Goal: Task Accomplishment & Management: Manage account settings

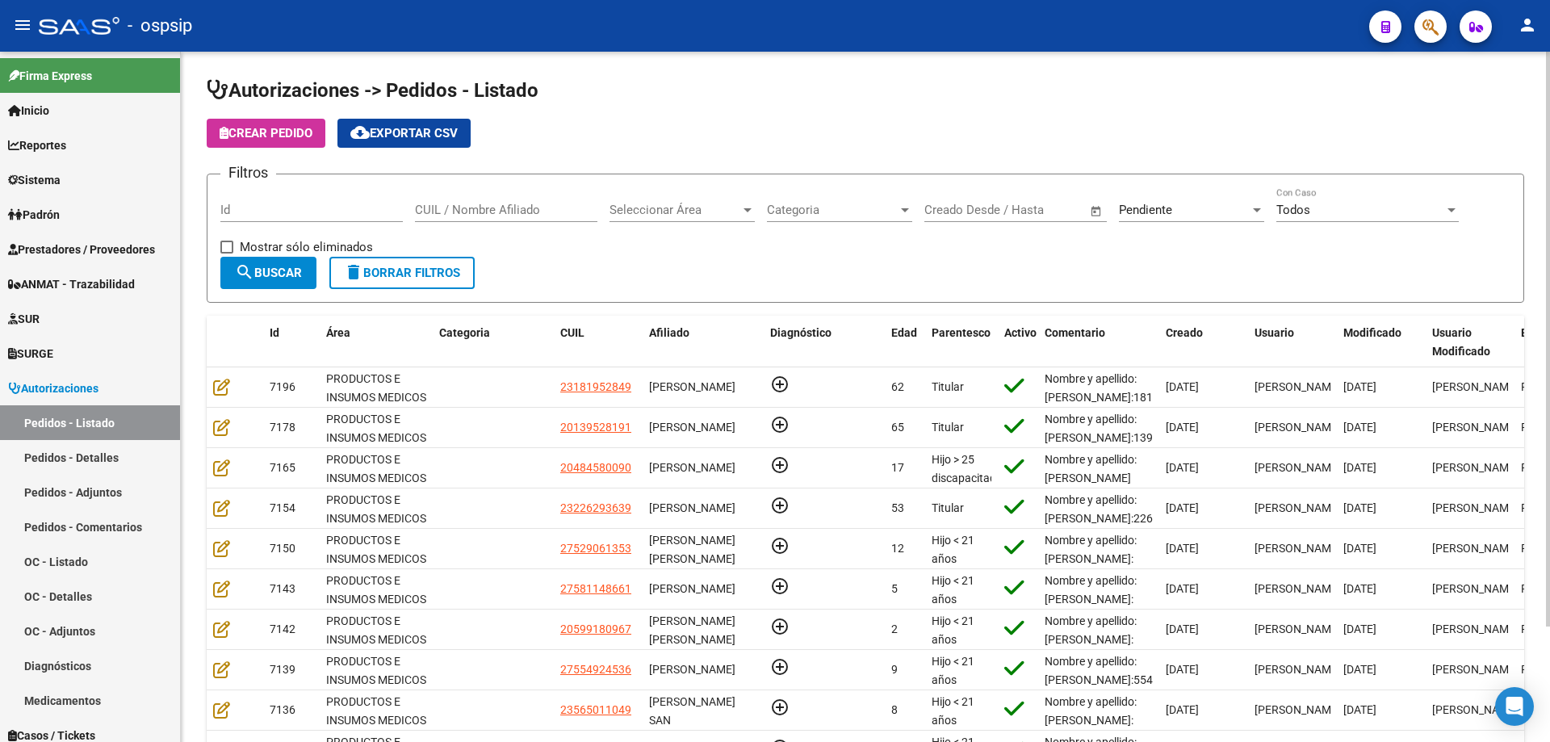
click at [471, 203] on input "CUIL / Nombre Afiliado" at bounding box center [506, 210] width 182 height 15
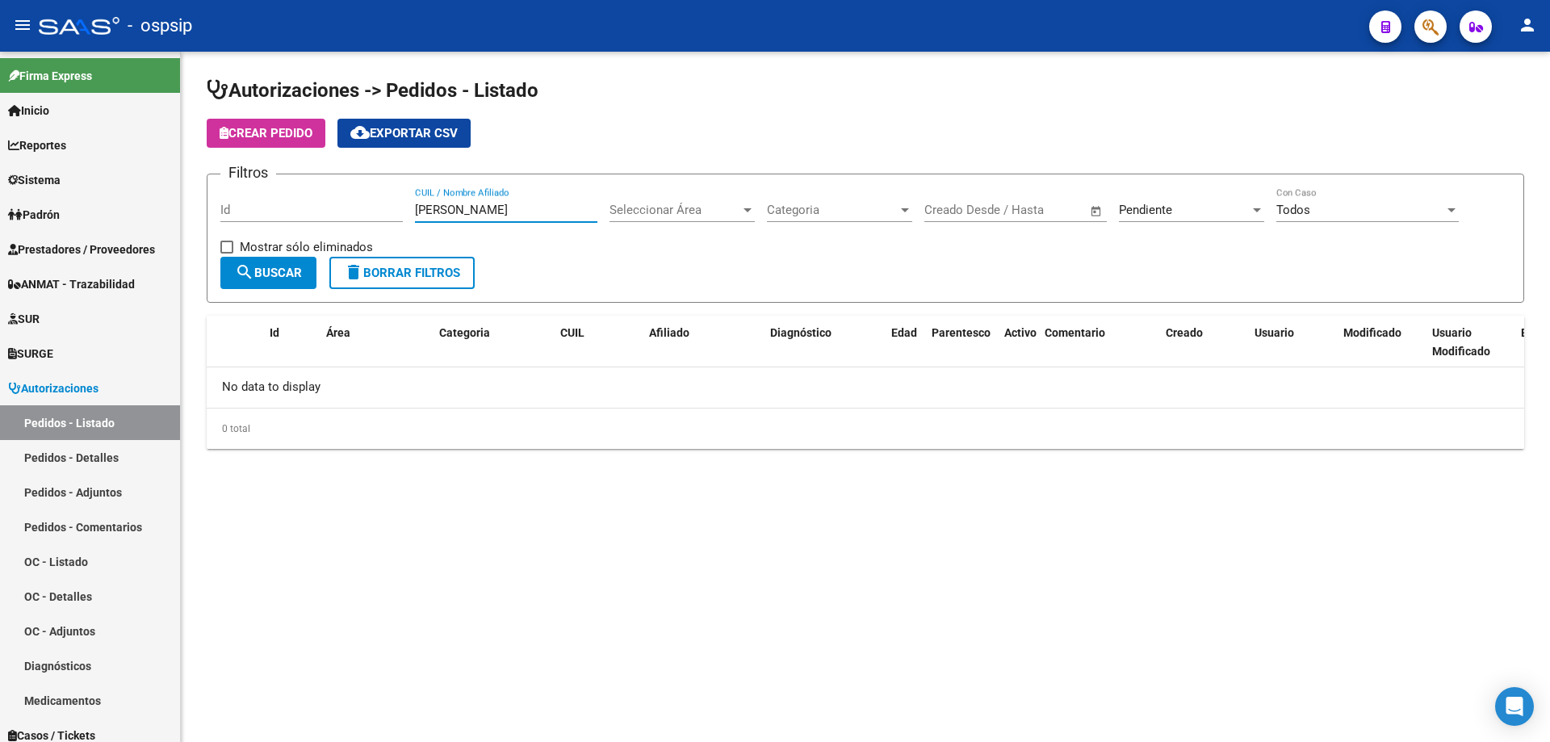
type input "[PERSON_NAME]"
click at [1171, 208] on span "Pendiente" at bounding box center [1145, 210] width 53 height 15
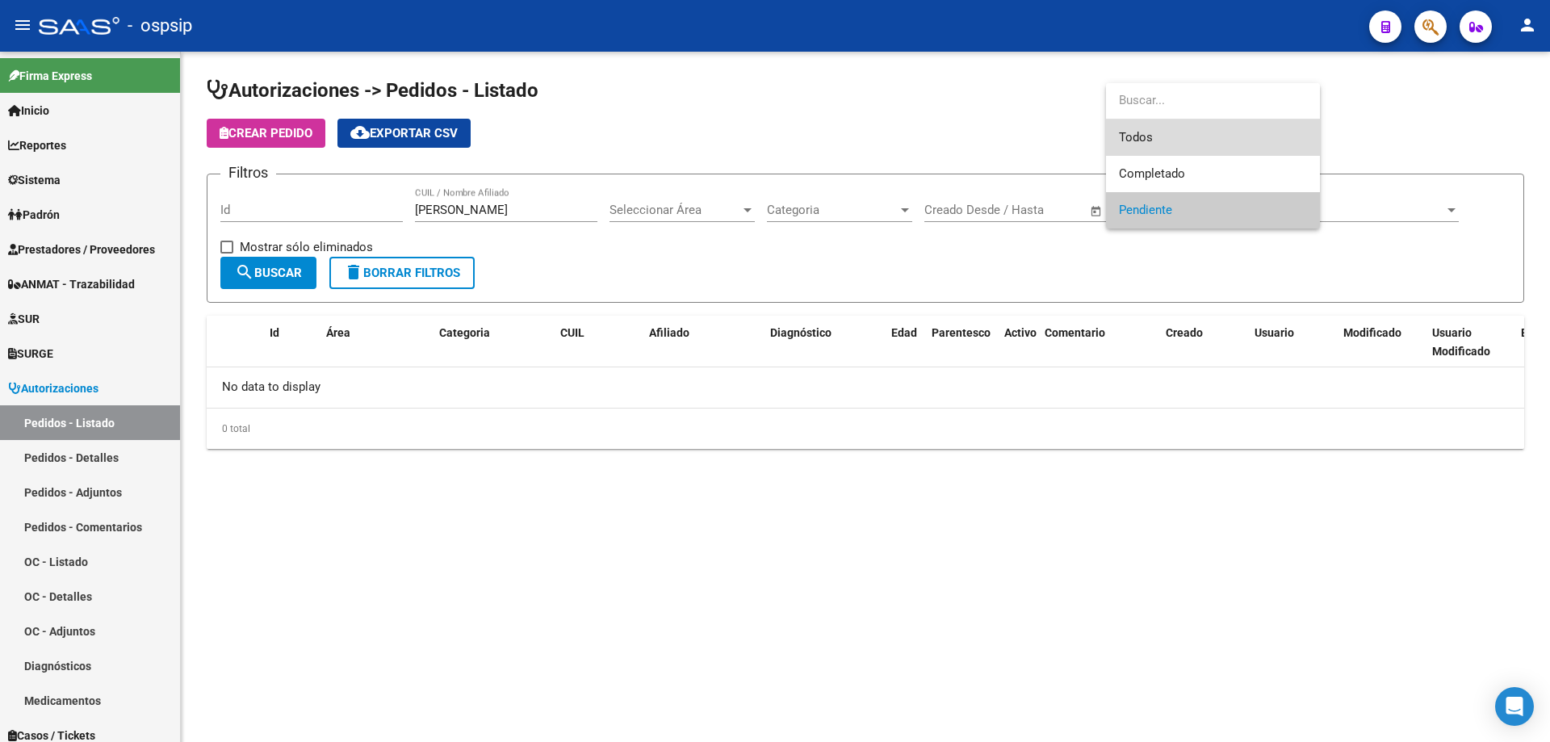
click at [1147, 143] on span "Todos" at bounding box center [1213, 137] width 188 height 36
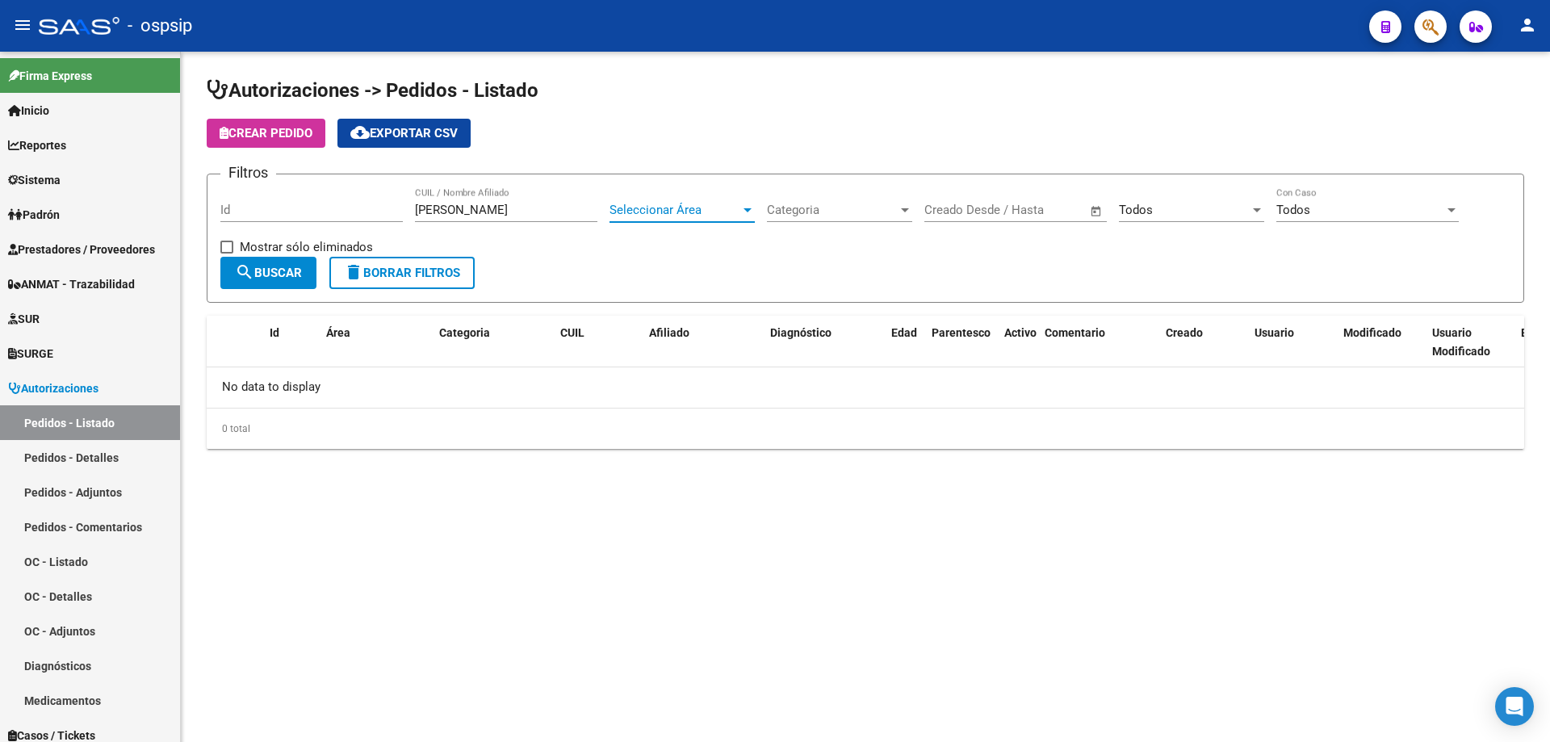
click at [723, 204] on span "Seleccionar Área" at bounding box center [675, 210] width 131 height 15
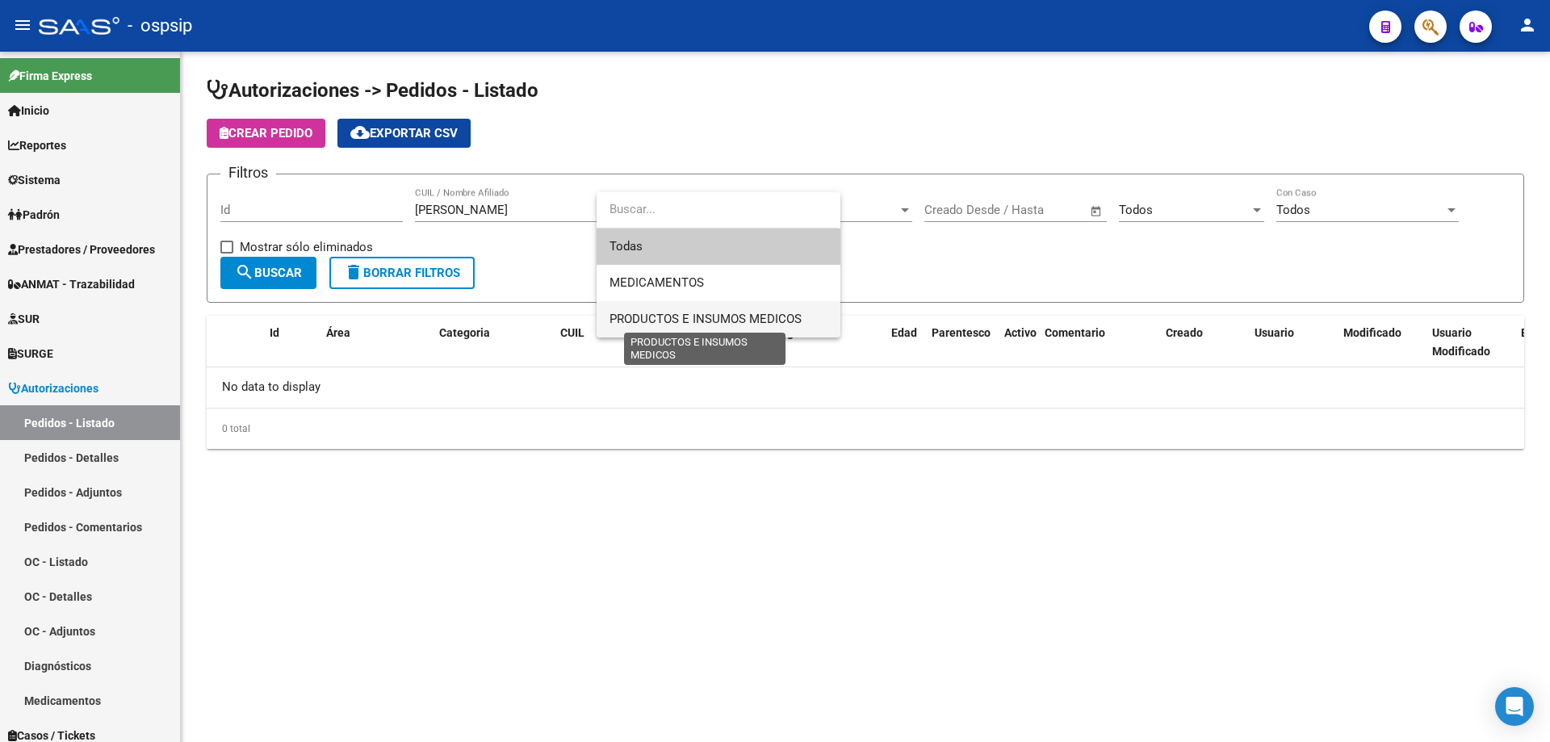
click at [689, 316] on span "PRODUCTOS E INSUMOS MEDICOS" at bounding box center [706, 319] width 192 height 15
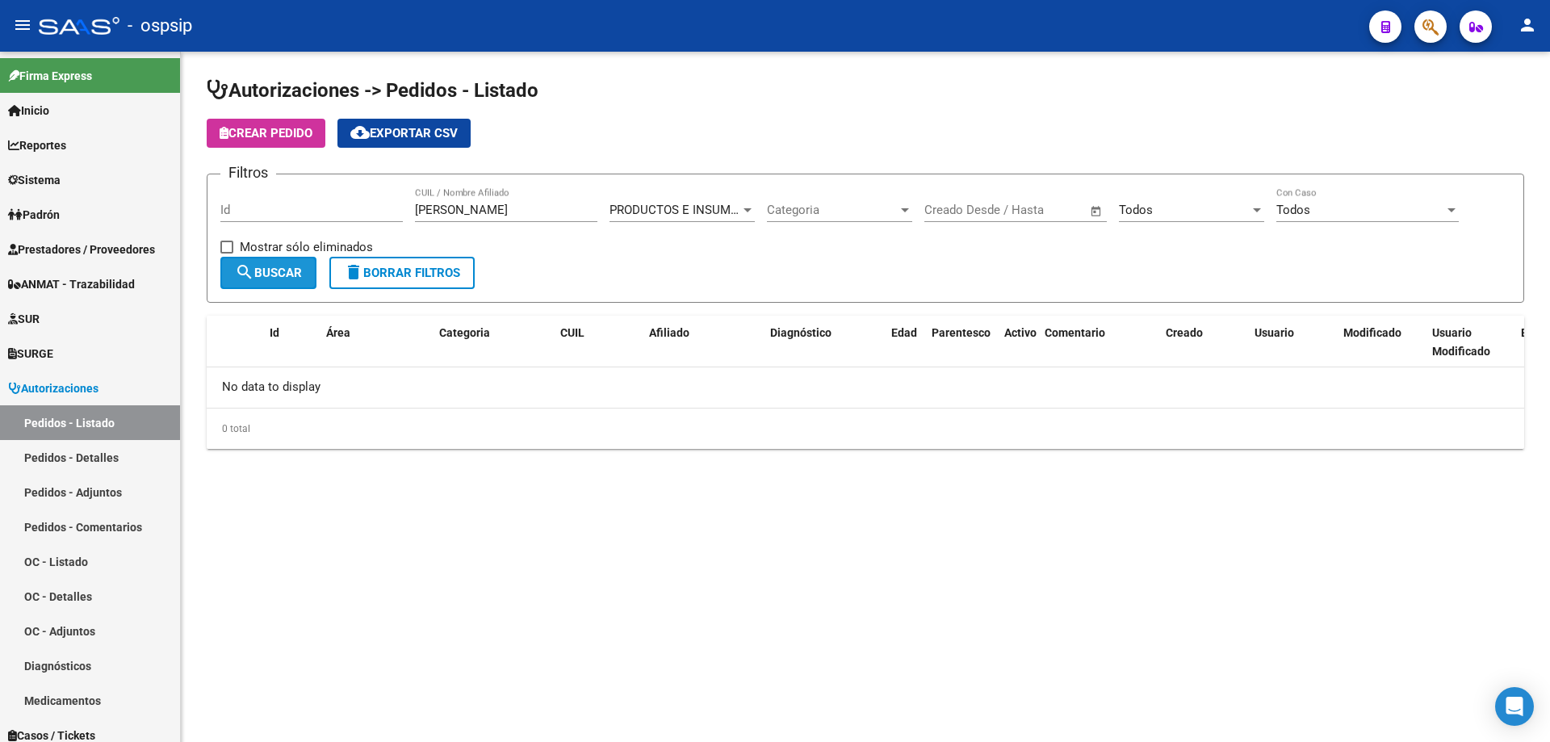
click at [294, 279] on span "search Buscar" at bounding box center [268, 273] width 67 height 15
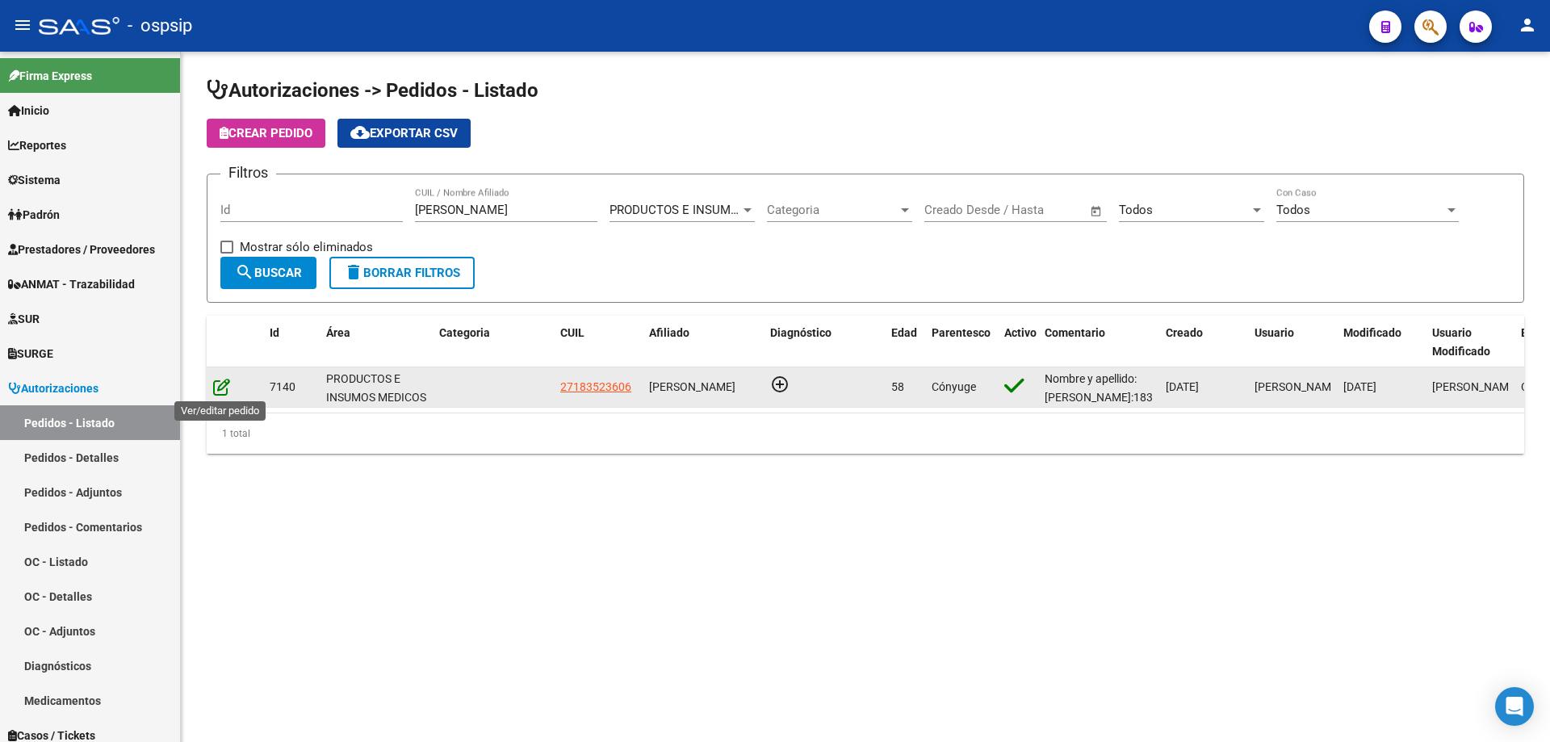
click at [224, 392] on icon at bounding box center [221, 387] width 17 height 18
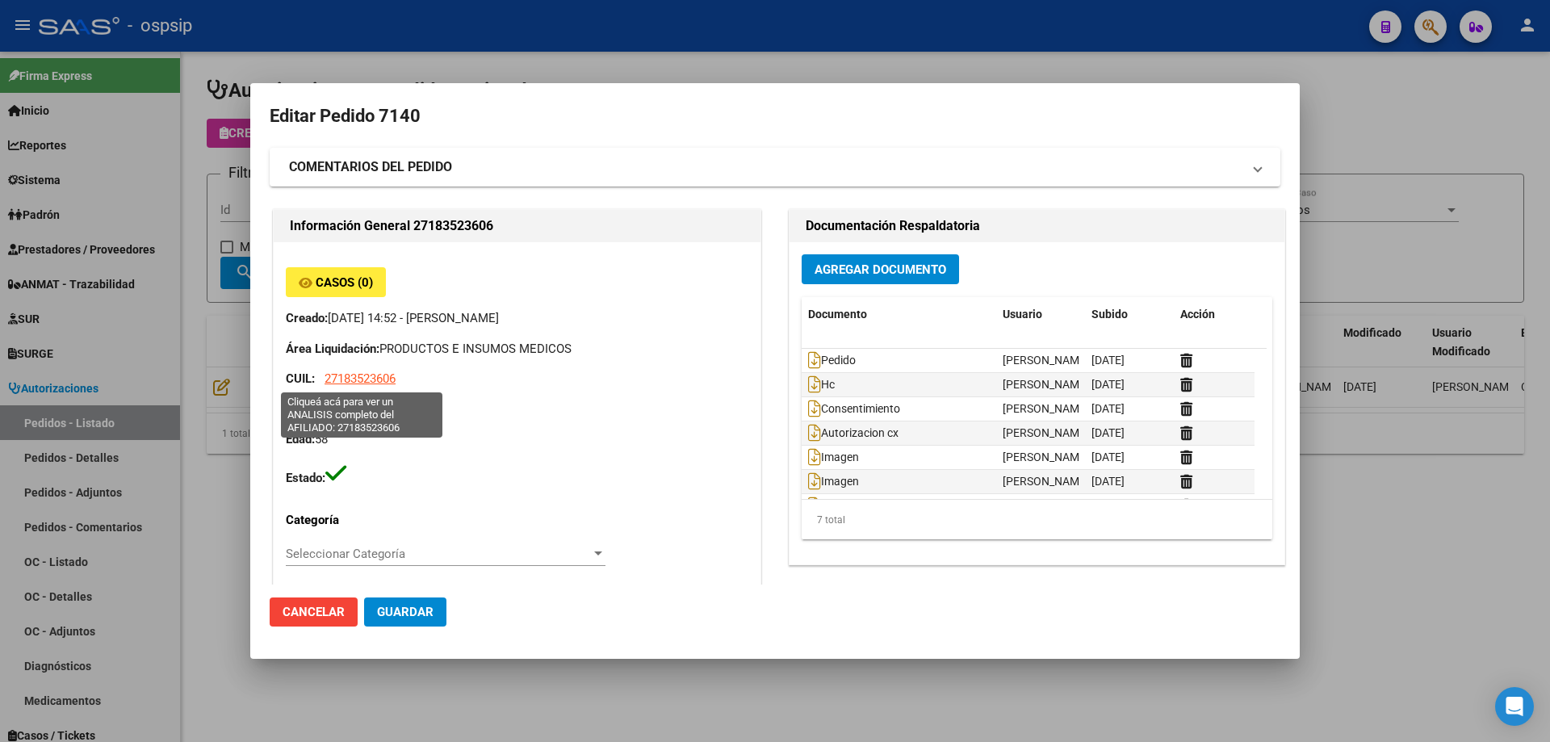
type input "[GEOGRAPHIC_DATA], caseros, [PERSON_NAME] 5331"
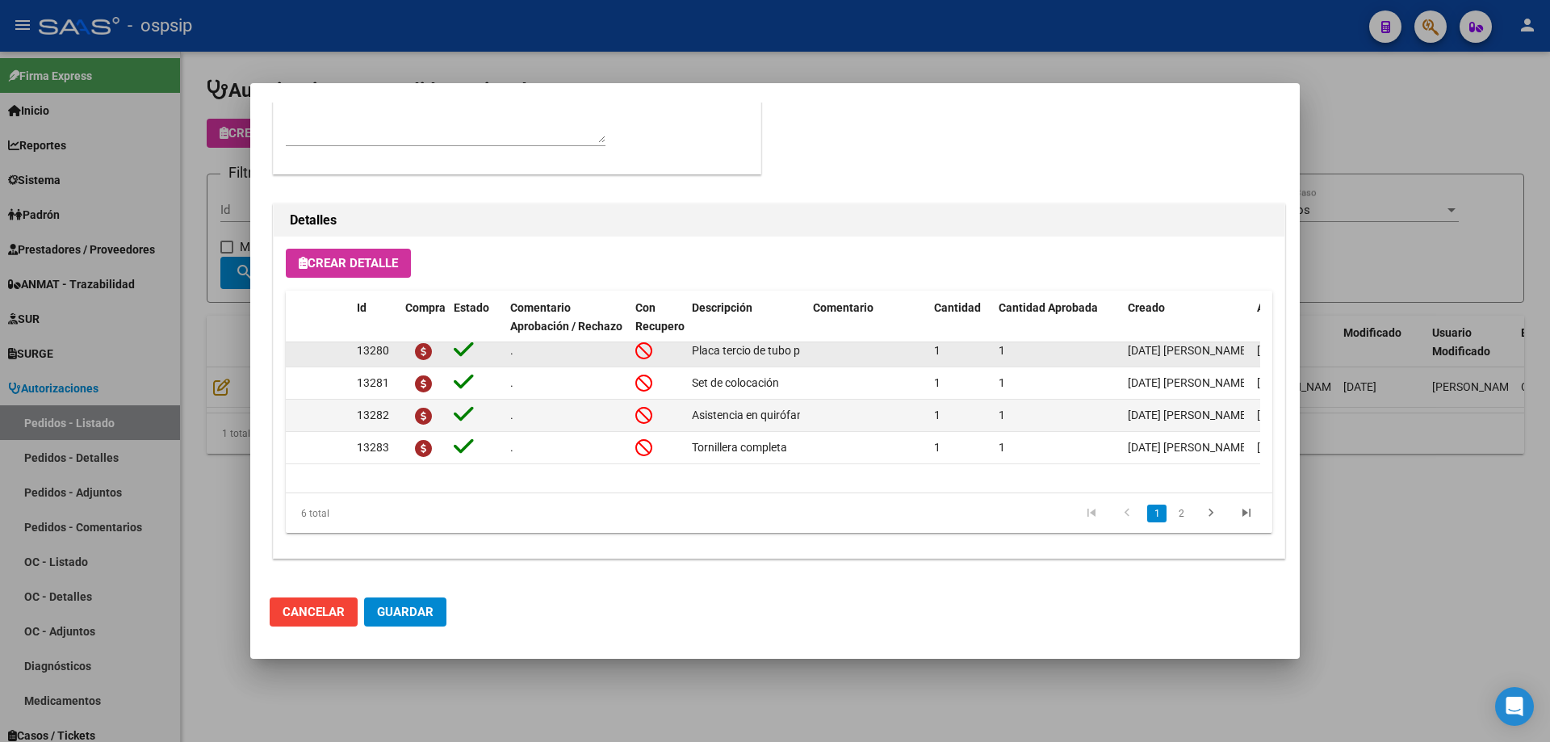
scroll to position [61, 0]
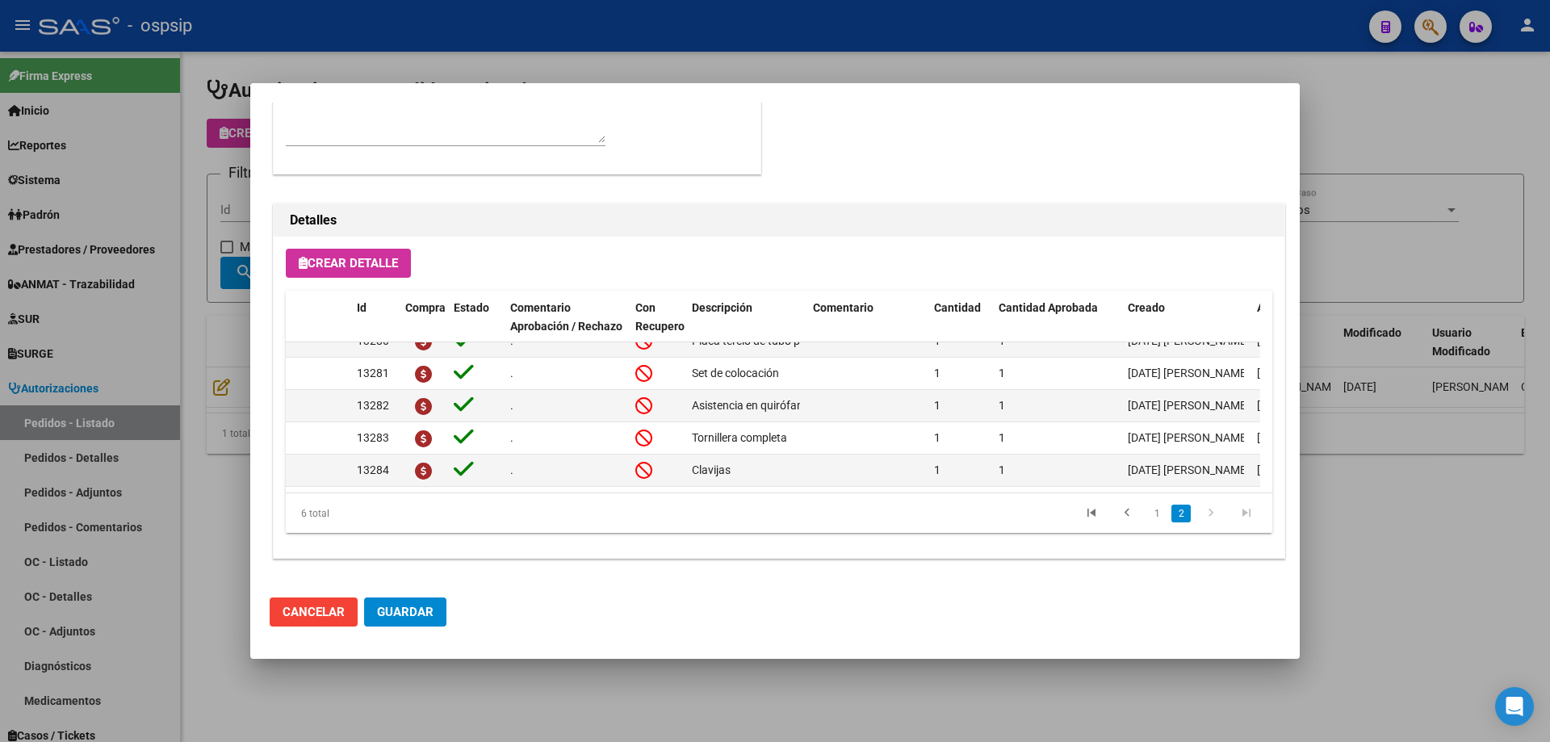
click at [266, 262] on mat-dialog-content "Editar Pedido 7140 COMENTARIOS DEL PEDIDO Escriba su comentario aquí. Enviar co…" at bounding box center [775, 344] width 1050 height 482
click at [263, 262] on mat-dialog-content "Editar Pedido 7140 COMENTARIOS DEL PEDIDO Escriba su comentario aquí. Enviar co…" at bounding box center [775, 344] width 1050 height 482
click at [234, 254] on div at bounding box center [775, 371] width 1550 height 742
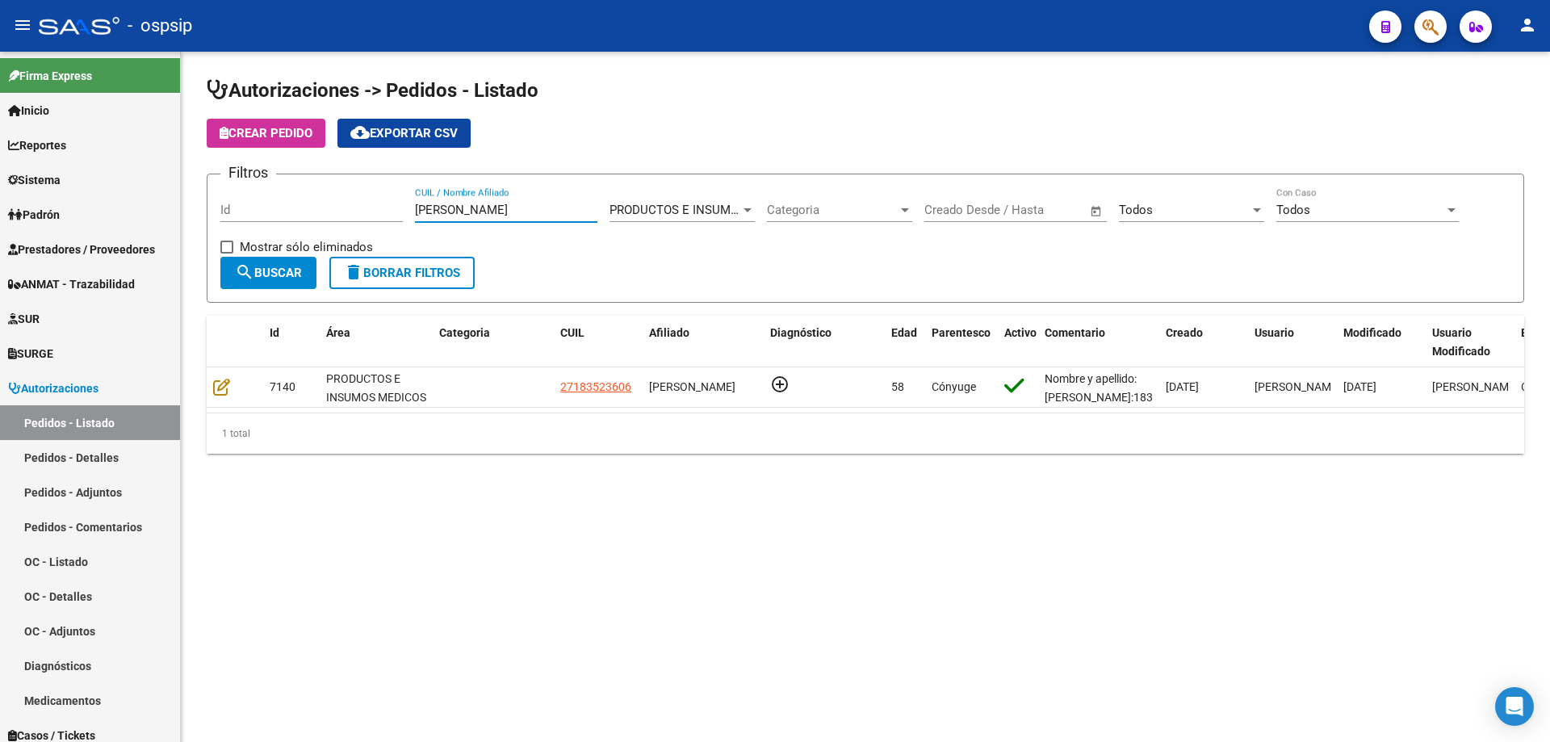
drag, startPoint x: 566, startPoint y: 207, endPoint x: 396, endPoint y: 220, distance: 170.9
click at [396, 220] on div "Filtros Id [PERSON_NAME] CUIL / Nombre Afiliado PRODUCTOS E INSUMOS MEDICOS Sel…" at bounding box center [865, 221] width 1290 height 69
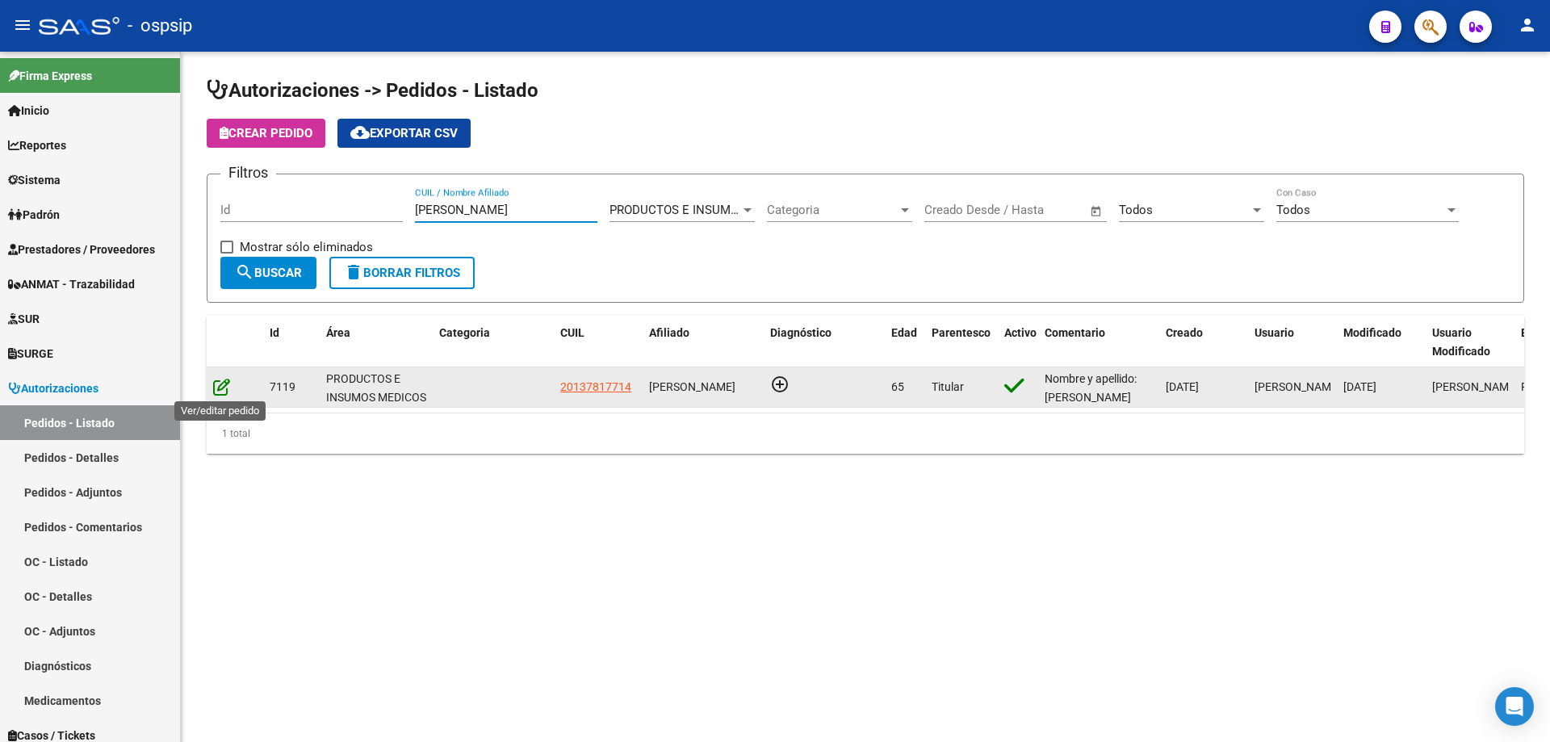
type input "[PERSON_NAME]"
click at [218, 383] on icon at bounding box center [221, 387] width 17 height 18
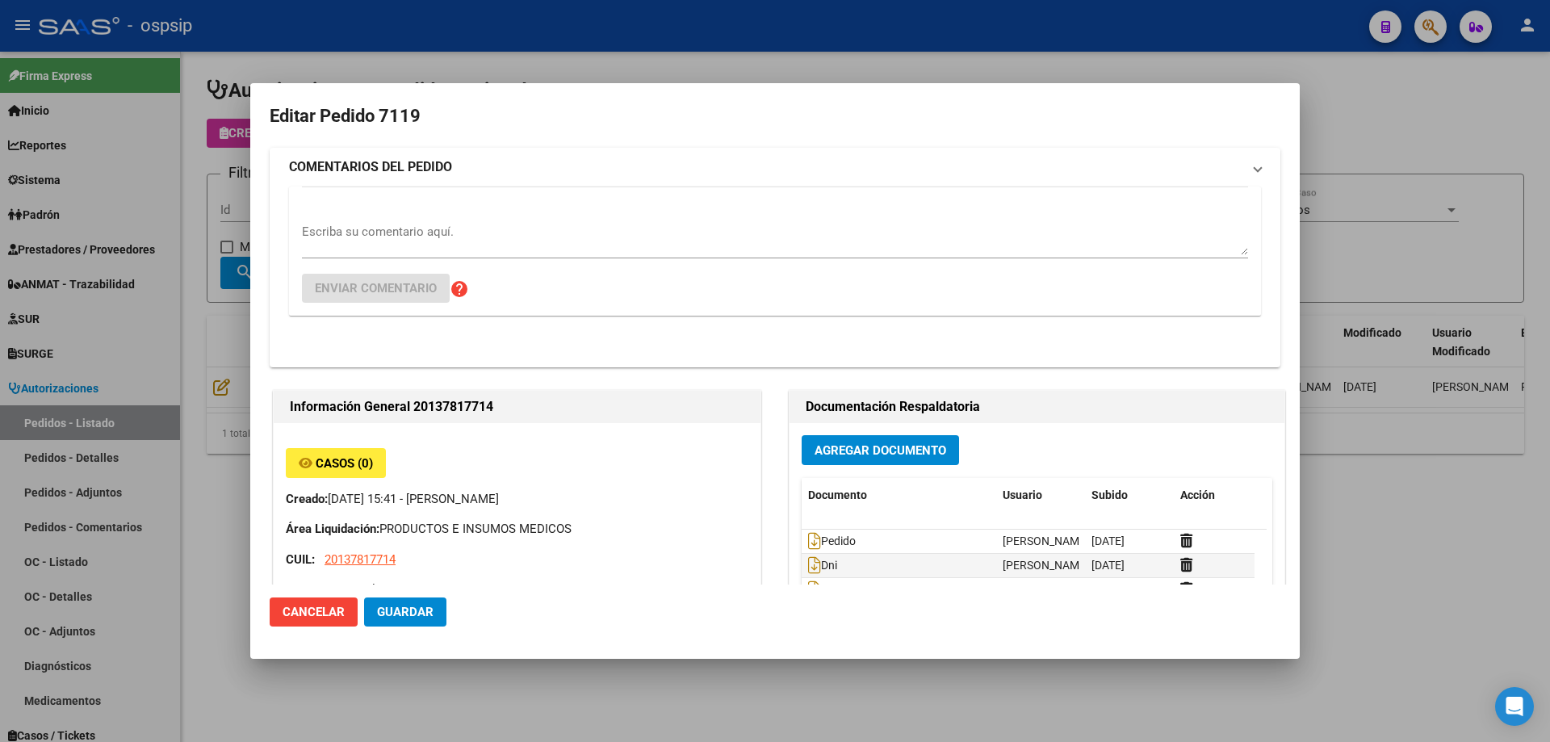
type input "Capital Federal, CABA, [GEOGRAPHIC_DATA] 2302"
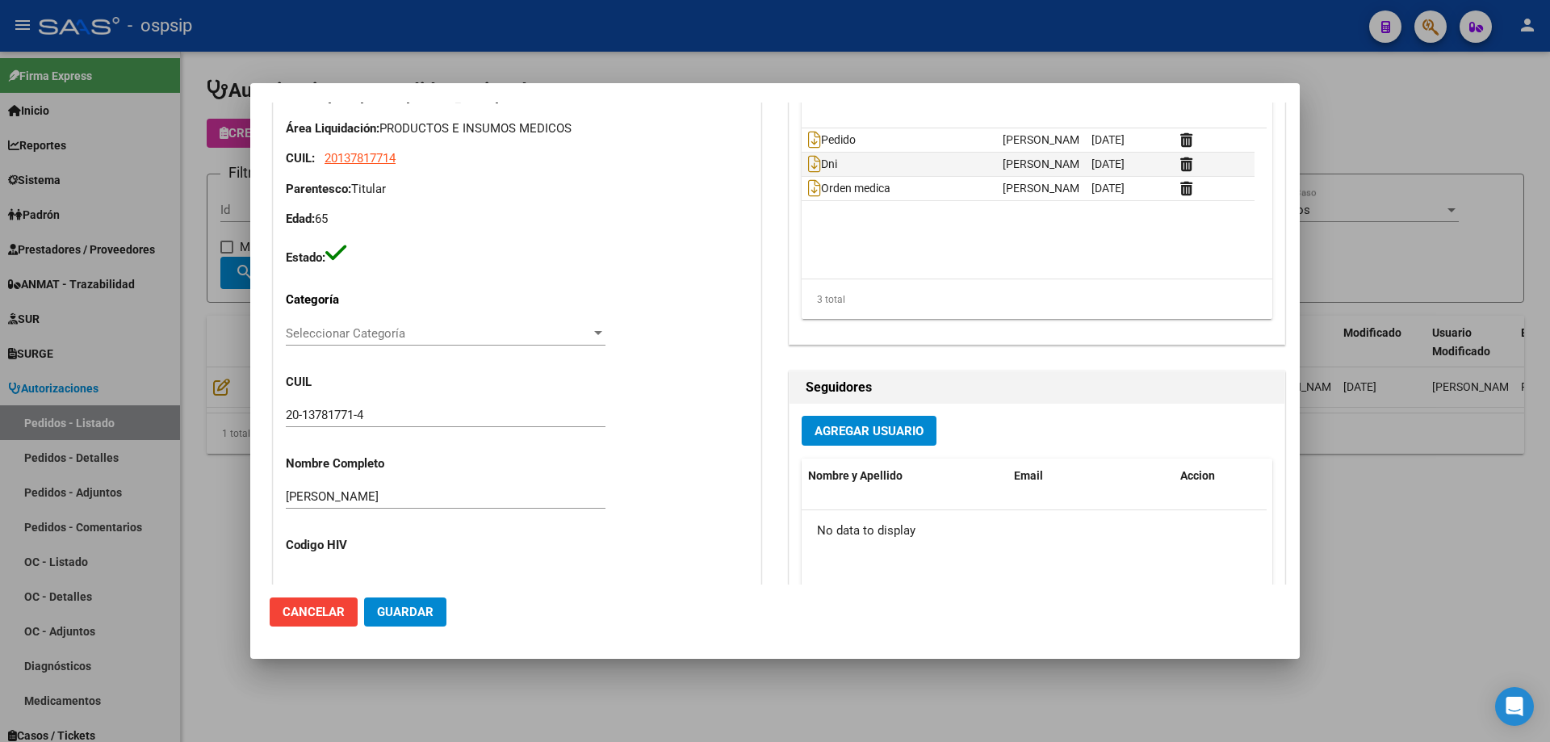
scroll to position [0, 0]
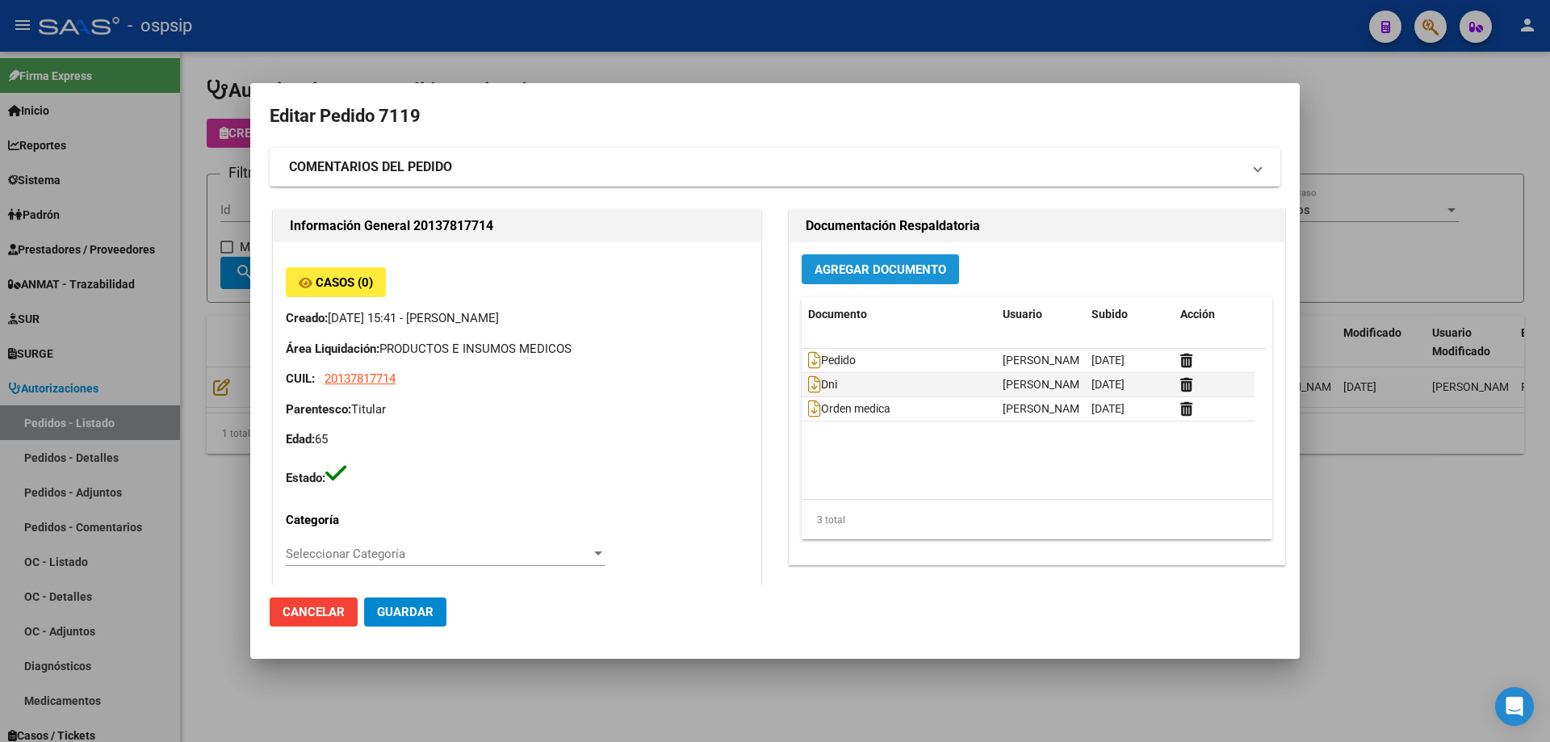
click at [873, 265] on span "Agregar Documento" at bounding box center [881, 269] width 132 height 15
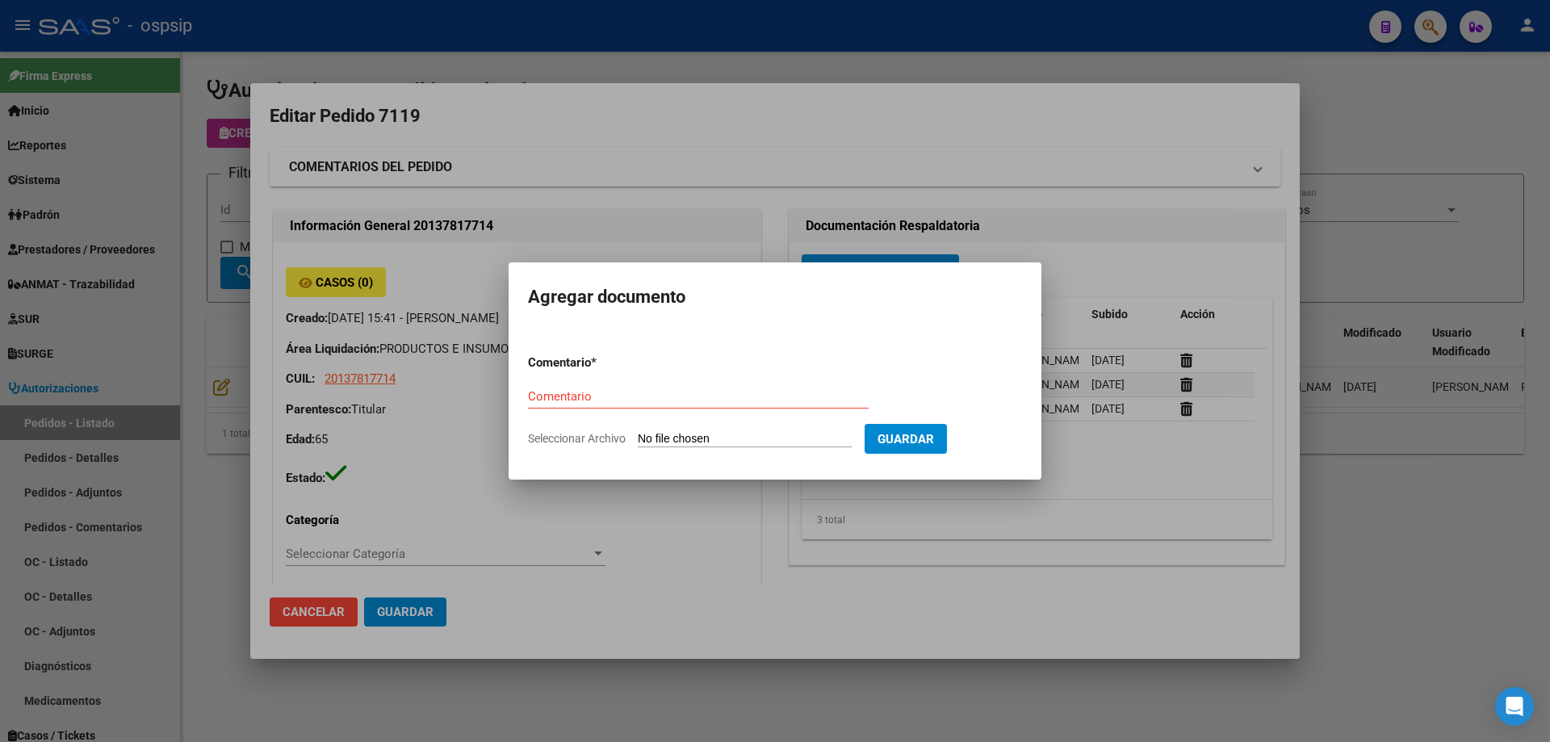
click at [750, 426] on form "Comentario * Comentario Seleccionar Archivo Guardar" at bounding box center [775, 400] width 494 height 118
click at [745, 435] on input "Seleccionar Archivo" at bounding box center [745, 439] width 214 height 15
type input "C:\fakepath\consentimiento [PERSON_NAME].pdf"
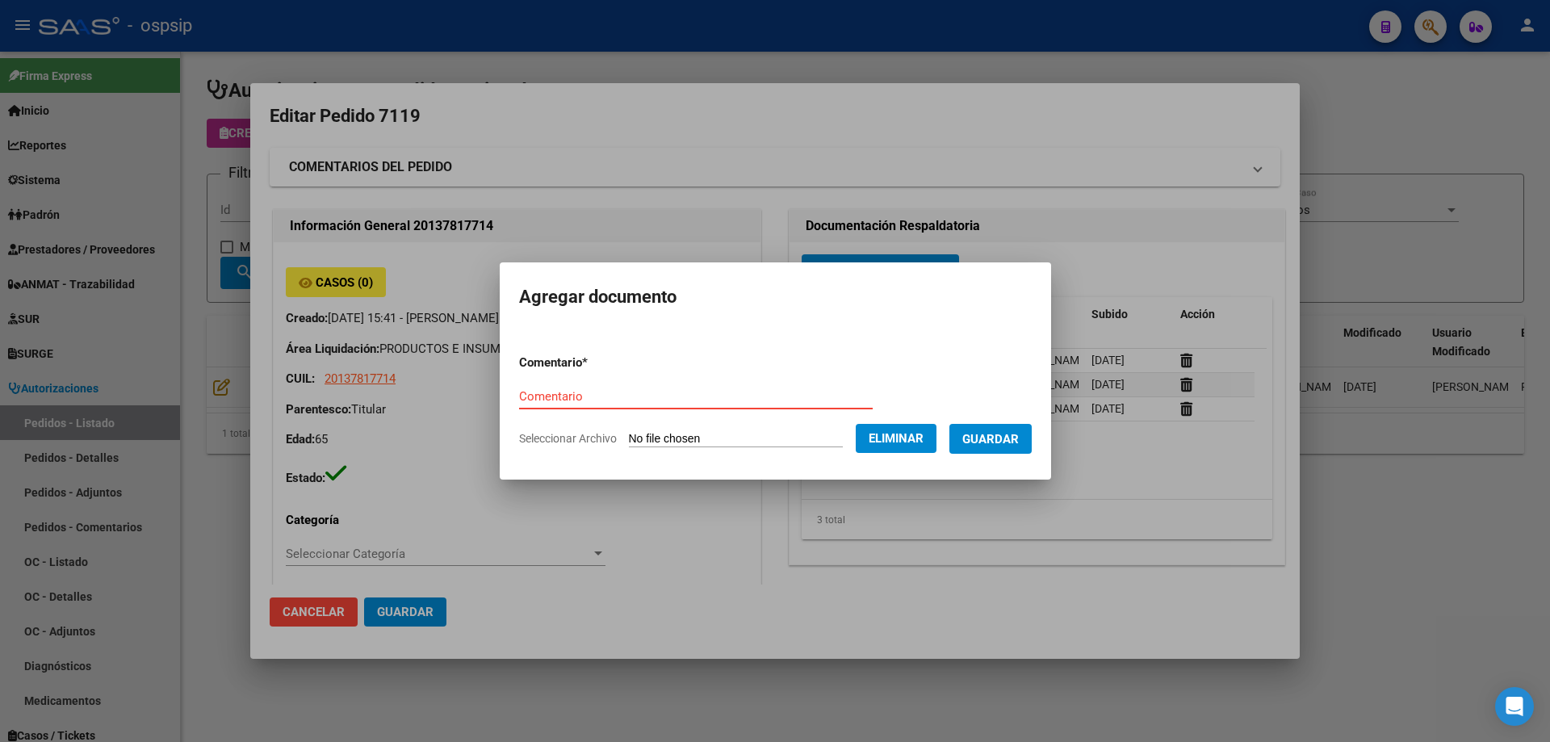
click at [519, 406] on div "Comentario" at bounding box center [696, 396] width 354 height 24
click at [519, 402] on input "Comentario" at bounding box center [696, 396] width 354 height 15
type input "Consentimiento"
click at [1011, 426] on button "Guardar" at bounding box center [990, 439] width 82 height 30
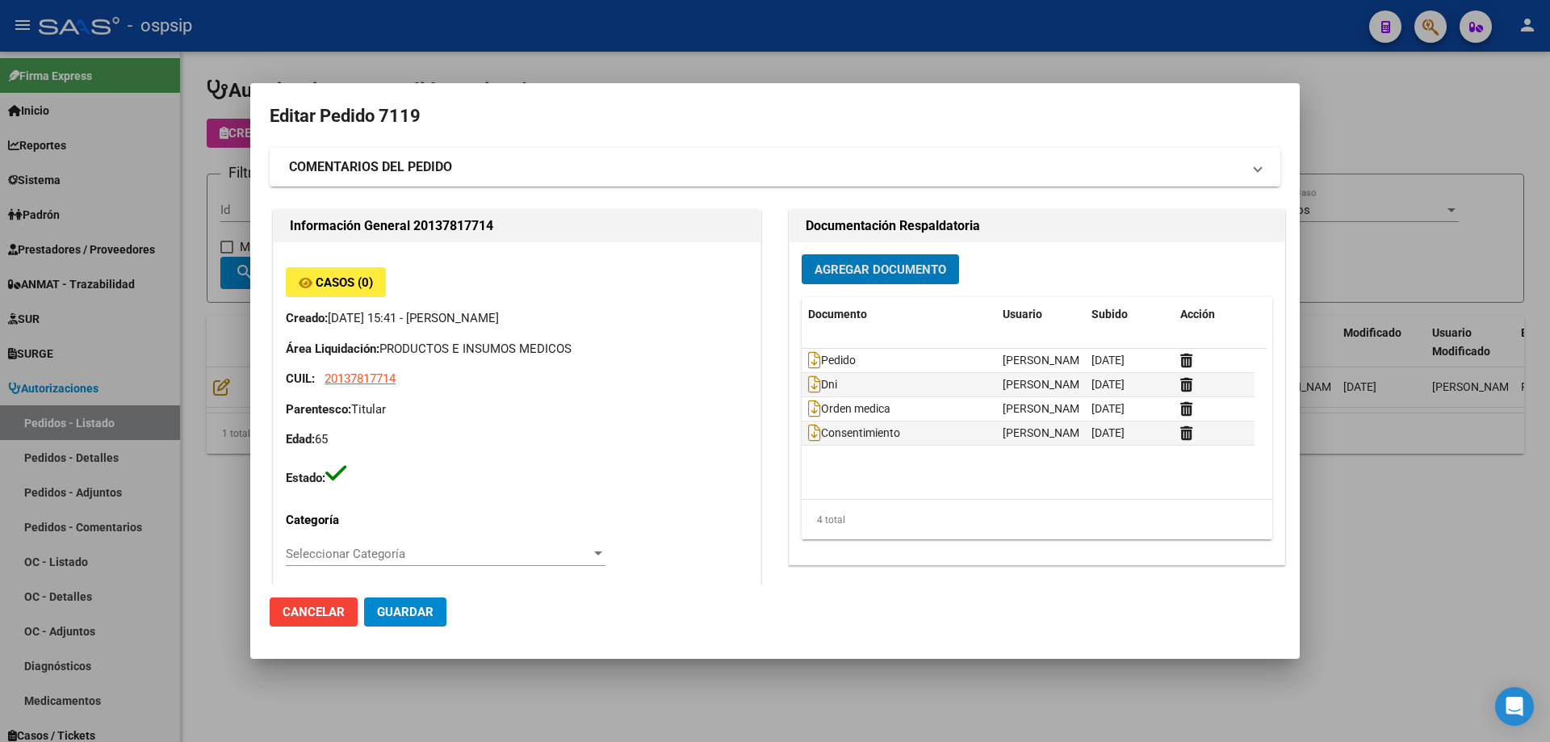
click at [224, 233] on div at bounding box center [775, 371] width 1550 height 742
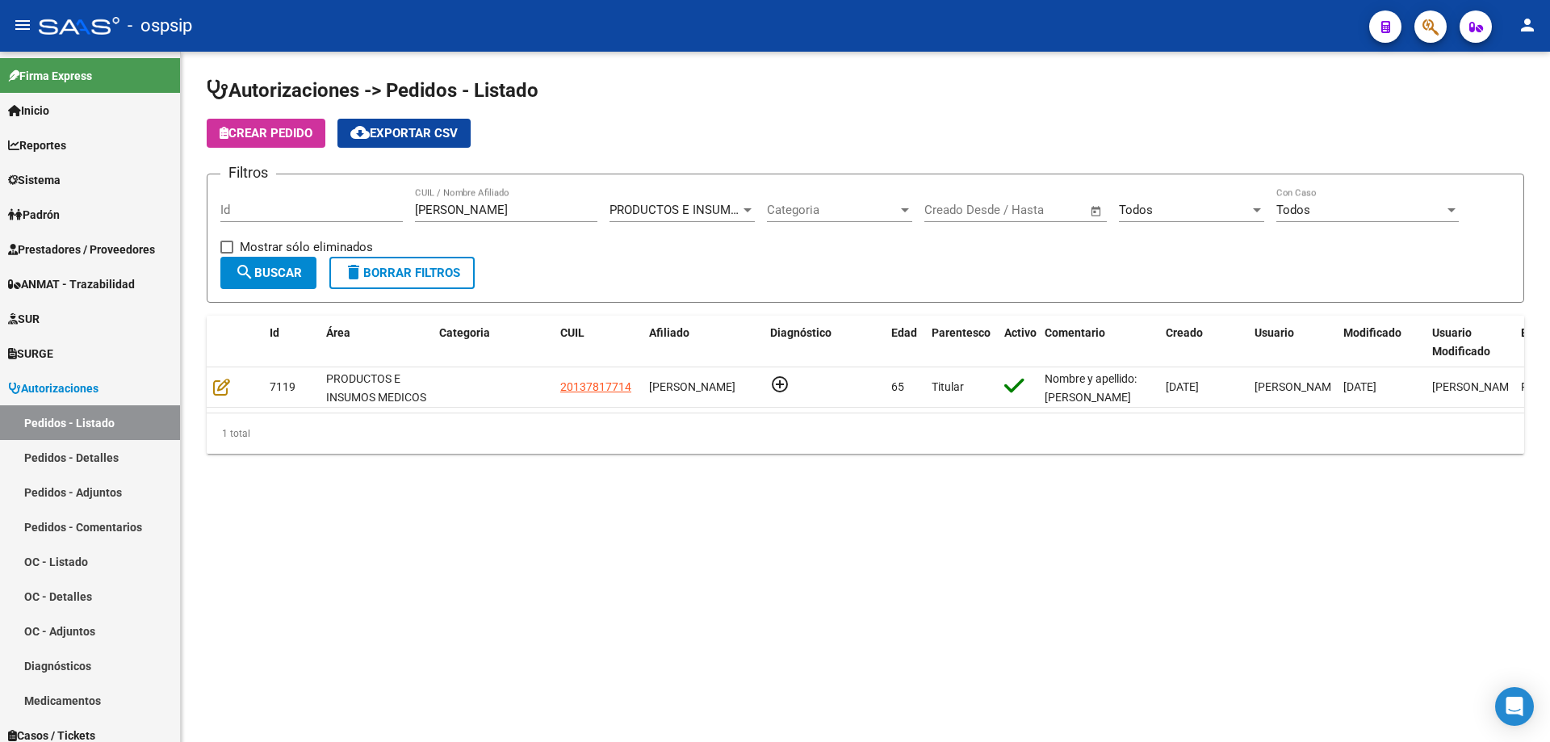
click at [497, 208] on input "[PERSON_NAME]" at bounding box center [506, 210] width 182 height 15
paste input "58349942"
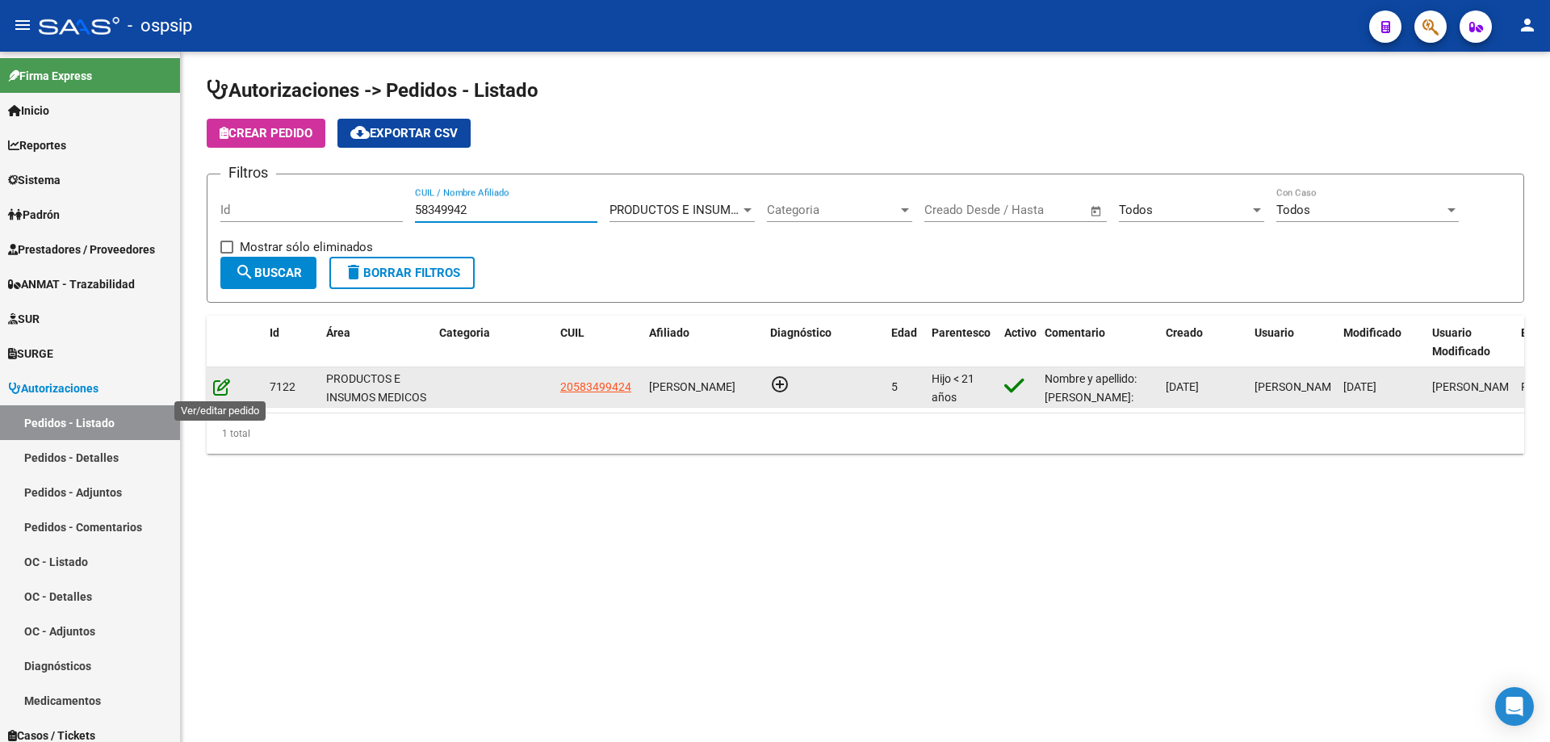
type input "58349942"
click at [224, 388] on icon at bounding box center [221, 387] width 17 height 18
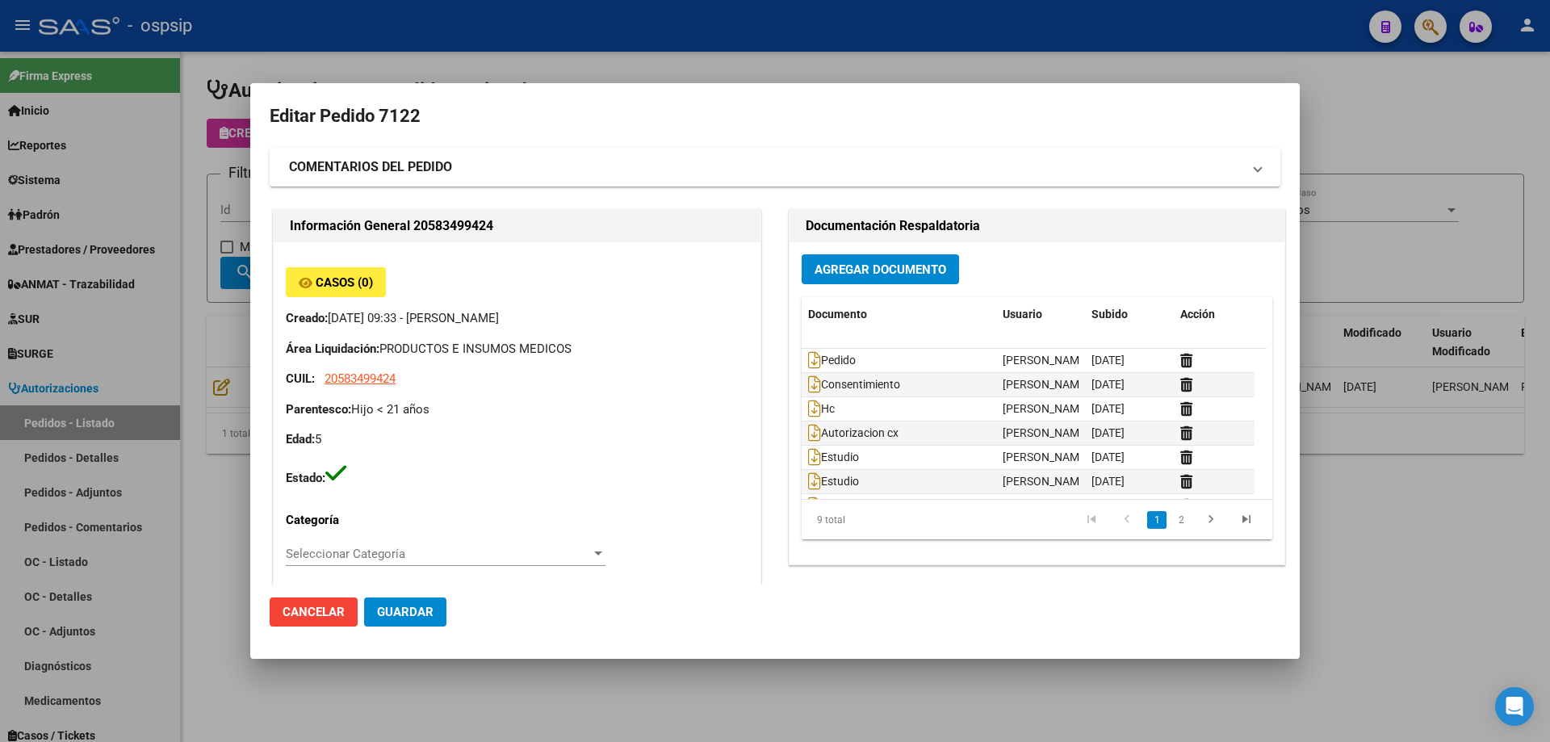
type input "[GEOGRAPHIC_DATA], [PERSON_NAME], ACONQUIJA 2682, Piso: 03"
click at [204, 193] on div at bounding box center [775, 371] width 1550 height 742
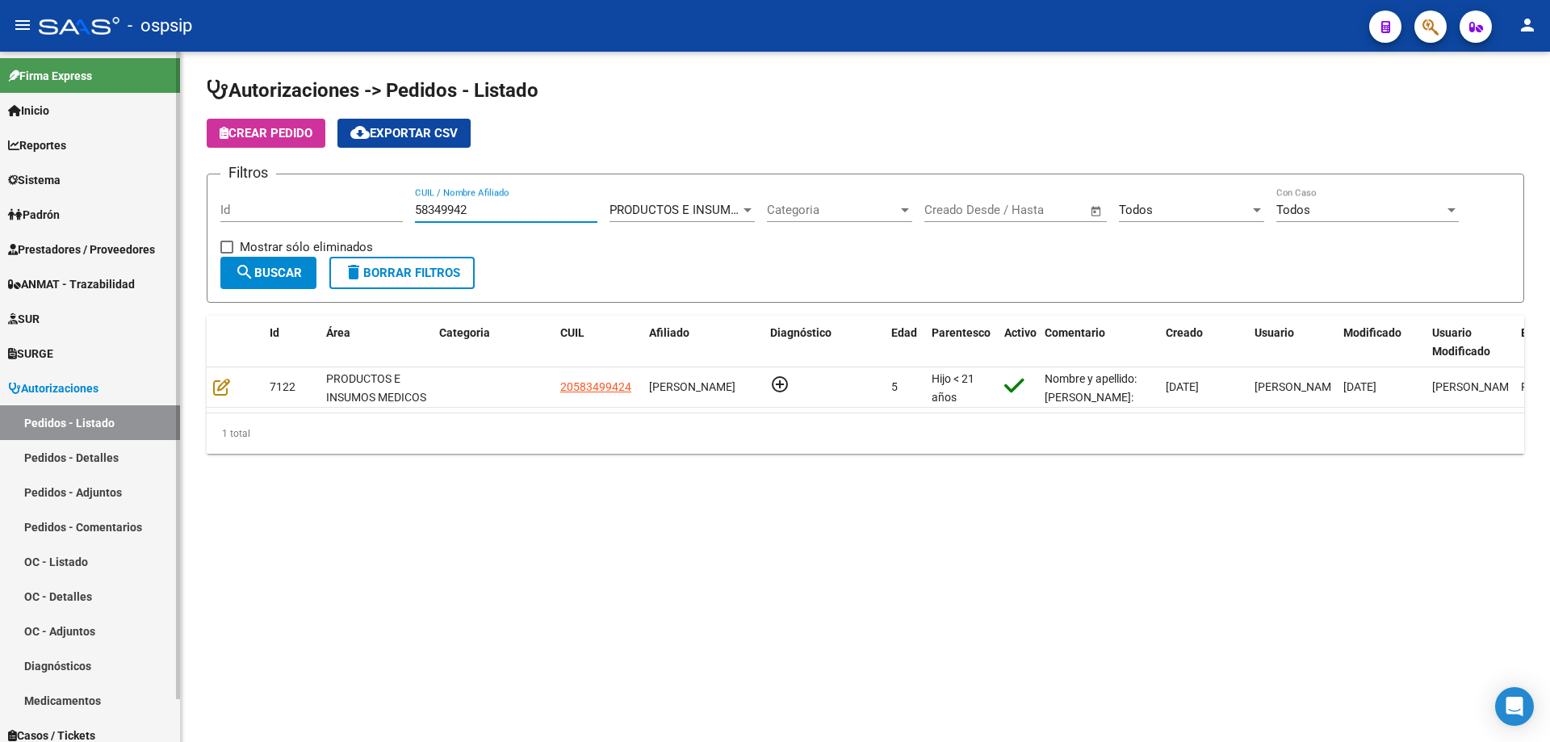
drag, startPoint x: 382, startPoint y: 199, endPoint x: 0, endPoint y: 162, distance: 383.6
click at [0, 162] on mat-sidenav-container "Firma Express Inicio Calendario SSS Instructivos Contacto OS Reportes Egresos D…" at bounding box center [775, 397] width 1550 height 690
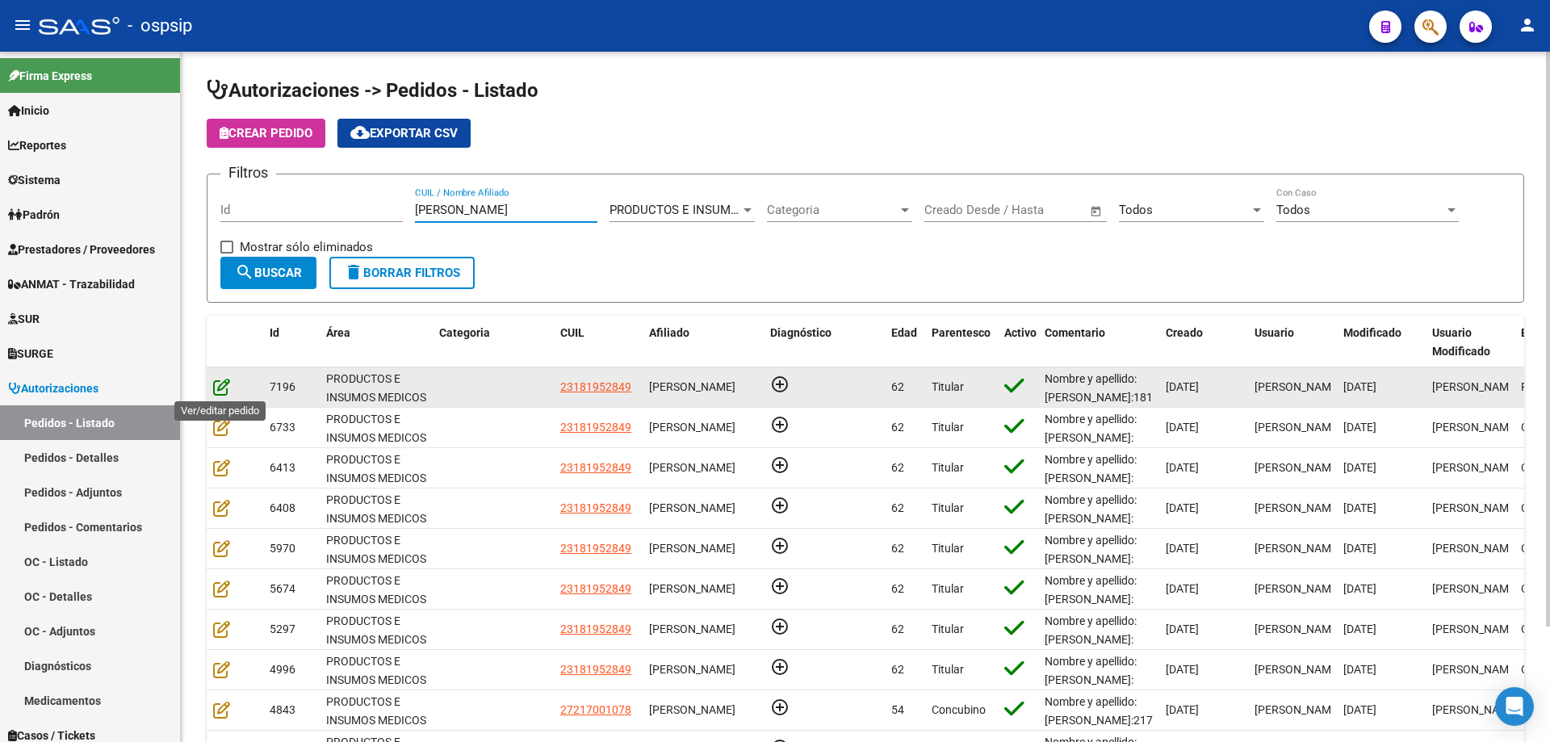
type input "[PERSON_NAME]"
click at [222, 387] on icon at bounding box center [221, 387] width 17 height 18
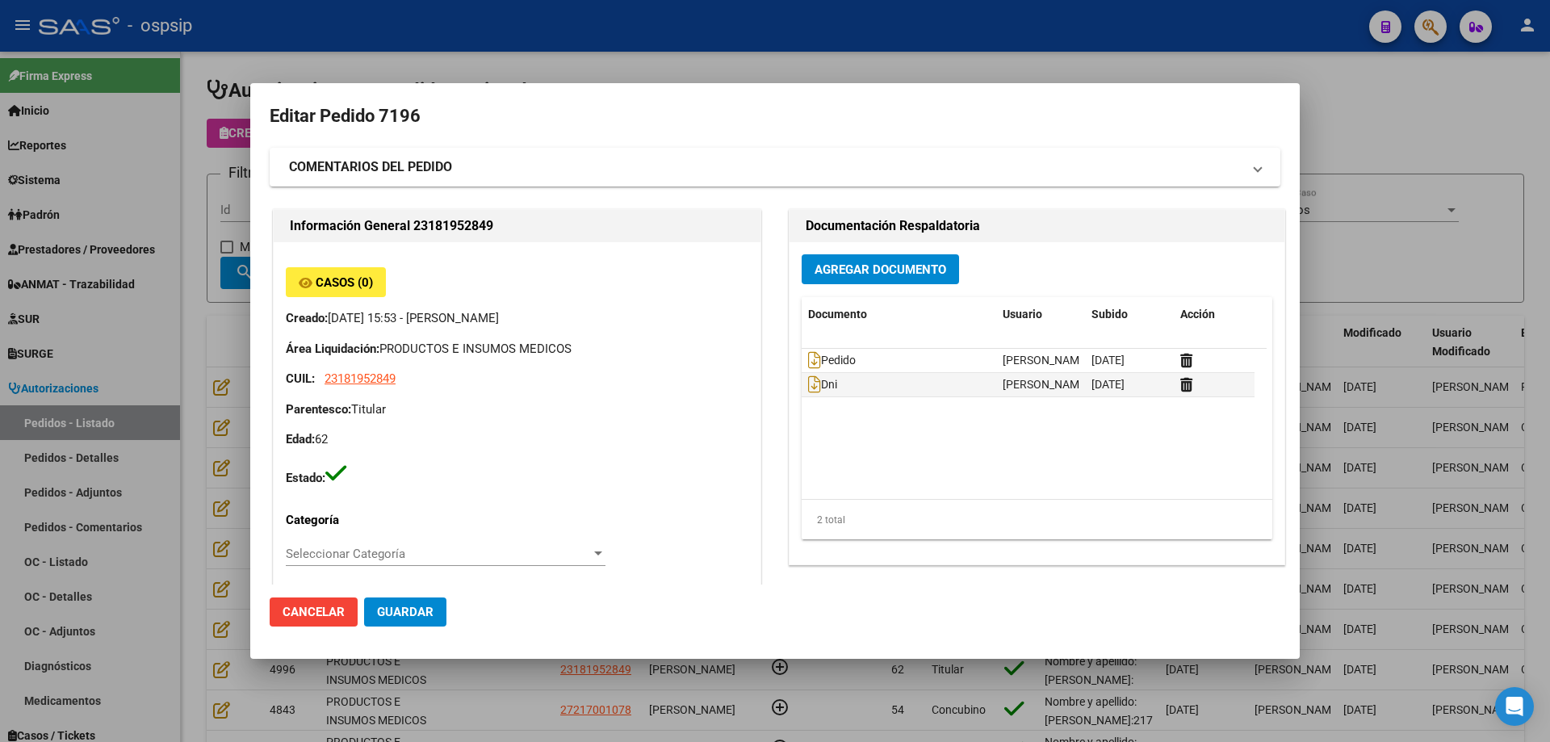
type input "[GEOGRAPHIC_DATA], [PERSON_NAME], 177 Y LOS ANDES 0"
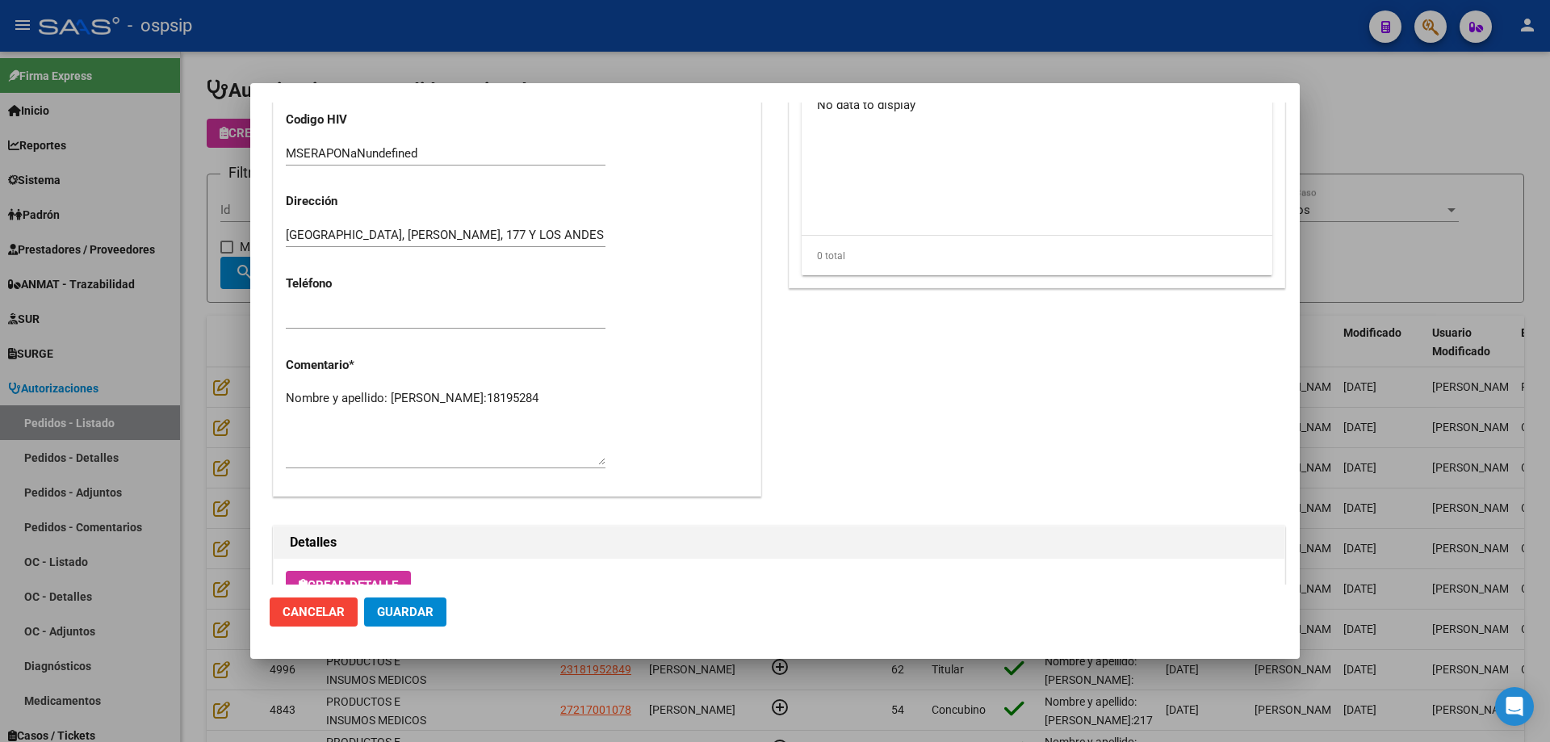
scroll to position [645, 0]
click at [329, 416] on textarea "Nombre y apellido: [PERSON_NAME]:18195284" at bounding box center [446, 428] width 320 height 76
click at [153, 212] on div at bounding box center [775, 371] width 1550 height 742
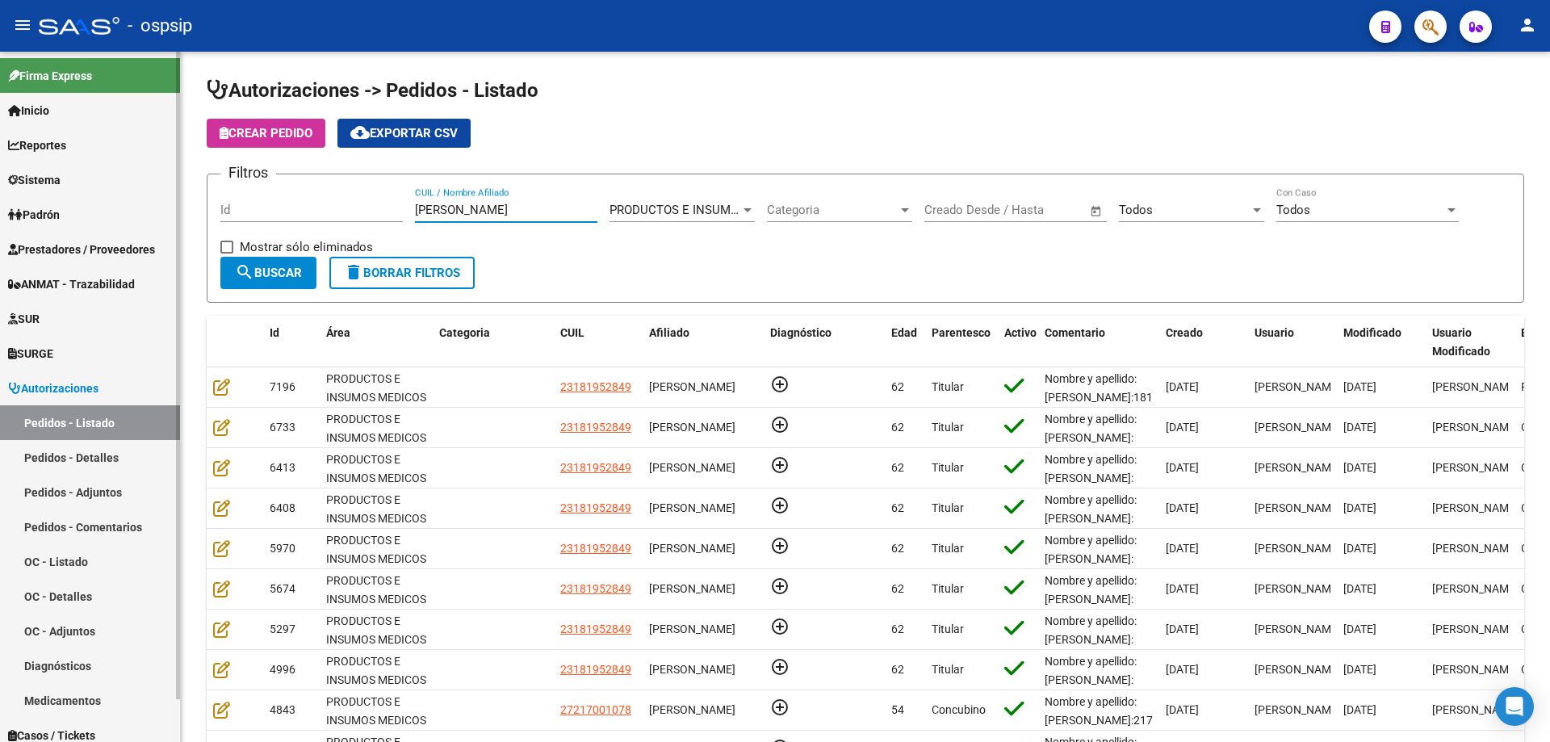
drag, startPoint x: 482, startPoint y: 216, endPoint x: 46, endPoint y: 146, distance: 441.6
click at [69, 142] on mat-sidenav-container "Firma Express Inicio Calendario SSS Instructivos Contacto OS Reportes Egresos D…" at bounding box center [775, 397] width 1550 height 690
paste input "18195284"
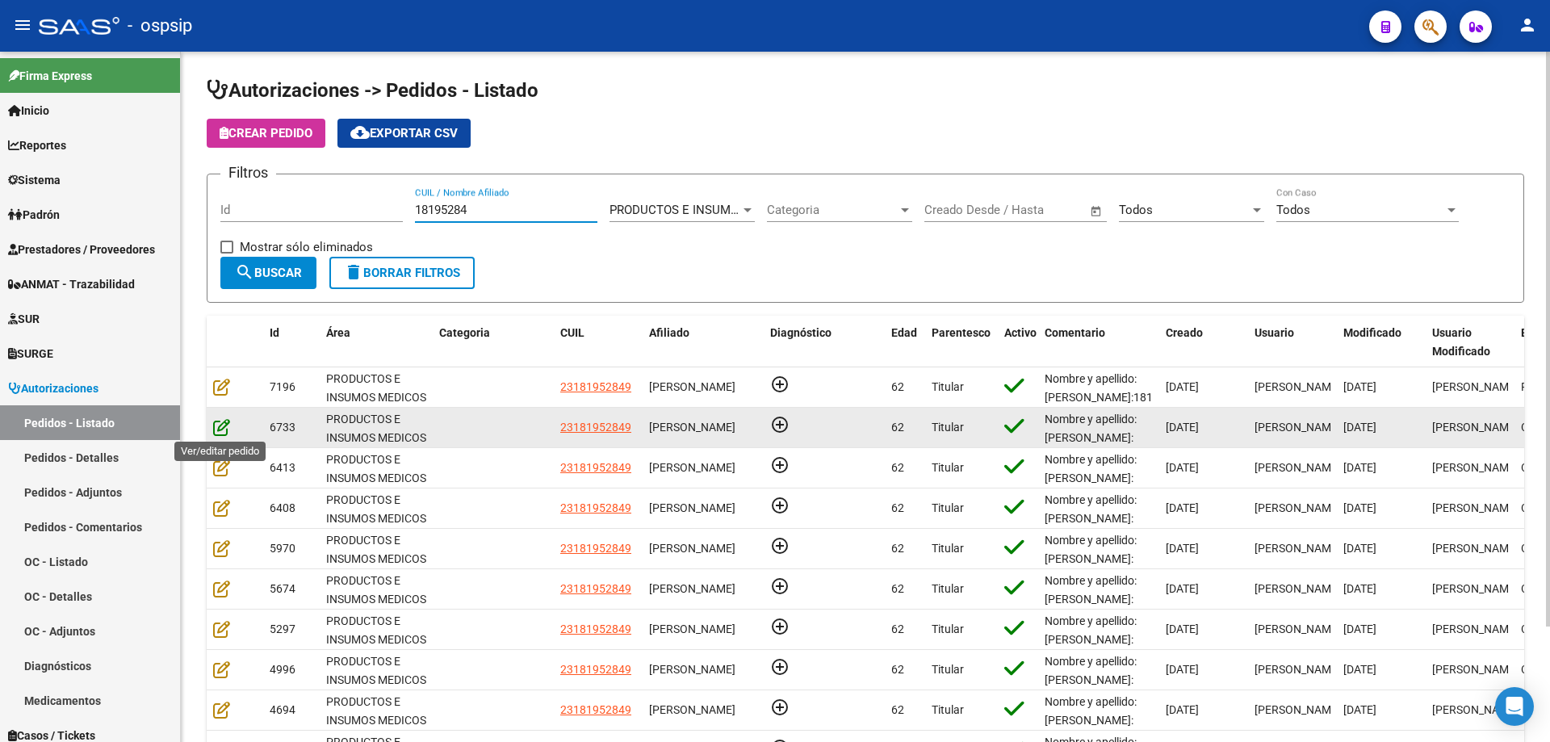
type input "18195284"
click at [228, 434] on icon at bounding box center [221, 427] width 17 height 18
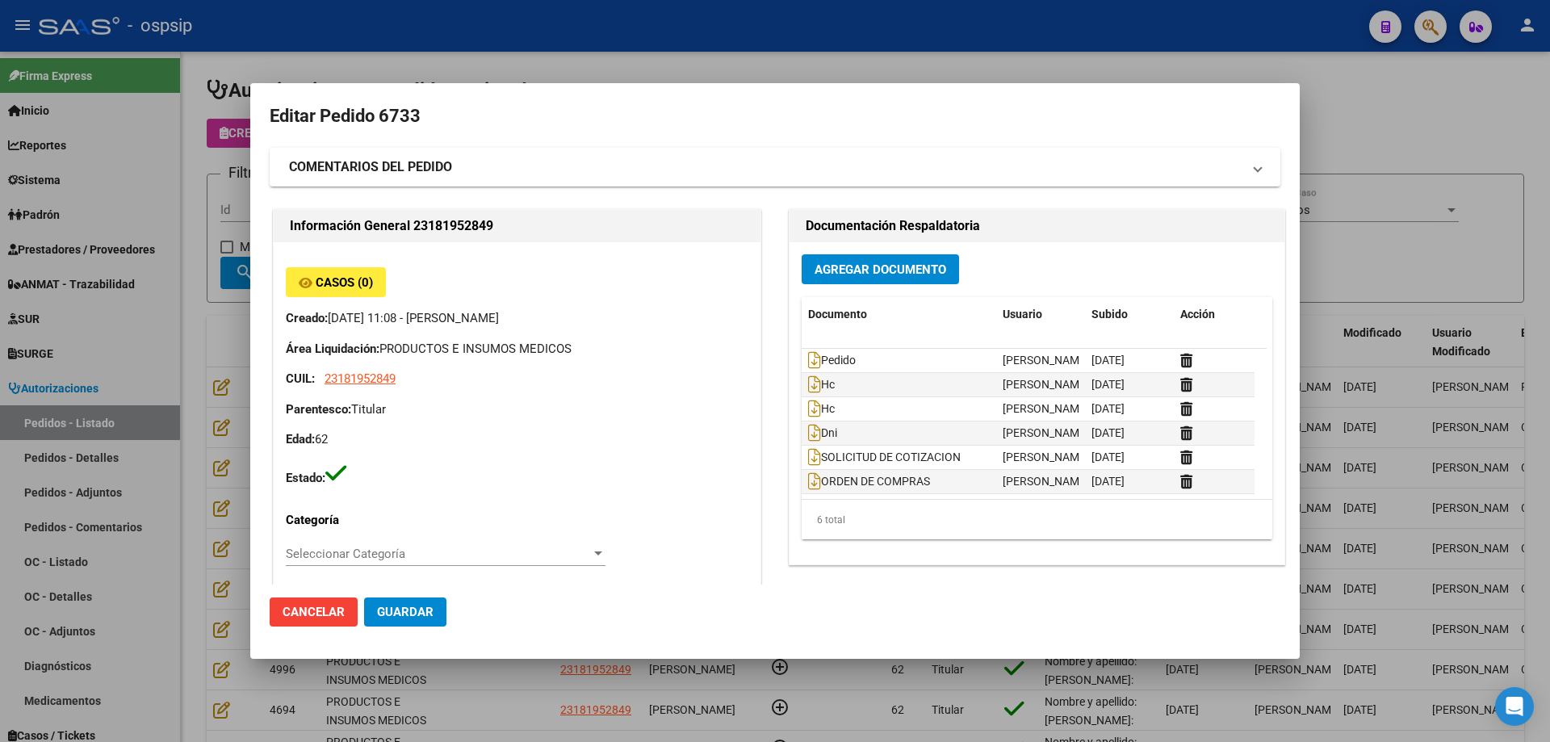
type input "[GEOGRAPHIC_DATA], [PERSON_NAME], 177 Y LOS ANDES 0"
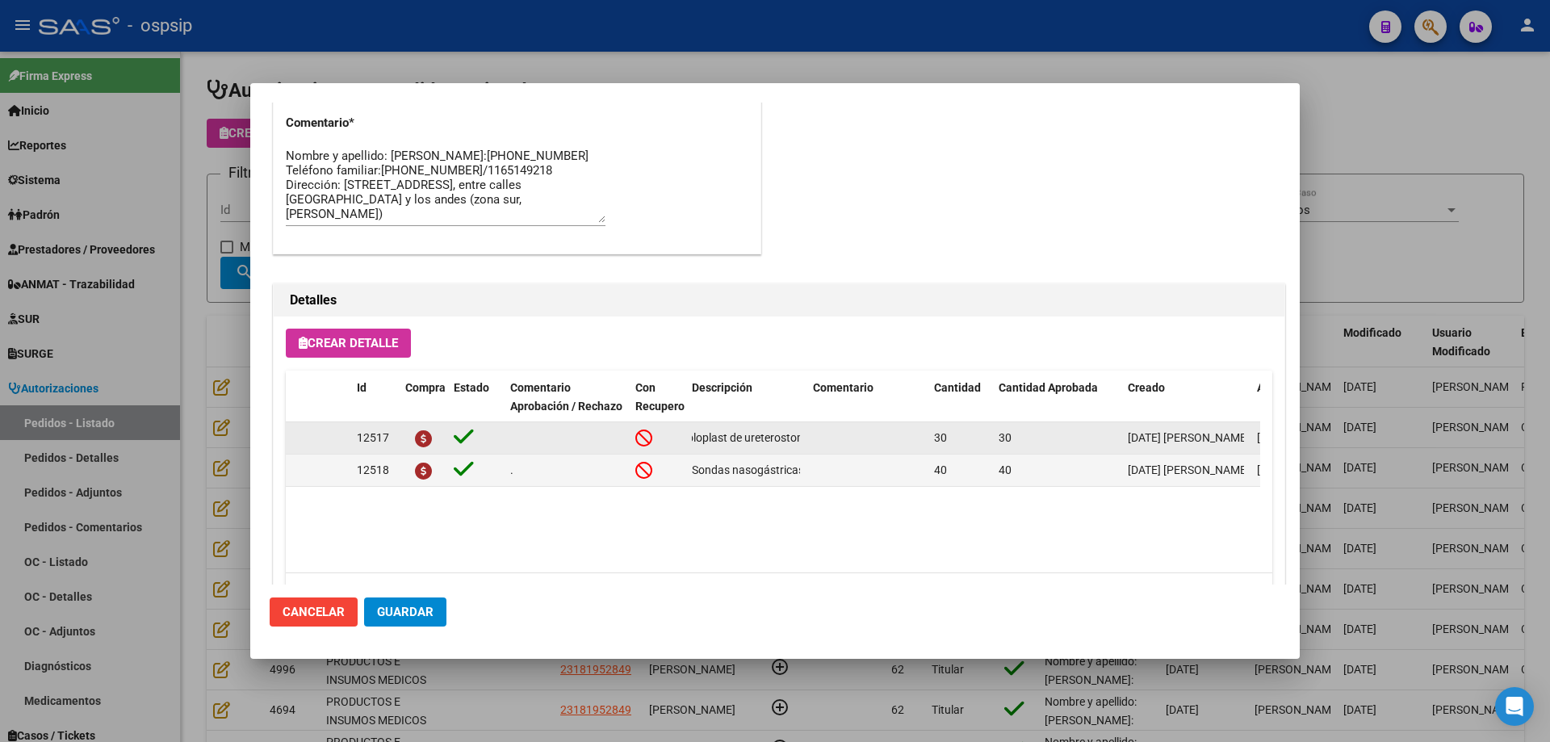
scroll to position [0, 136]
drag, startPoint x: 692, startPoint y: 433, endPoint x: 810, endPoint y: 434, distance: 117.9
click at [863, 426] on div "12517 Bolsas Coloplast de ureterostomia código 16810 30 30 [DATE] [PERSON_NAME]…" at bounding box center [889, 438] width 1207 height 32
copy div "Bolsas Coloplast de ureterostomia código 16810"
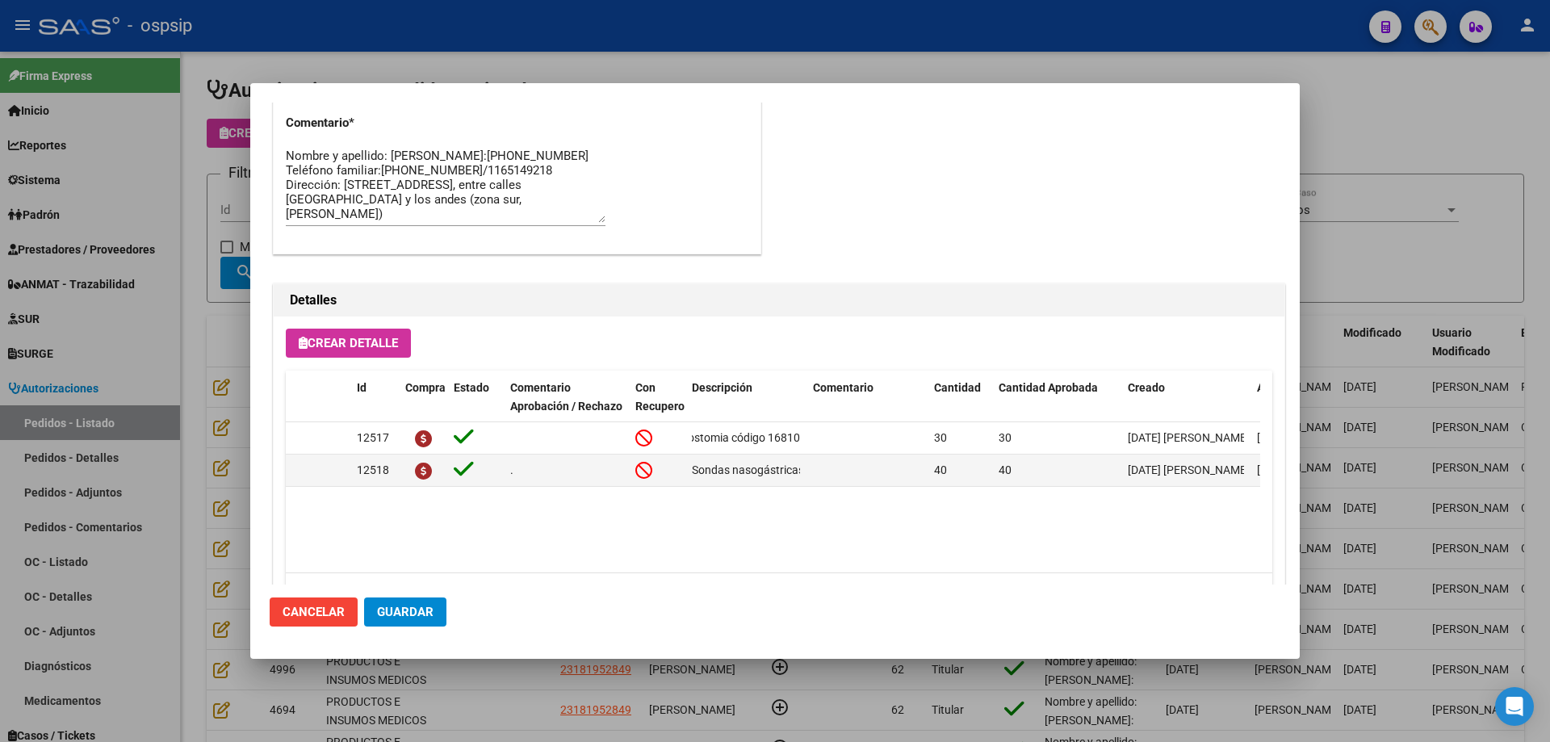
click at [226, 392] on div at bounding box center [775, 371] width 1550 height 742
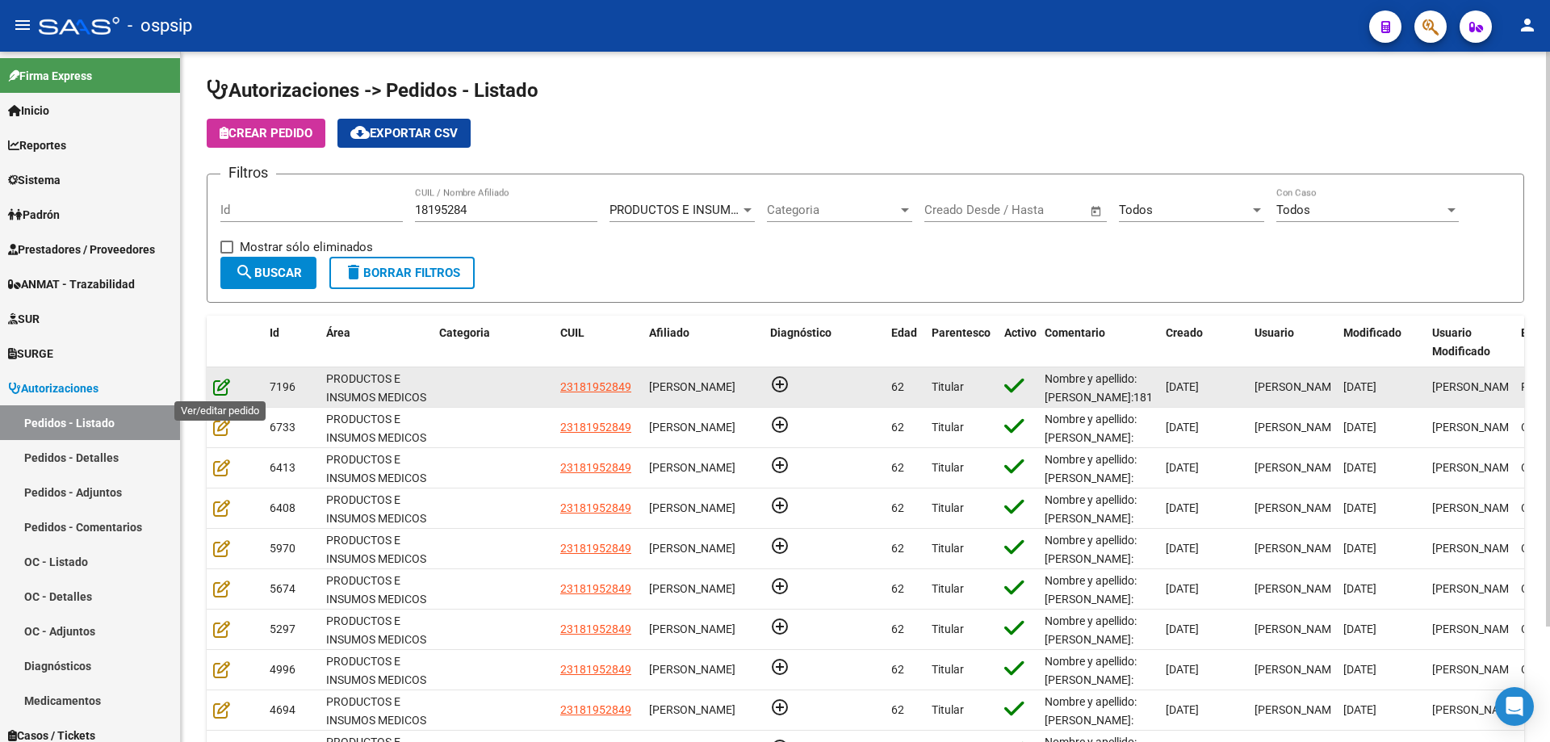
click at [220, 387] on icon at bounding box center [221, 387] width 17 height 18
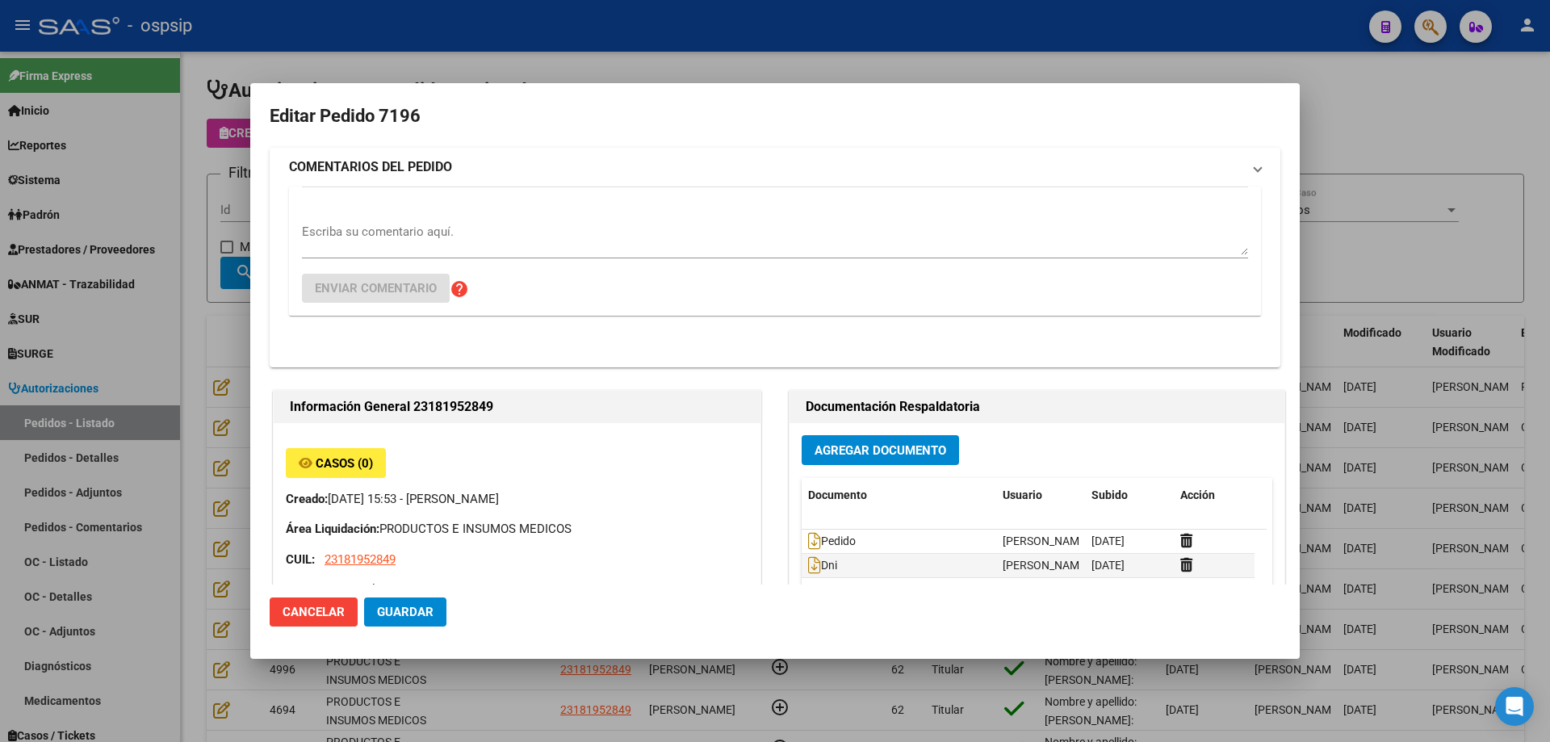
type input "[GEOGRAPHIC_DATA], [PERSON_NAME], 177 Y LOS ANDES 0"
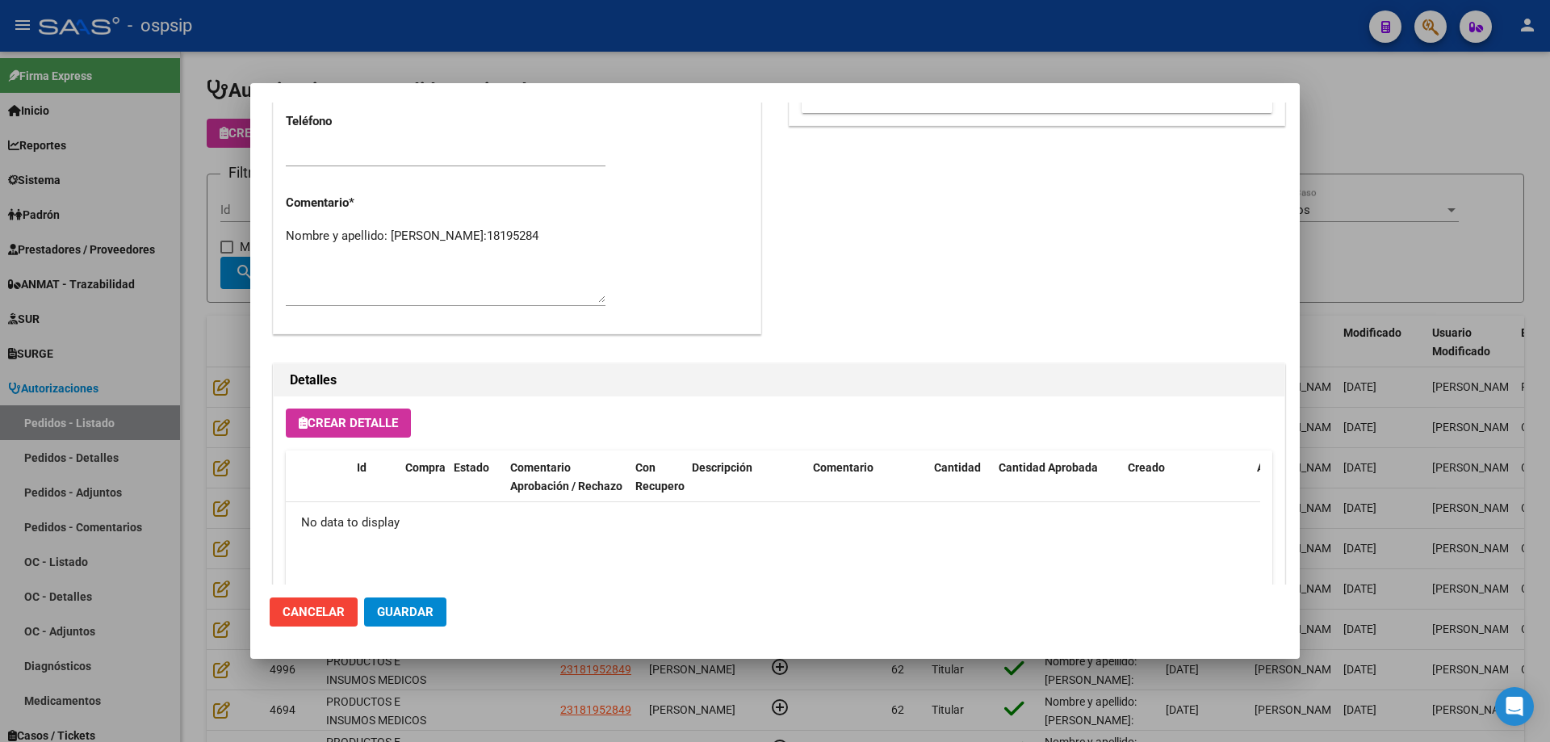
scroll to position [968, 0]
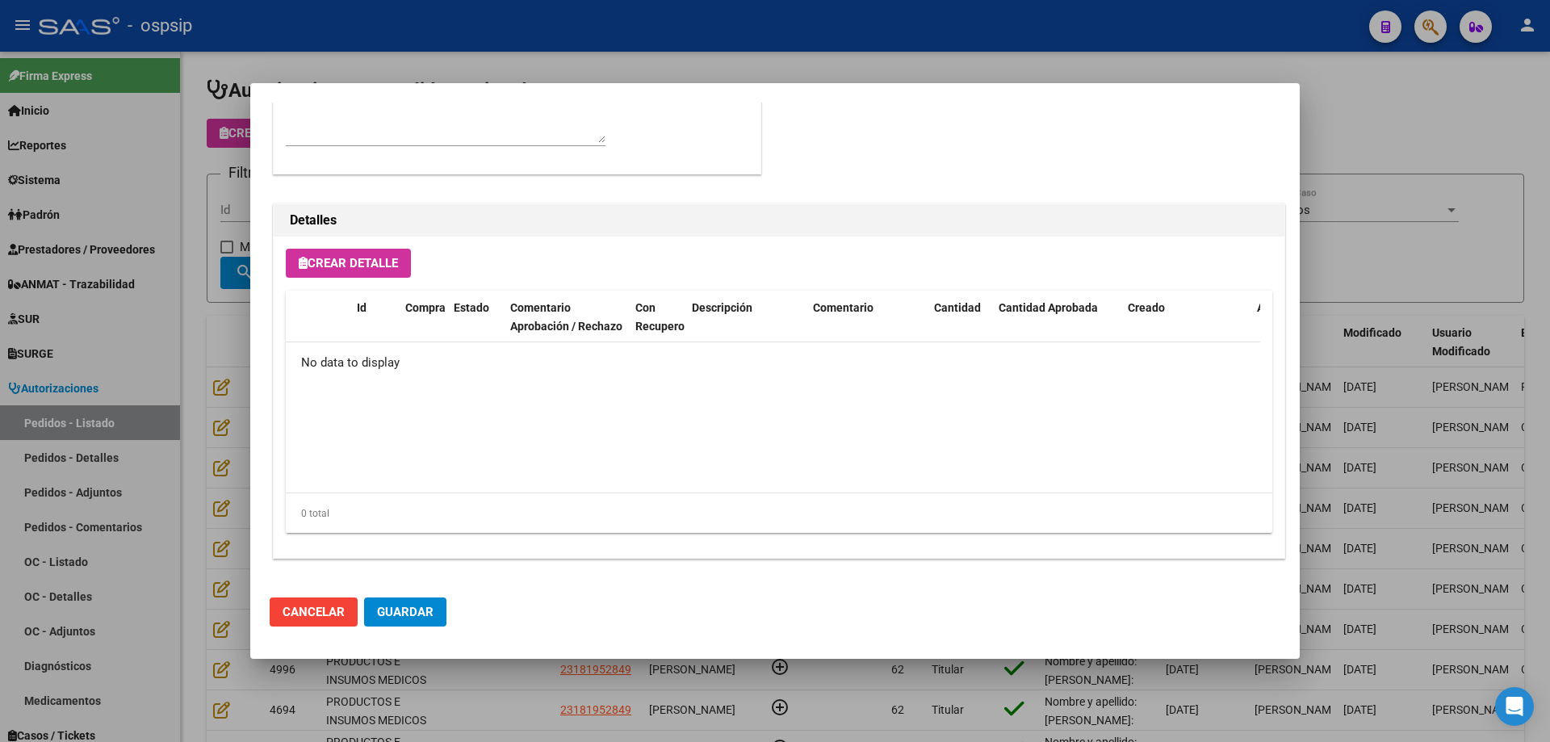
click at [381, 279] on div "Crear Detalle Id Compra Estado Comentario Aprobación / Rechazo Con Recupero Des…" at bounding box center [779, 397] width 1011 height 321
click at [383, 274] on button "Crear Detalle" at bounding box center [348, 263] width 125 height 29
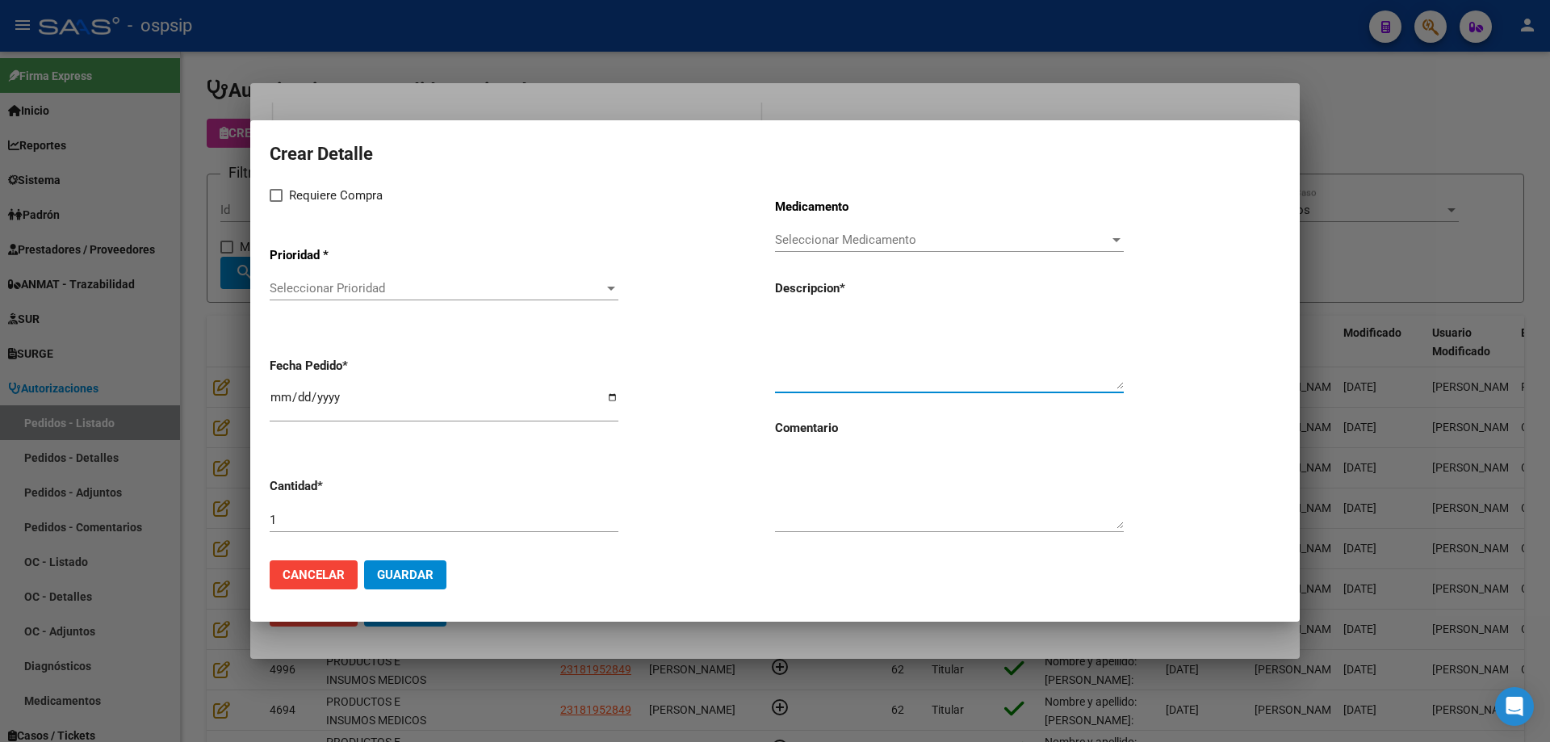
paste textarea "Bolsas Coloplast de ureterostomia código 16810"
click at [815, 314] on textarea "Bolsas Coloplast de ureterostomia código 16810" at bounding box center [949, 351] width 349 height 76
drag, startPoint x: 917, startPoint y: 327, endPoint x: 903, endPoint y: 342, distance: 20.6
click at [903, 342] on textarea "Bolsas colectoras de ureterostomia Coloplast código 16810" at bounding box center [949, 351] width 349 height 76
type textarea "Bolsas colectoras de ureterostomia Coloplast código 16810"
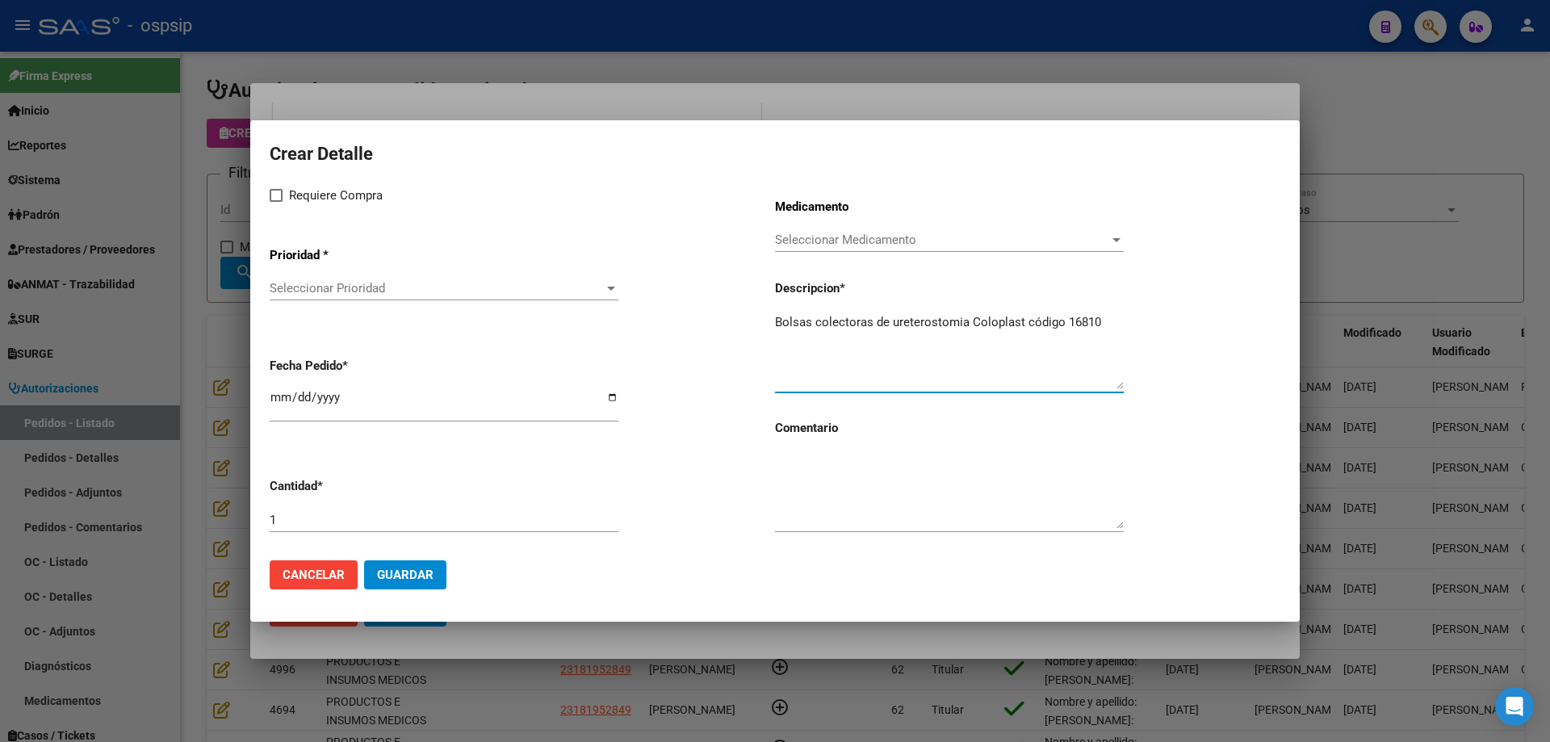
click at [334, 516] on input "1" at bounding box center [444, 520] width 349 height 15
type input "30"
click at [279, 397] on input "[DATE]" at bounding box center [444, 404] width 349 height 26
type input "[DATE]"
click at [442, 291] on span "Seleccionar Prioridad" at bounding box center [437, 288] width 334 height 15
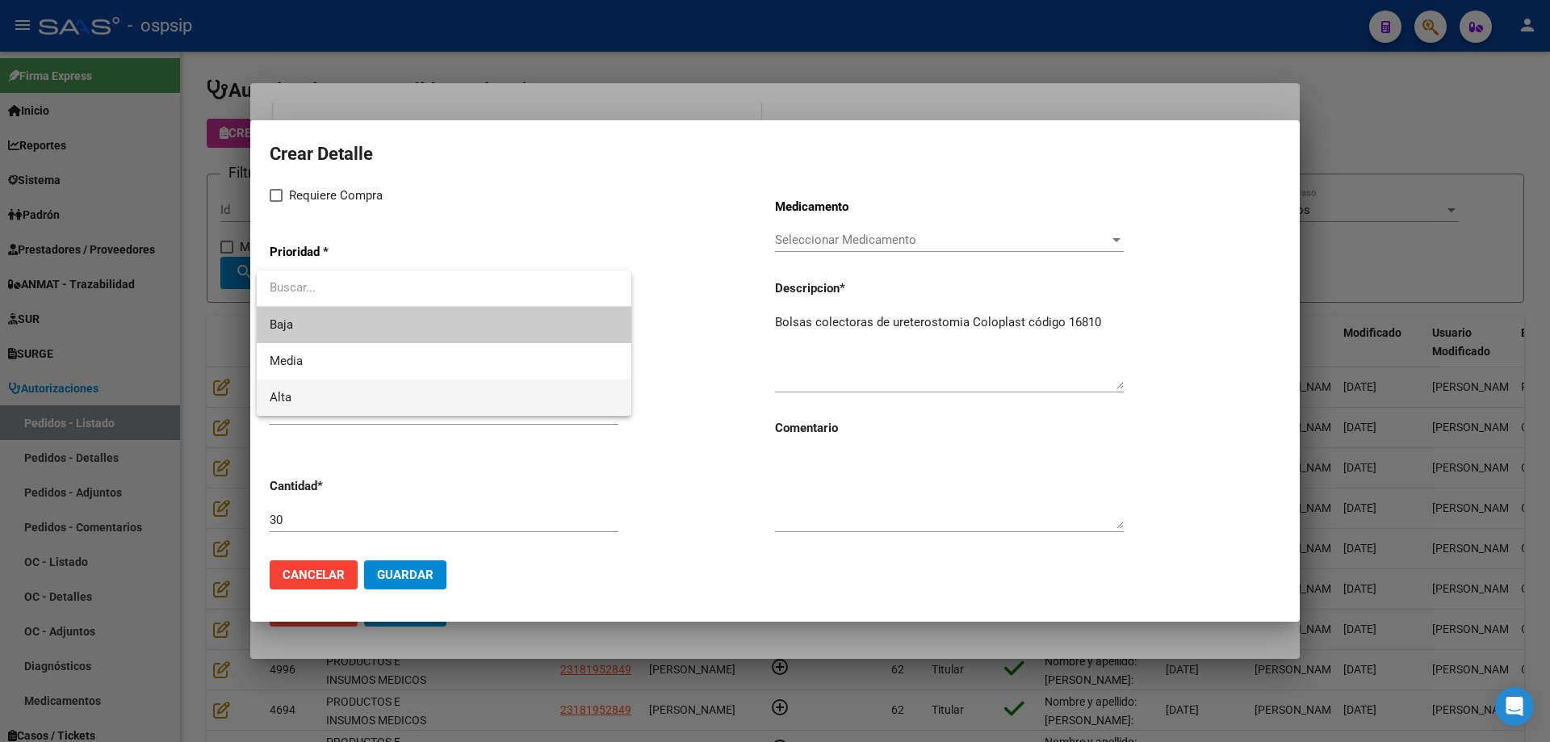
click at [405, 379] on span "Alta" at bounding box center [444, 397] width 349 height 36
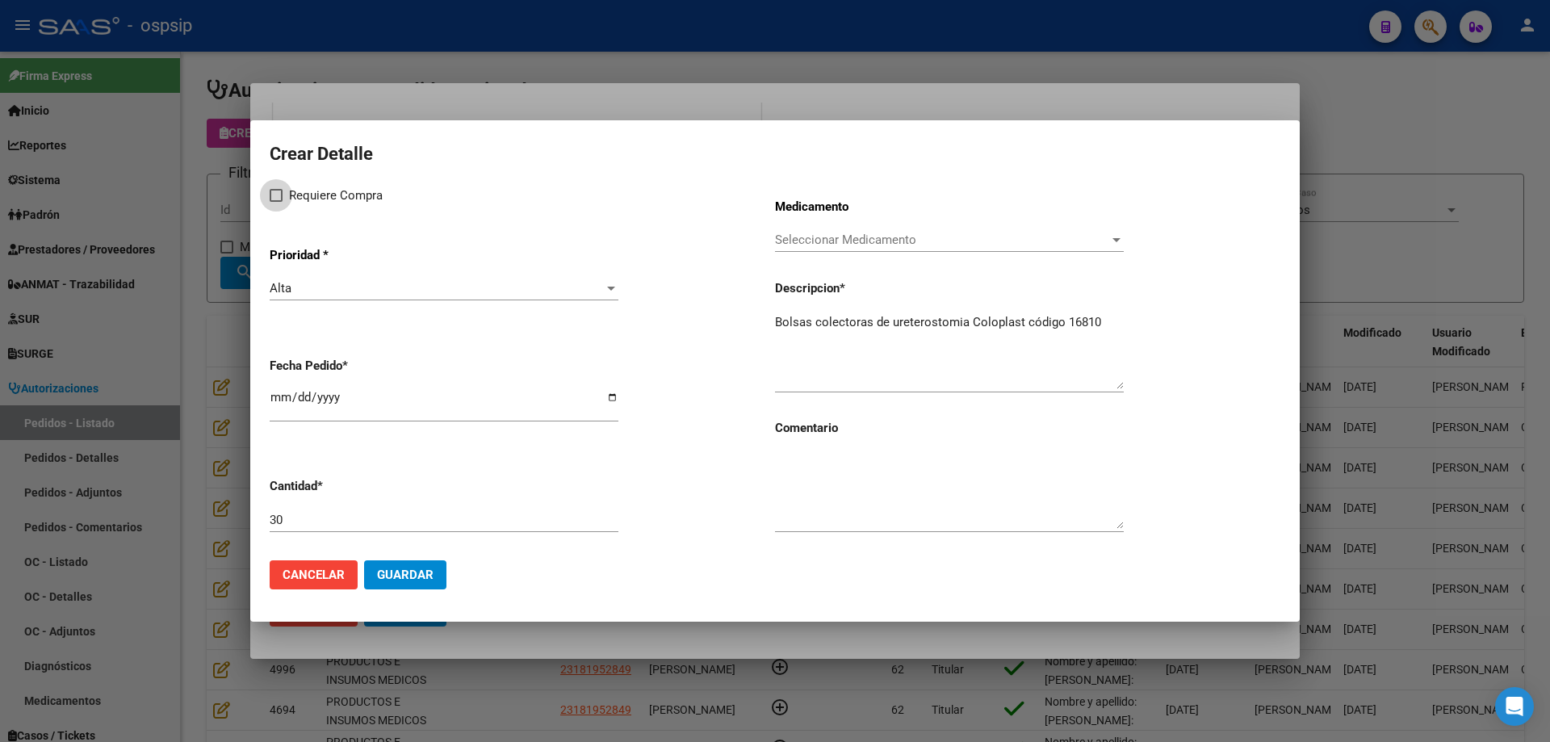
click at [329, 200] on span "Requiere Compra" at bounding box center [336, 195] width 94 height 19
click at [276, 202] on input "Requiere Compra" at bounding box center [275, 202] width 1 height 1
checkbox input "true"
click at [794, 245] on span "Seleccionar Medicamento" at bounding box center [942, 240] width 334 height 15
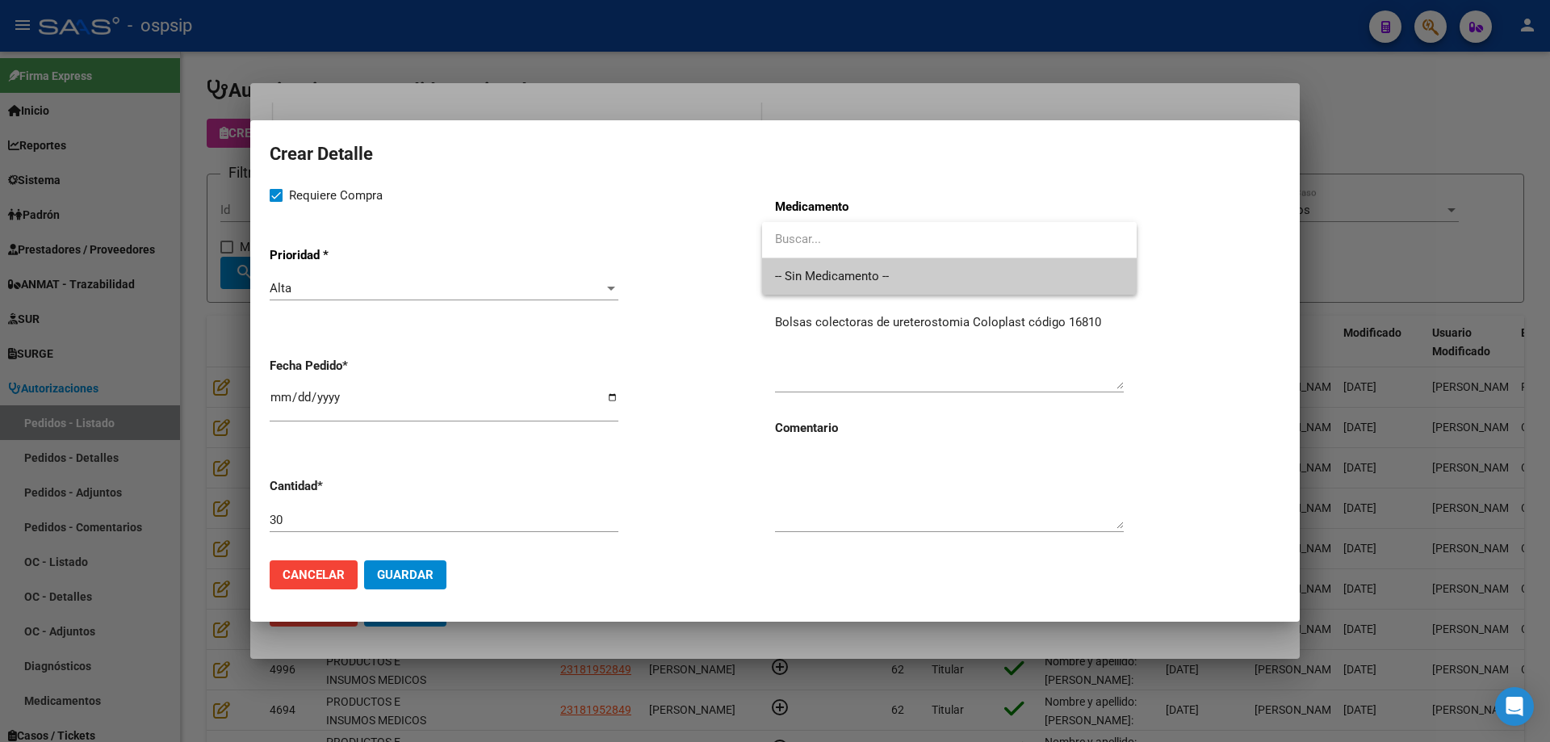
click at [806, 280] on span "-- Sin Medicamento --" at bounding box center [949, 276] width 349 height 36
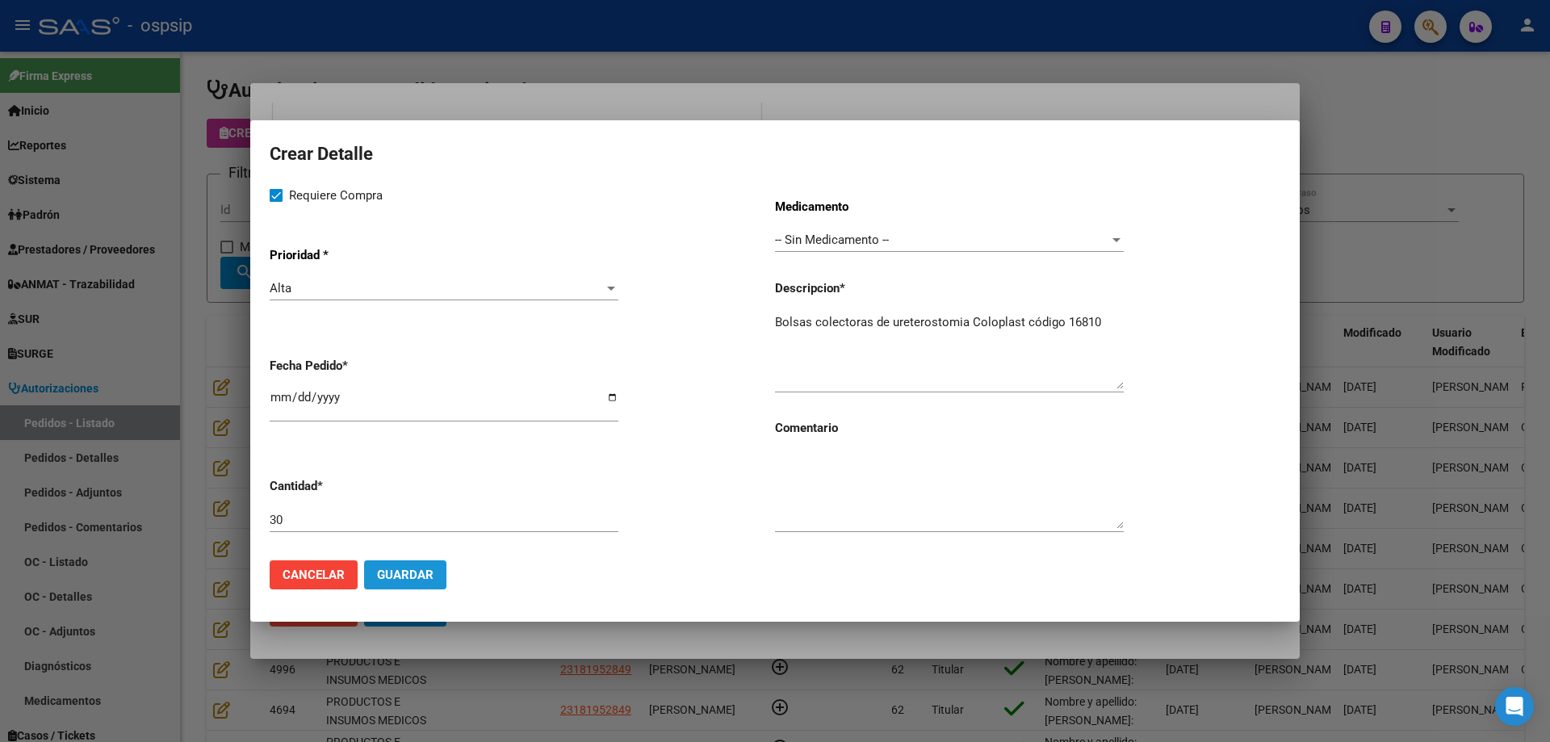
click at [415, 568] on span "Guardar" at bounding box center [405, 575] width 57 height 15
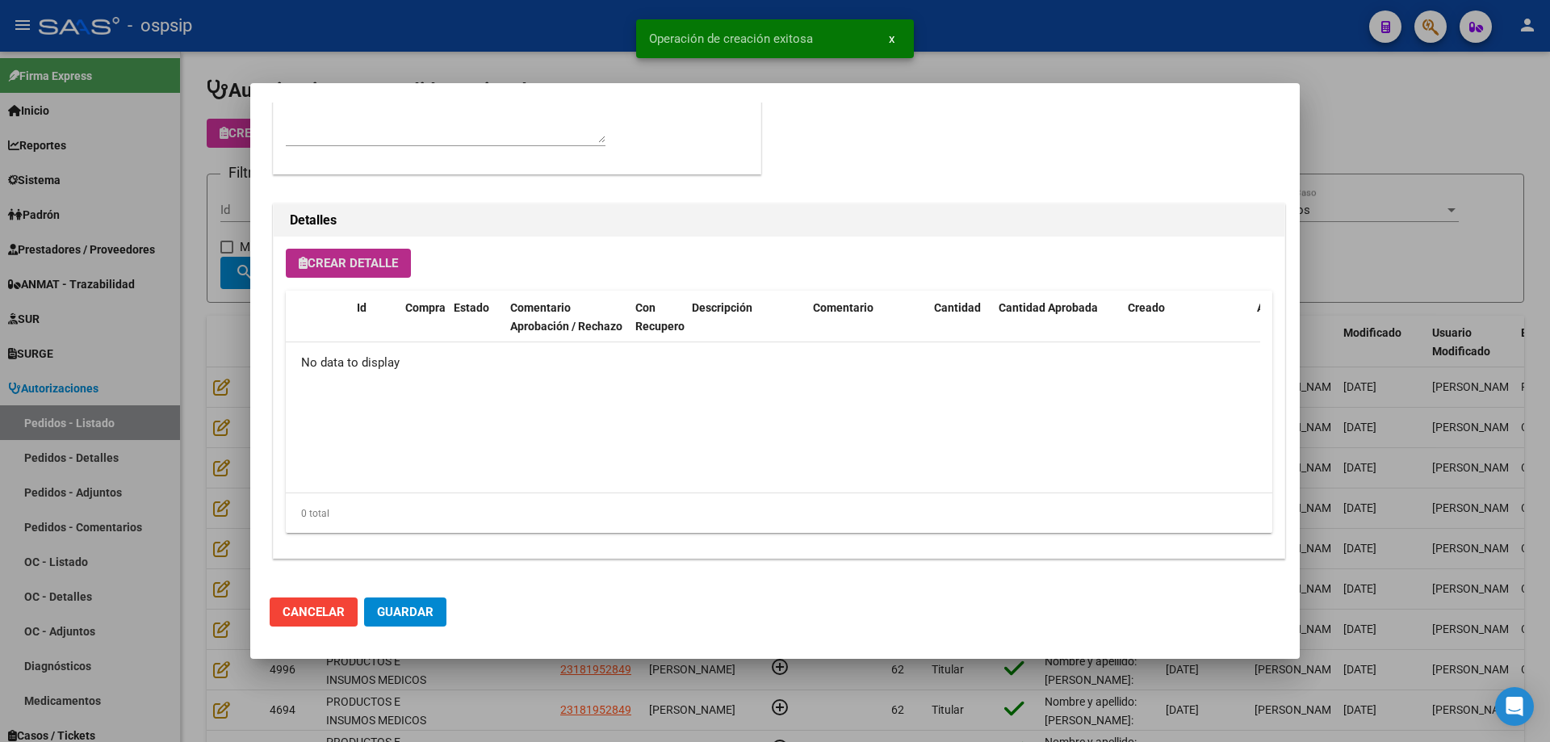
type input "[GEOGRAPHIC_DATA], [PERSON_NAME], 177 Y LOS ANDES 0"
click at [329, 256] on span "Crear Detalle" at bounding box center [348, 263] width 99 height 15
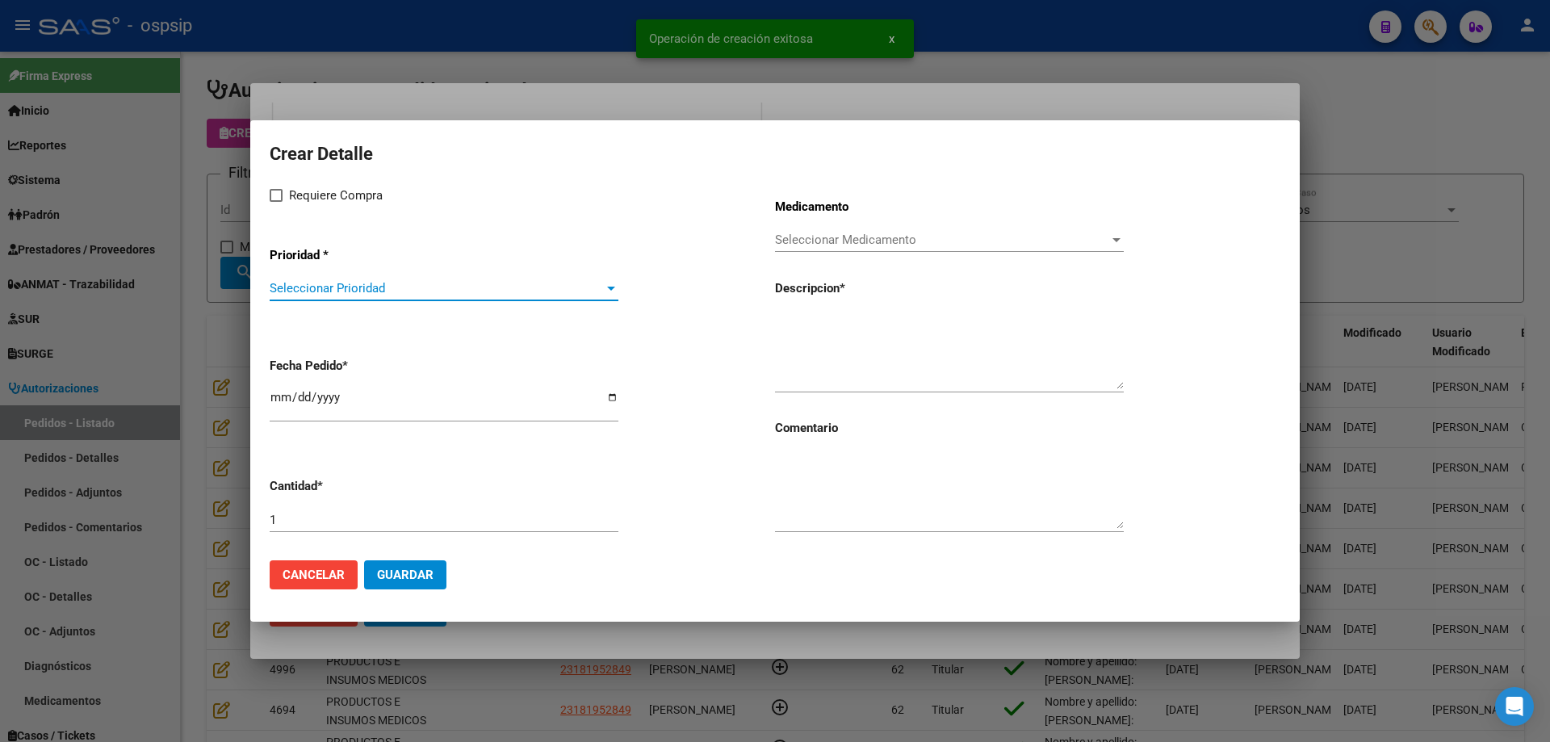
click at [346, 294] on span "Seleccionar Prioridad" at bounding box center [437, 288] width 334 height 15
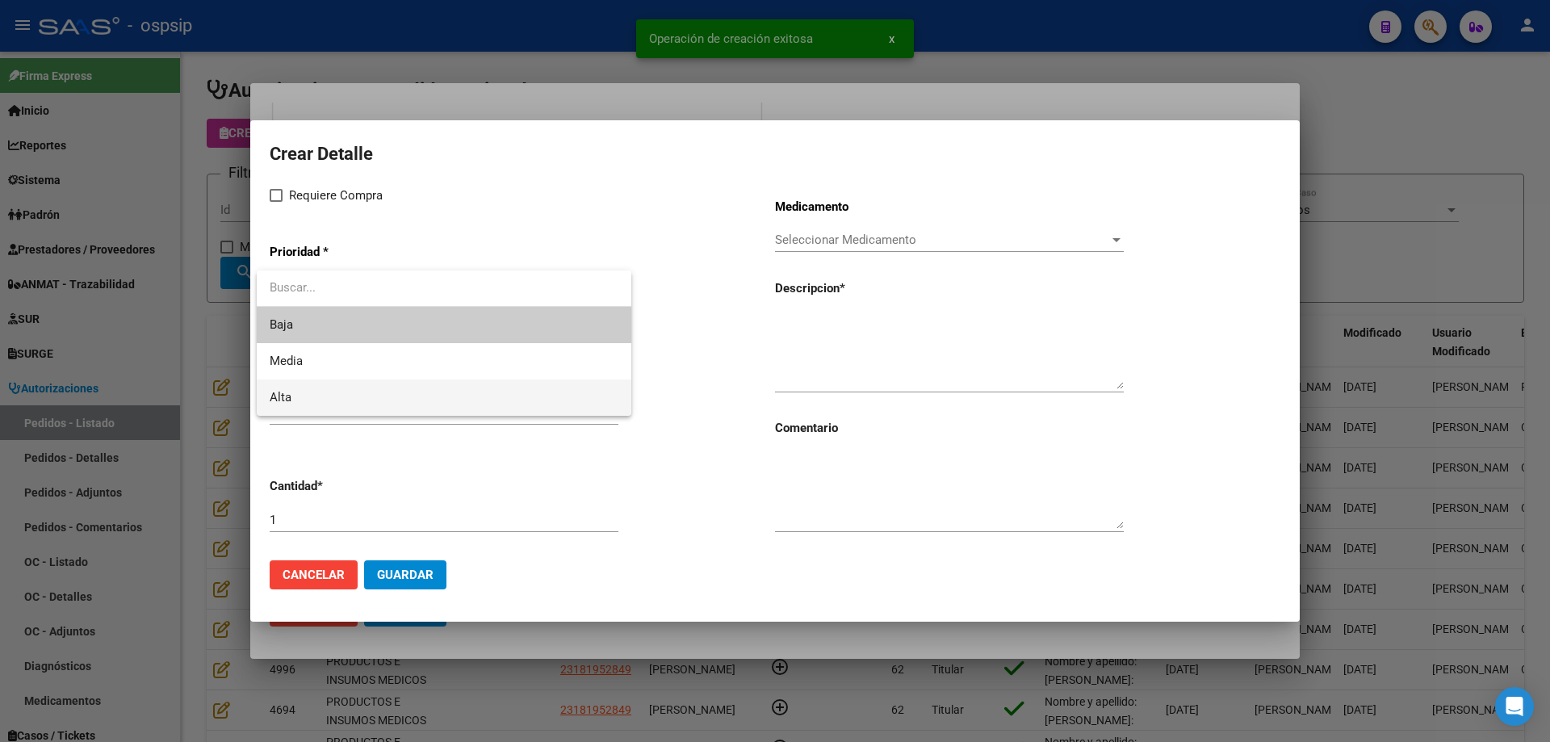
click at [300, 406] on span "Alta" at bounding box center [444, 397] width 349 height 36
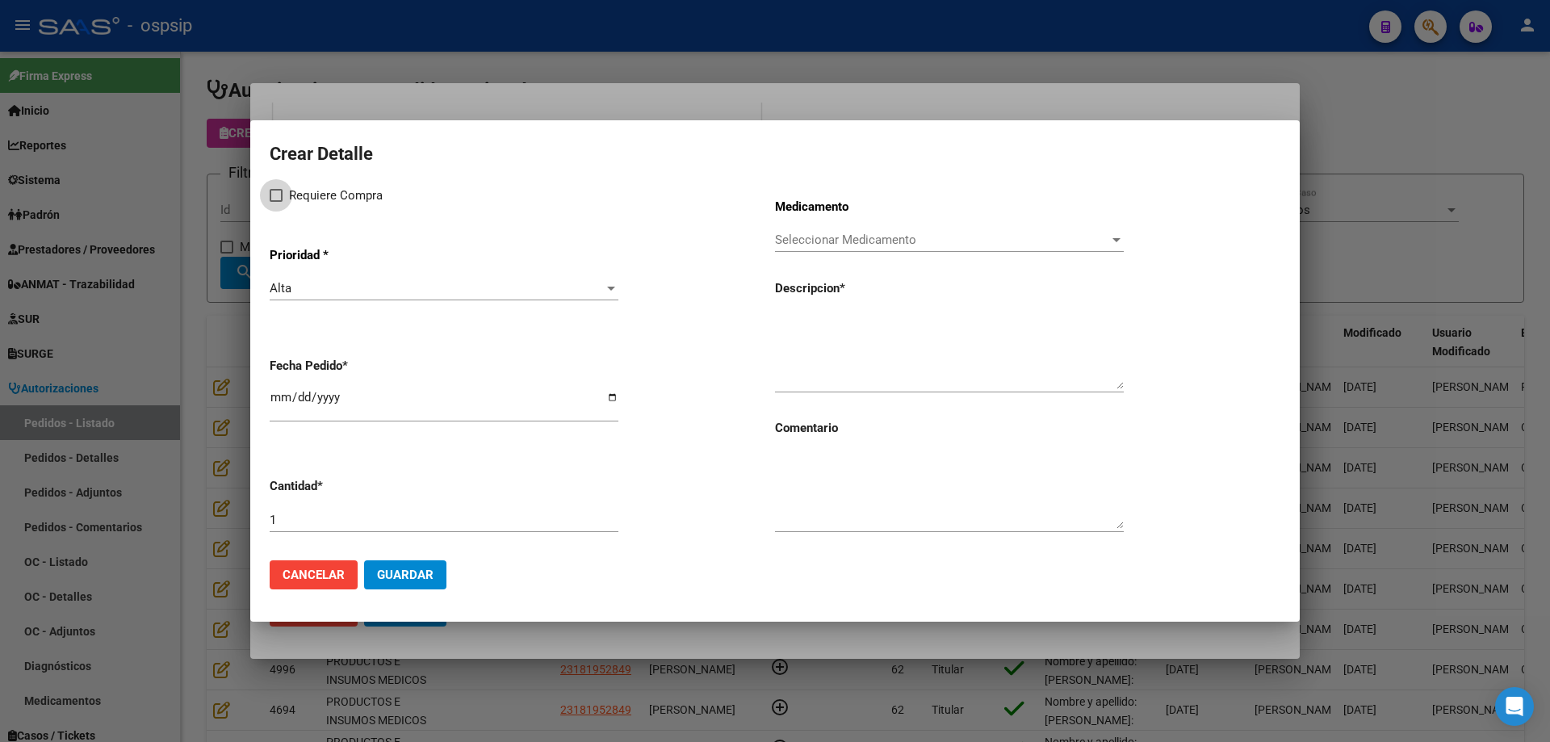
click at [280, 197] on span at bounding box center [276, 195] width 13 height 13
click at [276, 202] on input "Requiere Compra" at bounding box center [275, 202] width 1 height 1
checkbox input "true"
click at [836, 242] on span "Seleccionar Medicamento" at bounding box center [942, 240] width 334 height 15
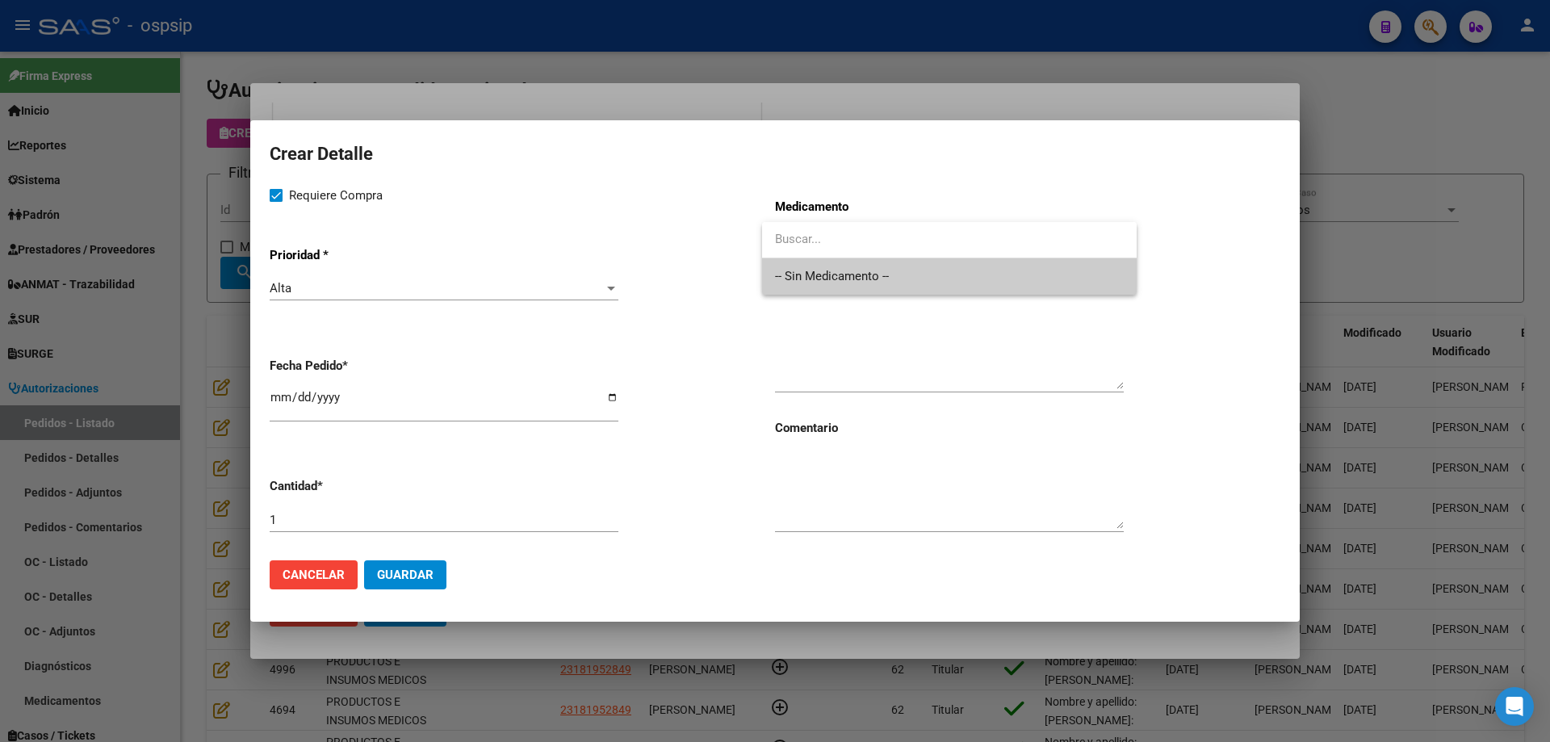
click at [821, 276] on span "-- Sin Medicamento --" at bounding box center [949, 276] width 349 height 36
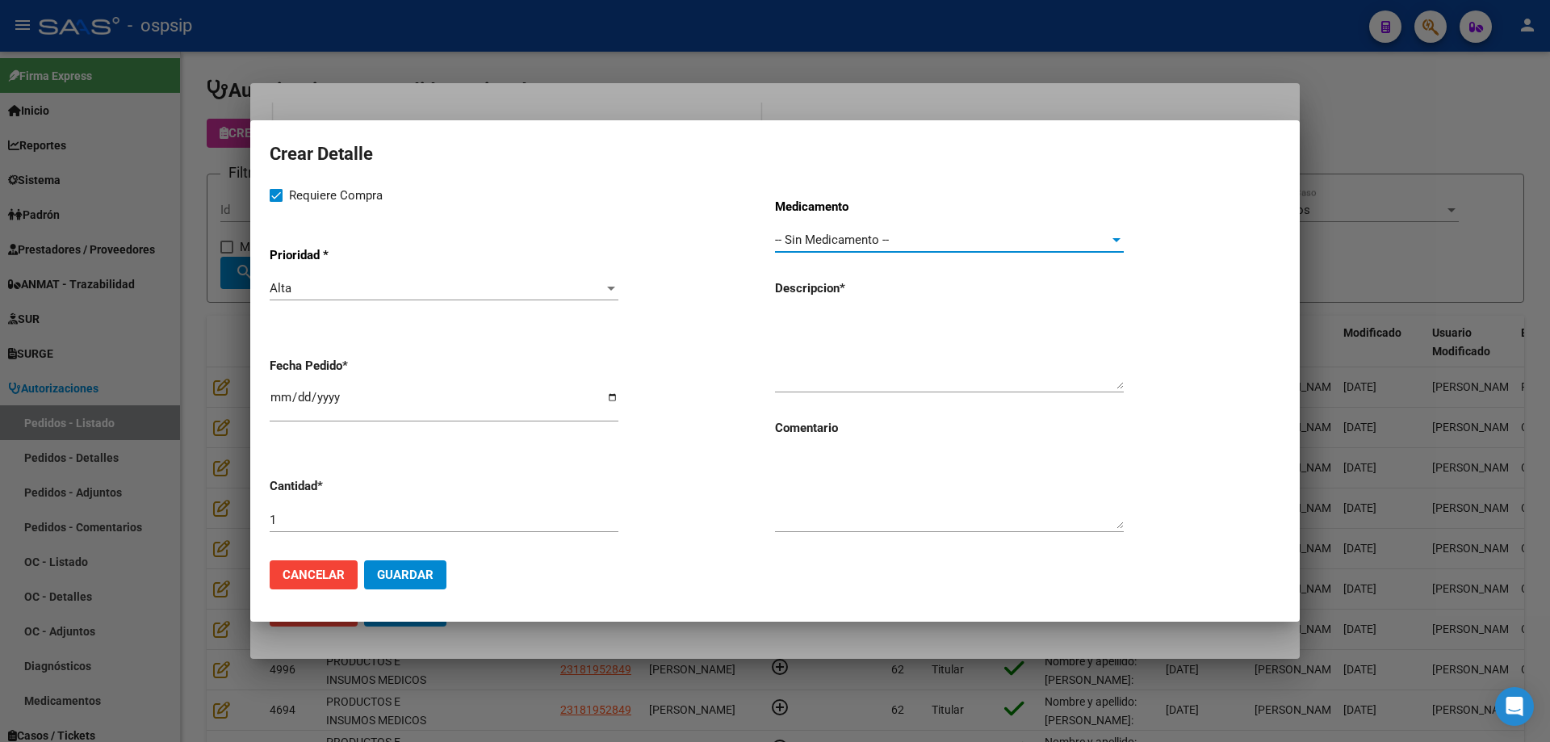
click at [807, 328] on textarea at bounding box center [949, 351] width 349 height 76
type textarea "Sondas nasogastricas K30"
click at [379, 519] on input "1" at bounding box center [444, 520] width 349 height 15
type input "40"
click at [274, 399] on input "[DATE]" at bounding box center [444, 404] width 349 height 26
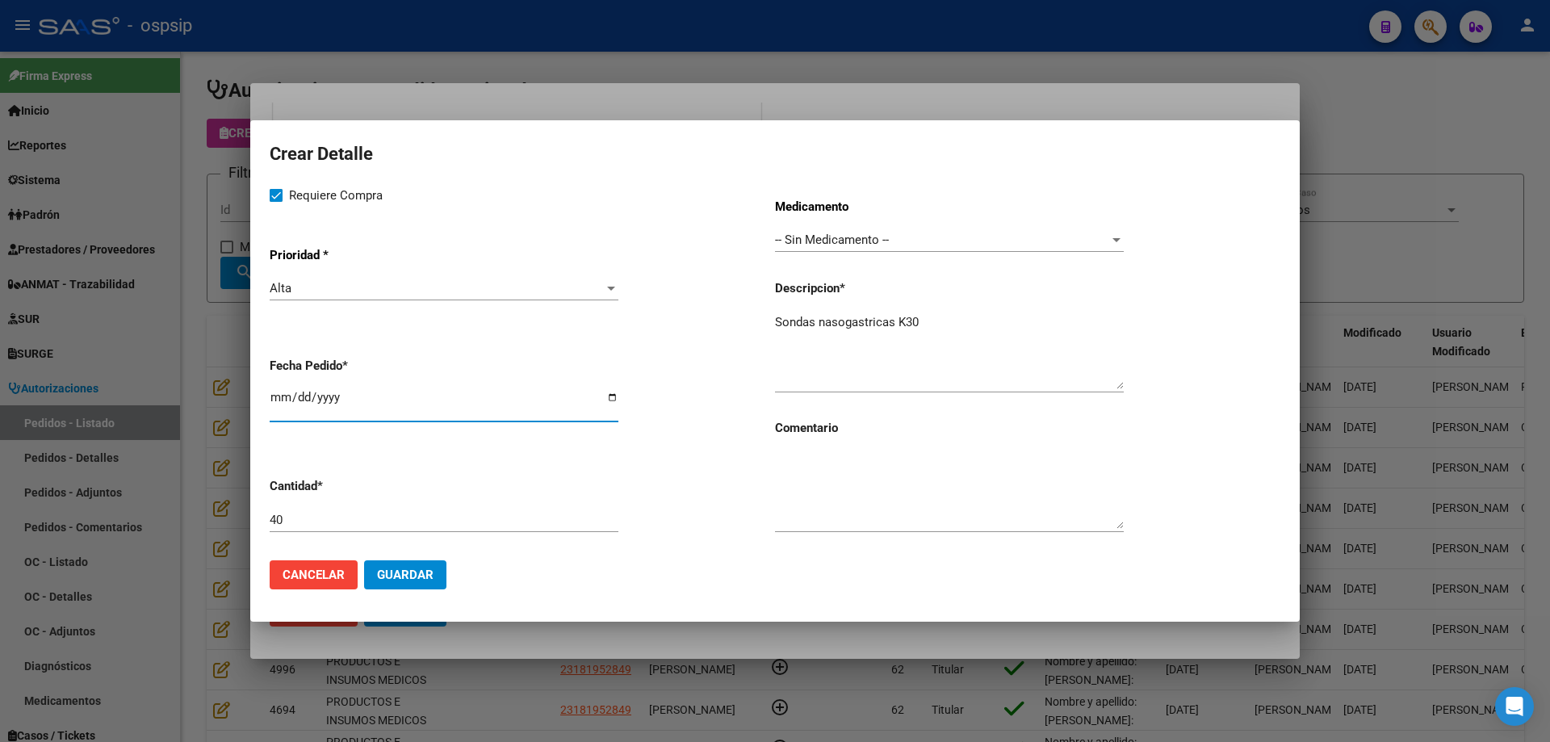
type input "[DATE]"
type textarea "Sondas nasogástricas K30"
click at [421, 586] on button "Guardar" at bounding box center [405, 574] width 82 height 29
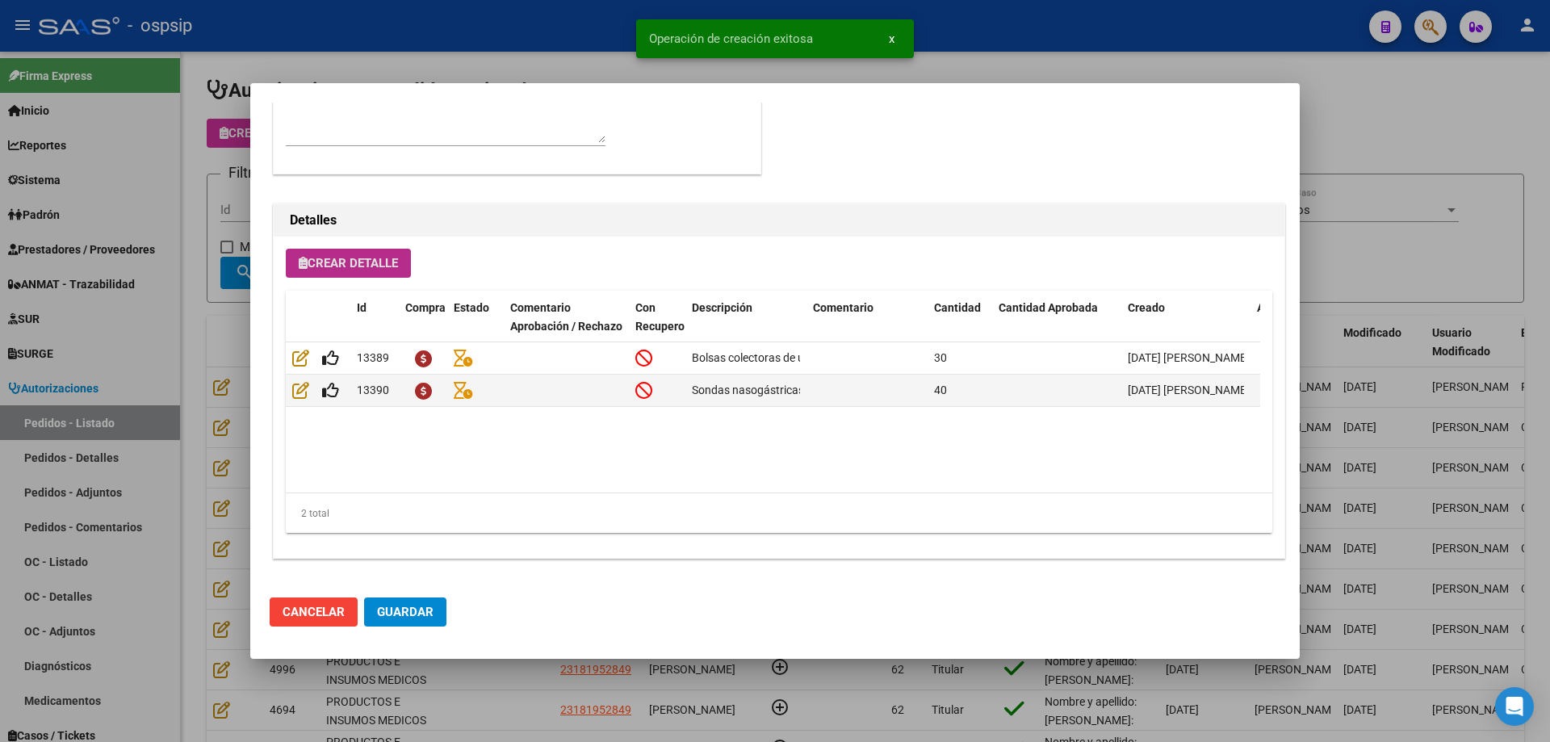
click at [411, 609] on span "Guardar" at bounding box center [405, 612] width 57 height 15
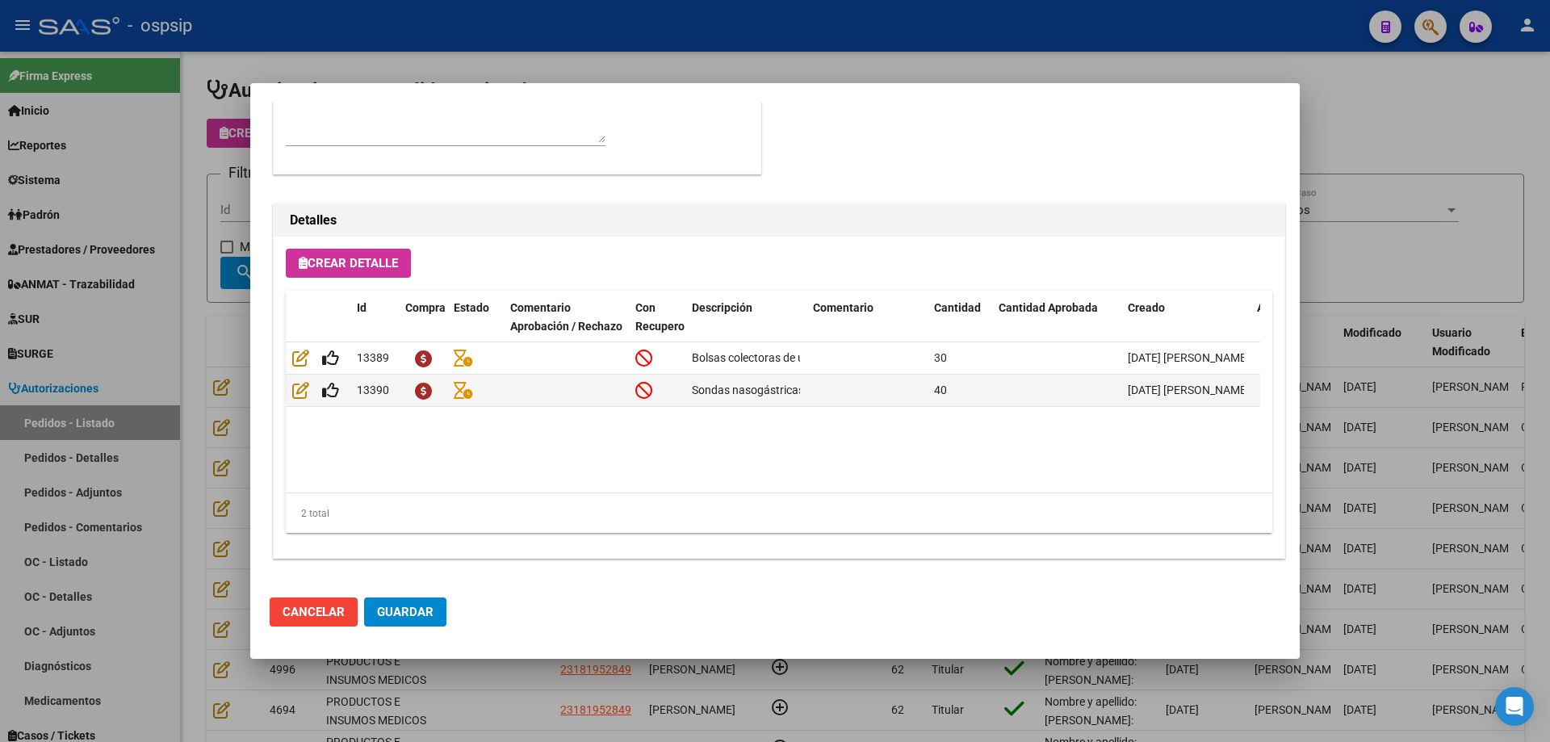
click at [409, 603] on button "Guardar" at bounding box center [405, 611] width 82 height 29
click at [211, 467] on div at bounding box center [775, 371] width 1550 height 742
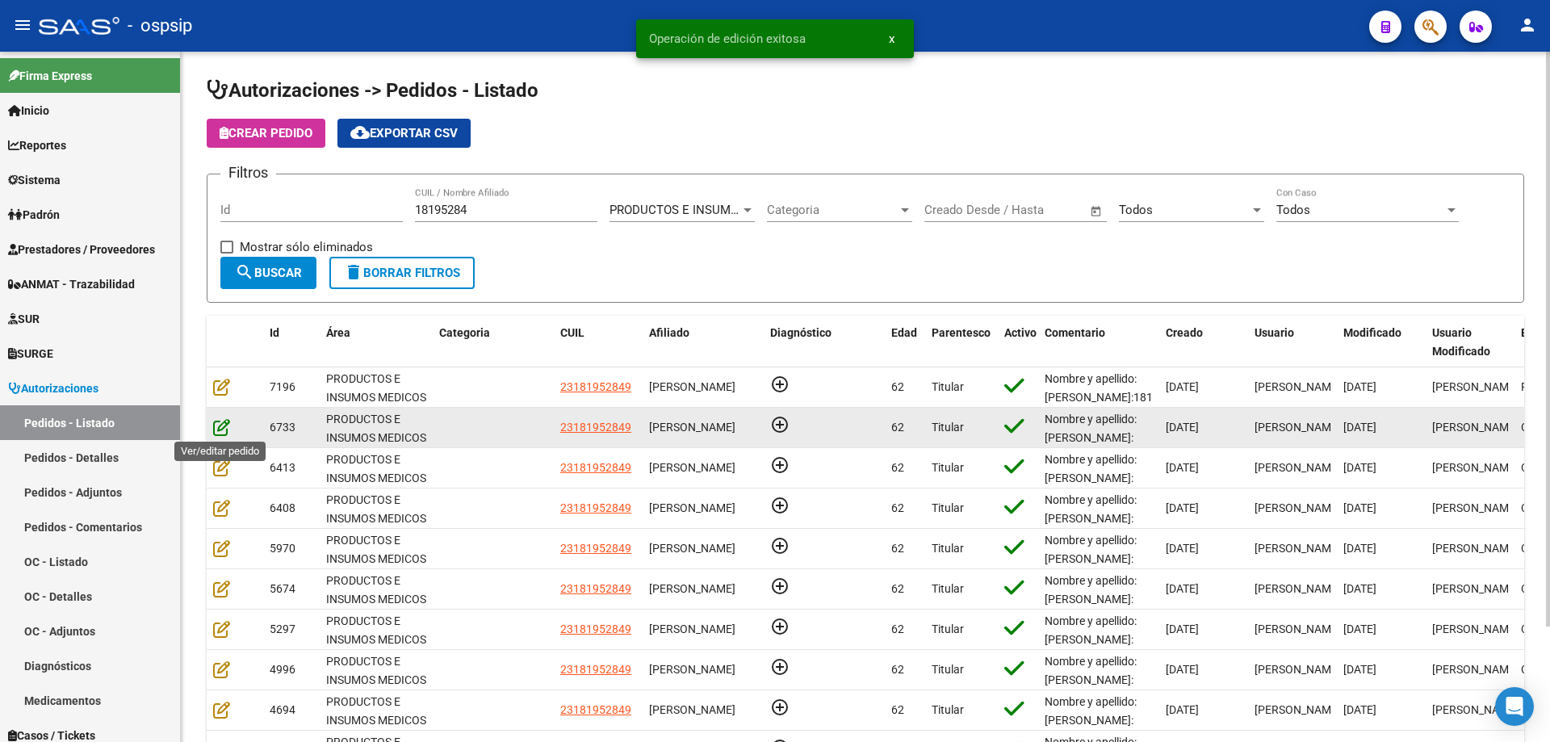
click at [225, 425] on icon at bounding box center [221, 427] width 17 height 18
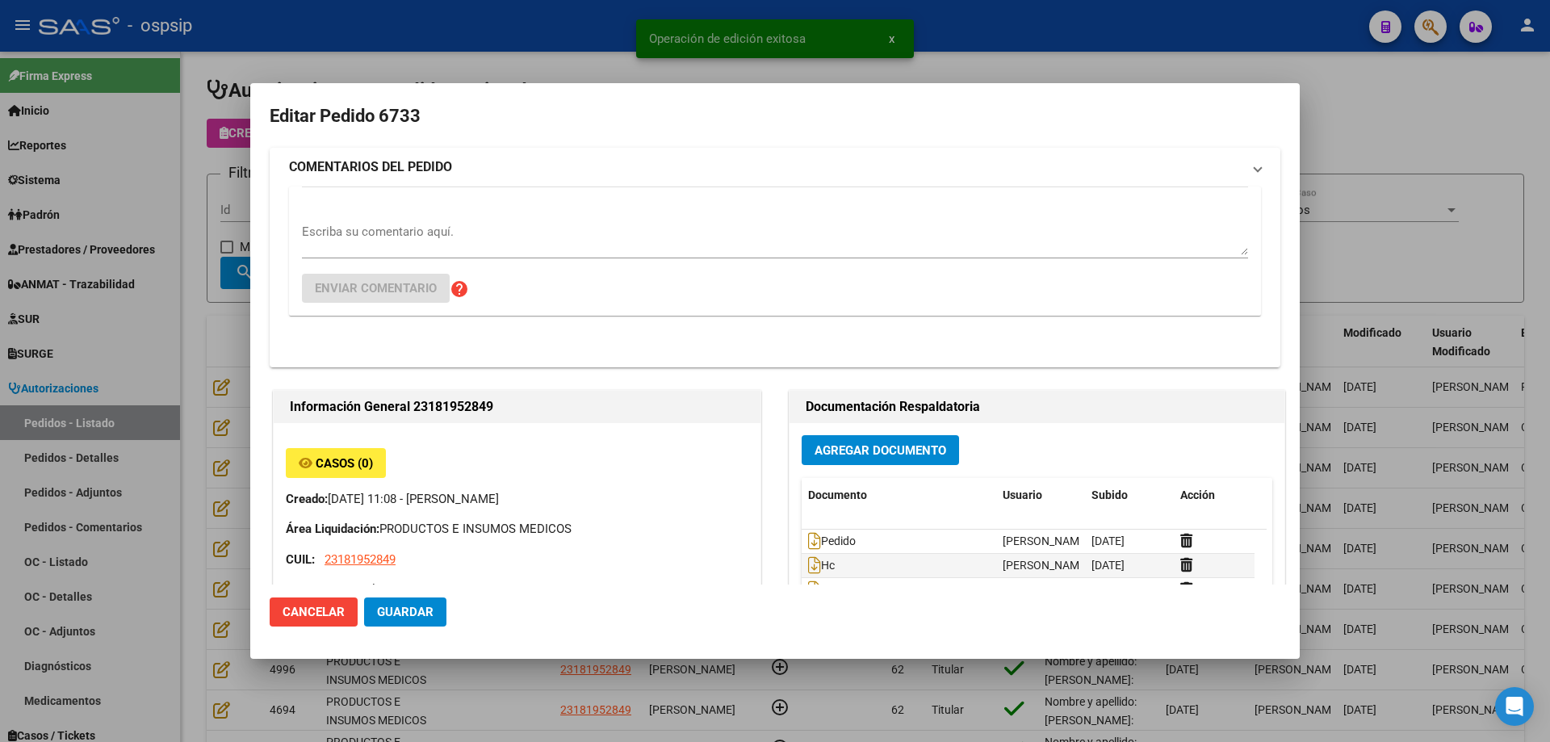
type input "[GEOGRAPHIC_DATA], [PERSON_NAME], 177 Y LOS ANDES 0"
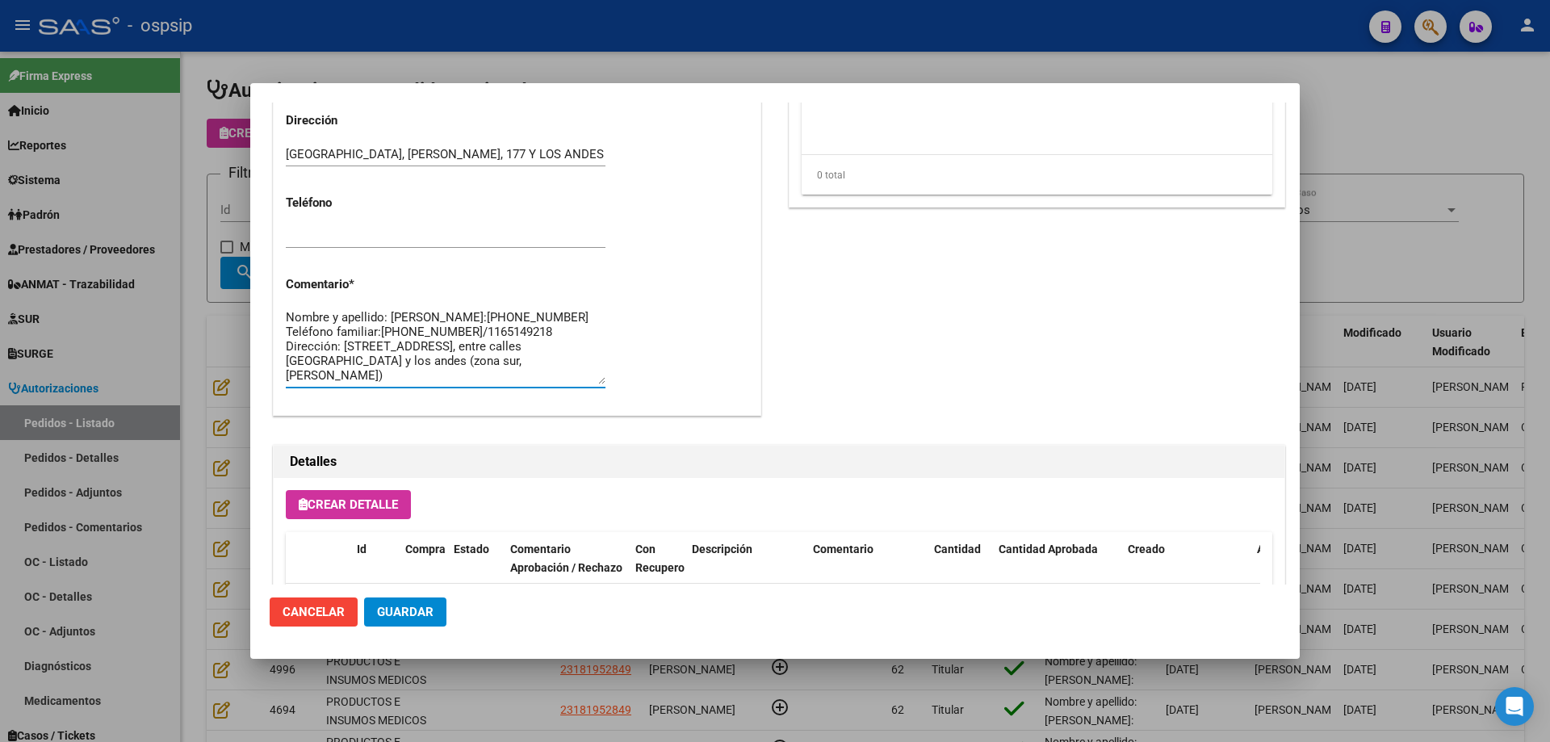
scroll to position [15, 0]
drag, startPoint x: 287, startPoint y: 346, endPoint x: 469, endPoint y: 404, distance: 190.5
click at [184, 289] on div at bounding box center [775, 371] width 1550 height 742
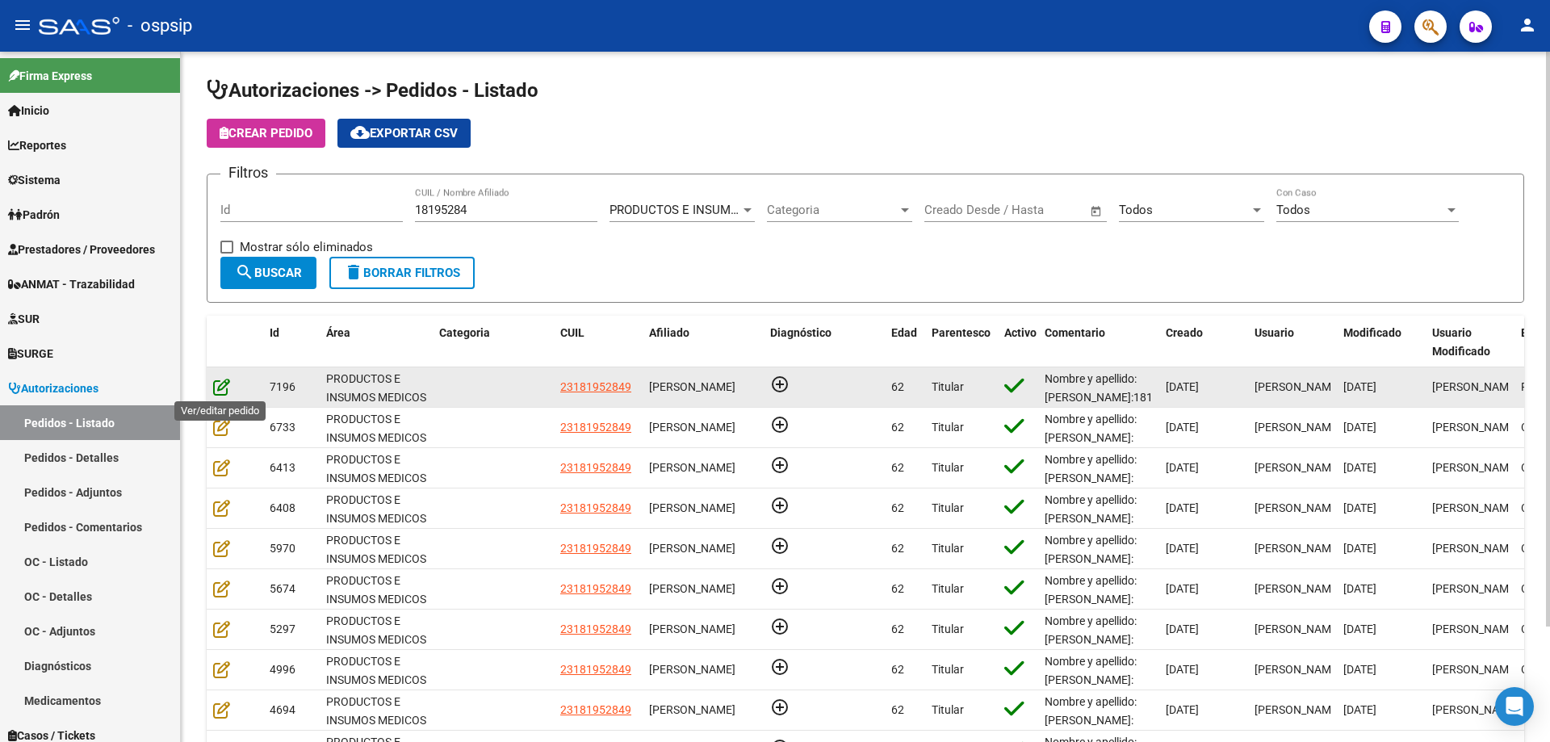
click at [213, 388] on icon at bounding box center [221, 387] width 17 height 18
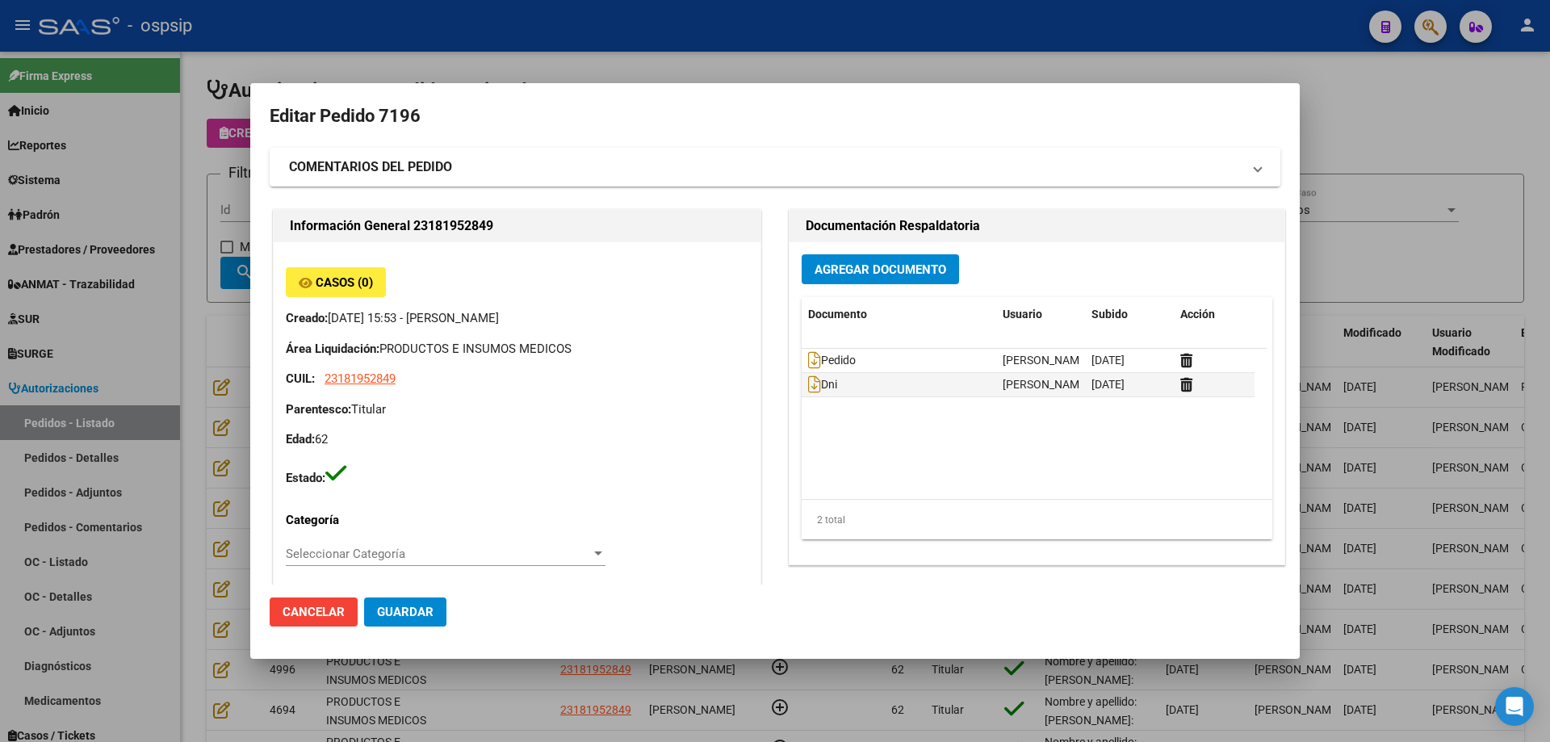
type input "[GEOGRAPHIC_DATA], [PERSON_NAME], 177 Y LOS ANDES 0"
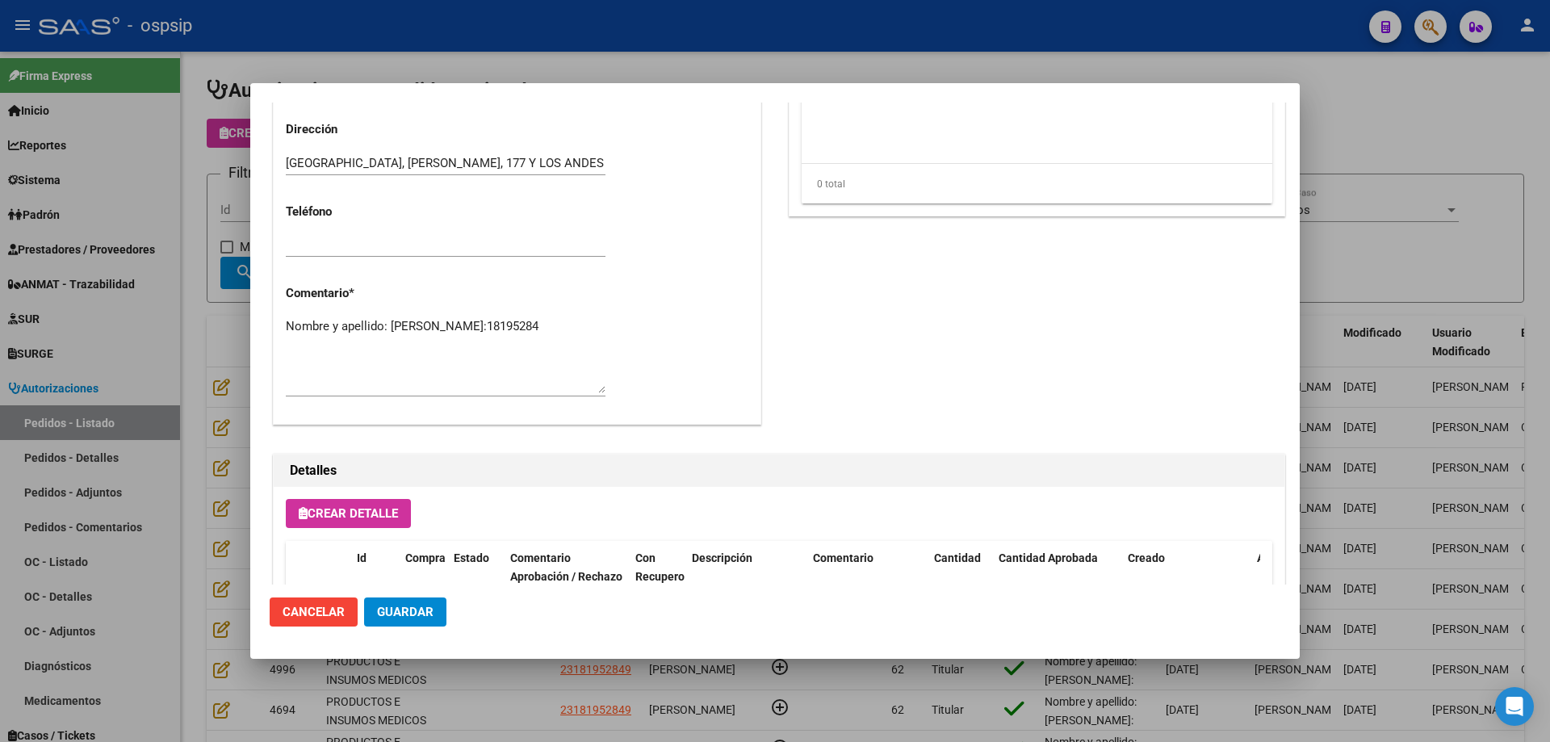
scroll to position [727, 0]
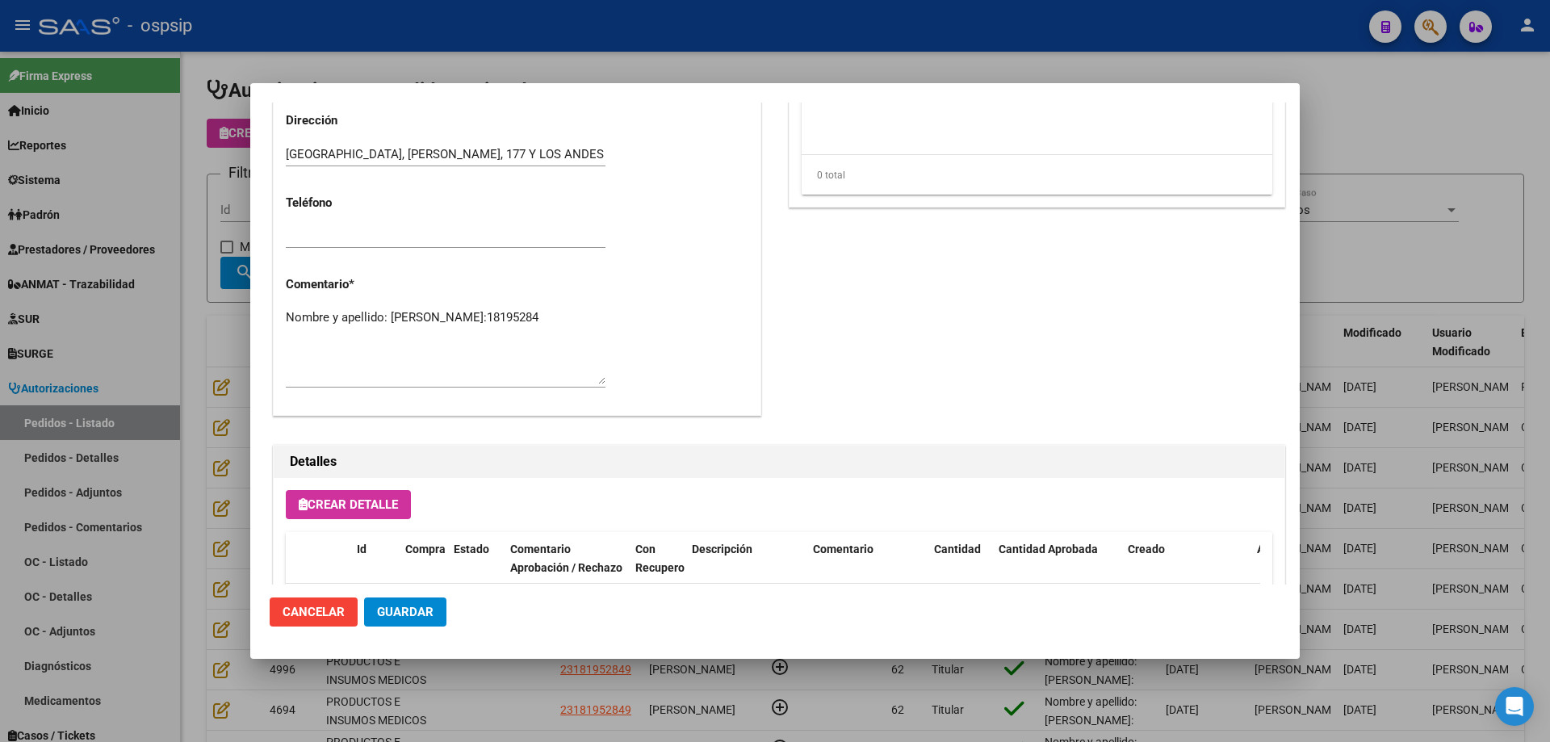
click at [443, 335] on textarea "Nombre y apellido: [PERSON_NAME]:18195284" at bounding box center [446, 346] width 320 height 76
paste textarea "Teléfono familiar:[PHONE_NUMBER]/1165149218 Dirección: [STREET_ADDRESS], entre …"
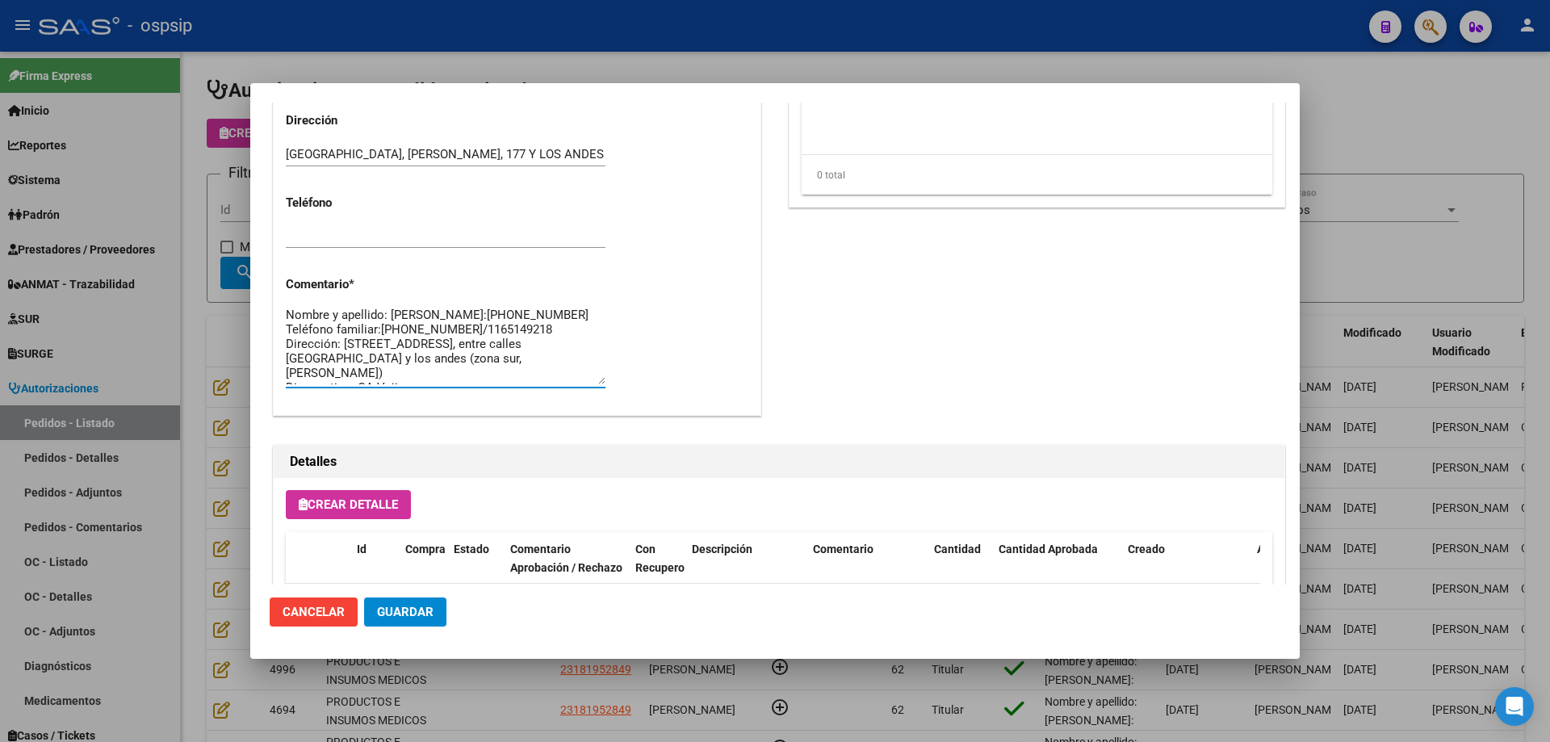
scroll to position [0, 0]
type textarea "Nombre y apellido: [PERSON_NAME]:[PHONE_NUMBER] Teléfono familiar:[PHONE_NUMBER…"
click at [392, 618] on span "Guardar" at bounding box center [405, 612] width 57 height 15
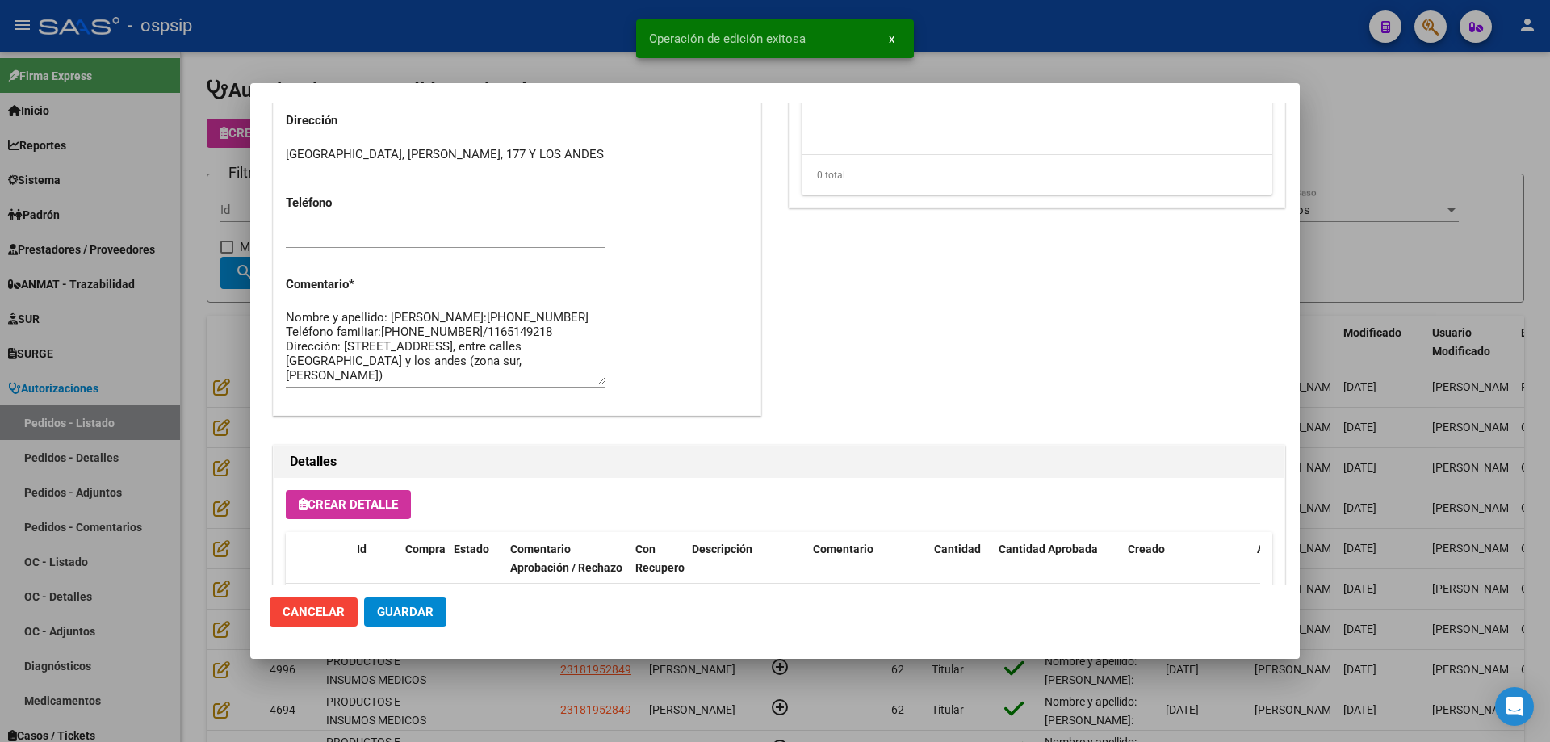
click at [465, 329] on textarea "Nombre y apellido: [PERSON_NAME]:[PHONE_NUMBER] Teléfono familiar:[PHONE_NUMBER…" at bounding box center [446, 346] width 320 height 76
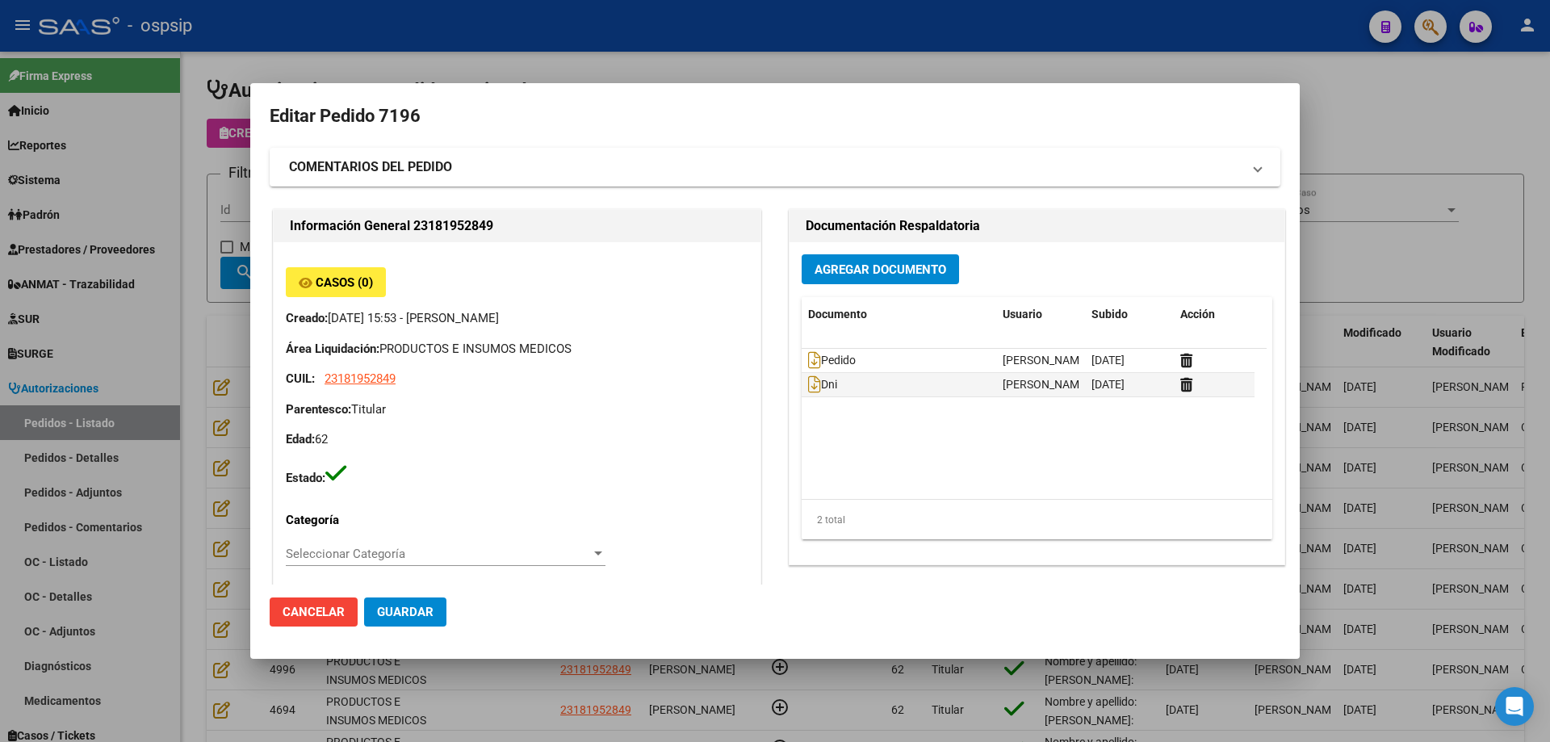
click at [845, 279] on button "Agregar Documento" at bounding box center [880, 269] width 157 height 30
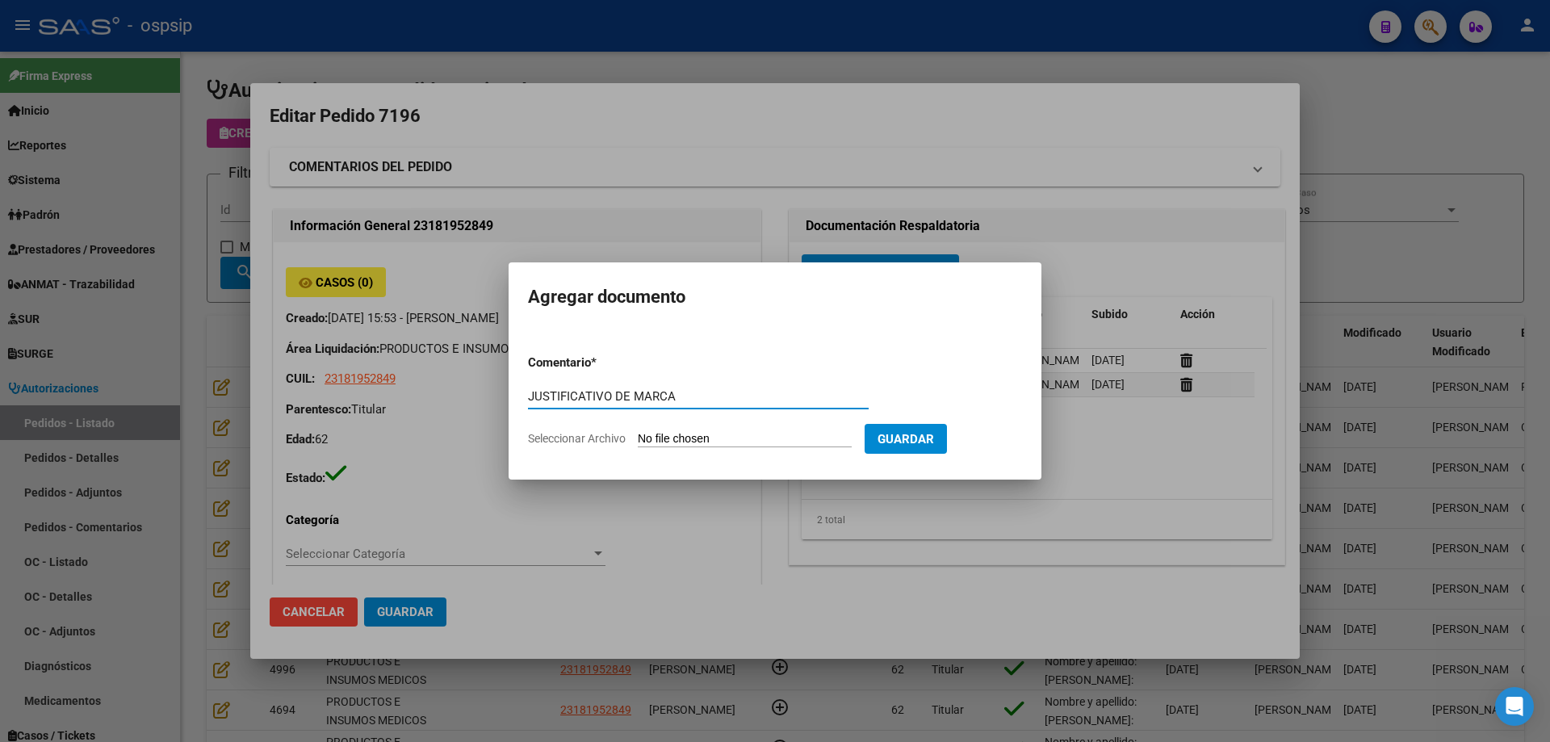
type input "JUSTIFICATIVO DE MARCA"
click at [687, 434] on input "Seleccionar Archivo" at bounding box center [745, 439] width 214 height 15
type input "C:\fakepath\hc [PERSON_NAME].jpg"
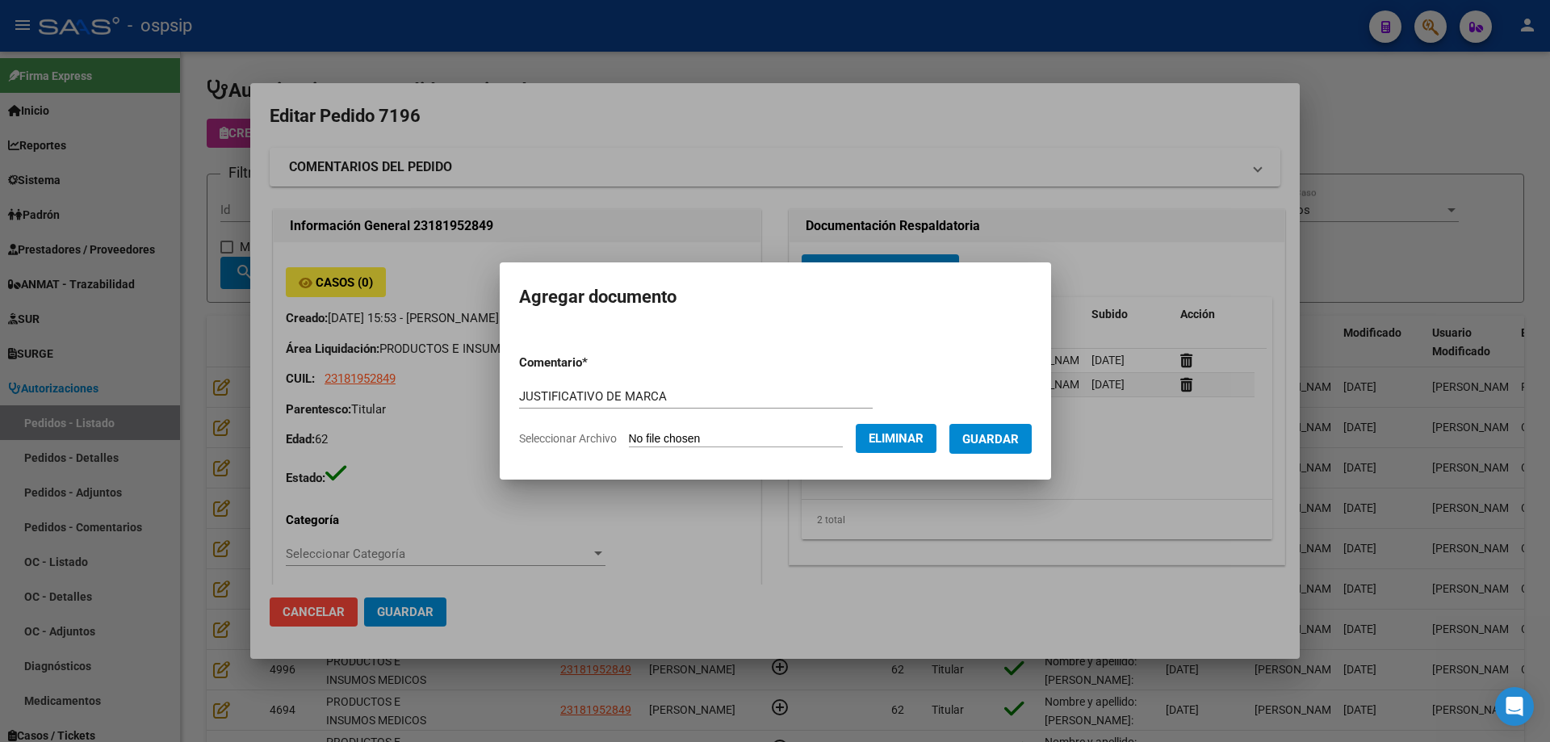
click at [989, 444] on span "Guardar" at bounding box center [990, 439] width 57 height 15
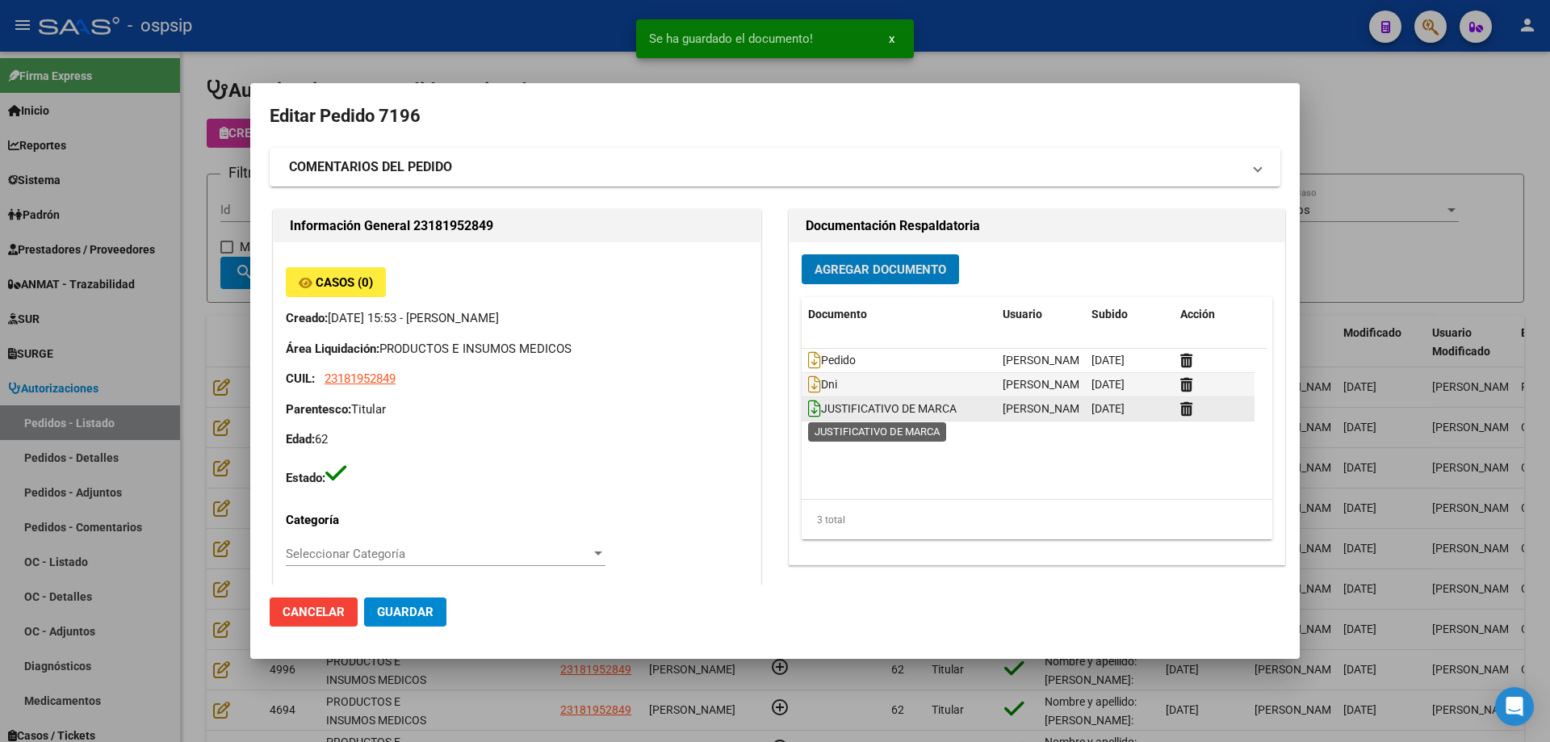
click at [811, 409] on icon at bounding box center [814, 409] width 13 height 18
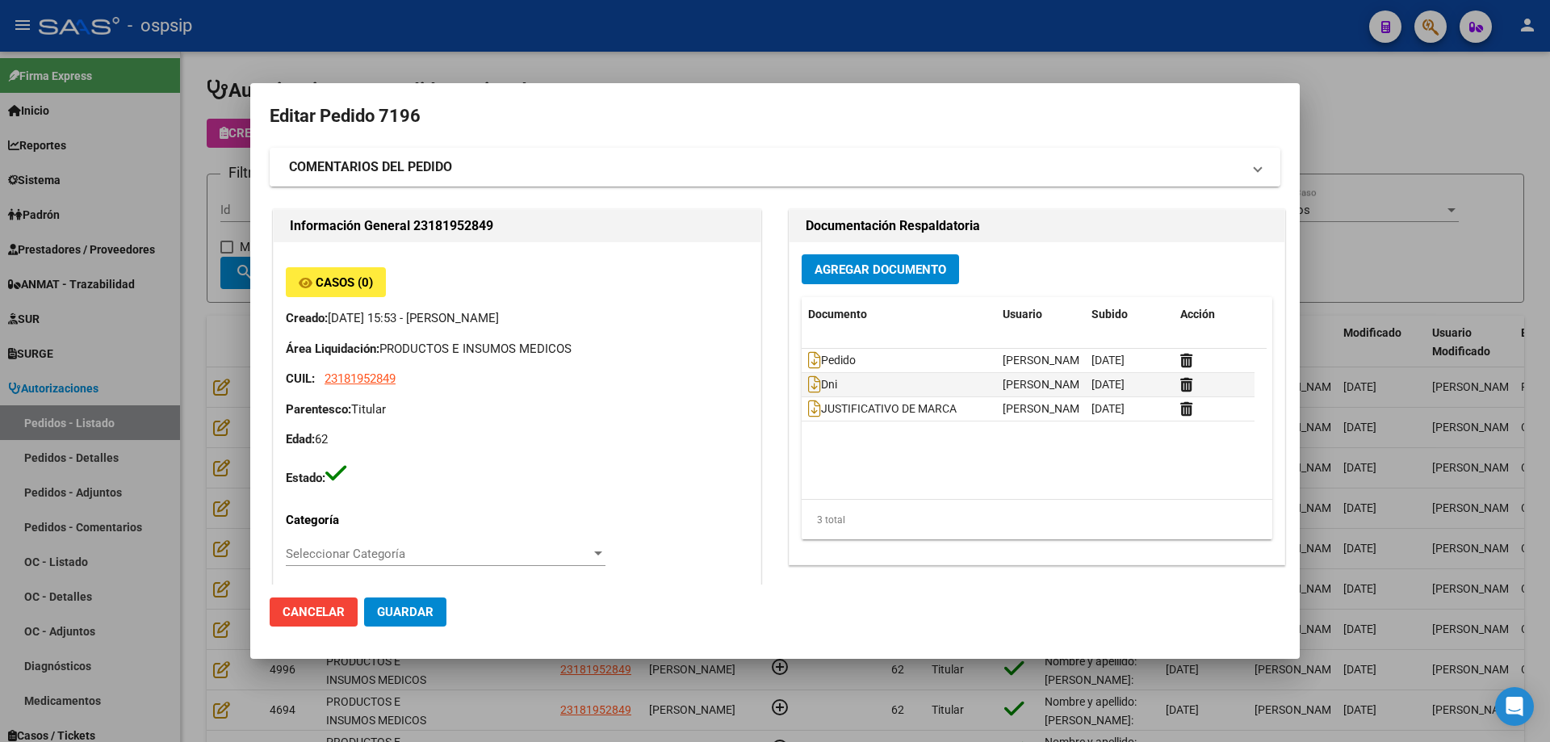
click at [428, 164] on strong "COMENTARIOS DEL PEDIDO" at bounding box center [370, 166] width 163 height 19
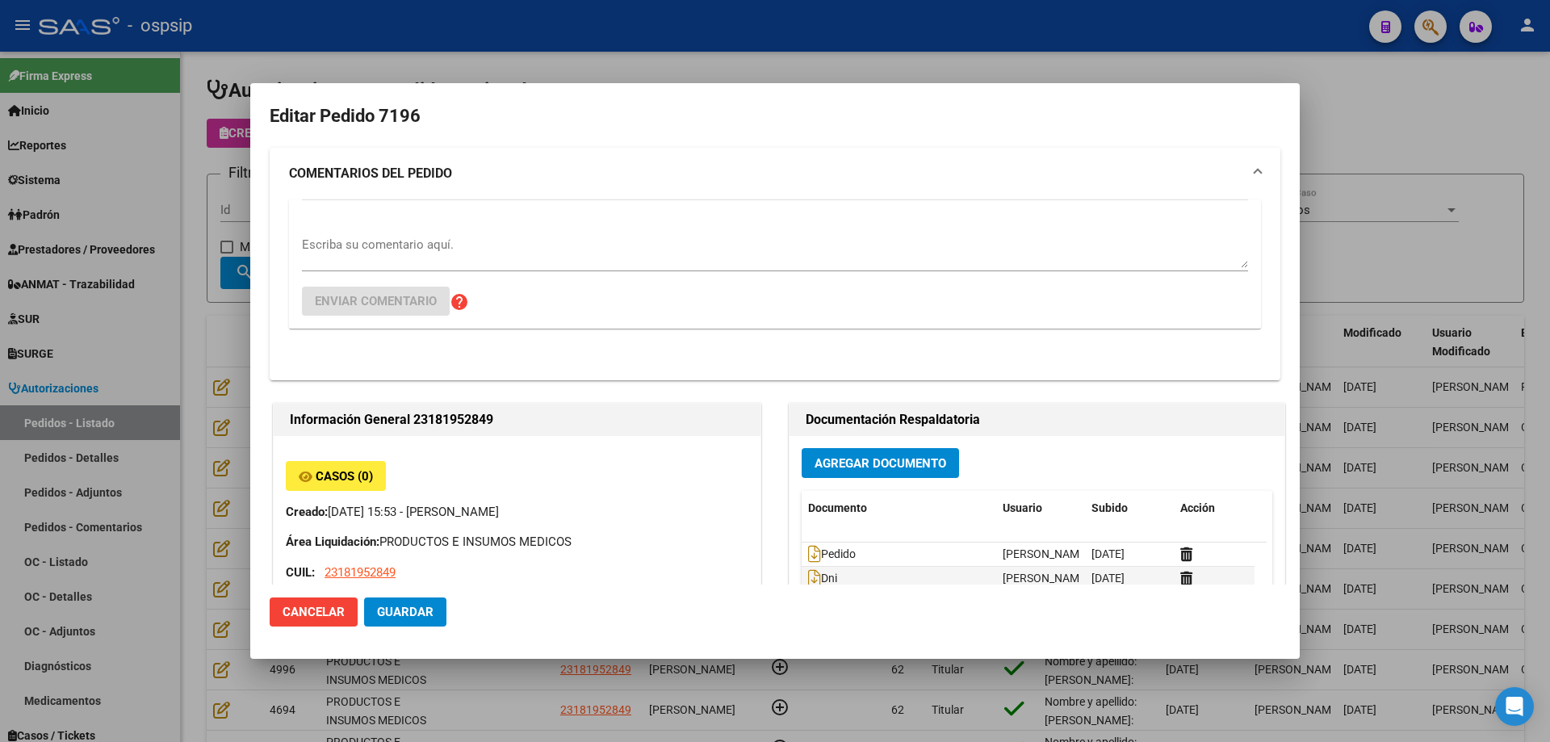
click at [406, 255] on textarea "Escriba su comentario aquí." at bounding box center [775, 252] width 946 height 32
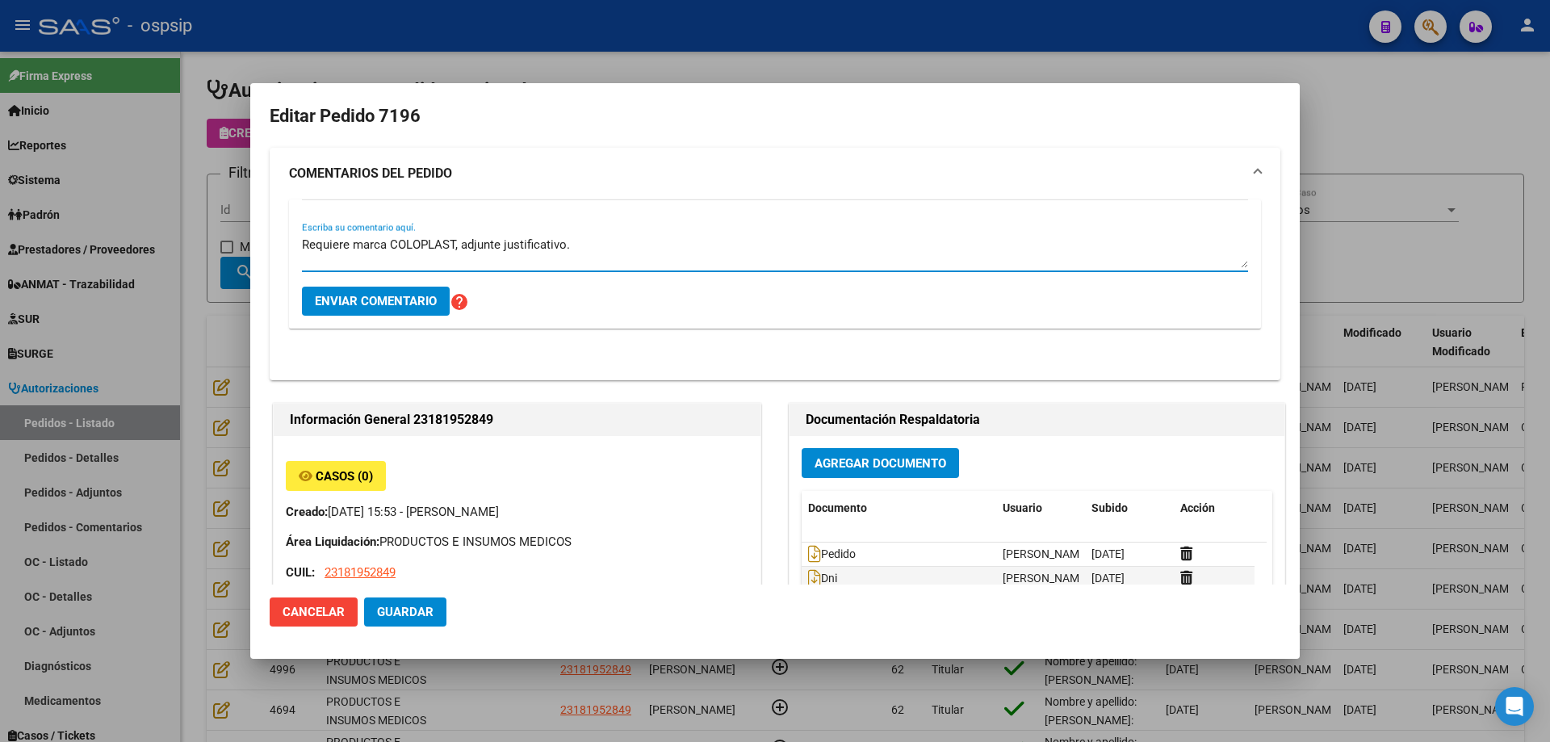
type textarea "Requiere marca COLOPLAST, adjunte justificativo."
click at [411, 308] on button "Enviar comentario" at bounding box center [376, 301] width 148 height 29
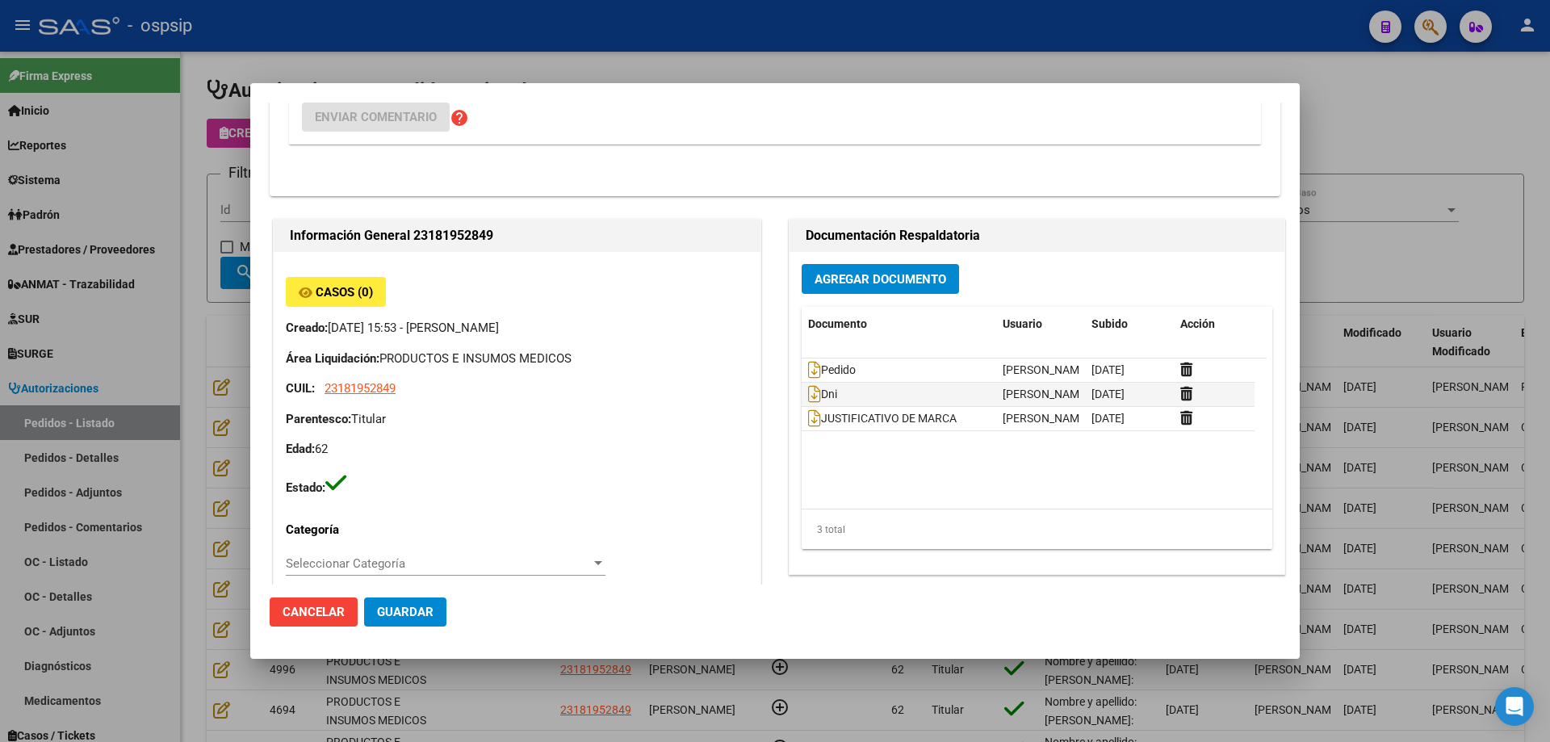
scroll to position [484, 0]
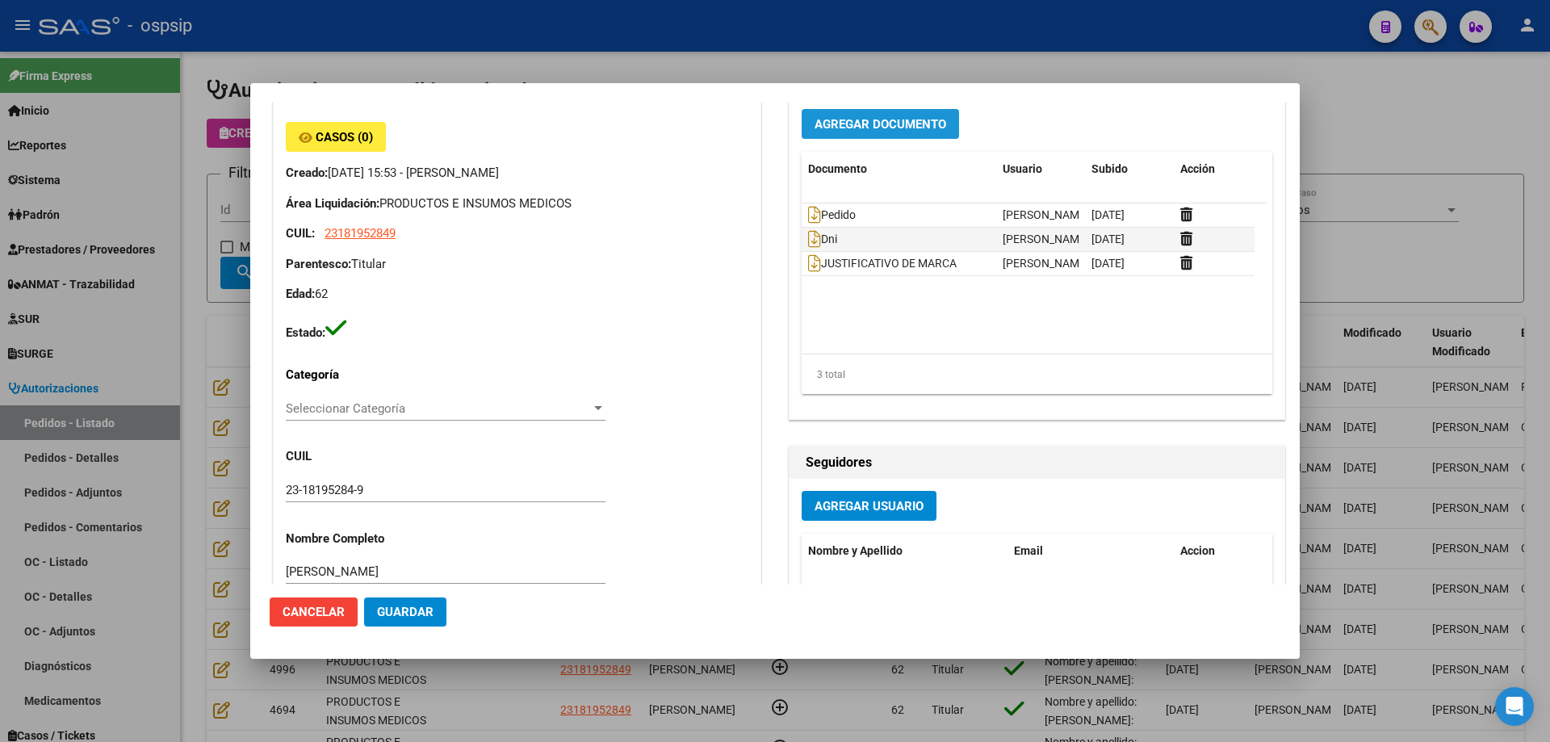
click at [887, 121] on span "Agregar Documento" at bounding box center [881, 124] width 132 height 15
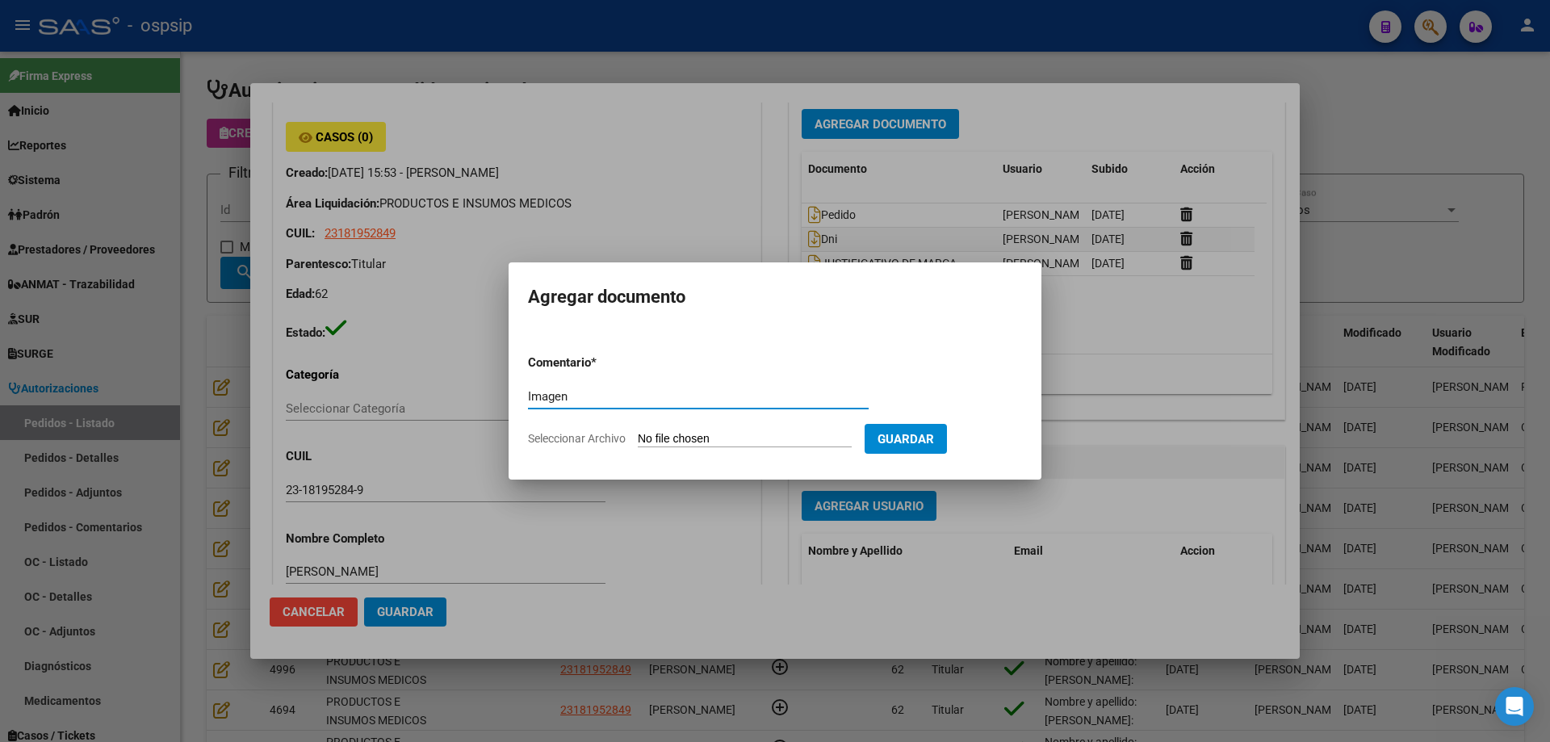
type input "Imagen"
click at [726, 436] on input "Seleccionar Archivo" at bounding box center [745, 439] width 214 height 15
type input "C:\fakepath\IMAGEN [PERSON_NAME].png"
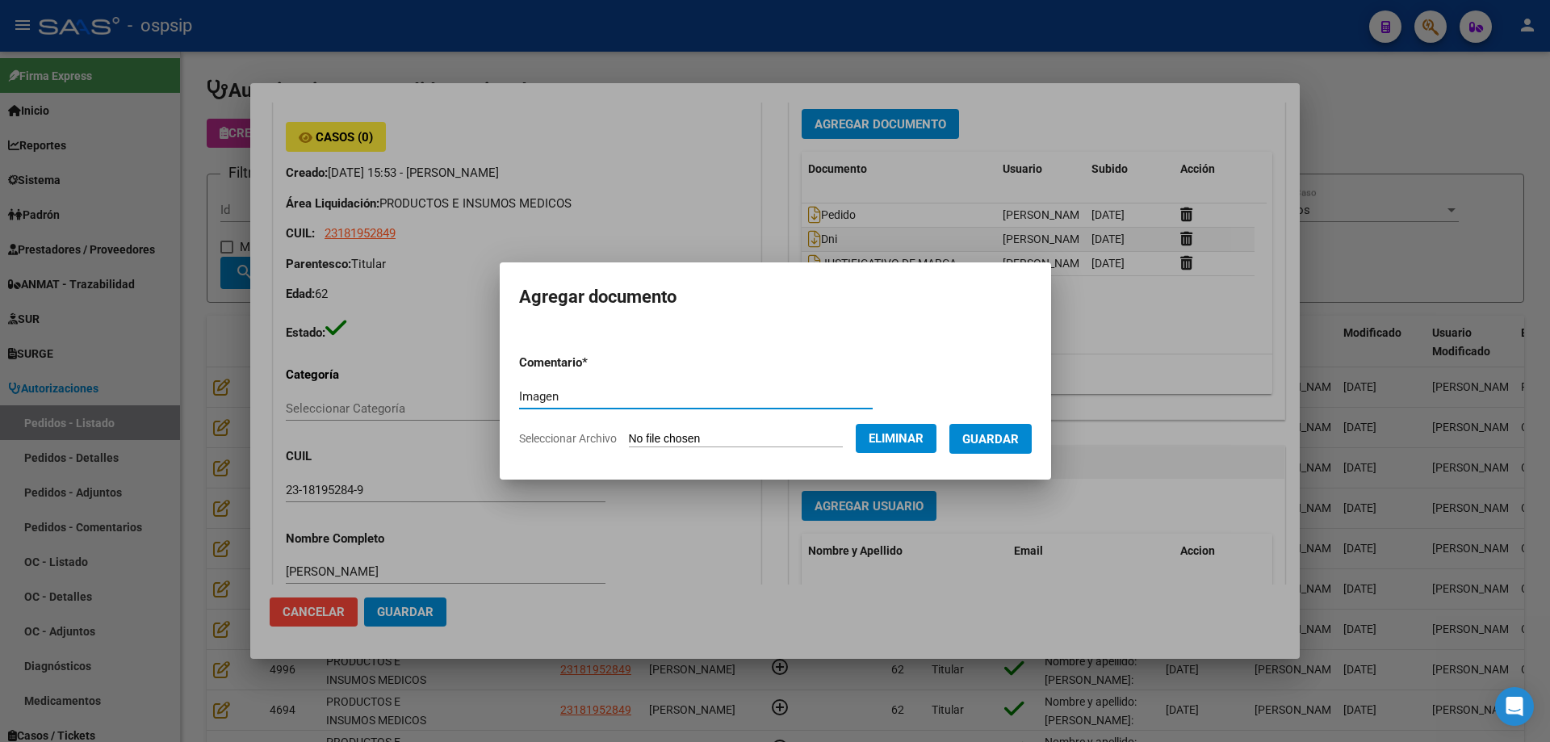
click at [703, 400] on input "Imagen" at bounding box center [696, 396] width 354 height 15
type input "Imagen Bolsas"
click at [991, 437] on span "Guardar" at bounding box center [990, 439] width 57 height 15
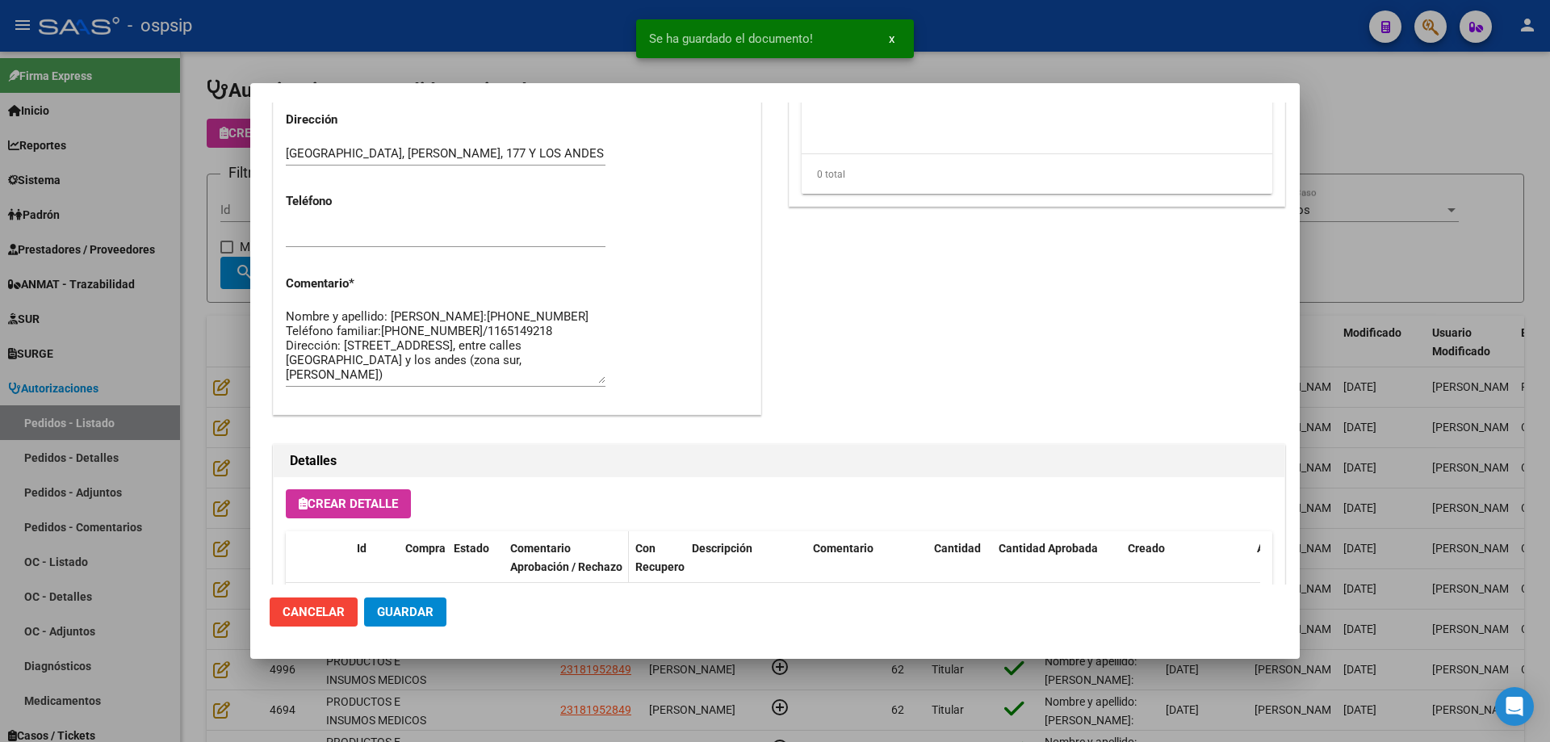
scroll to position [1065, 0]
click at [430, 597] on button "Guardar" at bounding box center [405, 611] width 82 height 29
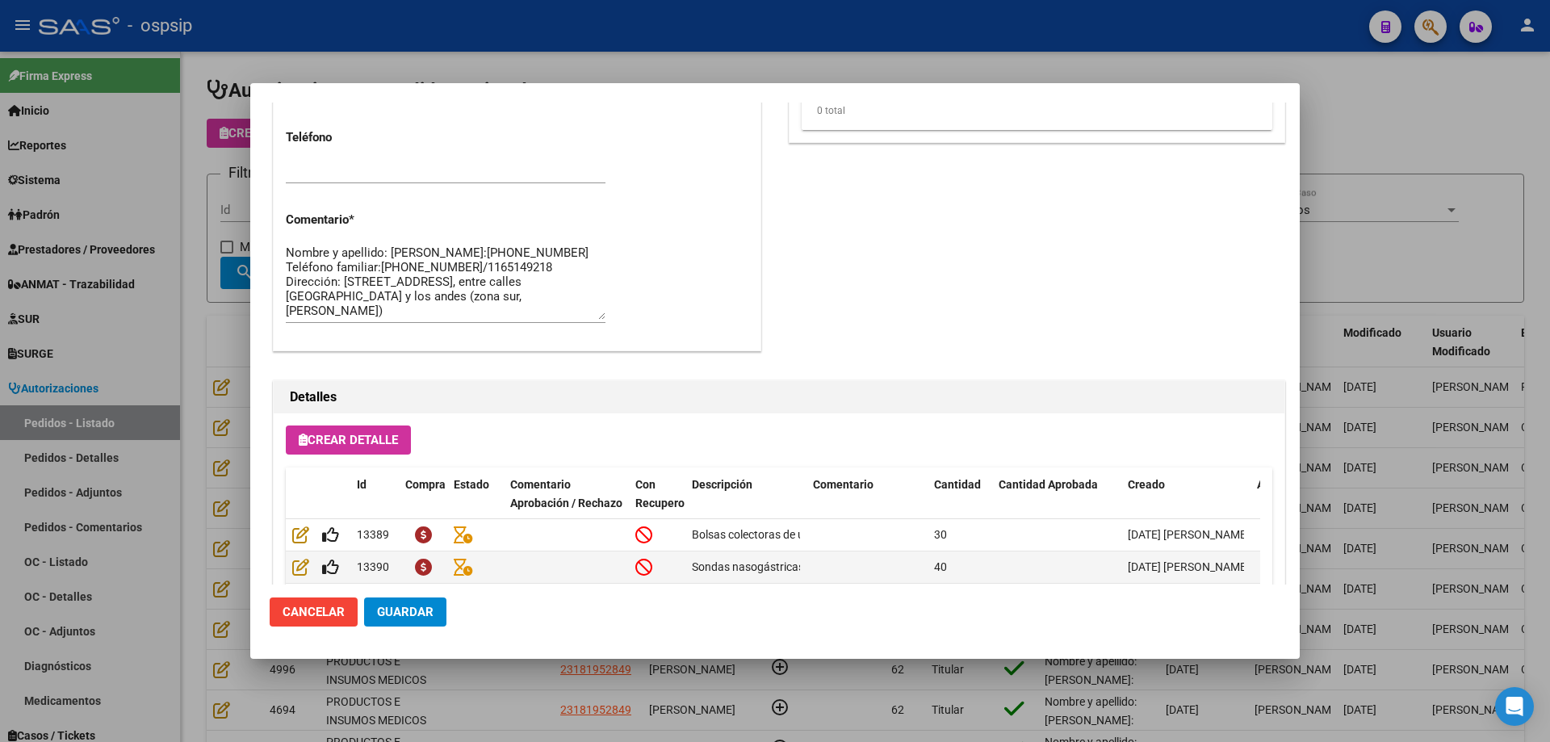
scroll to position [1307, 0]
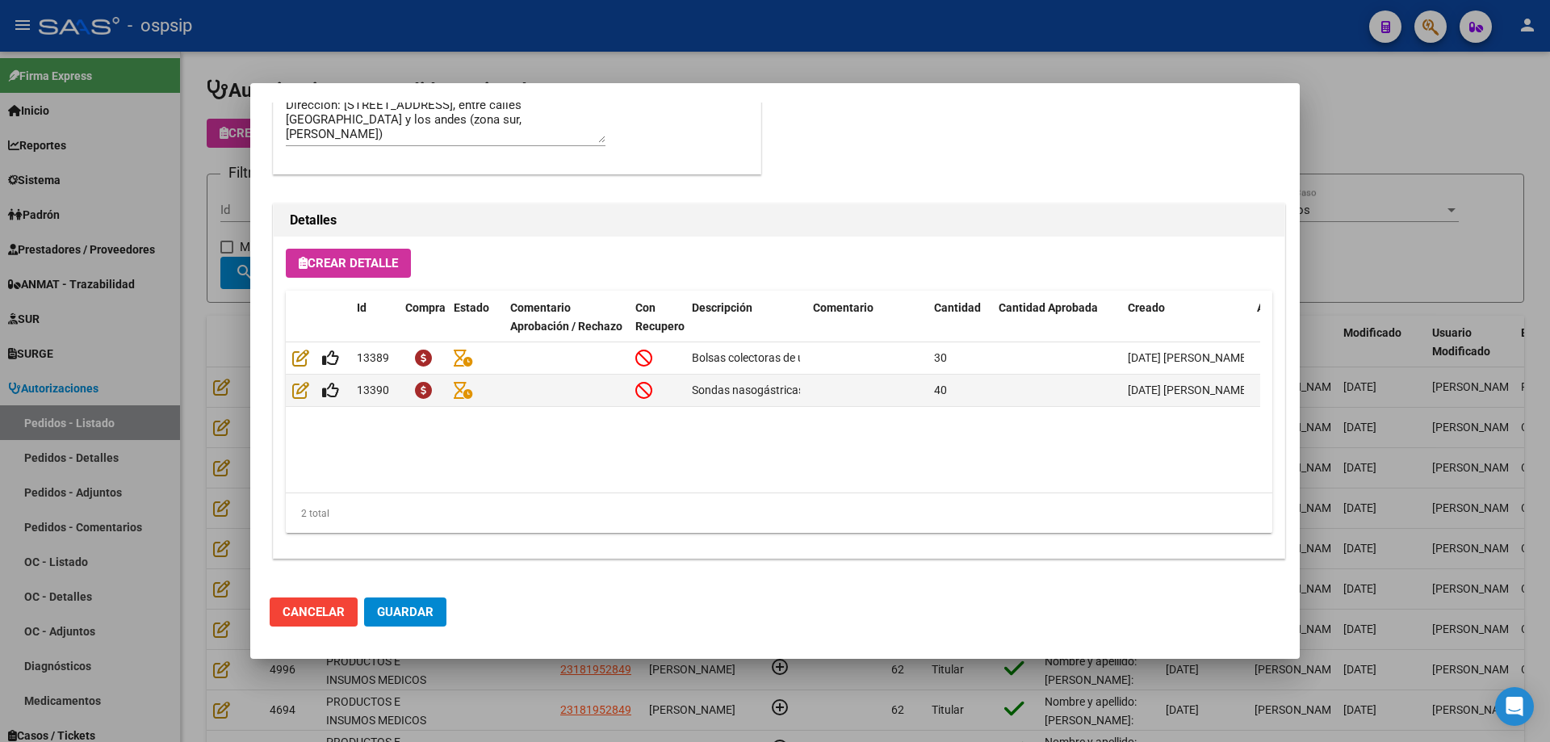
click at [426, 620] on button "Guardar" at bounding box center [405, 611] width 82 height 29
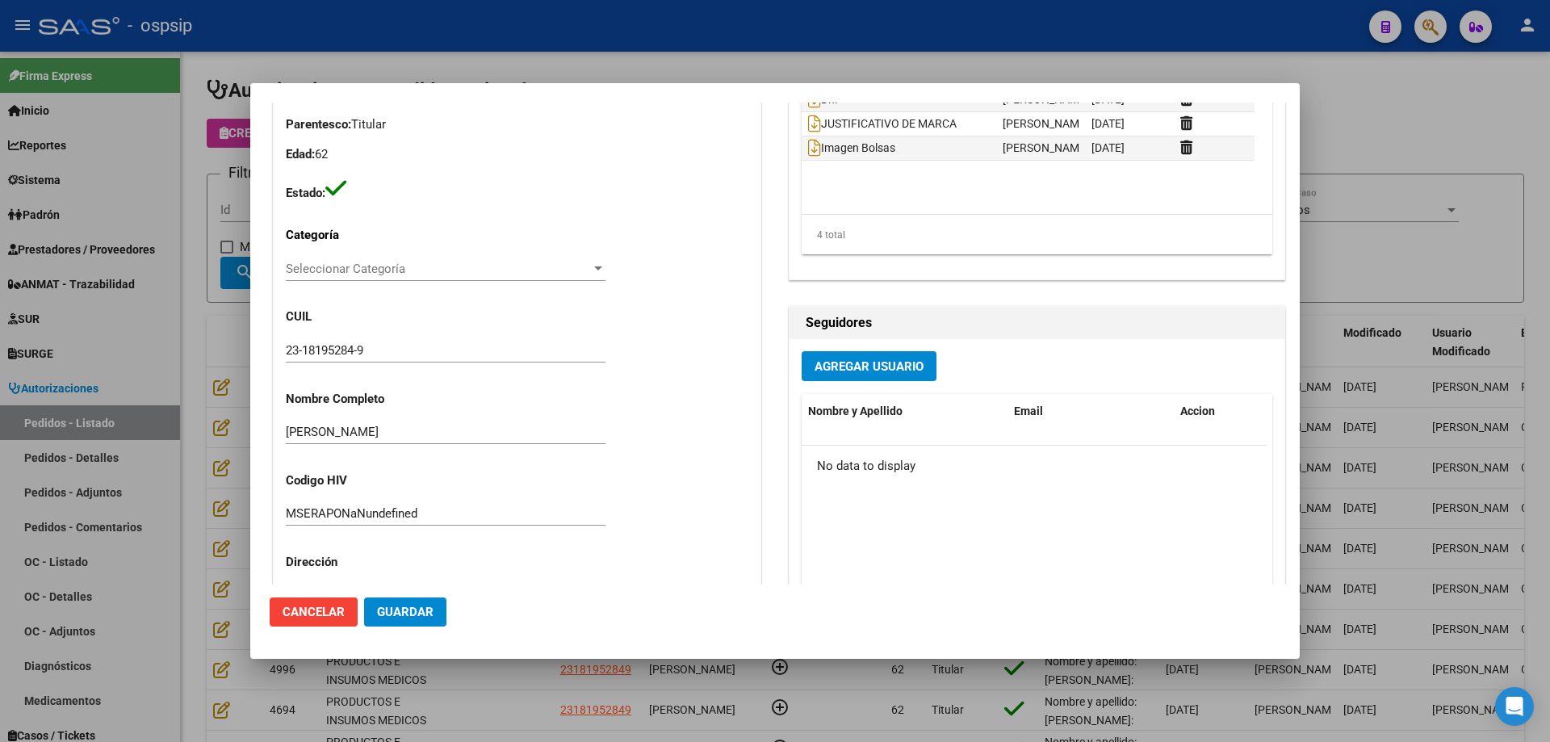
scroll to position [1130, 0]
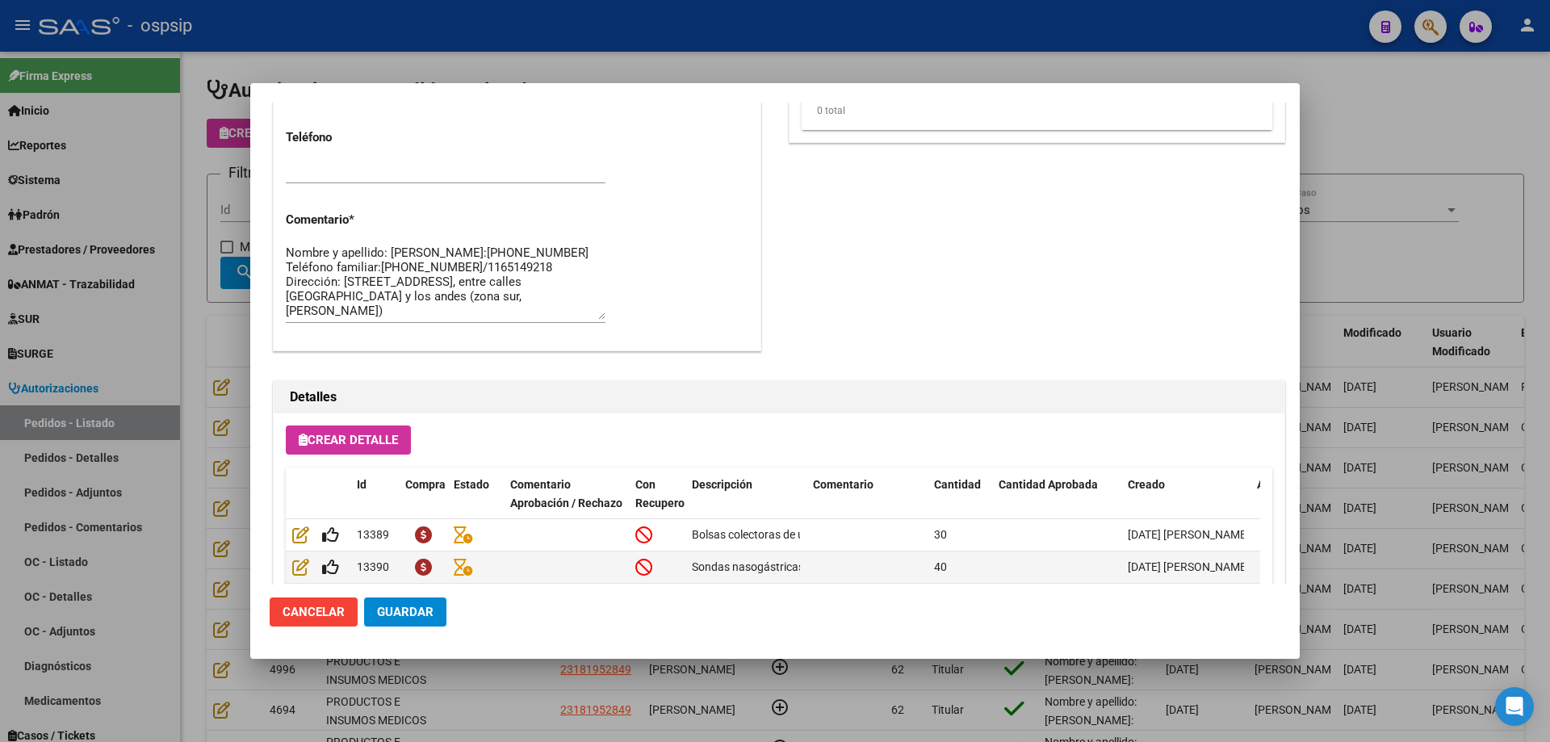
click at [432, 615] on span "Guardar" at bounding box center [405, 612] width 57 height 15
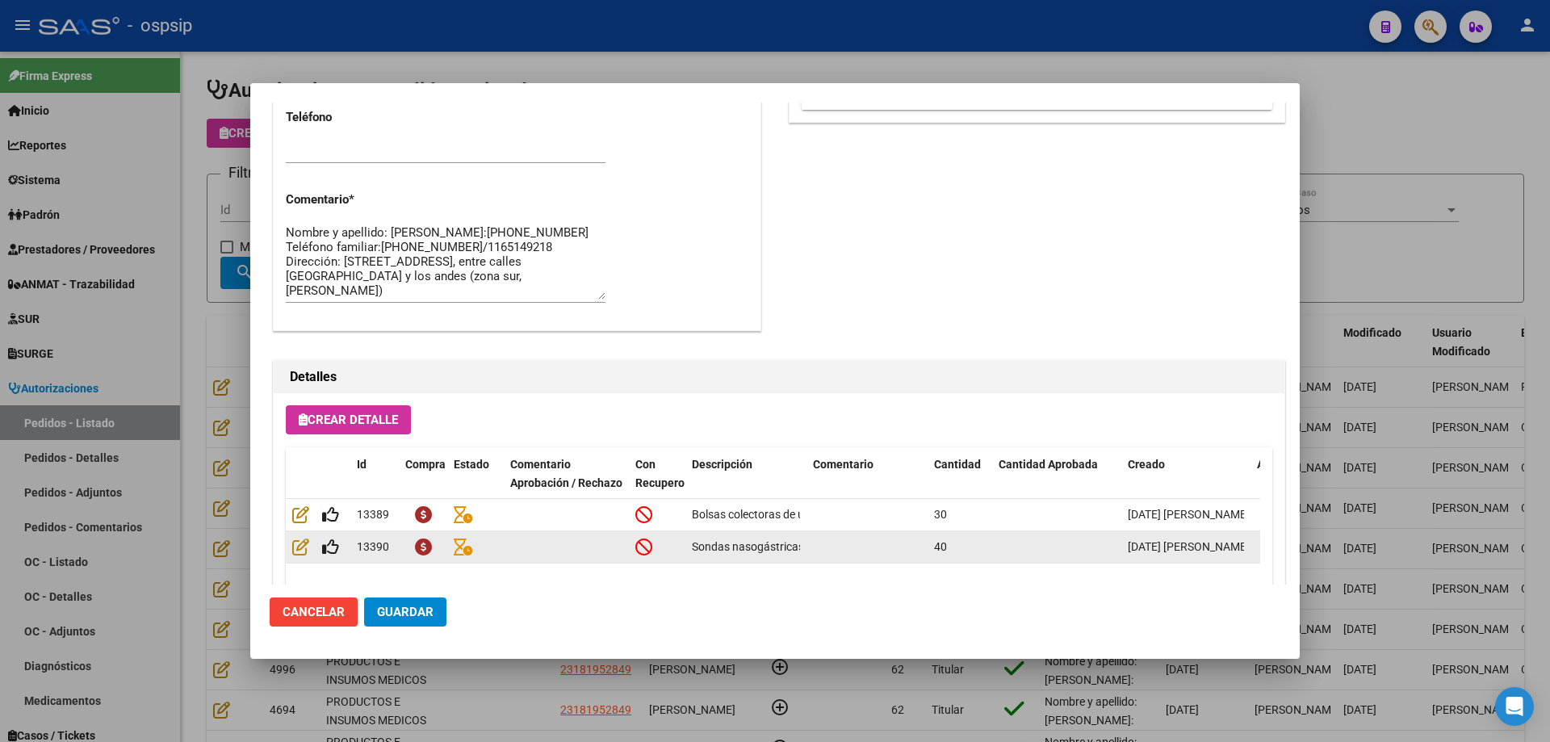
scroll to position [984, 0]
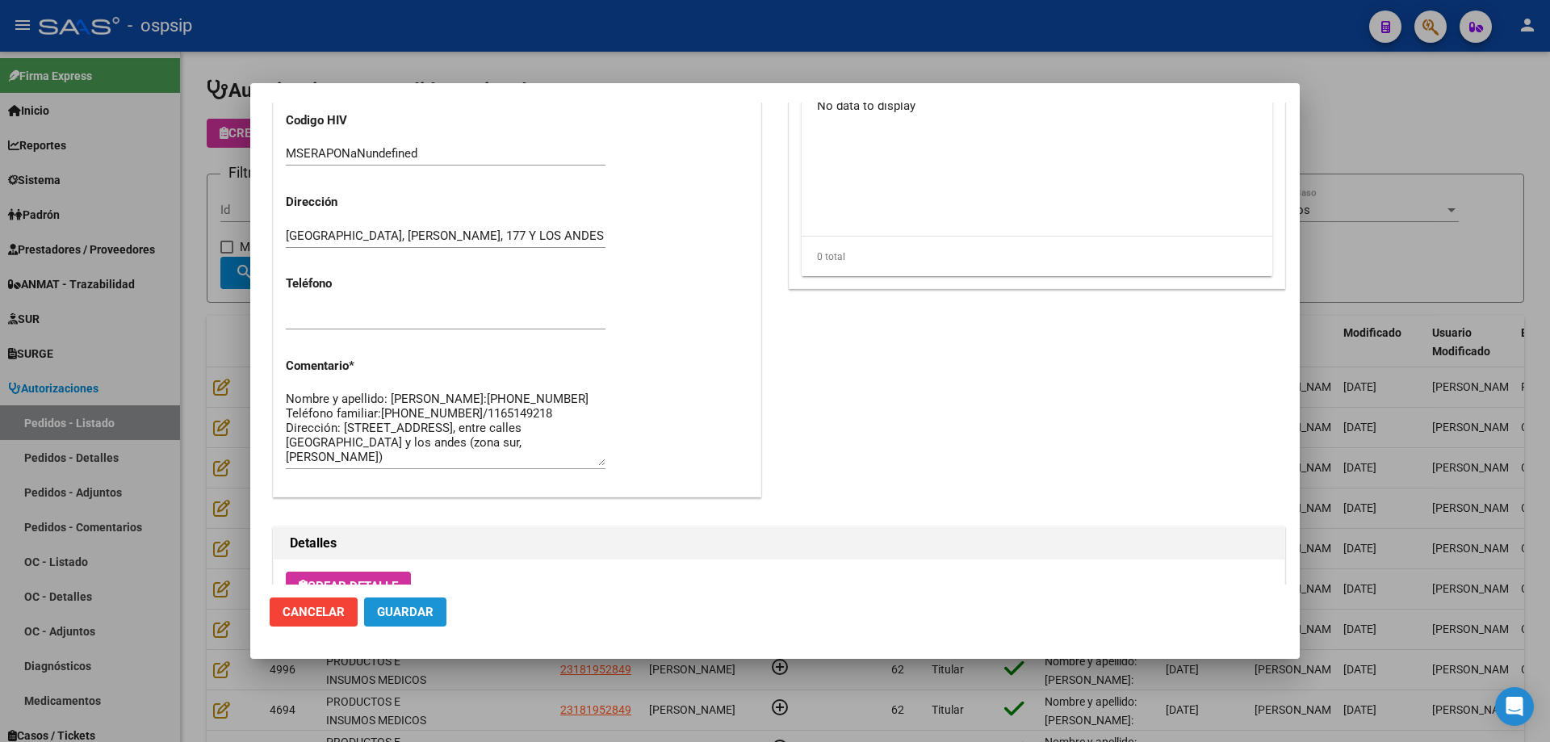
click at [415, 605] on span "Guardar" at bounding box center [405, 612] width 57 height 15
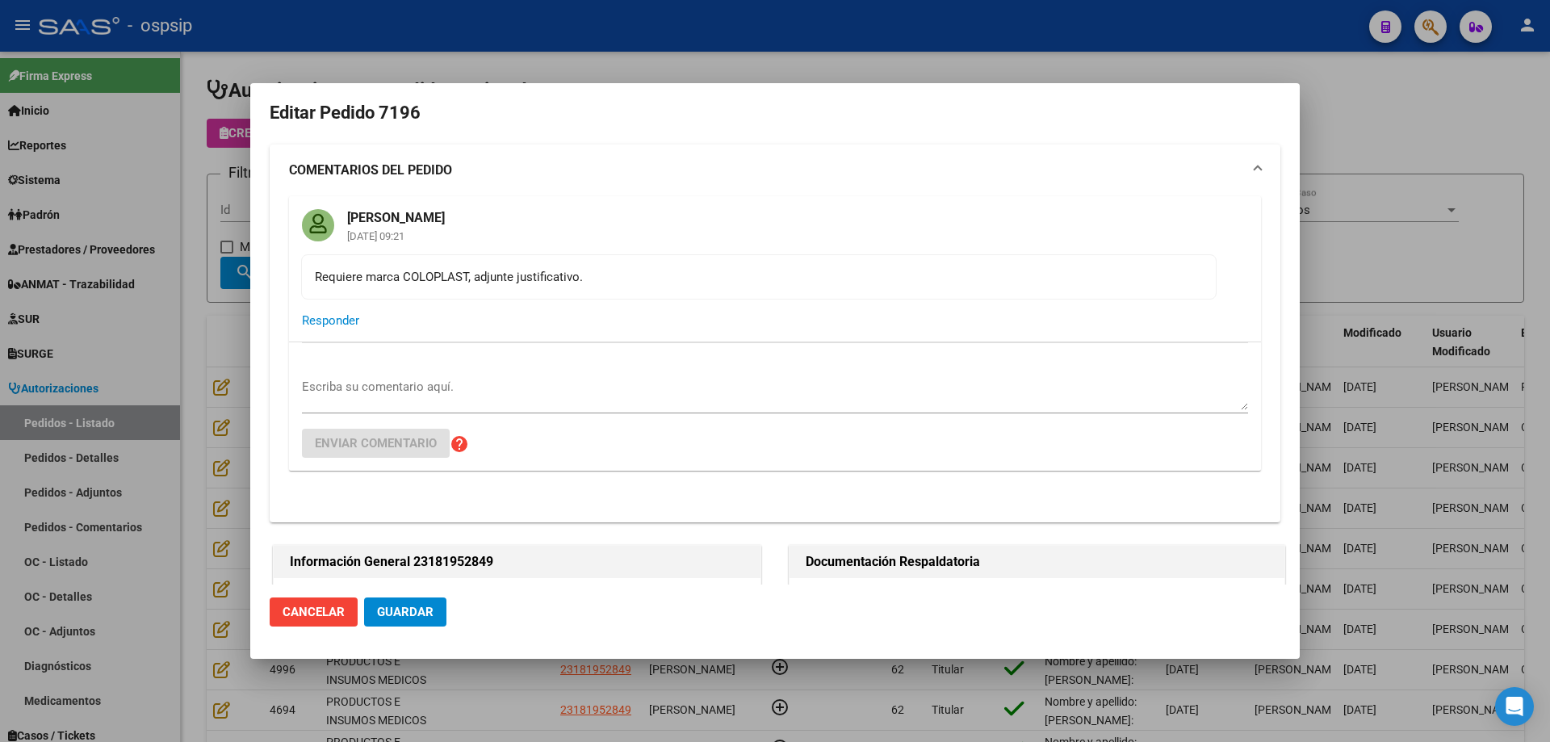
scroll to position [0, 0]
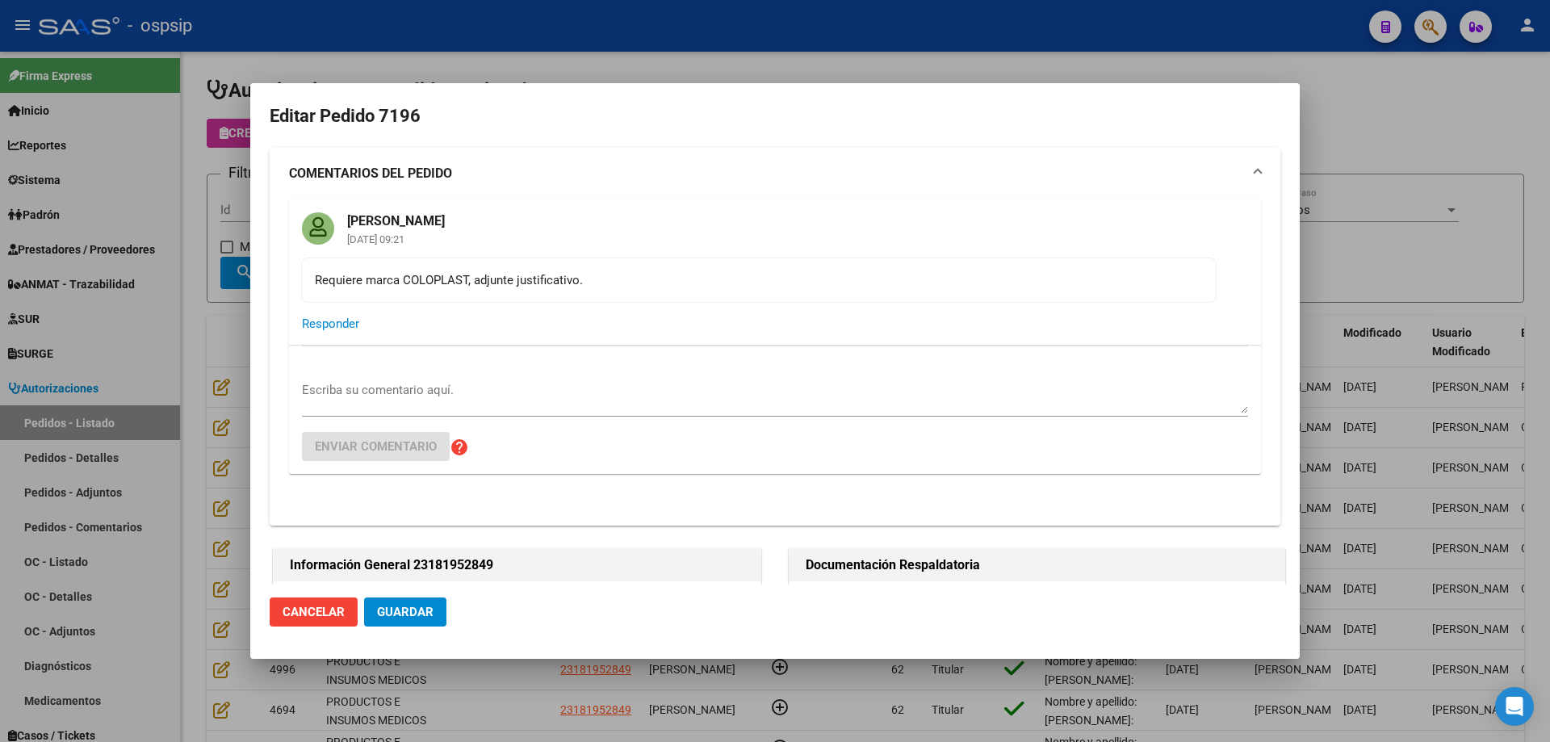
click at [143, 313] on div at bounding box center [775, 371] width 1550 height 742
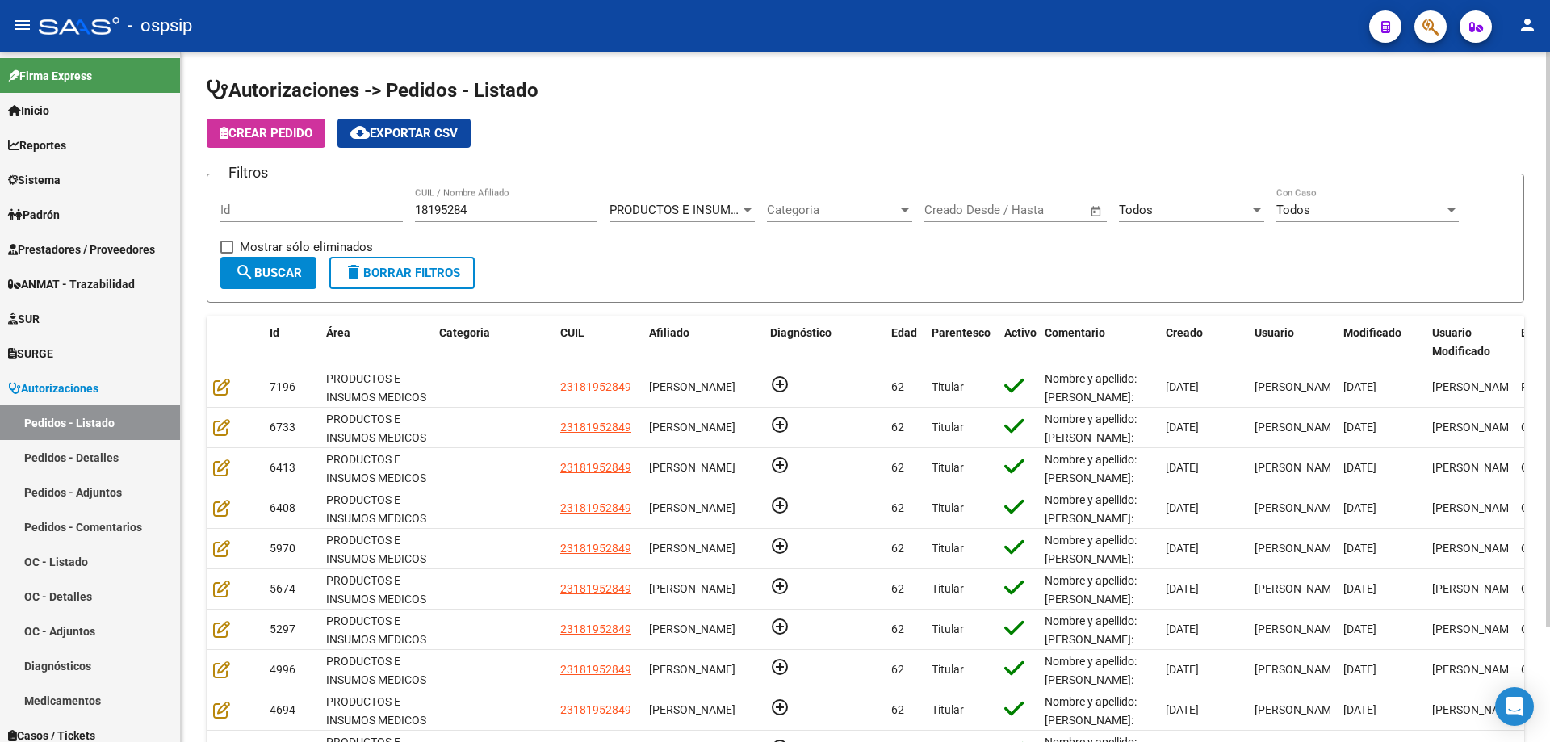
drag, startPoint x: 494, startPoint y: 200, endPoint x: 274, endPoint y: 197, distance: 219.6
click at [274, 197] on div "Filtros Id 18195284 CUIL / Nombre Afiliado PRODUCTOS E INSUMOS MEDICOS Seleccio…" at bounding box center [865, 221] width 1290 height 69
drag, startPoint x: 487, startPoint y: 203, endPoint x: 245, endPoint y: 186, distance: 242.7
click at [245, 186] on form "Filtros Id 18195284 CUIL / Nombre Afiliado PRODUCTOS E INSUMOS MEDICOS Seleccio…" at bounding box center [866, 238] width 1318 height 129
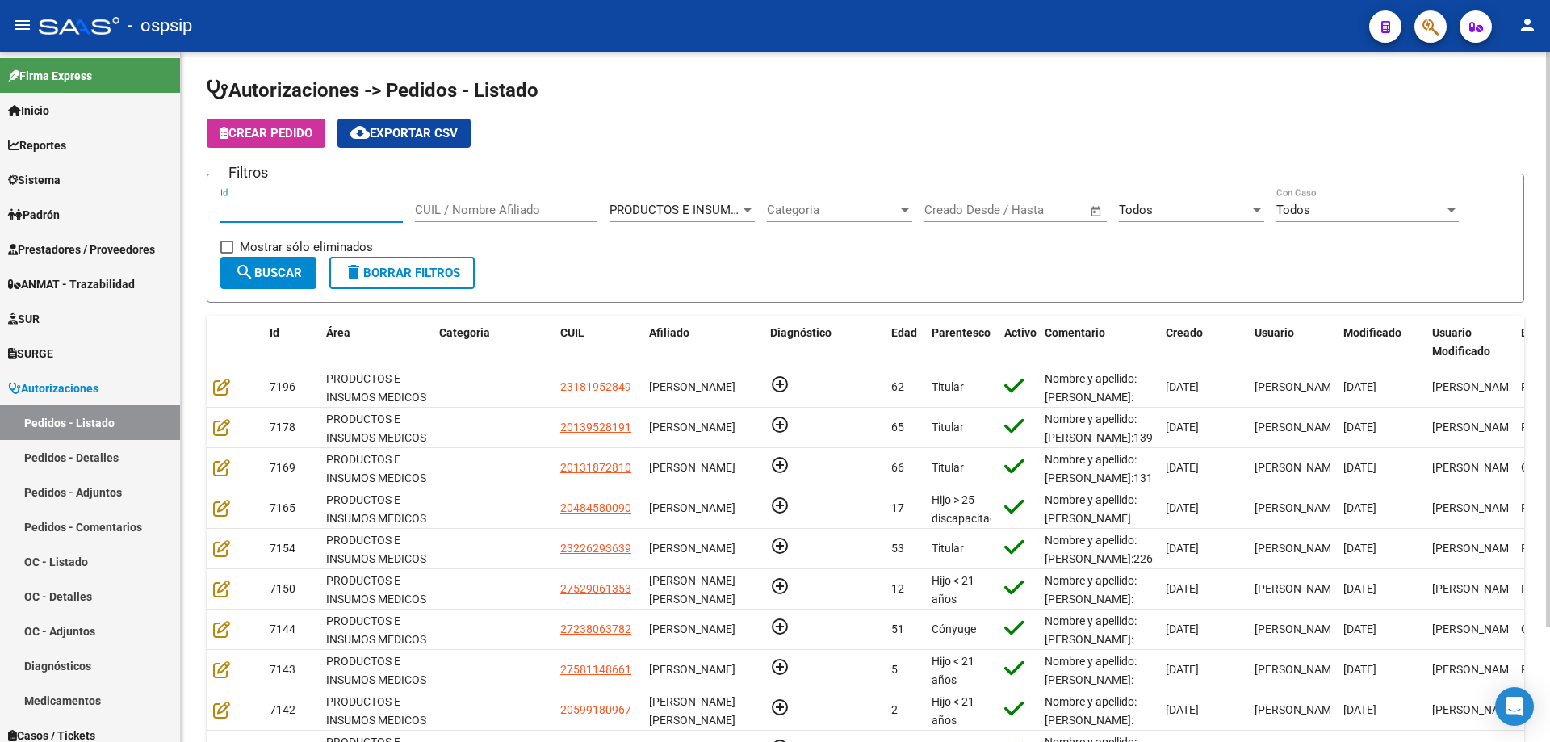
click at [352, 214] on input "Id" at bounding box center [311, 210] width 182 height 15
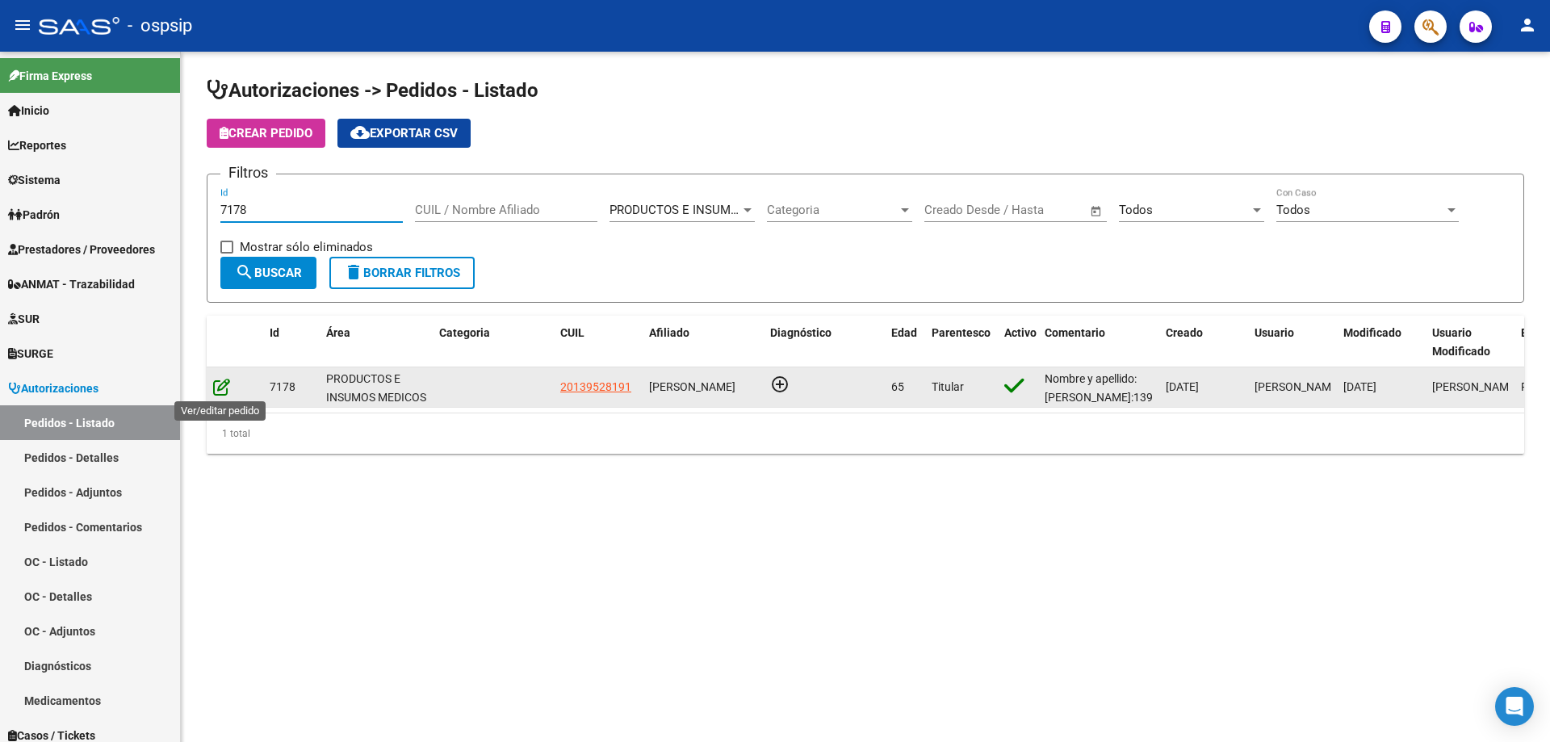
type input "7178"
click at [217, 392] on icon at bounding box center [221, 387] width 17 height 18
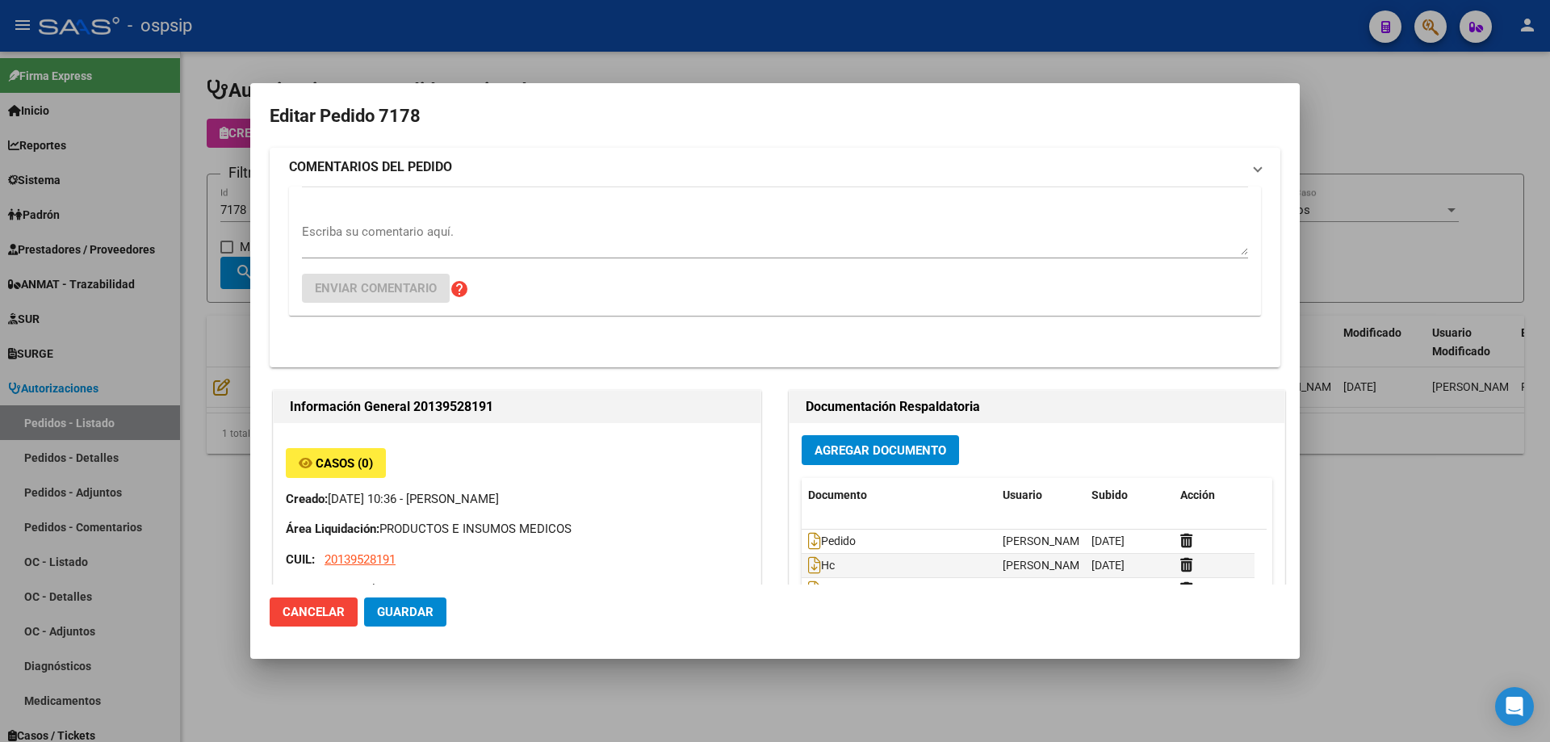
type input "[PERSON_NAME], LAS [PERSON_NAME], SUCRE 2786"
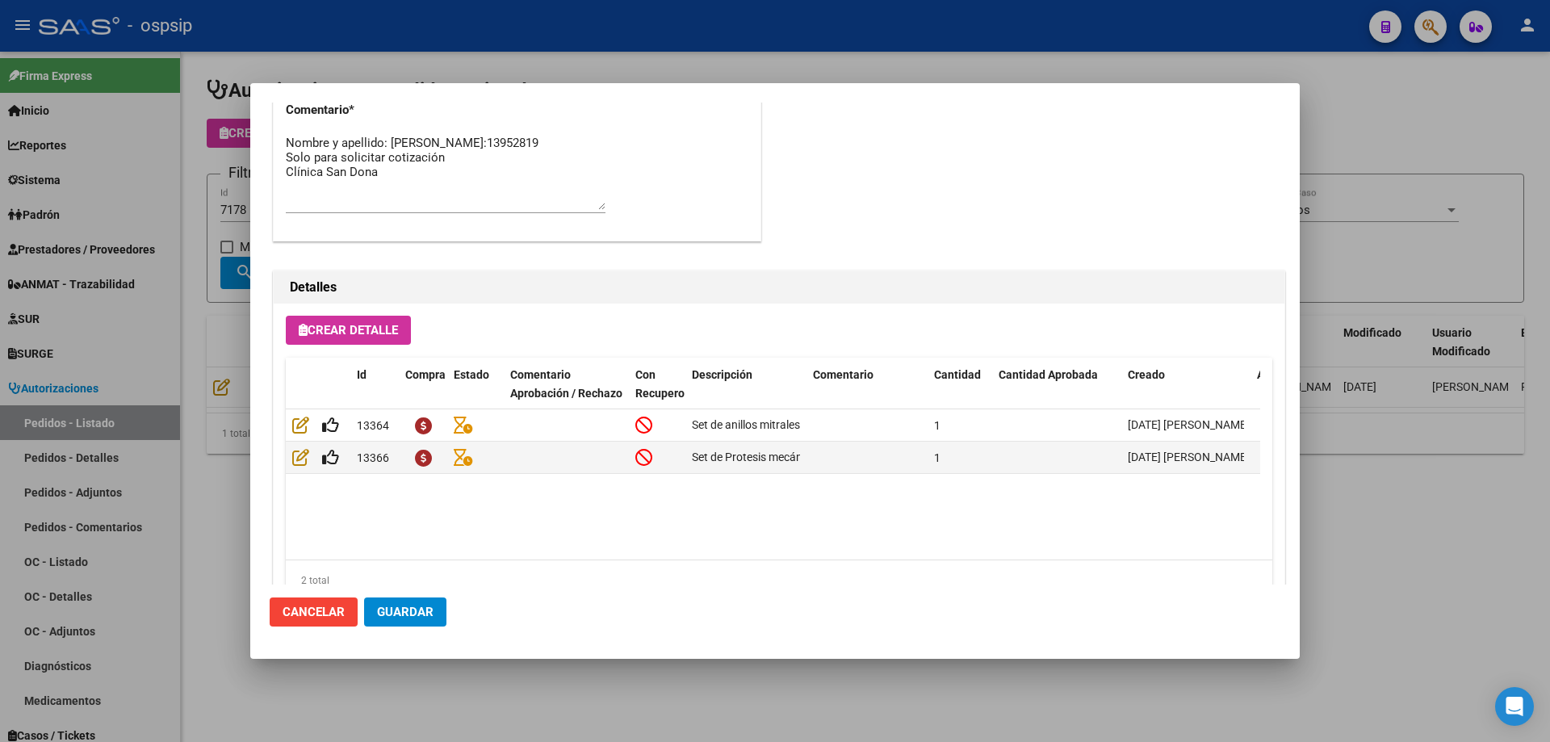
scroll to position [968, 0]
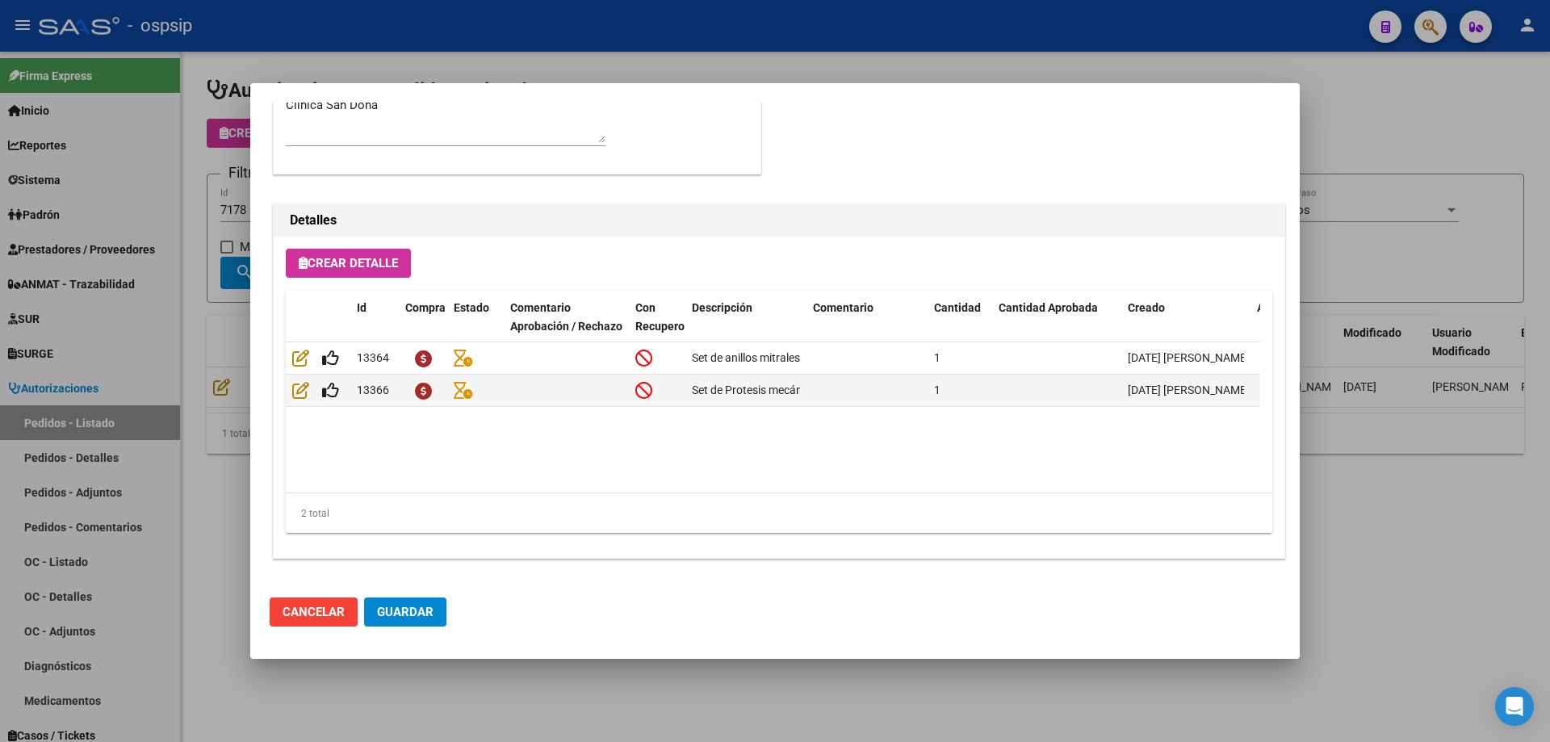
click at [216, 310] on div at bounding box center [775, 371] width 1550 height 742
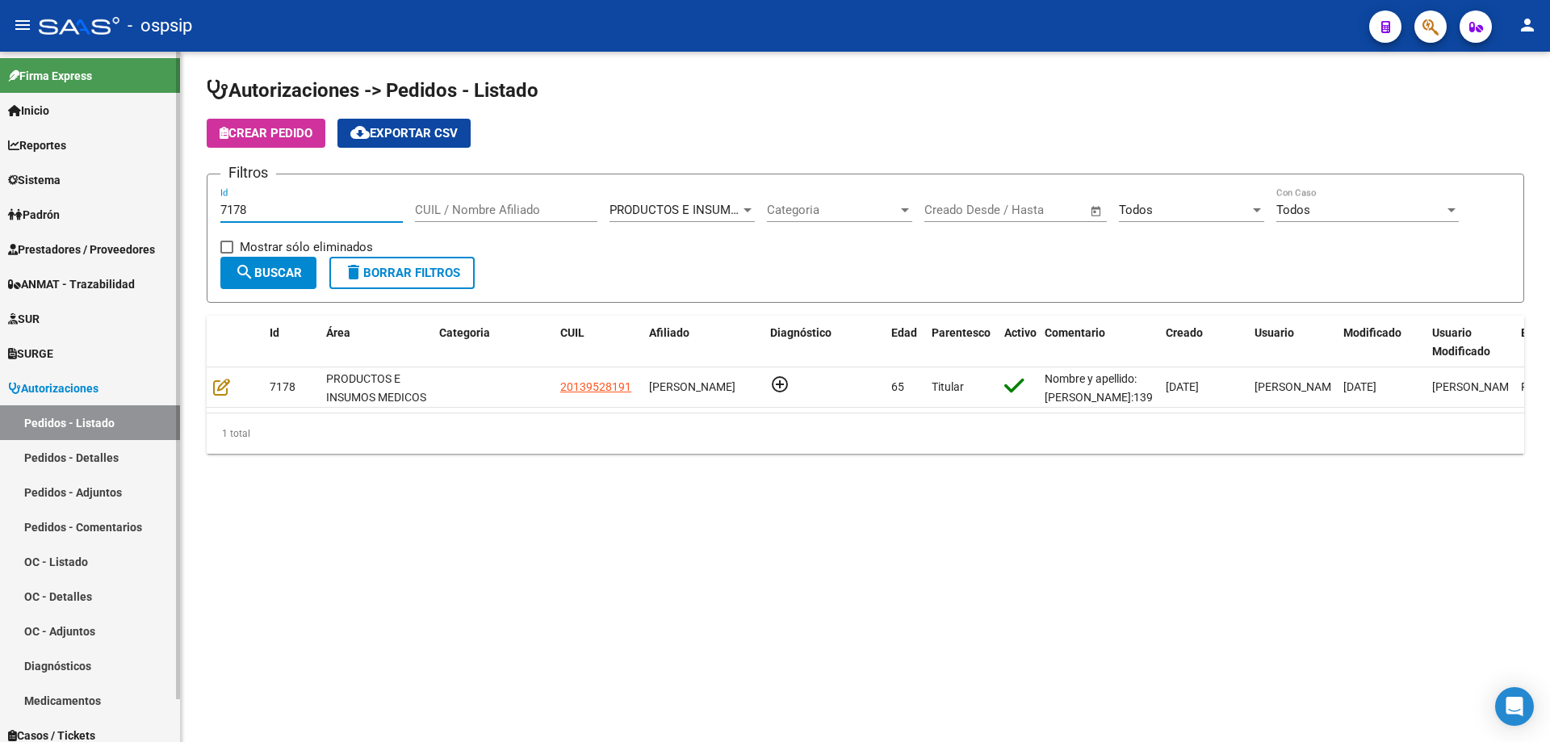
drag, startPoint x: 270, startPoint y: 209, endPoint x: 0, endPoint y: 178, distance: 271.4
click at [0, 178] on mat-sidenav-container "Firma Express Inicio Calendario SSS Instructivos Contacto OS Reportes Egresos D…" at bounding box center [775, 397] width 1550 height 690
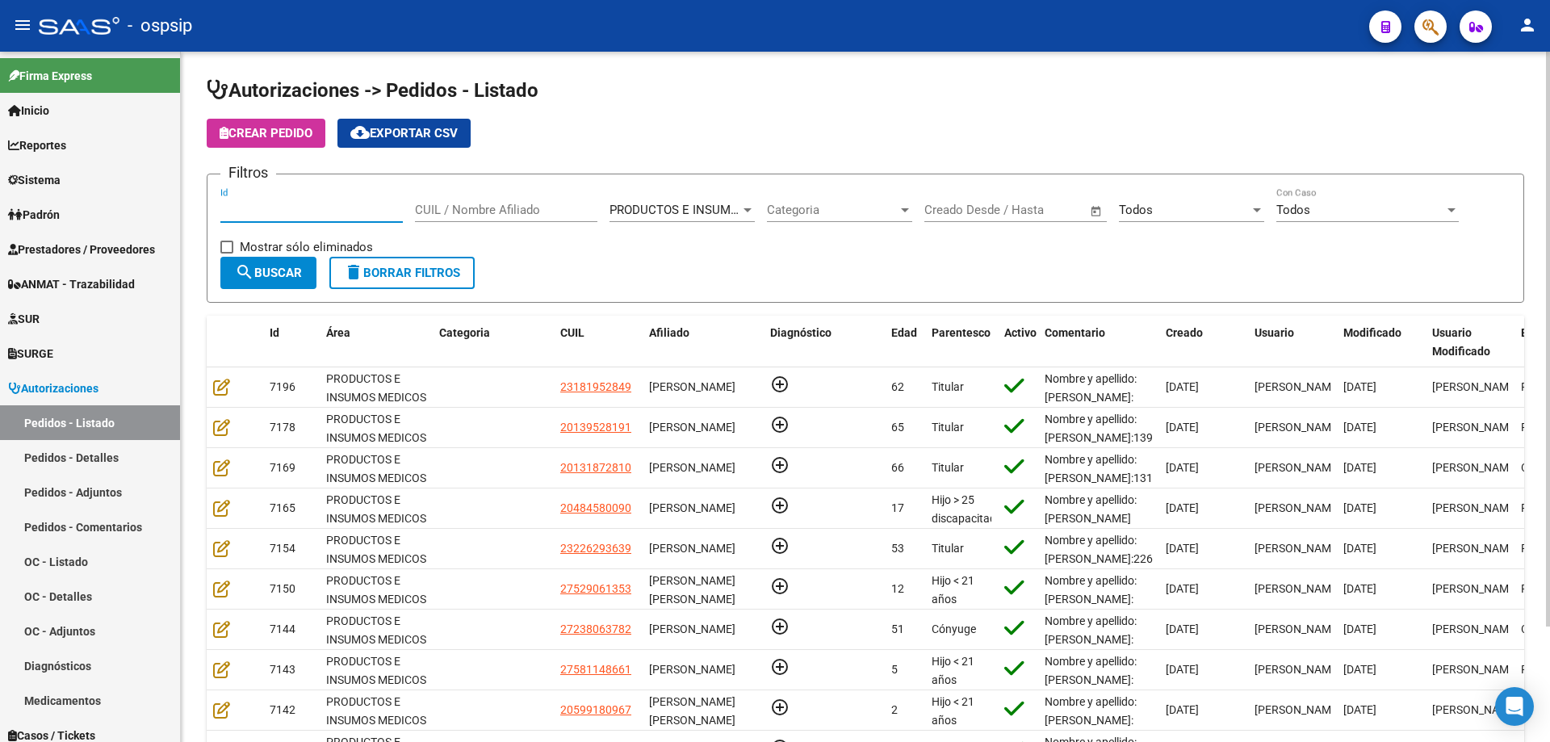
click at [493, 206] on input "CUIL / Nombre Afiliado" at bounding box center [506, 210] width 182 height 15
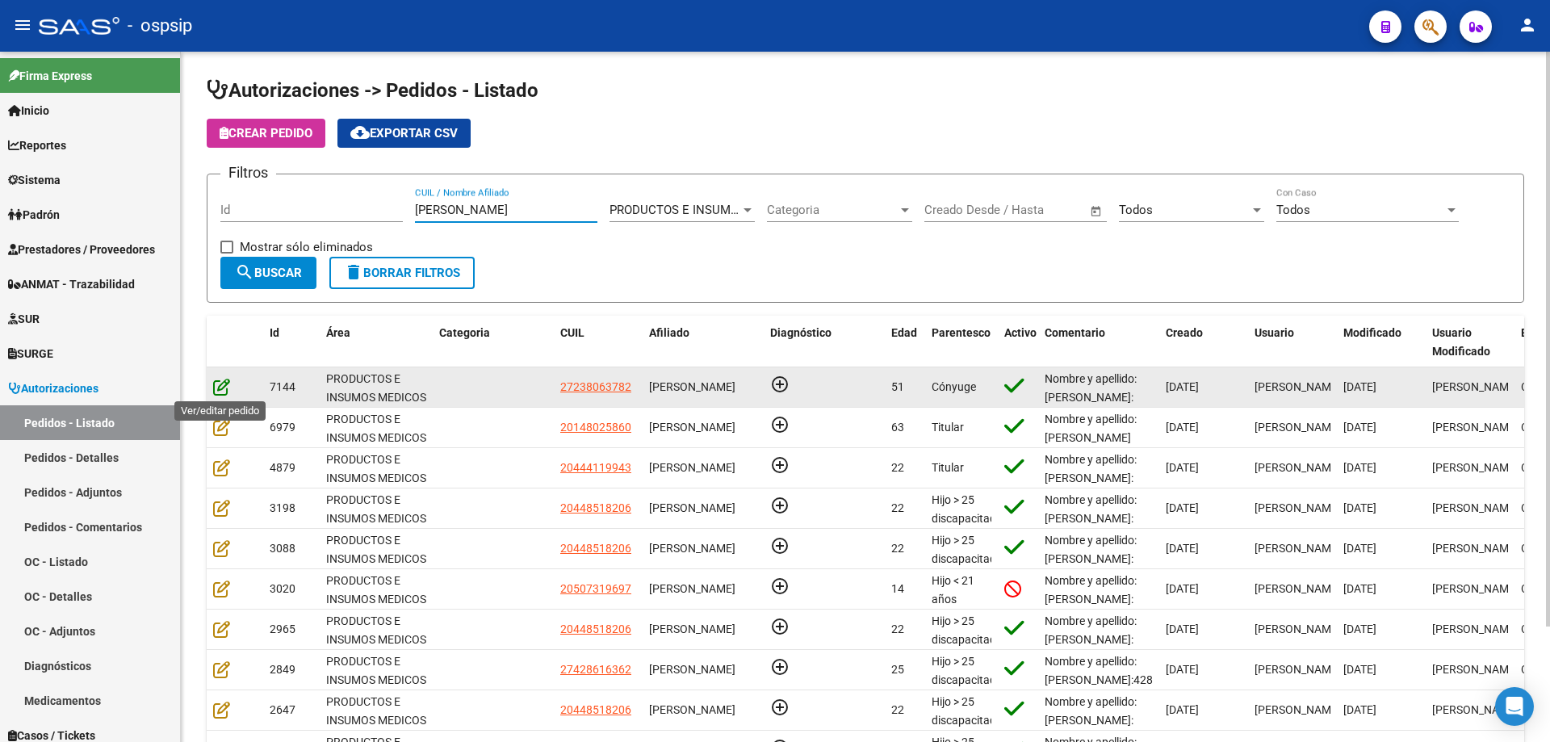
type input "[PERSON_NAME]"
click at [219, 385] on icon at bounding box center [221, 387] width 17 height 18
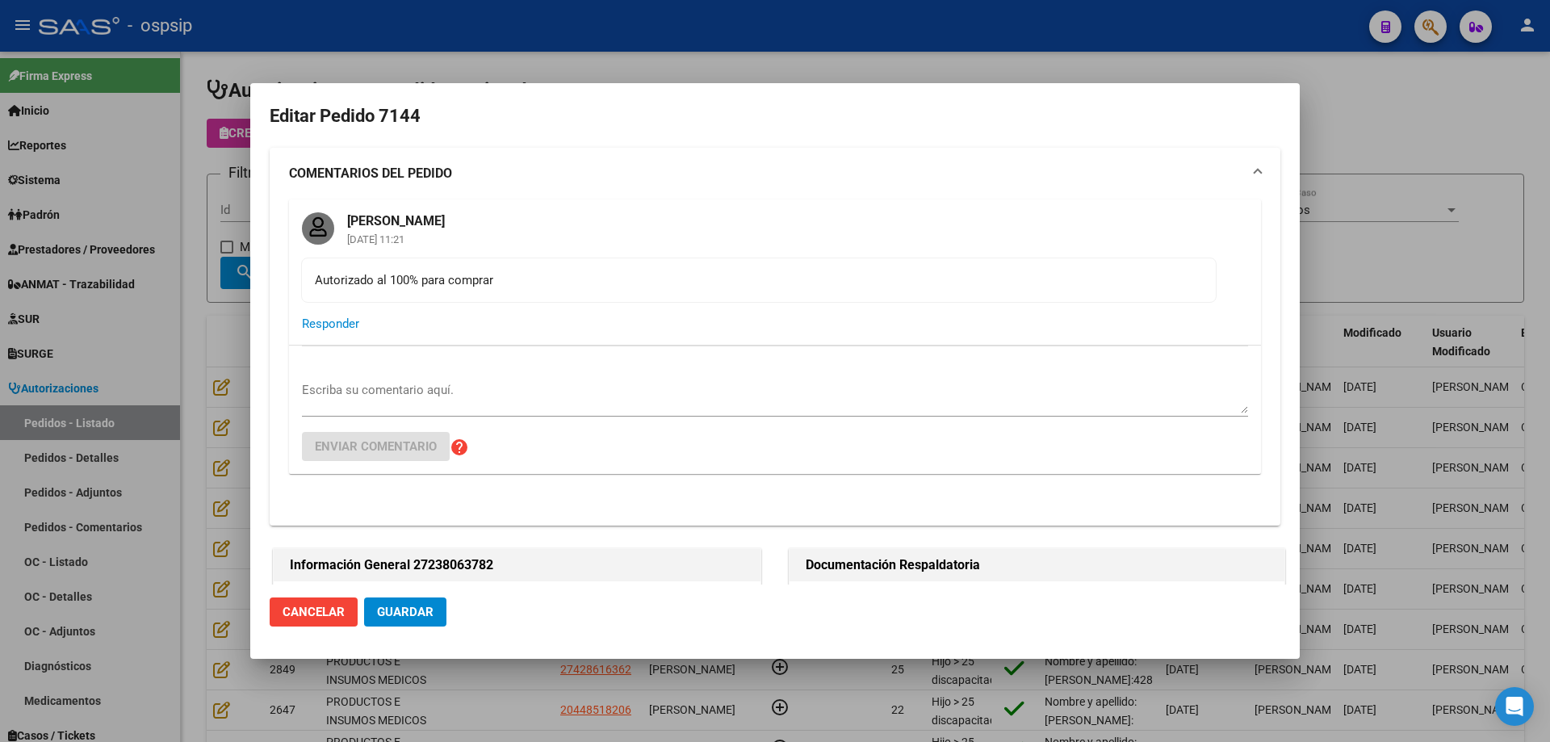
type input "[GEOGRAPHIC_DATA], [PERSON_NAME], AV [PERSON_NAME] 720, Departamento: 3"
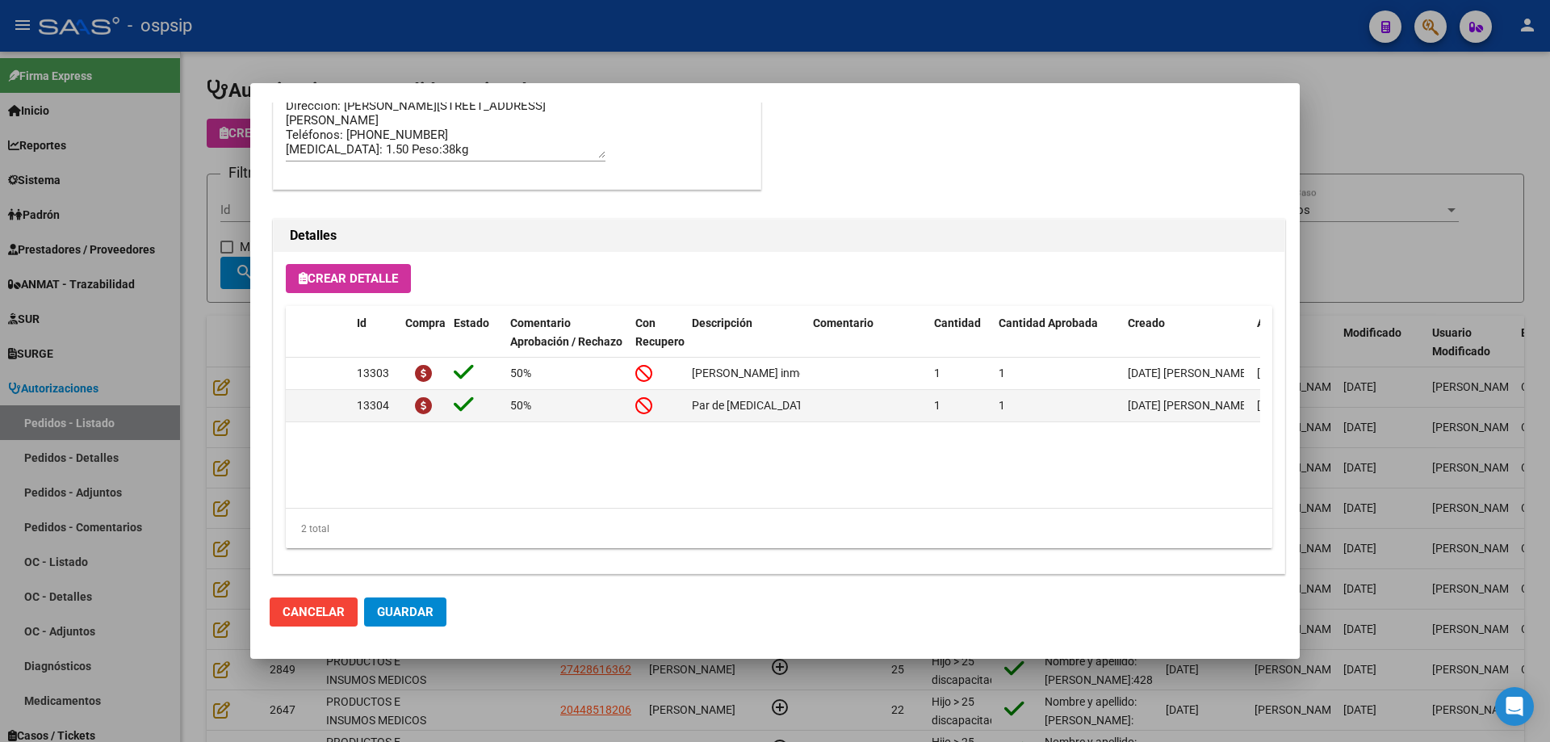
scroll to position [1307, 0]
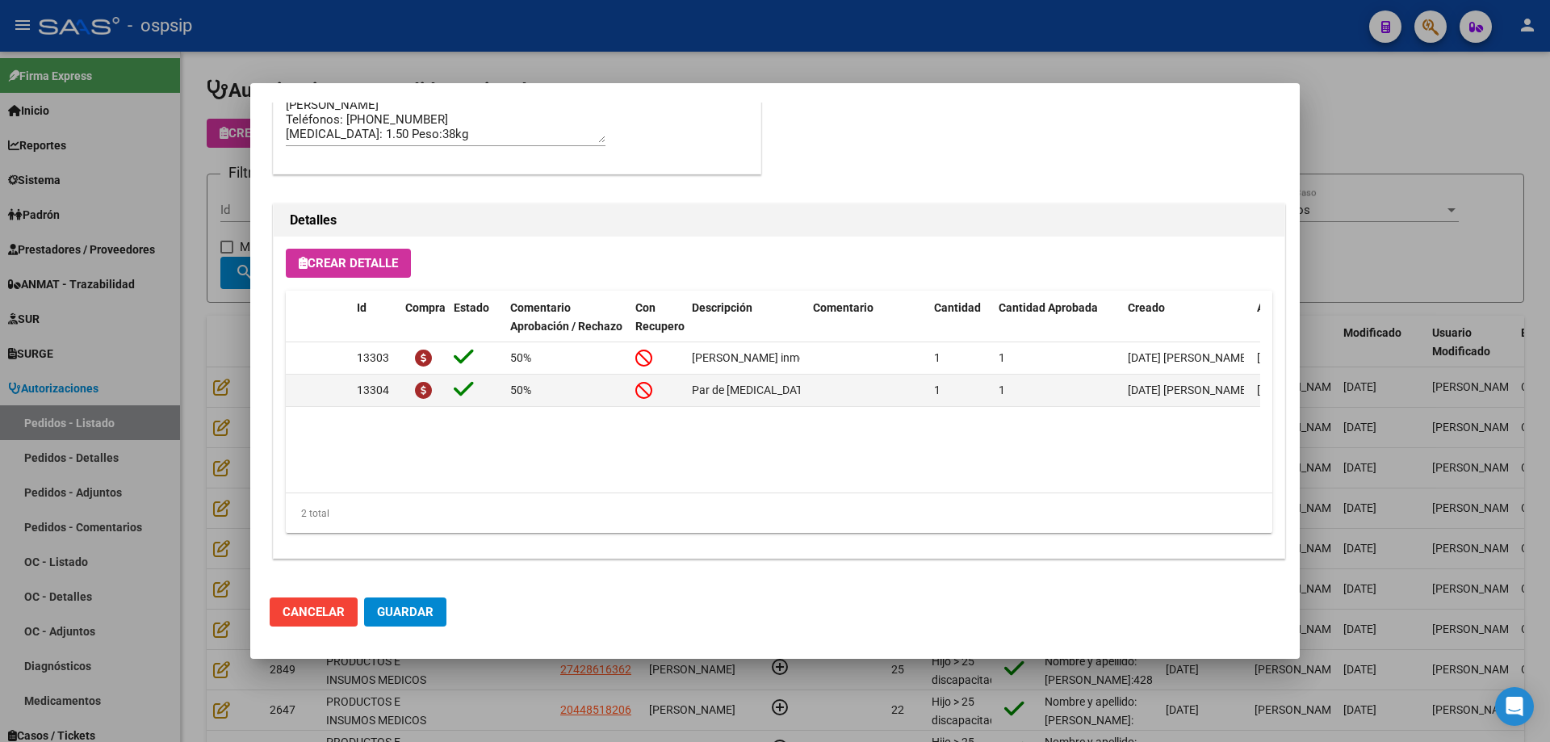
click at [164, 149] on div at bounding box center [775, 371] width 1550 height 742
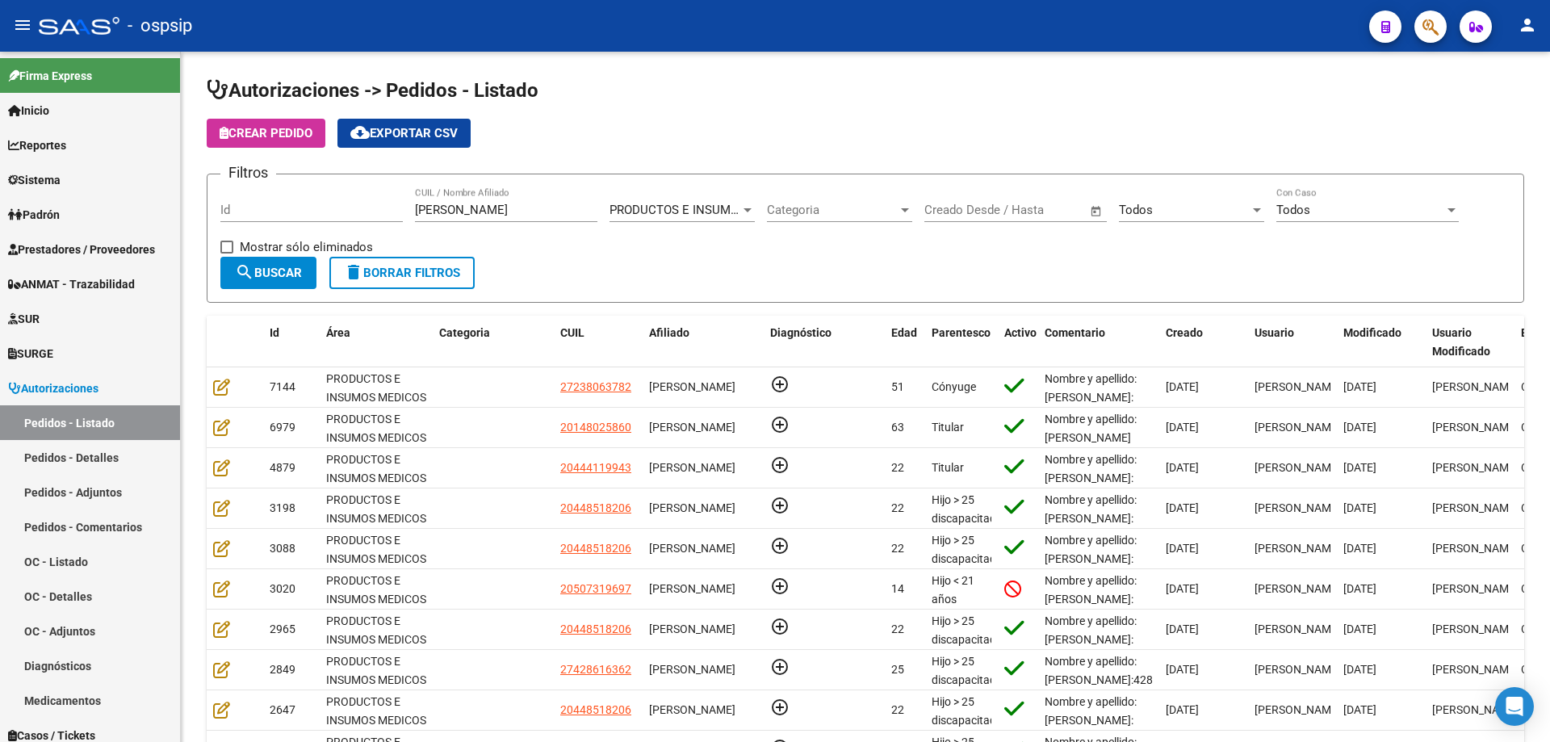
click at [1440, 26] on button "button" at bounding box center [1430, 26] width 32 height 32
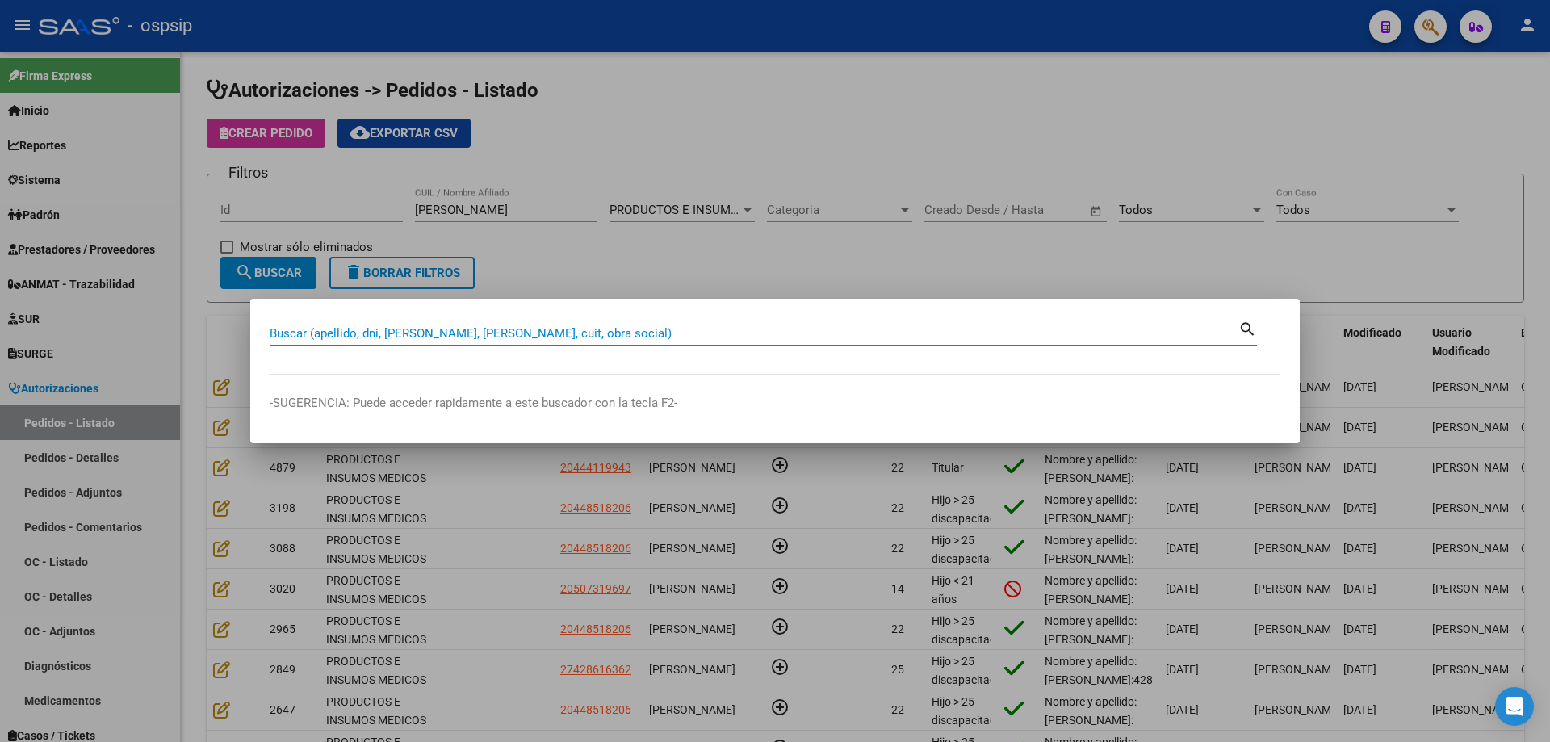
paste input "52165226"
type input "52165226"
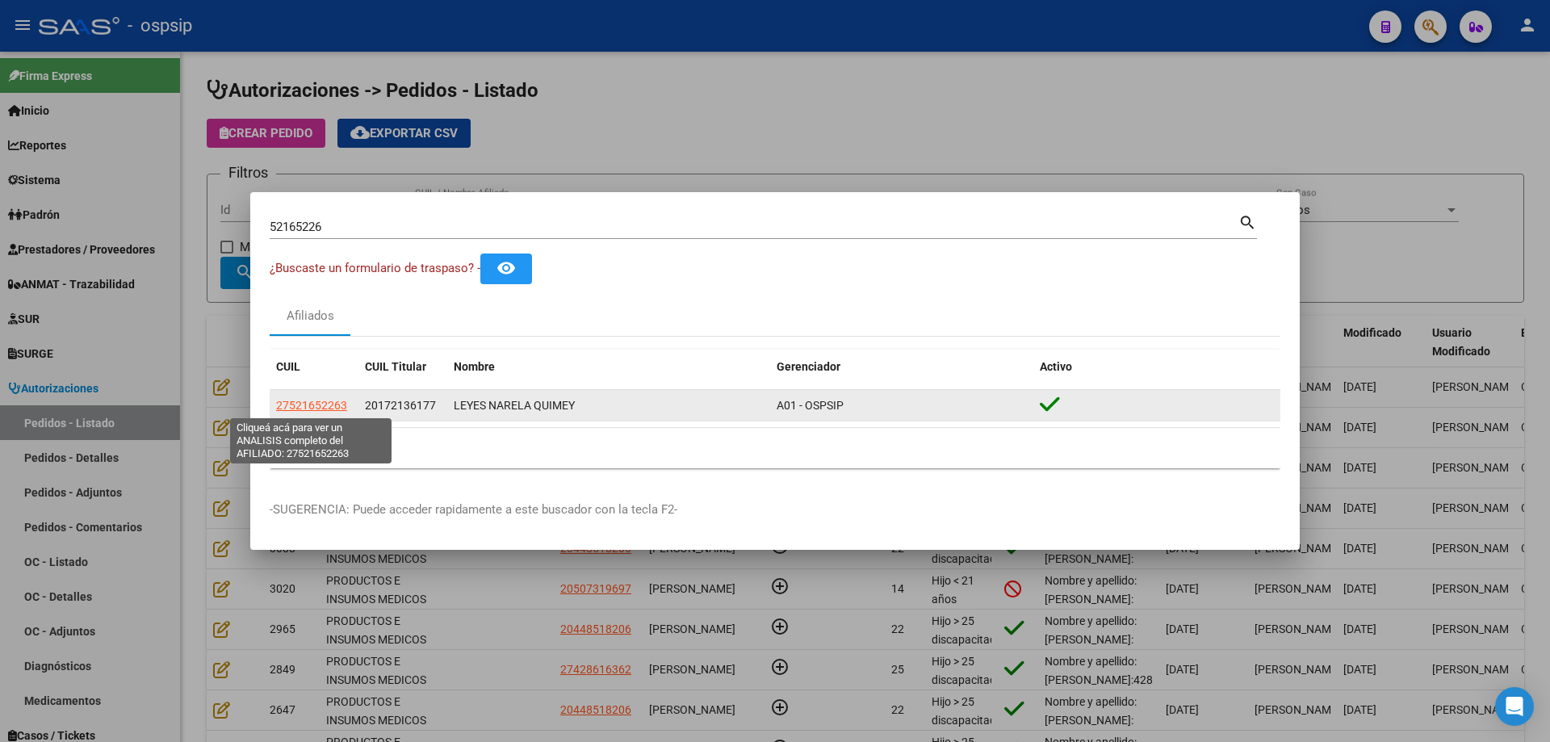
click at [299, 399] on span "27521652263" at bounding box center [311, 405] width 71 height 13
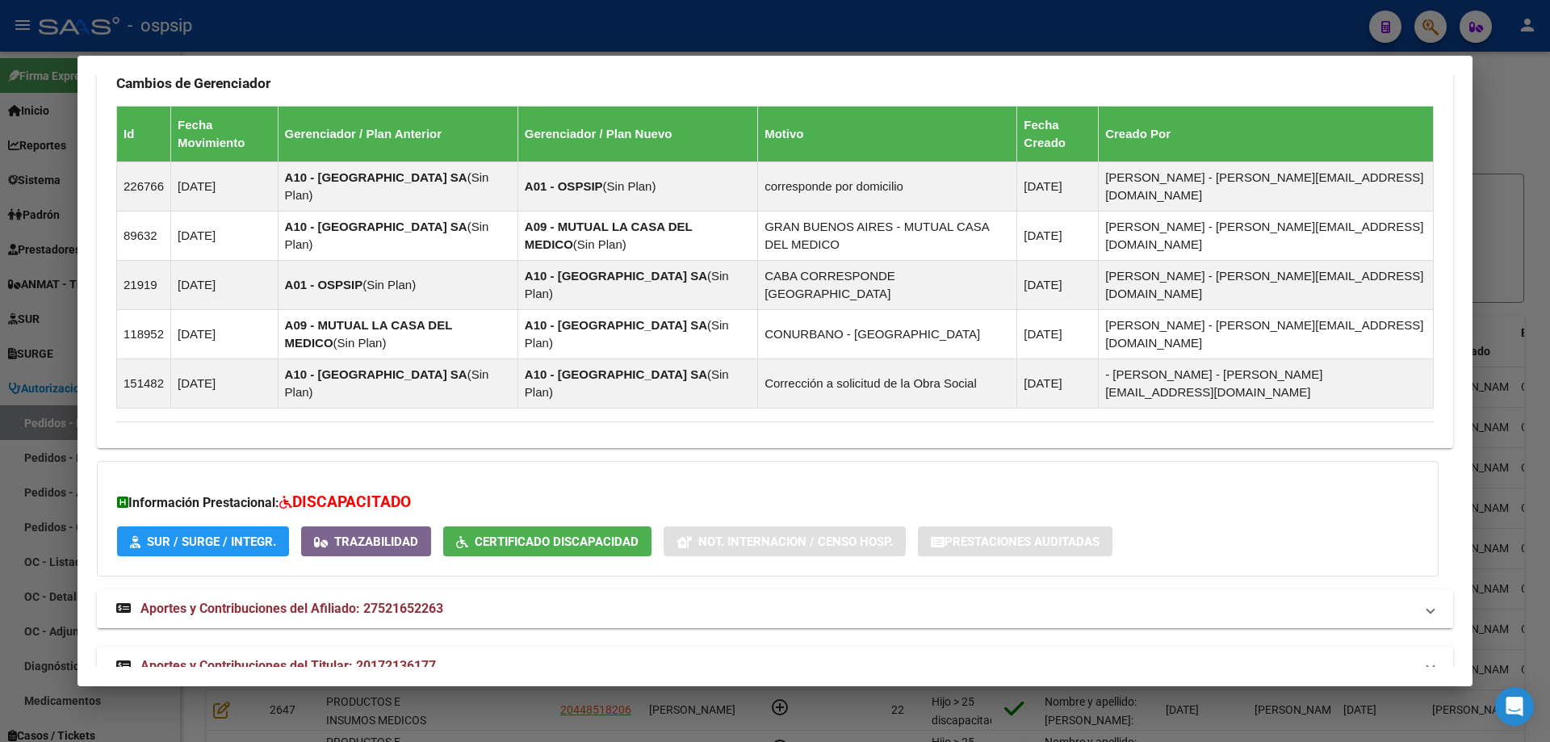
scroll to position [1069, 0]
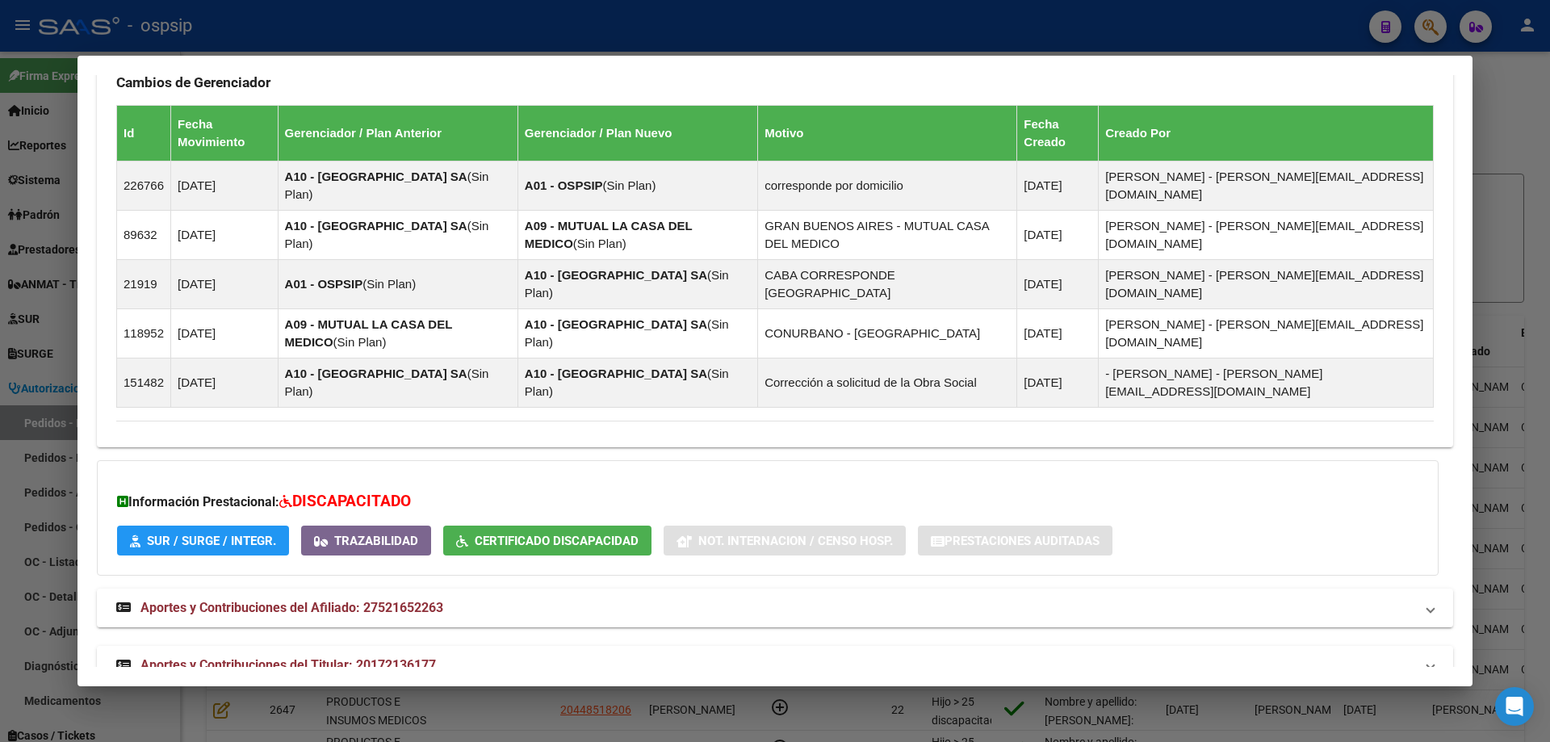
click at [242, 657] on span "Aportes y Contribuciones del Titular: 20172136177" at bounding box center [287, 664] width 295 height 15
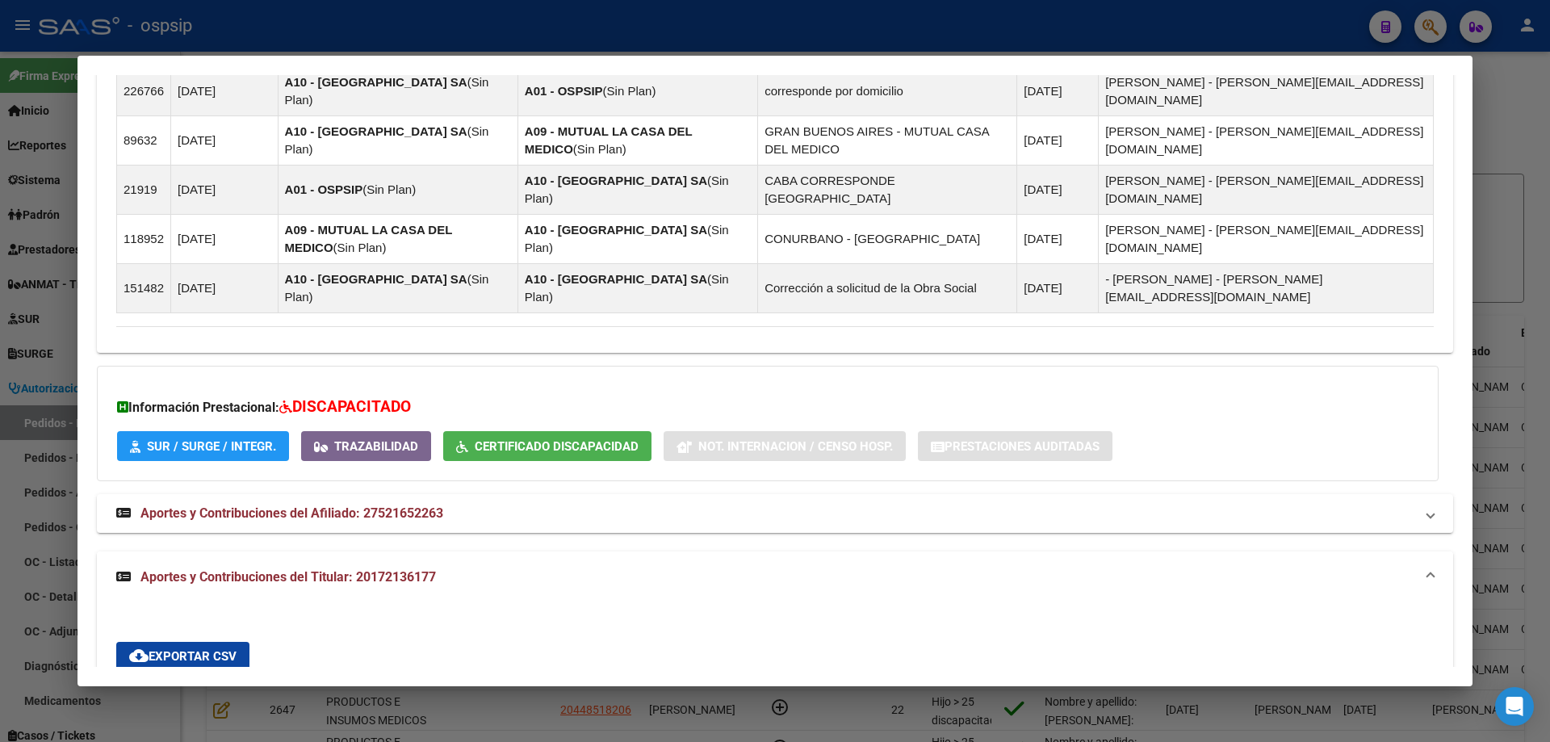
scroll to position [1474, 0]
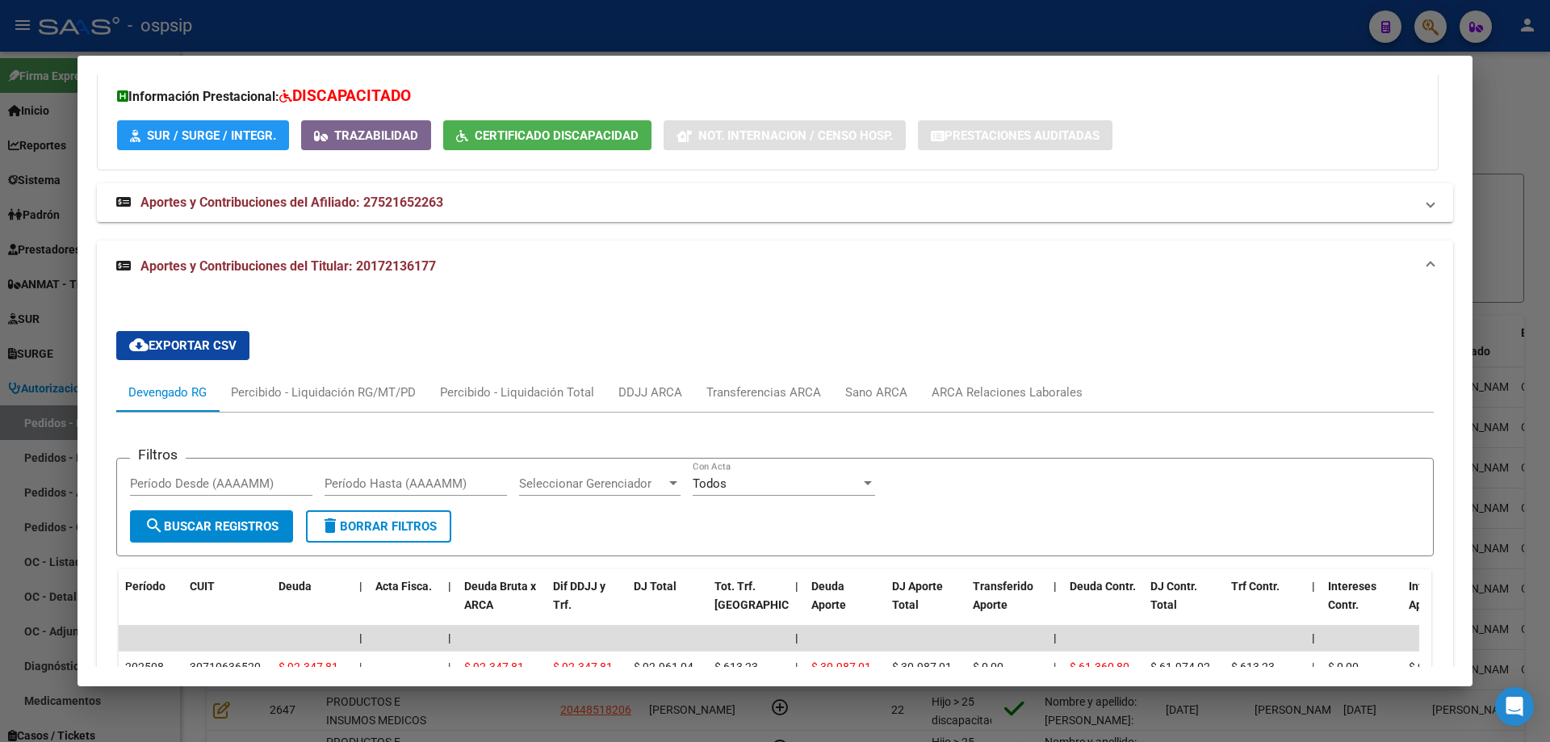
drag, startPoint x: 0, startPoint y: 331, endPoint x: 396, endPoint y: 278, distance: 400.0
click at [8, 333] on div at bounding box center [775, 371] width 1550 height 742
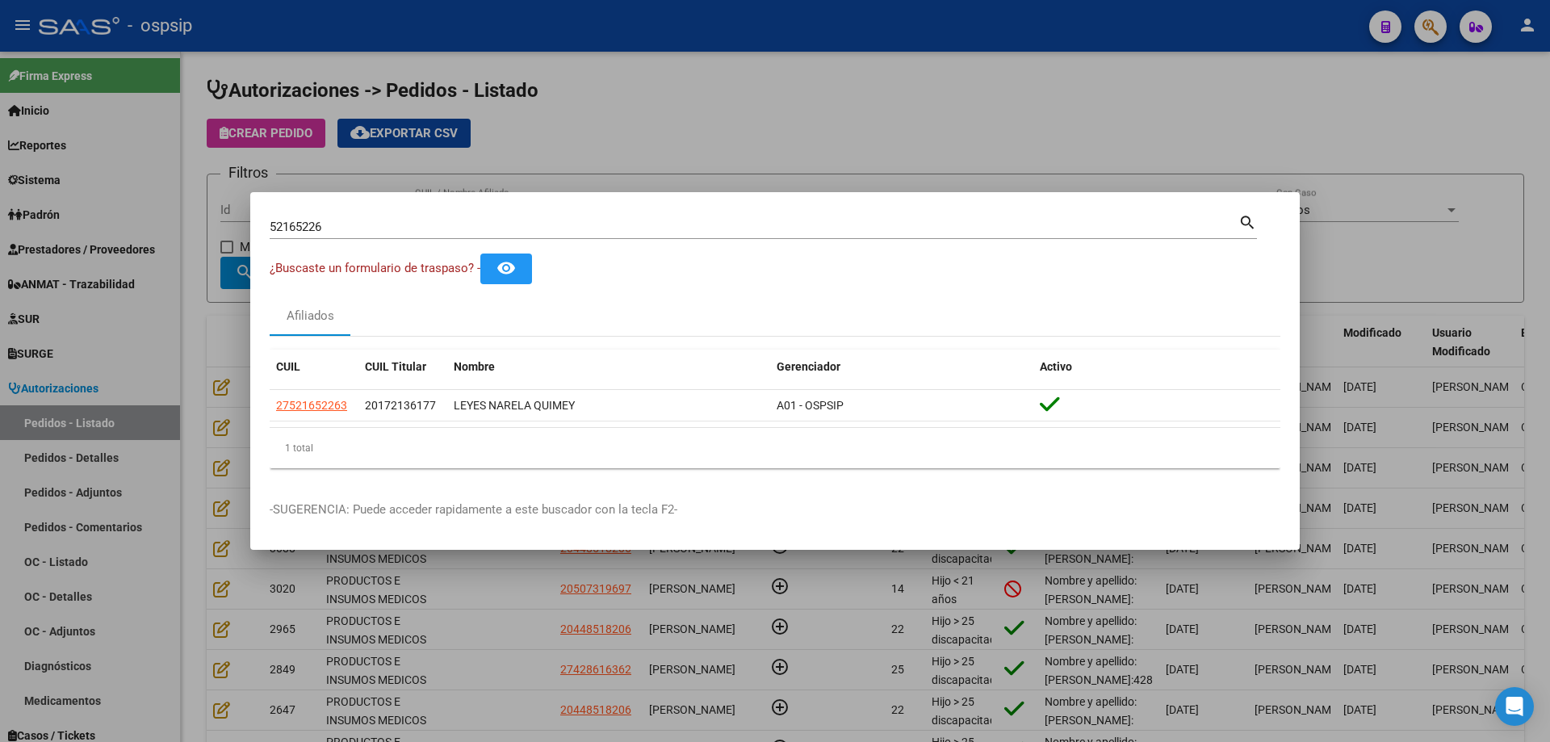
click at [307, 226] on input "52165226" at bounding box center [754, 227] width 969 height 15
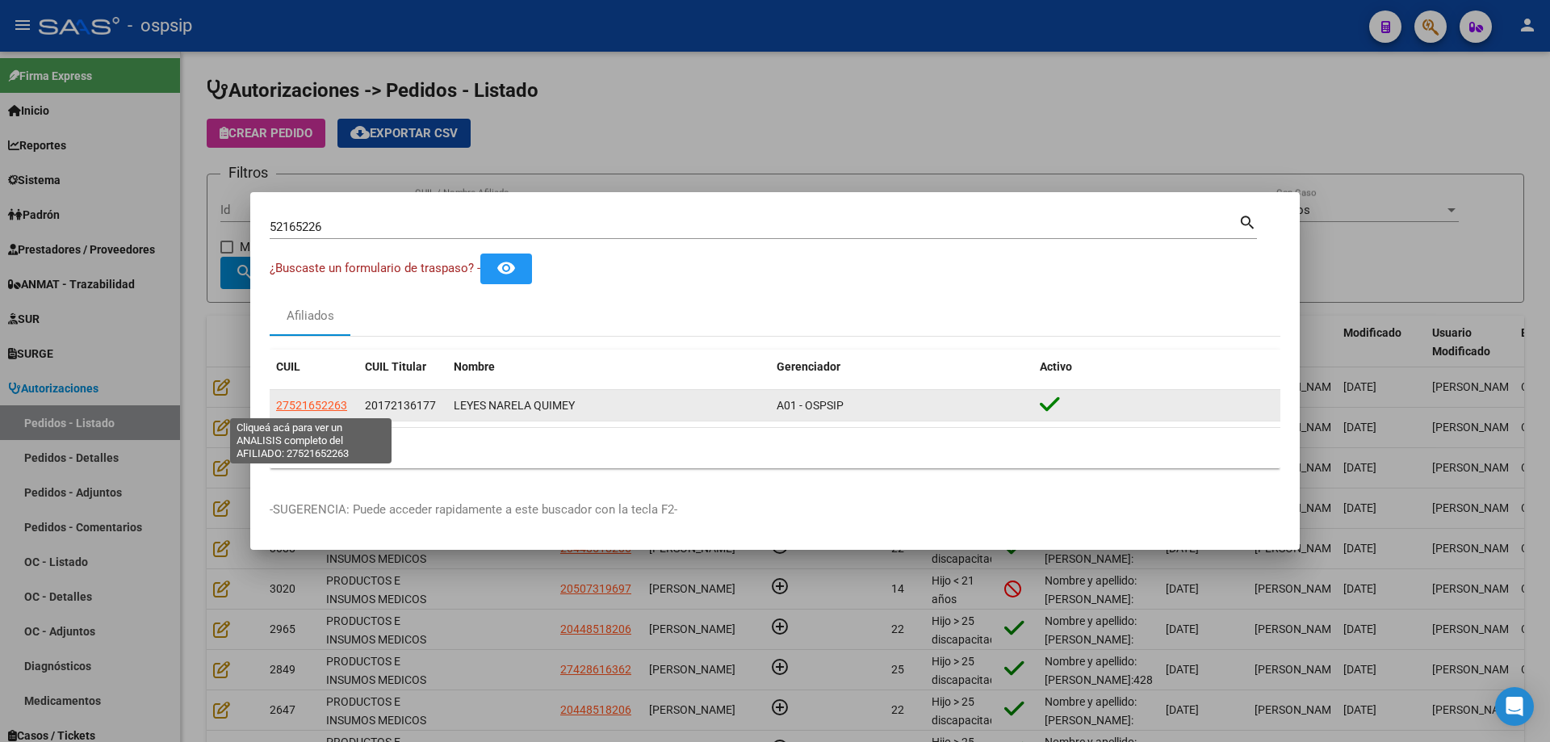
click at [326, 407] on span "27521652263" at bounding box center [311, 405] width 71 height 13
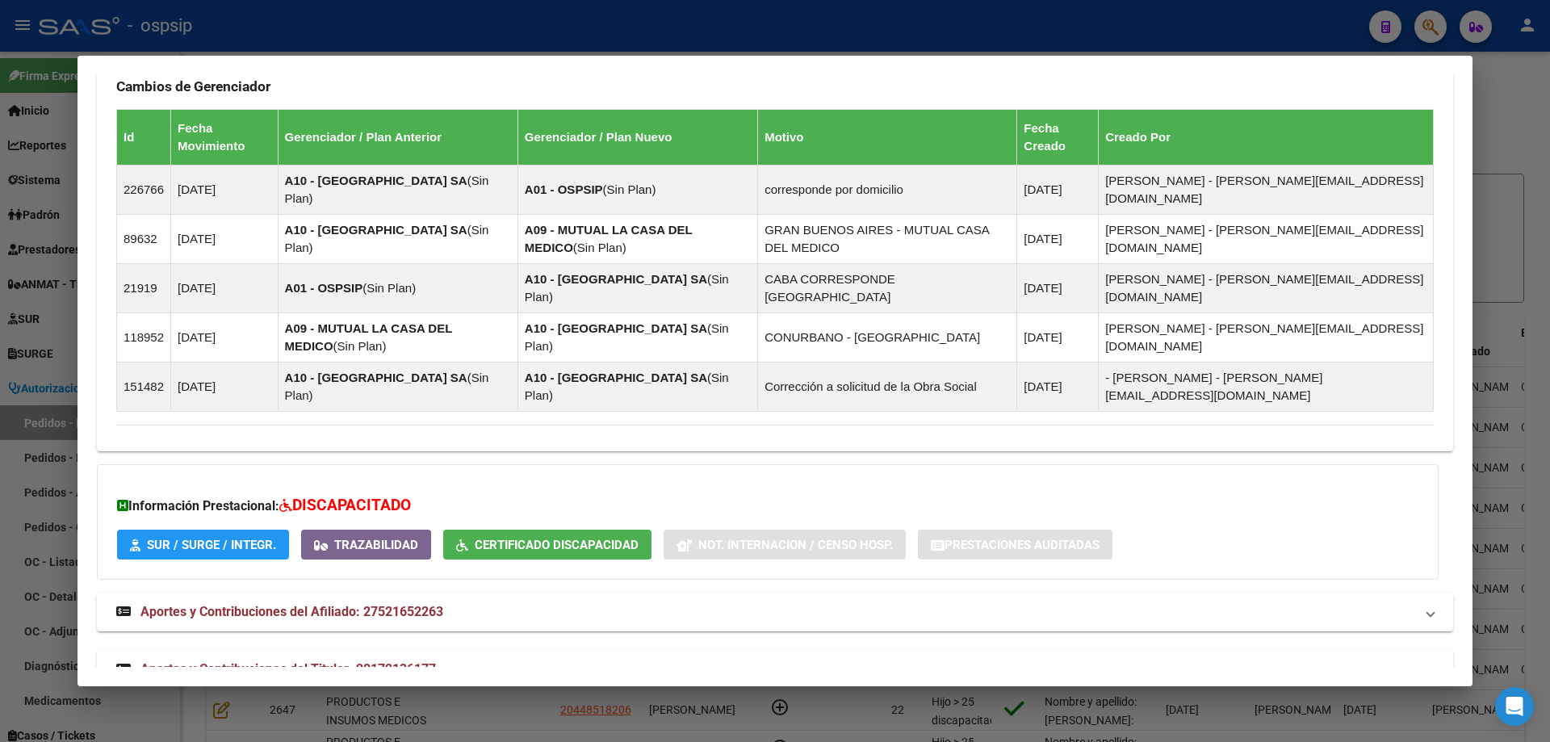
scroll to position [1069, 0]
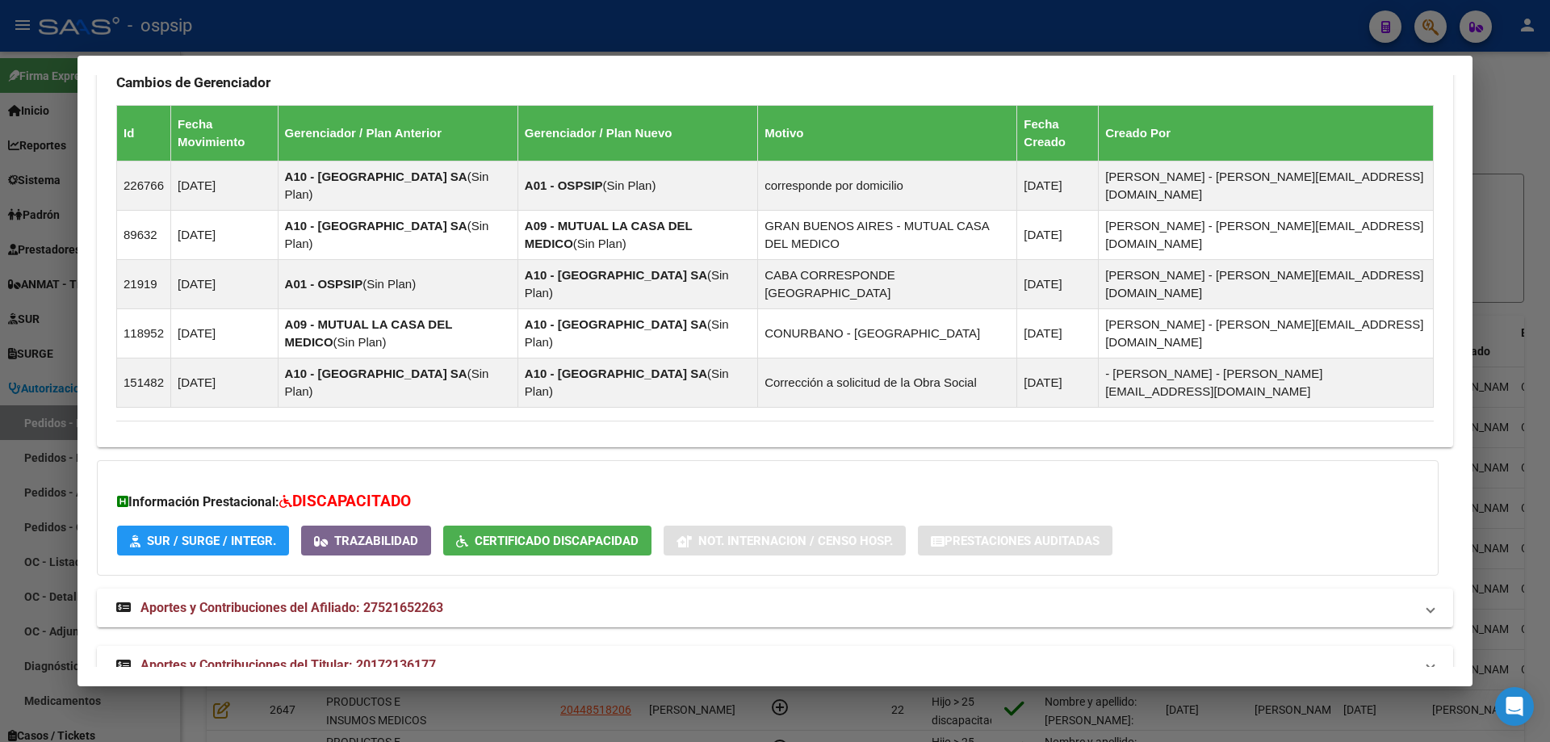
click at [243, 657] on span "Aportes y Contribuciones del Titular: 20172136177" at bounding box center [287, 664] width 295 height 15
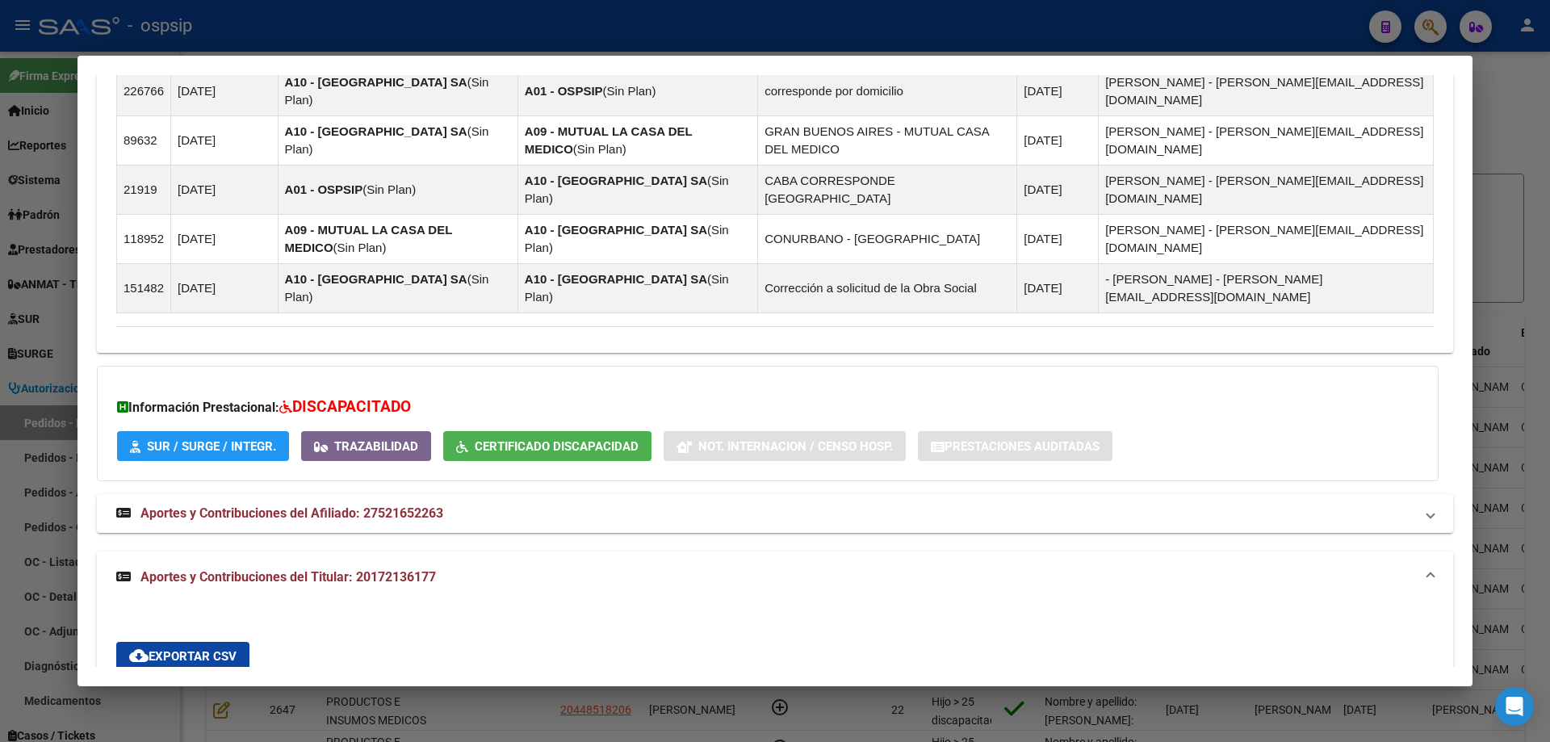
scroll to position [1474, 0]
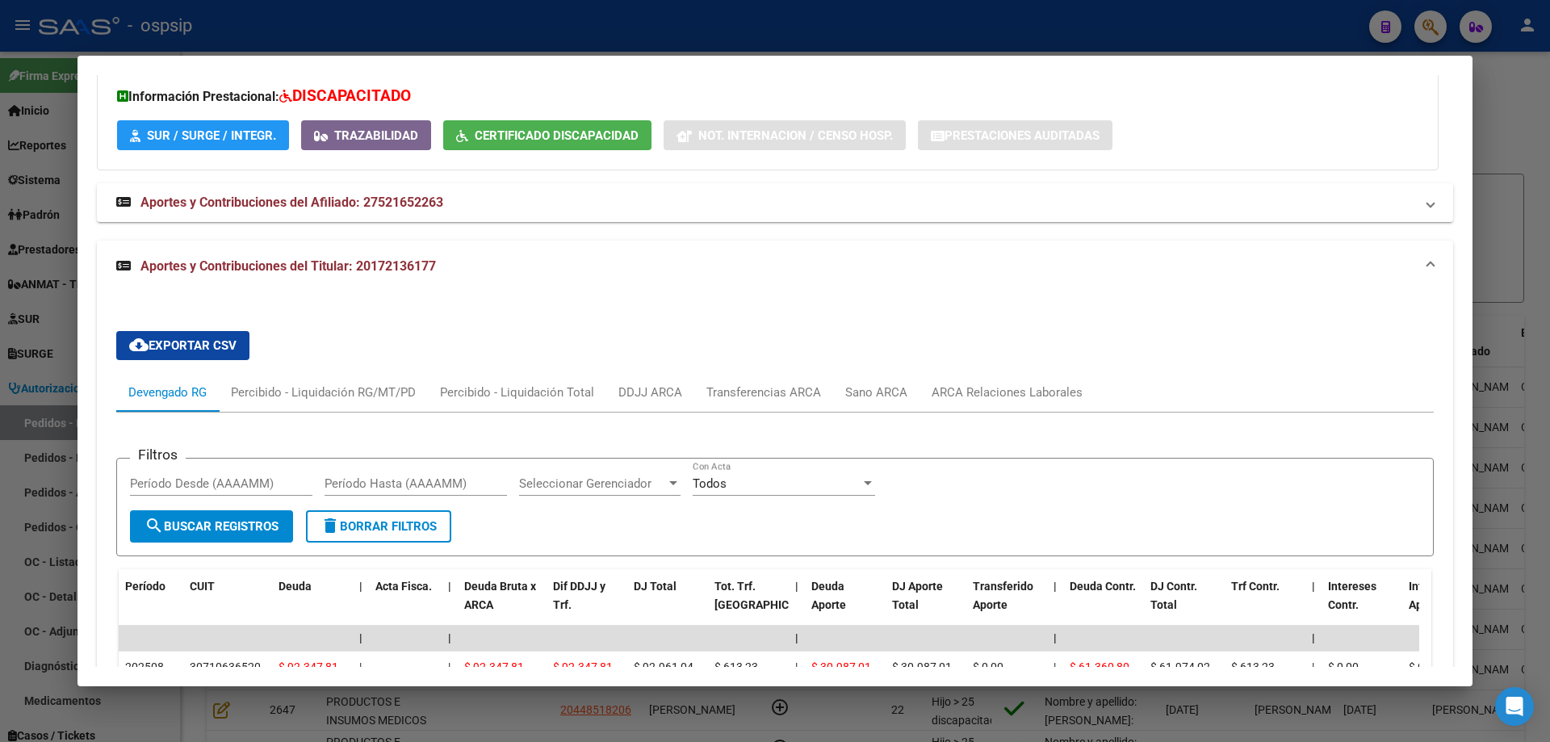
click at [37, 325] on div at bounding box center [775, 371] width 1550 height 742
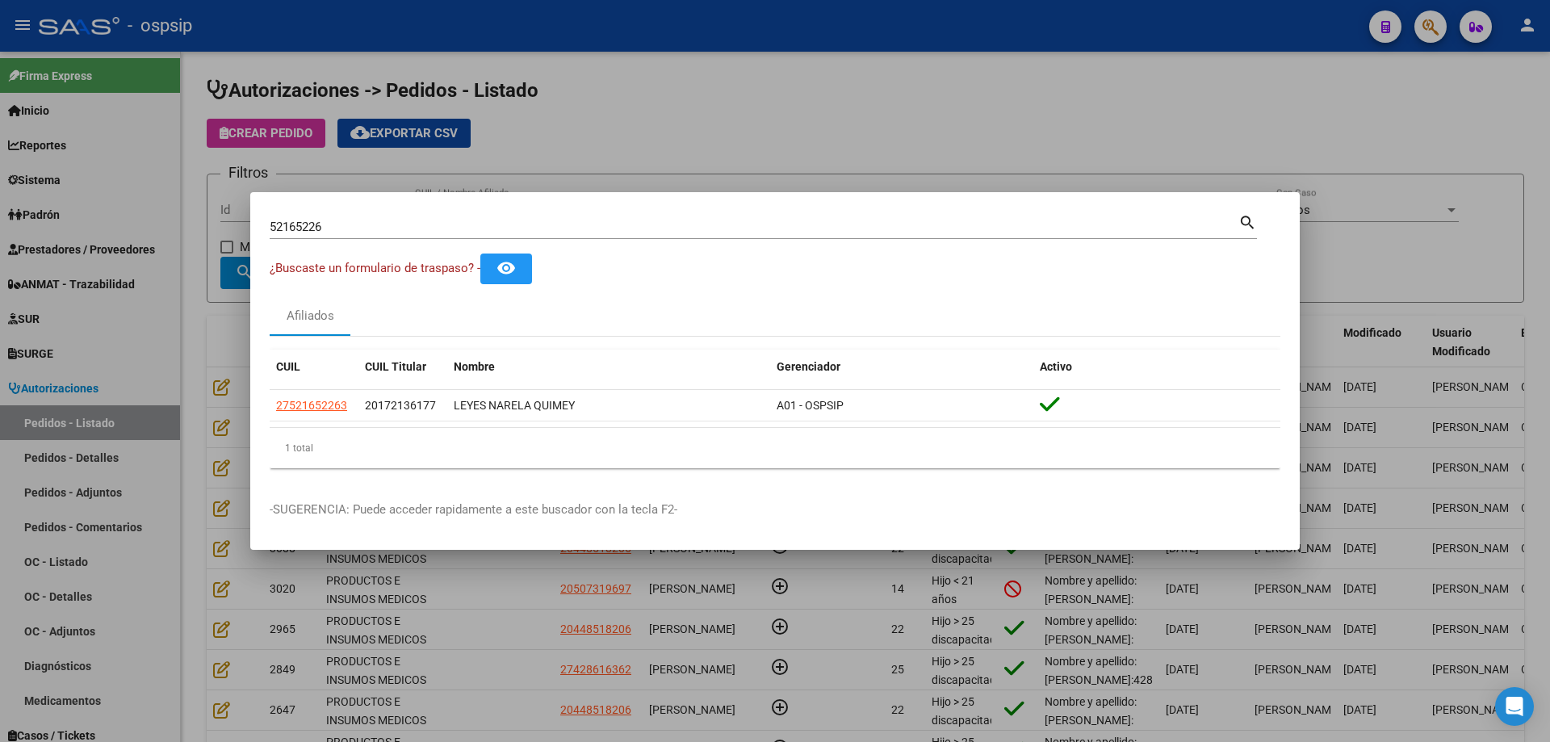
click at [200, 278] on div at bounding box center [775, 371] width 1550 height 742
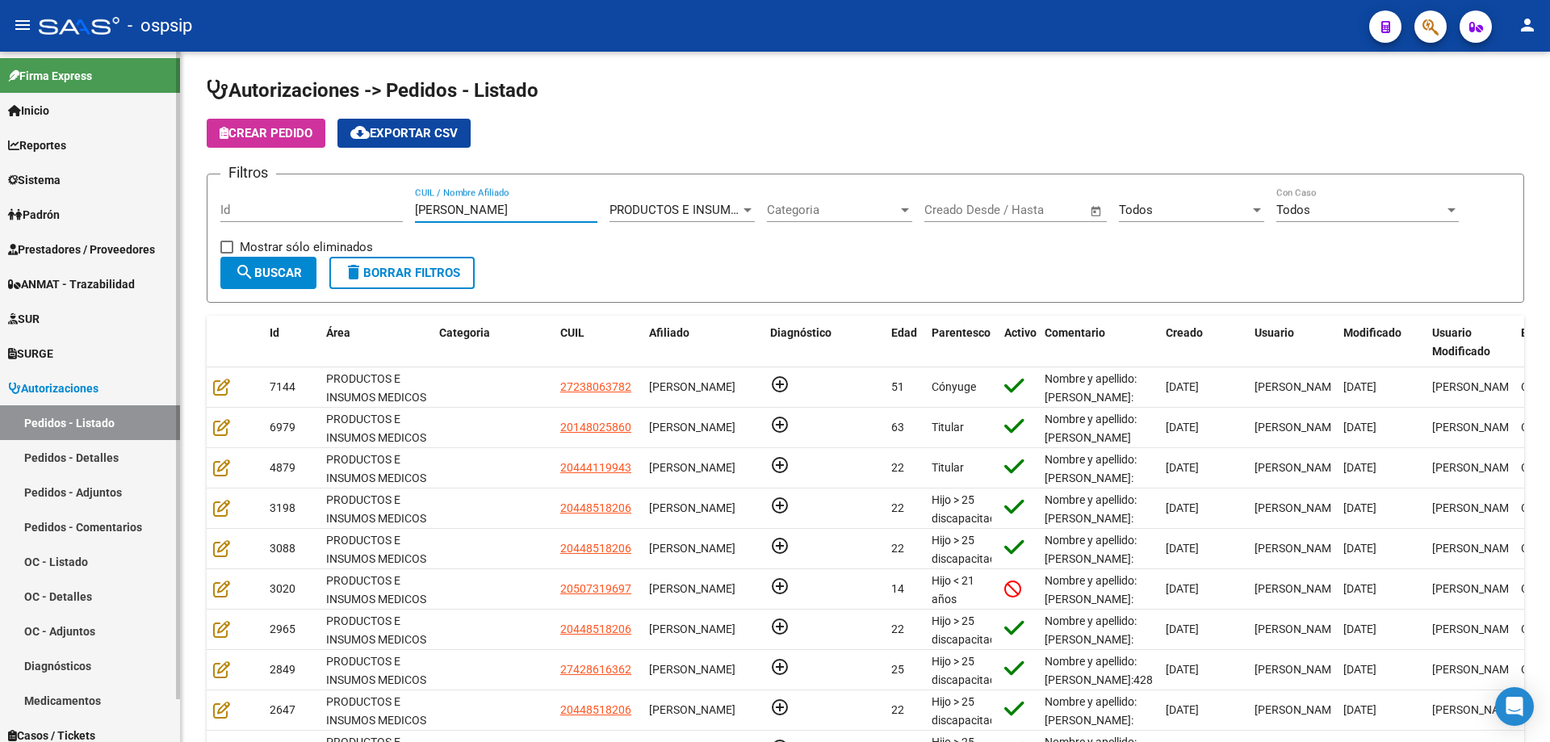
drag, startPoint x: 455, startPoint y: 216, endPoint x: 55, endPoint y: 198, distance: 400.8
click at [55, 198] on mat-sidenav-container "Firma Express Inicio Calendario SSS Instructivos Contacto OS Reportes Egresos D…" at bounding box center [775, 397] width 1550 height 690
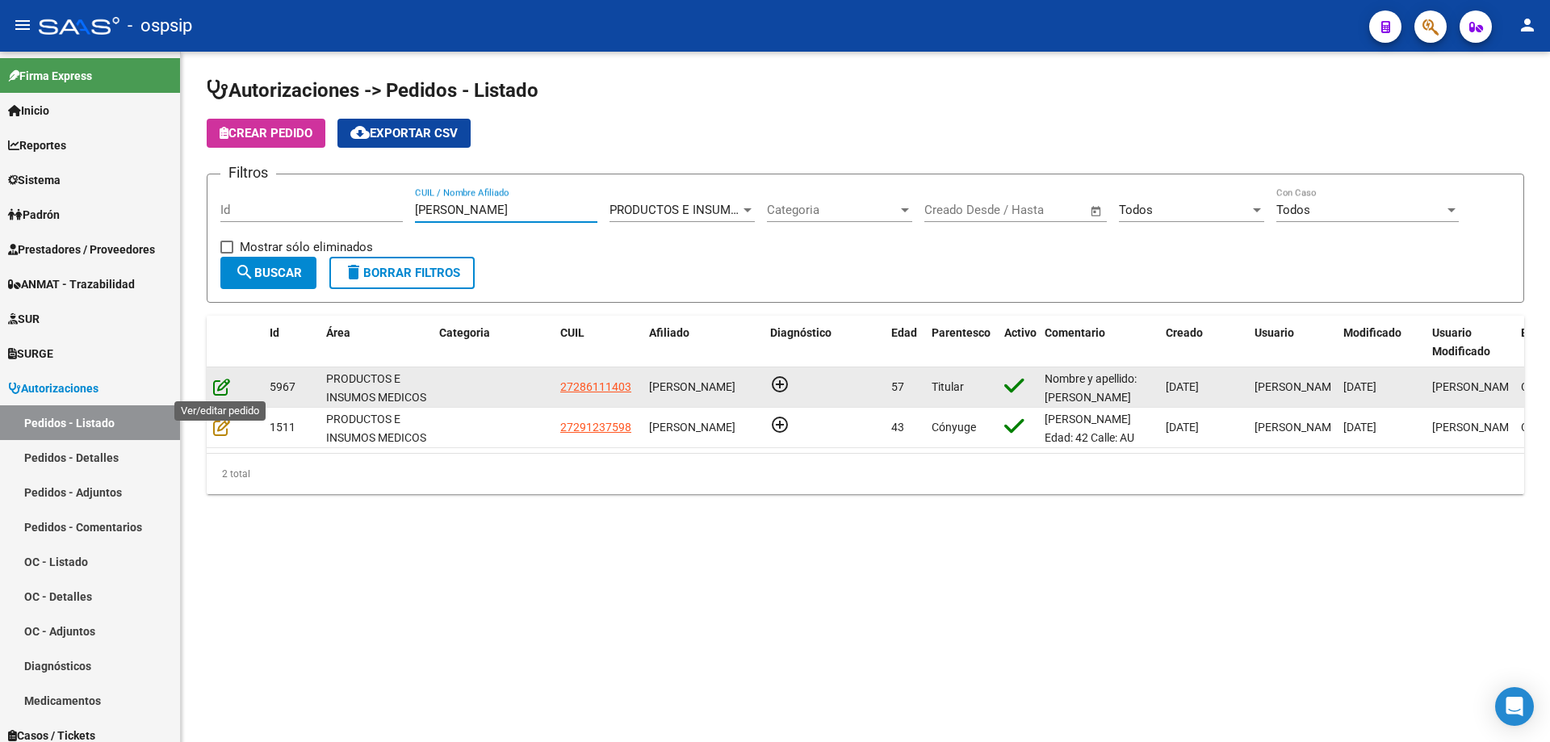
type input "[PERSON_NAME]"
click at [216, 389] on icon at bounding box center [221, 387] width 17 height 18
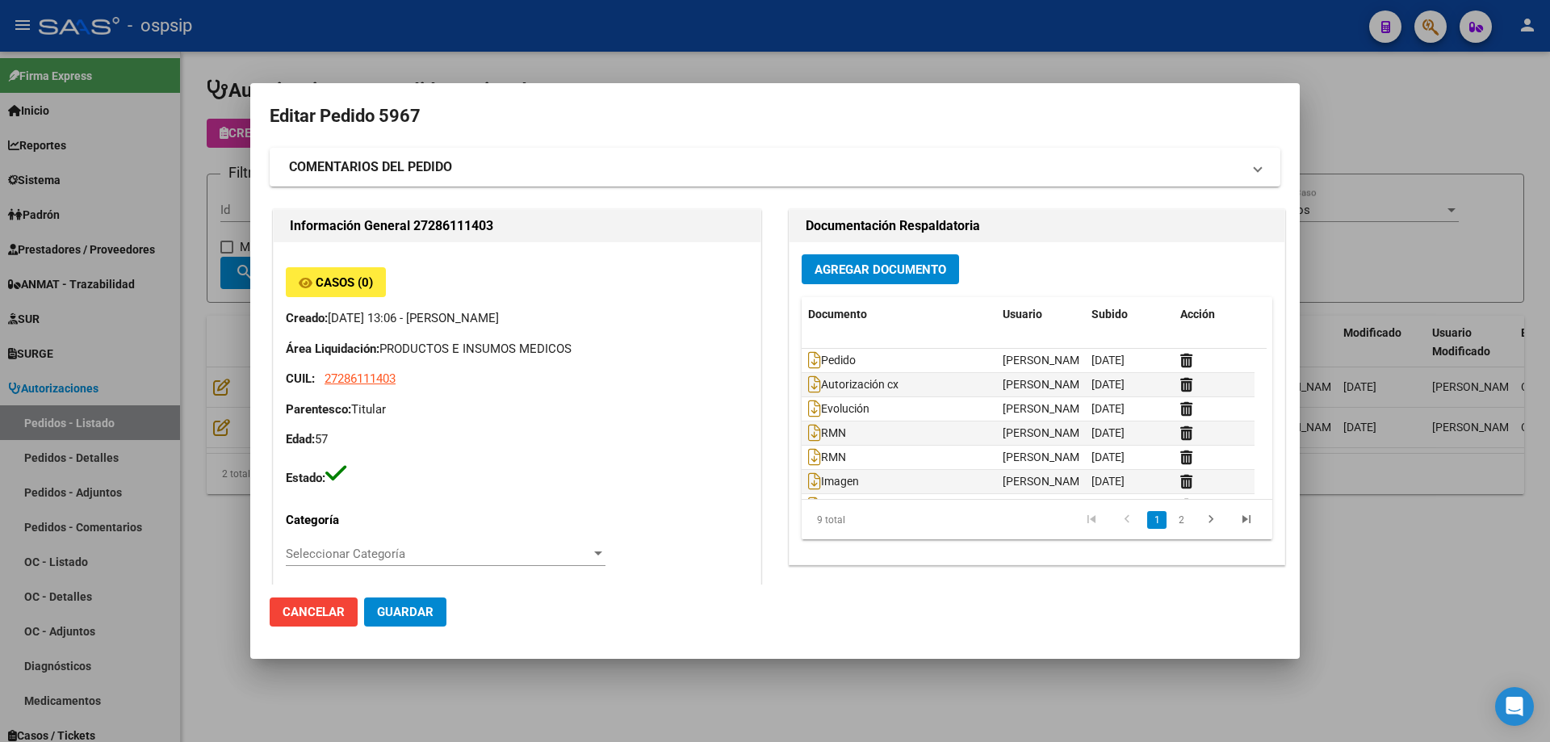
type input "[GEOGRAPHIC_DATA], [GEOGRAPHIC_DATA], [PERSON_NAME] 751"
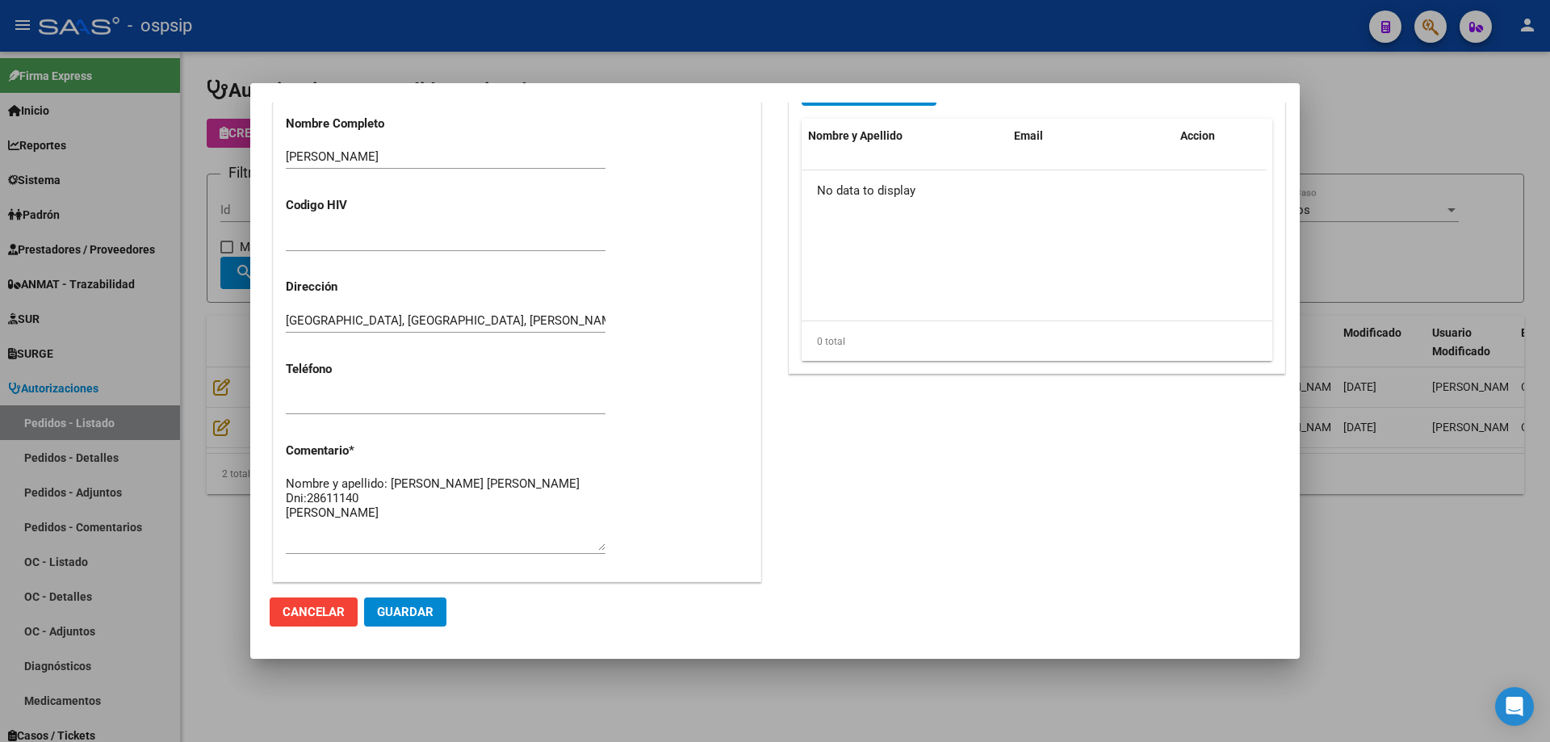
scroll to position [565, 0]
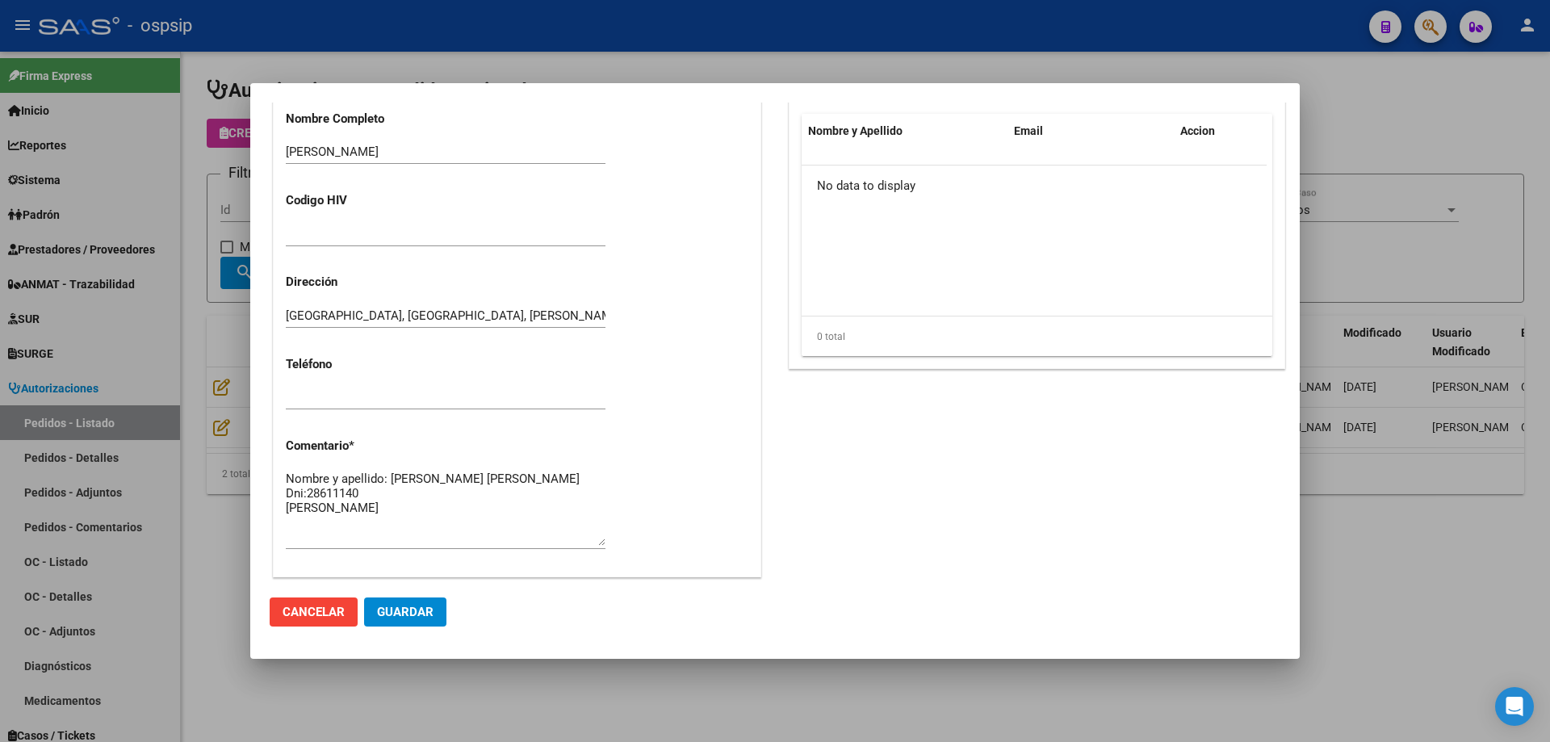
click at [212, 340] on div at bounding box center [775, 371] width 1550 height 742
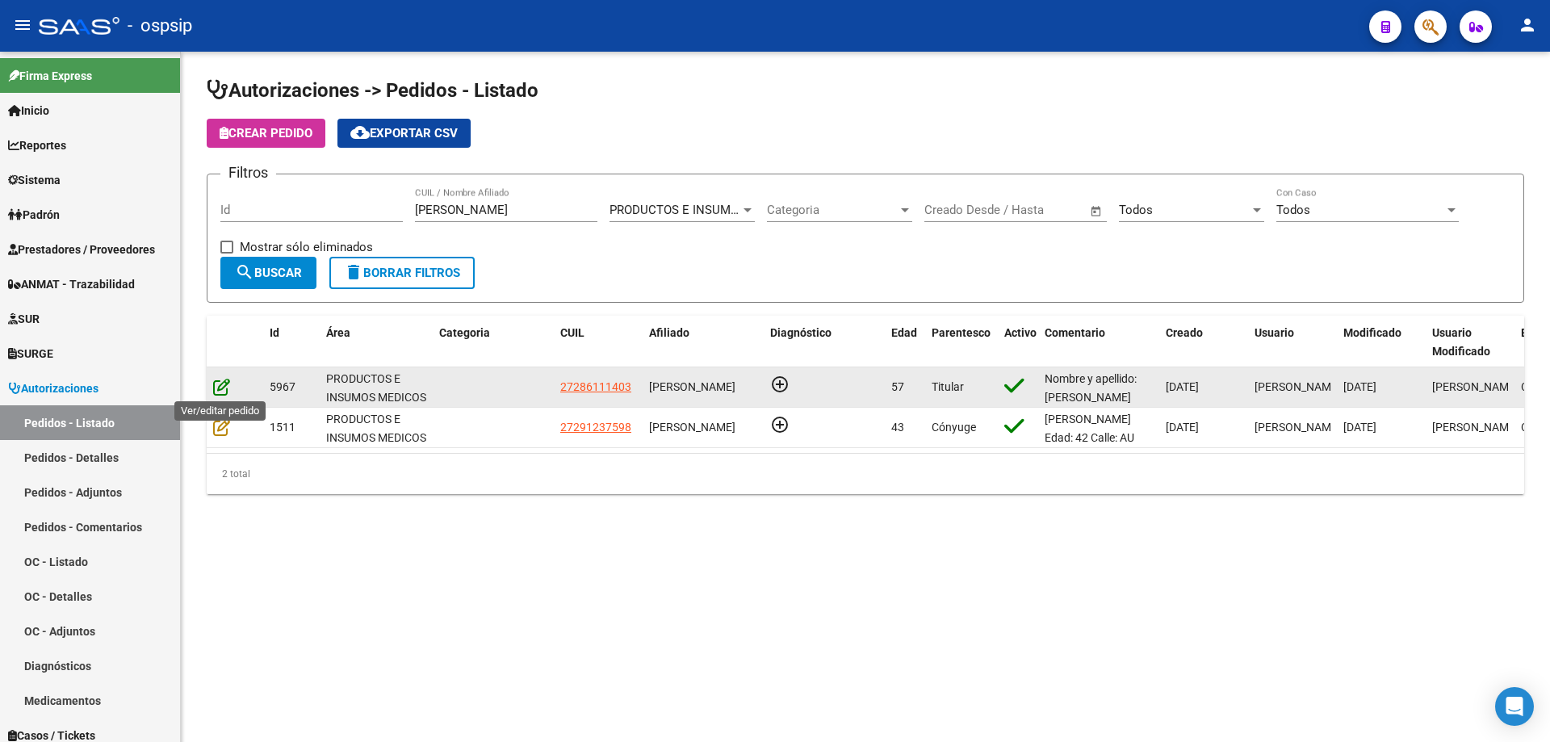
click at [215, 390] on icon at bounding box center [221, 387] width 17 height 18
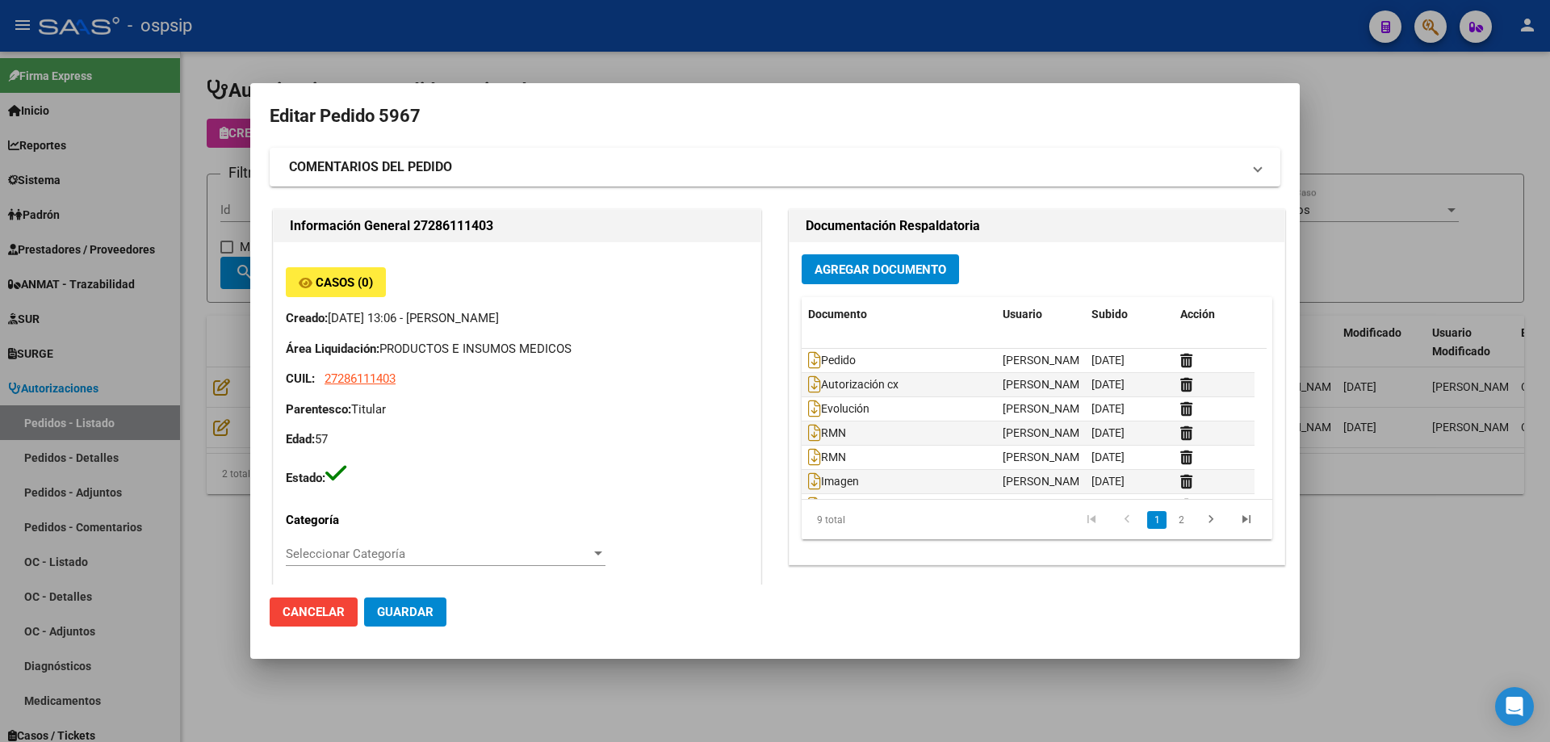
type input "[GEOGRAPHIC_DATA], [GEOGRAPHIC_DATA], [PERSON_NAME] 751"
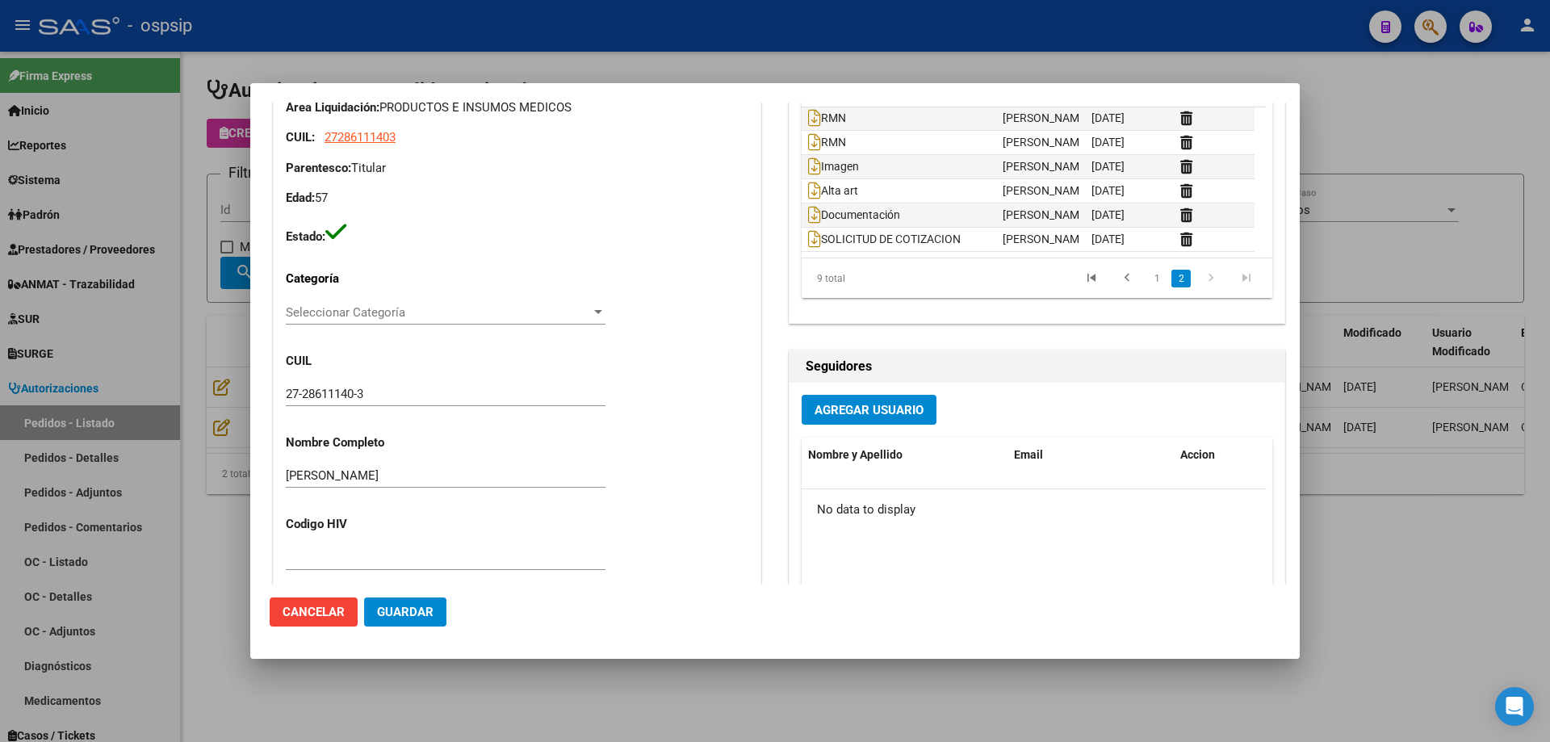
scroll to position [0, 0]
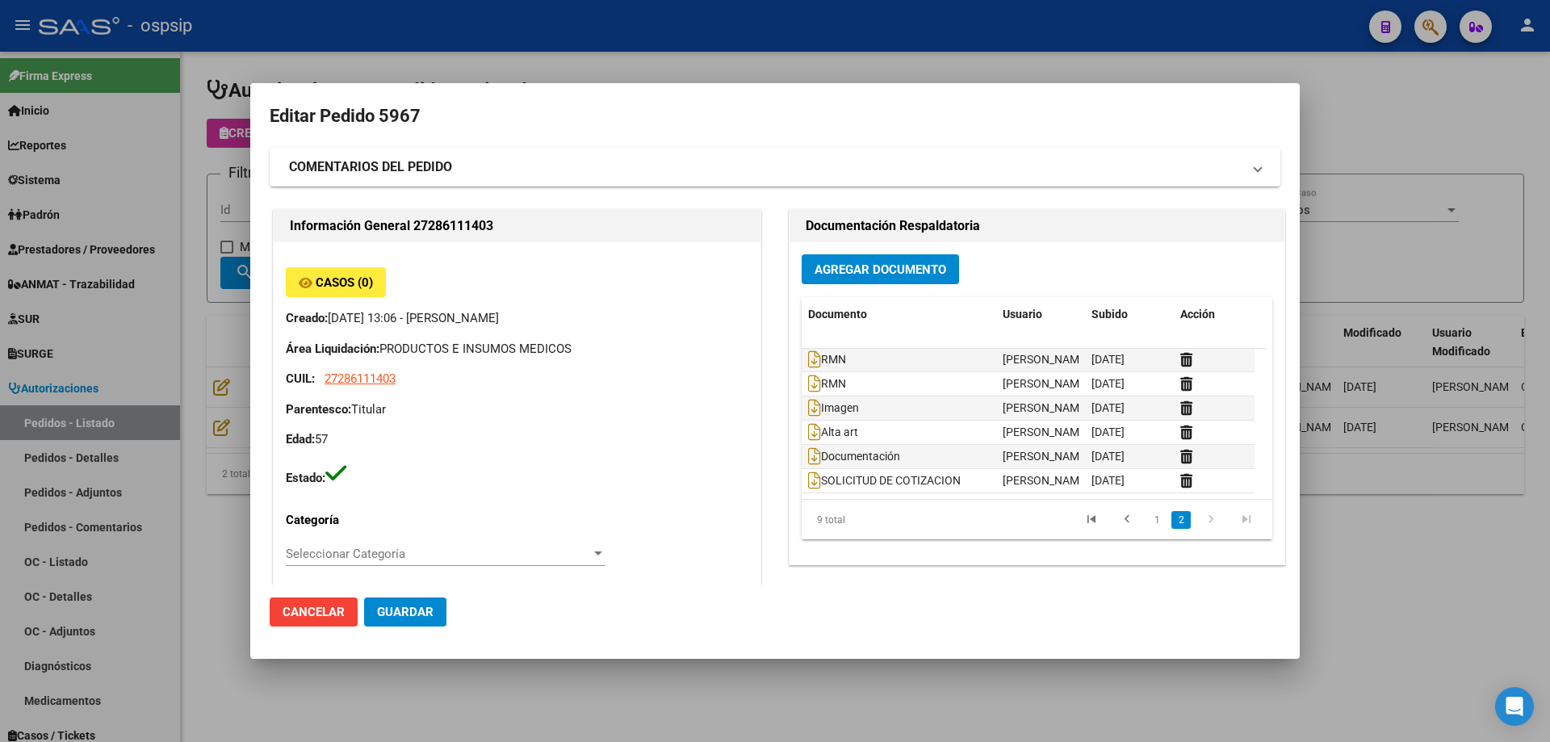
click at [193, 136] on div at bounding box center [775, 371] width 1550 height 742
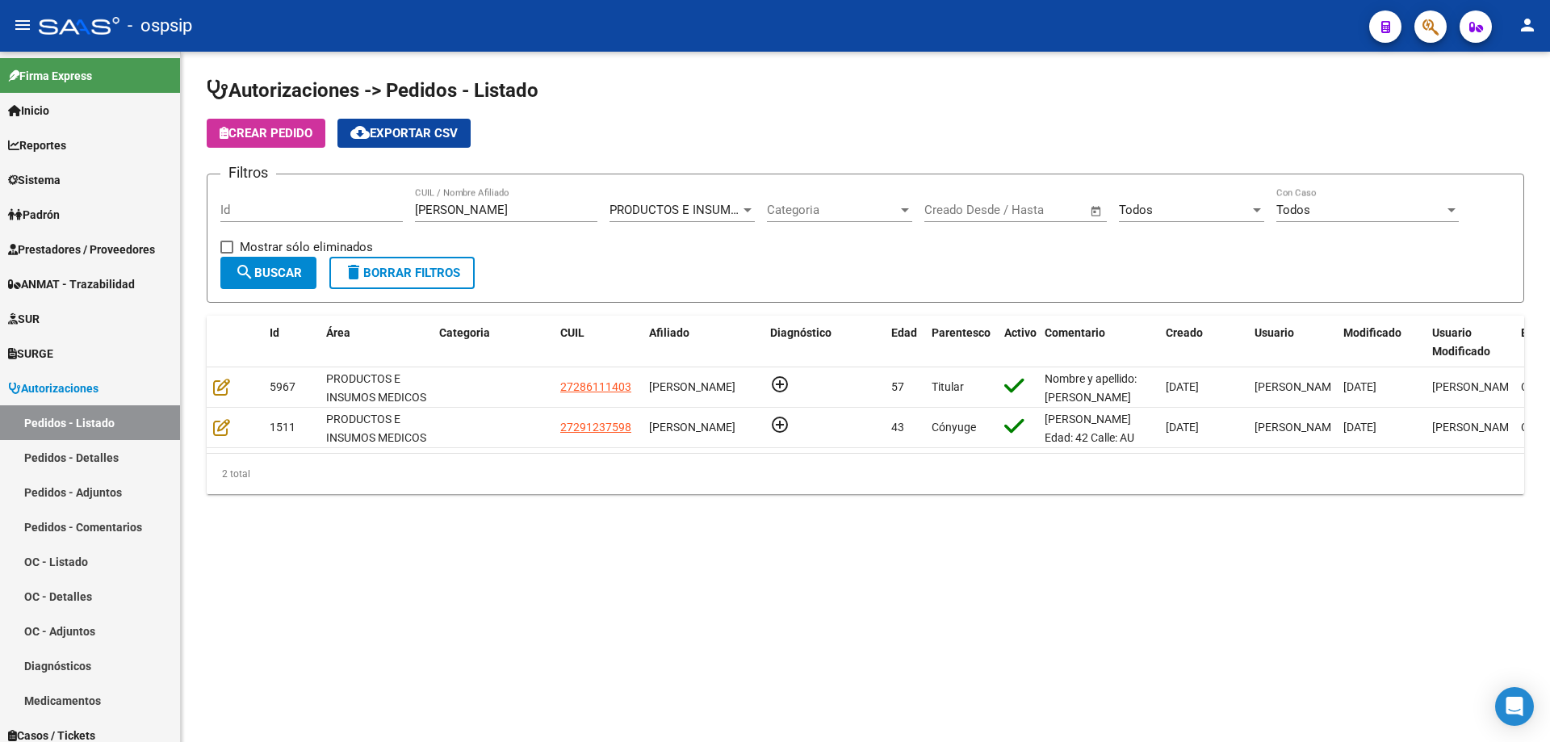
click at [1431, 48] on mat-toolbar "menu - ospsip person" at bounding box center [775, 26] width 1550 height 52
click at [1436, 39] on span "button" at bounding box center [1430, 26] width 16 height 33
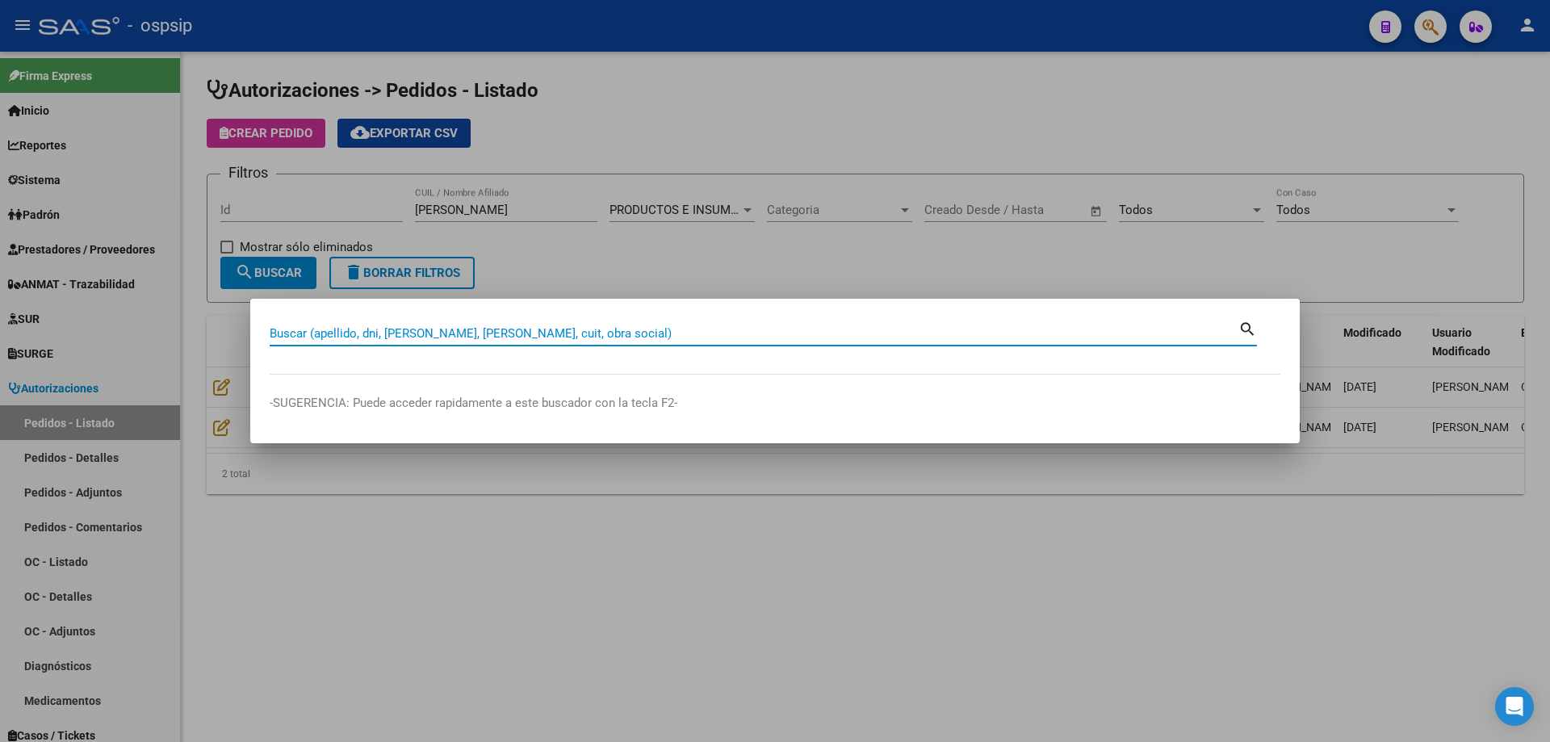
paste input "50530121"
type input "50530121"
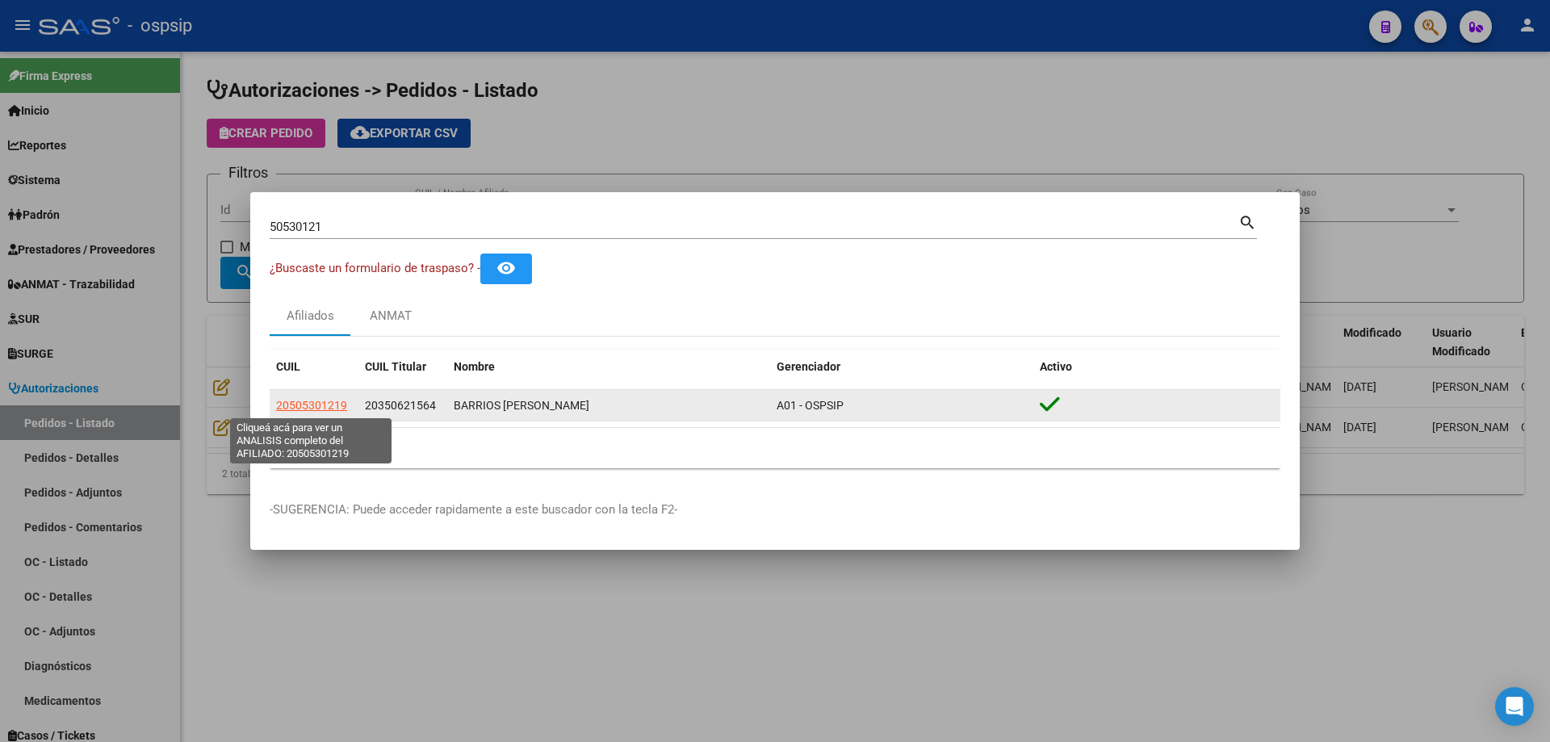
click at [318, 404] on span "20505301219" at bounding box center [311, 405] width 71 height 13
type textarea "20505301219"
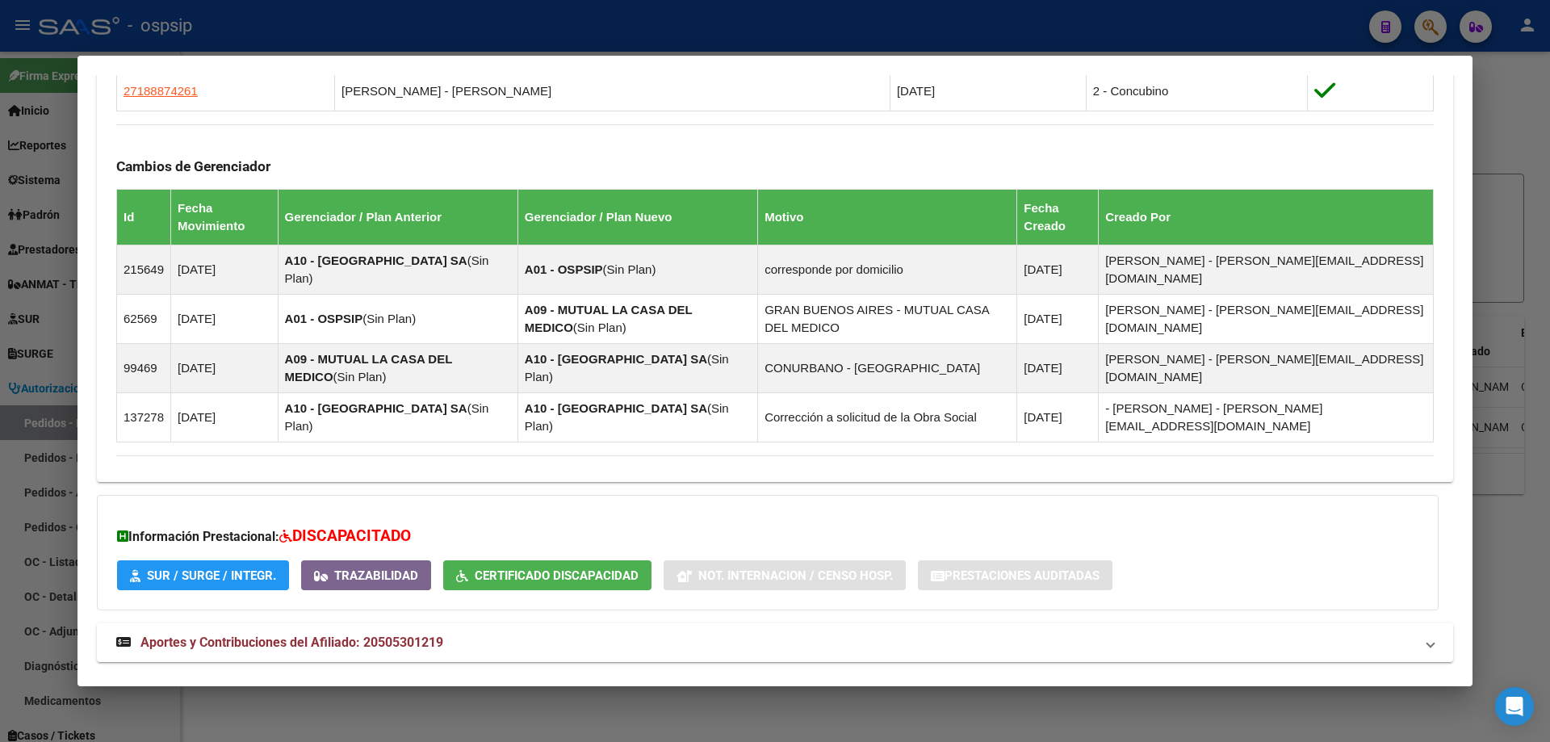
scroll to position [989, 0]
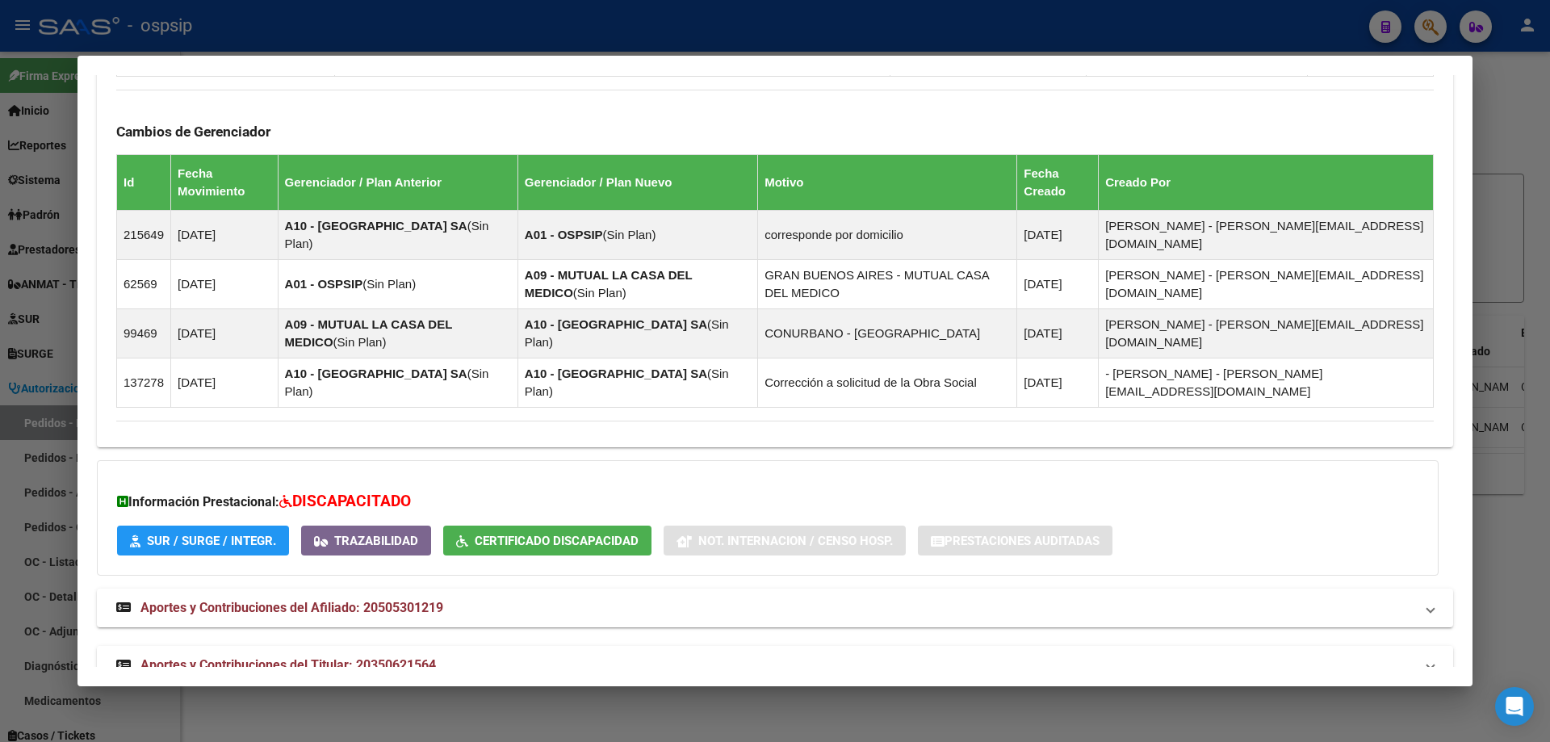
click at [279, 657] on span "Aportes y Contribuciones del Titular: 20350621564" at bounding box center [287, 664] width 295 height 15
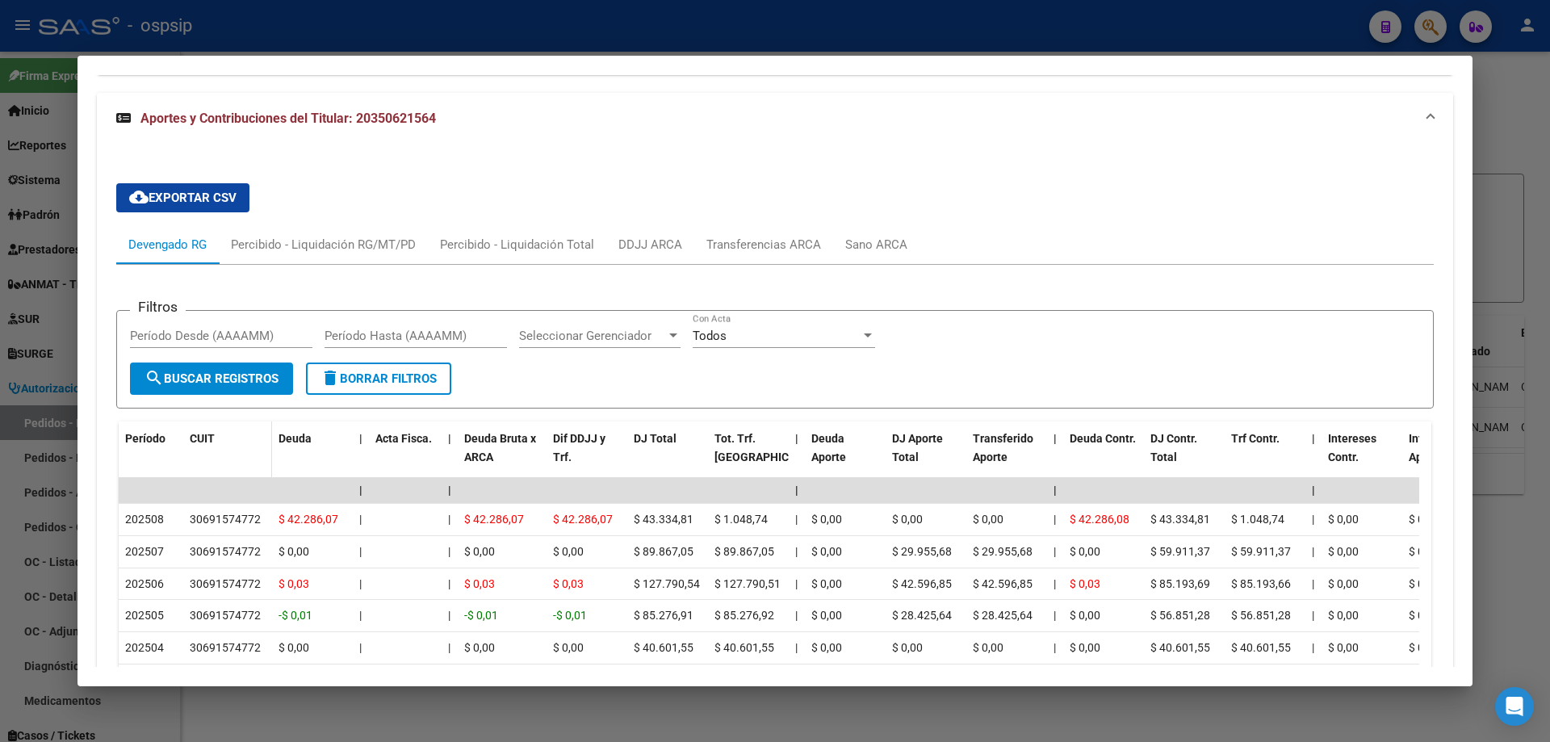
scroll to position [1556, 0]
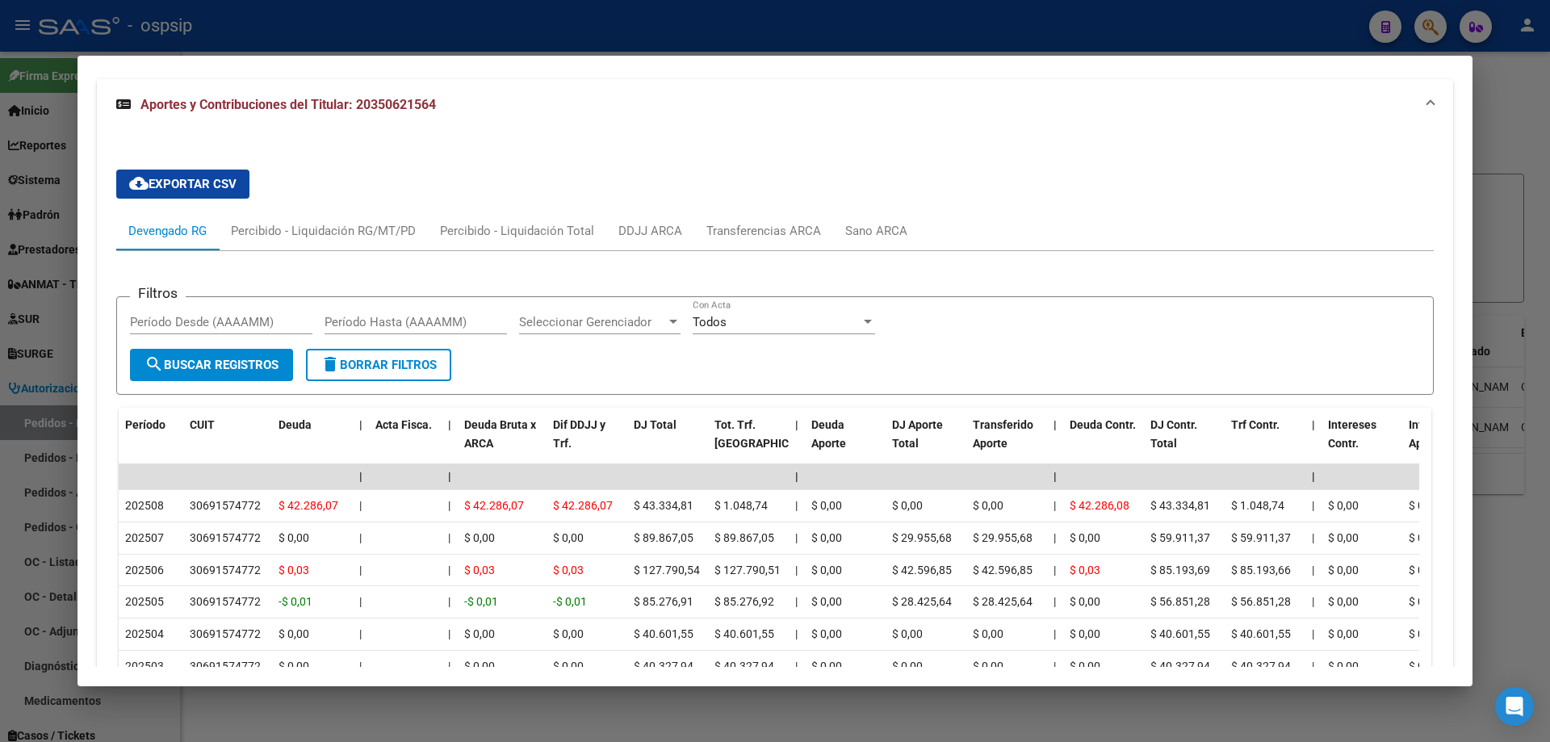
click at [89, 371] on mat-dialog-content "Análisis Afiliado - CUIL: 20505301219 DATOS PADRÓN ÁGIL: [PERSON_NAME] | ACTIVO…" at bounding box center [775, 371] width 1395 height 592
click at [56, 359] on div at bounding box center [775, 371] width 1550 height 742
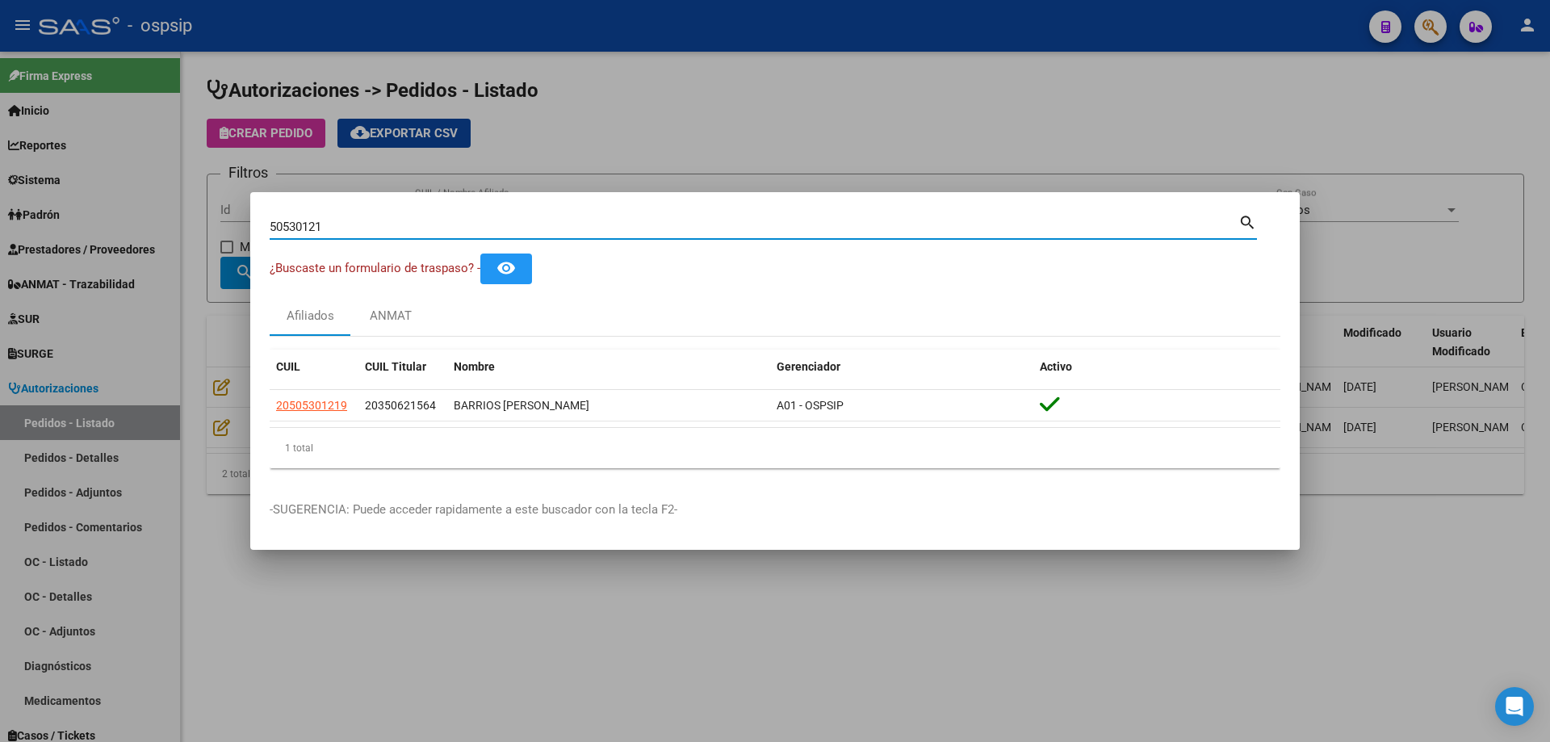
click at [295, 230] on input "50530121" at bounding box center [754, 227] width 969 height 15
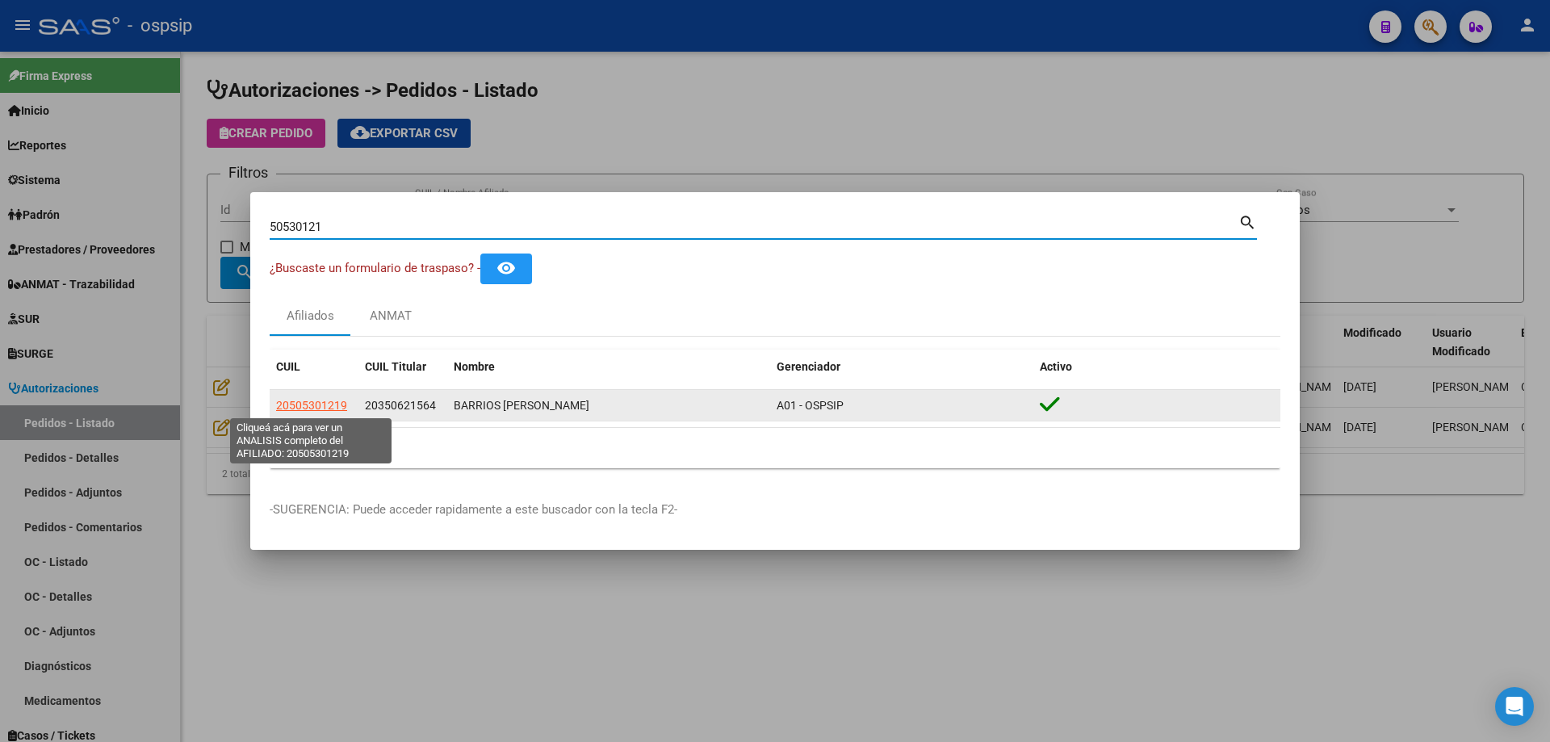
click at [333, 402] on span "20505301219" at bounding box center [311, 405] width 71 height 13
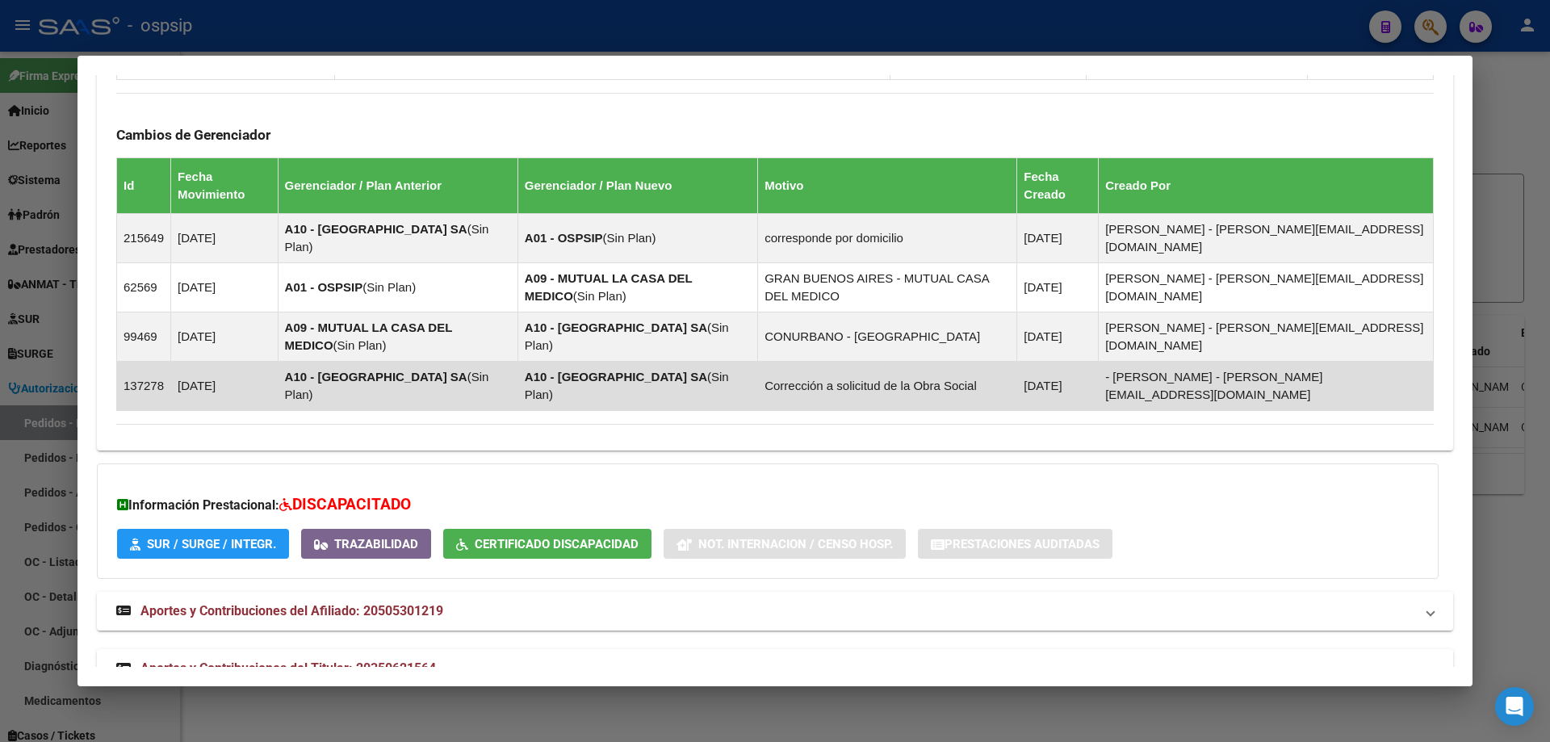
scroll to position [989, 0]
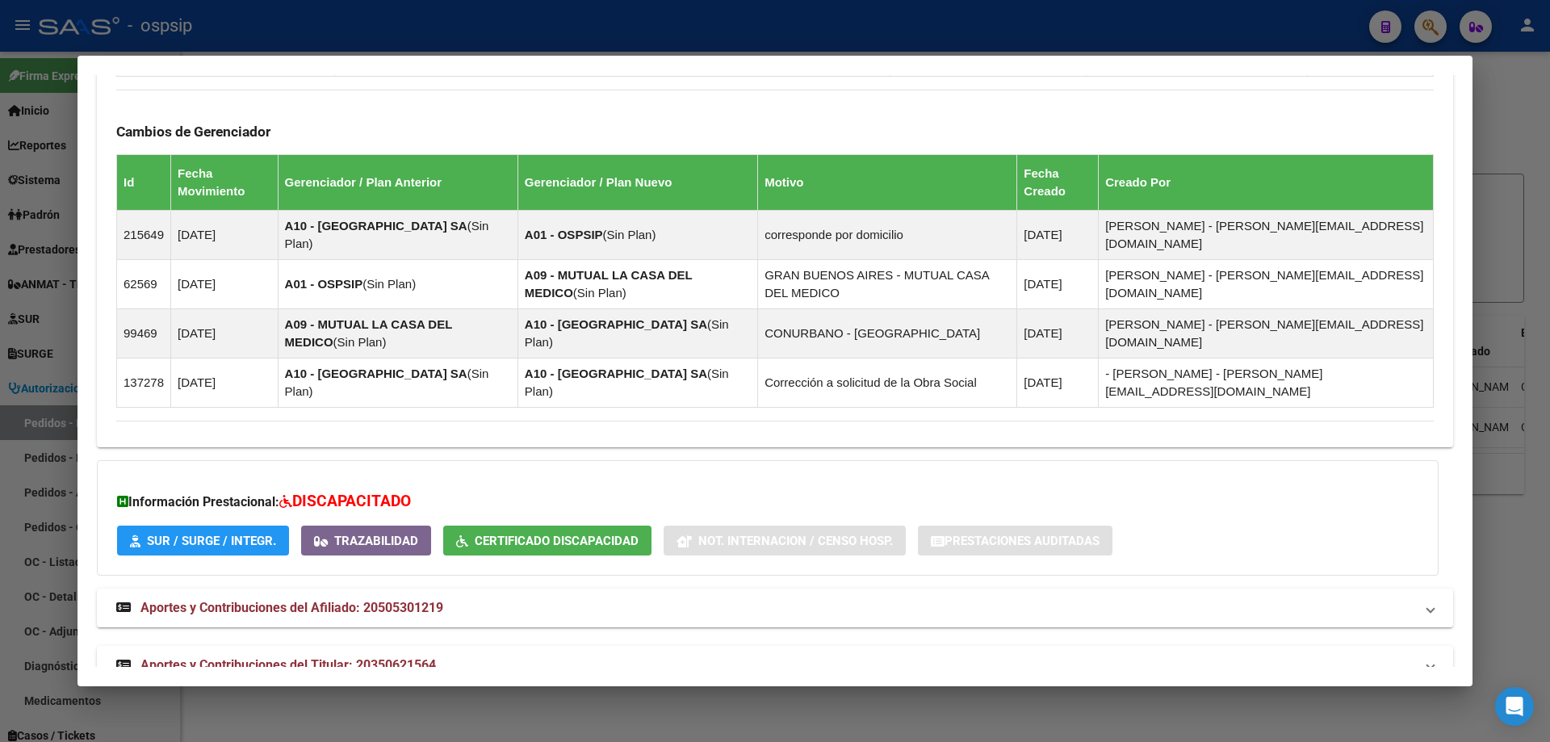
click at [273, 657] on span "Aportes y Contribuciones del Titular: 20350621564" at bounding box center [287, 664] width 295 height 15
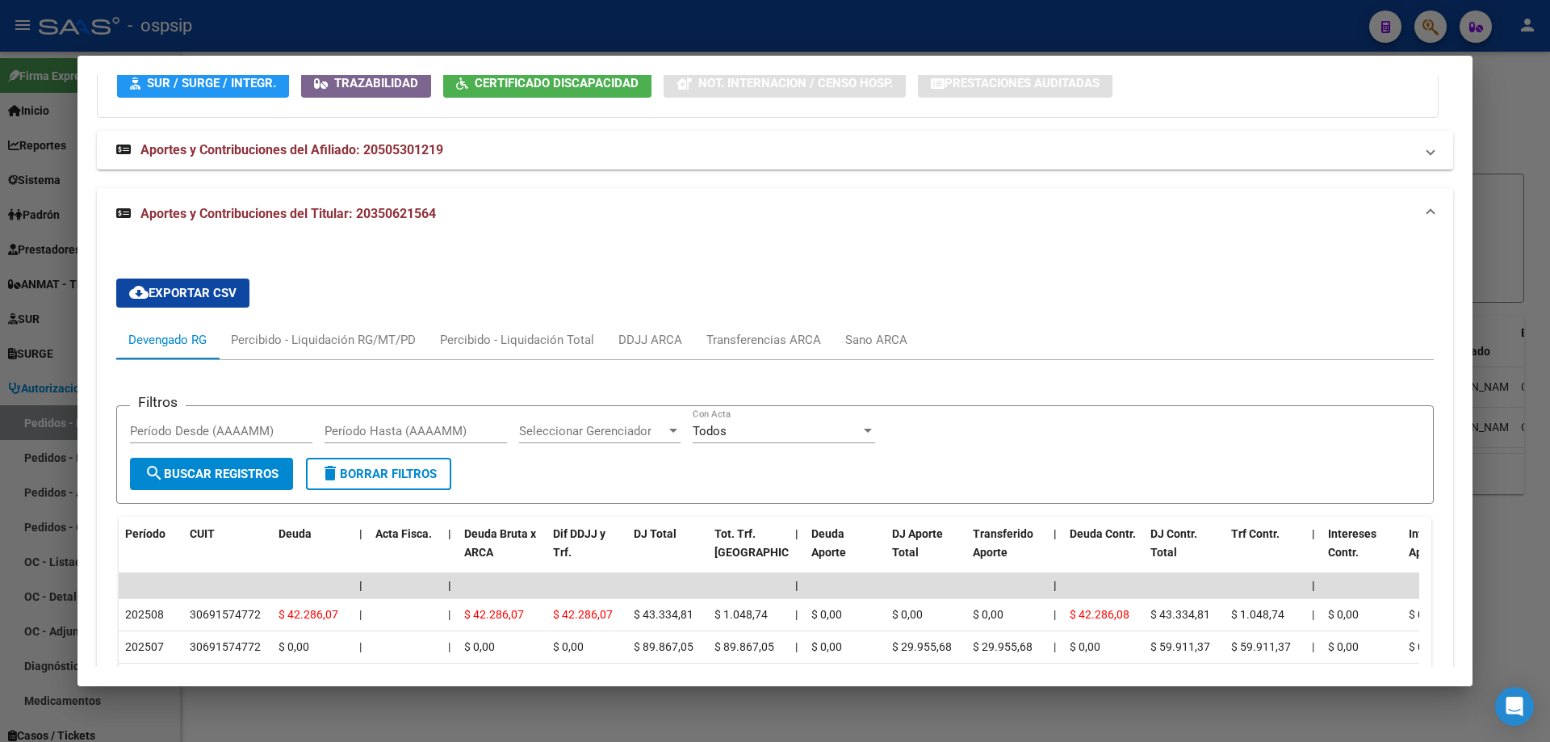
scroll to position [1475, 0]
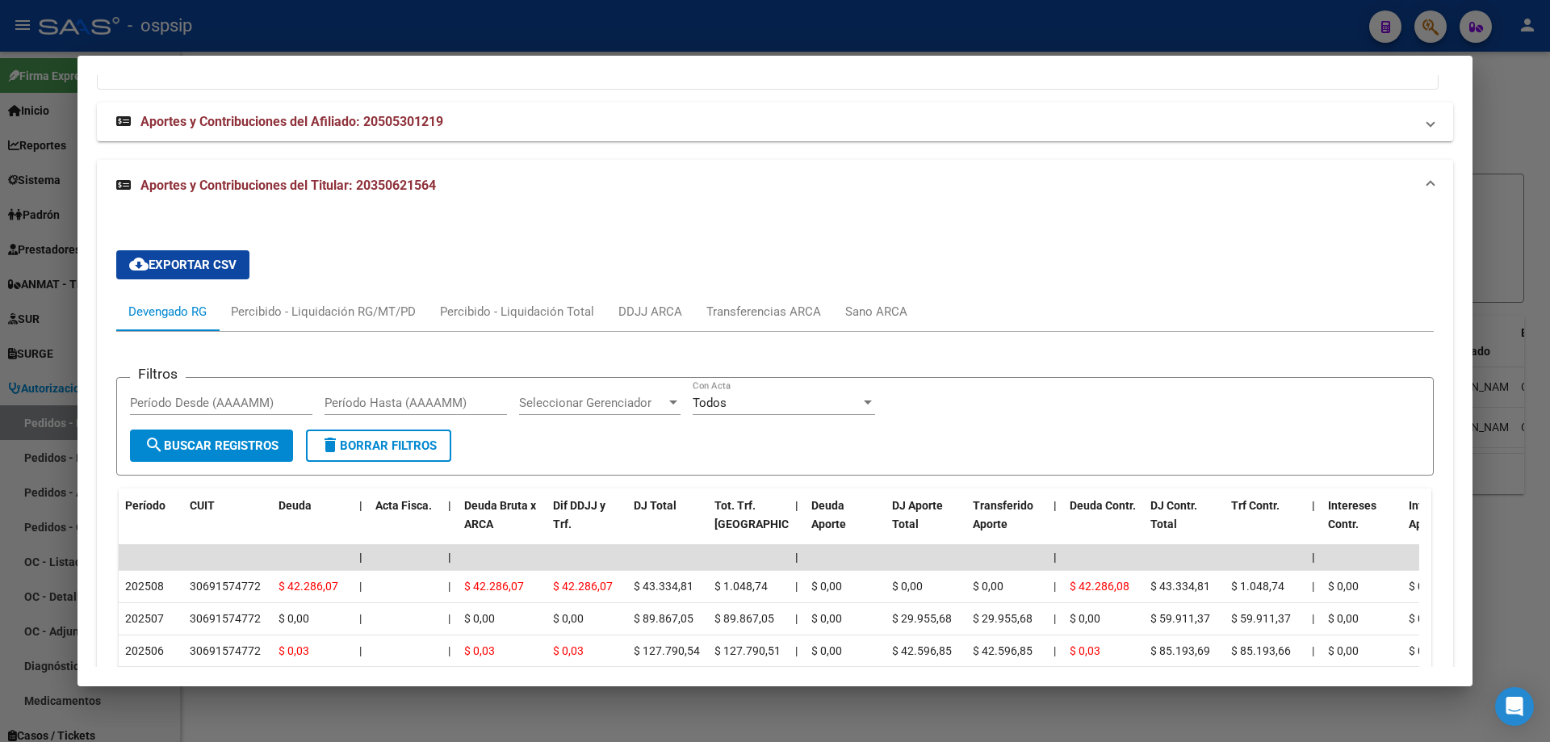
click at [48, 286] on div at bounding box center [775, 371] width 1550 height 742
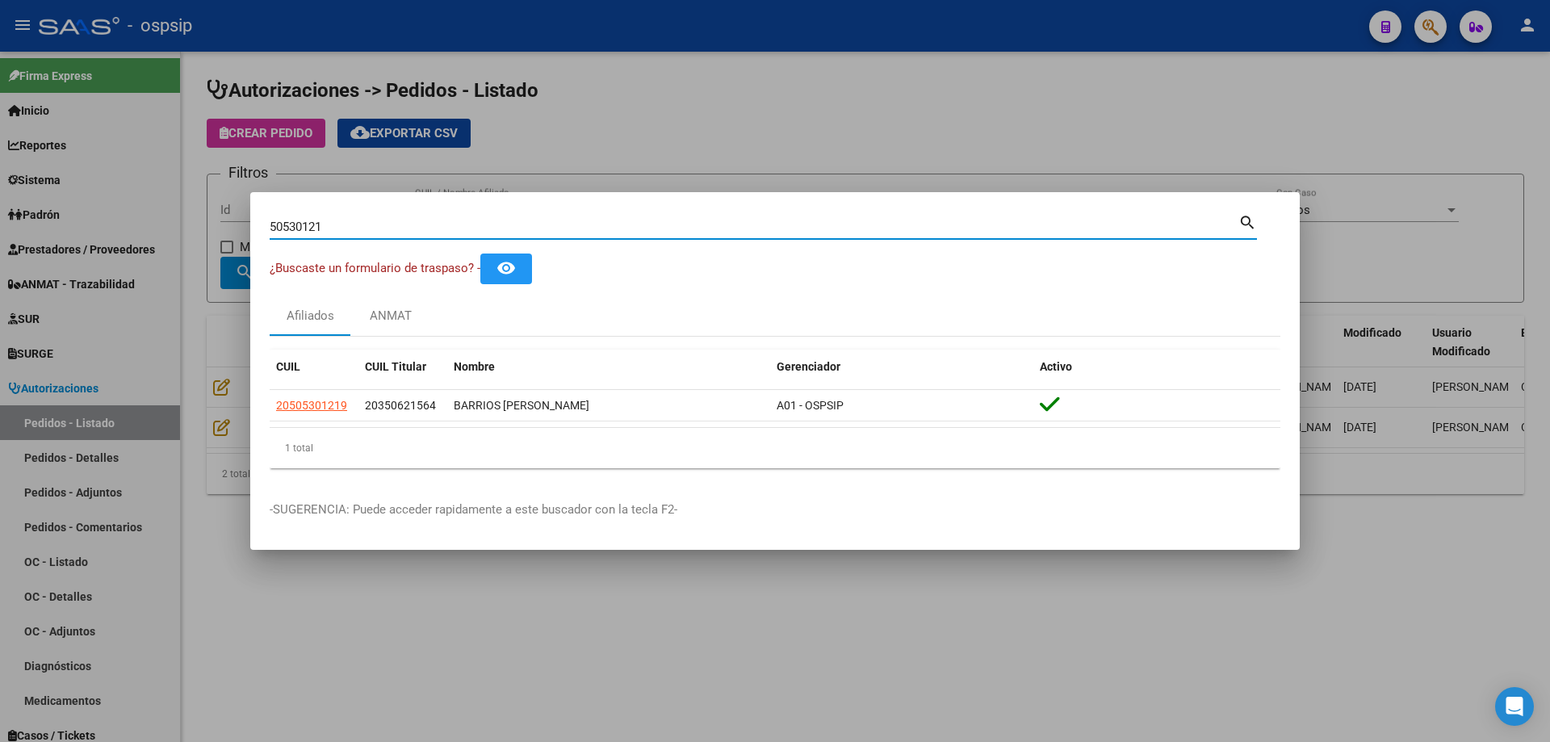
click at [325, 229] on input "50530121" at bounding box center [754, 227] width 969 height 15
paste input "40399918"
type input "40399918"
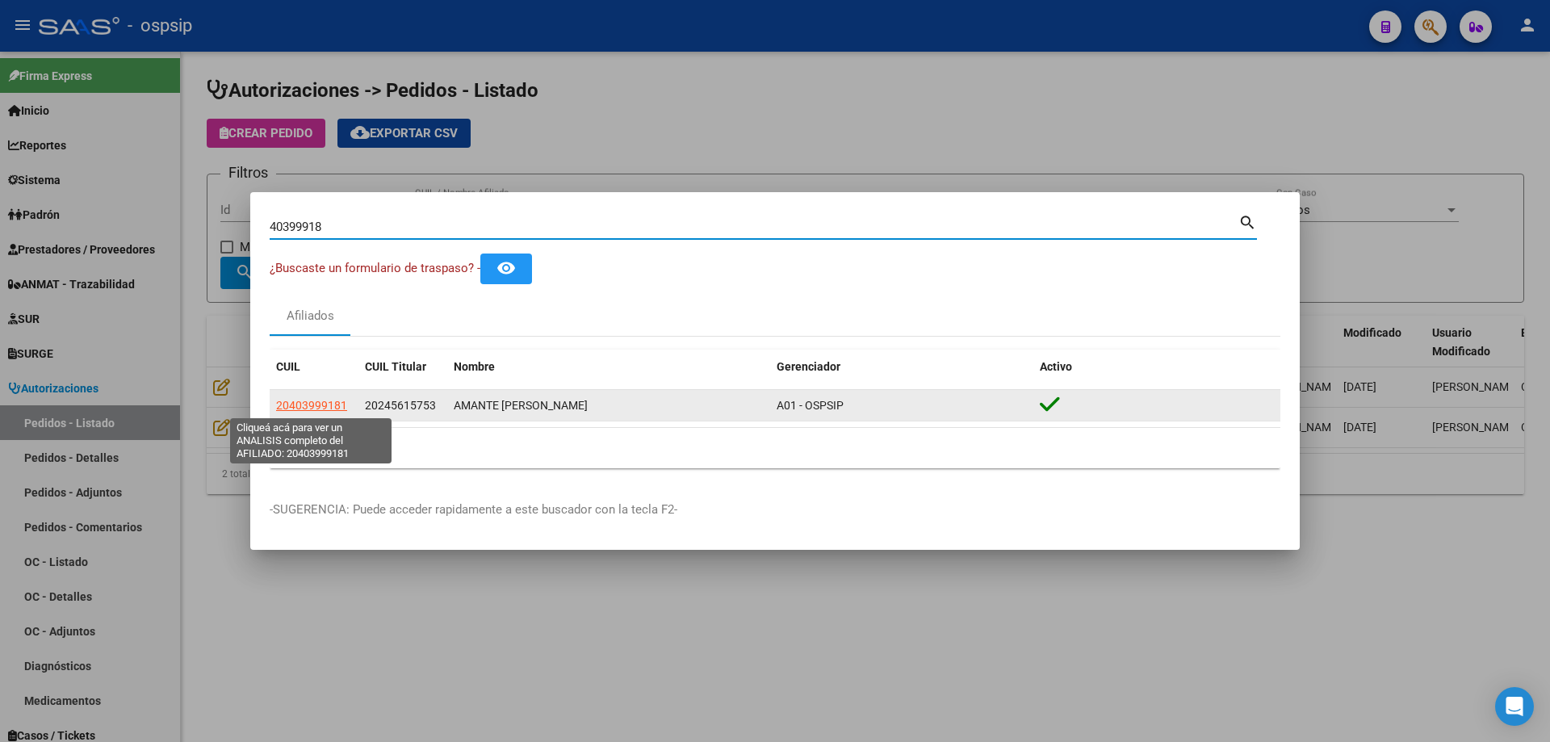
click at [312, 404] on span "20403999181" at bounding box center [311, 405] width 71 height 13
type textarea "20403999181"
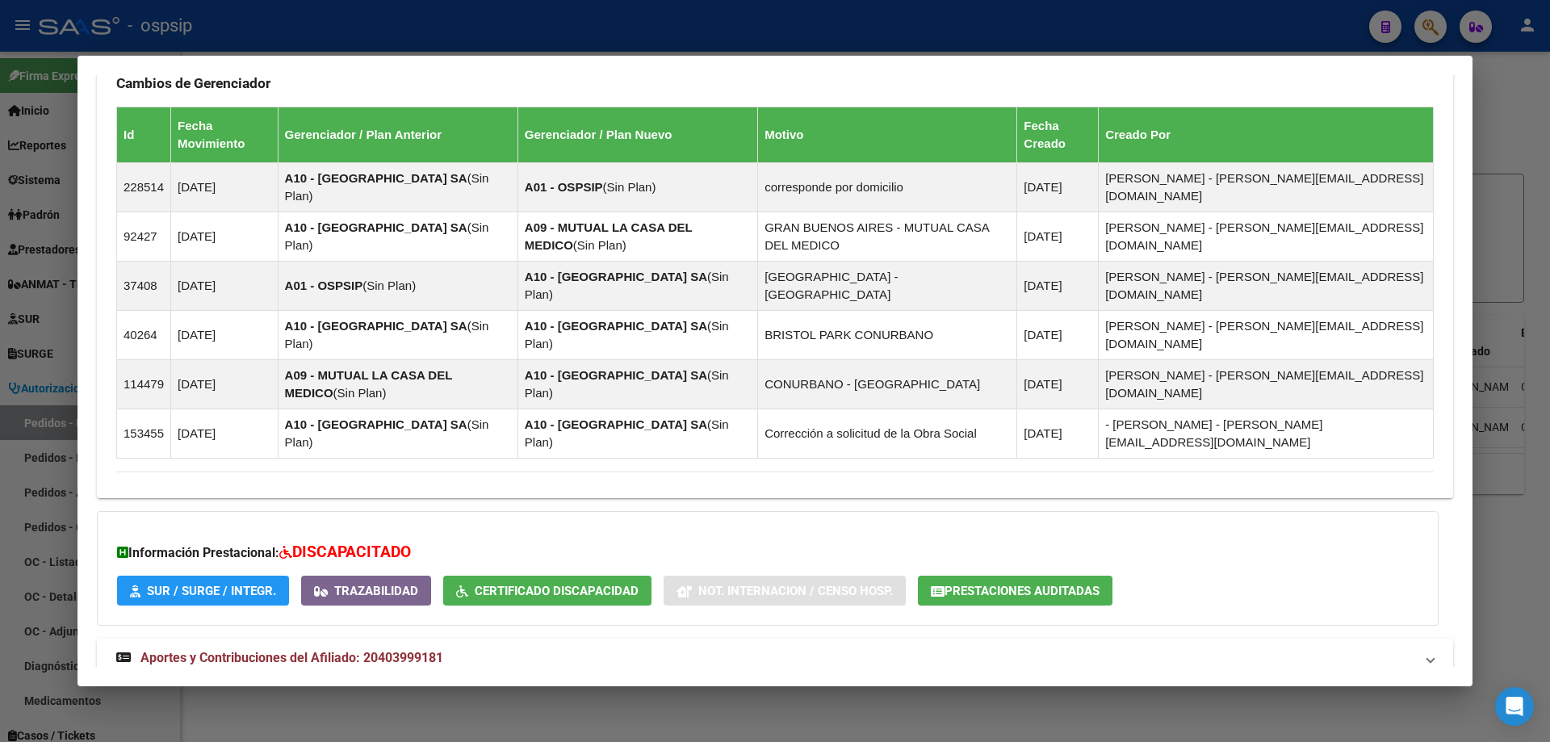
scroll to position [1150, 0]
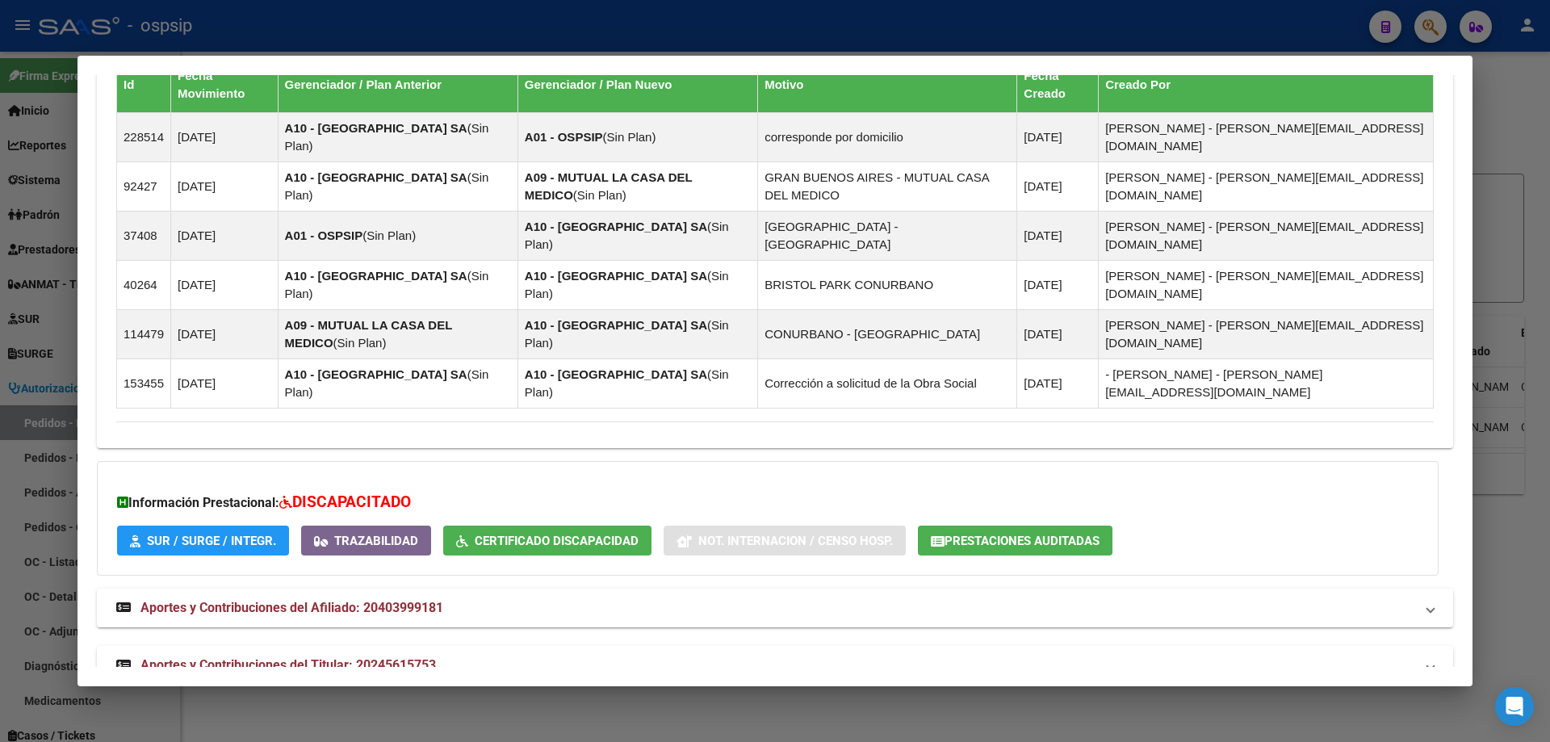
click at [262, 657] on span "Aportes y Contribuciones del Titular: 20245615753" at bounding box center [287, 664] width 295 height 15
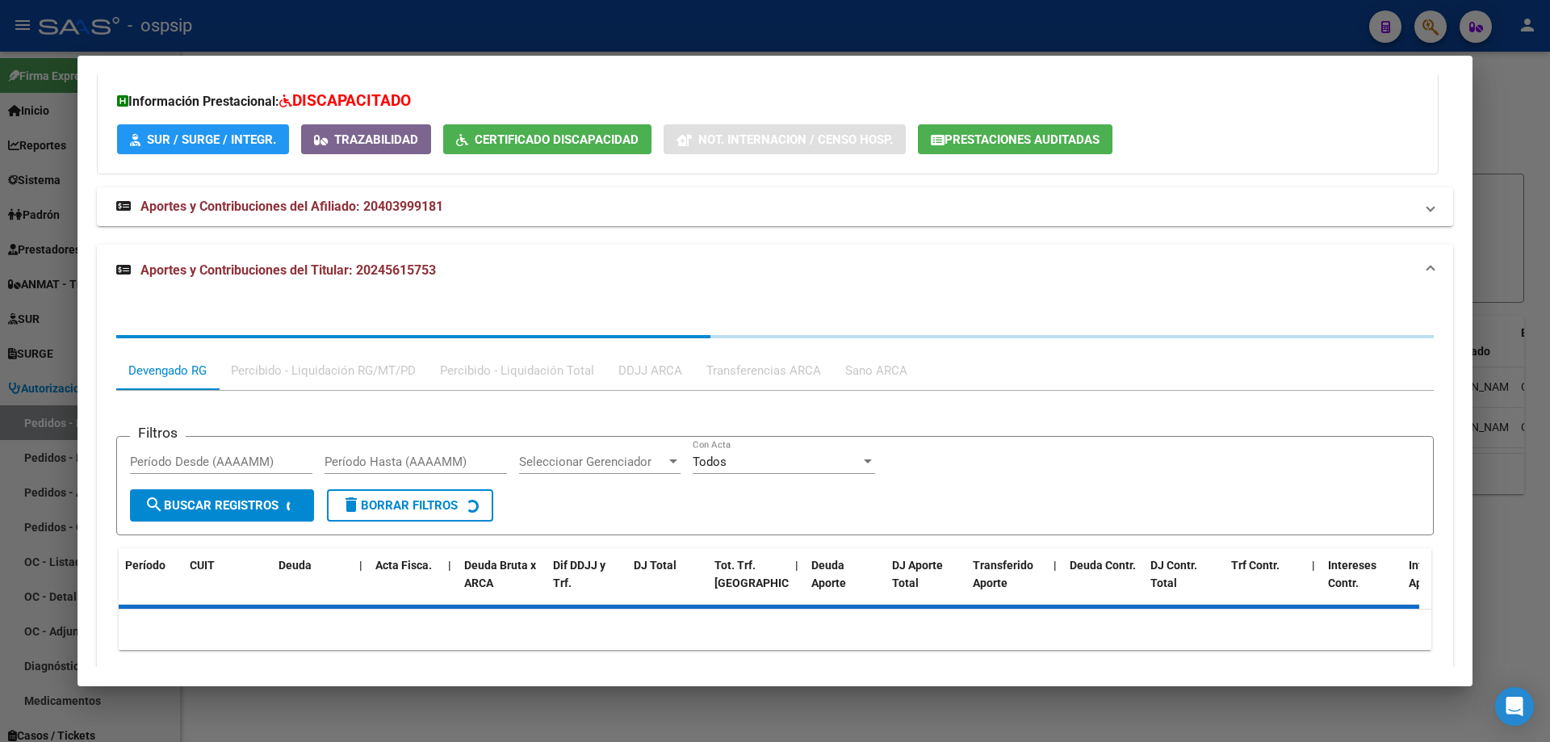
scroll to position [1556, 0]
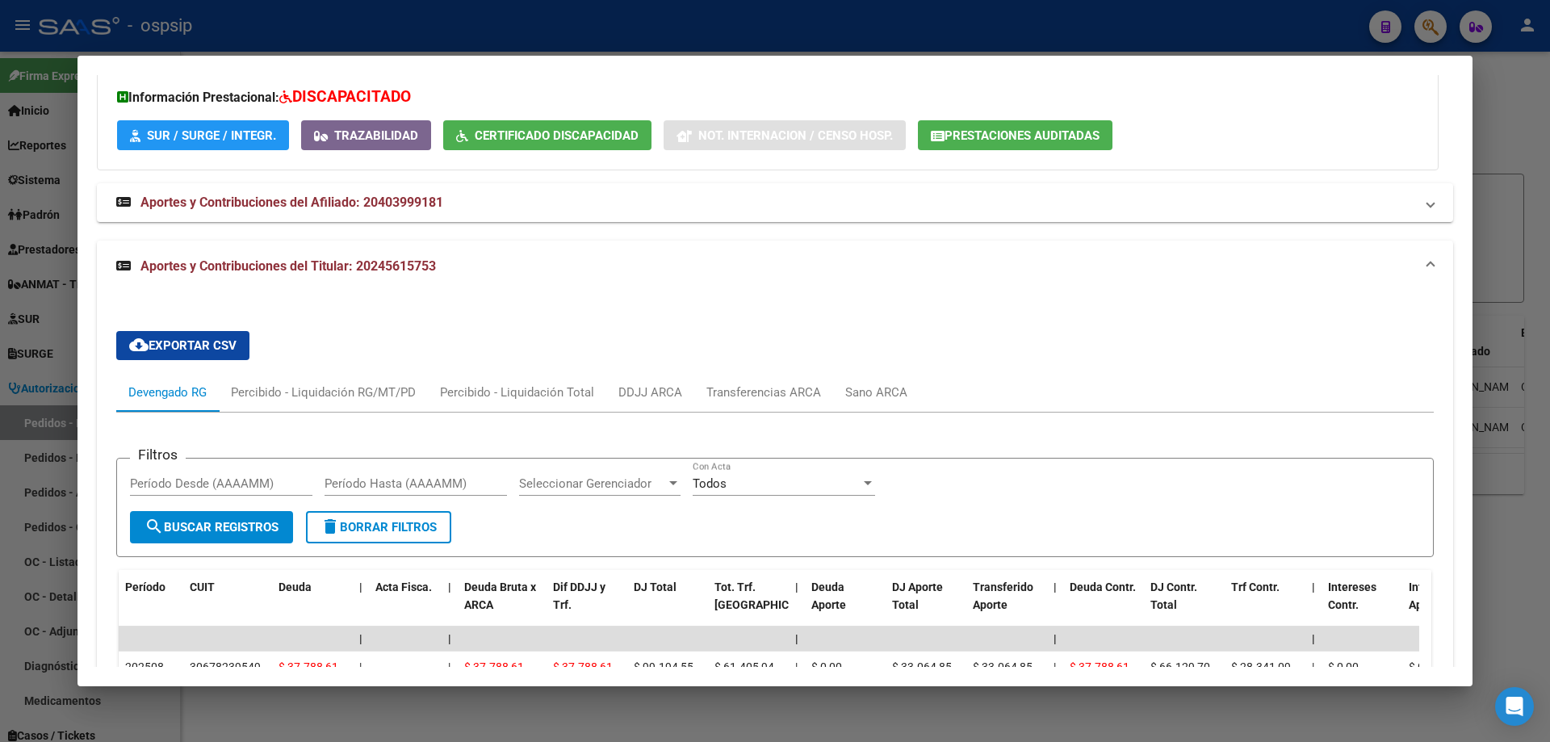
click at [8, 370] on div at bounding box center [775, 371] width 1550 height 742
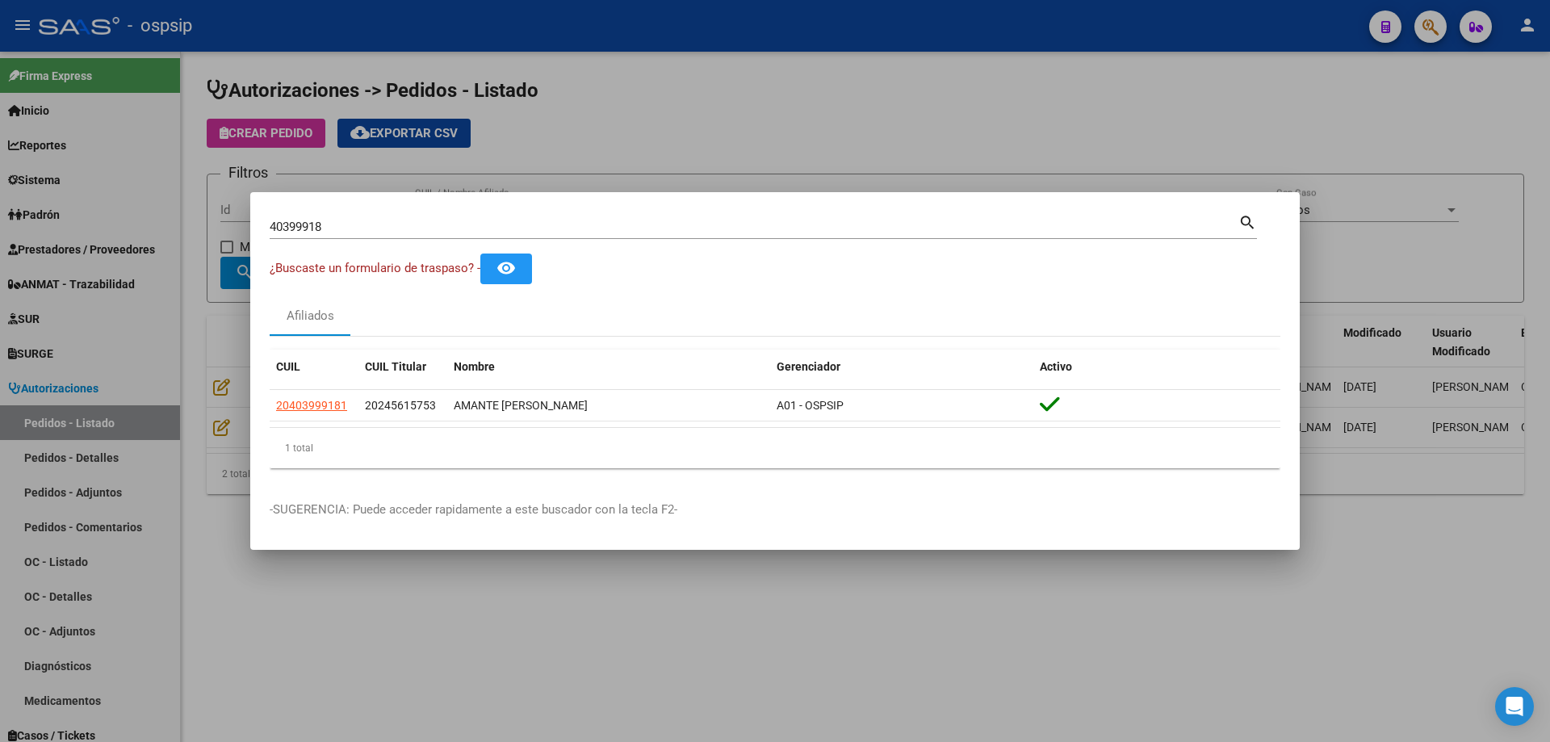
click at [287, 231] on input "40399918" at bounding box center [754, 227] width 969 height 15
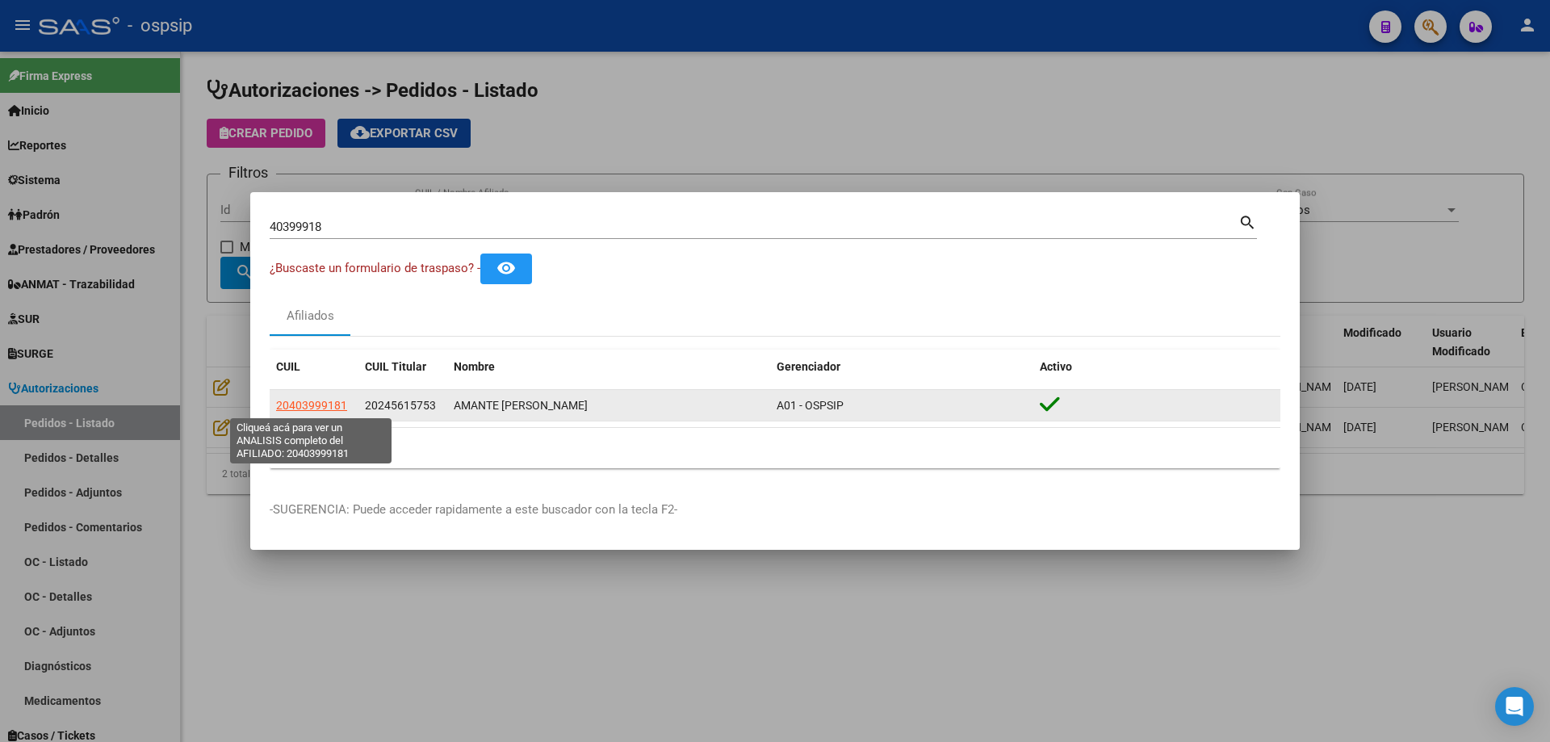
click at [329, 412] on span "20403999181" at bounding box center [311, 405] width 71 height 13
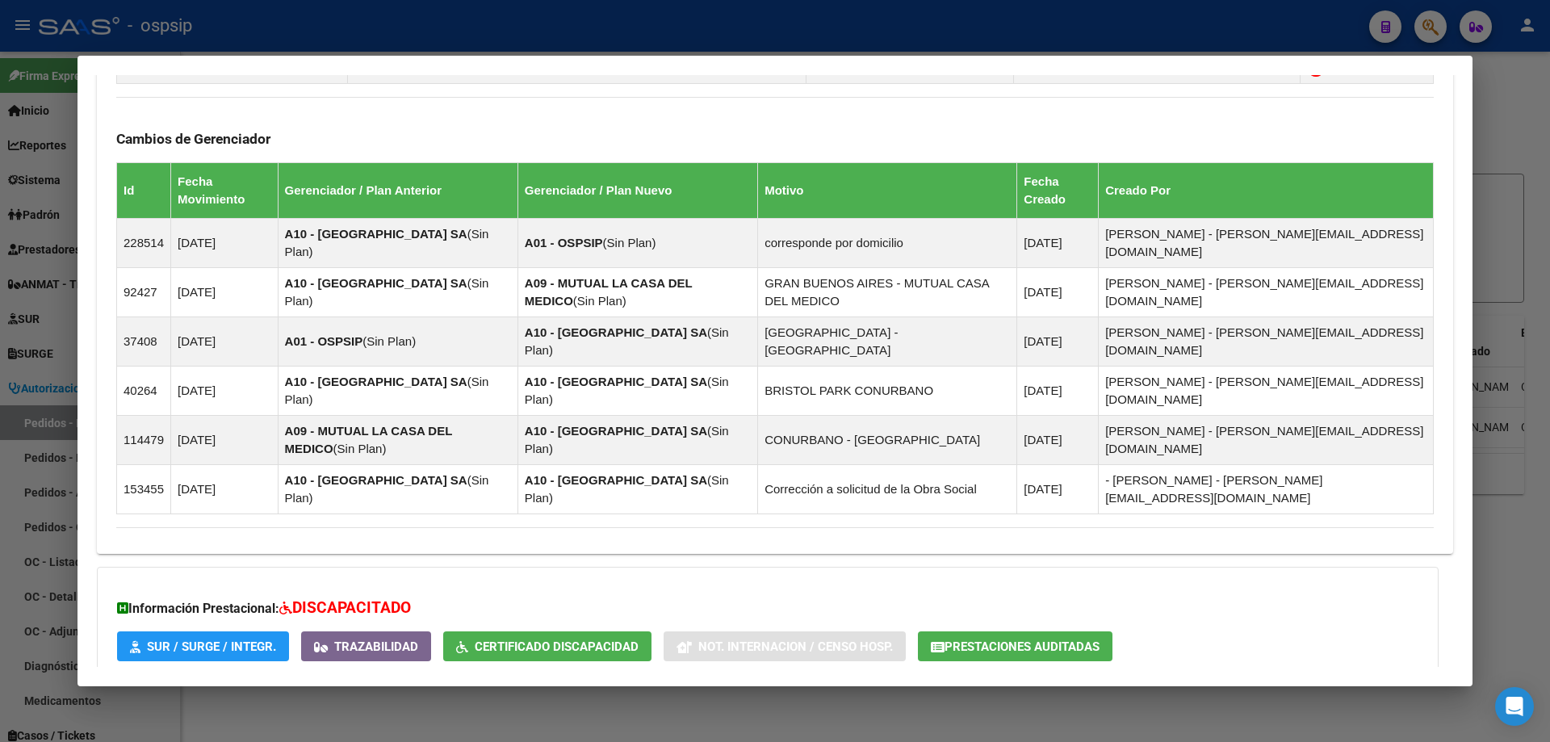
scroll to position [1150, 0]
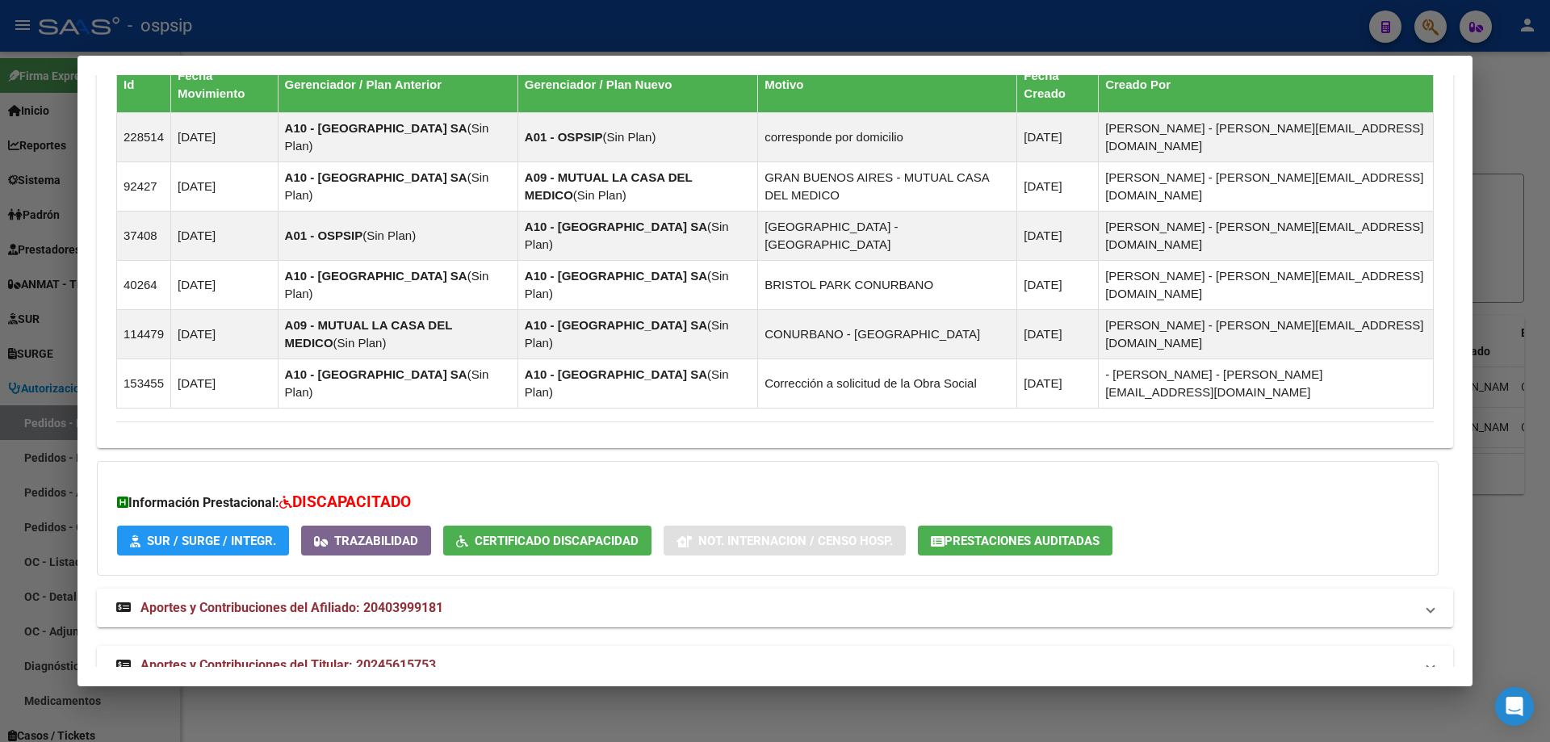
click at [264, 657] on span "Aportes y Contribuciones del Titular: 20245615753" at bounding box center [287, 664] width 295 height 15
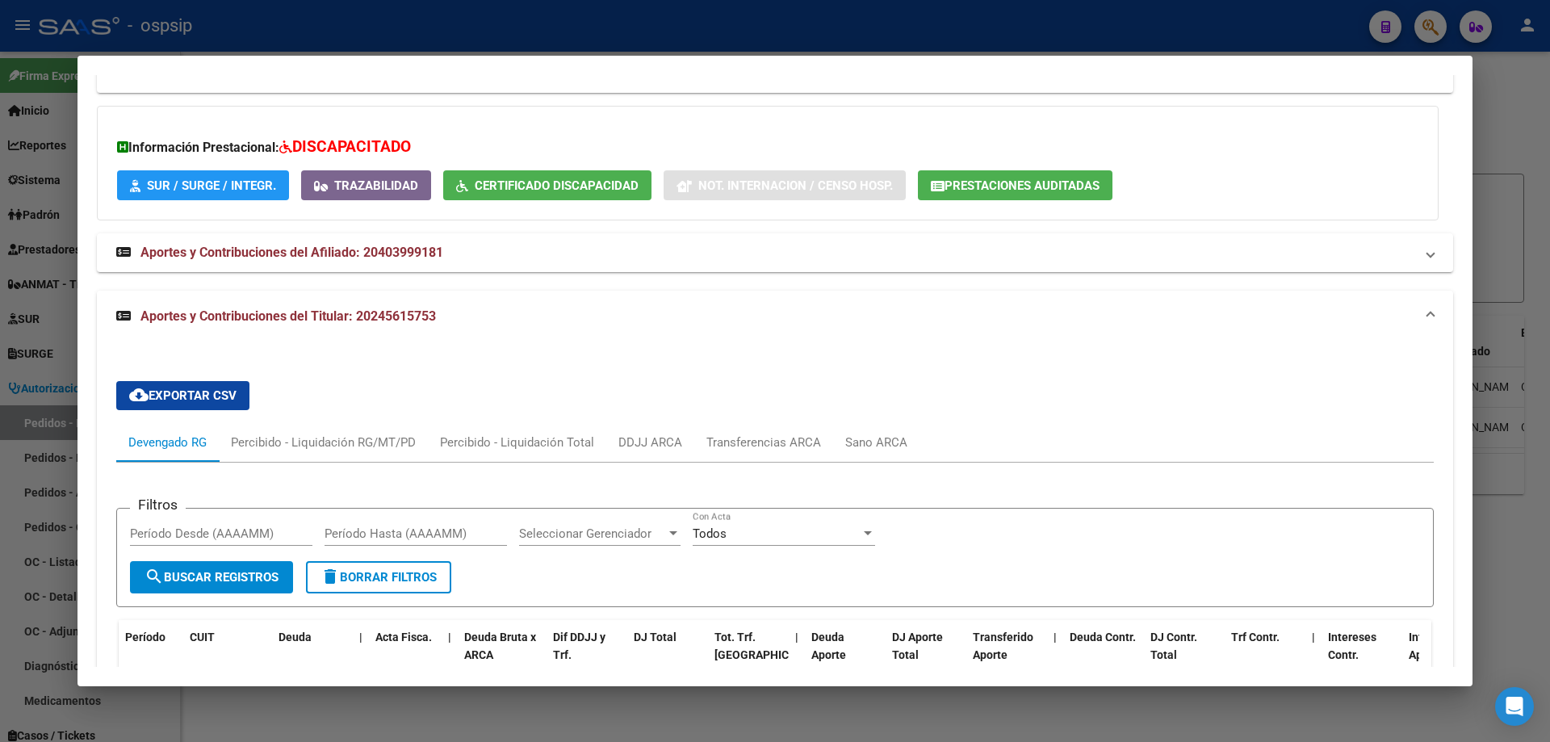
scroll to position [1636, 0]
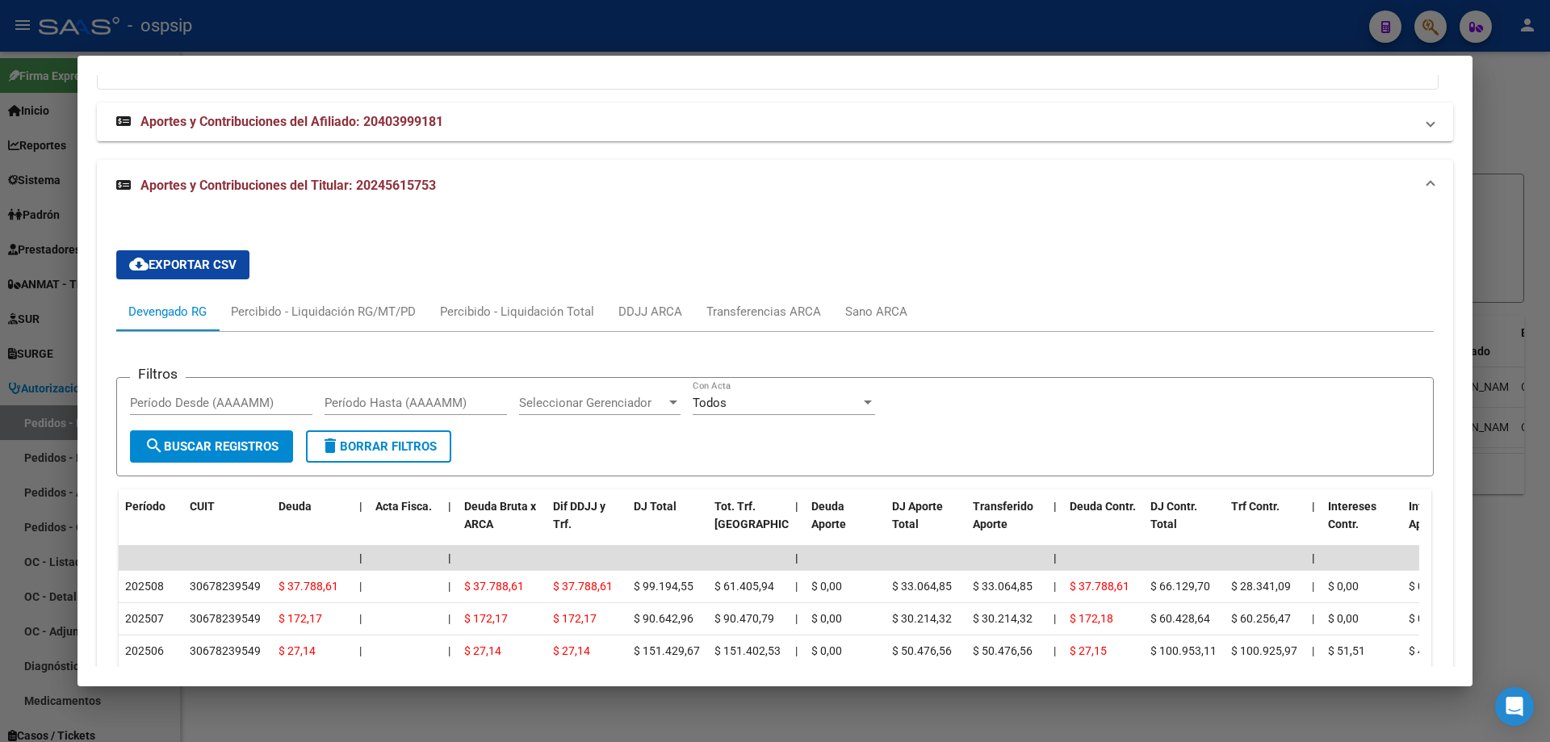
click at [71, 455] on div at bounding box center [775, 371] width 1550 height 742
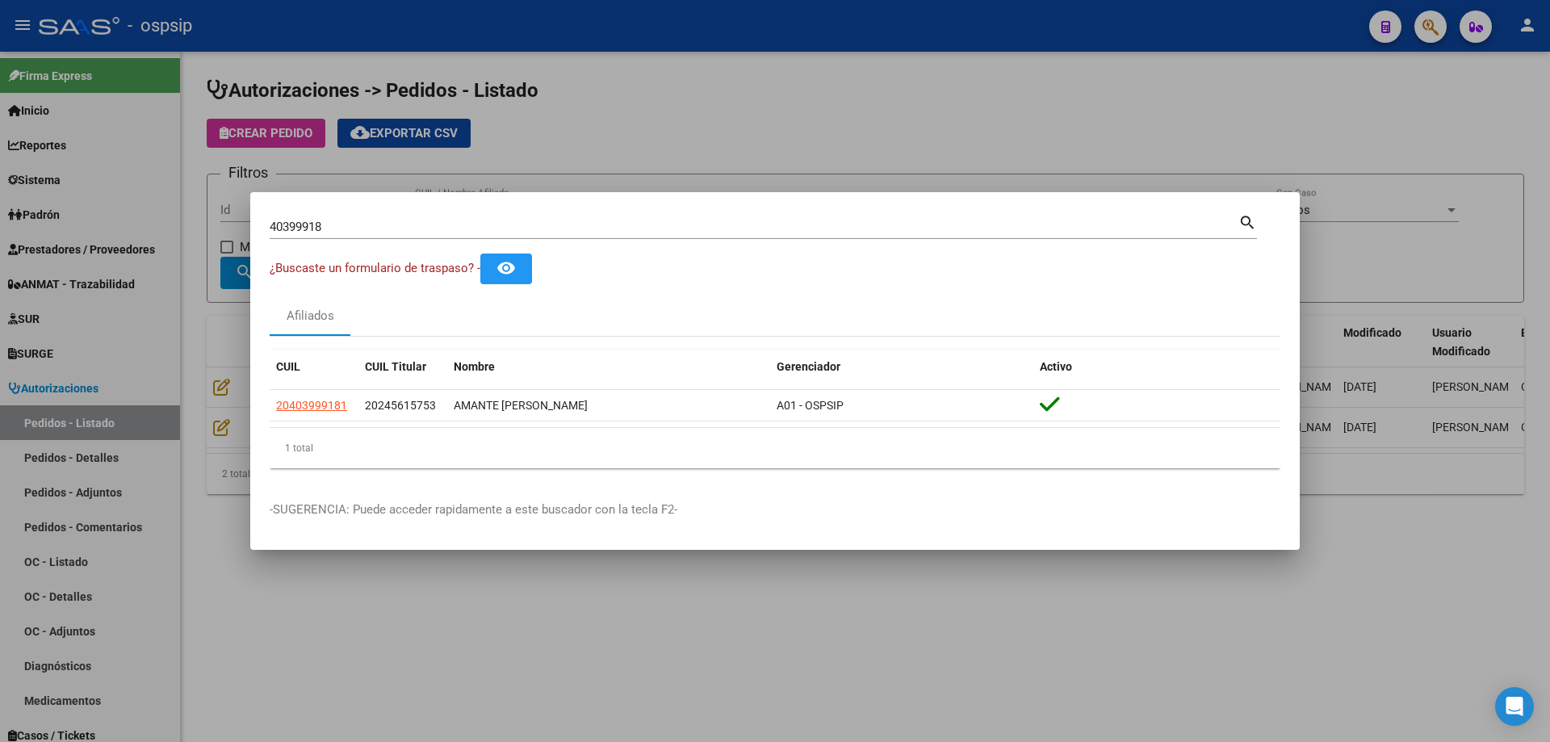
click at [233, 238] on div at bounding box center [775, 371] width 1550 height 742
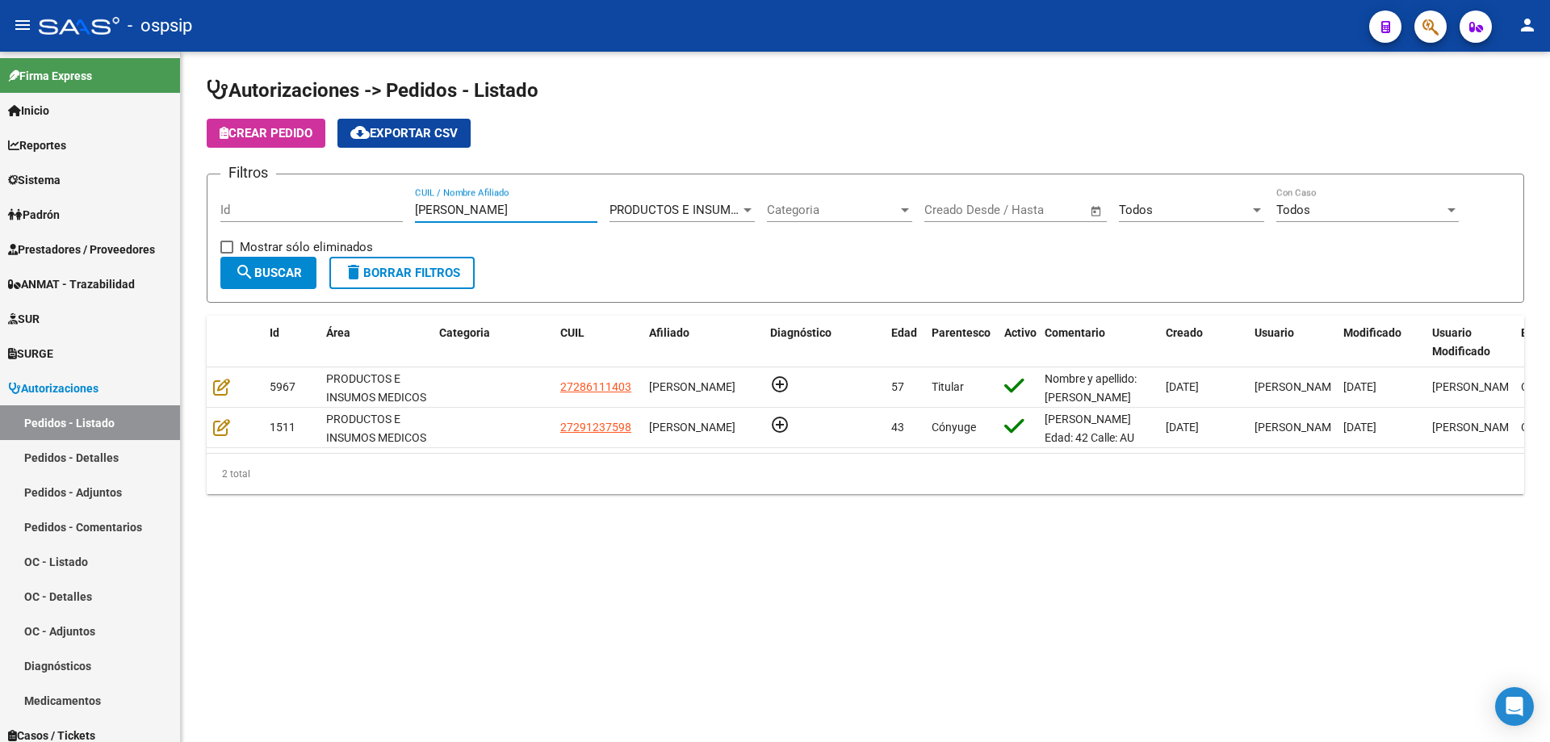
drag, startPoint x: 459, startPoint y: 212, endPoint x: 228, endPoint y: 207, distance: 231.0
click at [228, 207] on div "Filtros Id [PERSON_NAME] CUIL / Nombre Afiliado PRODUCTOS E INSUMOS MEDICOS Sel…" at bounding box center [865, 221] width 1290 height 69
click at [490, 211] on input "50889" at bounding box center [506, 210] width 182 height 15
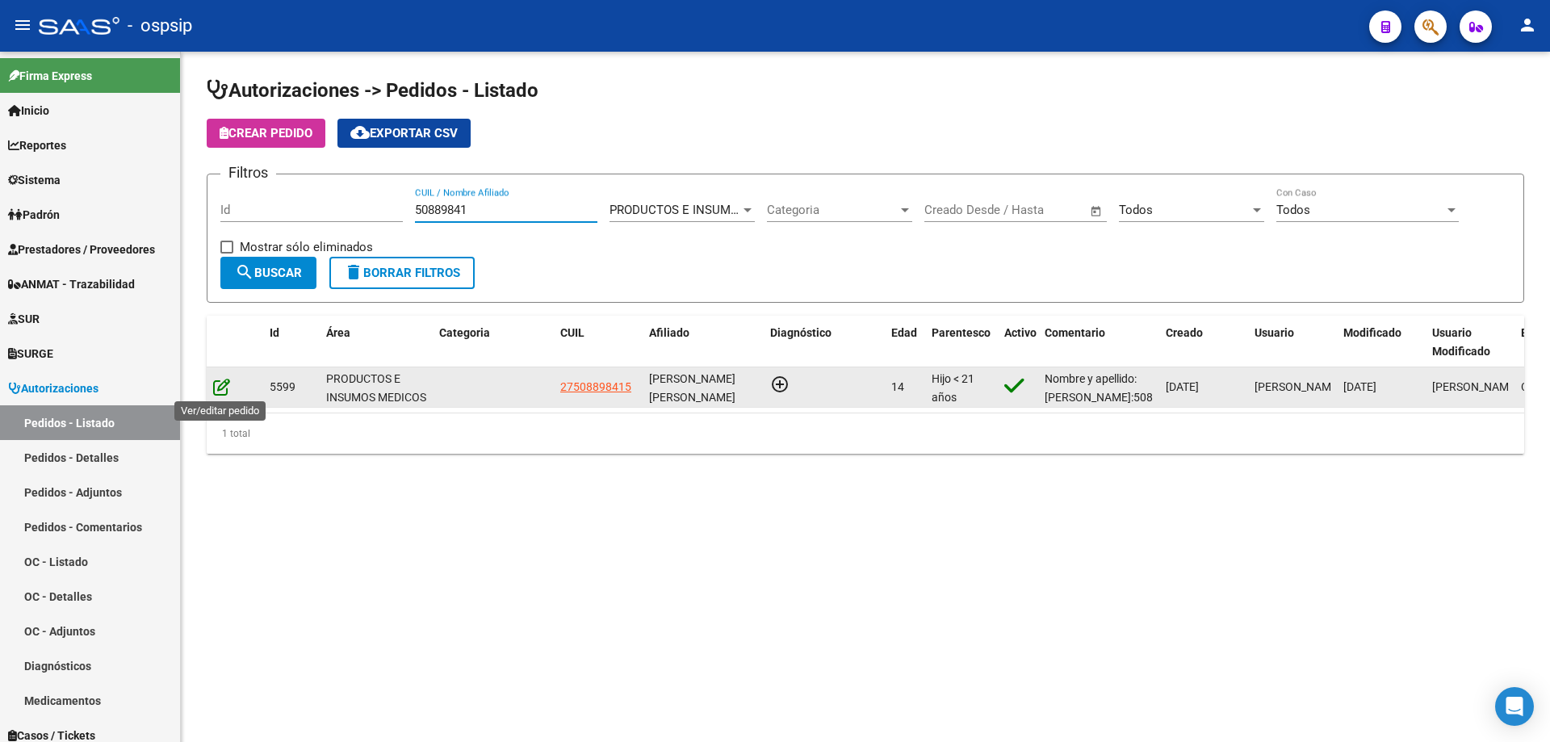
type input "50889841"
click at [220, 388] on icon at bounding box center [221, 387] width 17 height 18
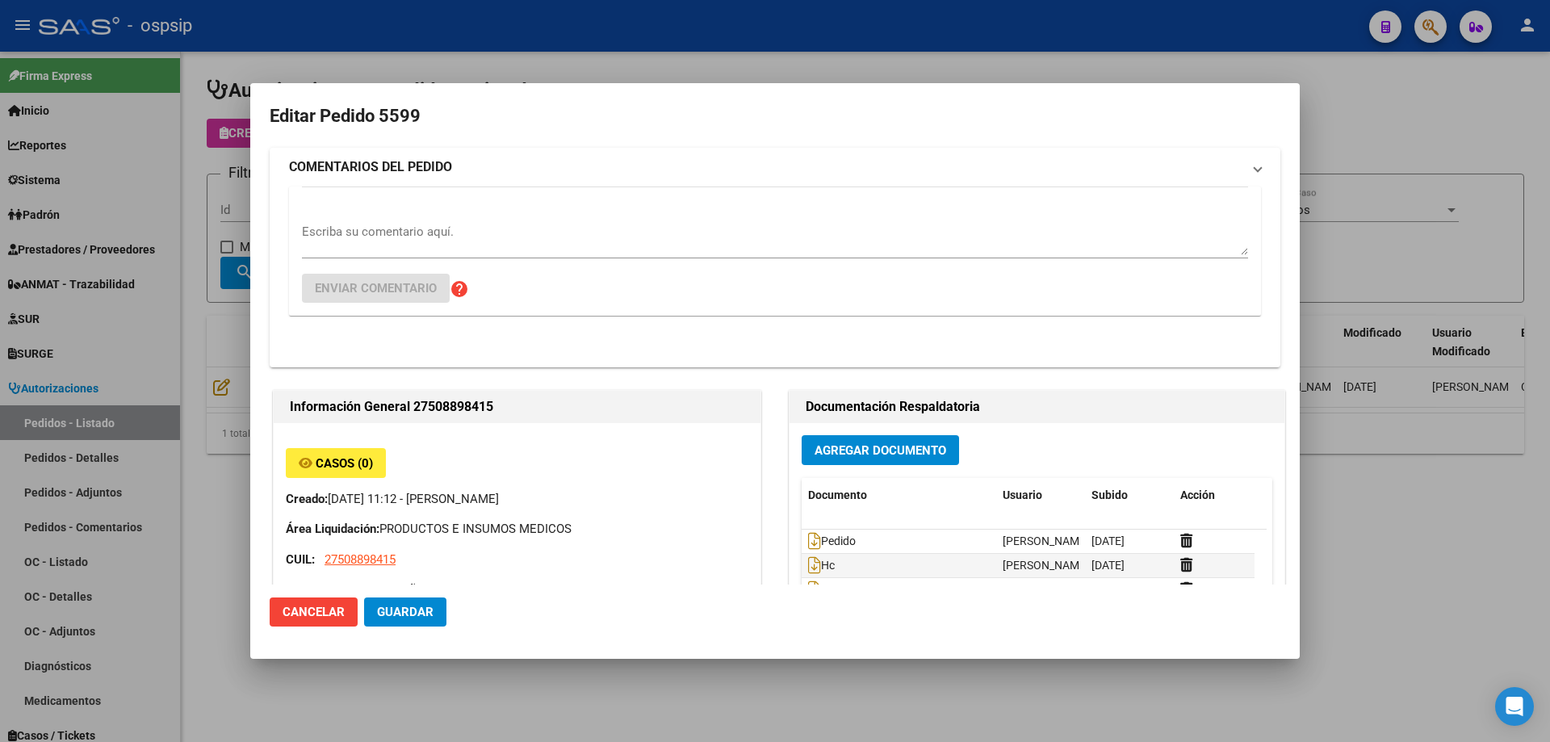
type input "[PERSON_NAME] [PERSON_NAME]"
type input "[GEOGRAPHIC_DATA], [GEOGRAPHIC_DATA], [GEOGRAPHIC_DATA] 3455"
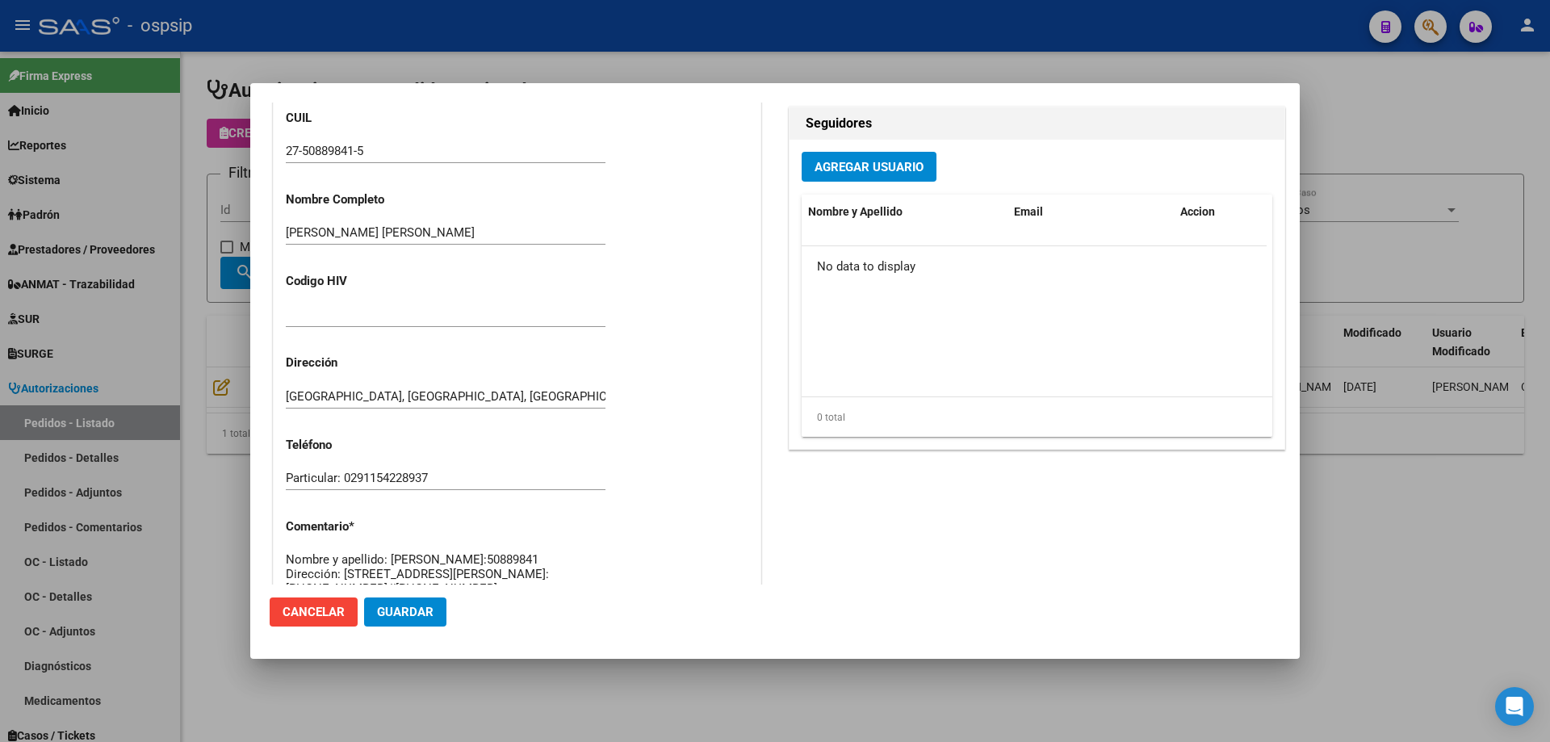
scroll to position [888, 0]
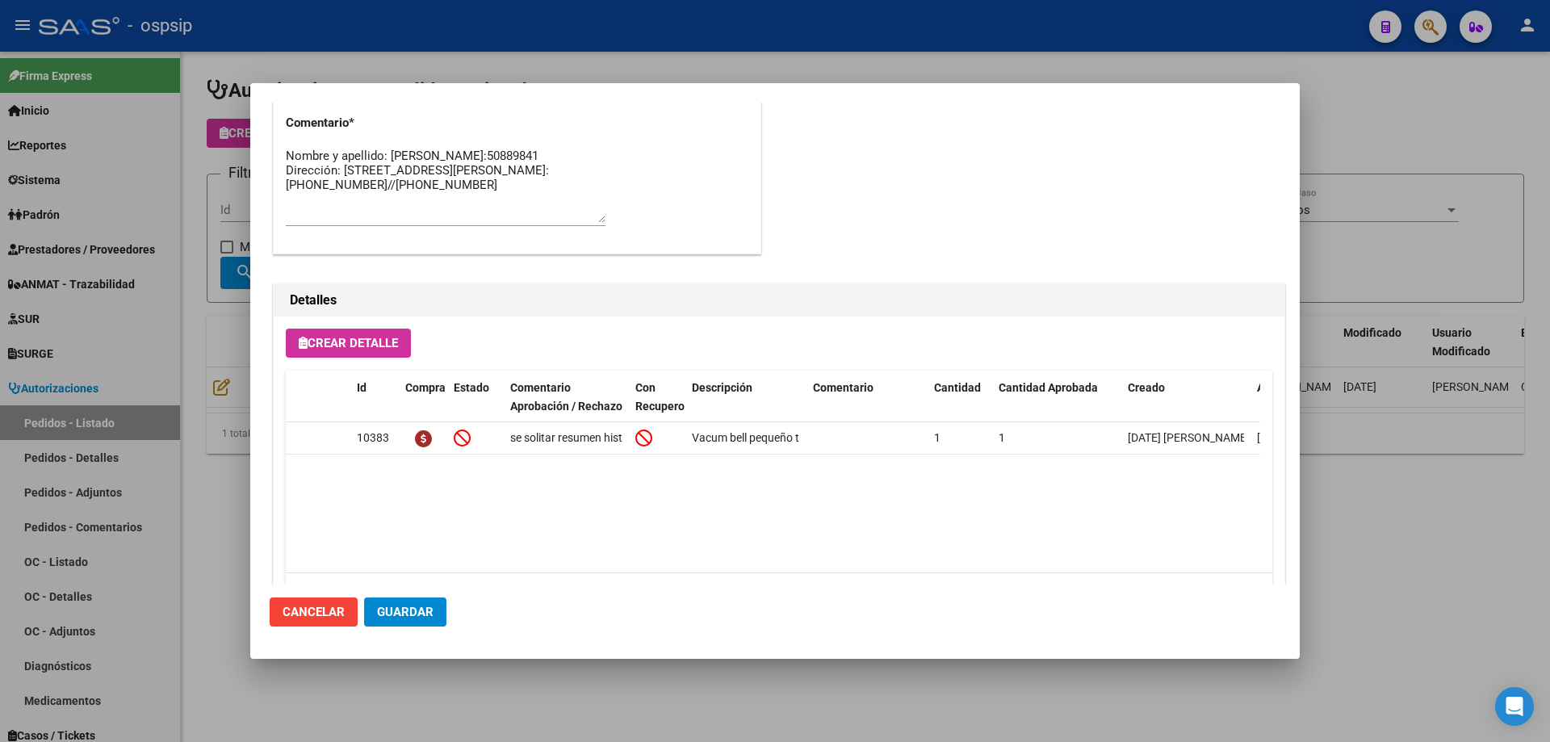
click at [247, 196] on div at bounding box center [775, 371] width 1550 height 742
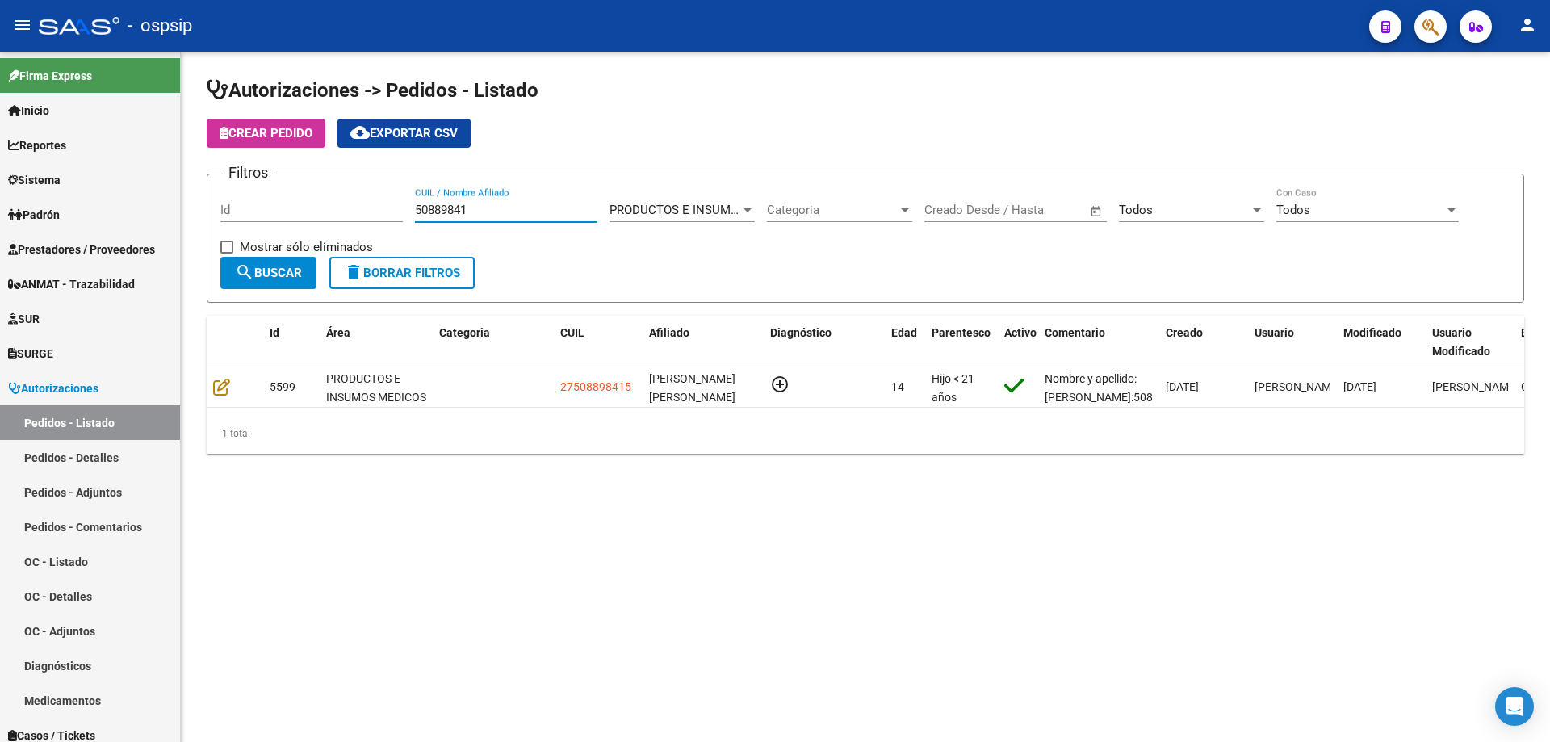
drag, startPoint x: 510, startPoint y: 205, endPoint x: 241, endPoint y: 216, distance: 269.9
click at [272, 187] on div "Filtros Id 50889841 CUIL / Nombre Afiliado PRODUCTOS E INSUMOS MEDICOS Seleccio…" at bounding box center [865, 221] width 1290 height 69
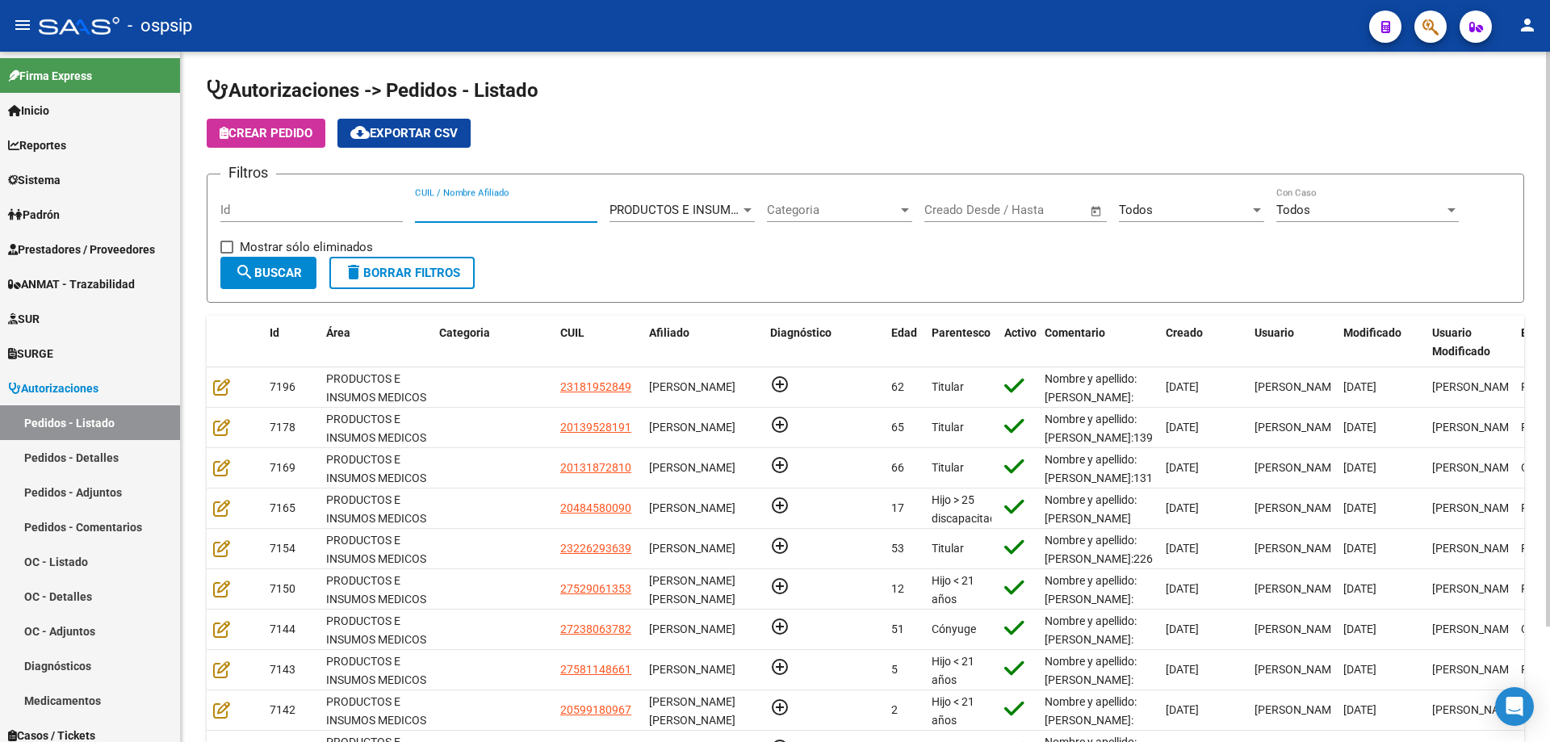
type input "n"
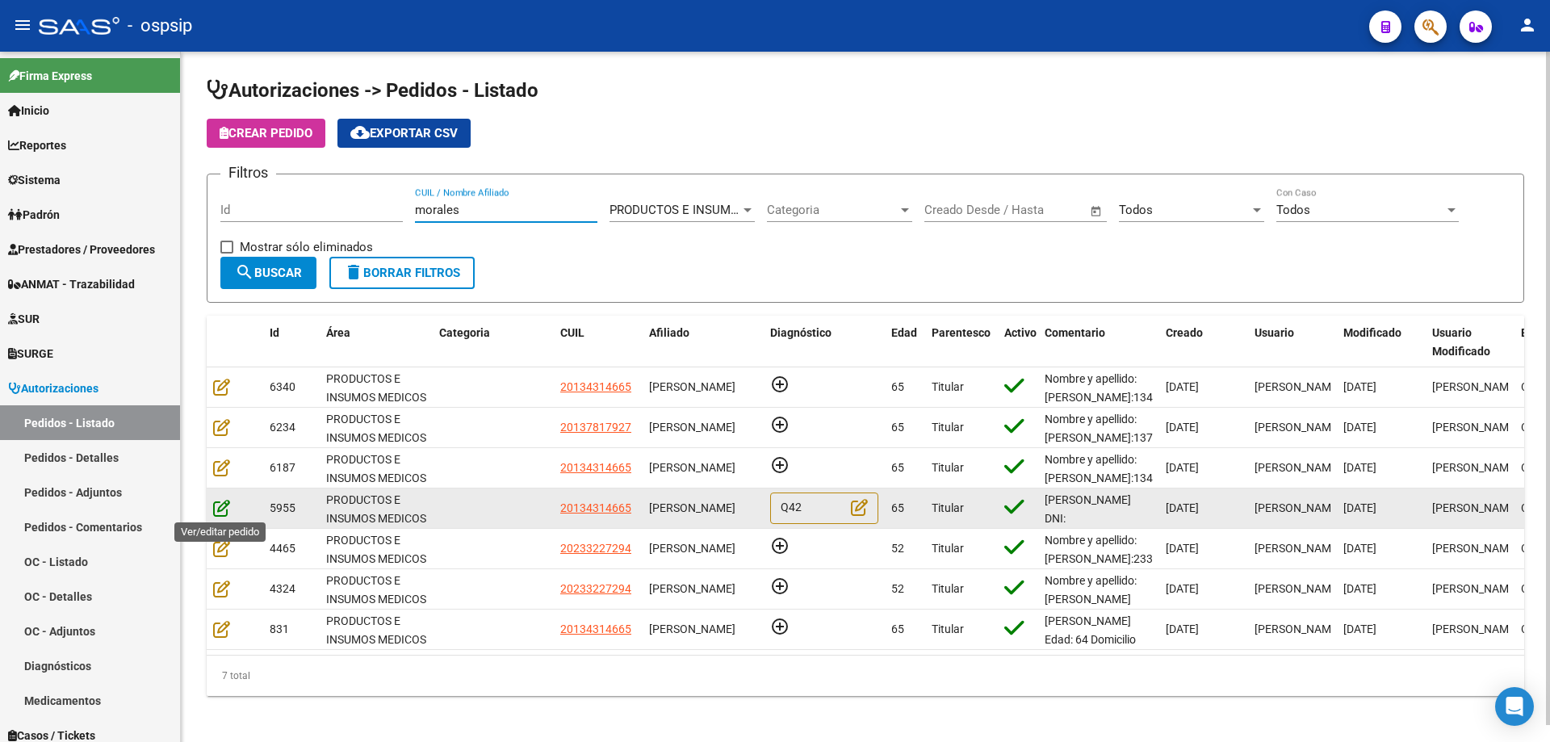
type input "morales"
click at [223, 512] on icon at bounding box center [221, 508] width 17 height 18
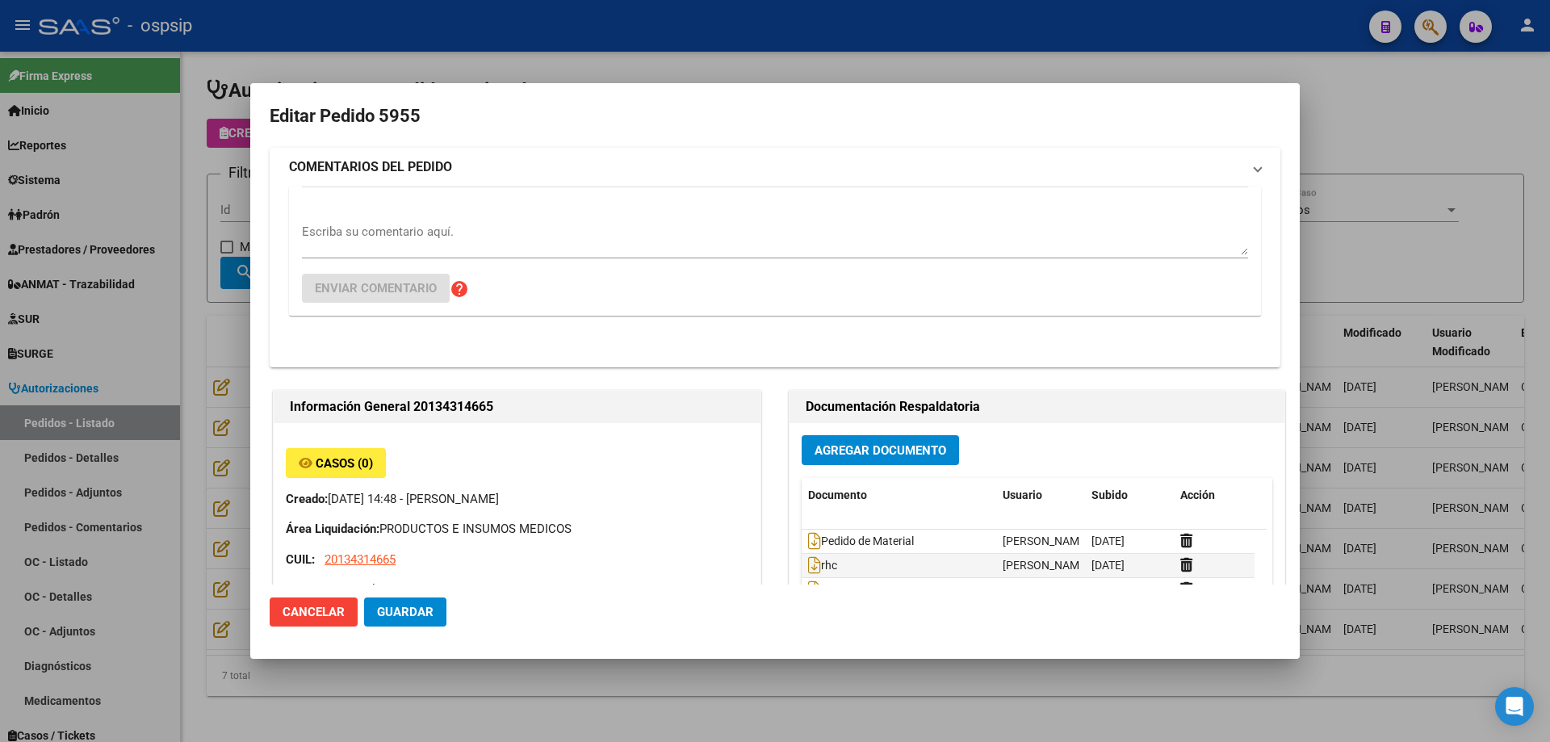
type input "[GEOGRAPHIC_DATA], [PERSON_NAME] 3570"
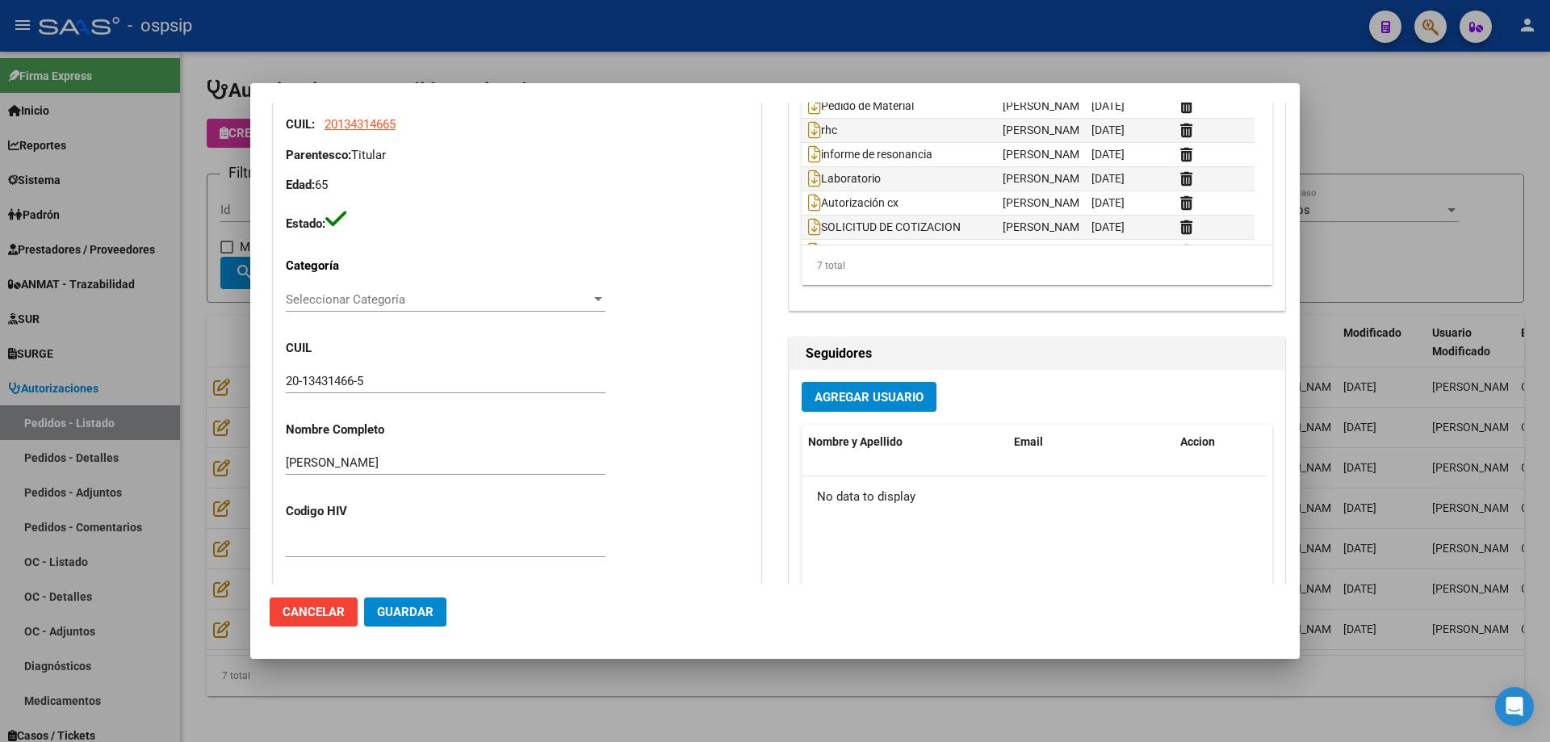
scroll to position [161, 0]
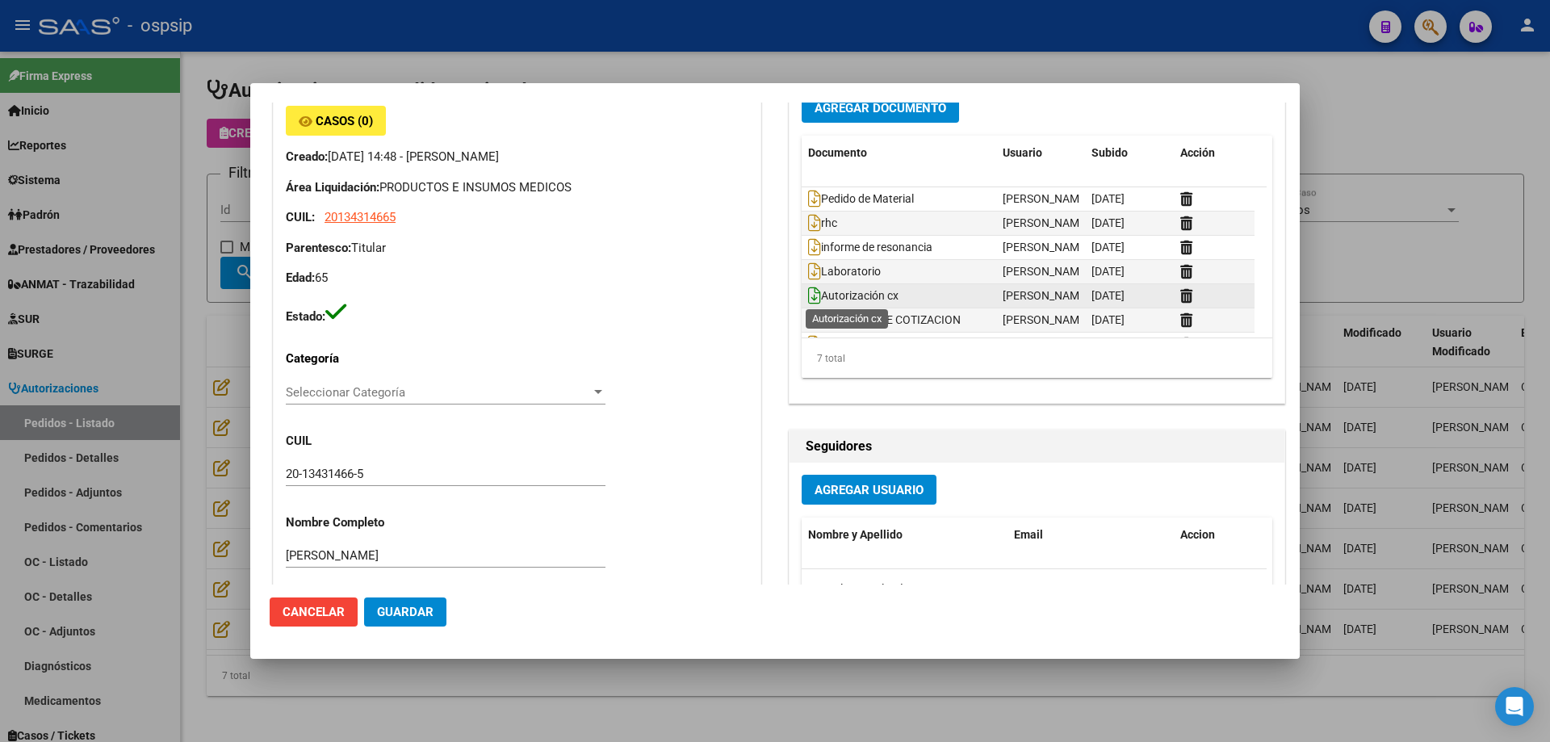
click at [808, 297] on icon at bounding box center [814, 296] width 13 height 18
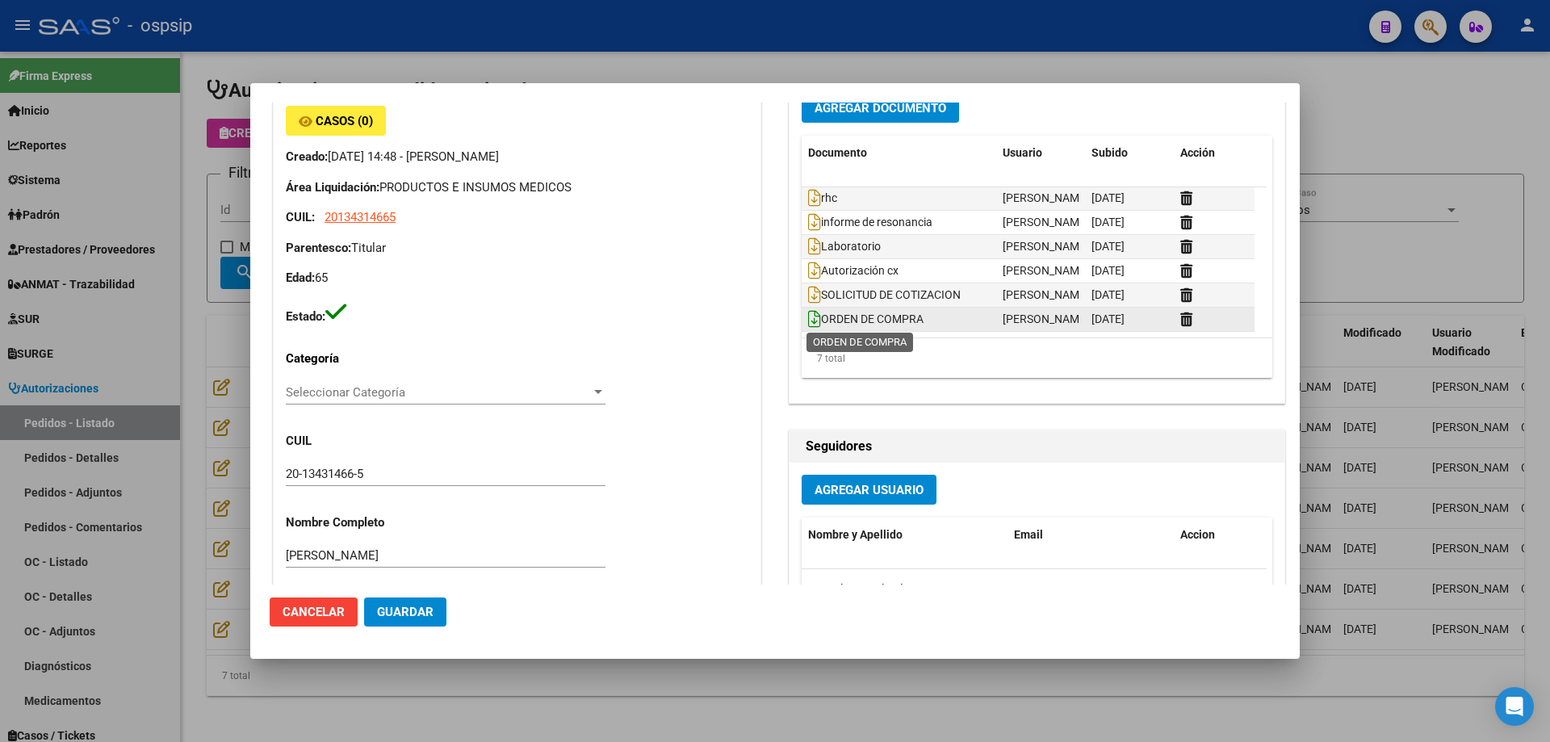
click at [809, 318] on icon at bounding box center [814, 319] width 13 height 18
click at [808, 318] on icon at bounding box center [814, 319] width 13 height 18
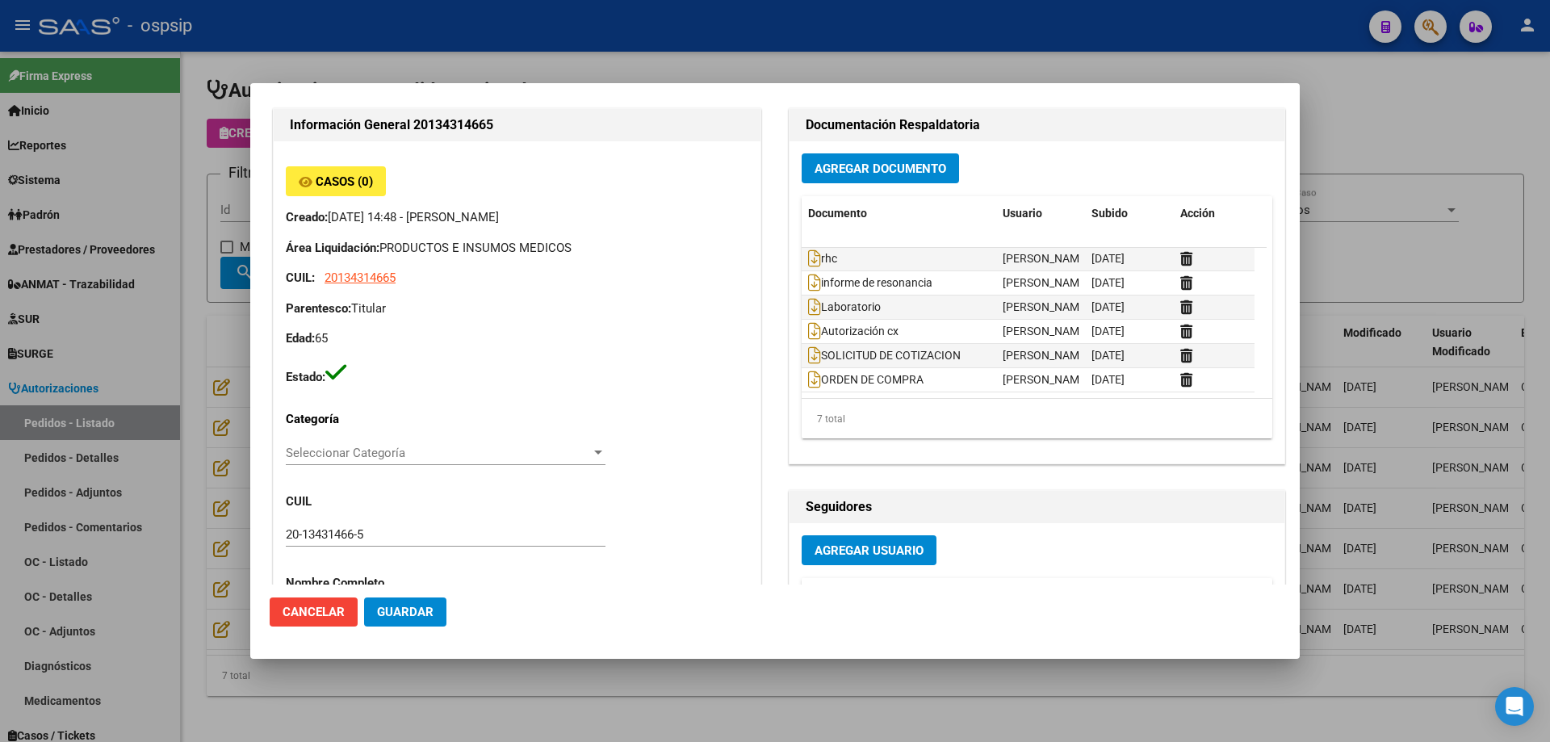
scroll to position [0, 0]
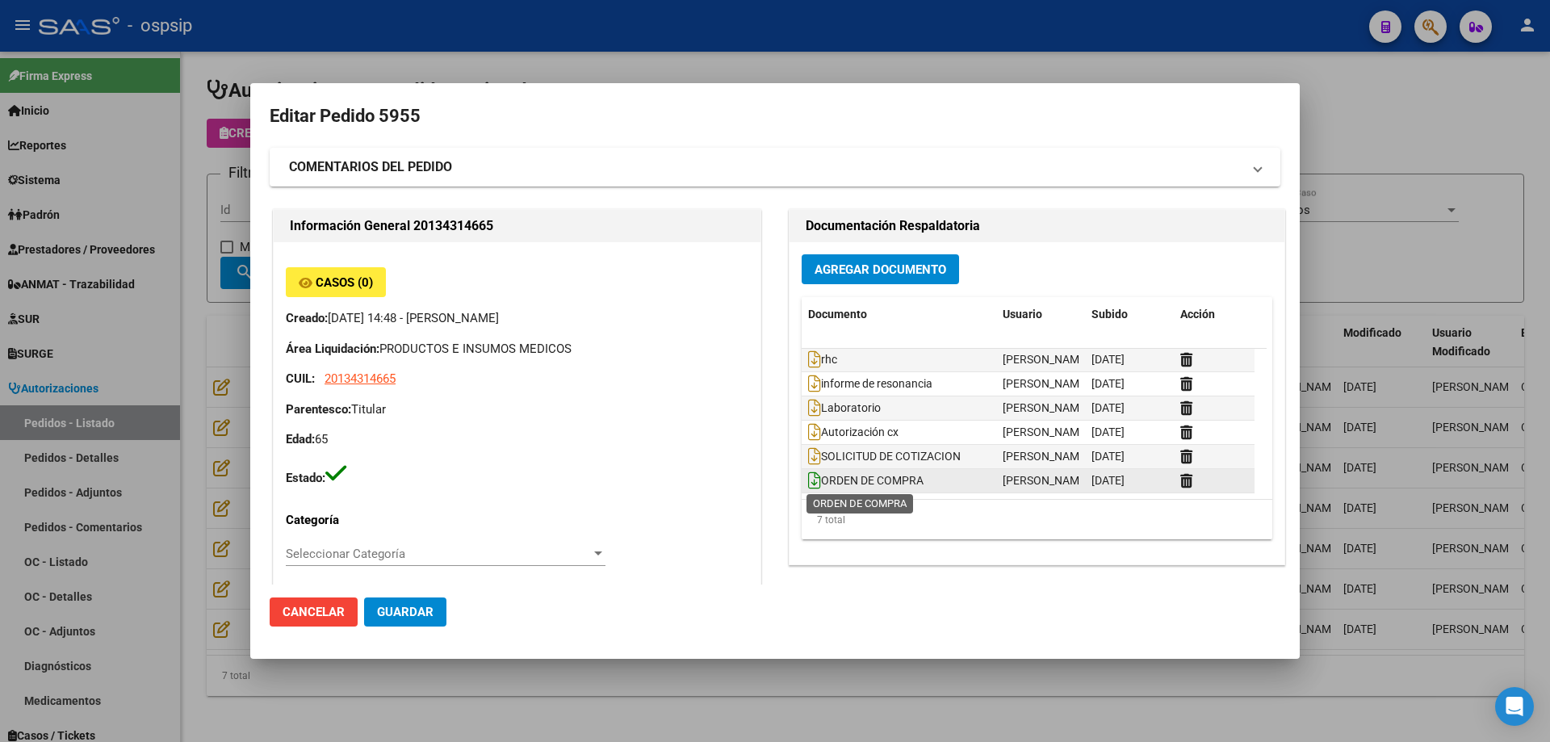
click at [808, 482] on icon at bounding box center [814, 480] width 13 height 18
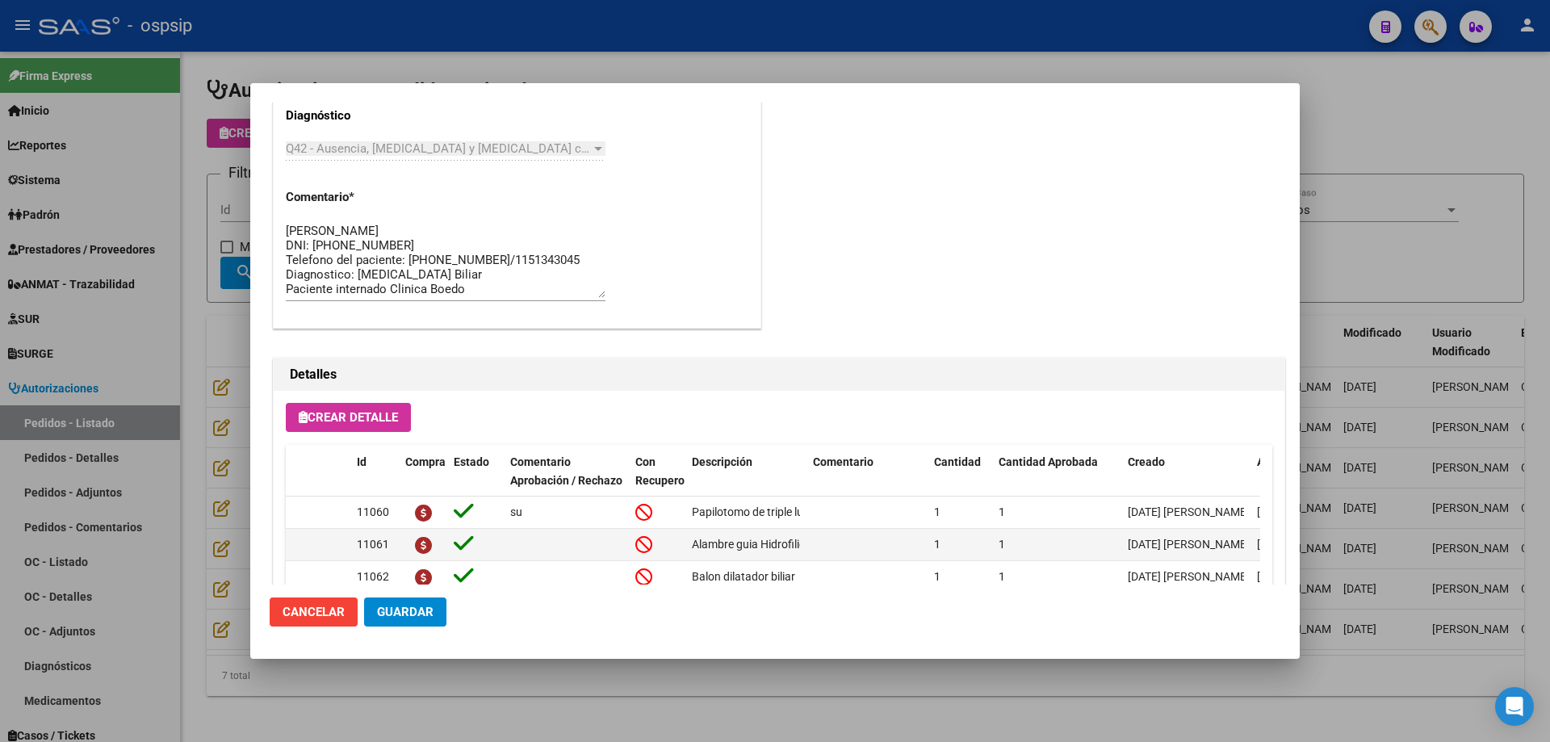
scroll to position [888, 0]
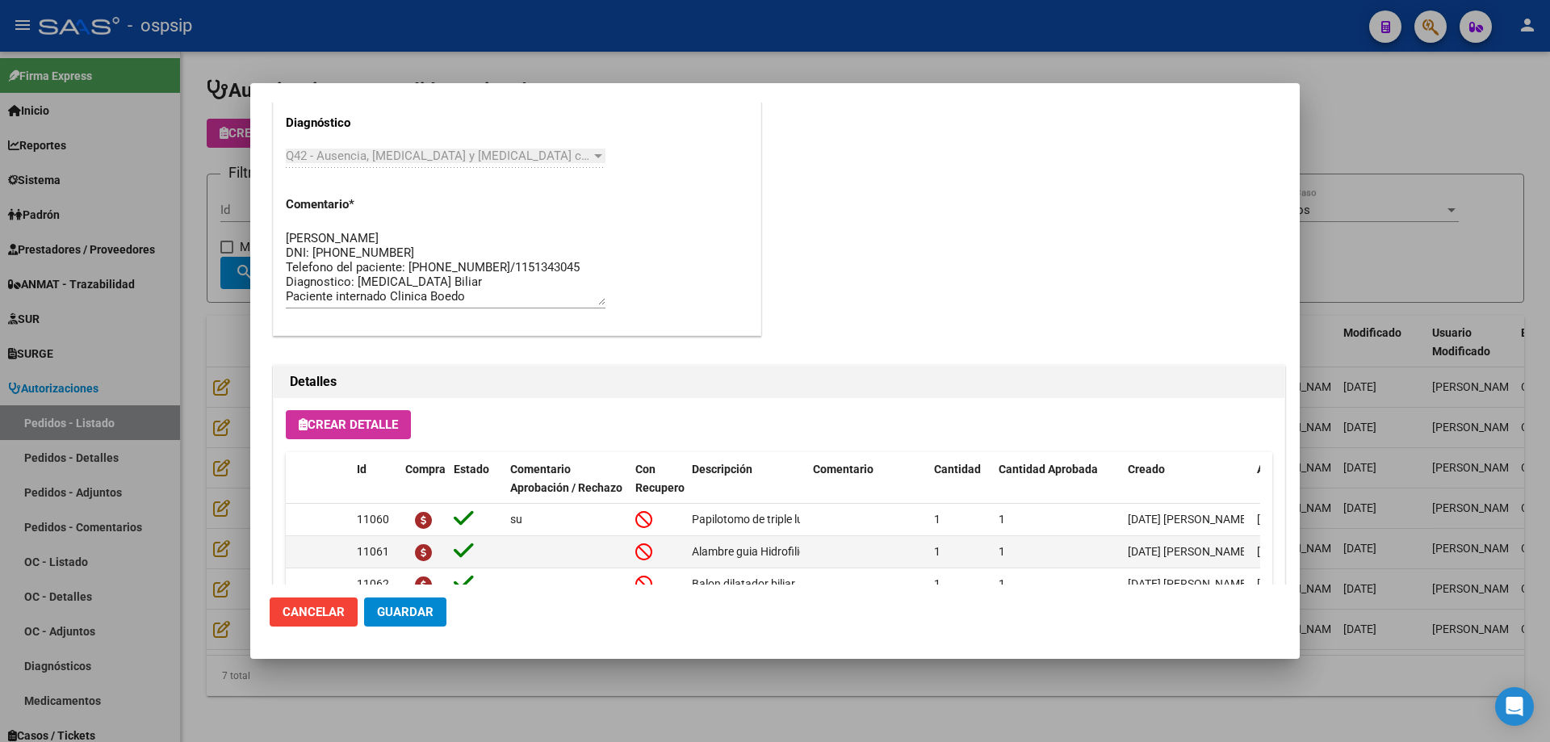
click at [496, 297] on textarea "[PERSON_NAME] DNI: [PHONE_NUMBER] Telefono del paciente: [PHONE_NUMBER]/1151343…" at bounding box center [446, 267] width 320 height 76
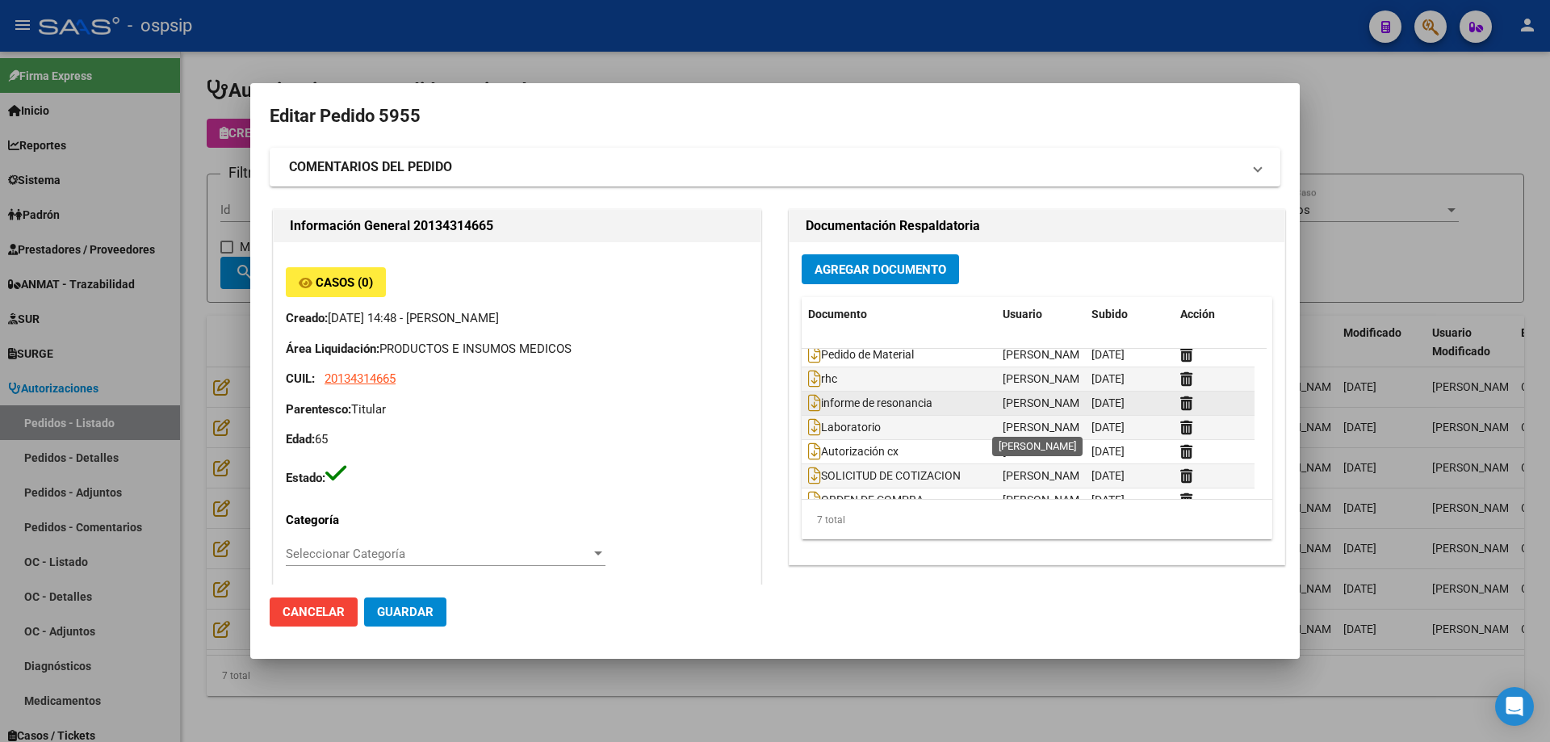
scroll to position [0, 0]
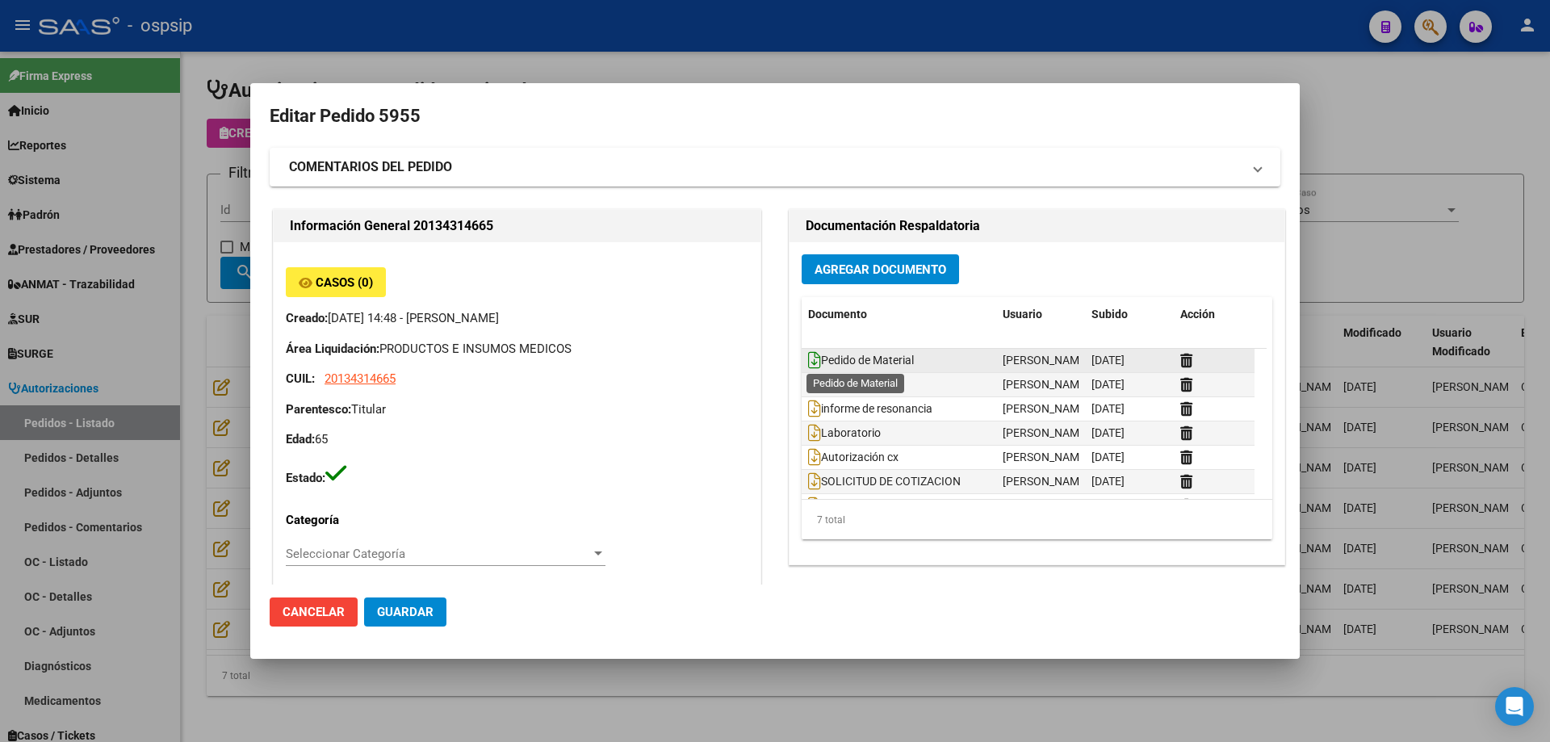
click at [809, 359] on icon at bounding box center [814, 360] width 13 height 18
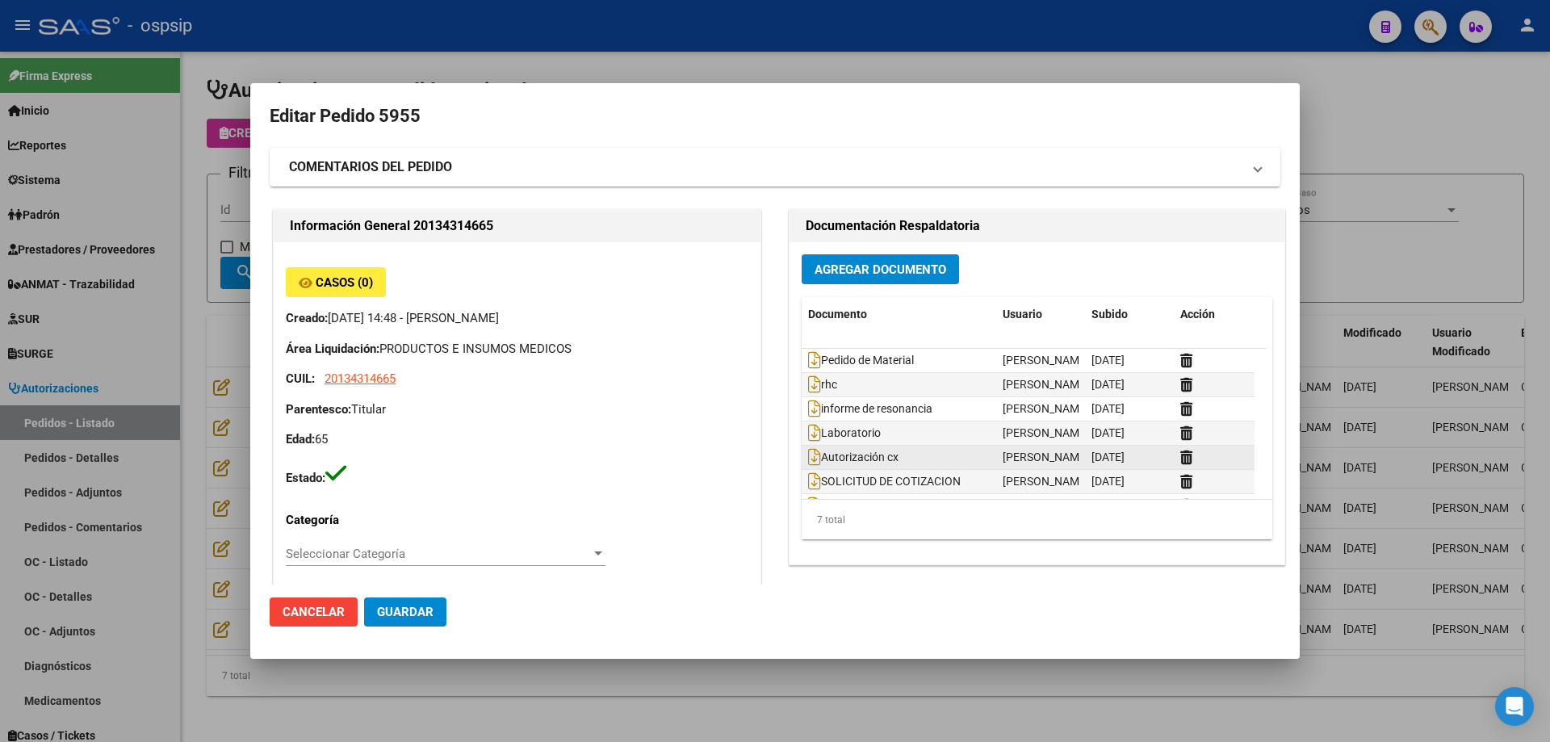
scroll to position [25, 0]
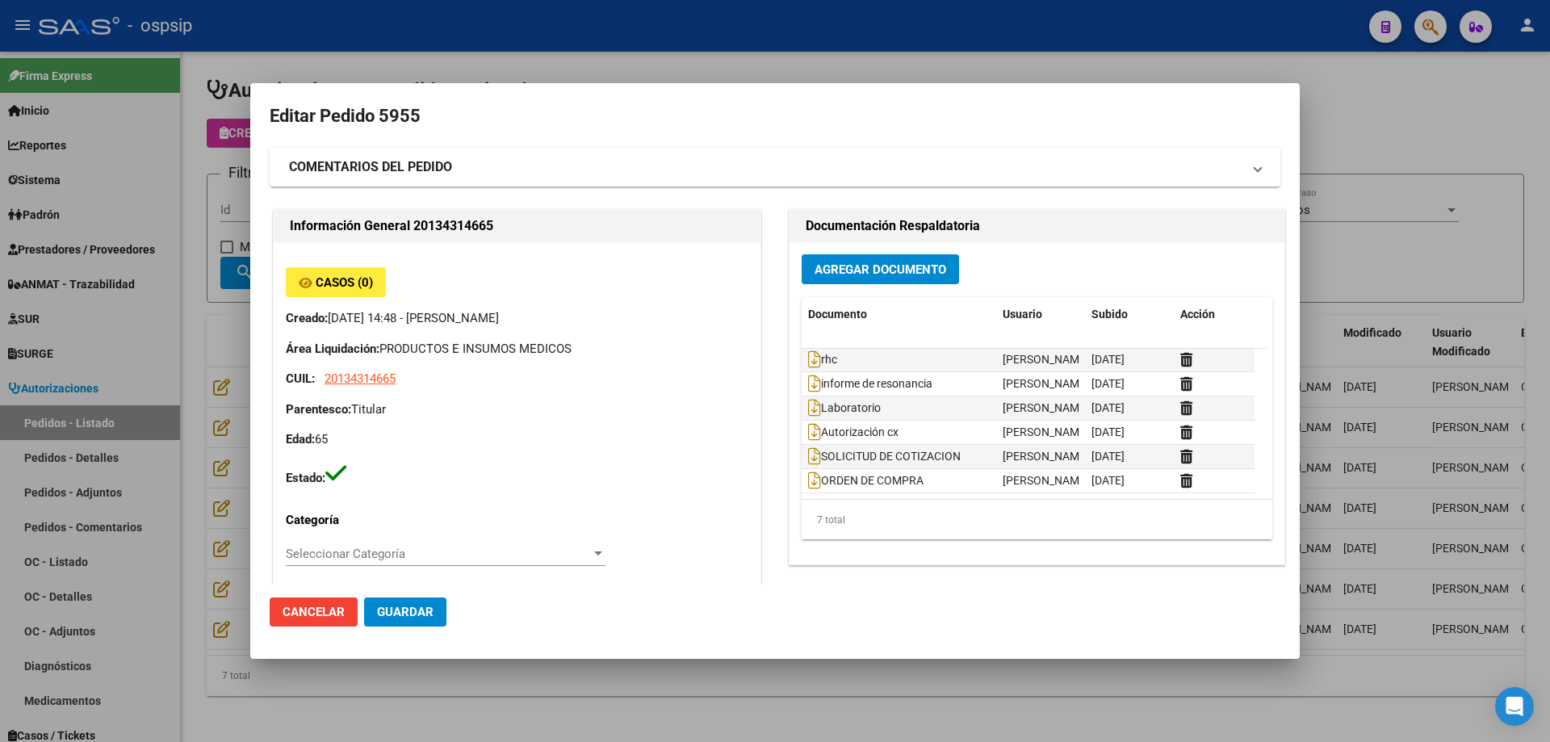
click at [605, 519] on div "Casos (0) Creado: [DATE] 14:48 - [PERSON_NAME] Área Liquidación: PRODUCTOS E IN…" at bounding box center [517, 732] width 487 height 981
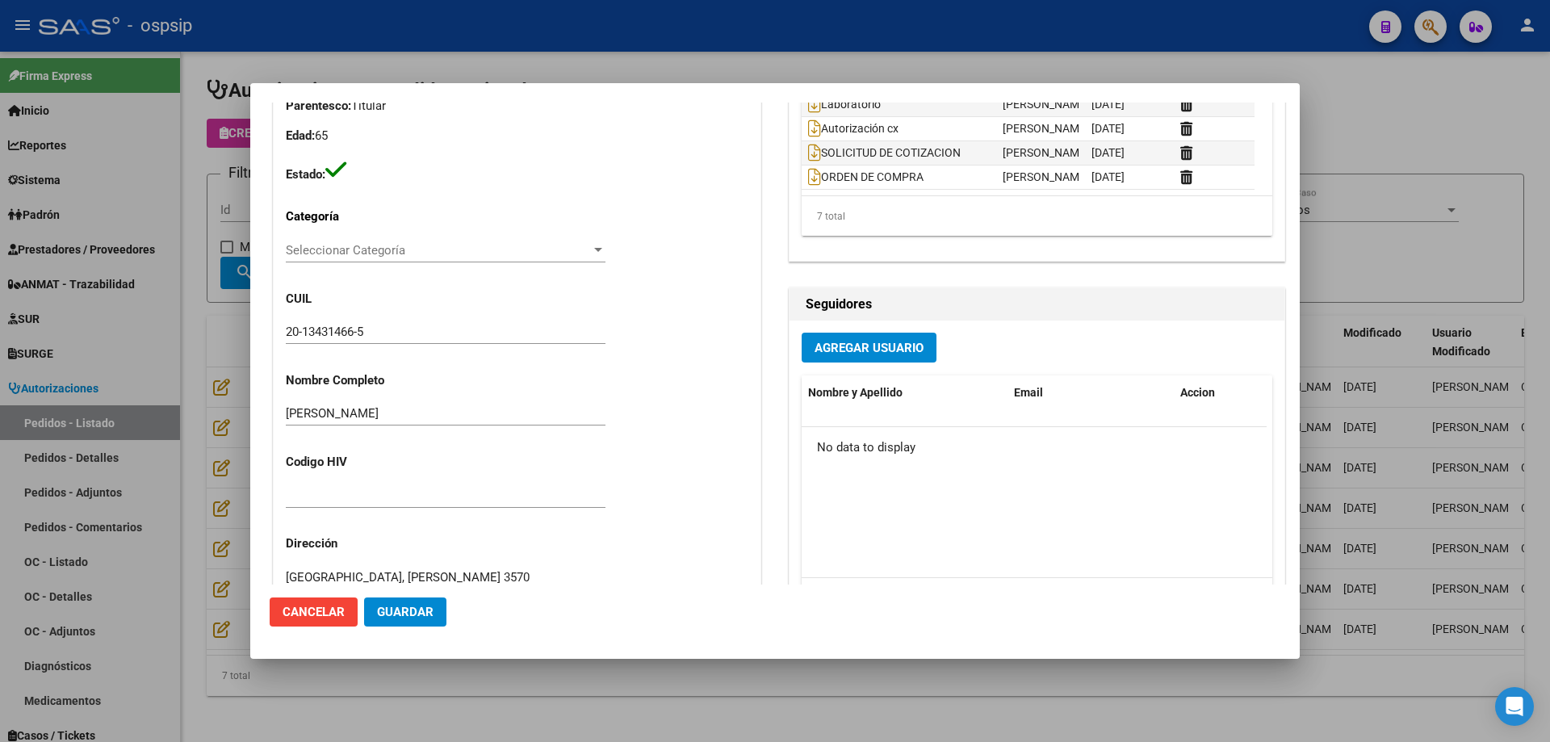
scroll to position [404, 0]
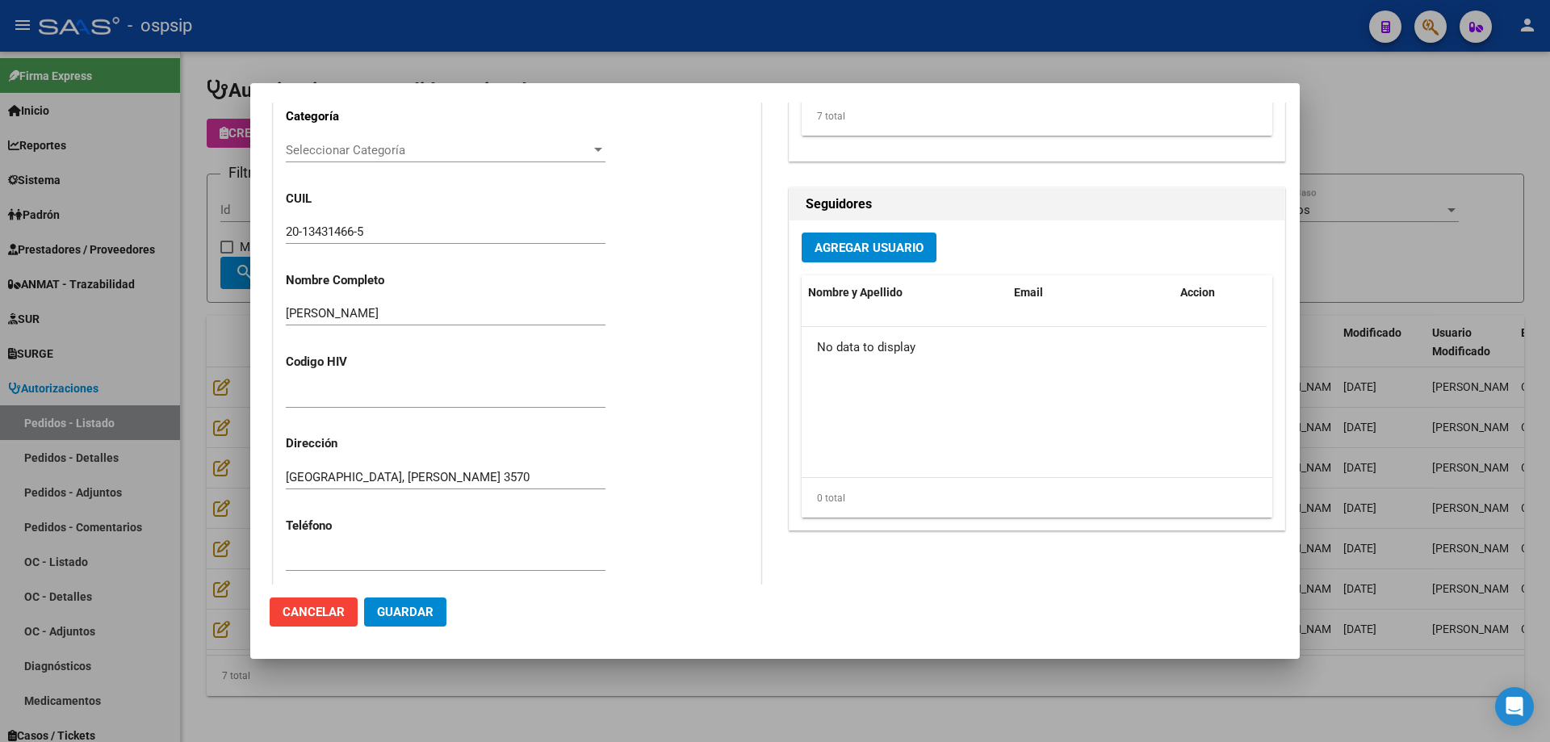
click at [201, 291] on div at bounding box center [775, 371] width 1550 height 742
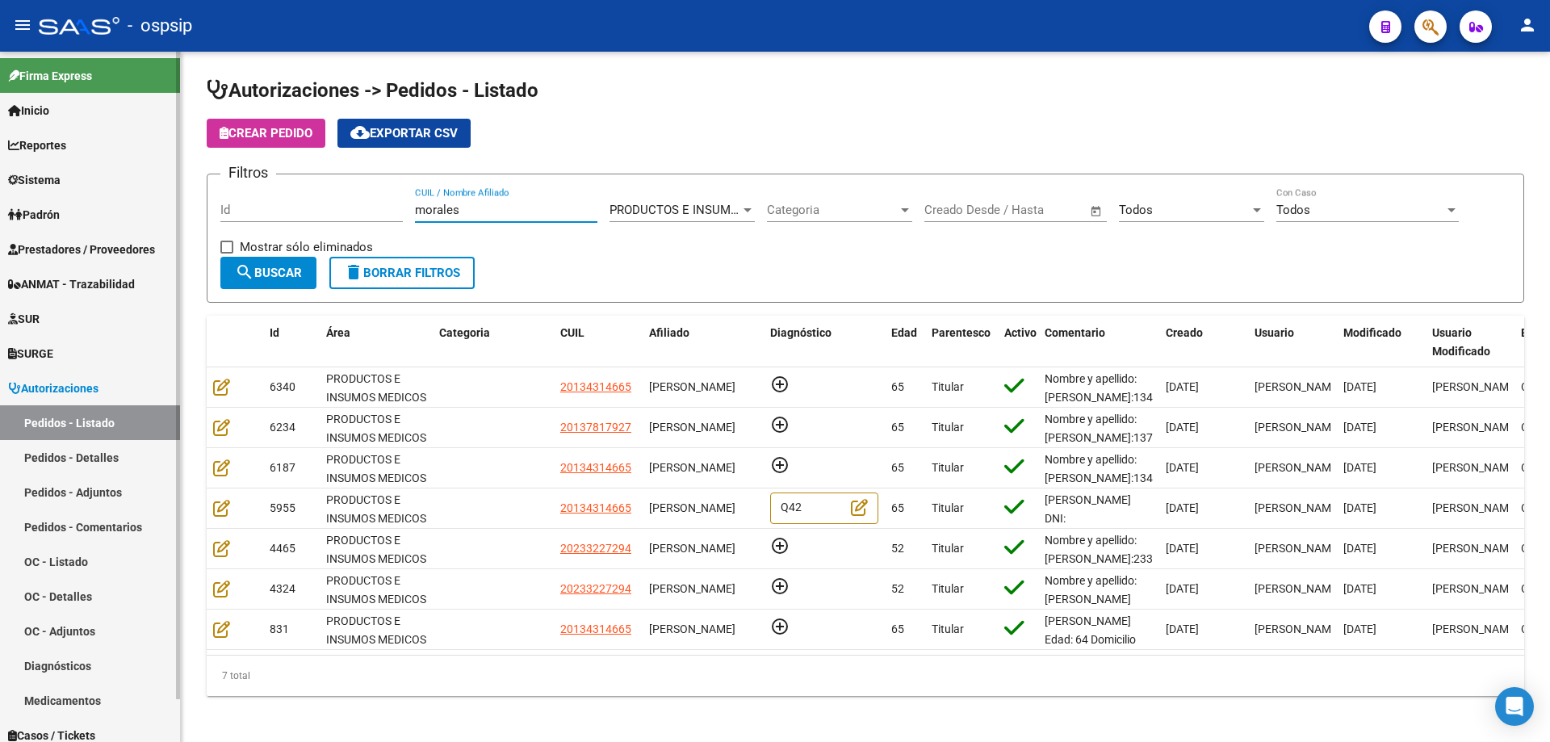
drag, startPoint x: 480, startPoint y: 213, endPoint x: 19, endPoint y: 188, distance: 461.7
click at [19, 188] on mat-sidenav-container "Firma Express Inicio Calendario SSS Instructivos Contacto OS Reportes Egresos D…" at bounding box center [775, 397] width 1550 height 690
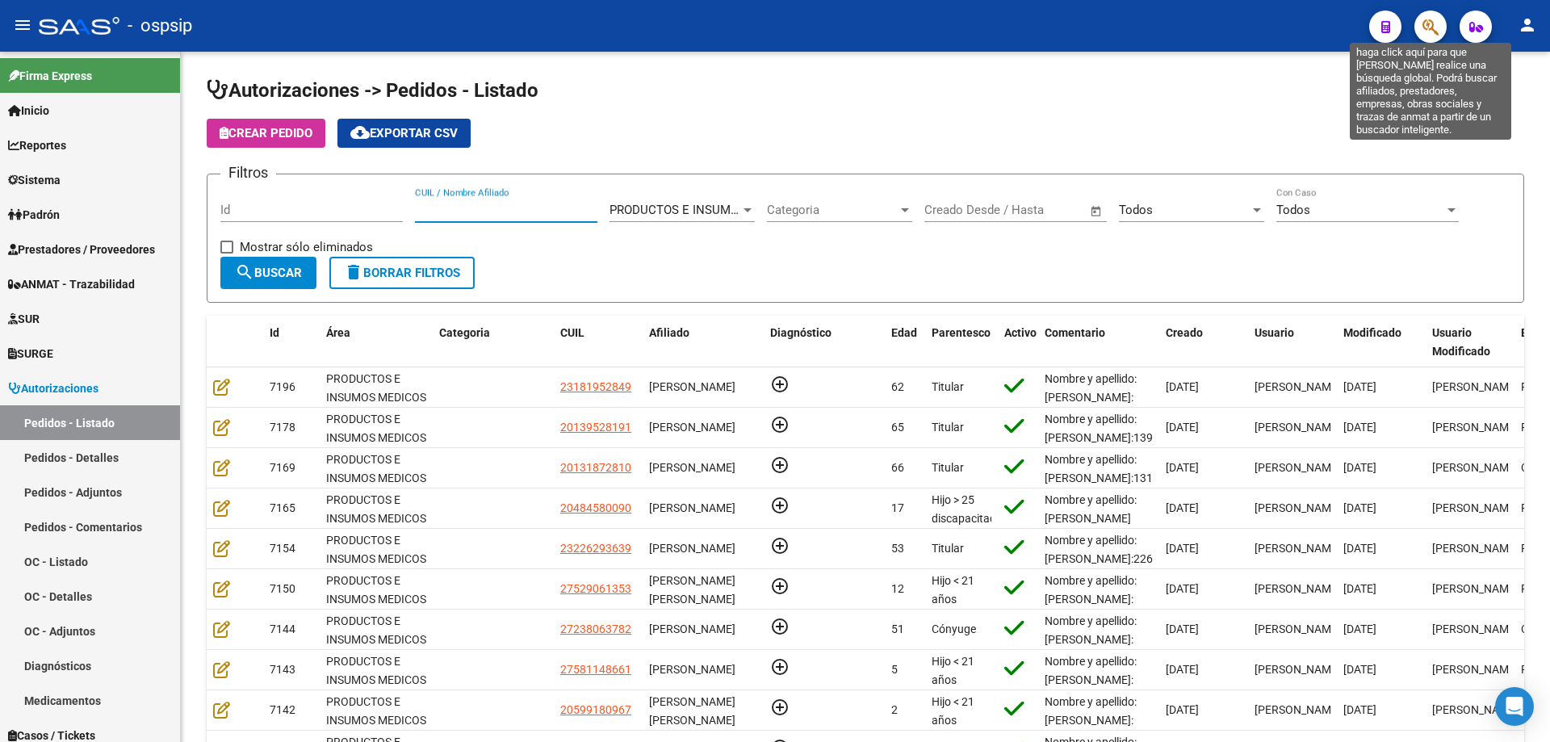
click at [1435, 29] on icon "button" at bounding box center [1430, 27] width 16 height 19
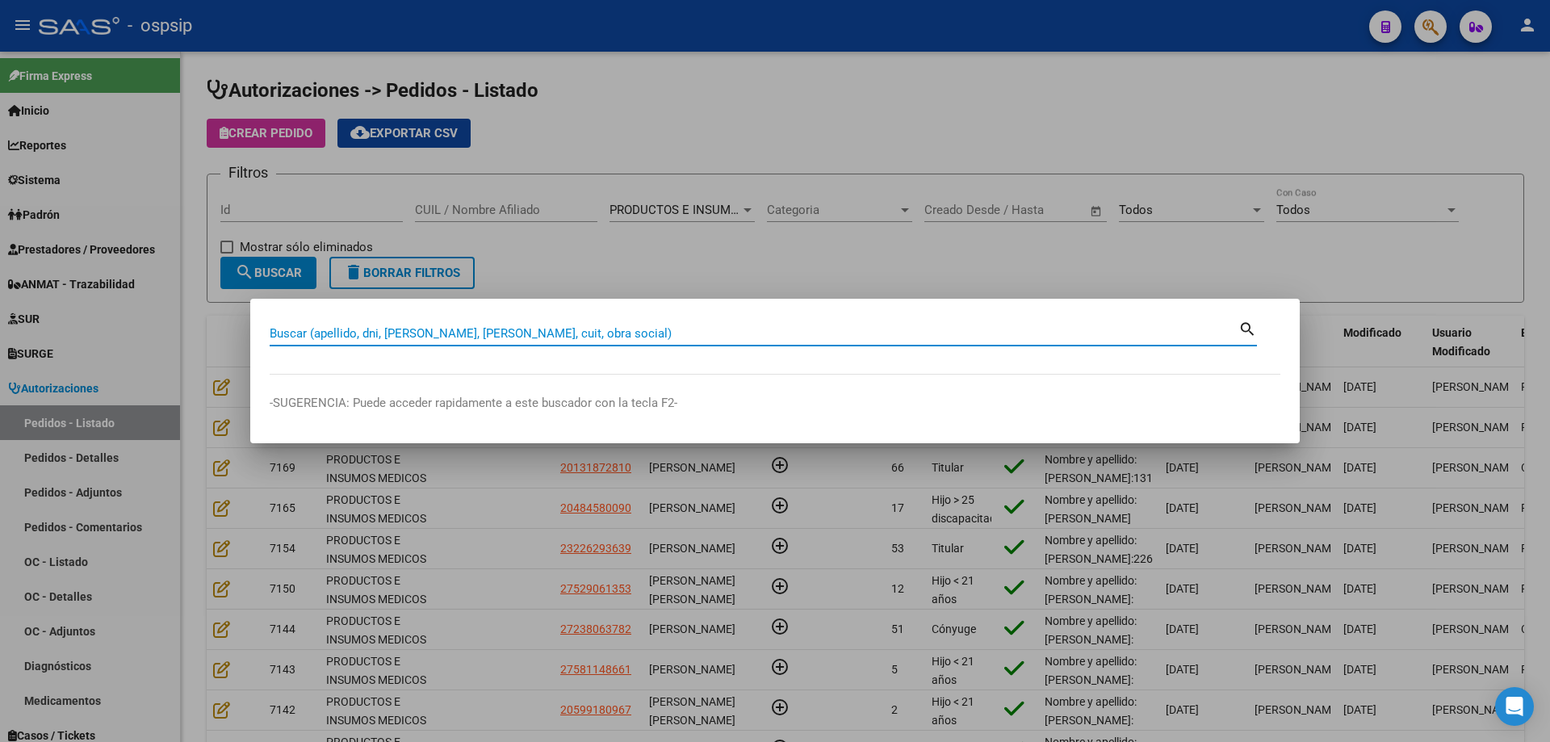
paste input "23045448"
type input "23045448"
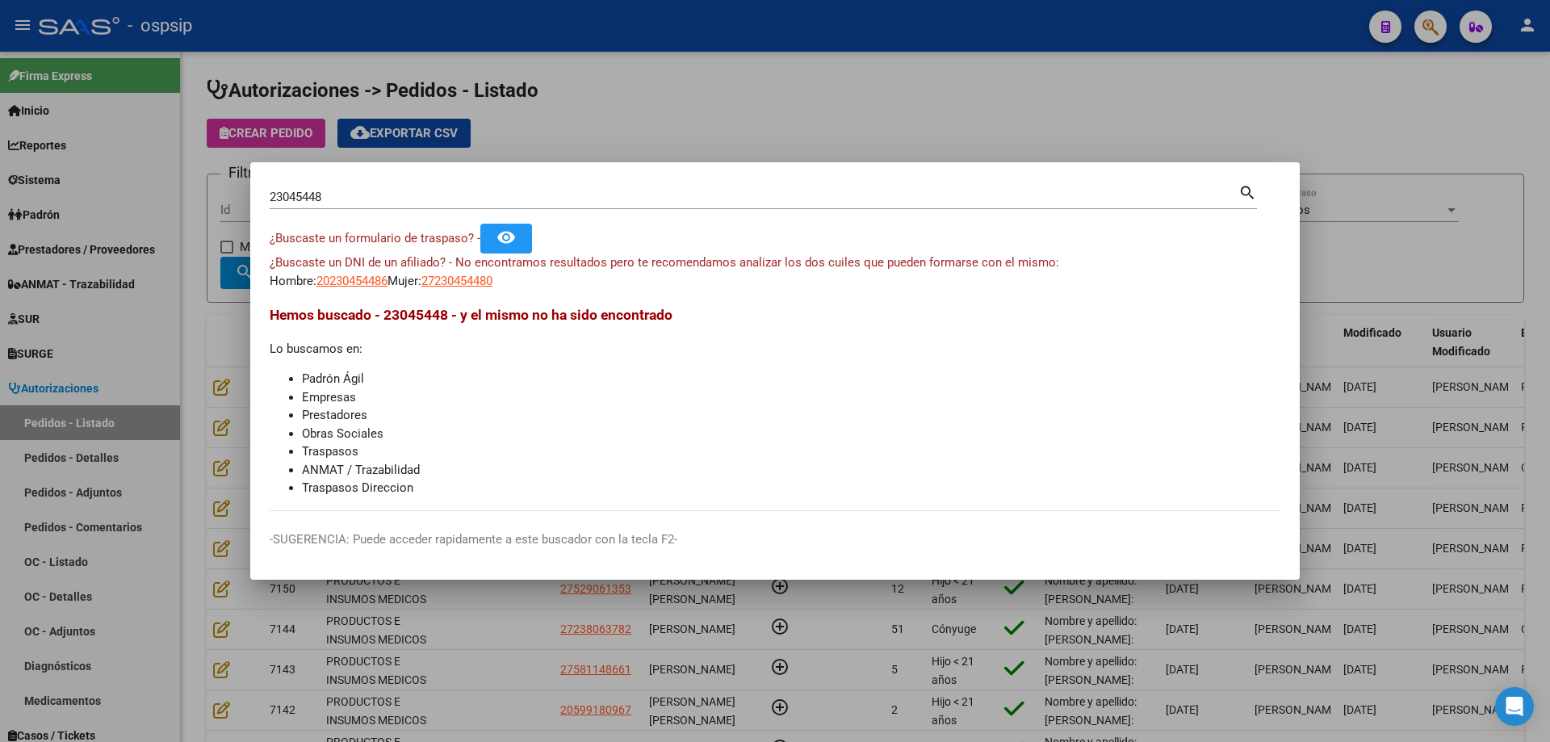
click at [161, 209] on div at bounding box center [775, 371] width 1550 height 742
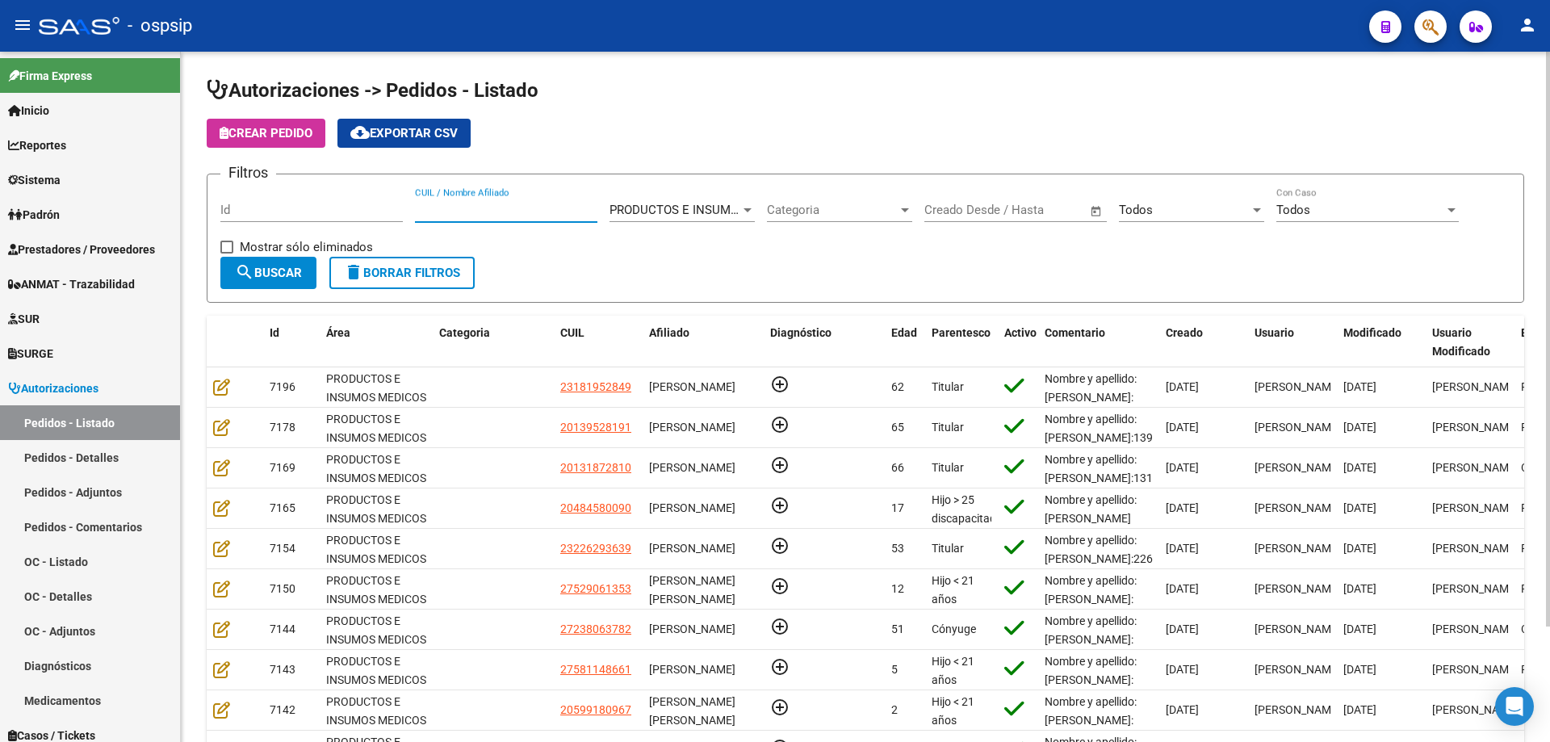
click at [462, 210] on input "CUIL / Nombre Afiliado" at bounding box center [506, 210] width 182 height 15
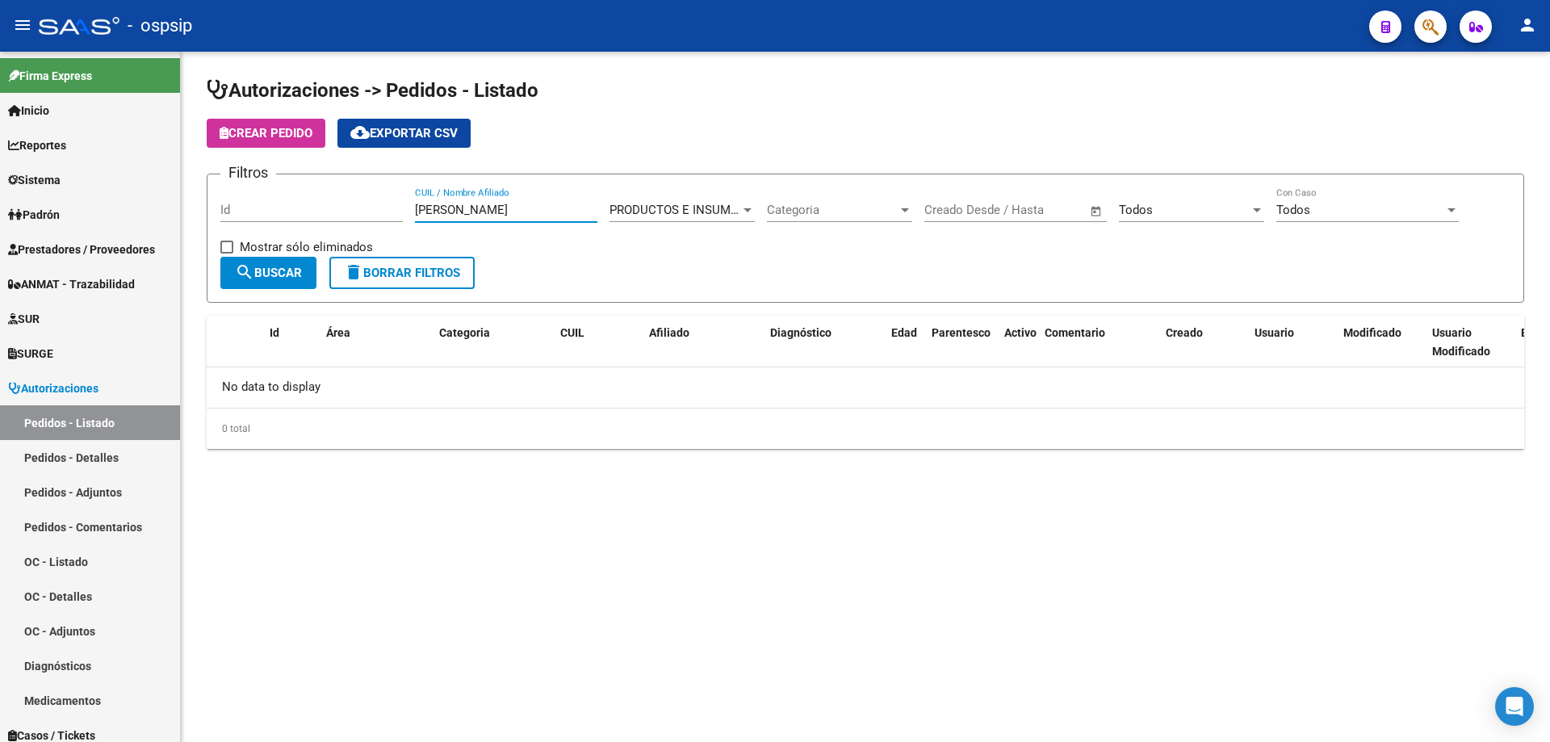
click at [436, 210] on input "[PERSON_NAME]" at bounding box center [506, 210] width 182 height 15
type input "[PERSON_NAME]"
drag, startPoint x: 271, startPoint y: 207, endPoint x: 174, endPoint y: 201, distance: 97.1
click at [178, 202] on mat-sidenav-container "Firma Express Inicio Calendario SSS Instructivos Contacto OS Reportes Egresos D…" at bounding box center [775, 397] width 1550 height 690
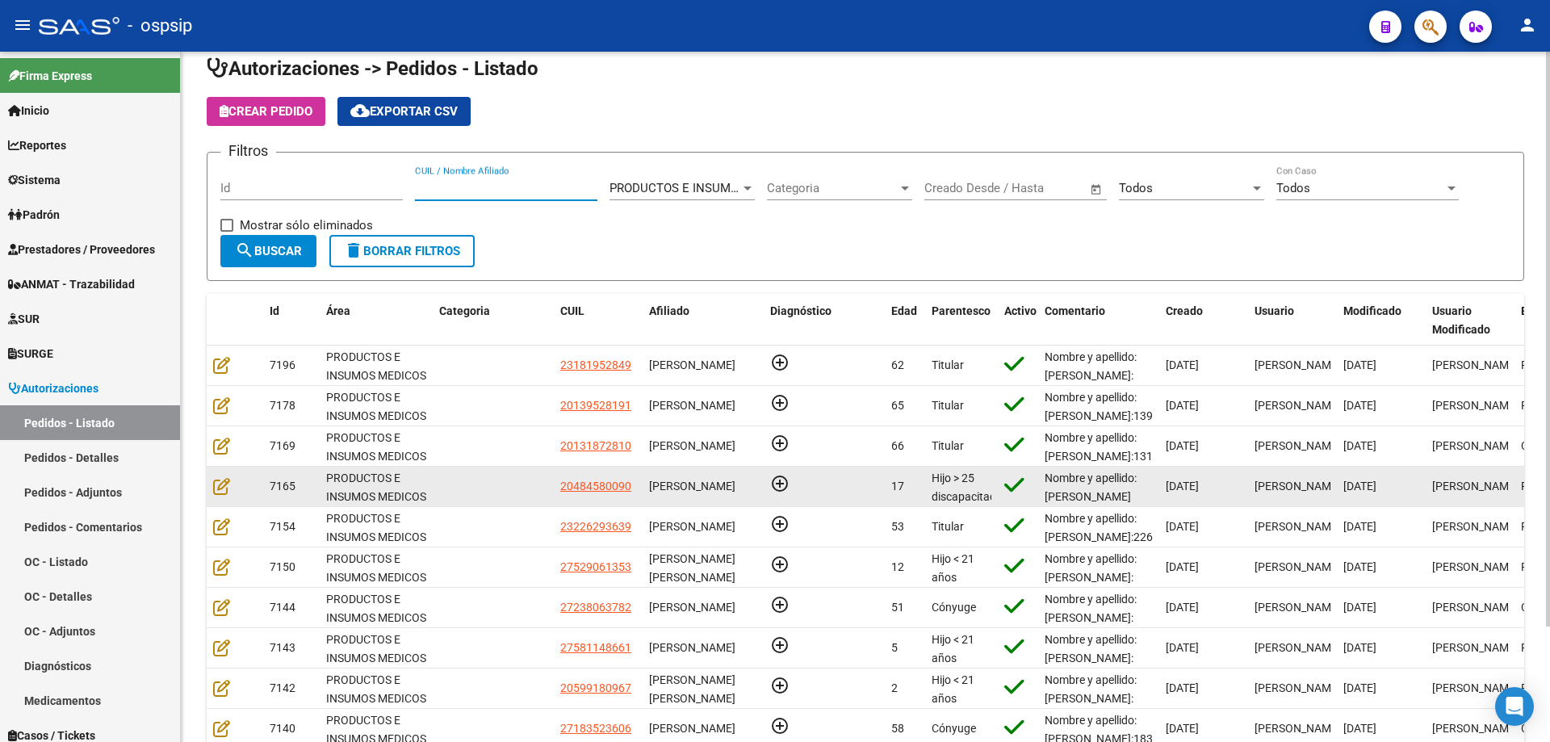
scroll to position [0, 0]
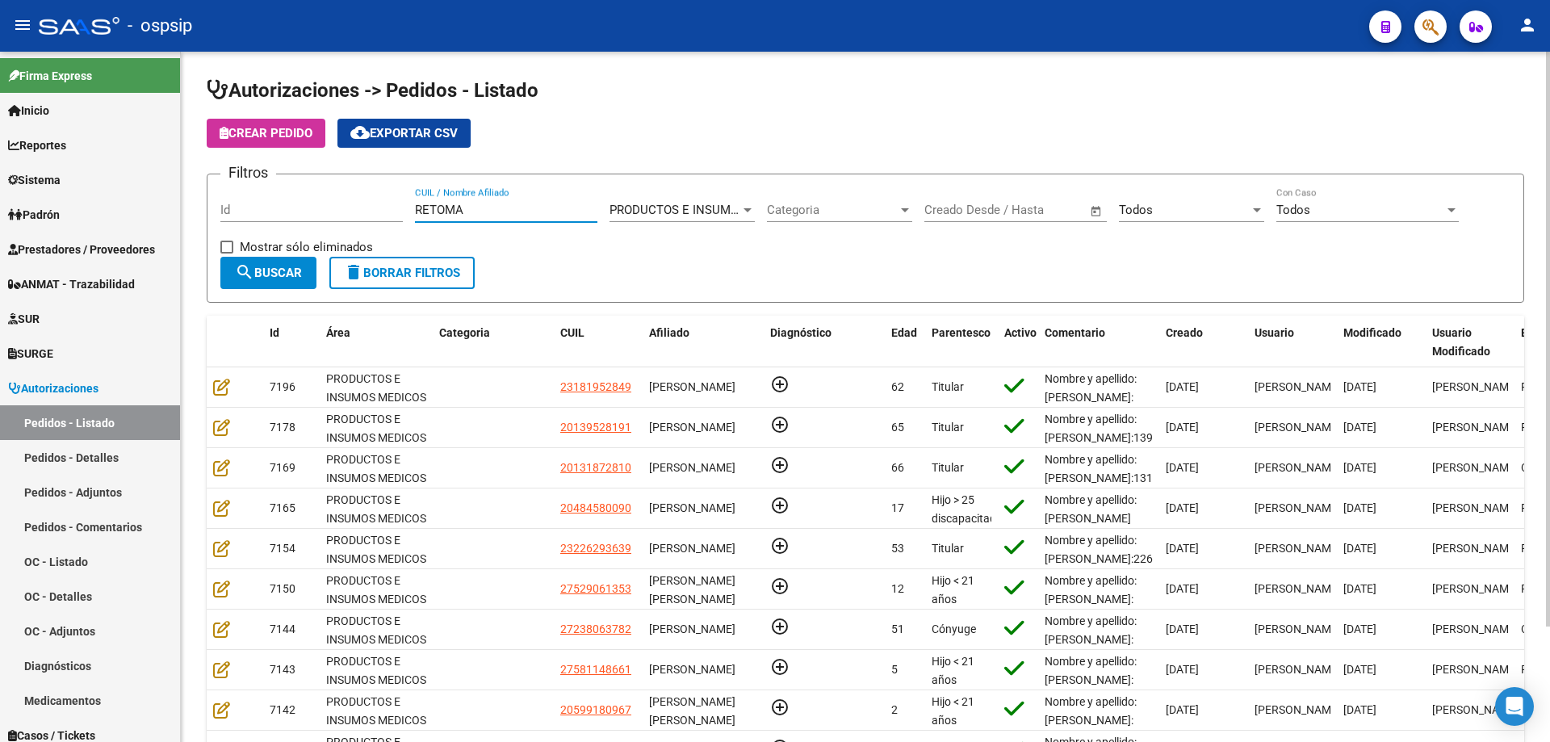
type input "RETOMAR"
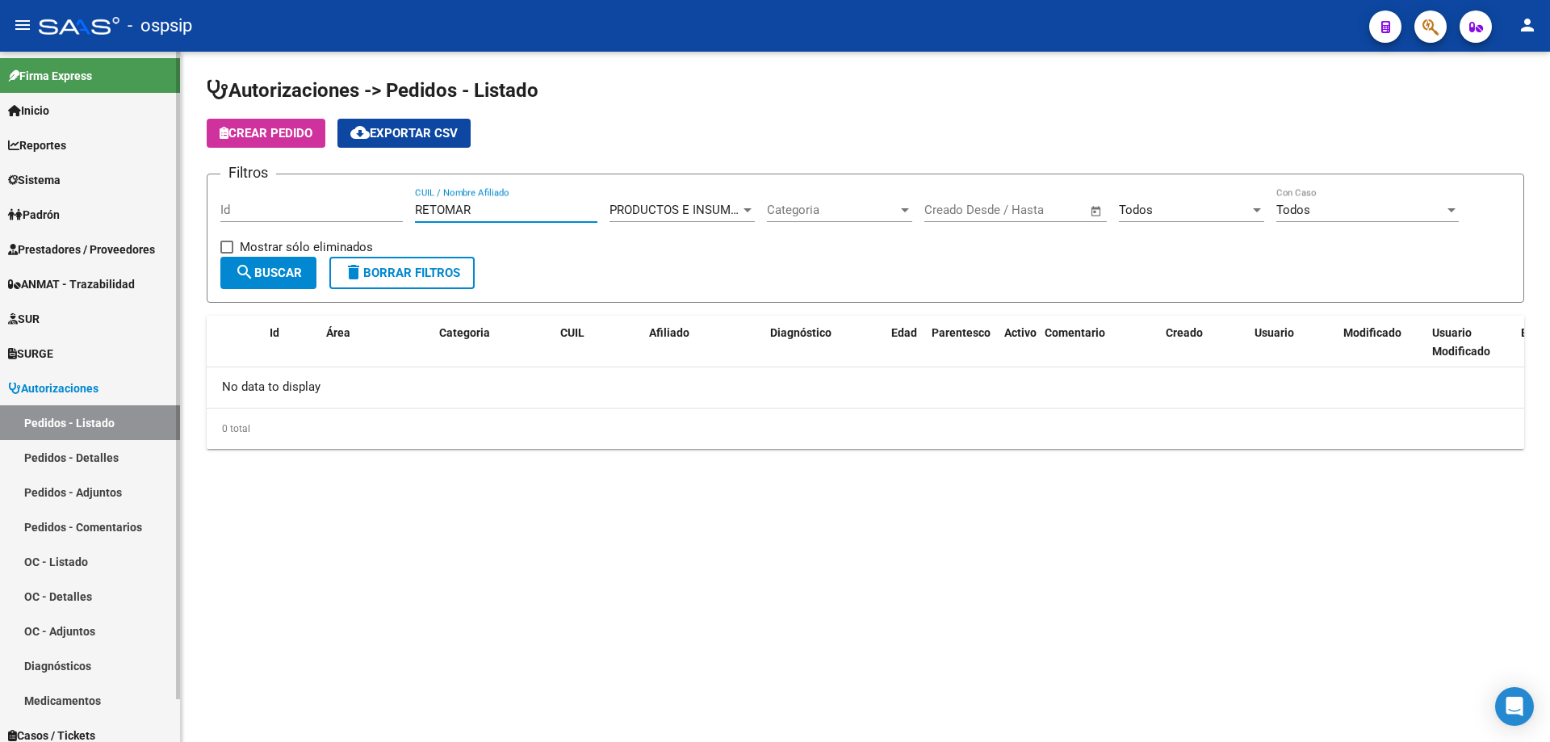
drag, startPoint x: 538, startPoint y: 207, endPoint x: 9, endPoint y: 202, distance: 528.8
click at [5, 217] on mat-sidenav-container "Firma Express Inicio Calendario SSS Instructivos Contacto OS Reportes Egresos D…" at bounding box center [775, 397] width 1550 height 690
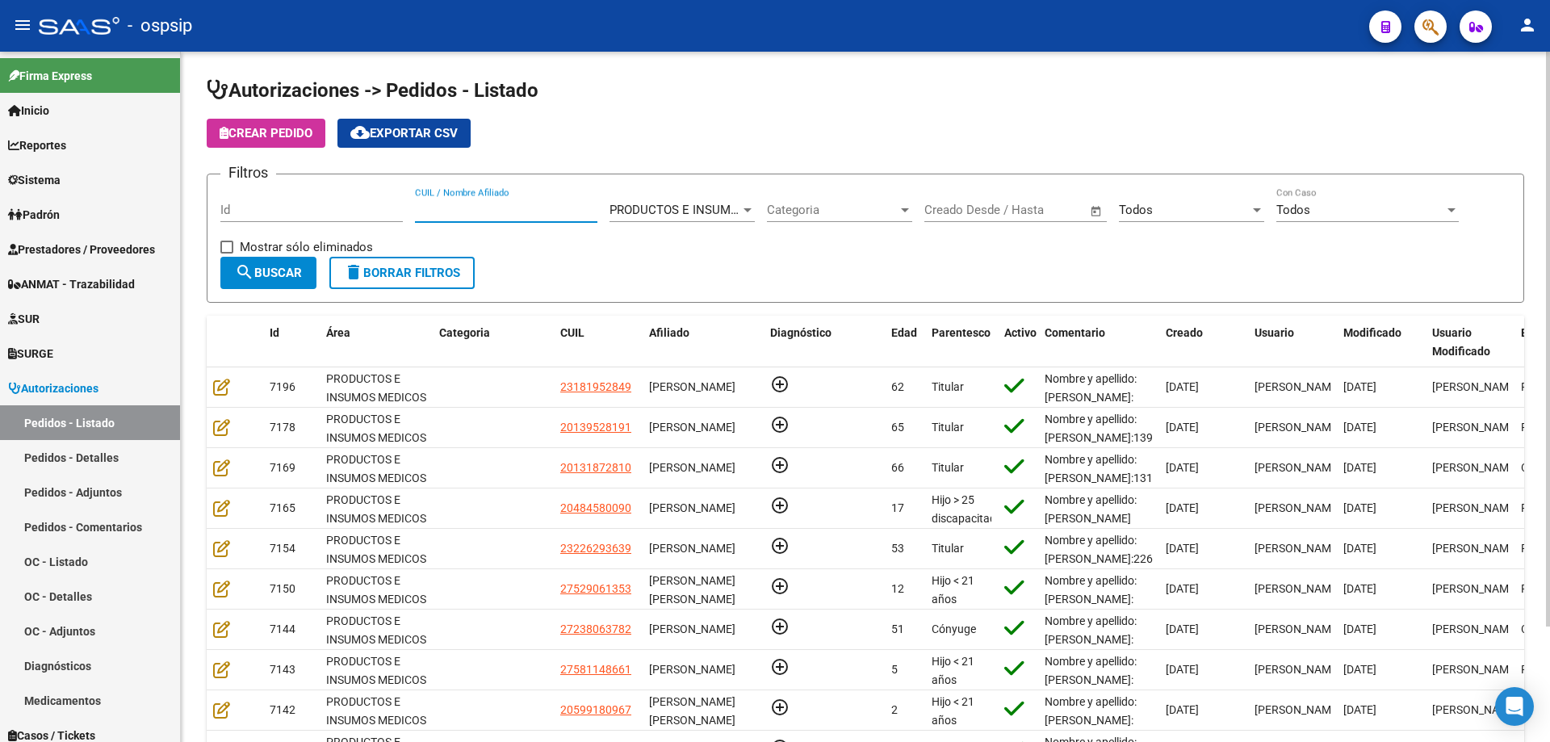
paste input "18352360"
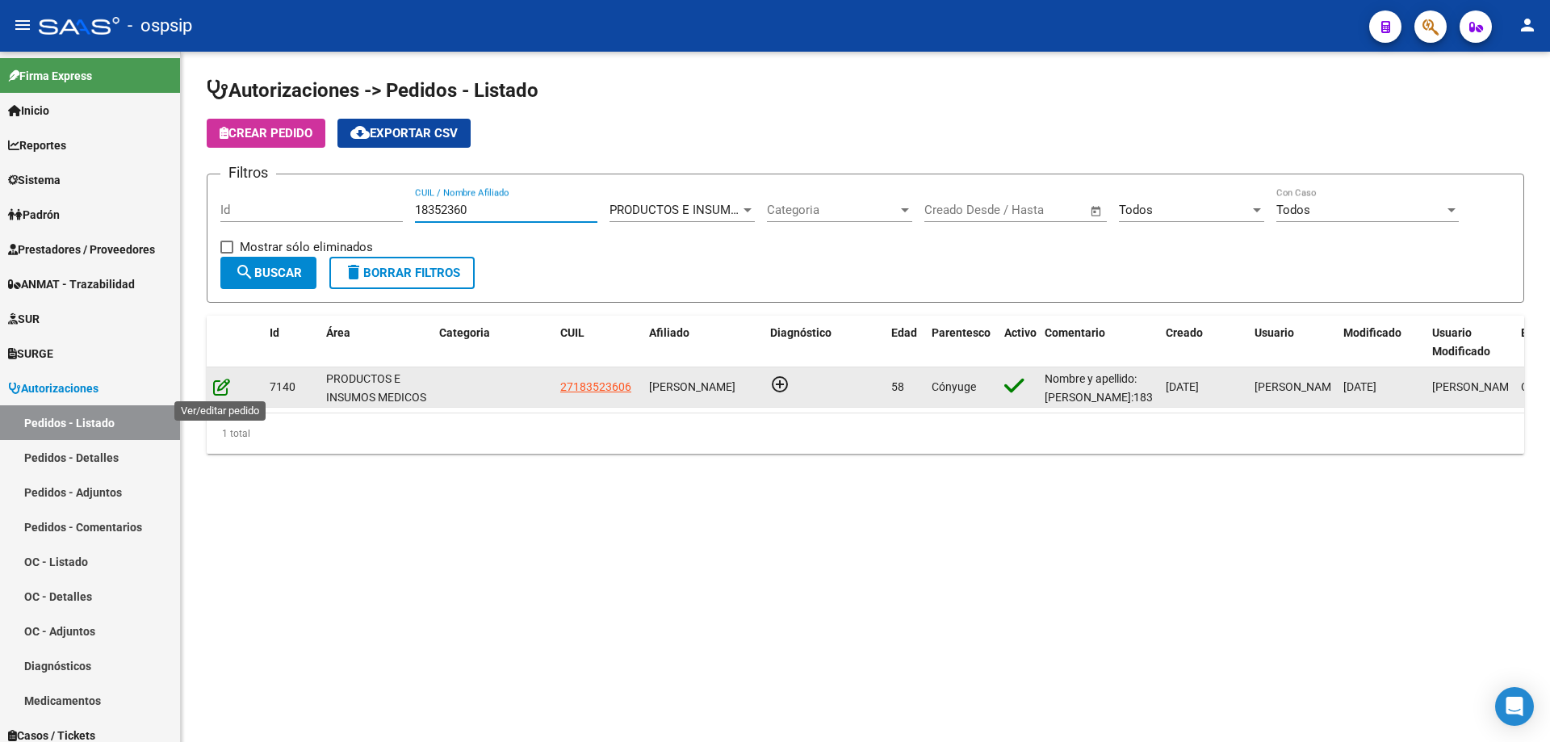
type input "18352360"
click at [220, 382] on icon at bounding box center [221, 387] width 17 height 18
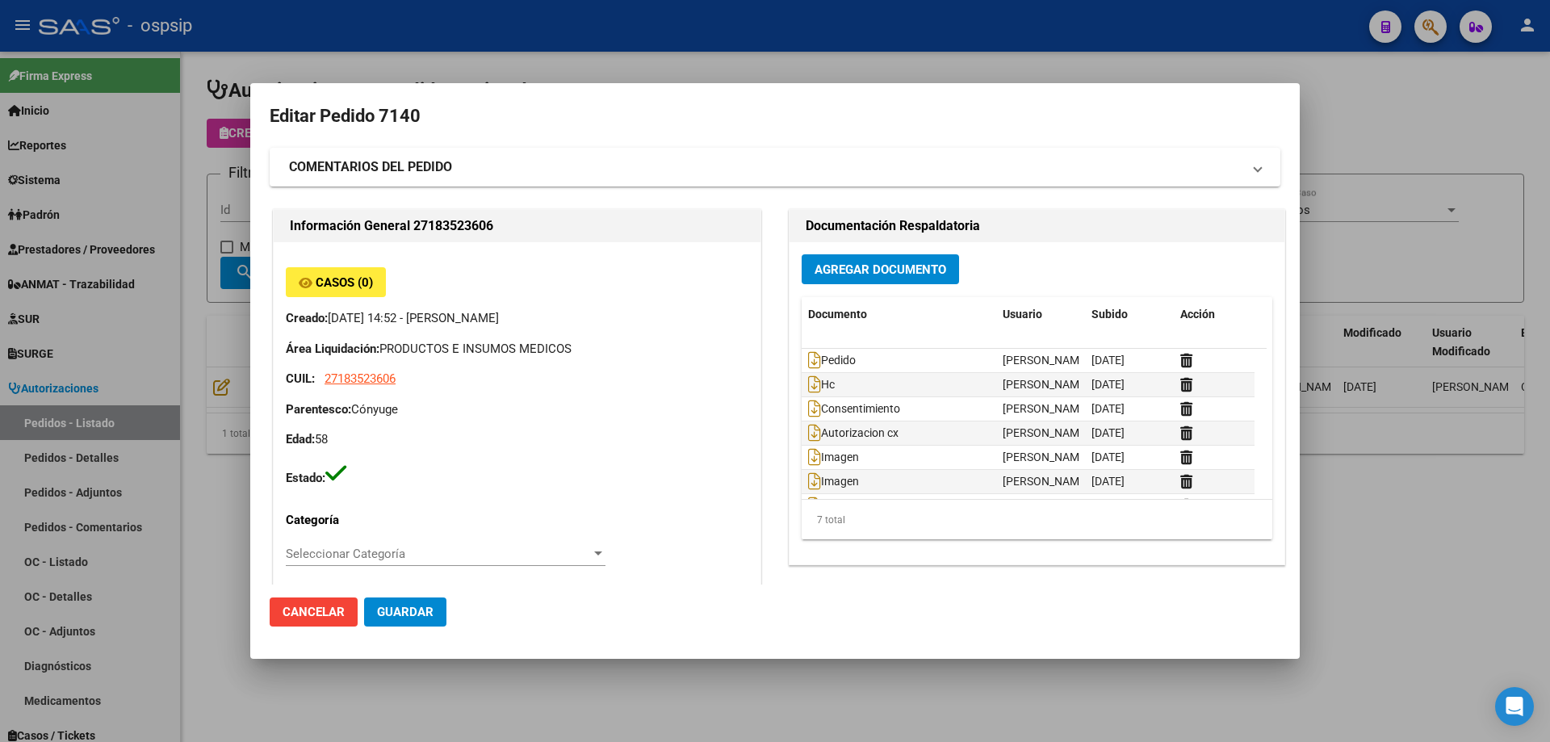
type input "[GEOGRAPHIC_DATA], caseros, [PERSON_NAME] 5331"
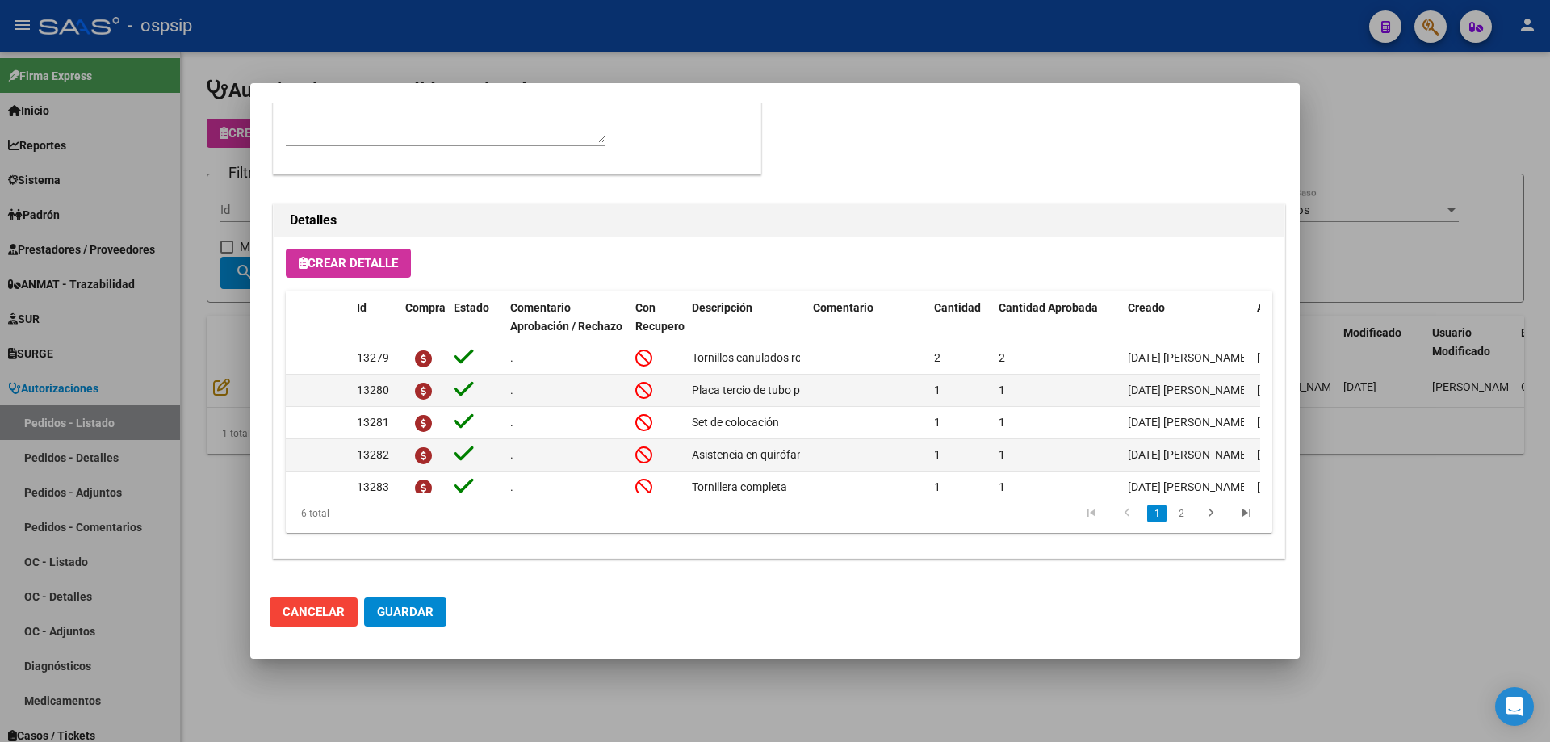
click at [111, 208] on div at bounding box center [775, 371] width 1550 height 742
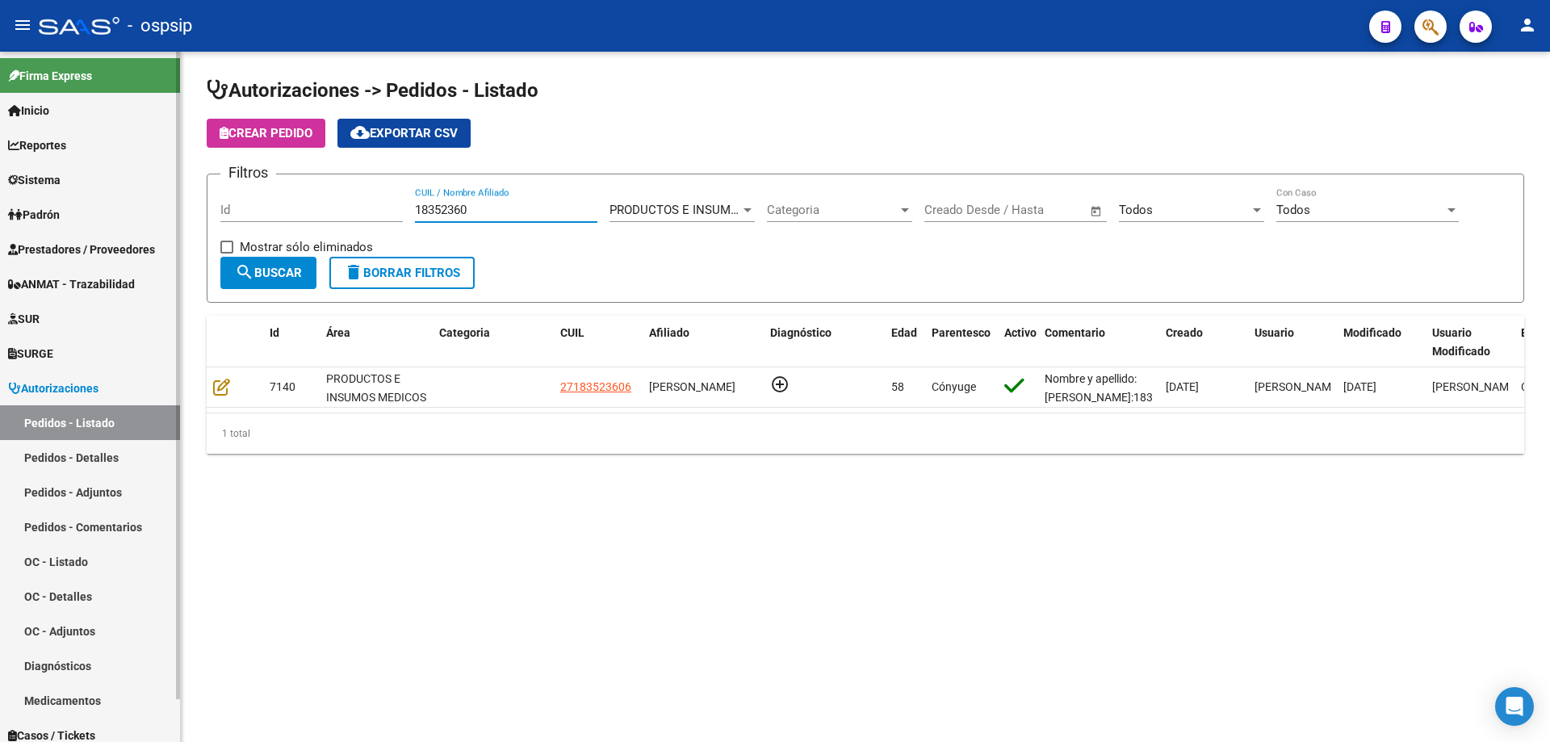
drag, startPoint x: 506, startPoint y: 212, endPoint x: 62, endPoint y: 140, distance: 449.8
click at [62, 140] on mat-sidenav-container "Firma Express Inicio Calendario SSS Instructivos Contacto OS Reportes Egresos D…" at bounding box center [775, 397] width 1550 height 690
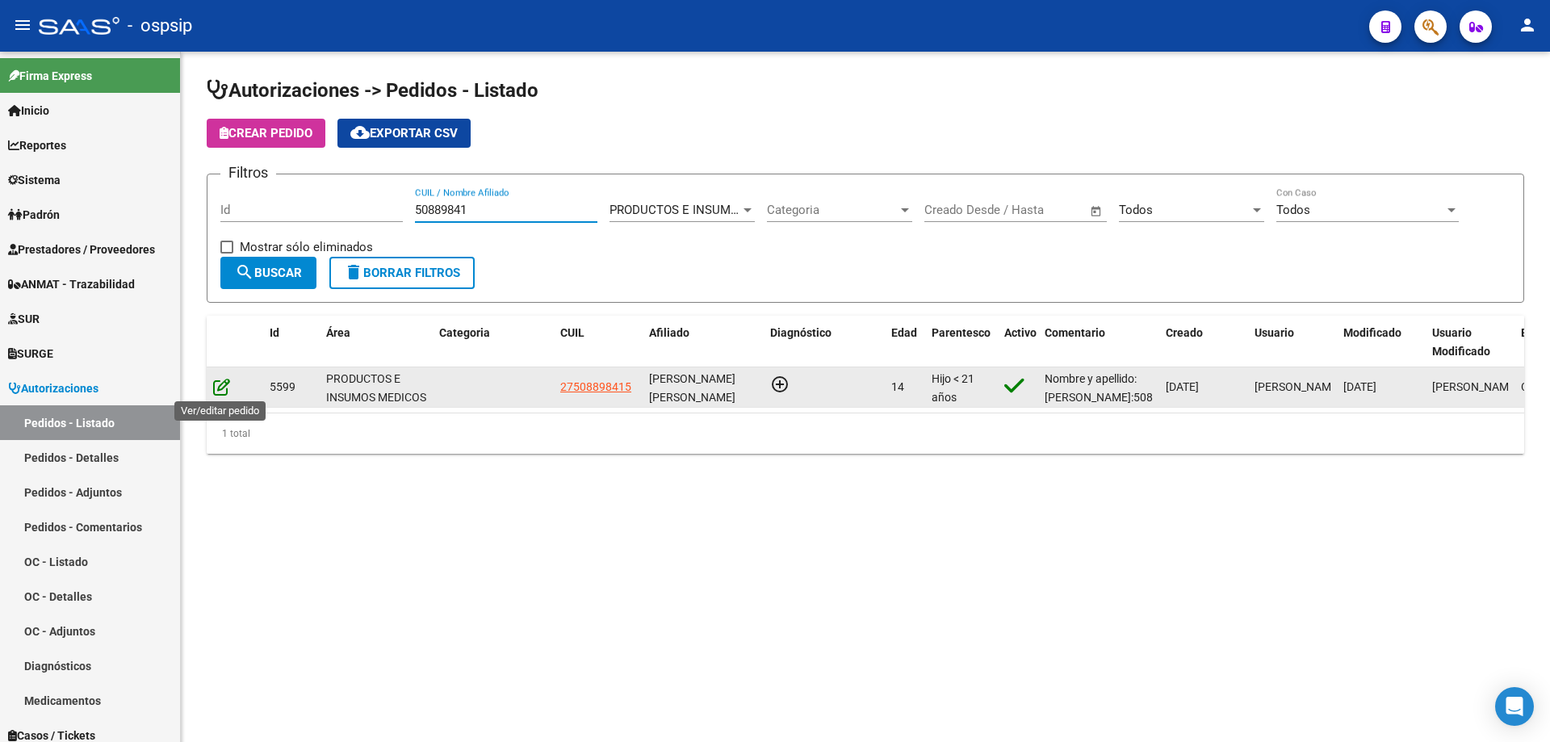
type input "50889841"
click at [219, 393] on icon at bounding box center [221, 387] width 17 height 18
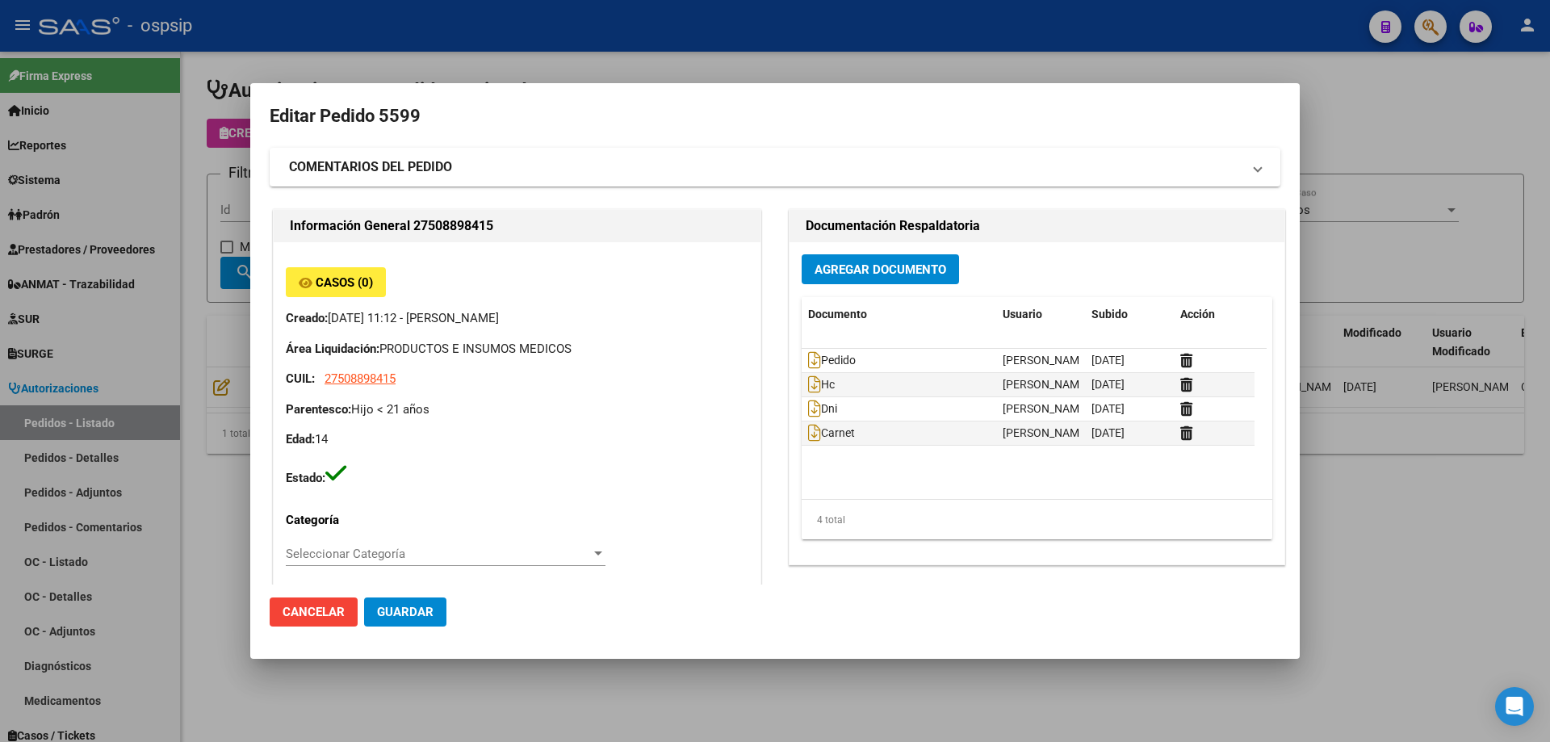
type input "[PERSON_NAME] [PERSON_NAME]"
type input "[GEOGRAPHIC_DATA], [GEOGRAPHIC_DATA], [GEOGRAPHIC_DATA] 3455"
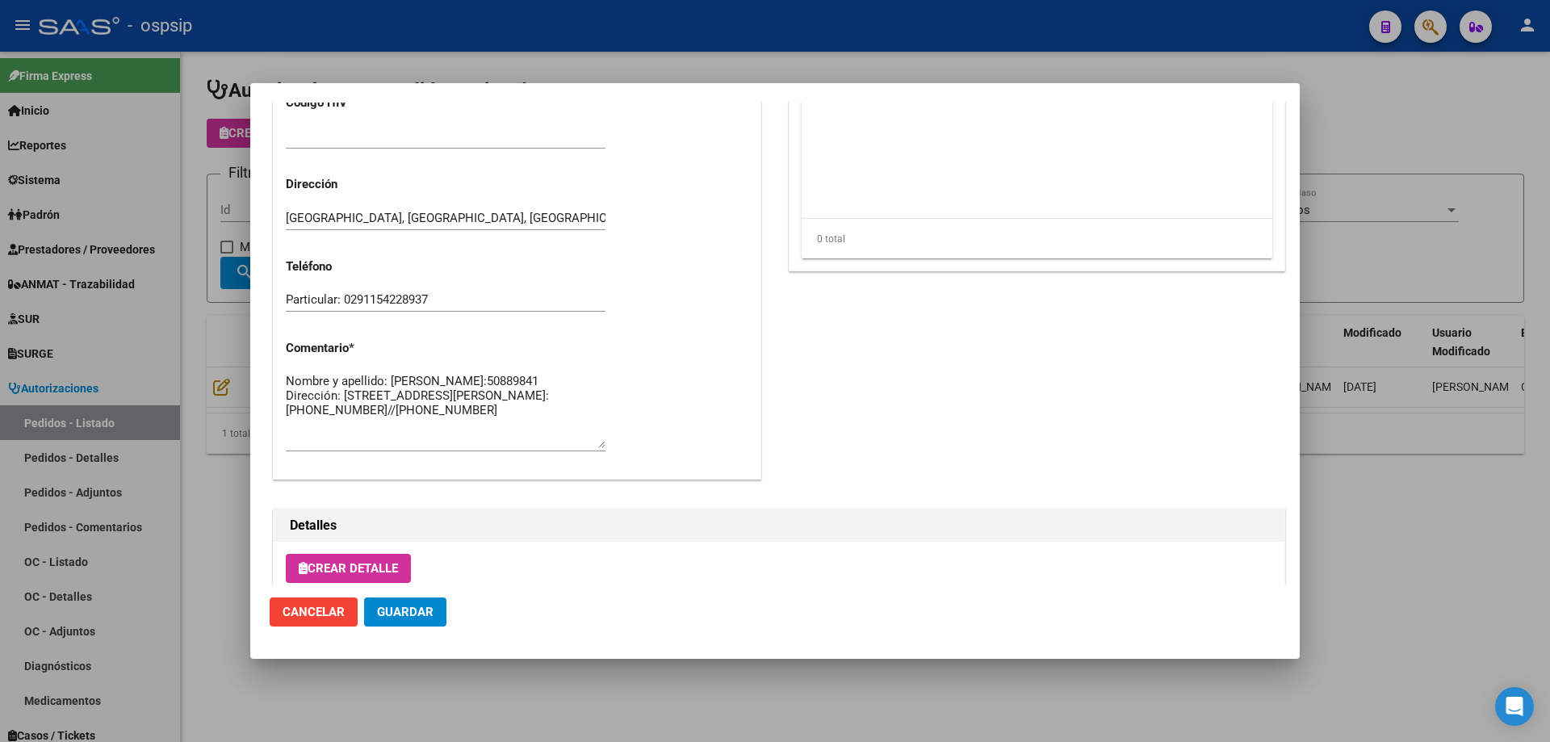
scroll to position [645, 0]
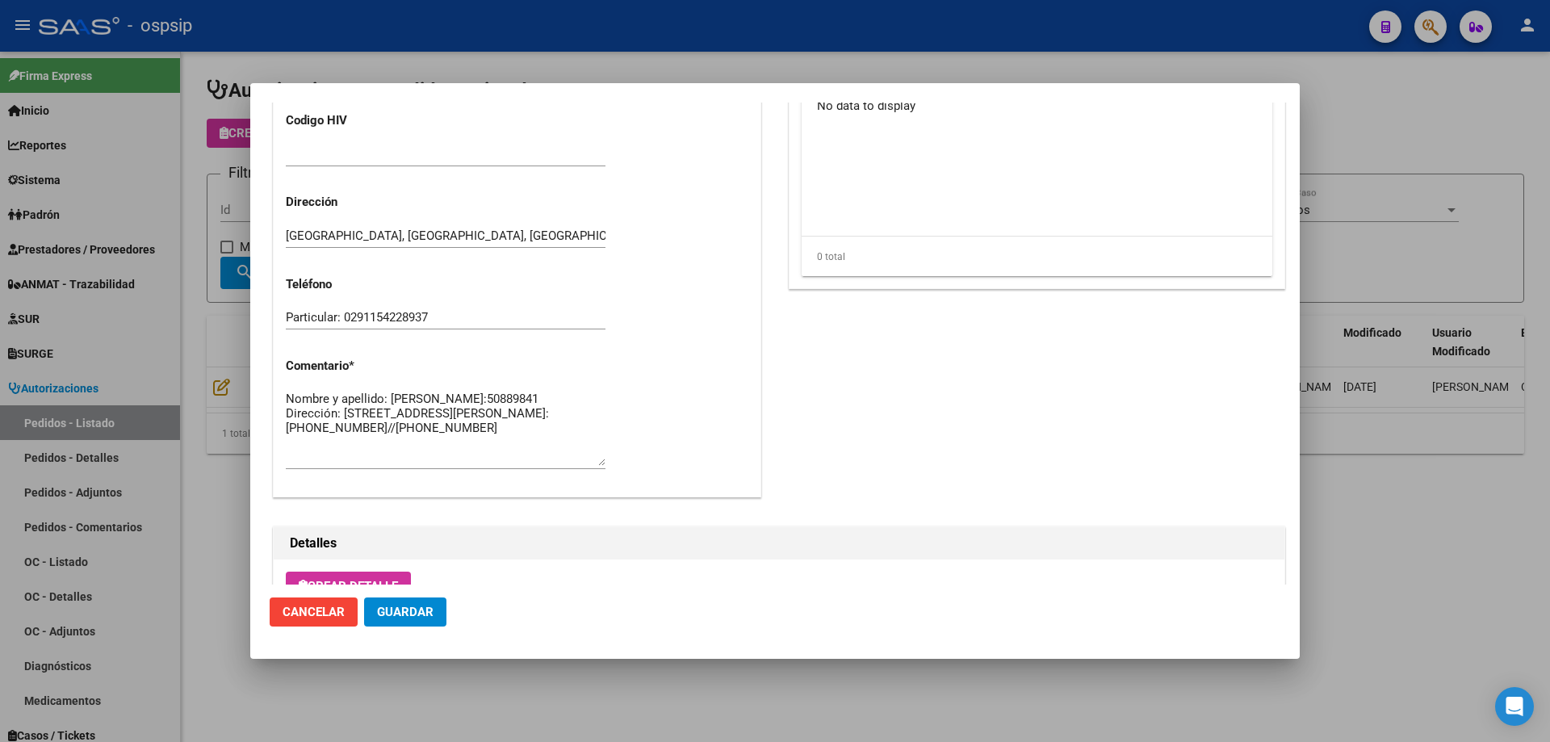
click at [192, 223] on div at bounding box center [775, 371] width 1550 height 742
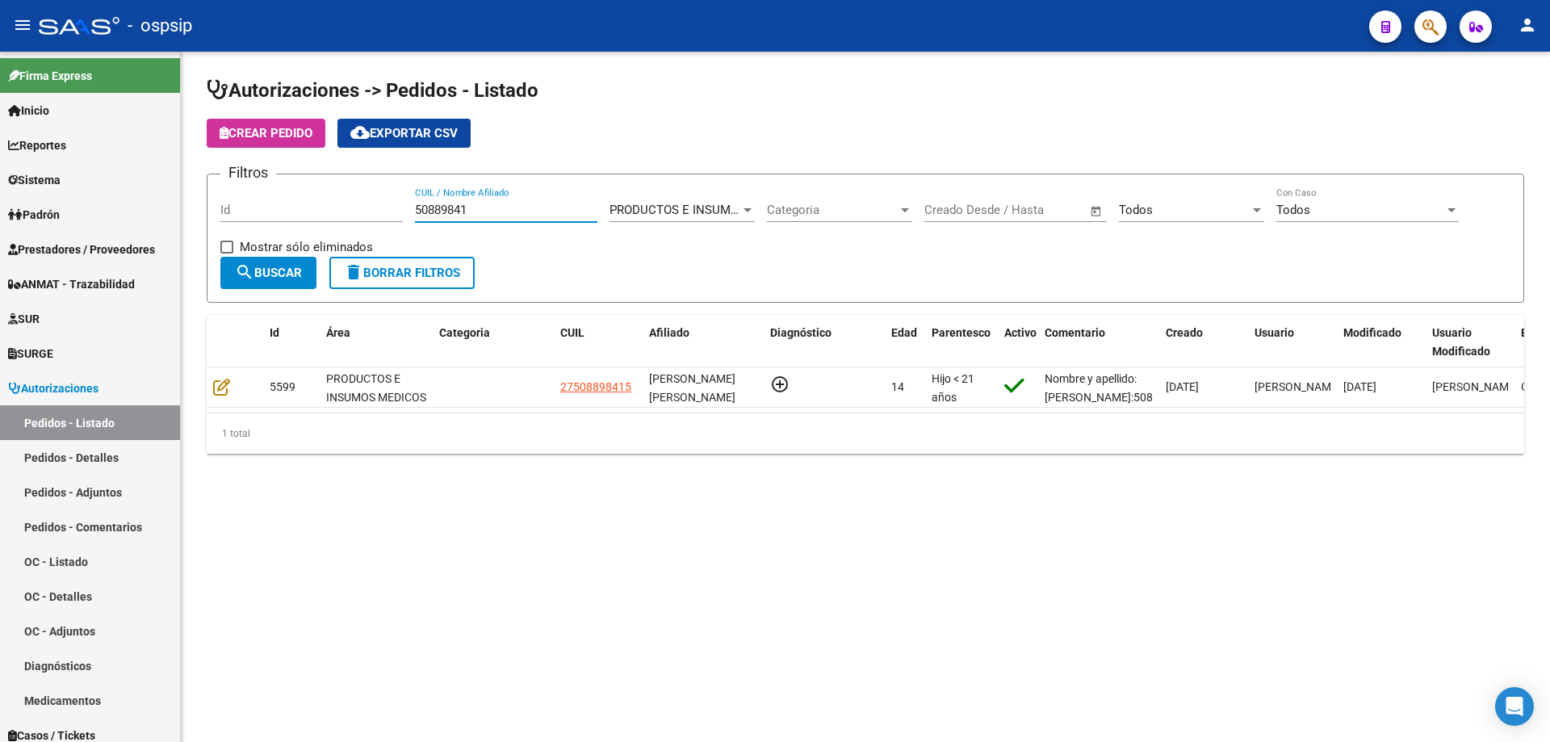
drag, startPoint x: 512, startPoint y: 210, endPoint x: 509, endPoint y: 220, distance: 11.0
click at [509, 220] on div "50889841 CUIL / Nombre Afiliado" at bounding box center [506, 204] width 182 height 35
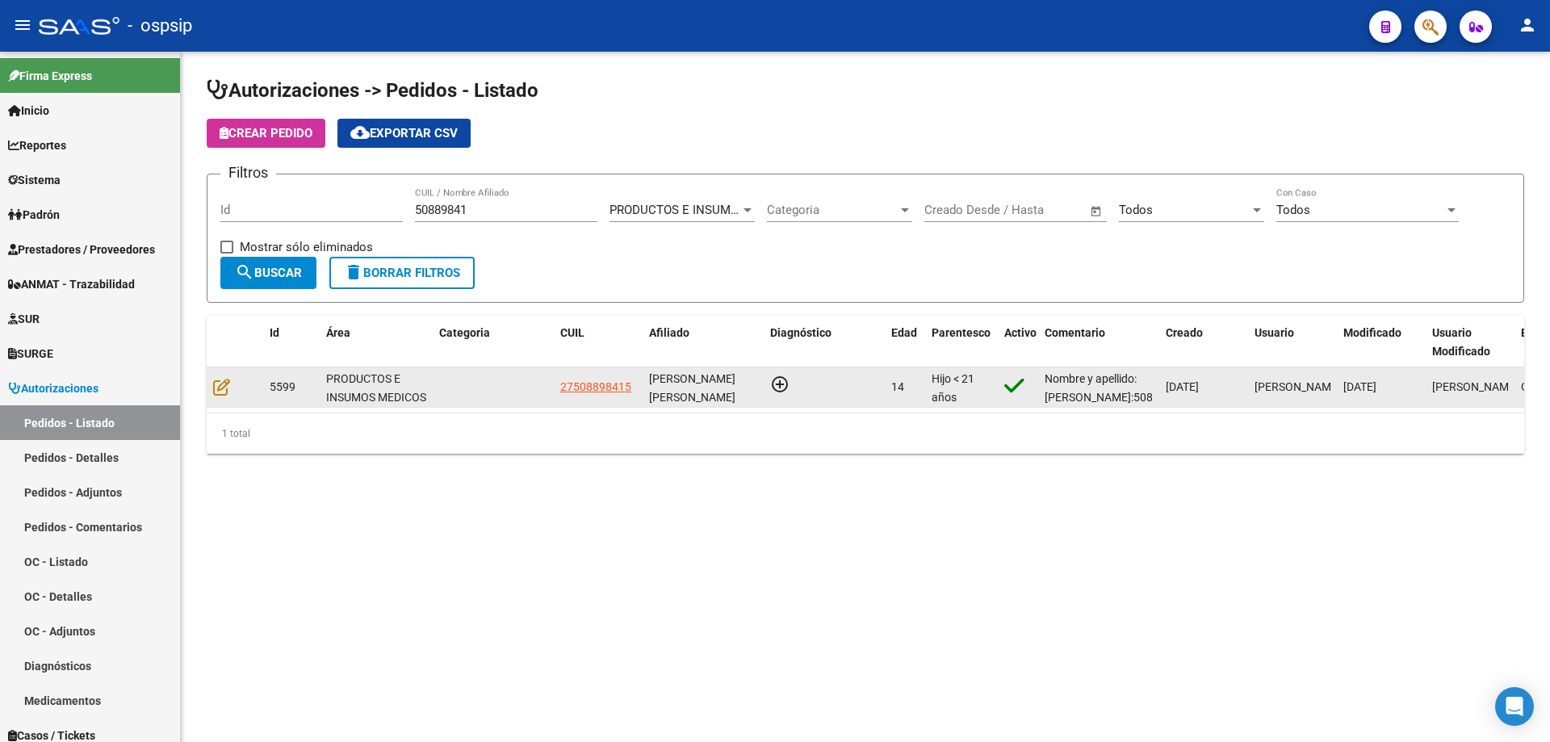
click at [211, 383] on datatable-body-cell at bounding box center [235, 387] width 57 height 40
click at [224, 384] on icon at bounding box center [221, 387] width 17 height 18
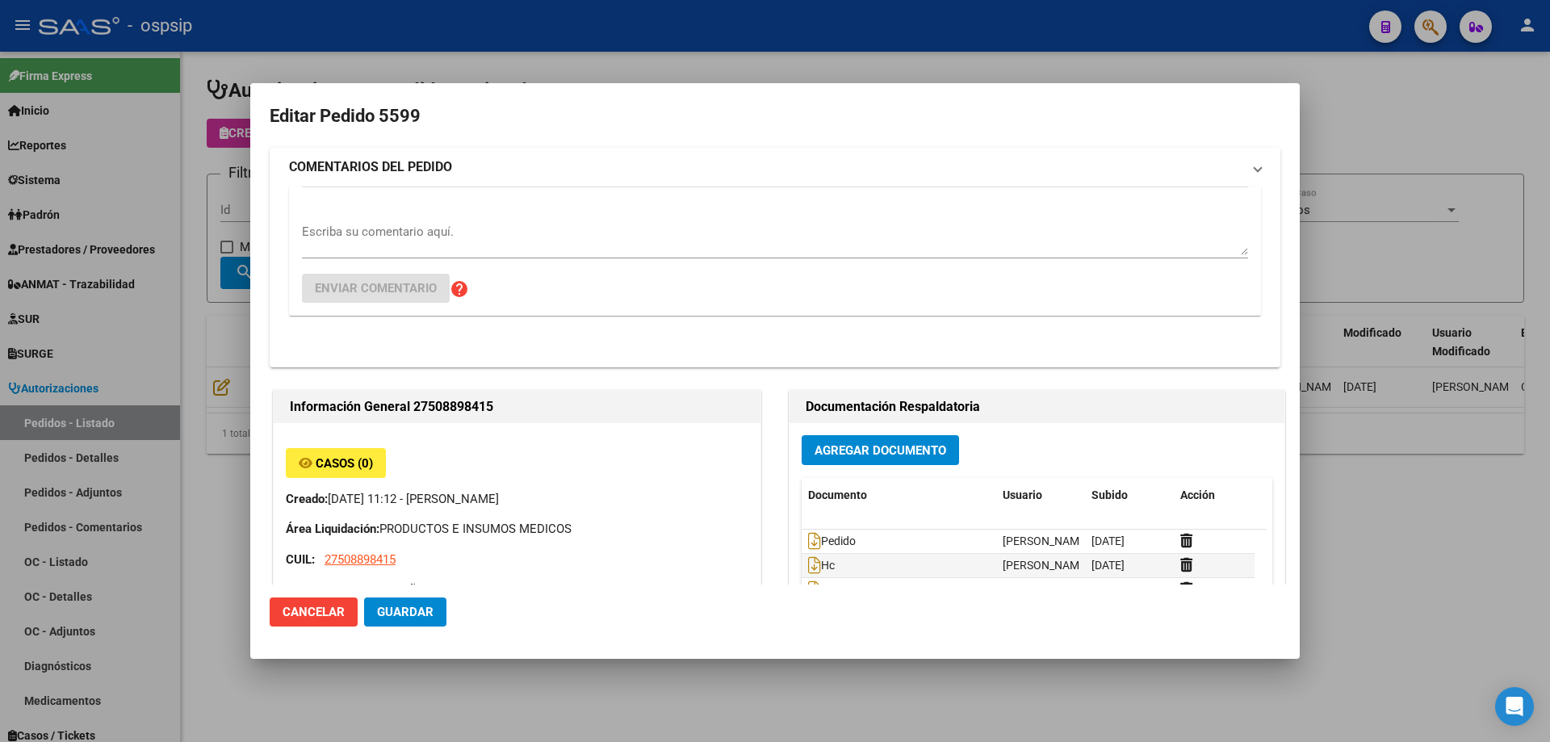
type input "[PERSON_NAME] [PERSON_NAME]"
type input "[GEOGRAPHIC_DATA], [GEOGRAPHIC_DATA], [GEOGRAPHIC_DATA] 3455"
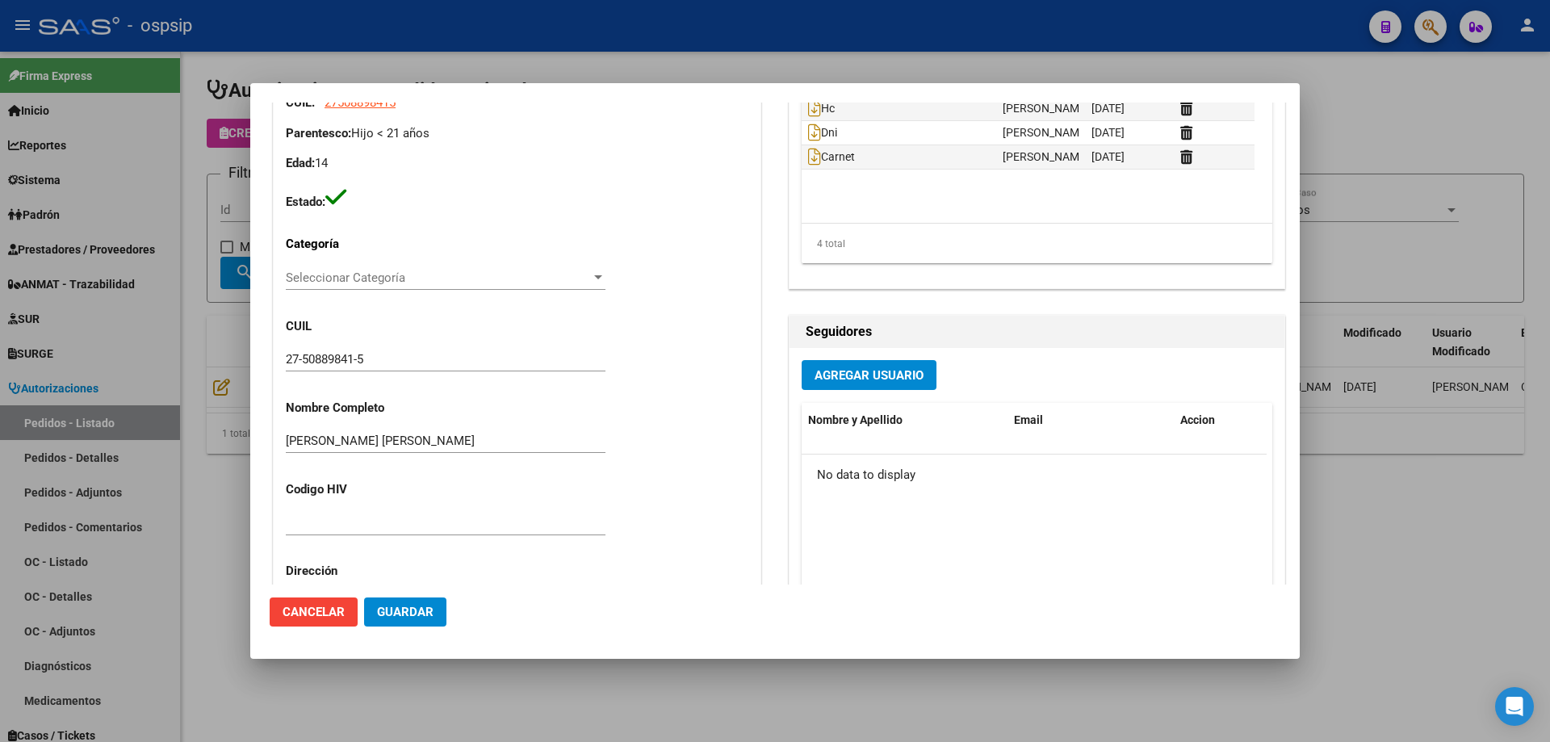
scroll to position [161, 0]
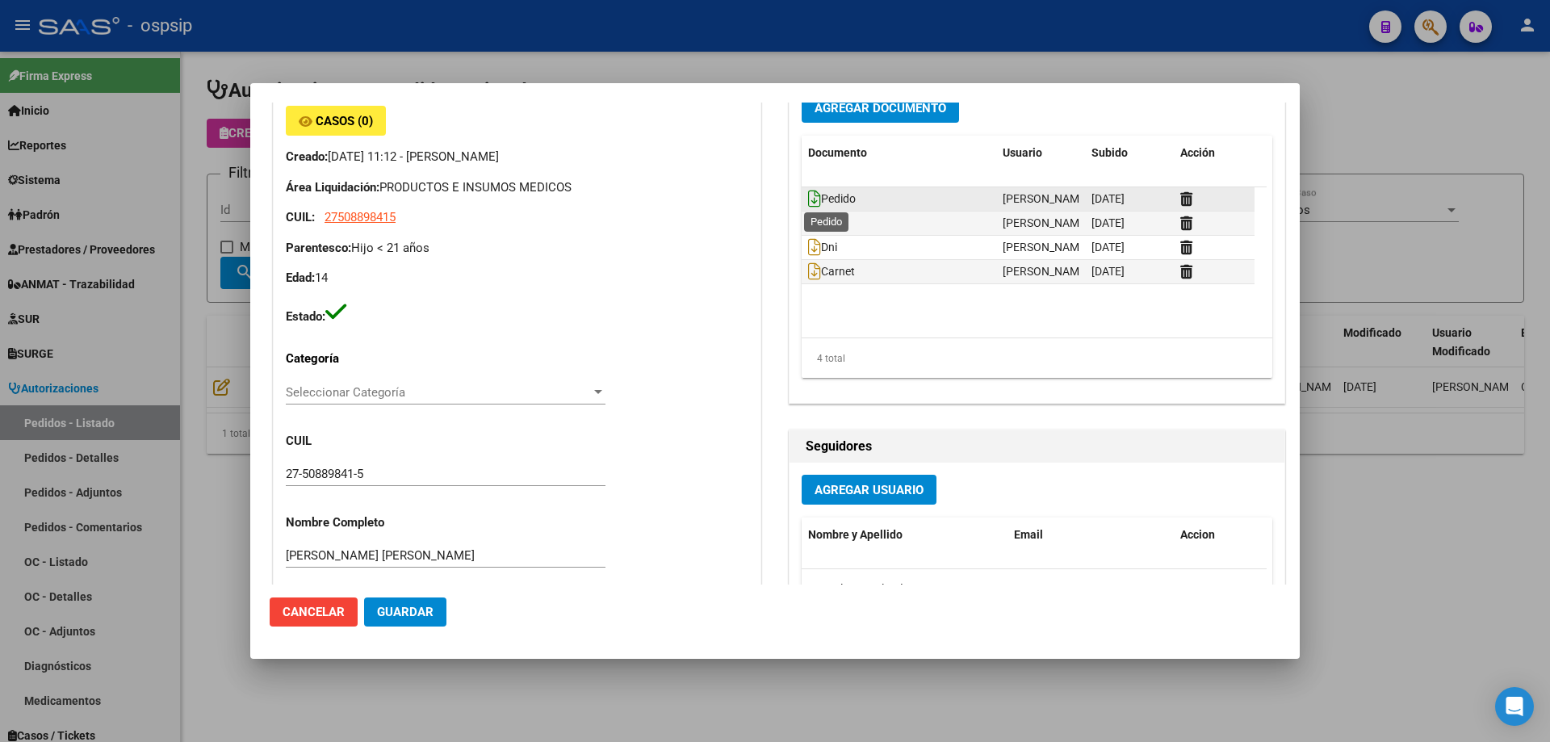
click at [811, 205] on icon at bounding box center [814, 199] width 13 height 18
click at [346, 471] on input "27-50889841-5" at bounding box center [446, 474] width 320 height 15
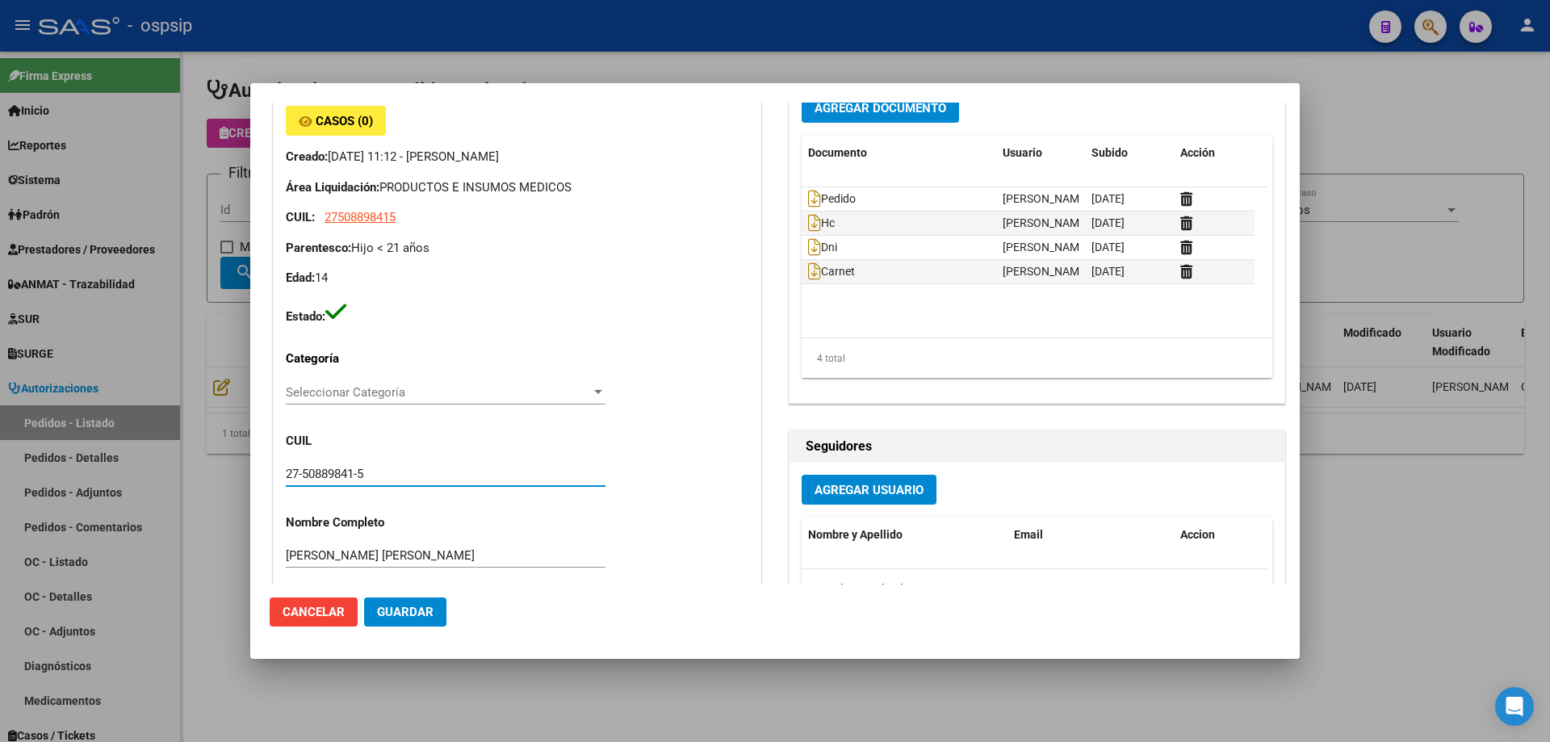
click at [346, 471] on input "27-50889841-5" at bounding box center [446, 474] width 320 height 15
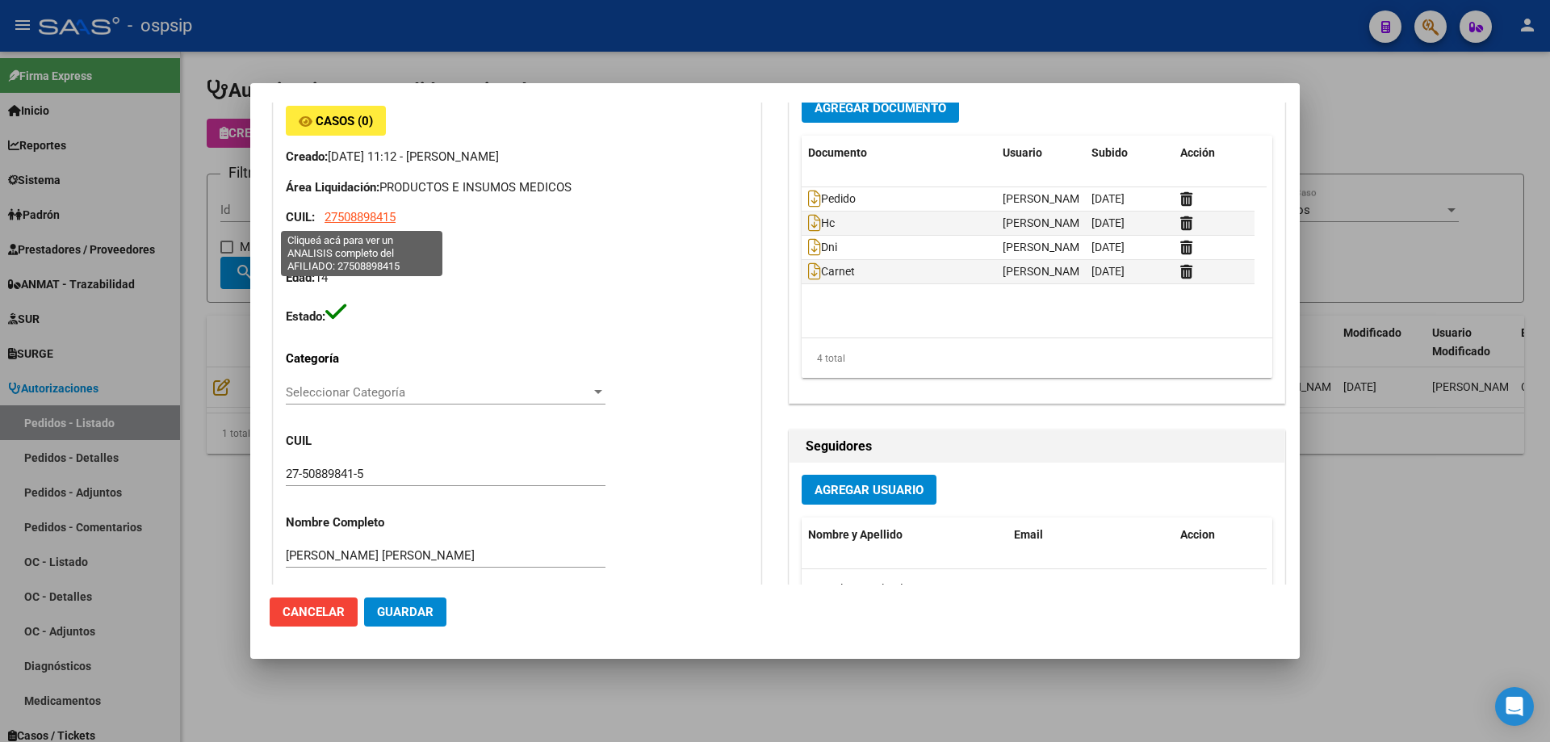
click at [362, 213] on span "27508898415" at bounding box center [360, 217] width 71 height 15
type textarea "27508898415"
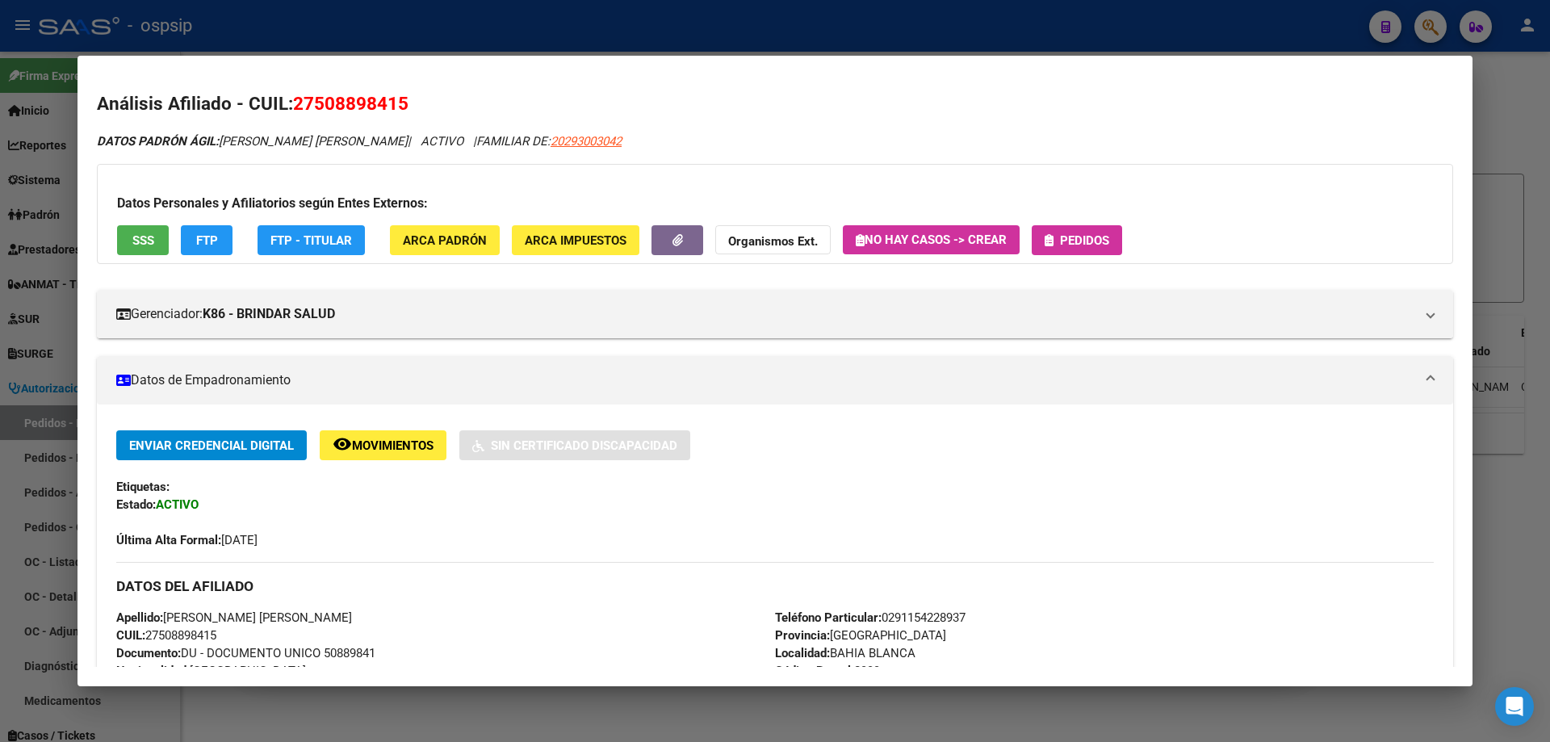
click at [7, 289] on div at bounding box center [775, 371] width 1550 height 742
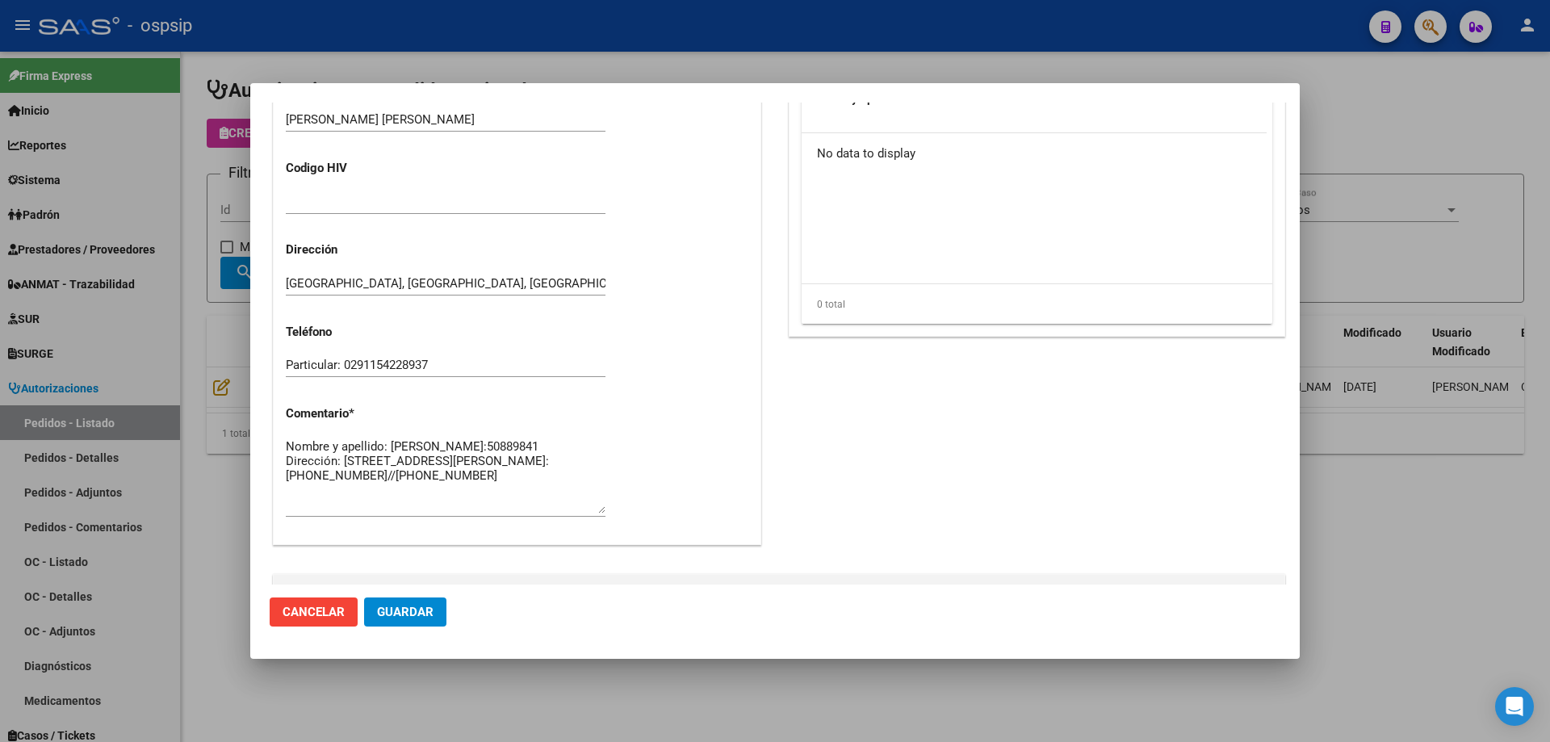
scroll to position [807, 0]
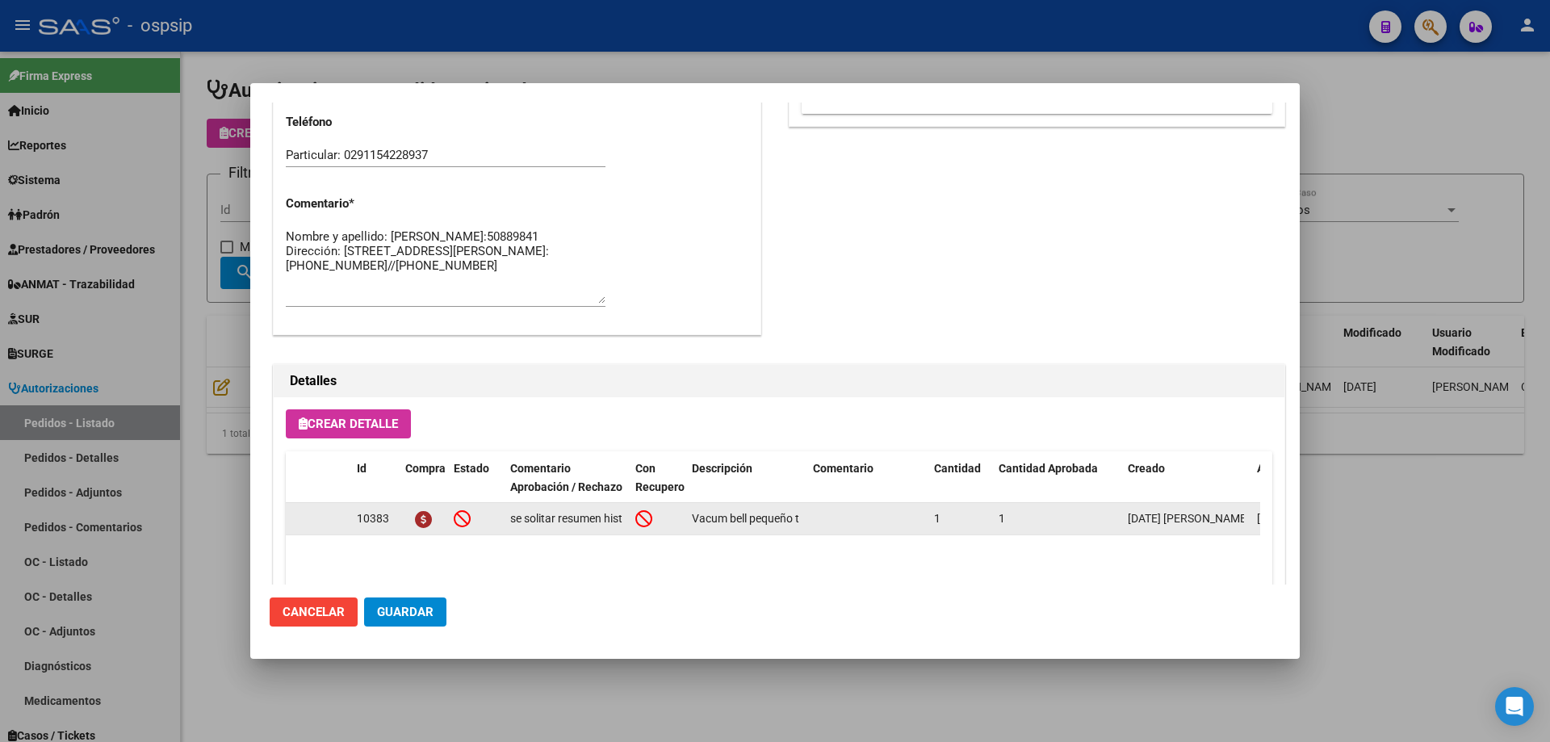
click at [690, 517] on datatable-body-cell "Vacum bell pequeño tipo mujer apex 19cm" at bounding box center [745, 518] width 121 height 31
drag, startPoint x: 692, startPoint y: 513, endPoint x: 828, endPoint y: 512, distance: 136.4
click at [828, 512] on div "10383 se solitar resumen historia clinica justificatibo medico y rx con medicio…" at bounding box center [889, 519] width 1207 height 32
copy div "Vacum bell pequeño tipo mujer apex 19cm"
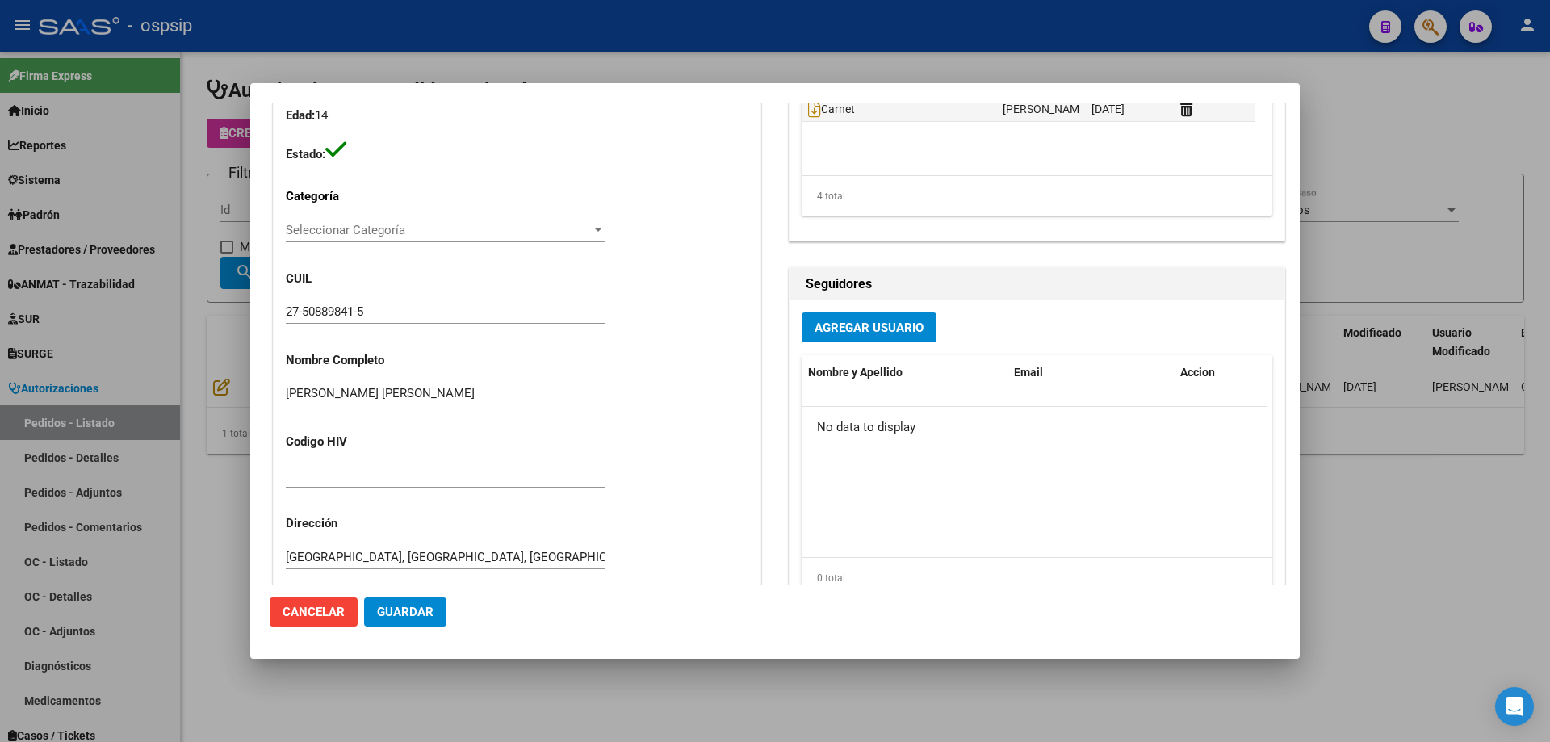
scroll to position [323, 0]
click at [322, 309] on input "27-50889841-5" at bounding box center [446, 312] width 320 height 15
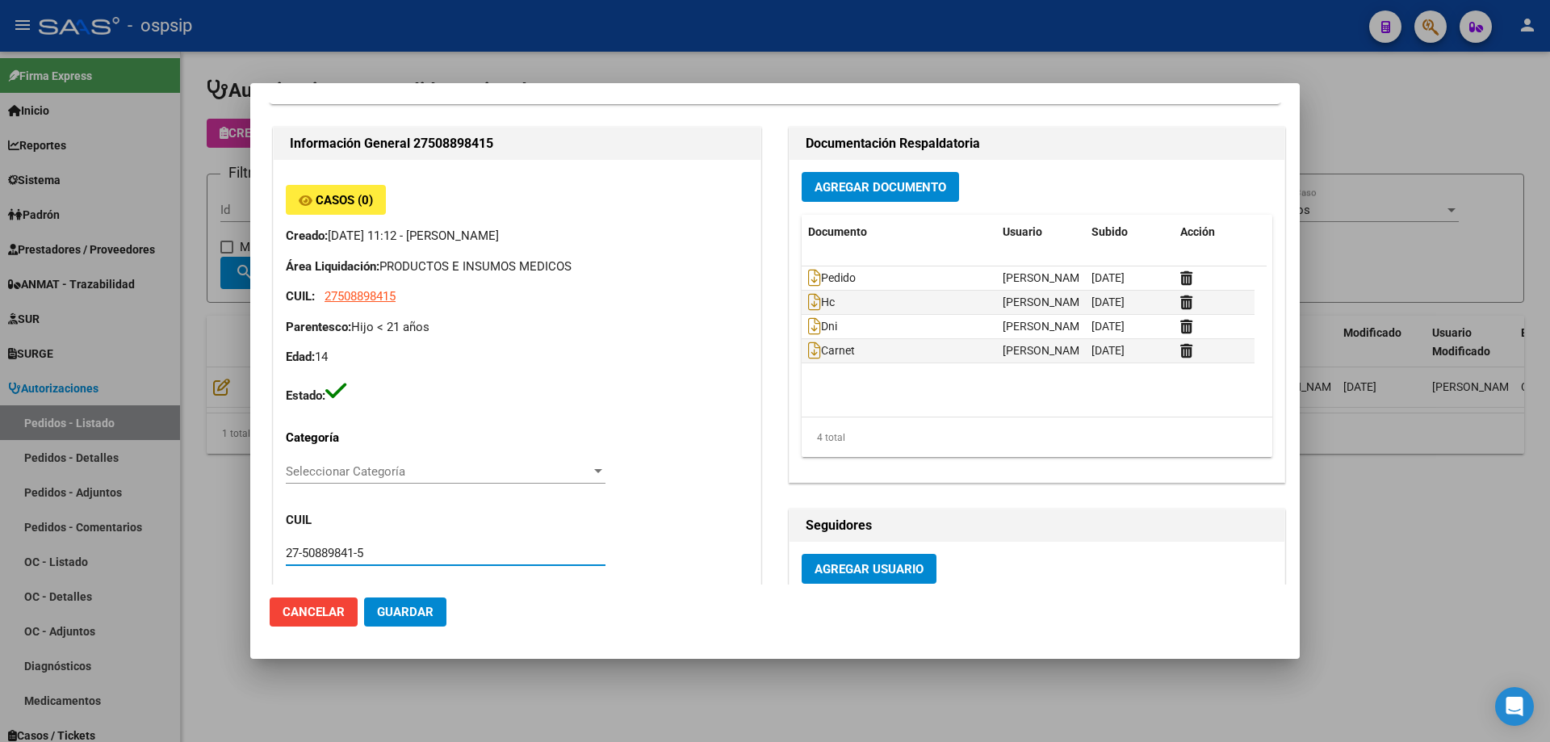
scroll to position [81, 0]
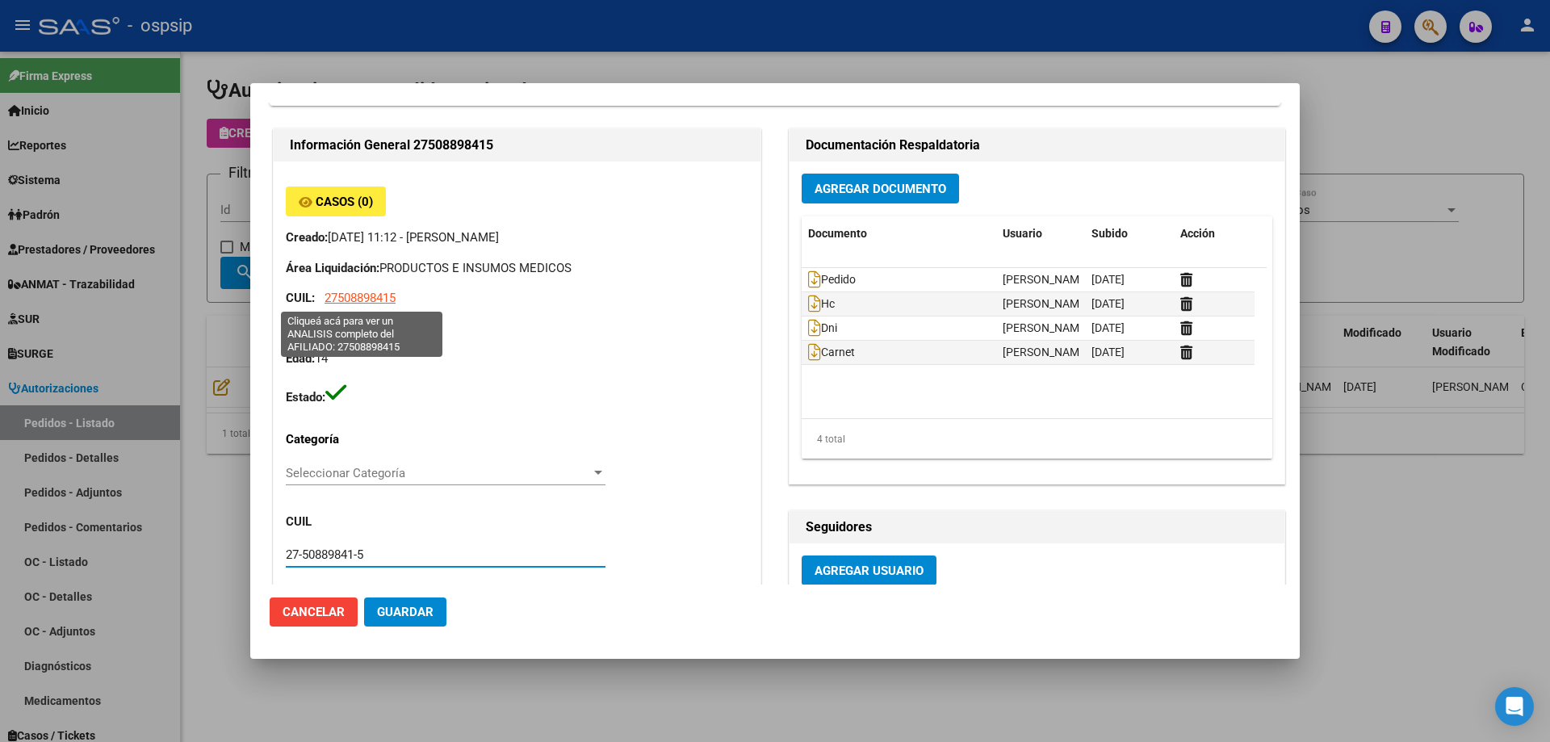
click at [366, 291] on span "27508898415" at bounding box center [360, 298] width 71 height 15
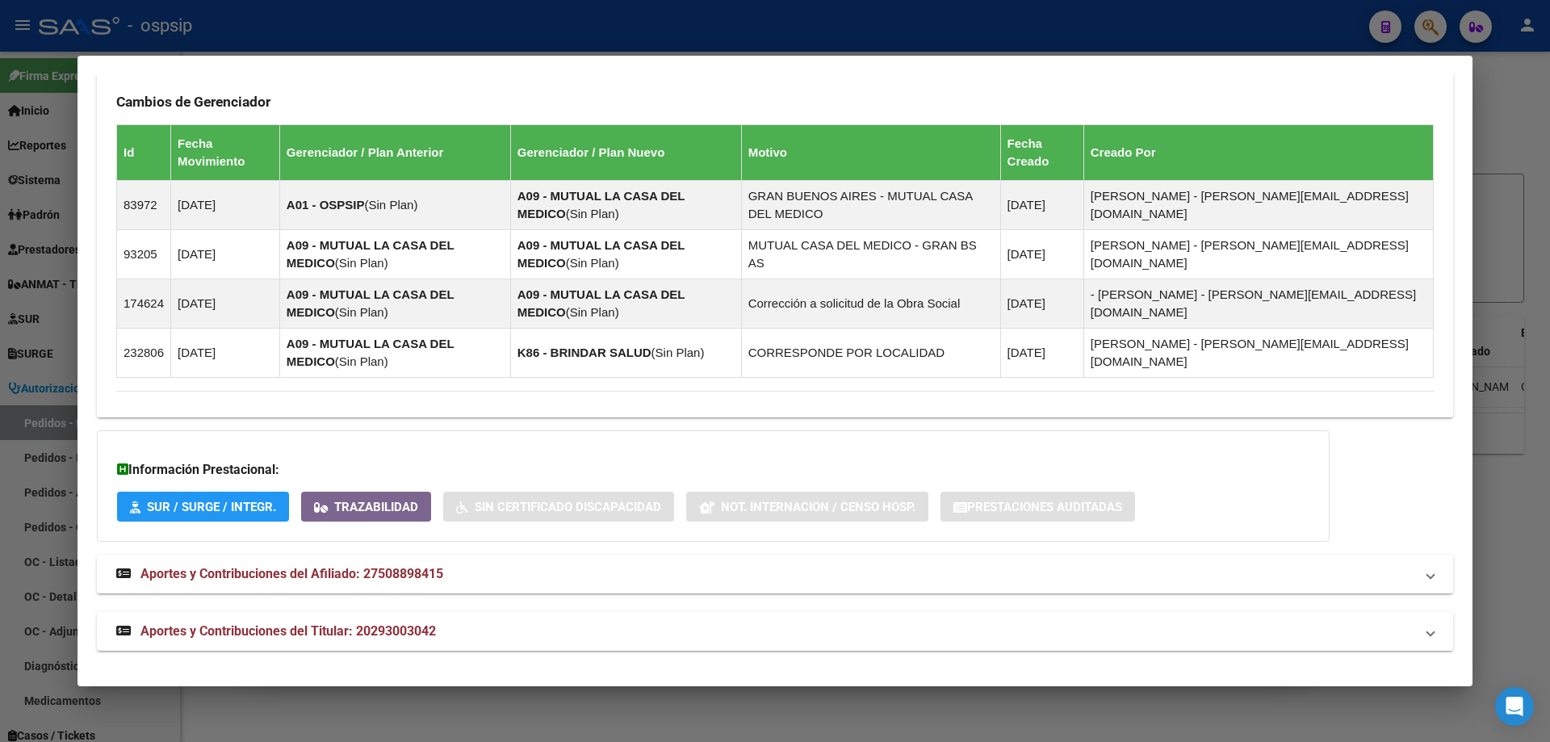
scroll to position [1060, 0]
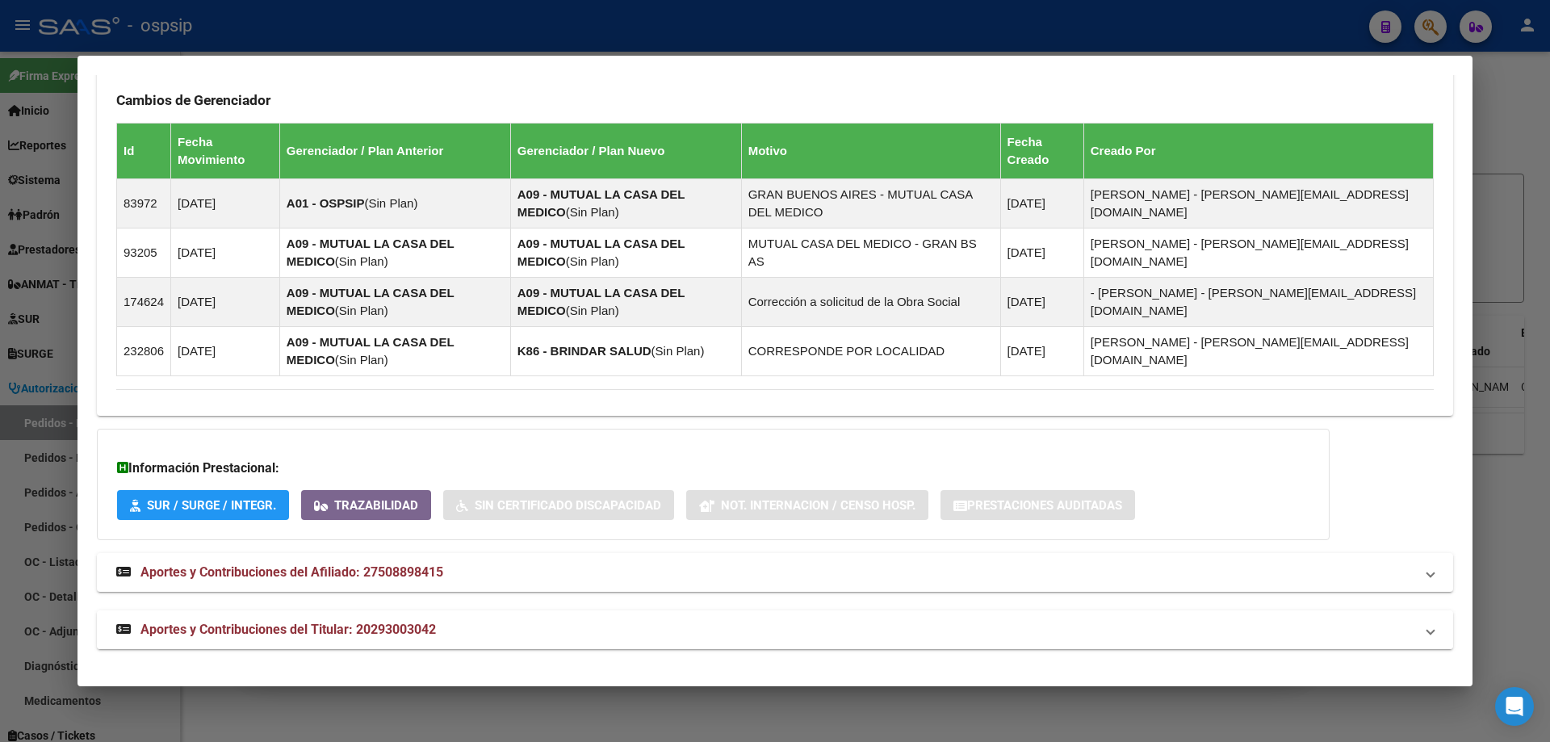
click at [280, 634] on span "Aportes y Contribuciones del Titular: 20293003042" at bounding box center [287, 629] width 295 height 15
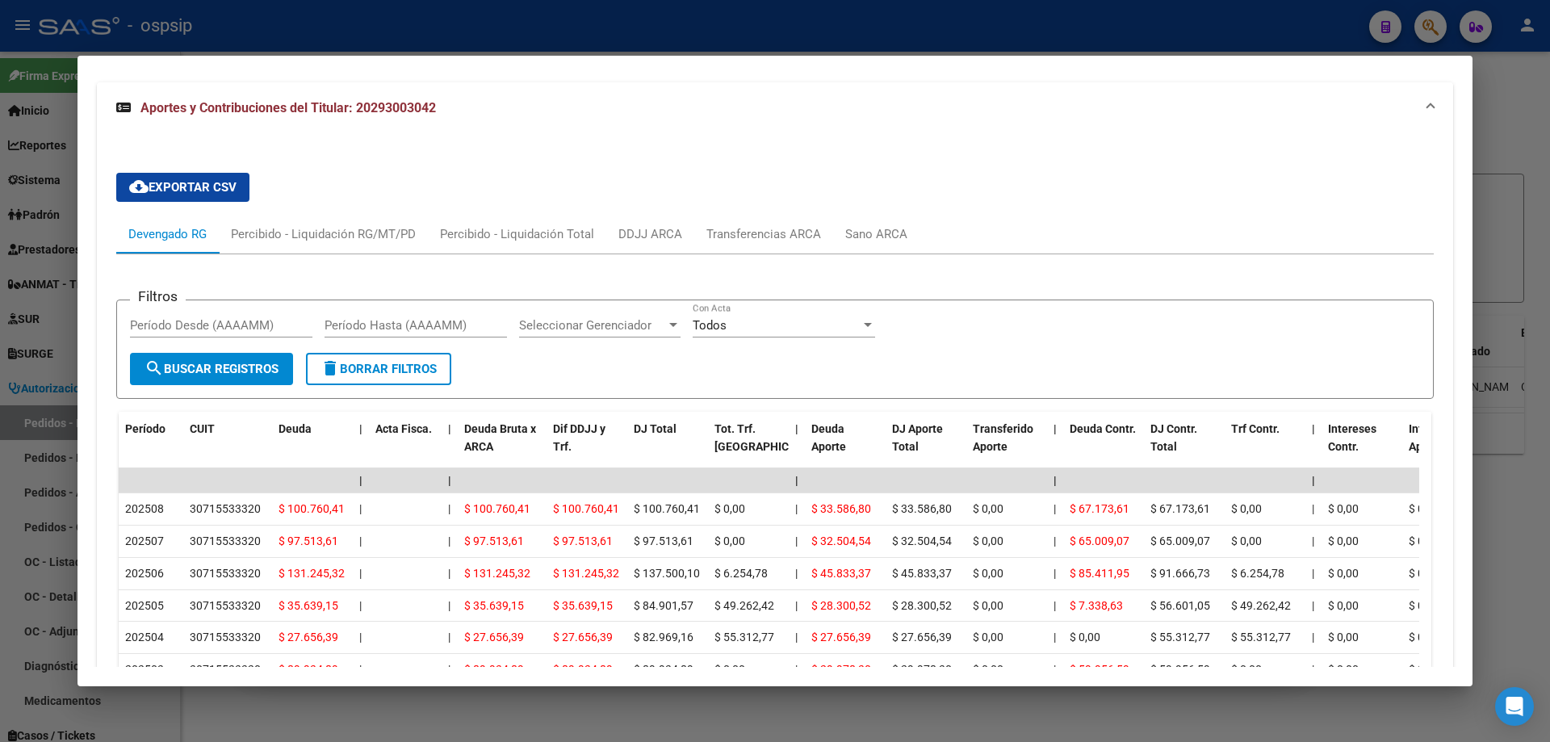
scroll to position [1787, 0]
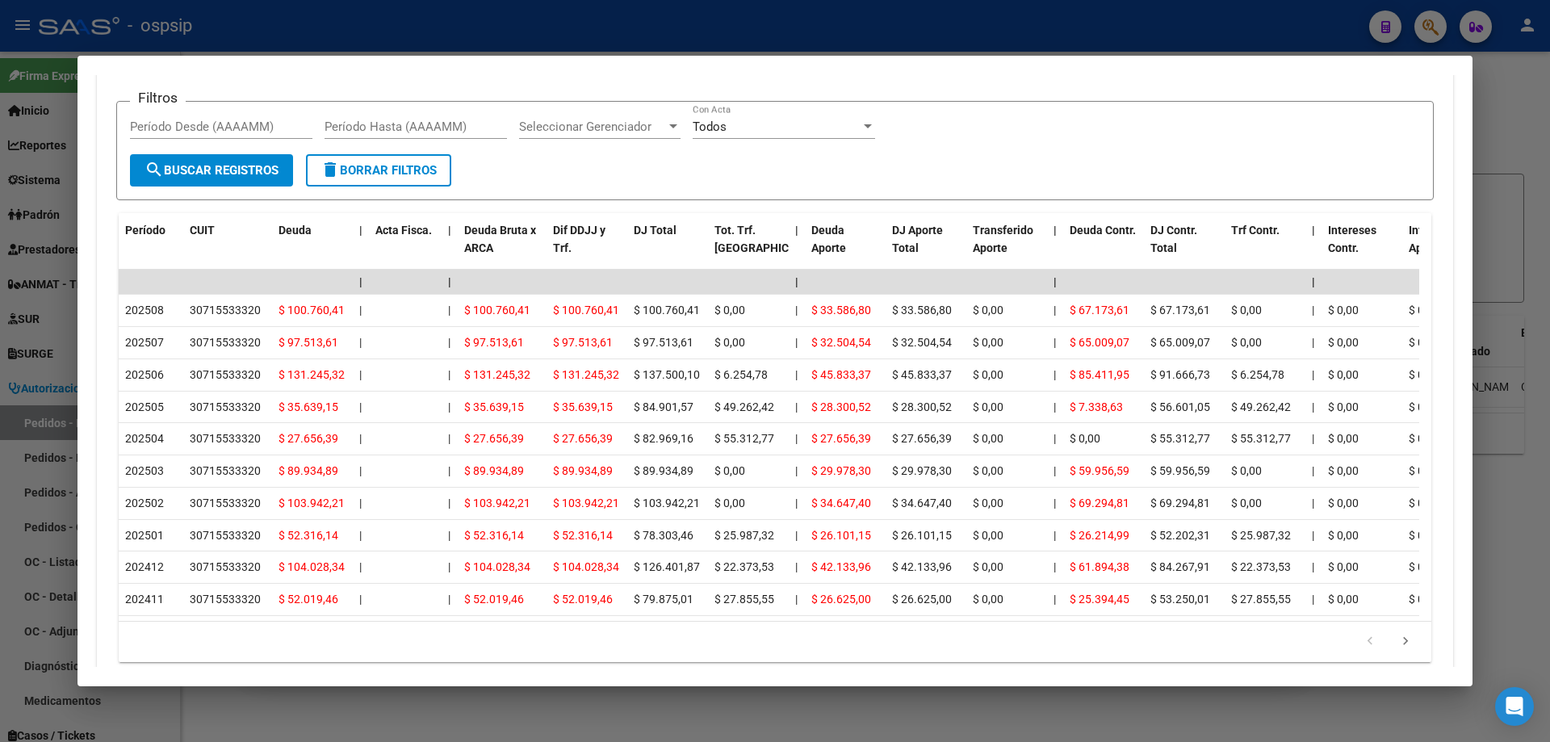
click at [39, 331] on div at bounding box center [775, 371] width 1550 height 742
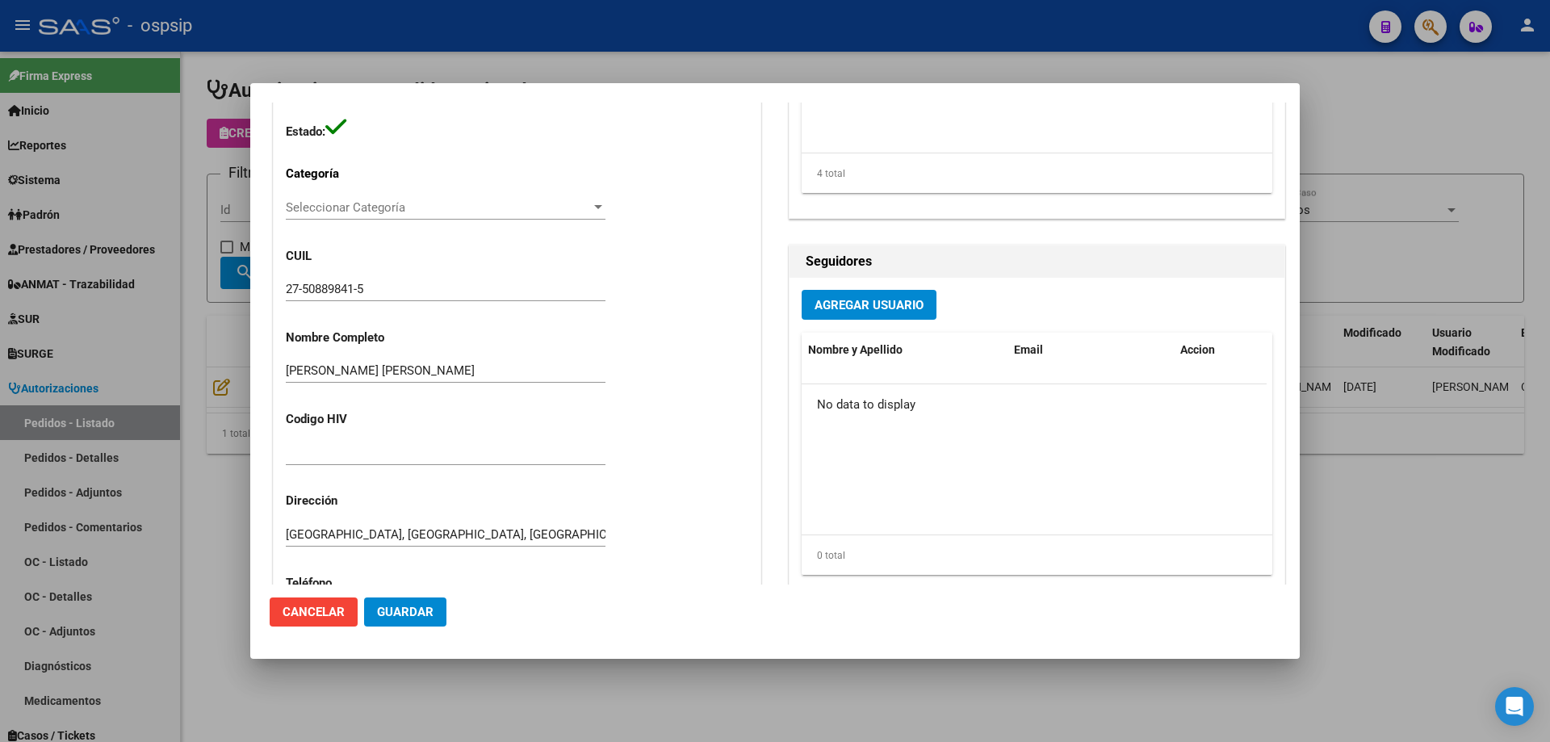
scroll to position [323, 0]
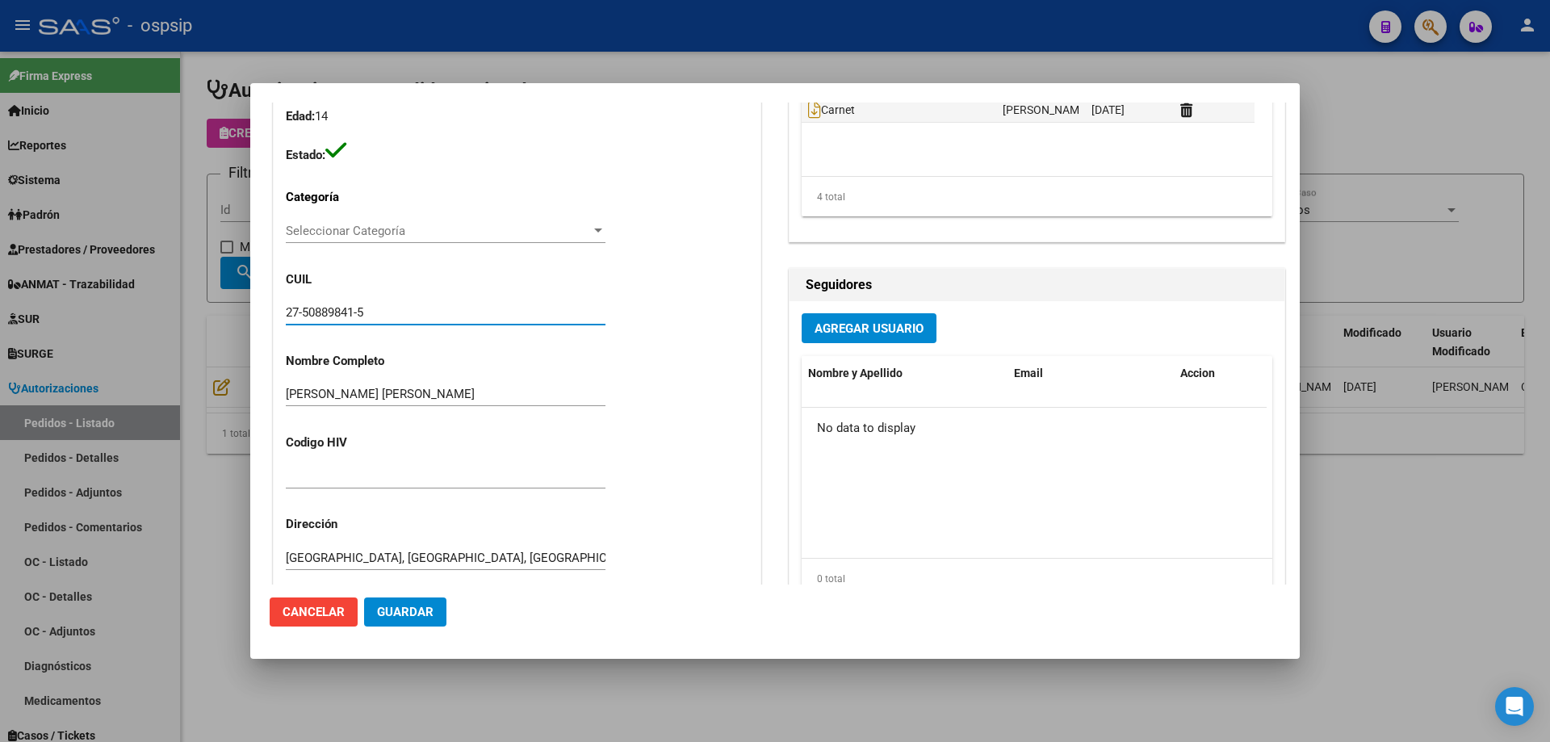
drag, startPoint x: 399, startPoint y: 310, endPoint x: 216, endPoint y: 309, distance: 182.5
click at [216, 309] on div "Editar Pedido 5599 COMENTARIOS DEL PEDIDO Escriba su comentario aquí. Enviar co…" at bounding box center [775, 371] width 1550 height 742
click at [207, 343] on div at bounding box center [775, 371] width 1550 height 742
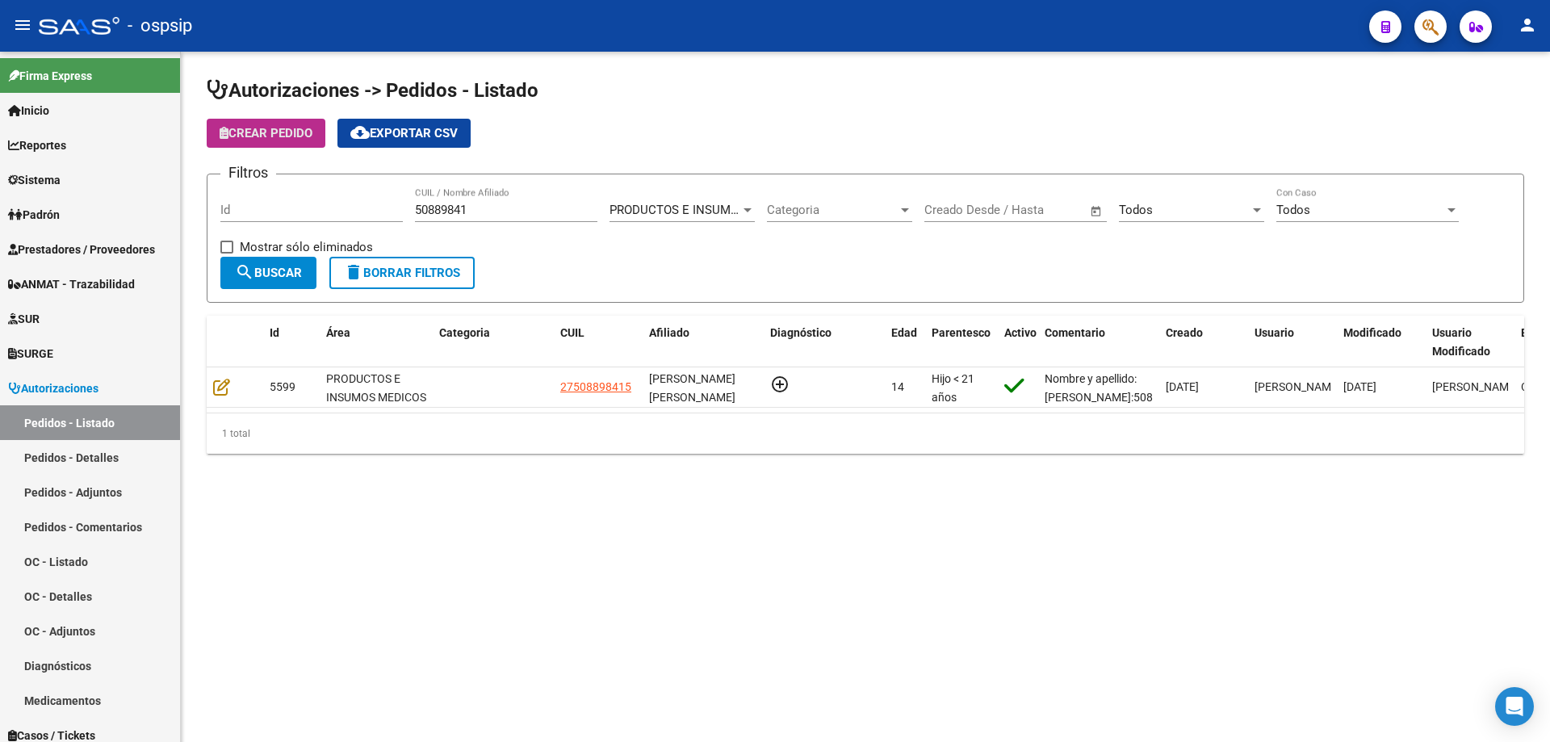
click at [303, 129] on span "Crear Pedido" at bounding box center [266, 133] width 93 height 15
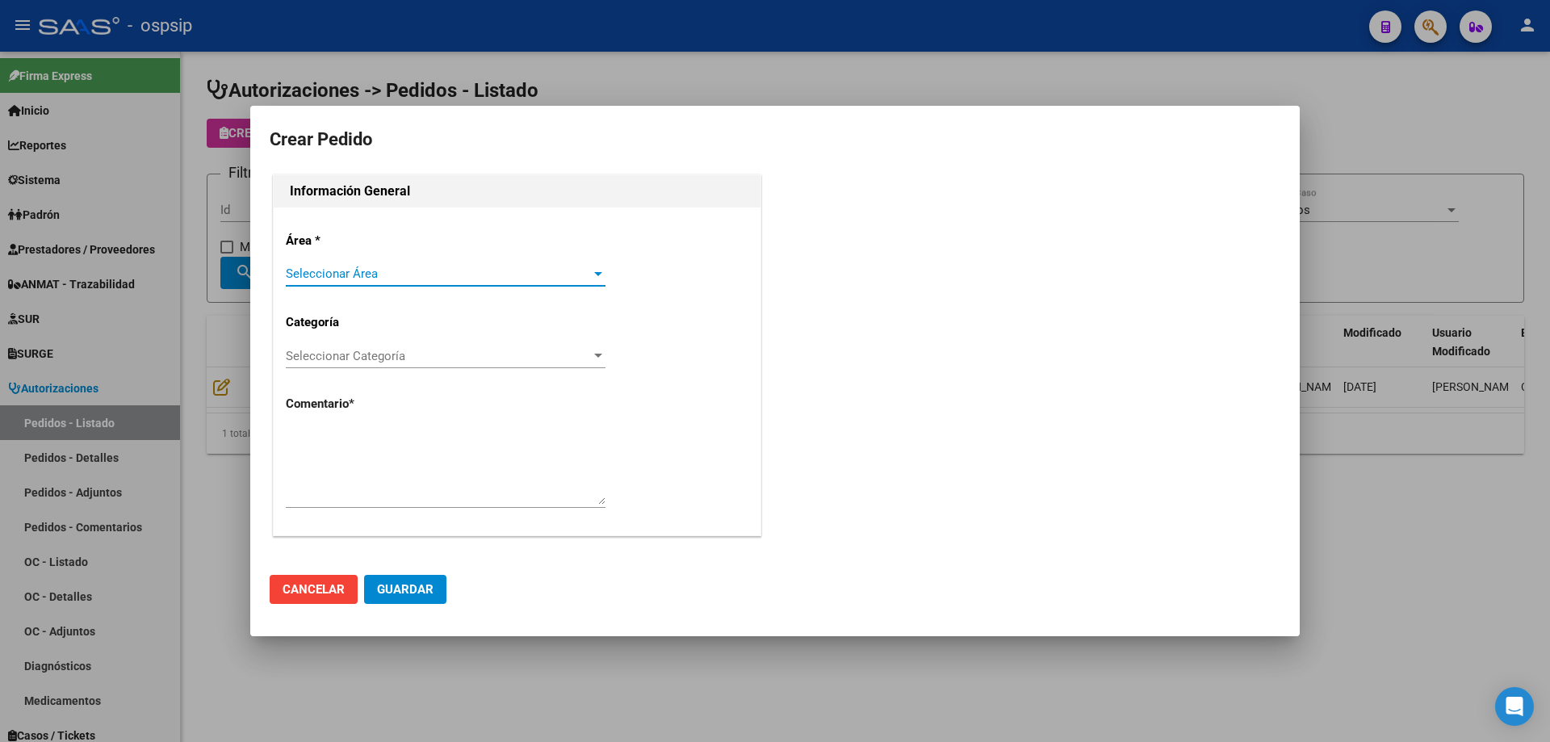
click at [390, 279] on span "Seleccionar Área" at bounding box center [438, 273] width 305 height 15
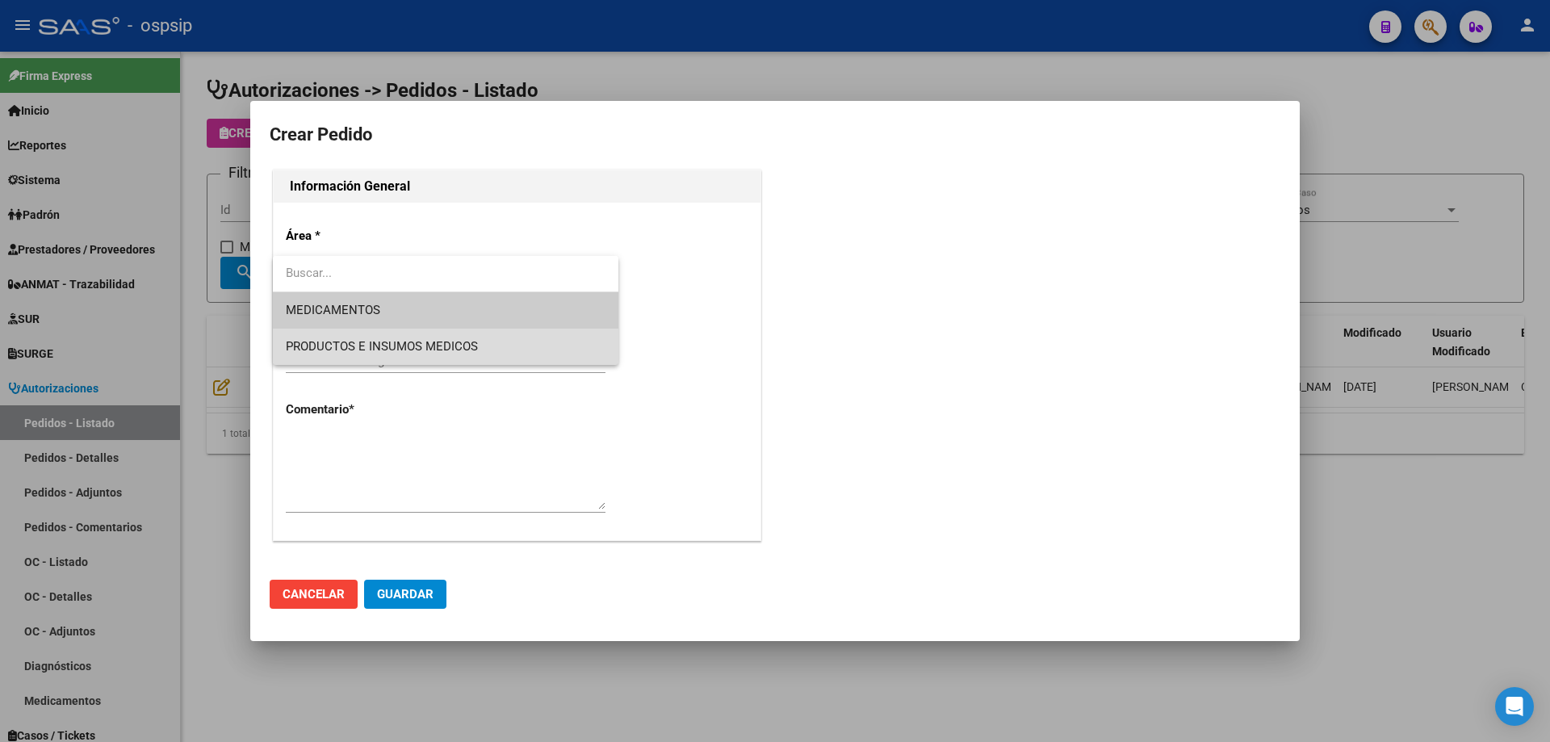
click at [371, 333] on span "PRODUCTOS E INSUMOS MEDICOS" at bounding box center [446, 347] width 320 height 36
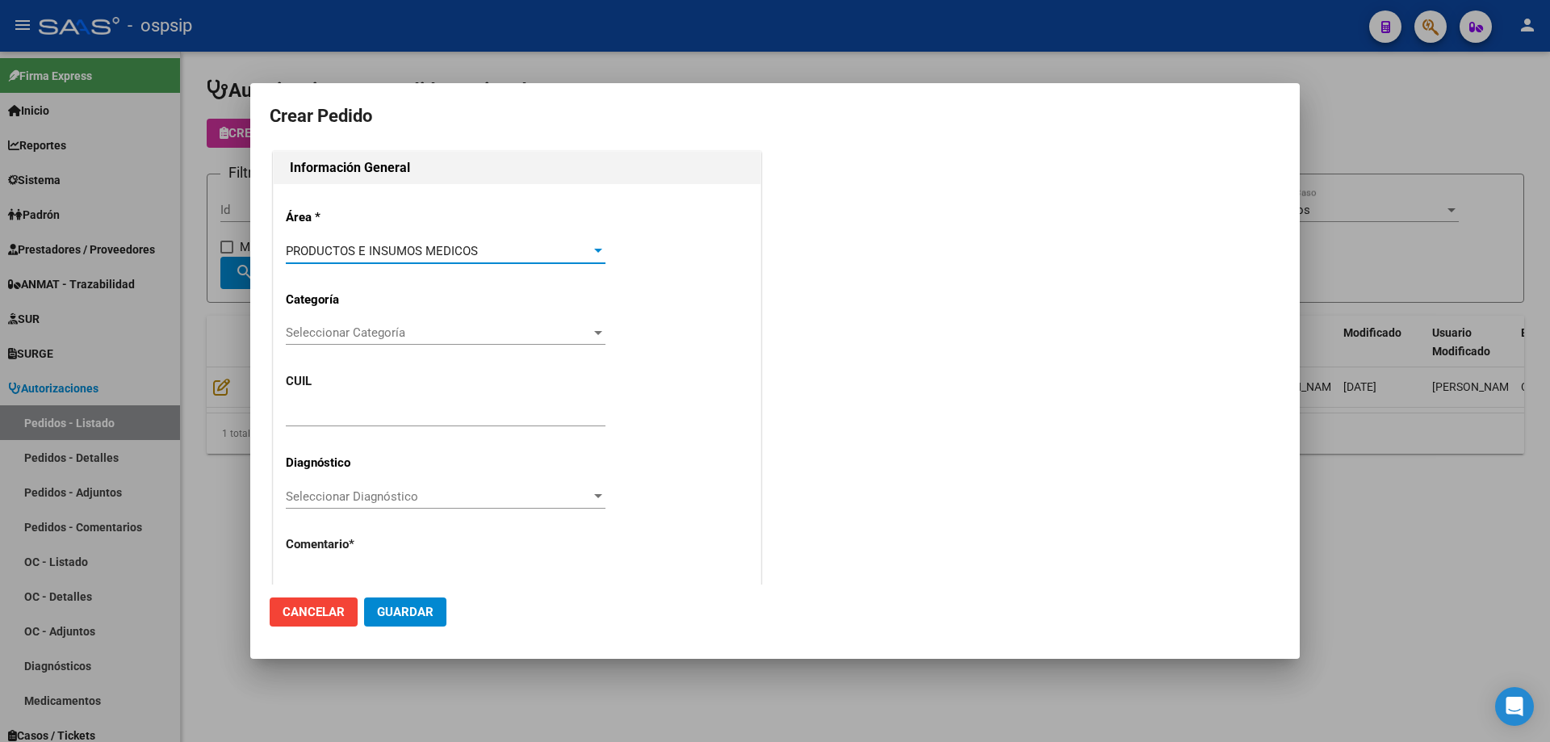
click at [369, 348] on div "Seleccionar Categoría Seleccionar Categoría" at bounding box center [446, 341] width 320 height 40
click at [371, 332] on span "Seleccionar Categoría" at bounding box center [438, 332] width 305 height 15
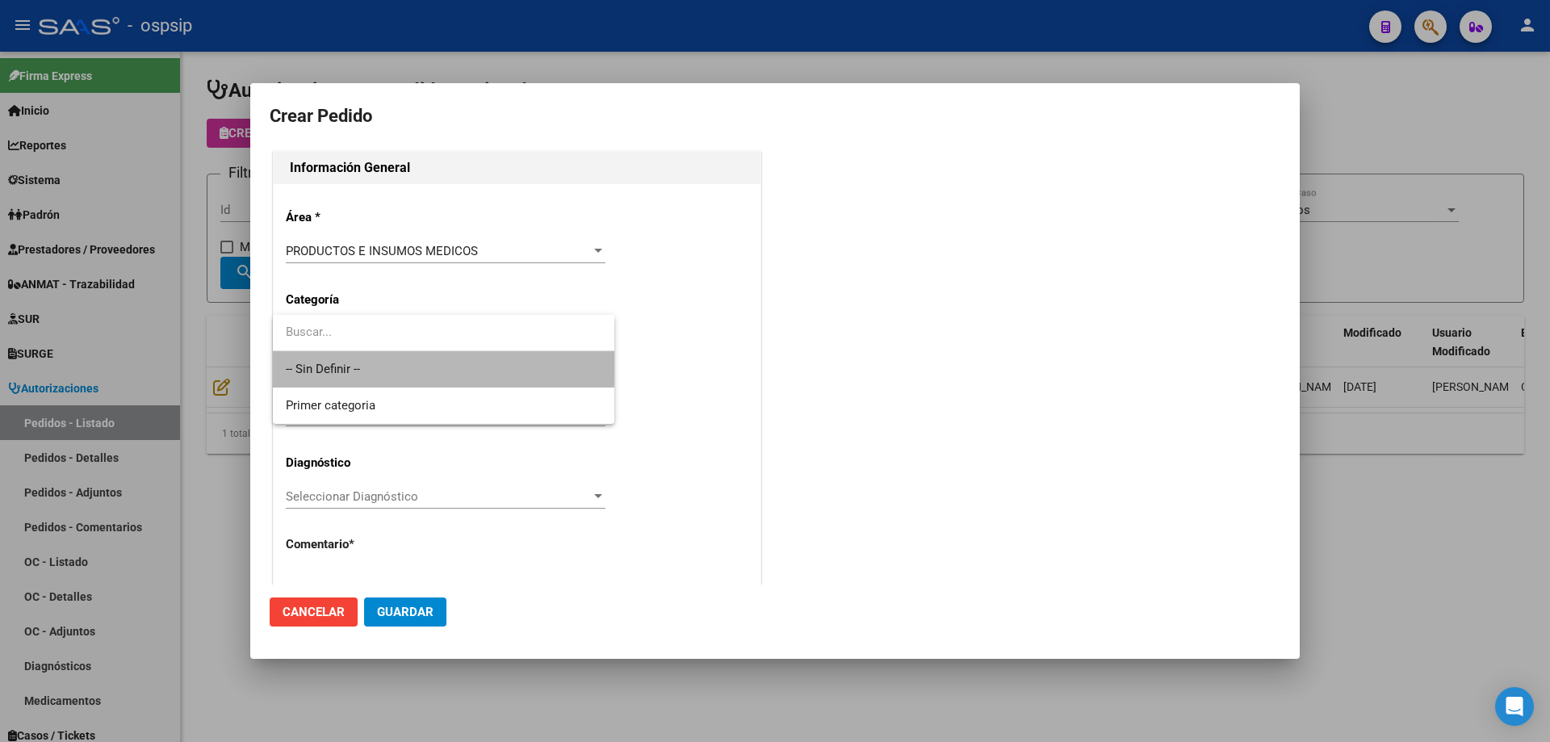
click at [365, 354] on span "-- Sin Definir --" at bounding box center [444, 369] width 316 height 36
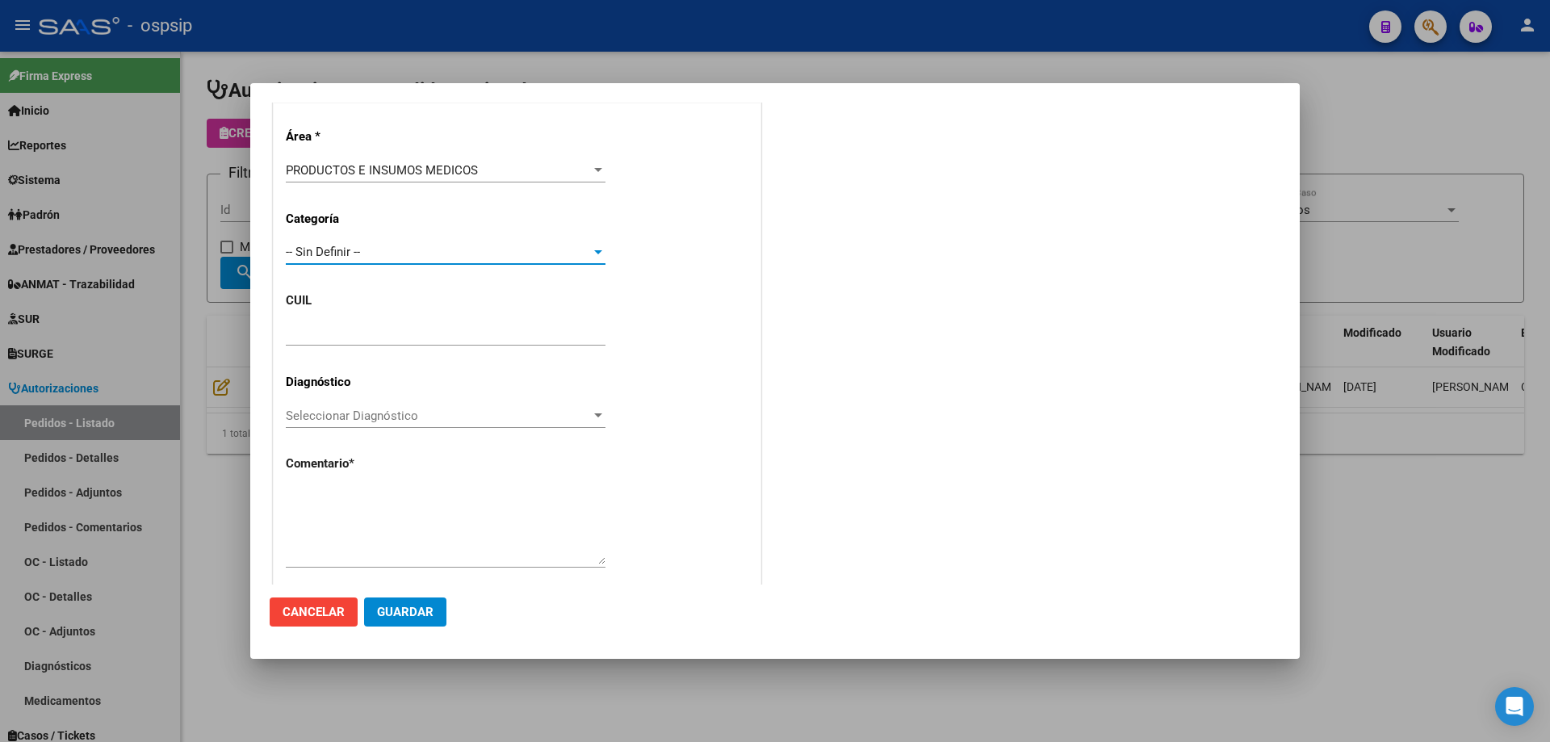
scroll to position [0, 0]
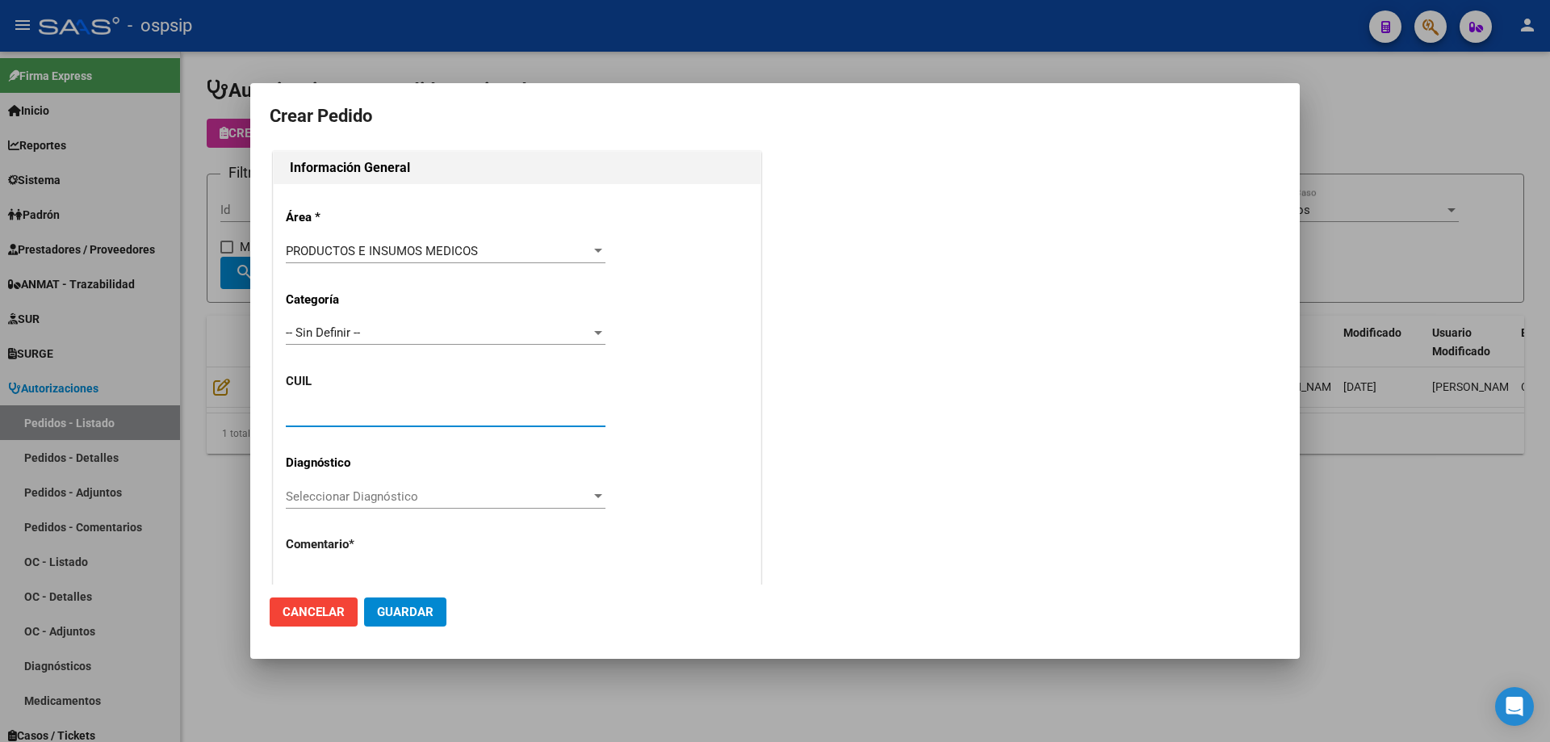
click at [358, 417] on input "text" at bounding box center [446, 414] width 320 height 15
paste input "27-50889841-5"
type input "27-50889841-5"
type input "[PERSON_NAME] [PERSON_NAME]"
type input "[GEOGRAPHIC_DATA], [GEOGRAPHIC_DATA], [GEOGRAPHIC_DATA] 3455"
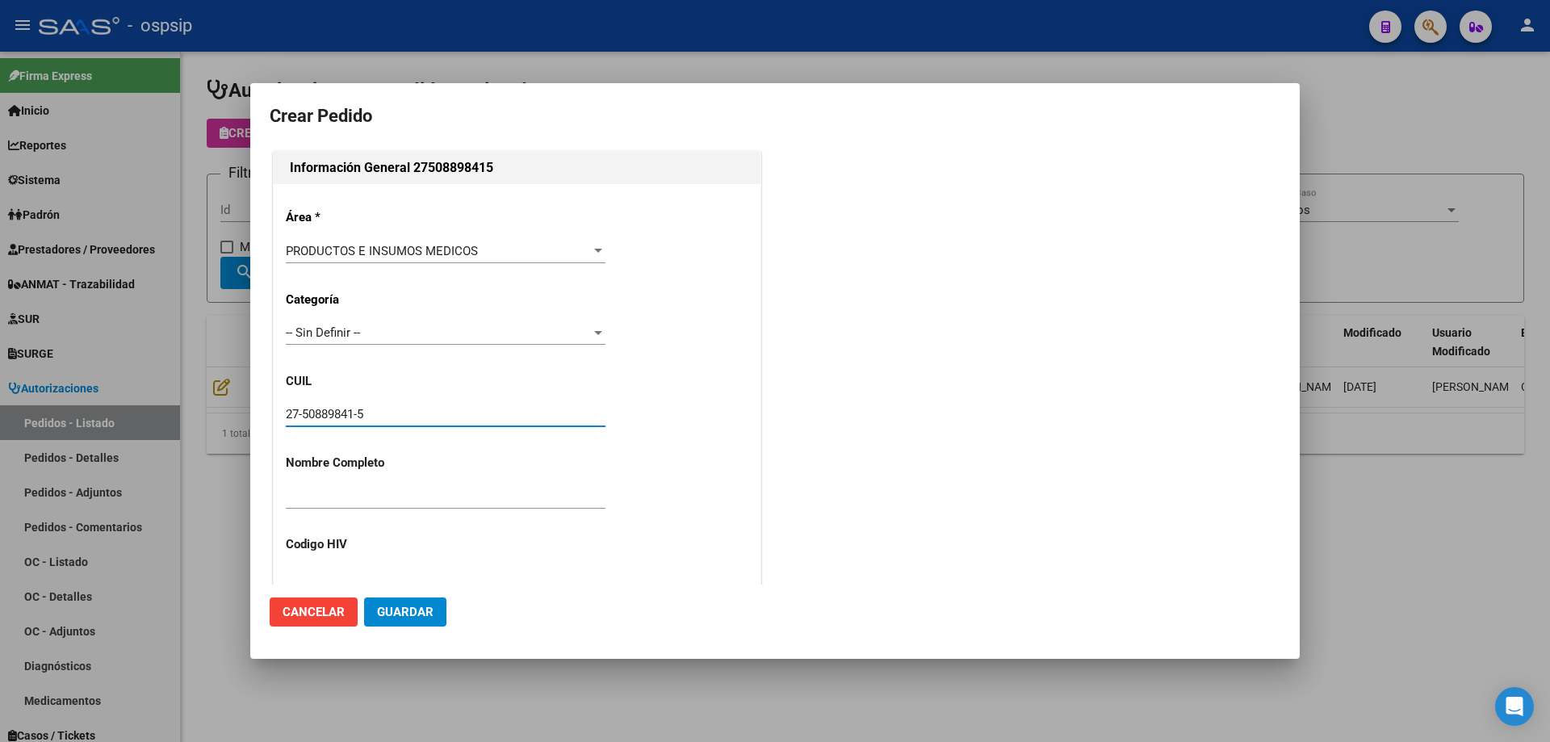
type input "Particular: 0291154228937"
type input "[PERSON_NAME] [PERSON_NAME]"
type input "[GEOGRAPHIC_DATA], [GEOGRAPHIC_DATA], [GEOGRAPHIC_DATA] 3455"
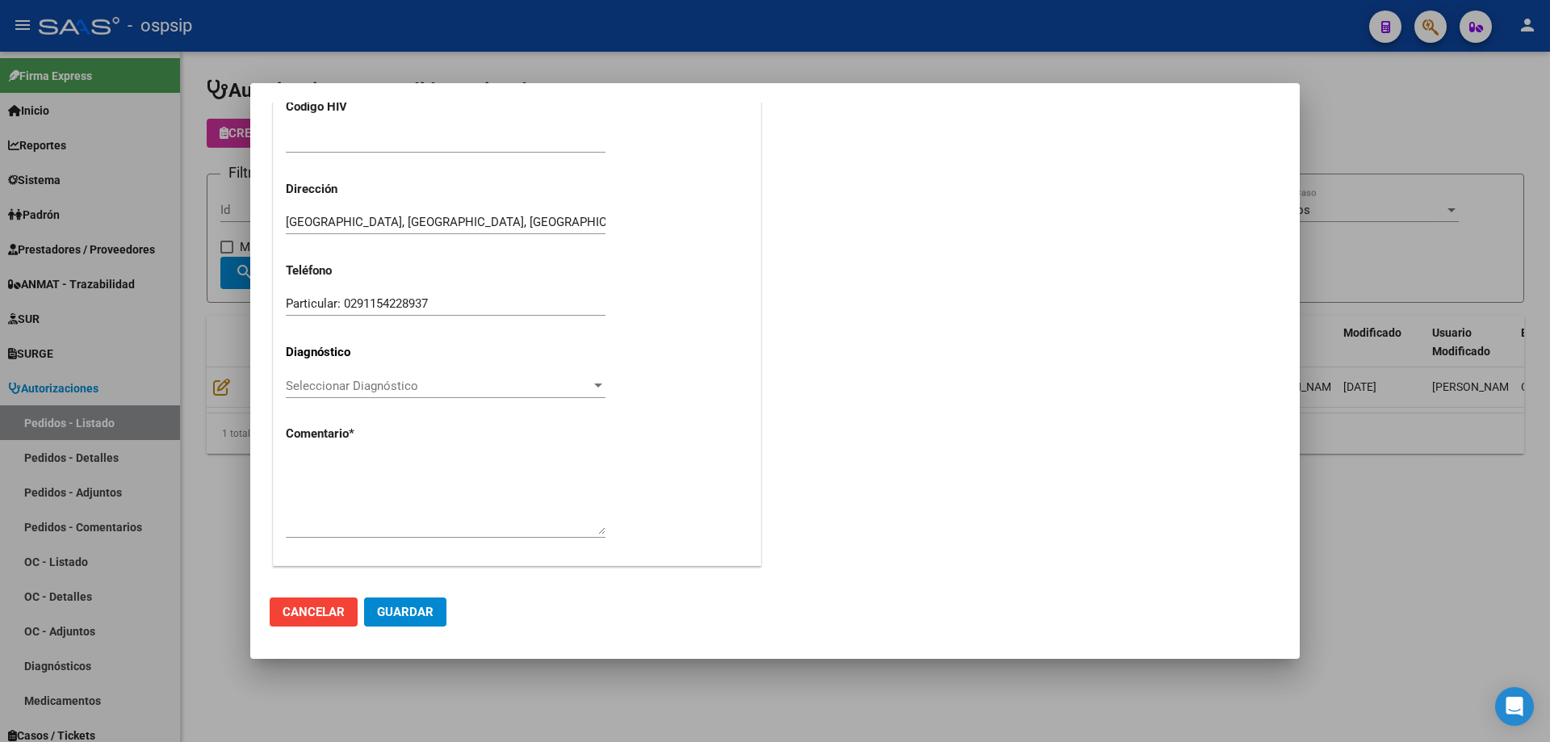
scroll to position [445, 0]
type input "27-50889841-5"
click at [345, 476] on textarea at bounding box center [446, 489] width 320 height 76
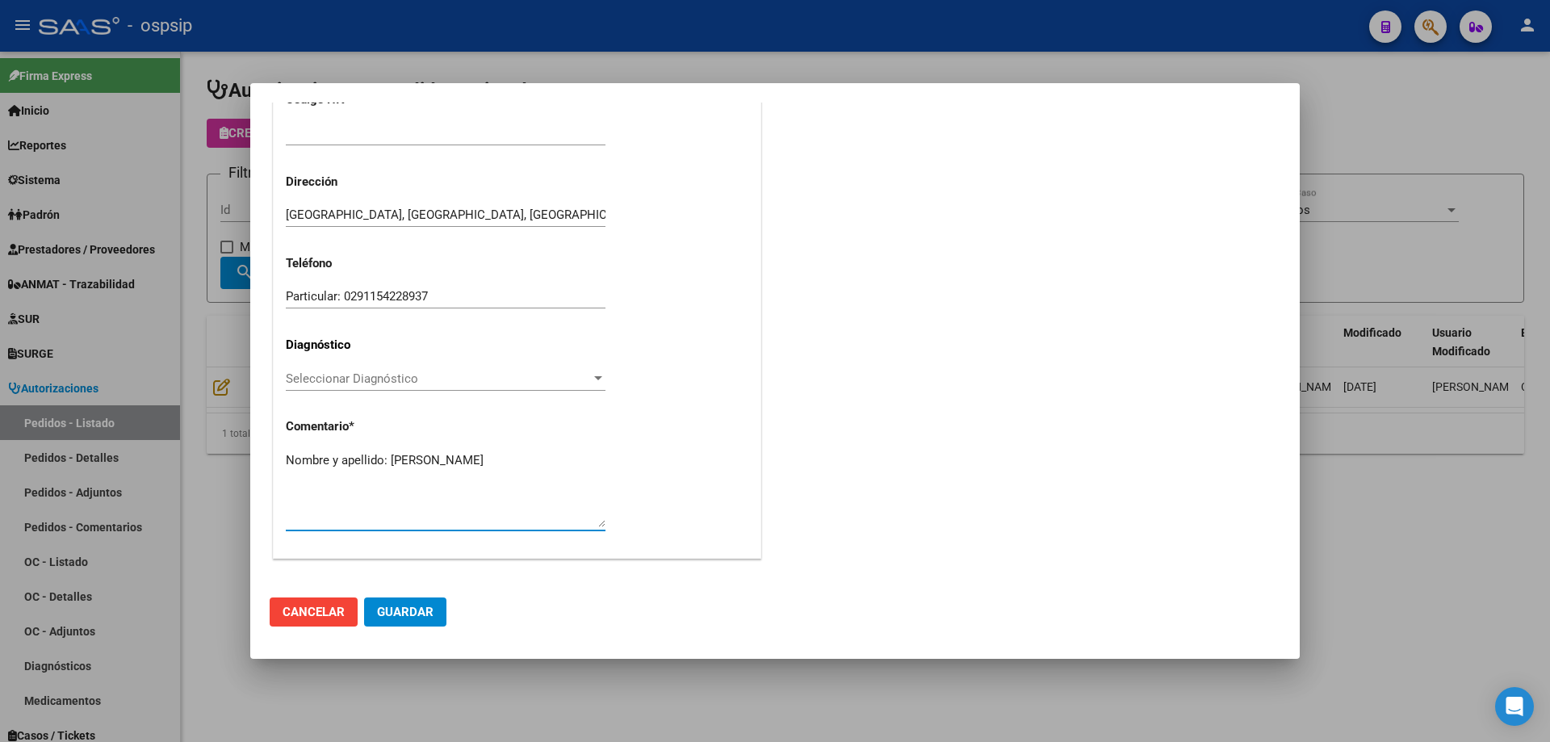
type textarea "Nombre y apellido: [PERSON_NAME]"
click at [405, 605] on span "Guardar" at bounding box center [405, 612] width 57 height 15
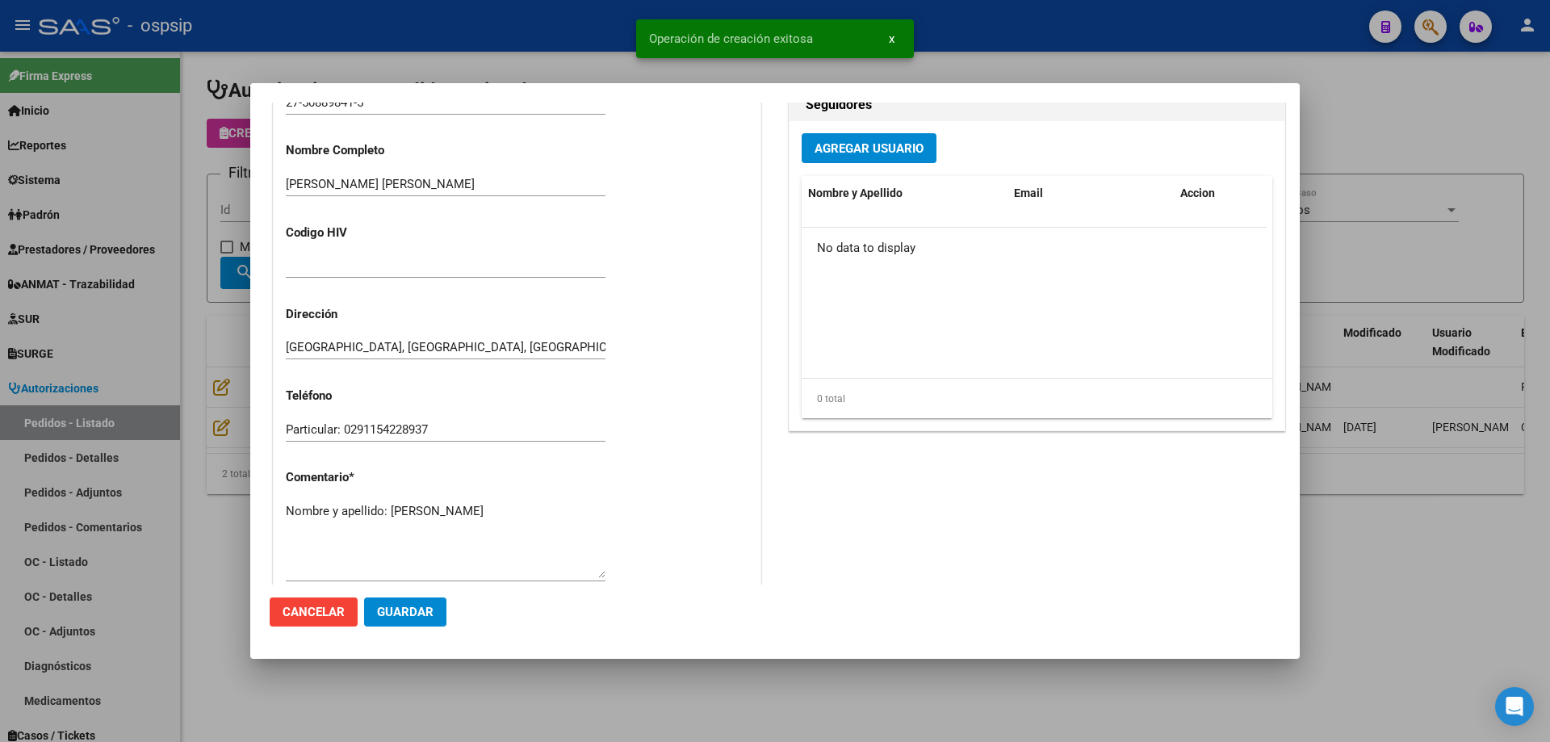
scroll to position [826, 0]
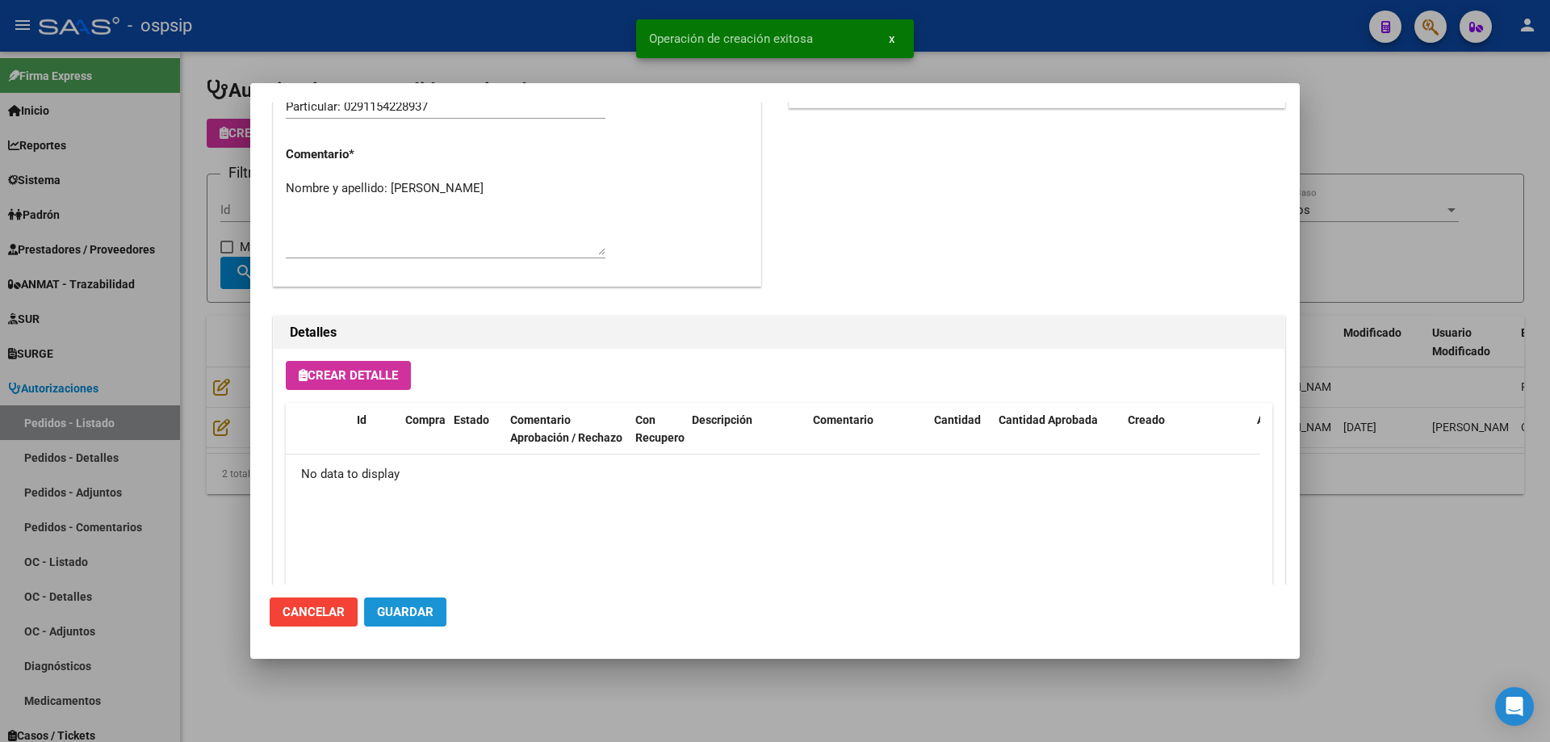
click at [409, 617] on span "Guardar" at bounding box center [405, 612] width 57 height 15
click at [175, 465] on div at bounding box center [775, 371] width 1550 height 742
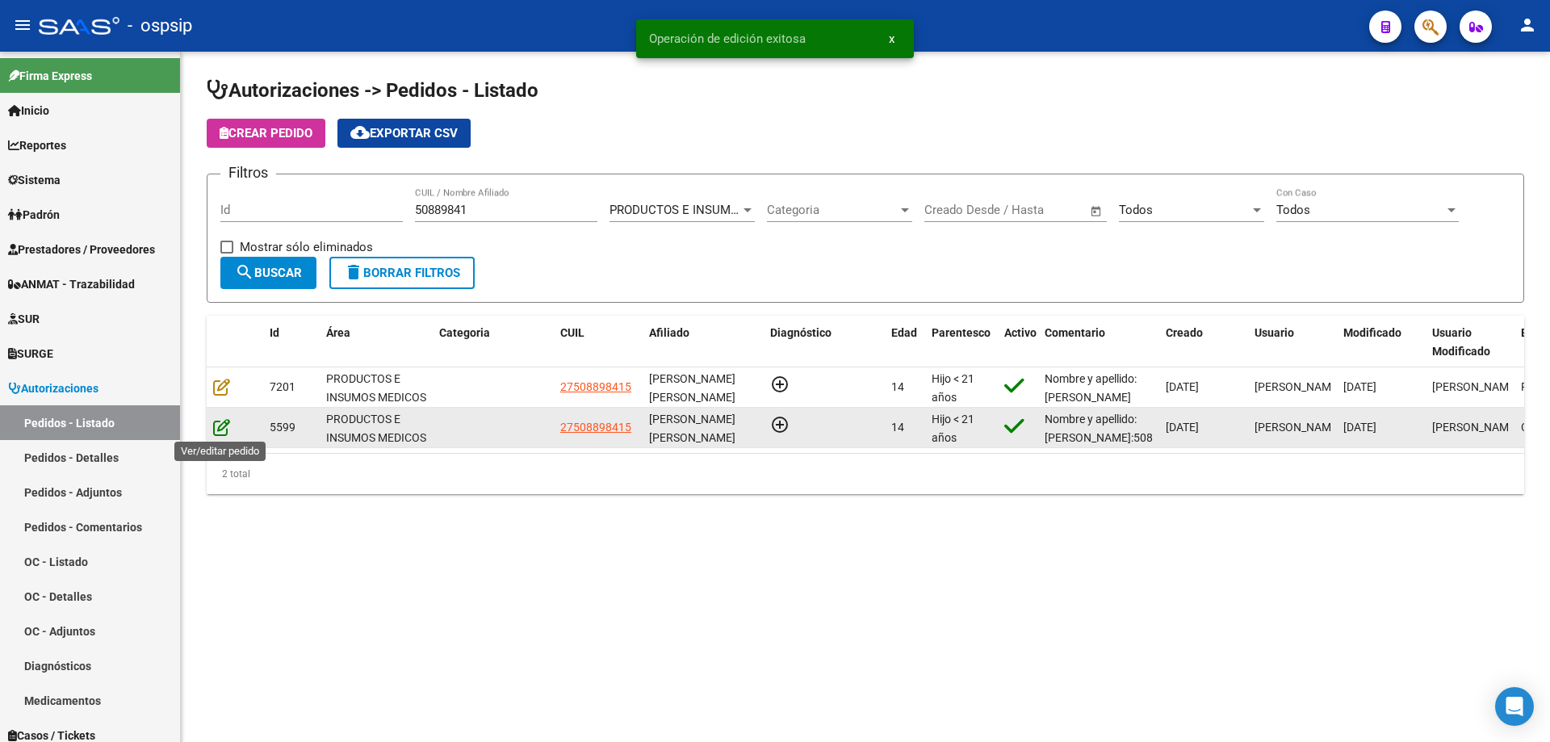
click at [220, 426] on icon at bounding box center [221, 427] width 17 height 18
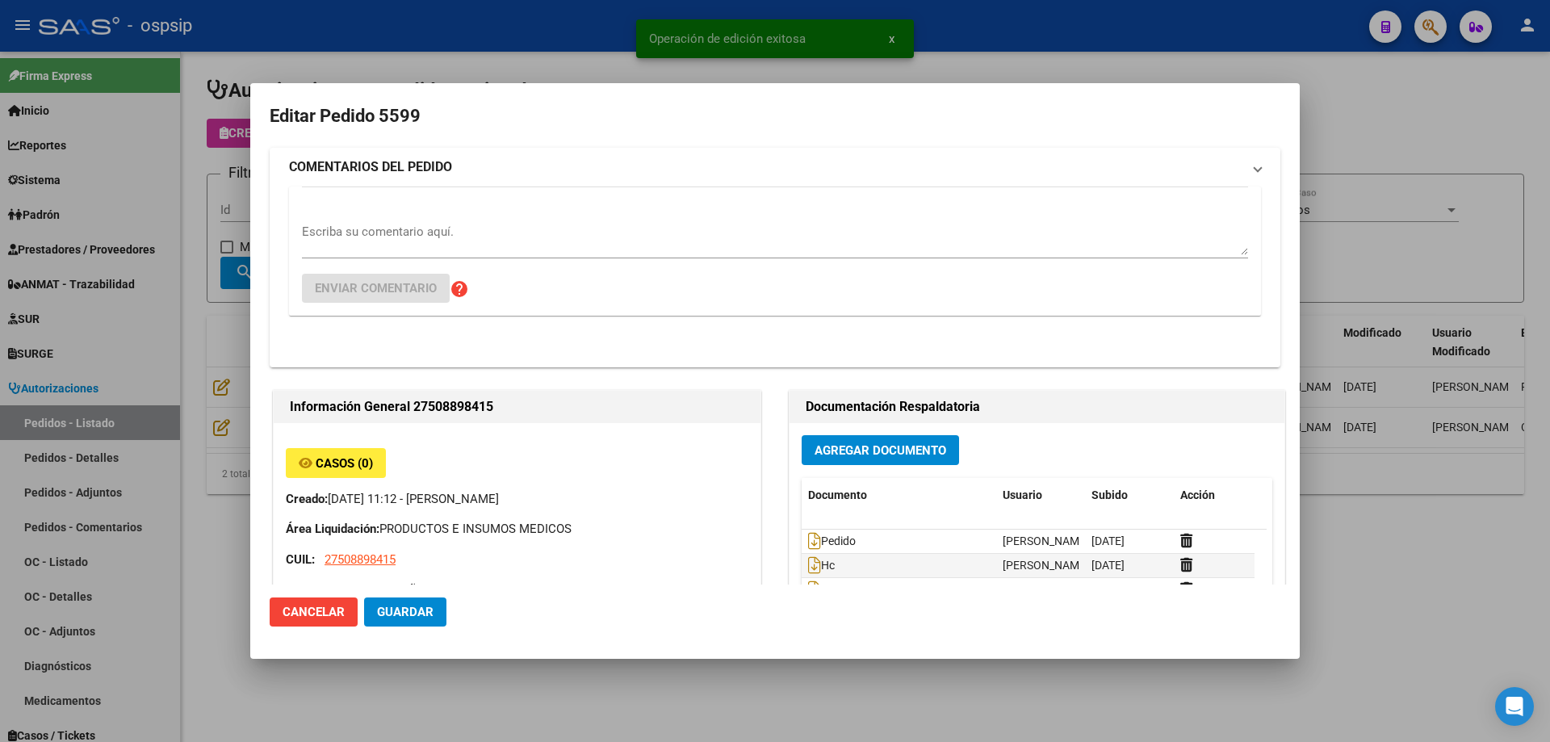
type input "[PERSON_NAME] [PERSON_NAME]"
type input "[GEOGRAPHIC_DATA], [GEOGRAPHIC_DATA], [GEOGRAPHIC_DATA] 3455"
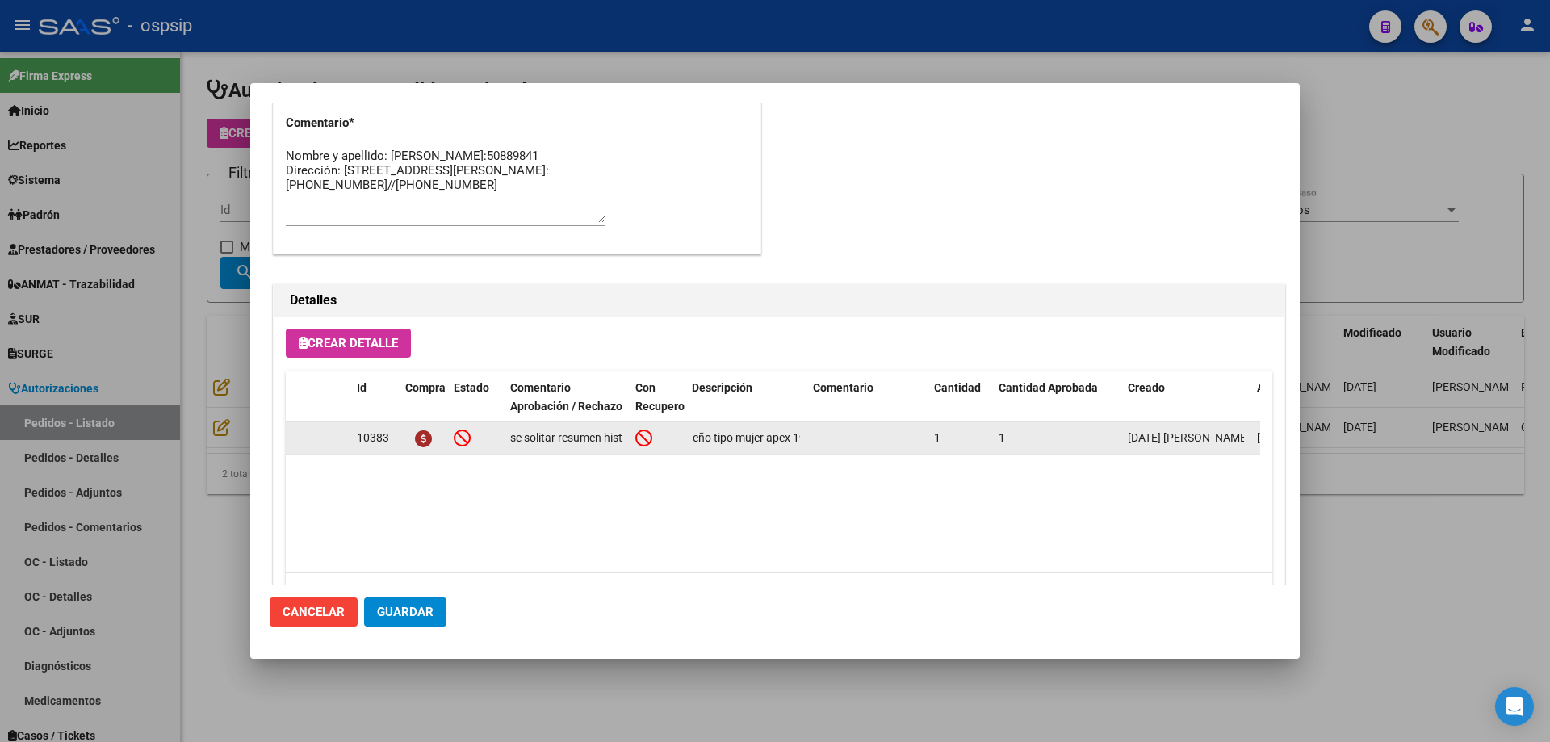
scroll to position [0, 106]
drag, startPoint x: 693, startPoint y: 438, endPoint x: 819, endPoint y: 442, distance: 126.0
click at [887, 445] on div "10383 se solitar resumen historia clinica justificatibo medico y rx con medicio…" at bounding box center [889, 438] width 1207 height 32
copy div "Vacum bell pequeño tipo mujer apex 19cm"
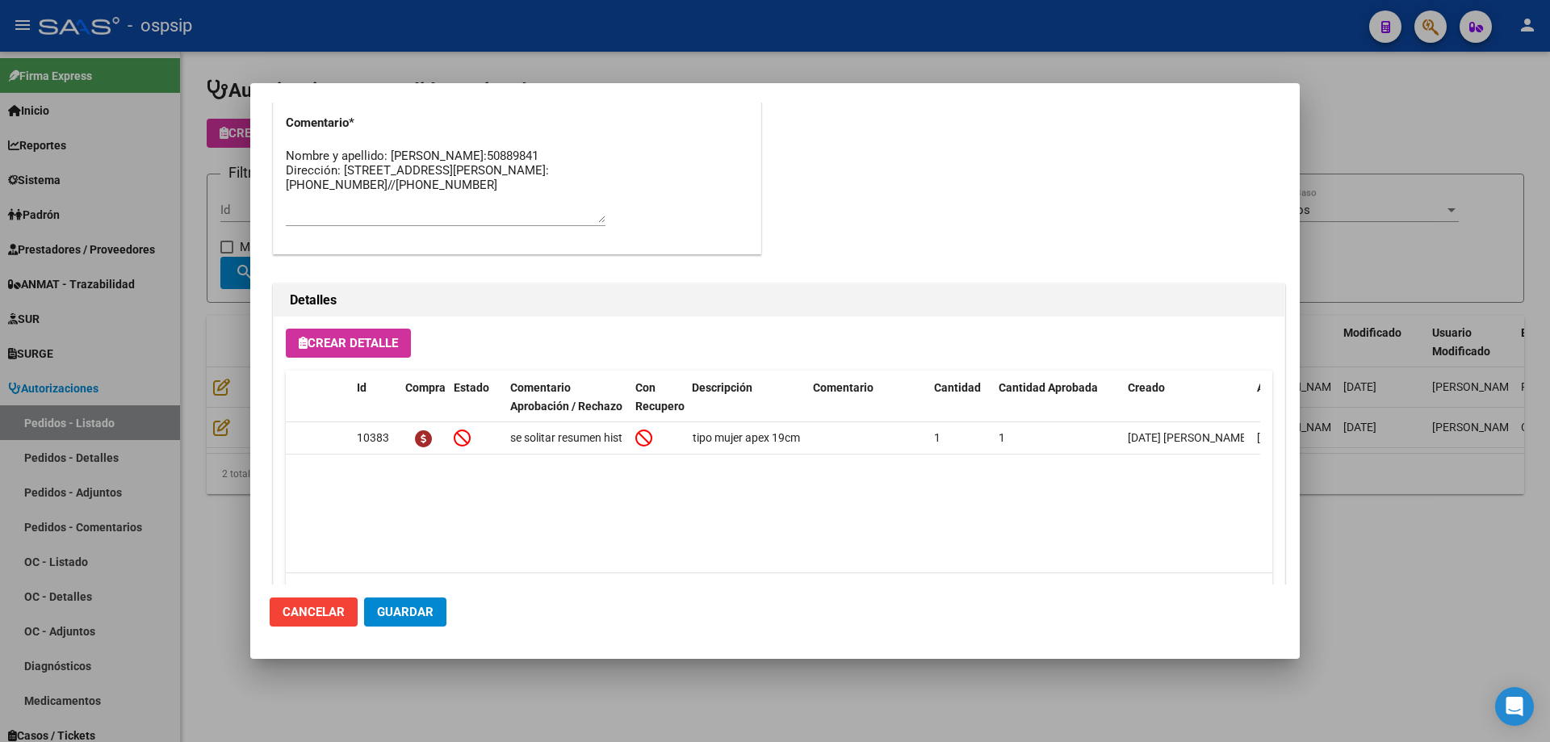
click at [203, 307] on div at bounding box center [775, 371] width 1550 height 742
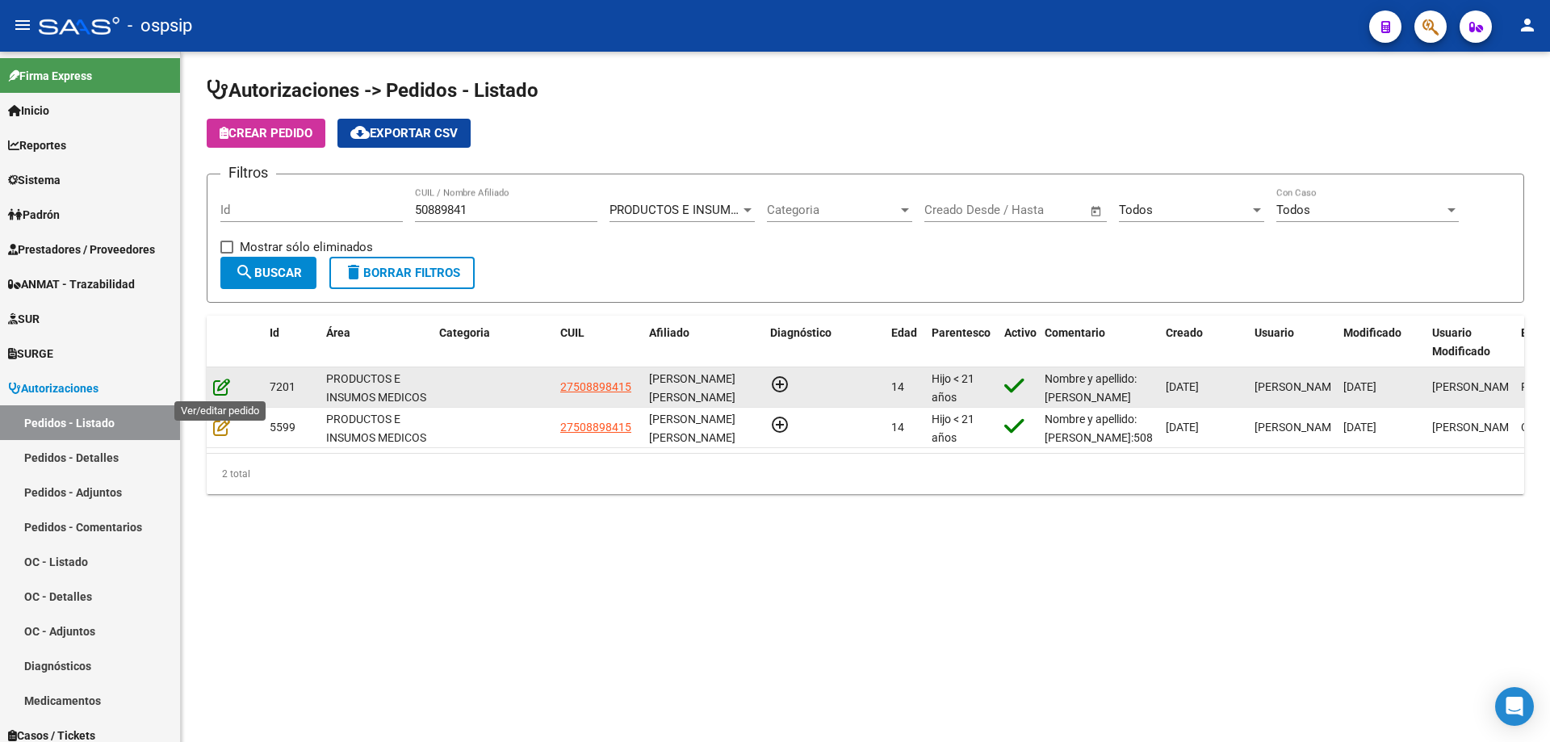
click at [220, 379] on icon at bounding box center [221, 387] width 17 height 18
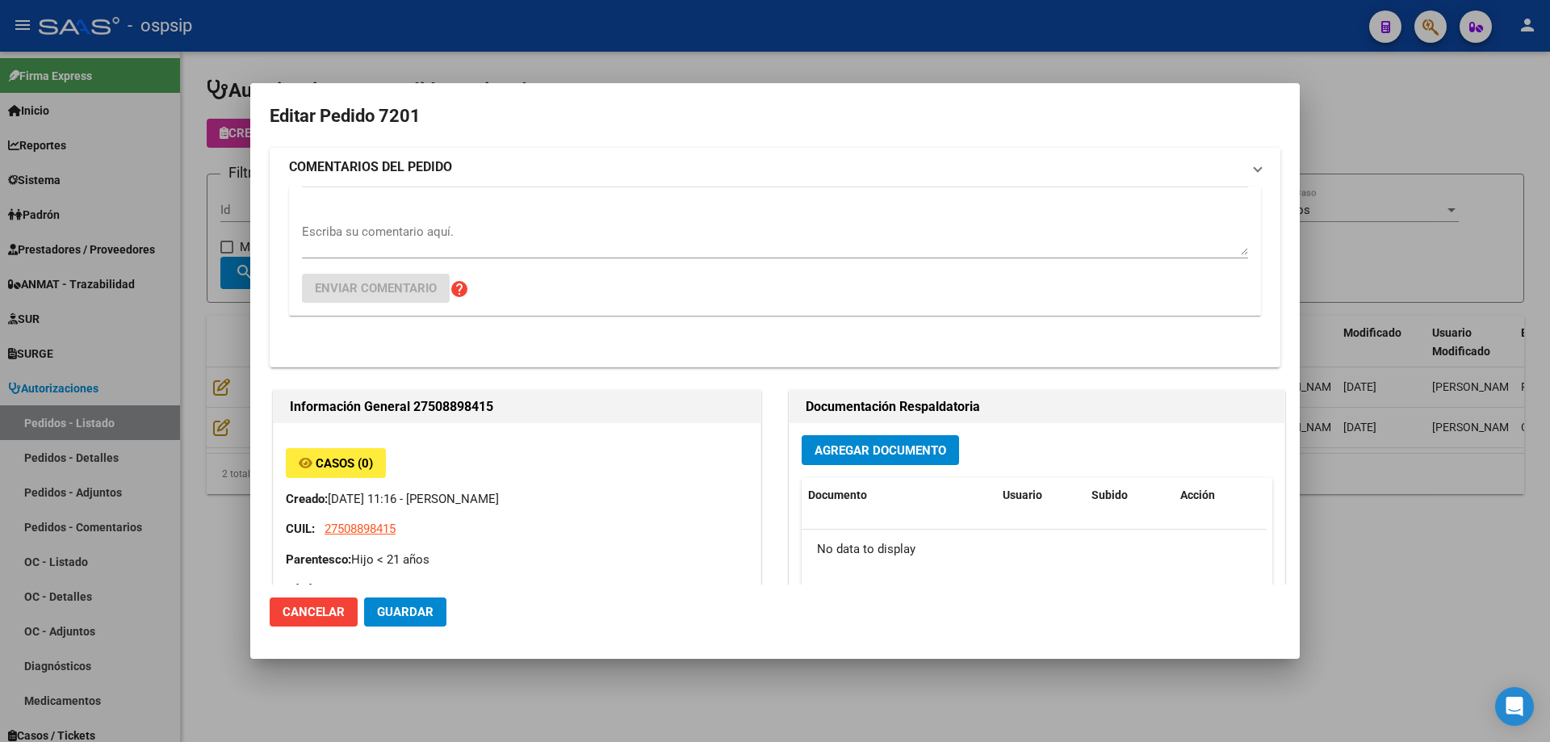
type input "[PERSON_NAME] [PERSON_NAME]"
type input "[GEOGRAPHIC_DATA], [GEOGRAPHIC_DATA], [GEOGRAPHIC_DATA] 3455"
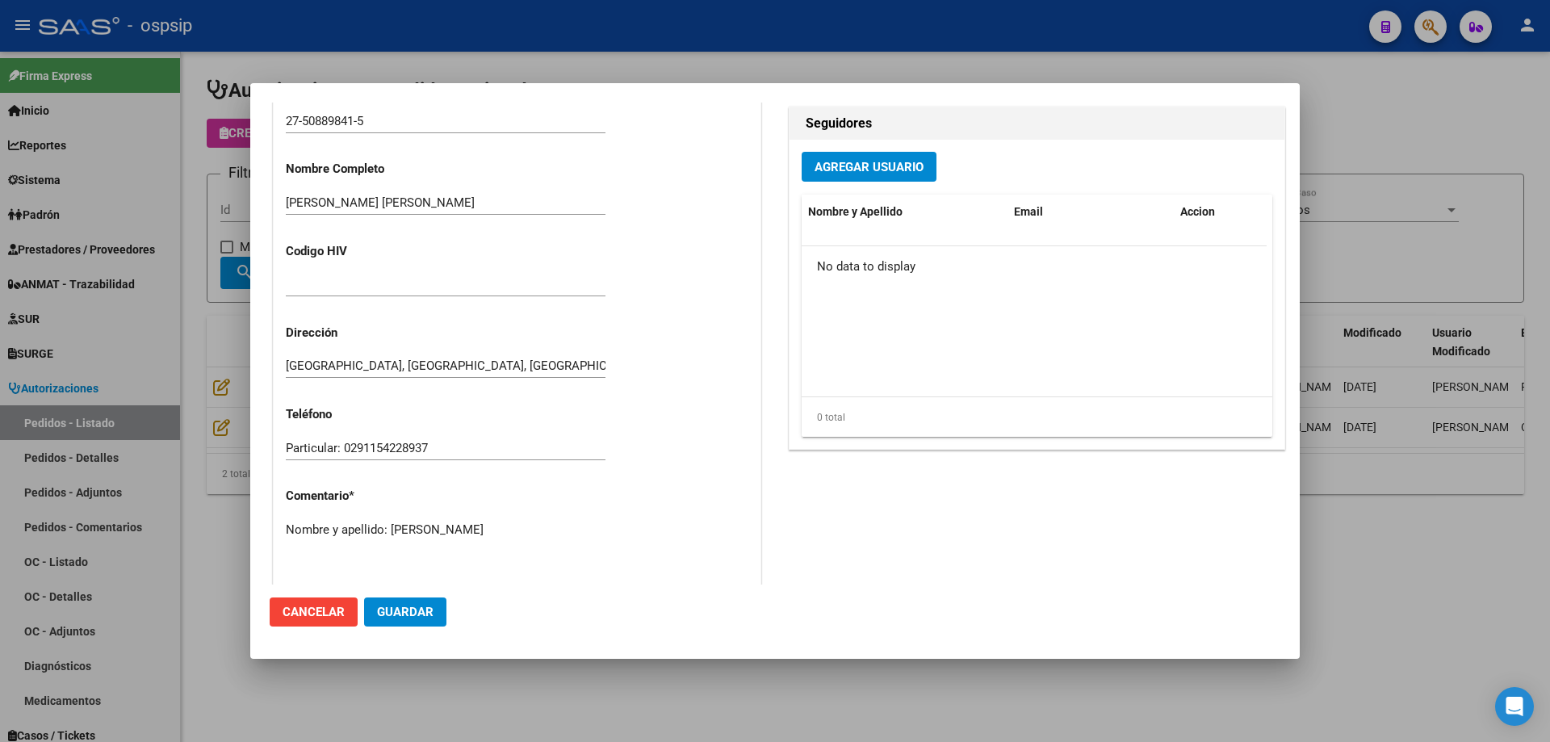
scroll to position [807, 0]
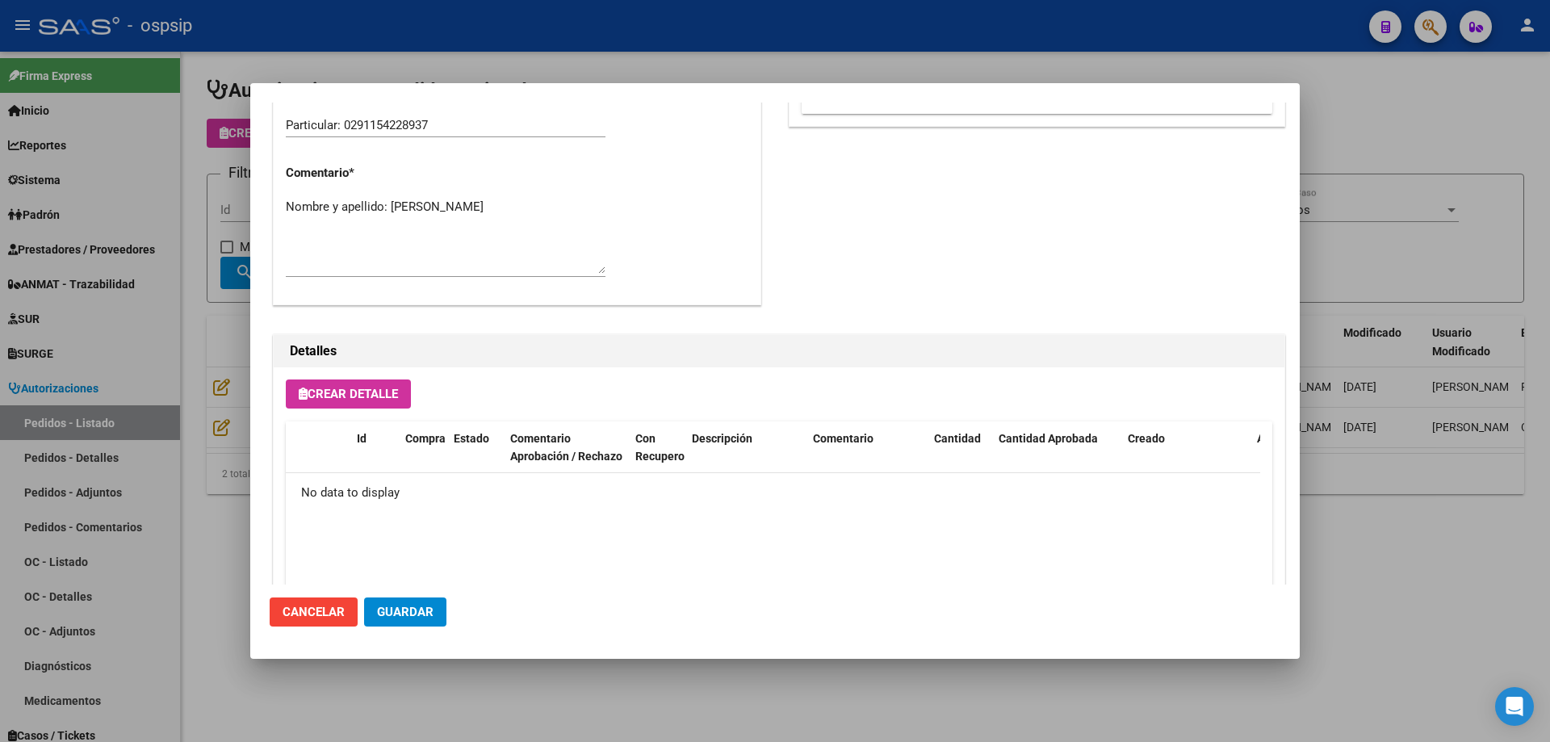
click at [517, 199] on textarea "Nombre y apellido: [PERSON_NAME]" at bounding box center [446, 236] width 320 height 76
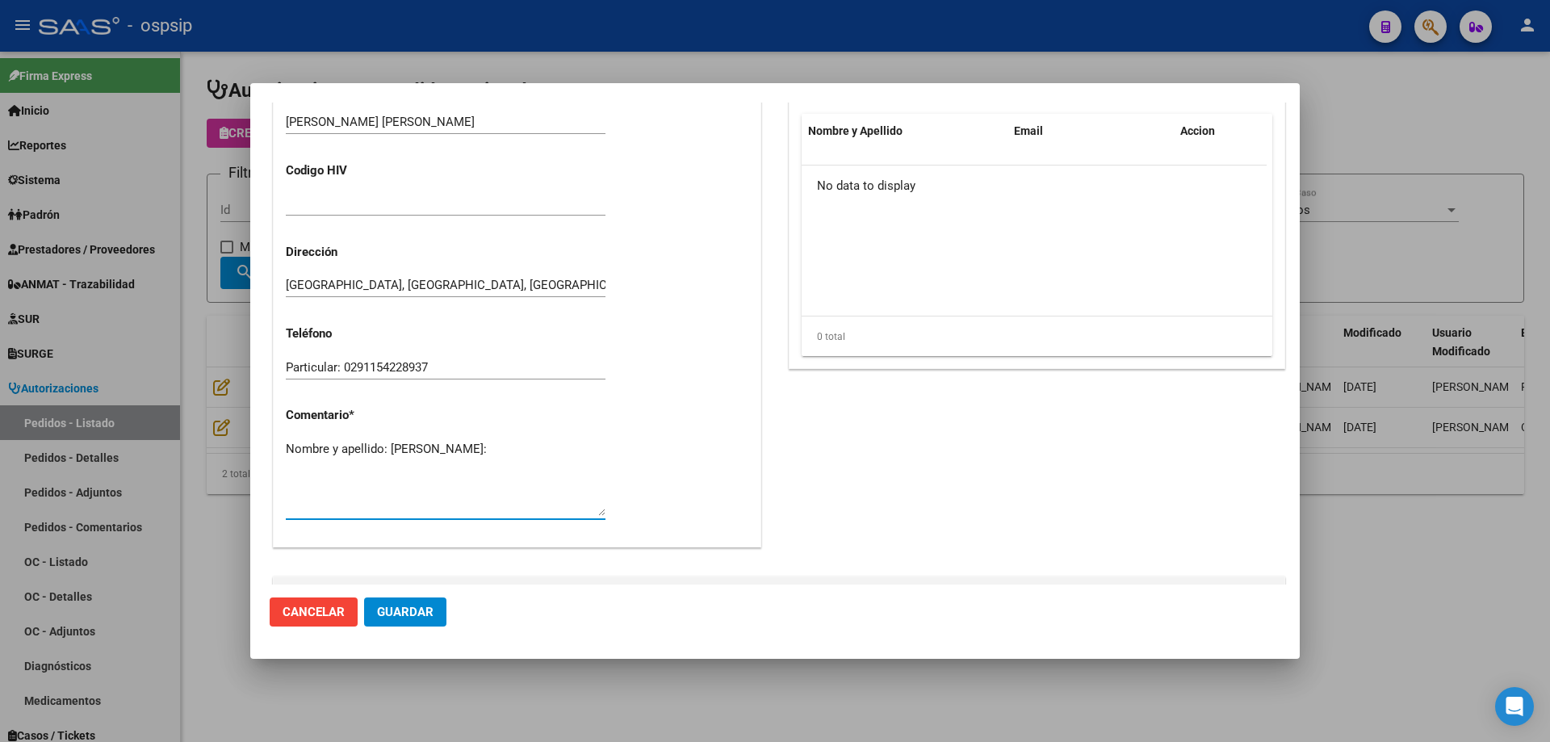
scroll to position [404, 0]
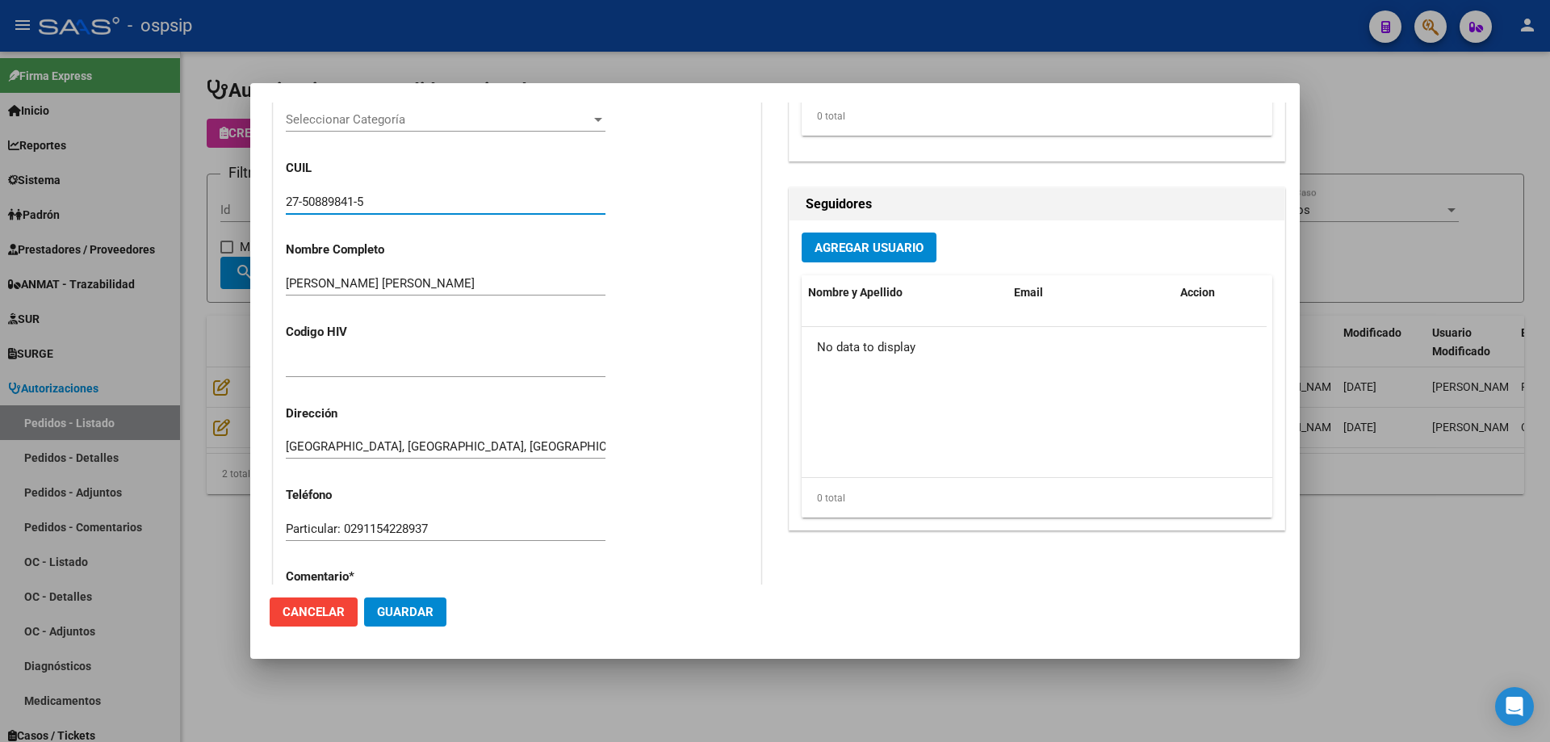
click at [339, 206] on input "27-50889841-5" at bounding box center [446, 202] width 320 height 15
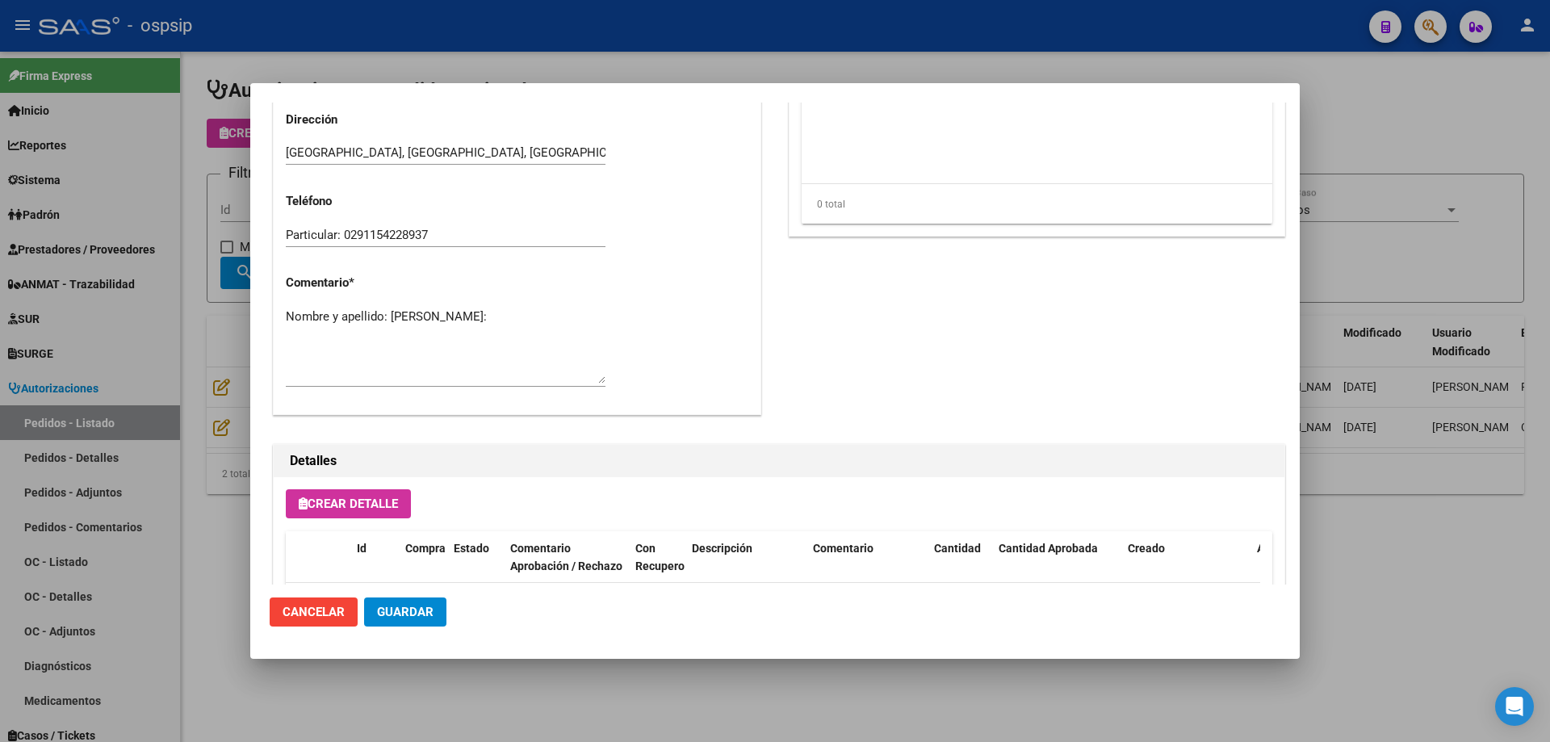
scroll to position [696, 0]
paste textarea "50889841"
type textarea "Nombre y apellido: [PERSON_NAME]: 50889841"
click at [422, 617] on span "Guardar" at bounding box center [405, 612] width 57 height 15
click at [206, 307] on div at bounding box center [775, 371] width 1550 height 742
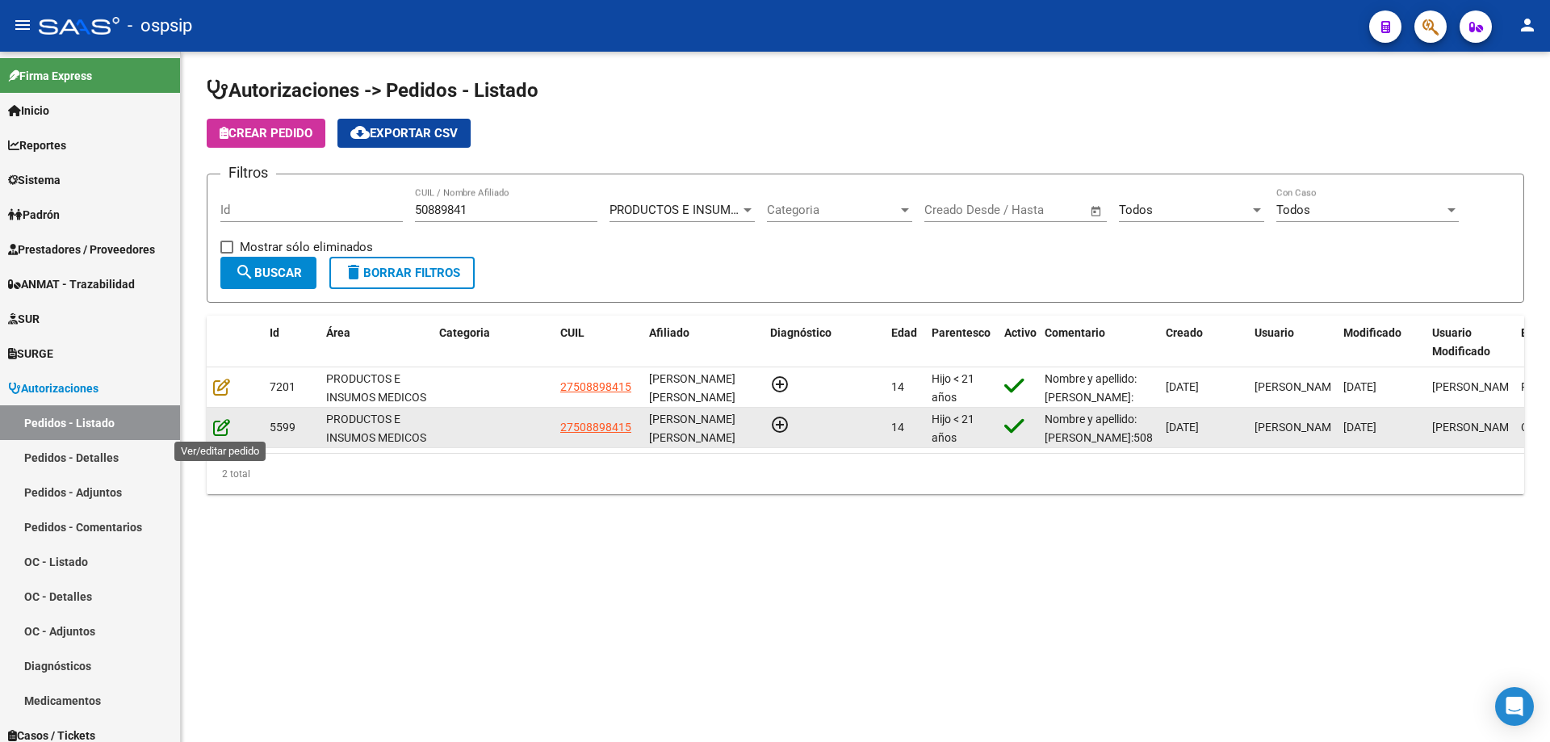
click at [216, 428] on icon at bounding box center [221, 427] width 17 height 18
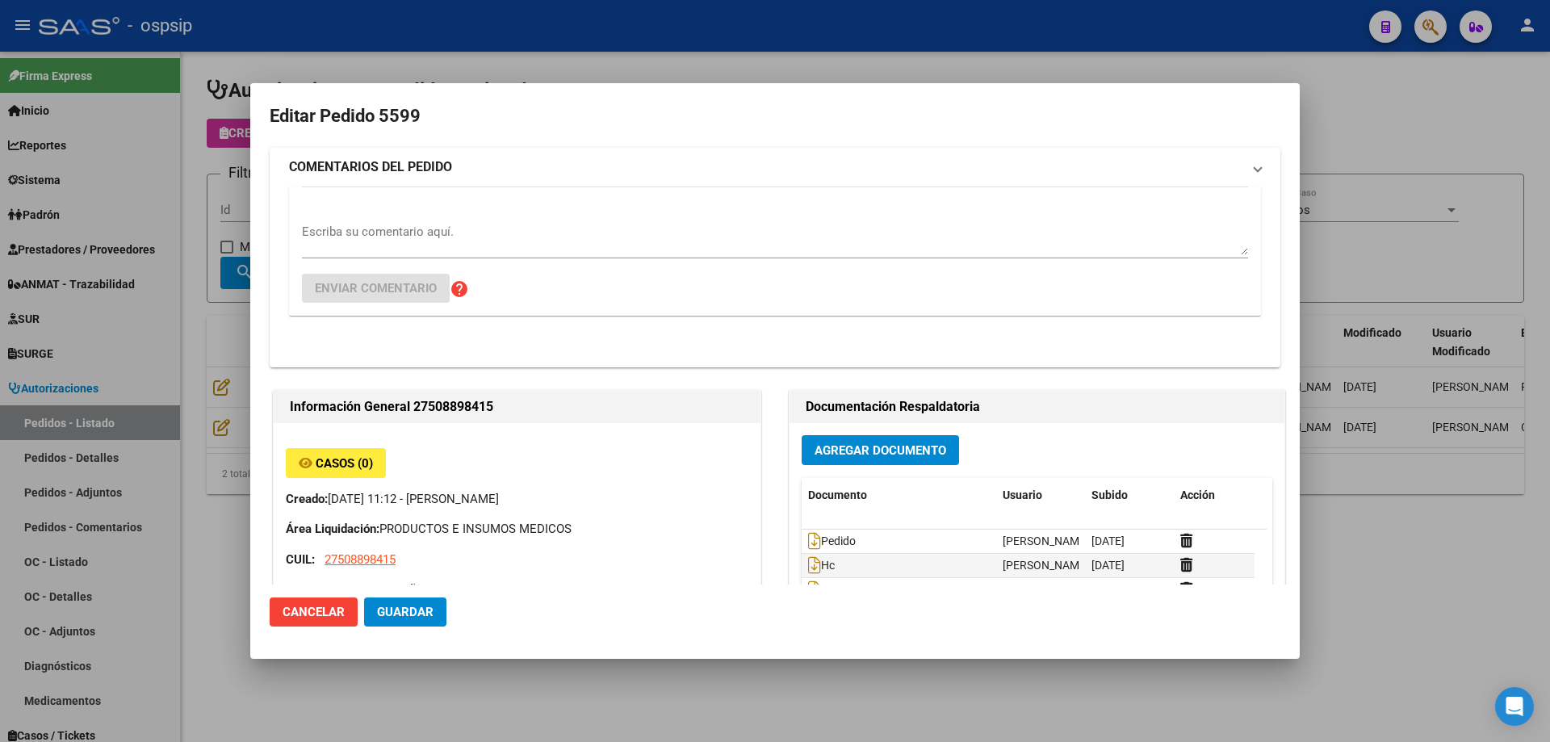
type input "[PERSON_NAME] [PERSON_NAME]"
type input "[GEOGRAPHIC_DATA], [GEOGRAPHIC_DATA], [GEOGRAPHIC_DATA] 3455"
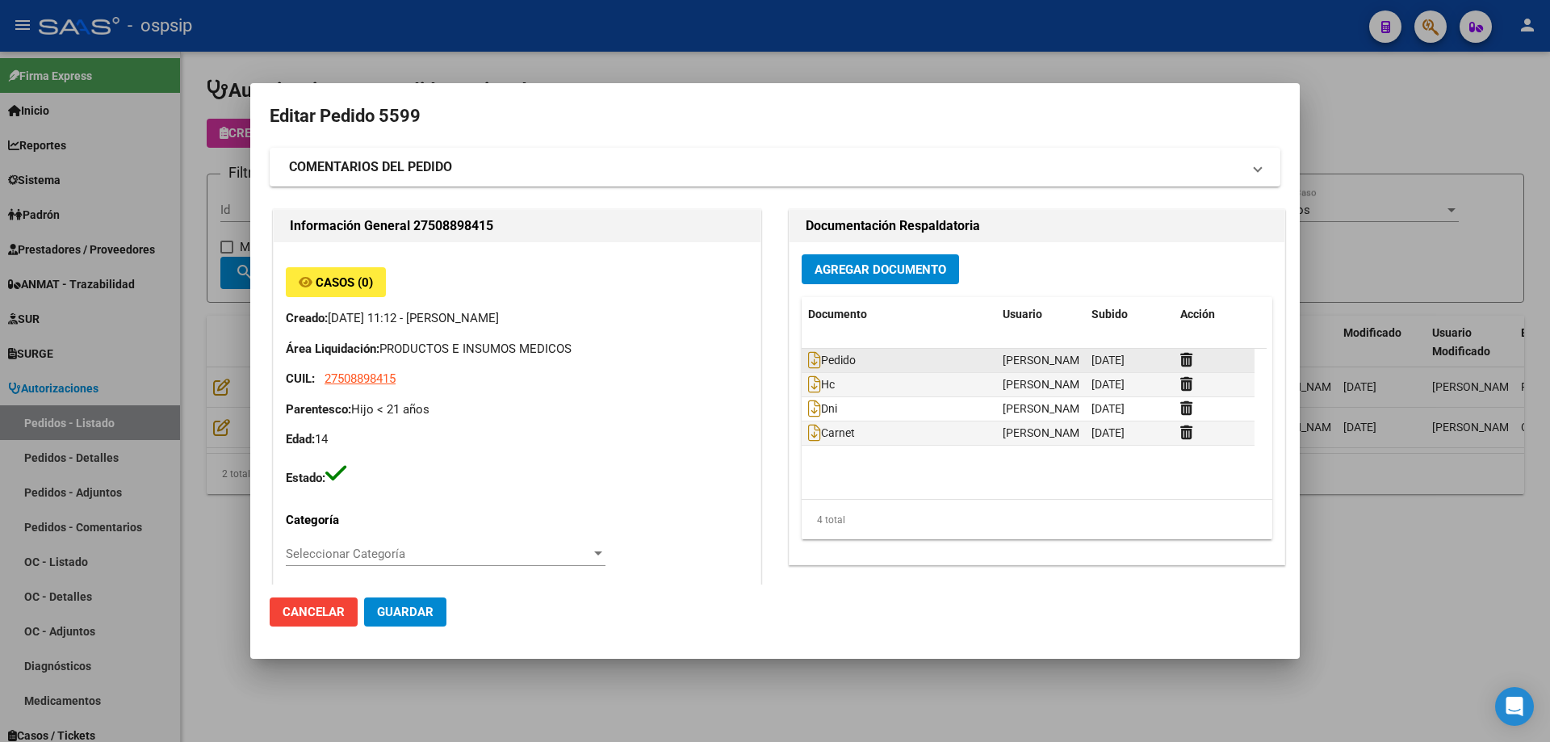
click at [808, 369] on div "Pedido" at bounding box center [899, 360] width 182 height 19
click at [808, 367] on icon at bounding box center [814, 360] width 13 height 18
click at [811, 384] on icon at bounding box center [814, 384] width 13 height 18
click at [808, 412] on icon at bounding box center [814, 409] width 13 height 18
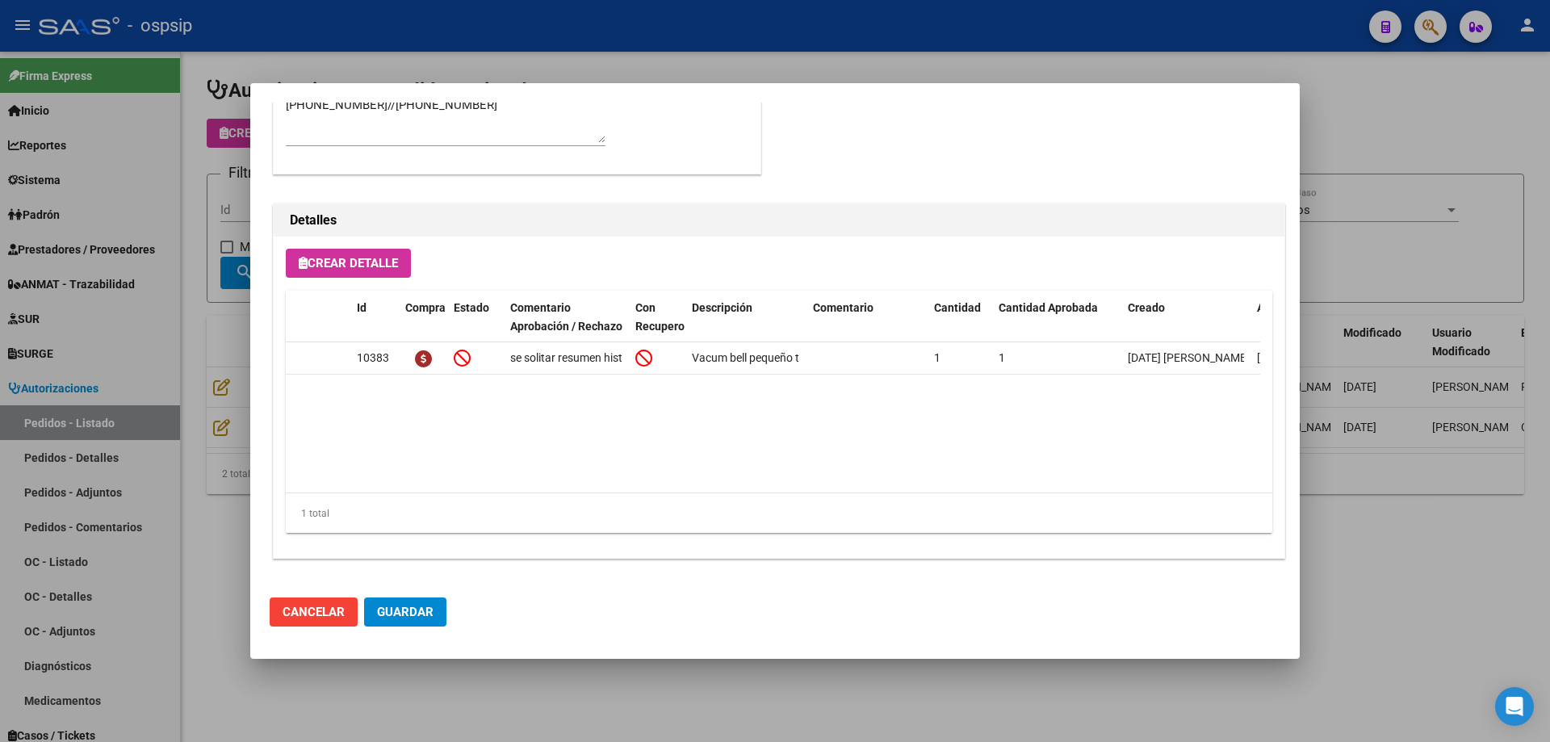
scroll to position [564, 0]
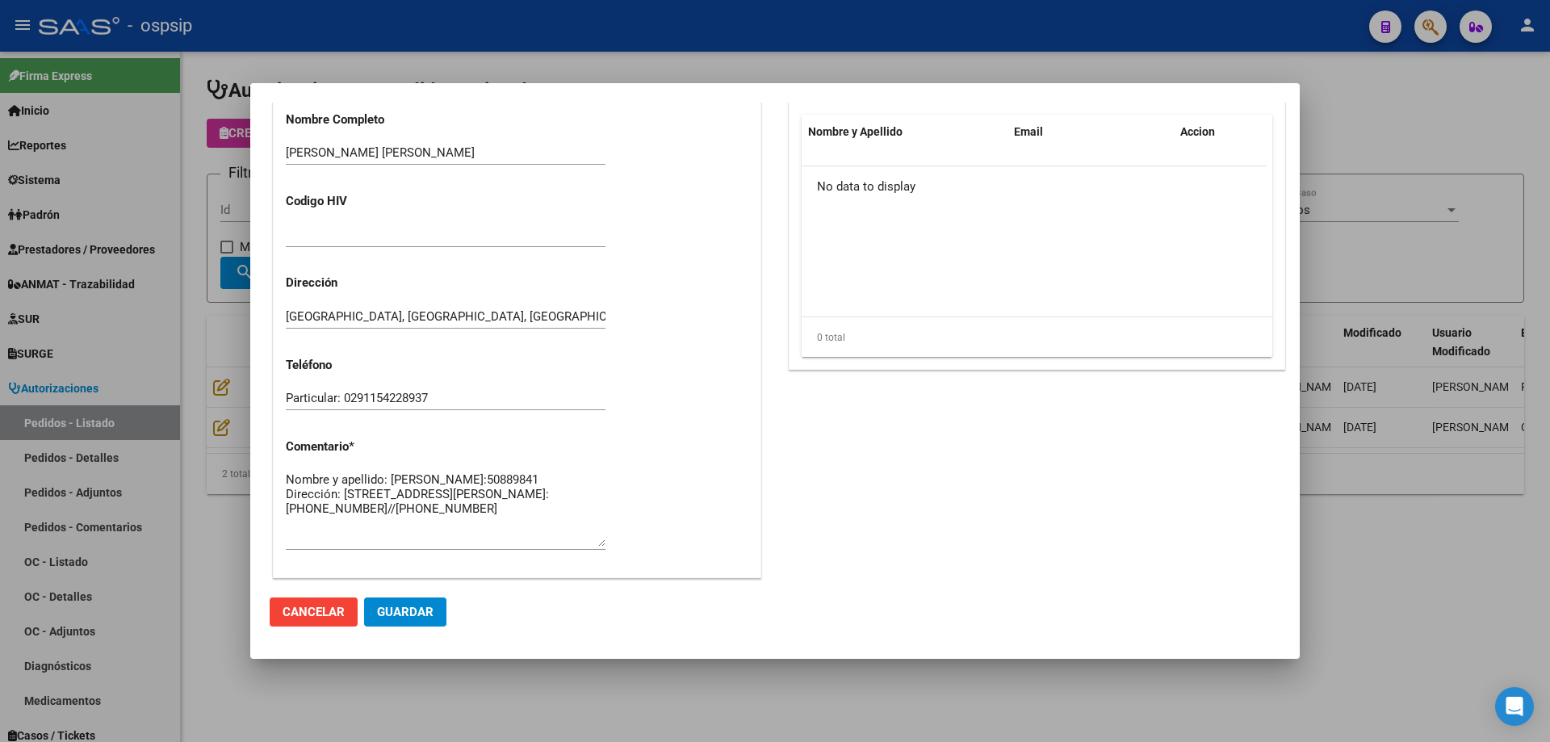
click at [246, 352] on div at bounding box center [775, 371] width 1550 height 742
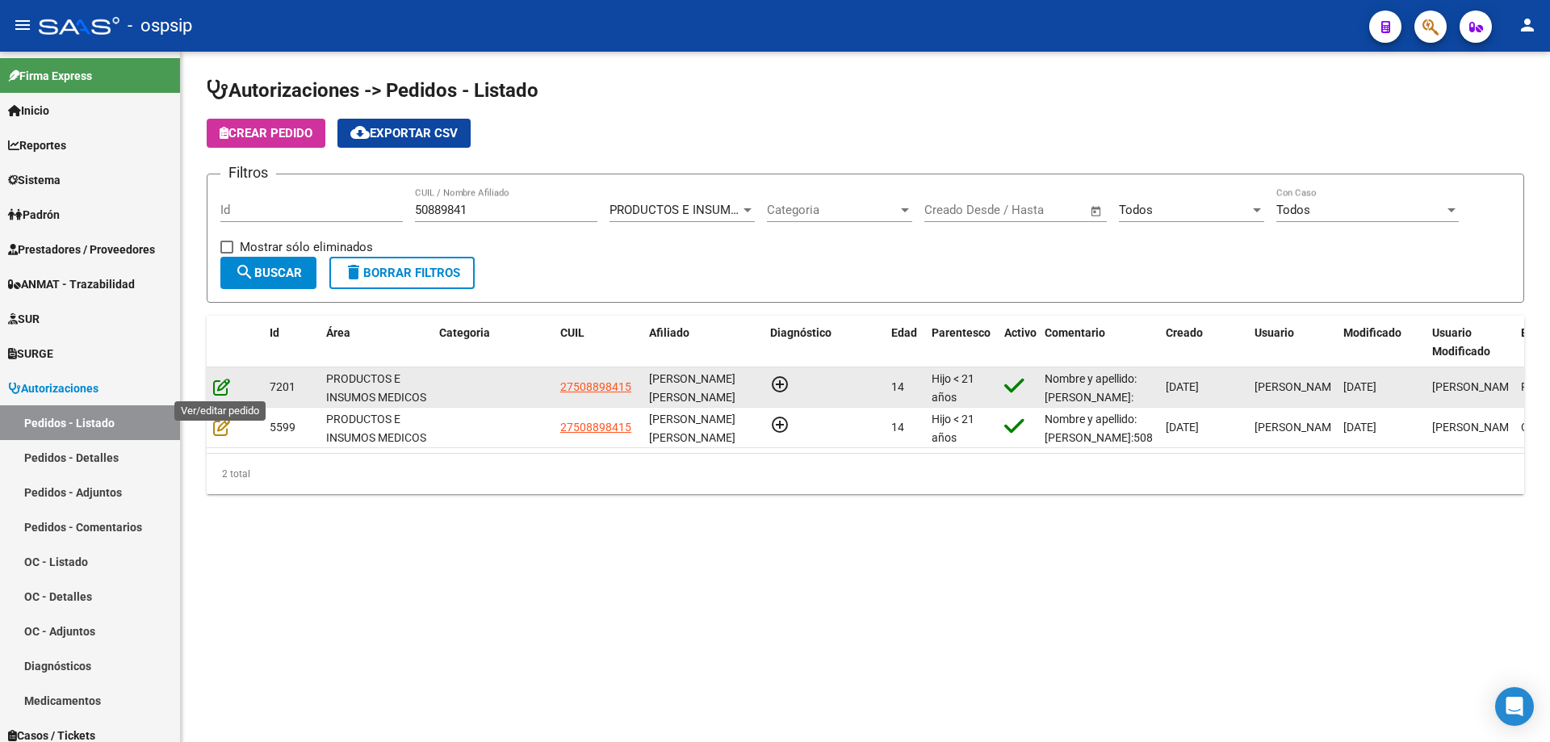
click at [222, 387] on icon at bounding box center [221, 387] width 17 height 18
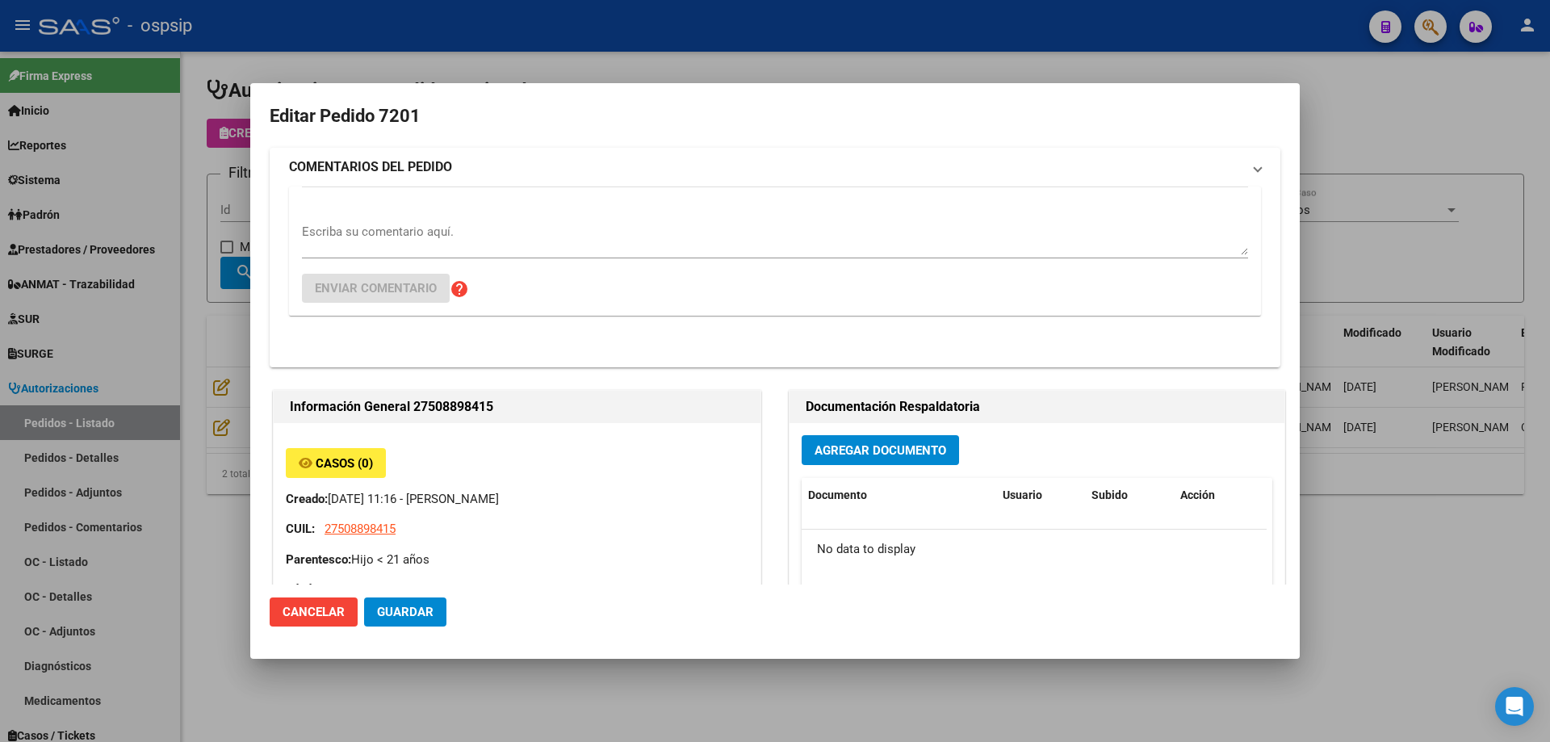
type input "[PERSON_NAME] [PERSON_NAME]"
type input "[GEOGRAPHIC_DATA], [GEOGRAPHIC_DATA], [GEOGRAPHIC_DATA] 3455"
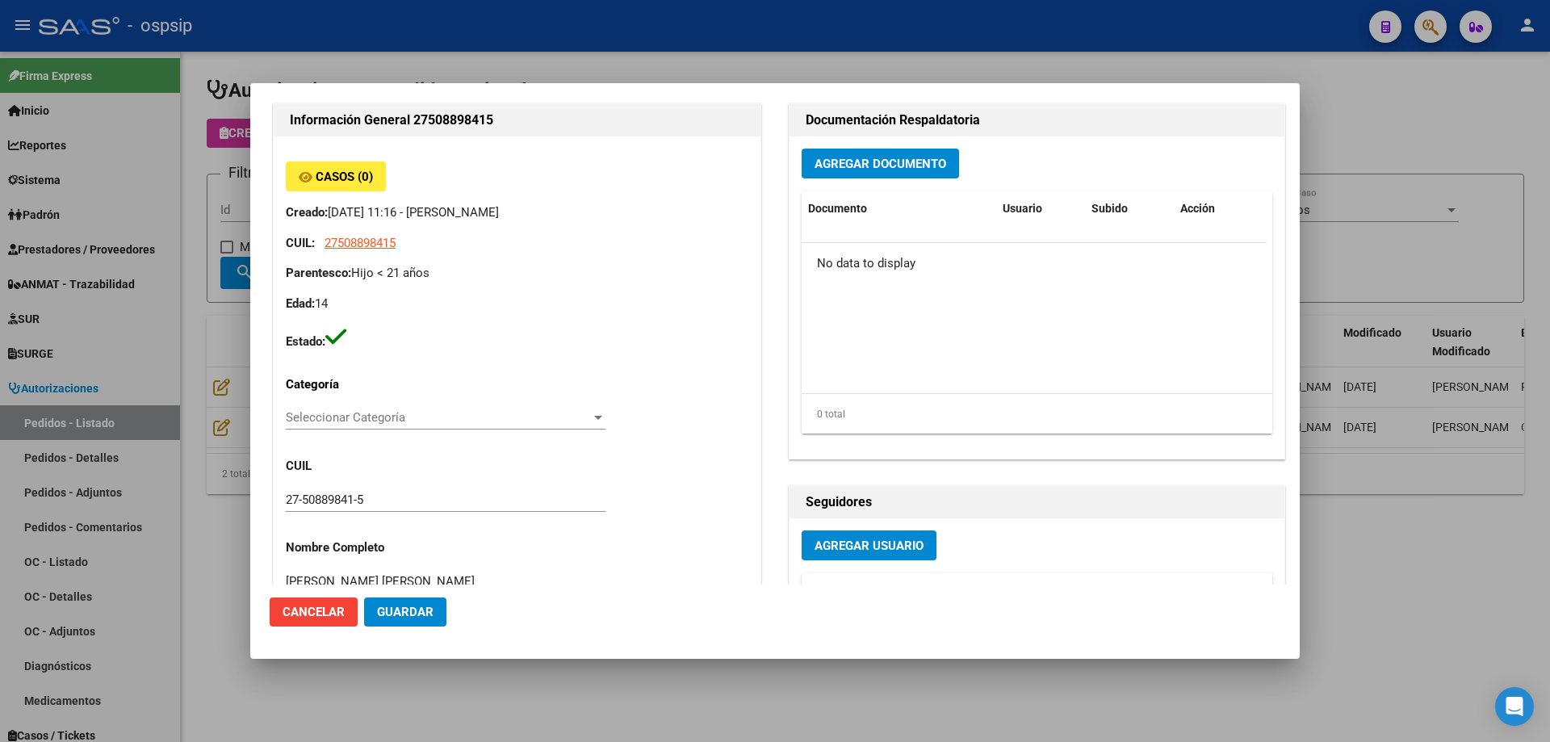
scroll to position [0, 0]
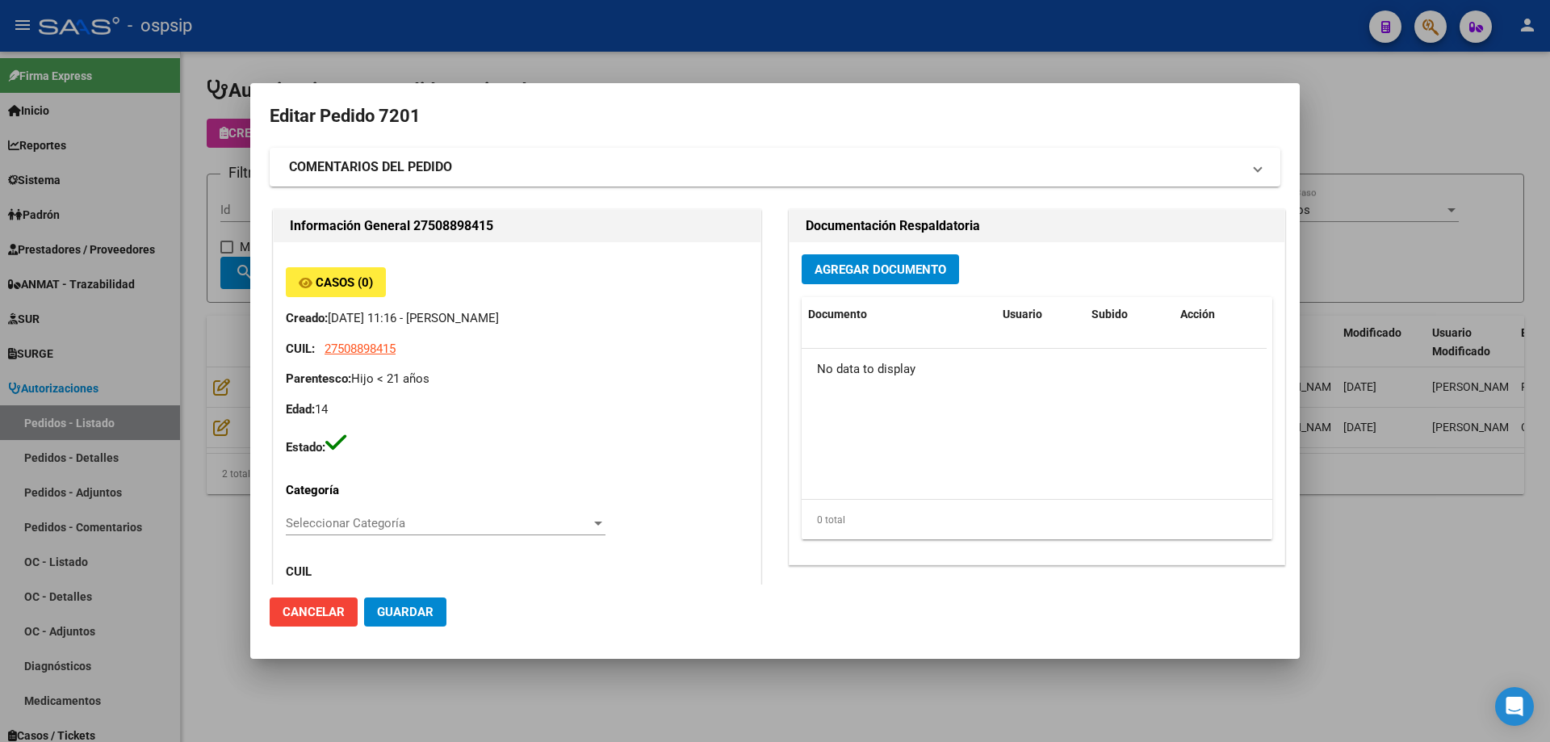
click at [876, 270] on span "Agregar Documento" at bounding box center [881, 269] width 132 height 15
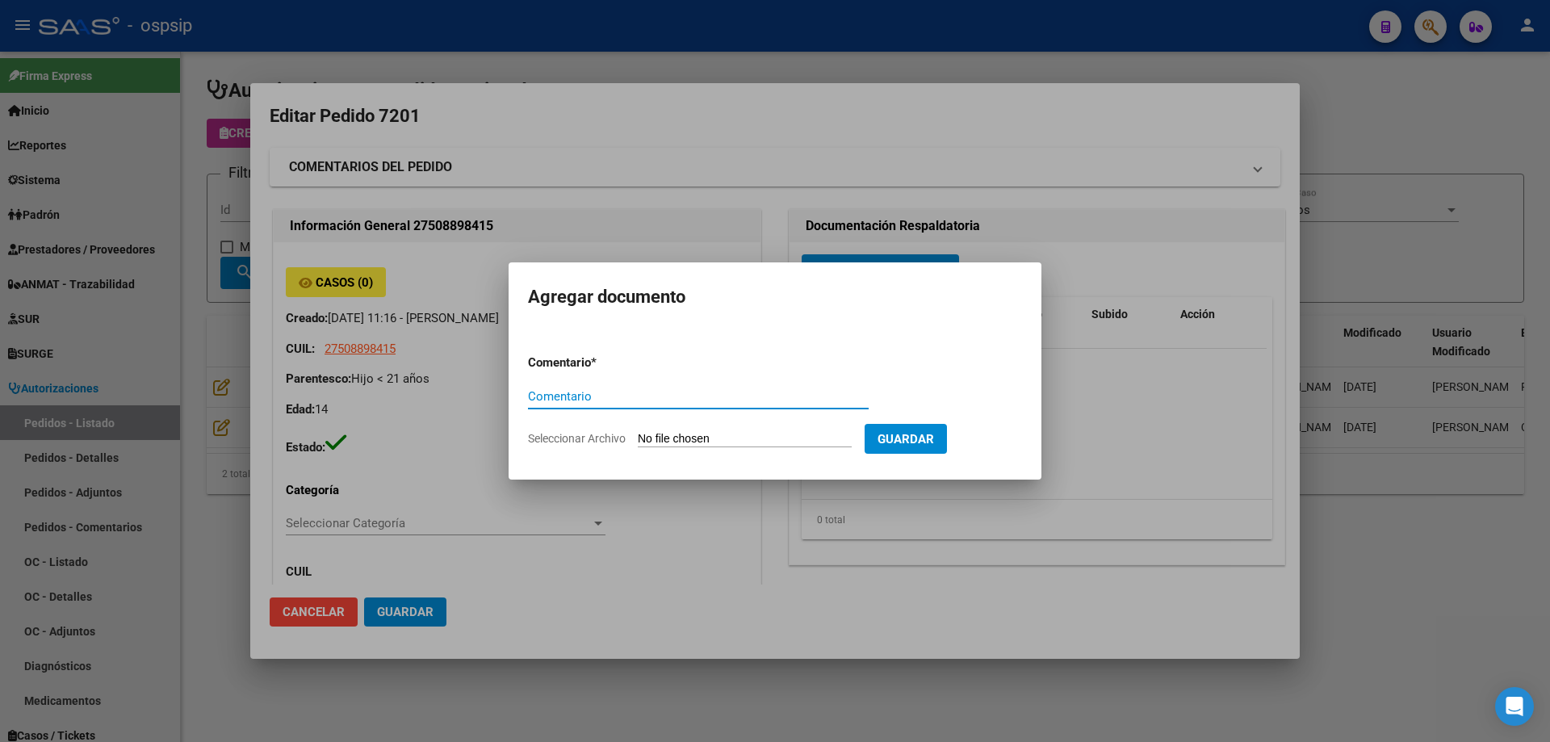
click at [739, 442] on input "Seleccionar Archivo" at bounding box center [745, 439] width 214 height 15
type input "C:\fakepath\pedido rosal.jpg"
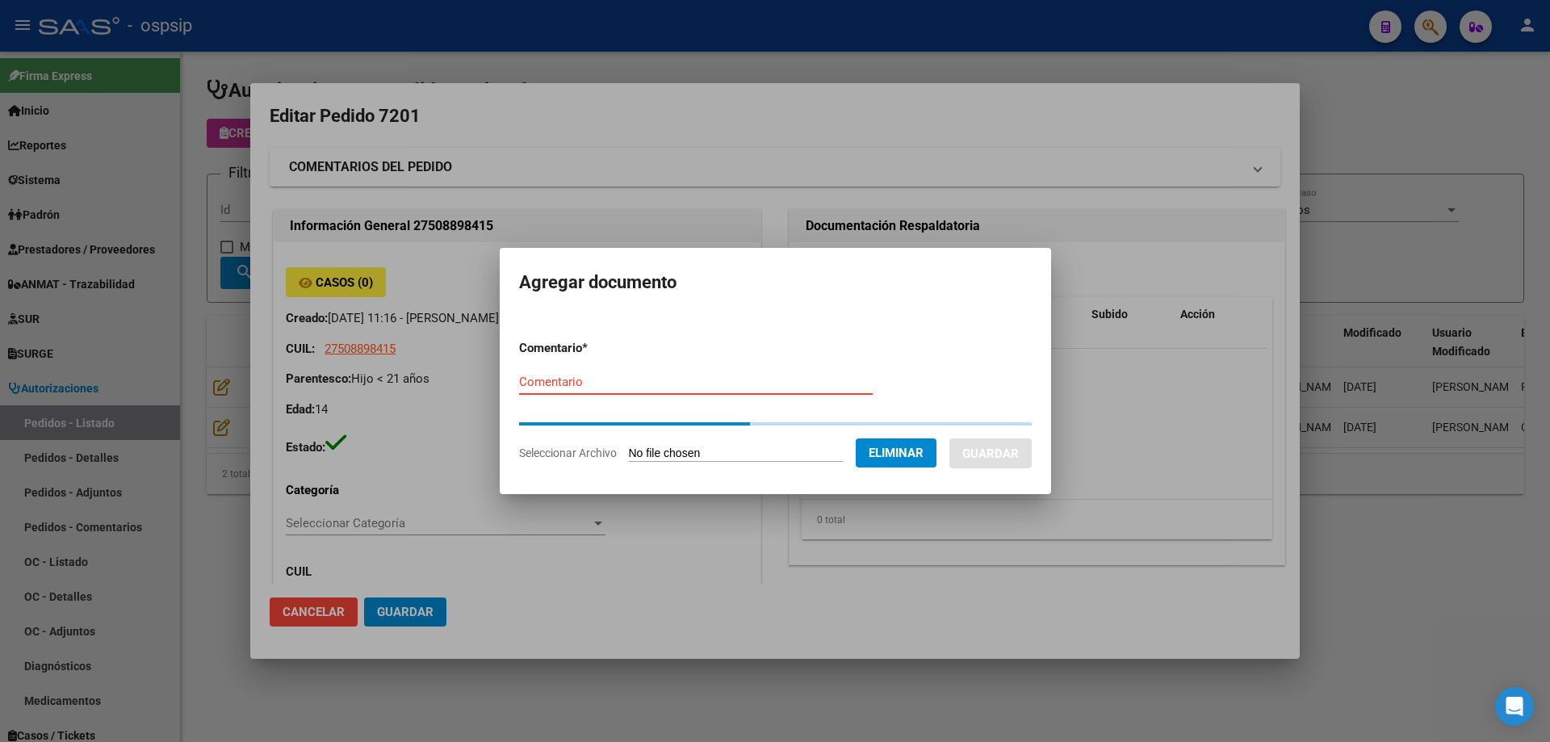
click at [546, 386] on input "Comentario" at bounding box center [696, 382] width 354 height 15
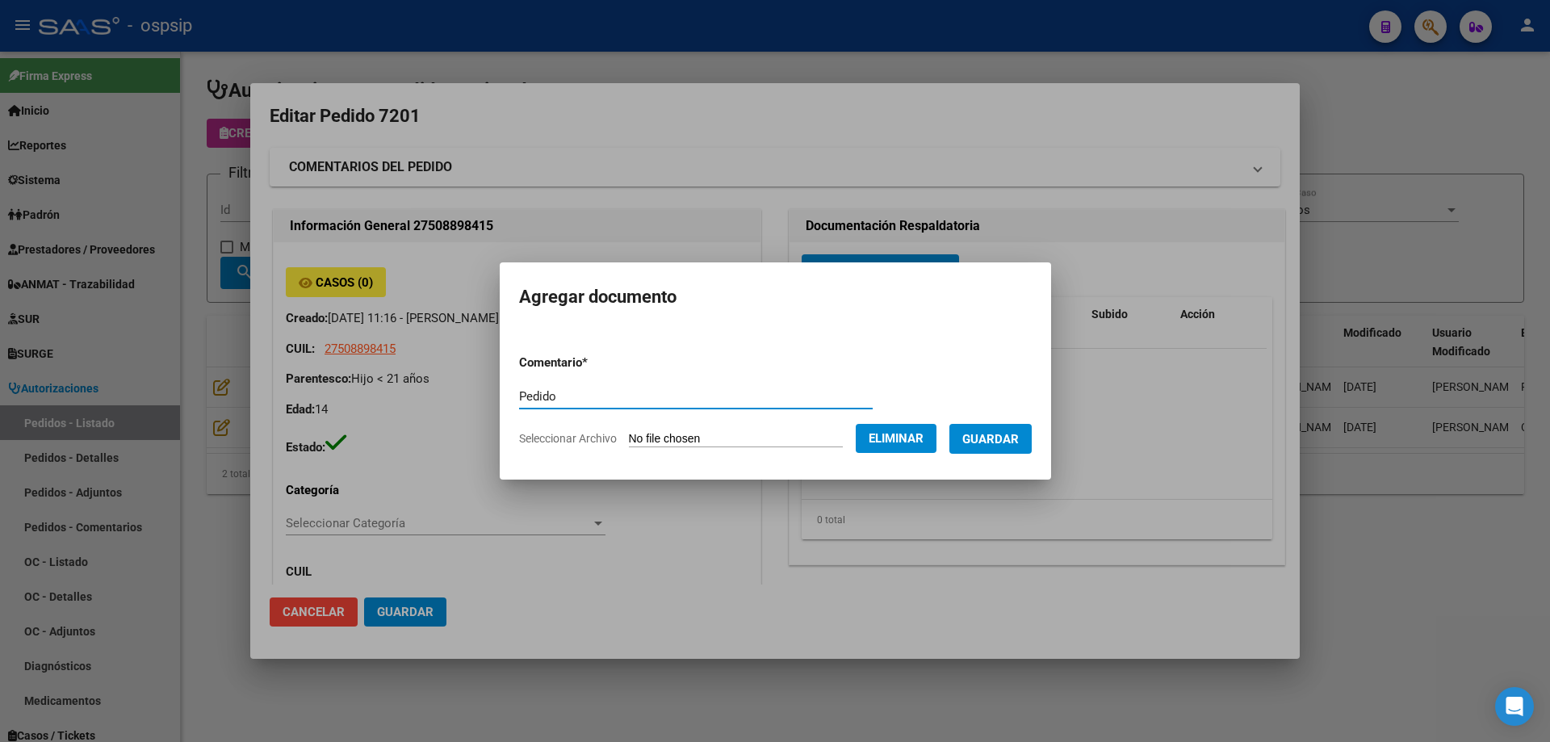
type input "Pedido"
click at [1008, 435] on span "Guardar" at bounding box center [990, 439] width 57 height 15
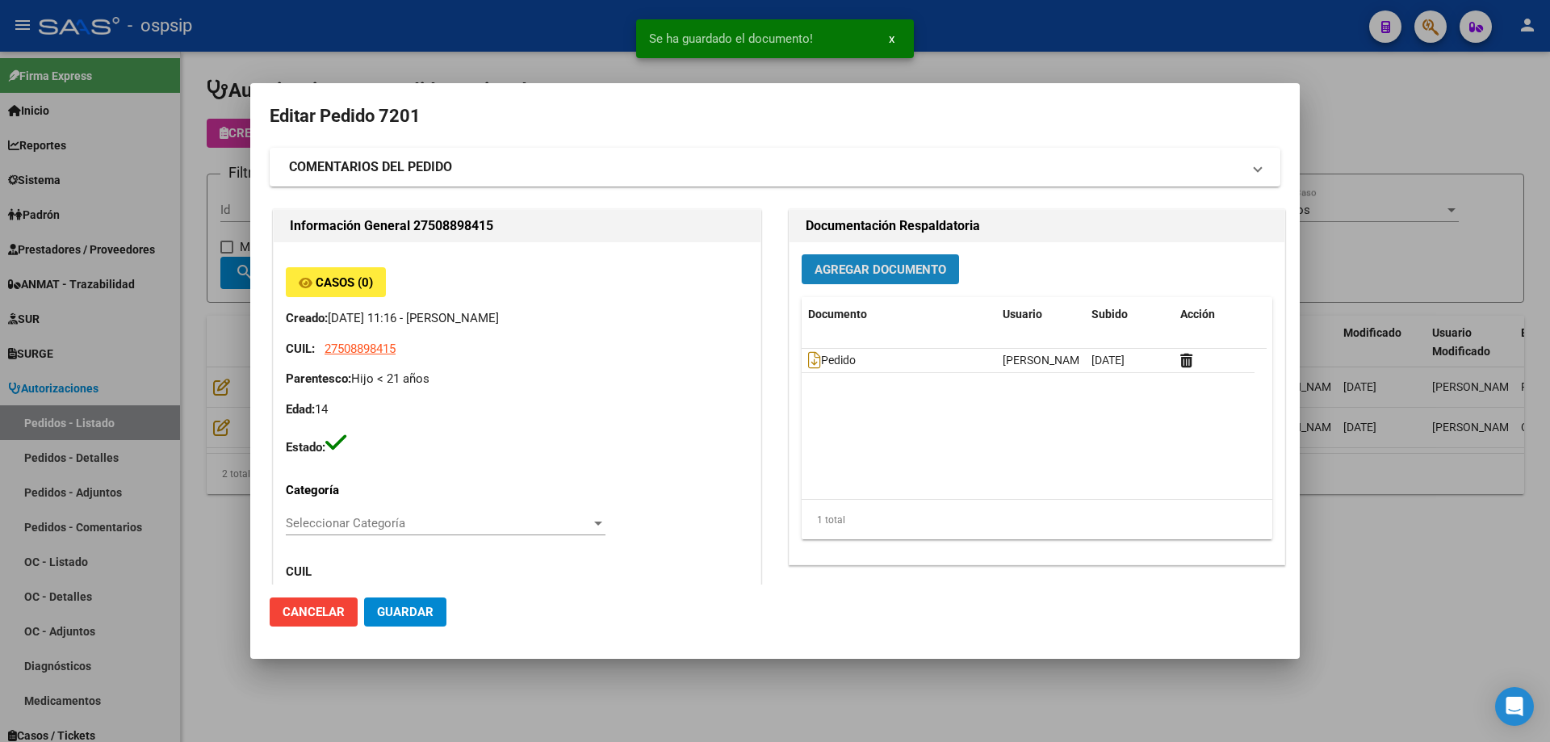
click at [851, 266] on span "Agregar Documento" at bounding box center [881, 269] width 132 height 15
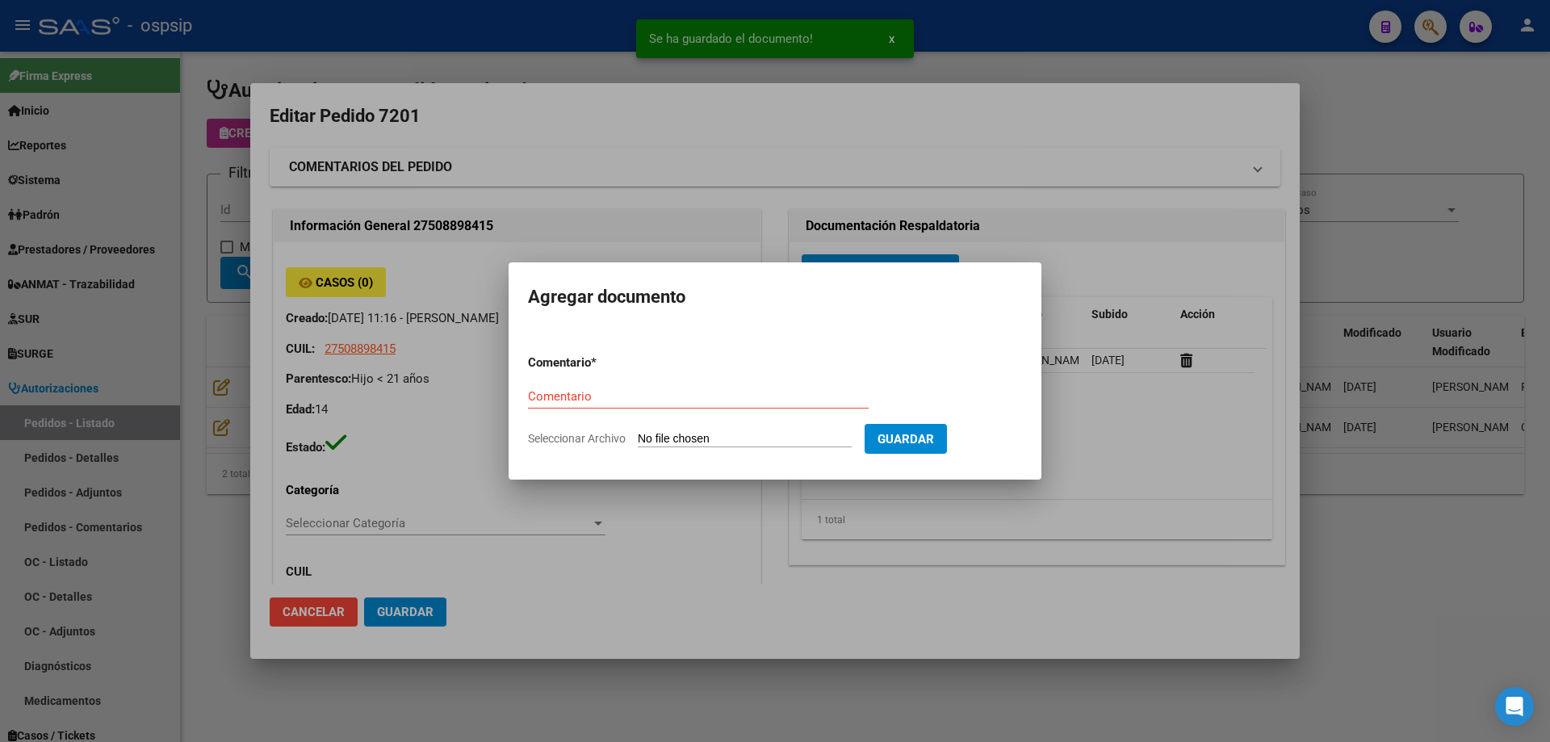
click at [771, 444] on input "Seleccionar Archivo" at bounding box center [745, 439] width 214 height 15
type input "C:\fakepath\hc rosal.jpg"
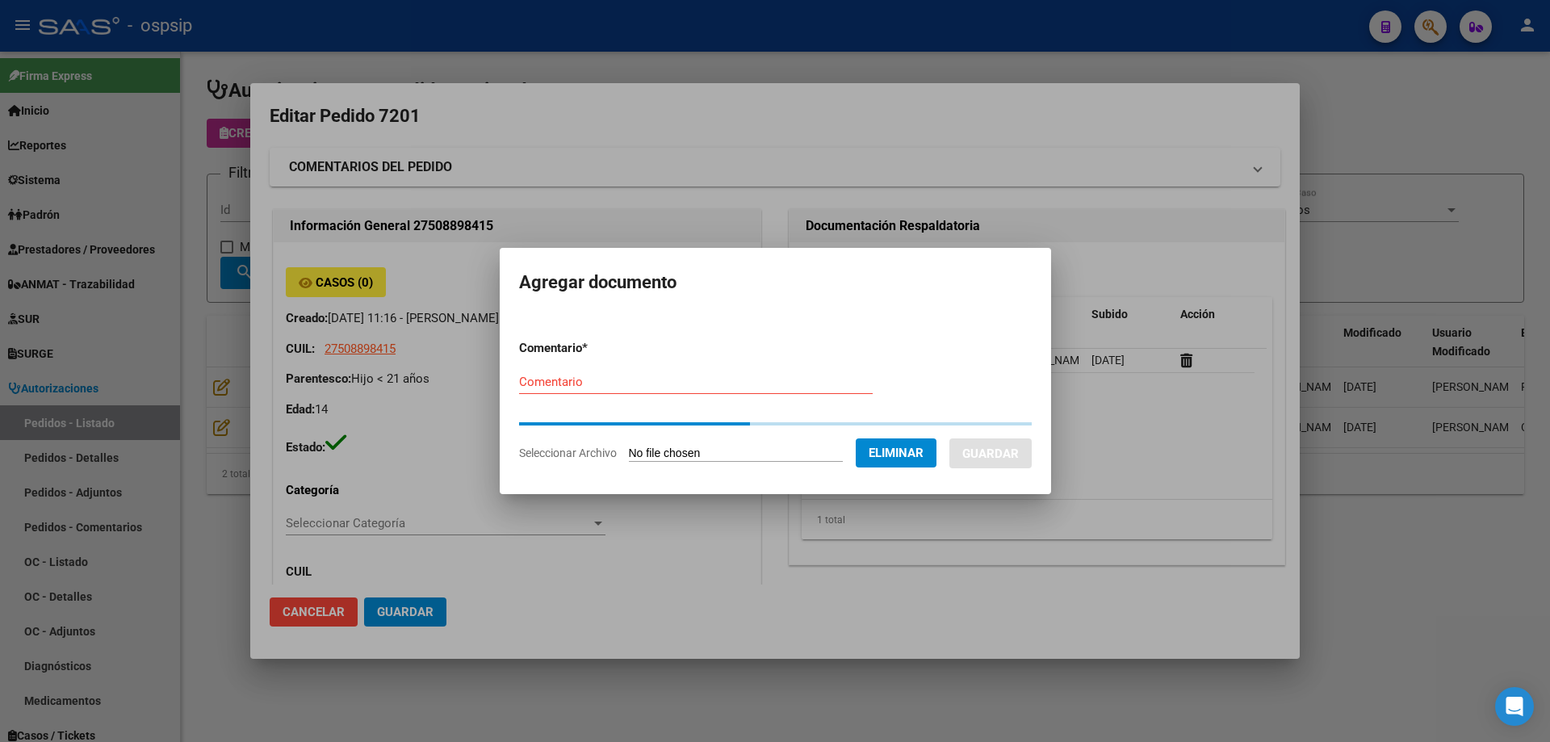
click at [704, 392] on div "Comentario" at bounding box center [696, 382] width 354 height 24
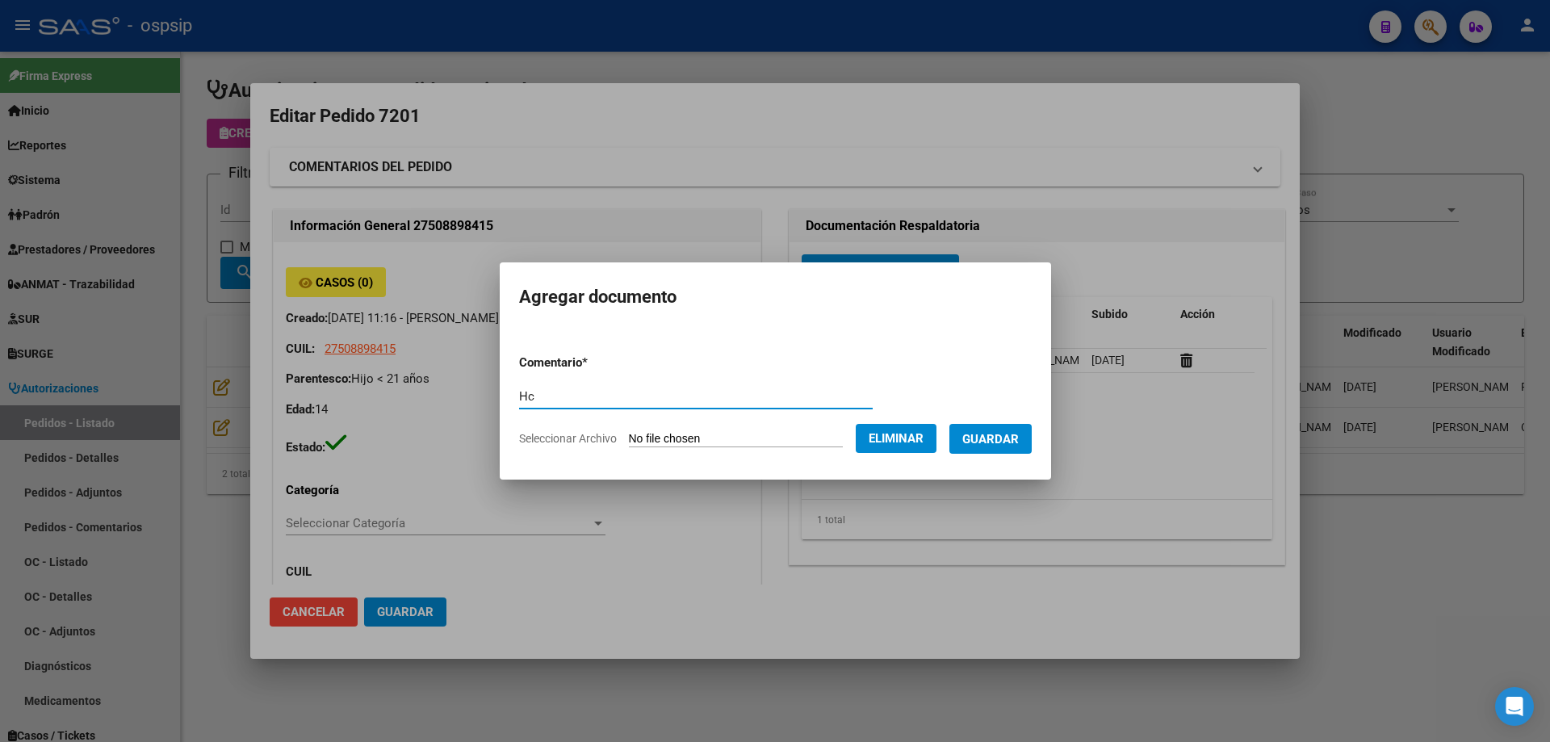
type input "Hc"
click at [1019, 441] on span "Guardar" at bounding box center [990, 439] width 57 height 15
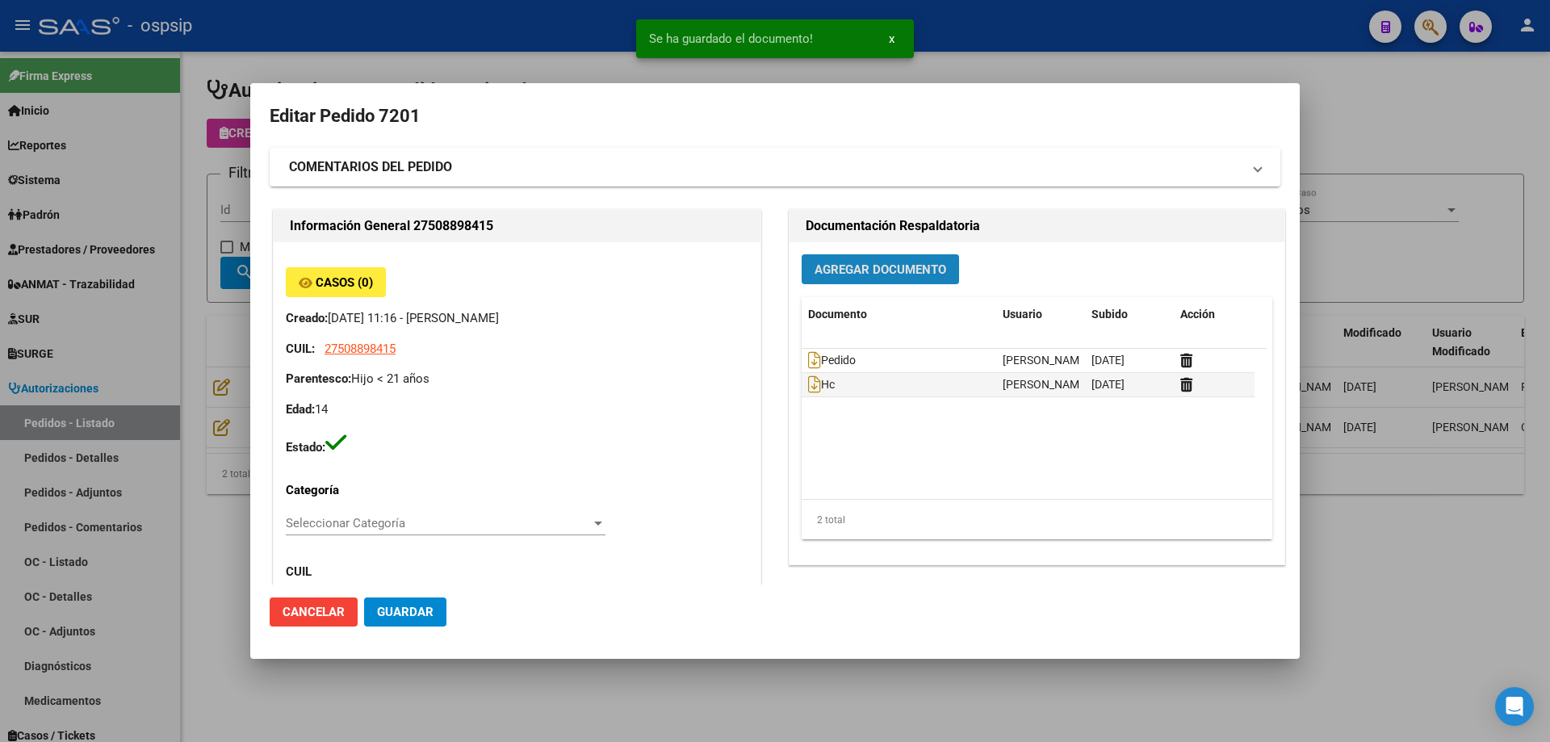
click at [930, 280] on button "Agregar Documento" at bounding box center [880, 269] width 157 height 30
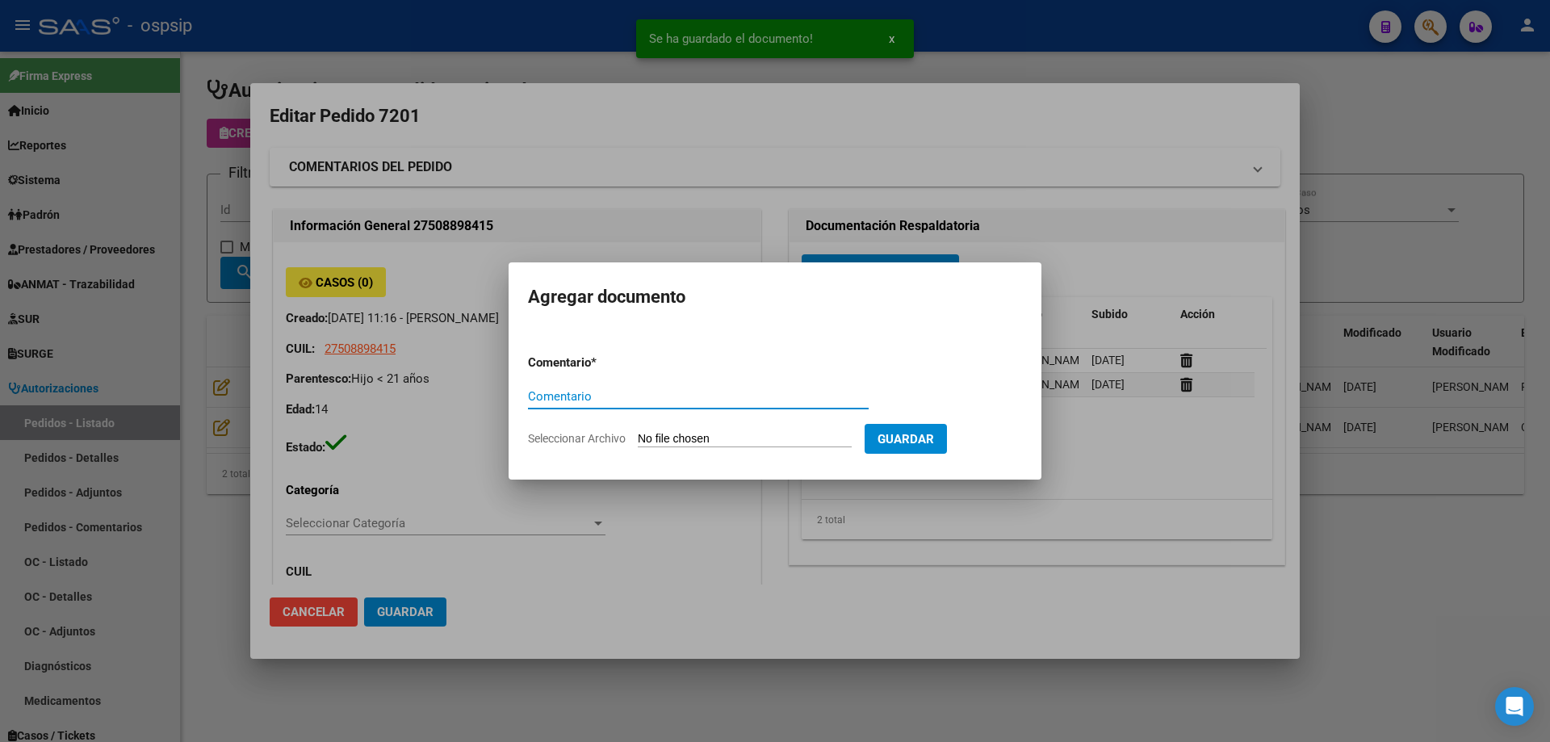
click at [745, 438] on input "Seleccionar Archivo" at bounding box center [745, 439] width 214 height 15
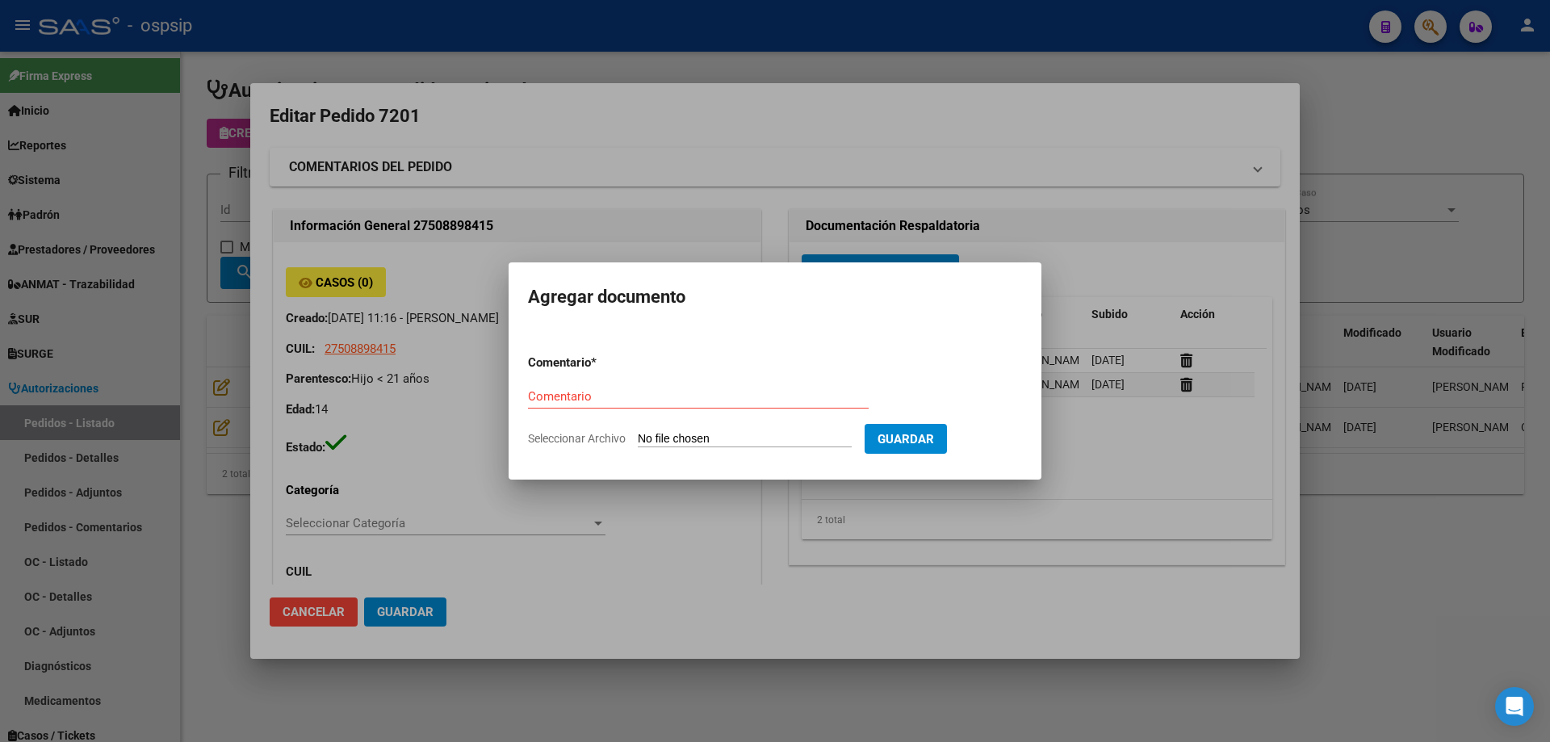
type input "C:\fakepath\dni rosal.jpg"
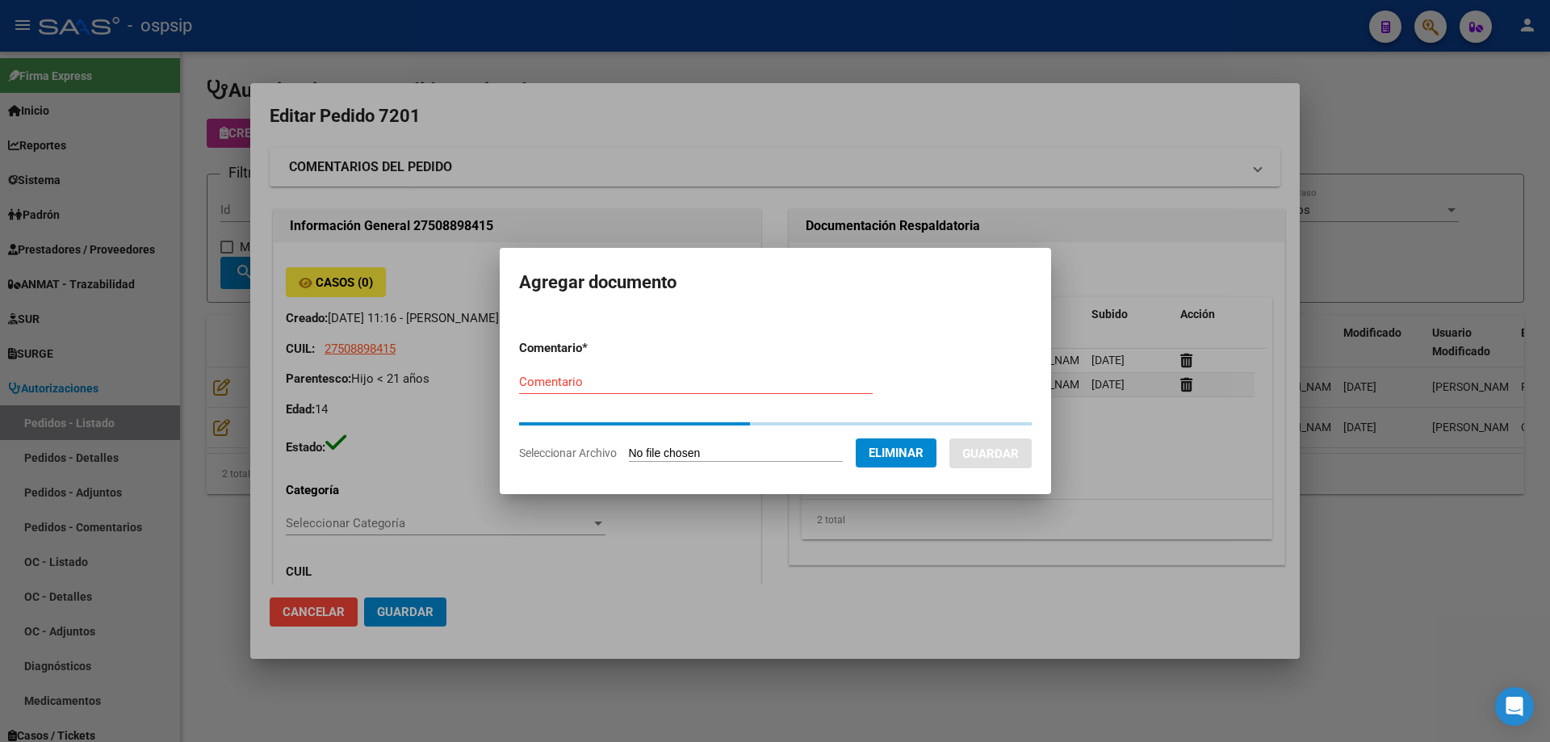
click at [540, 387] on div "Comentario" at bounding box center [696, 382] width 354 height 24
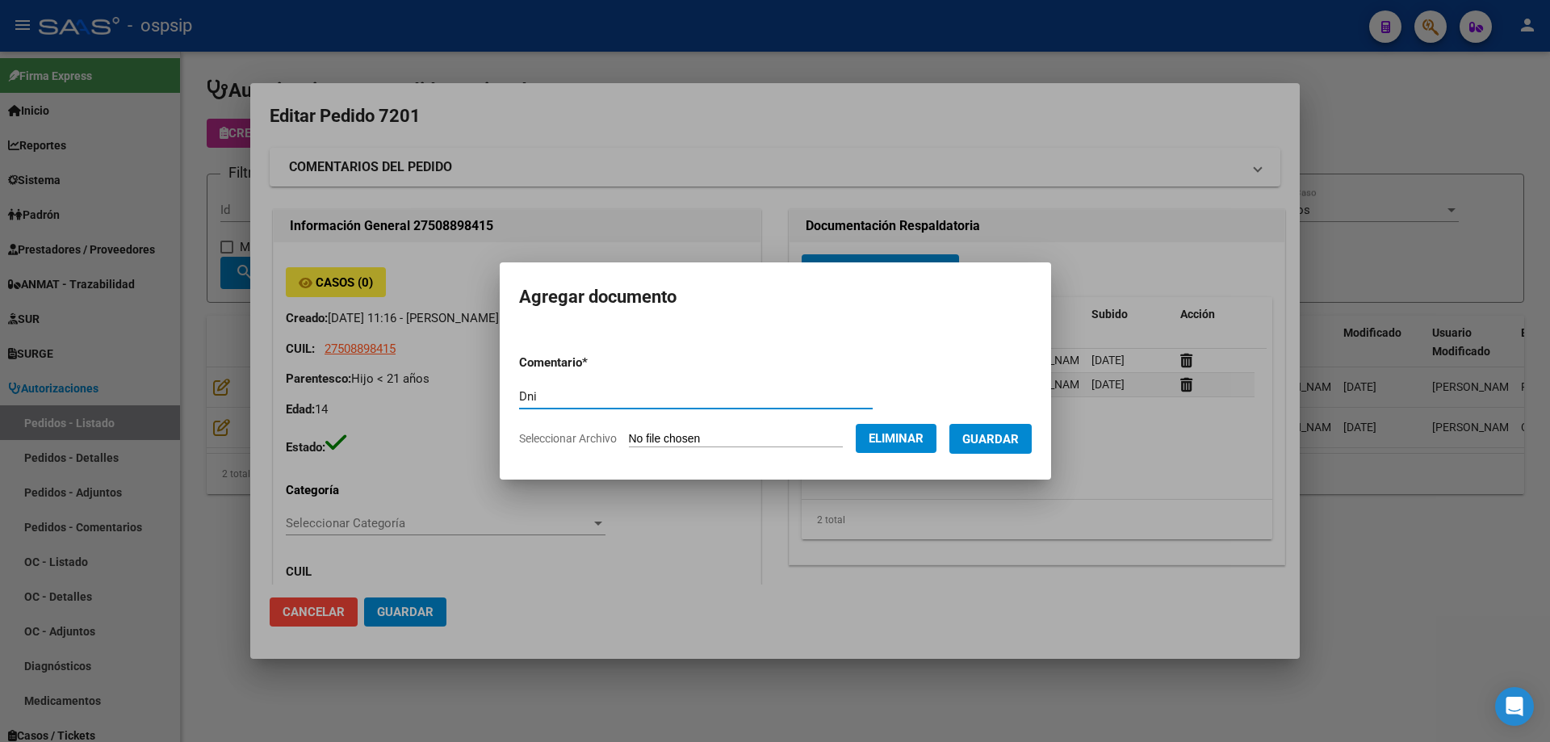
type input "Dni"
click at [1007, 442] on span "Guardar" at bounding box center [990, 439] width 57 height 15
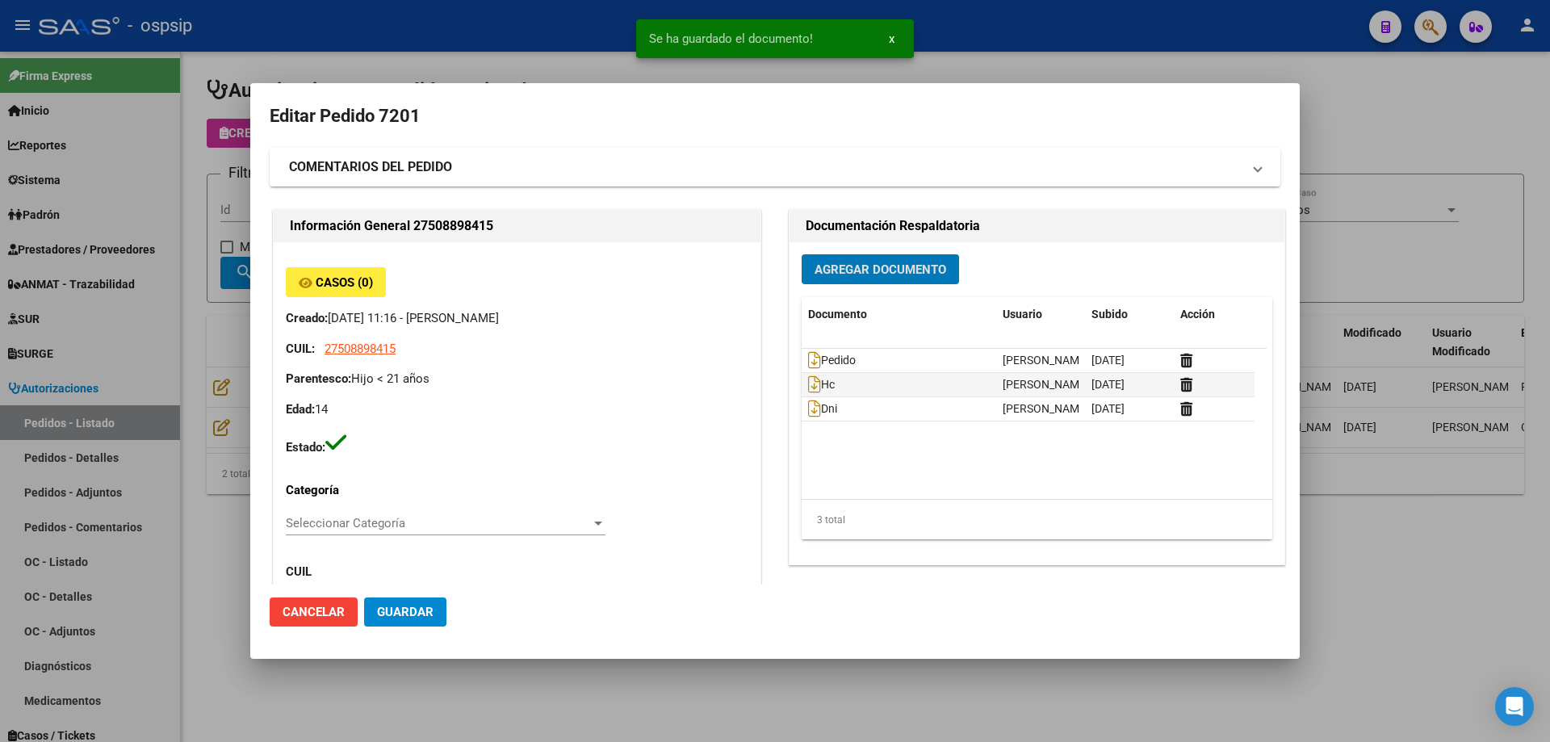
click at [874, 265] on span "Agregar Documento" at bounding box center [881, 269] width 132 height 15
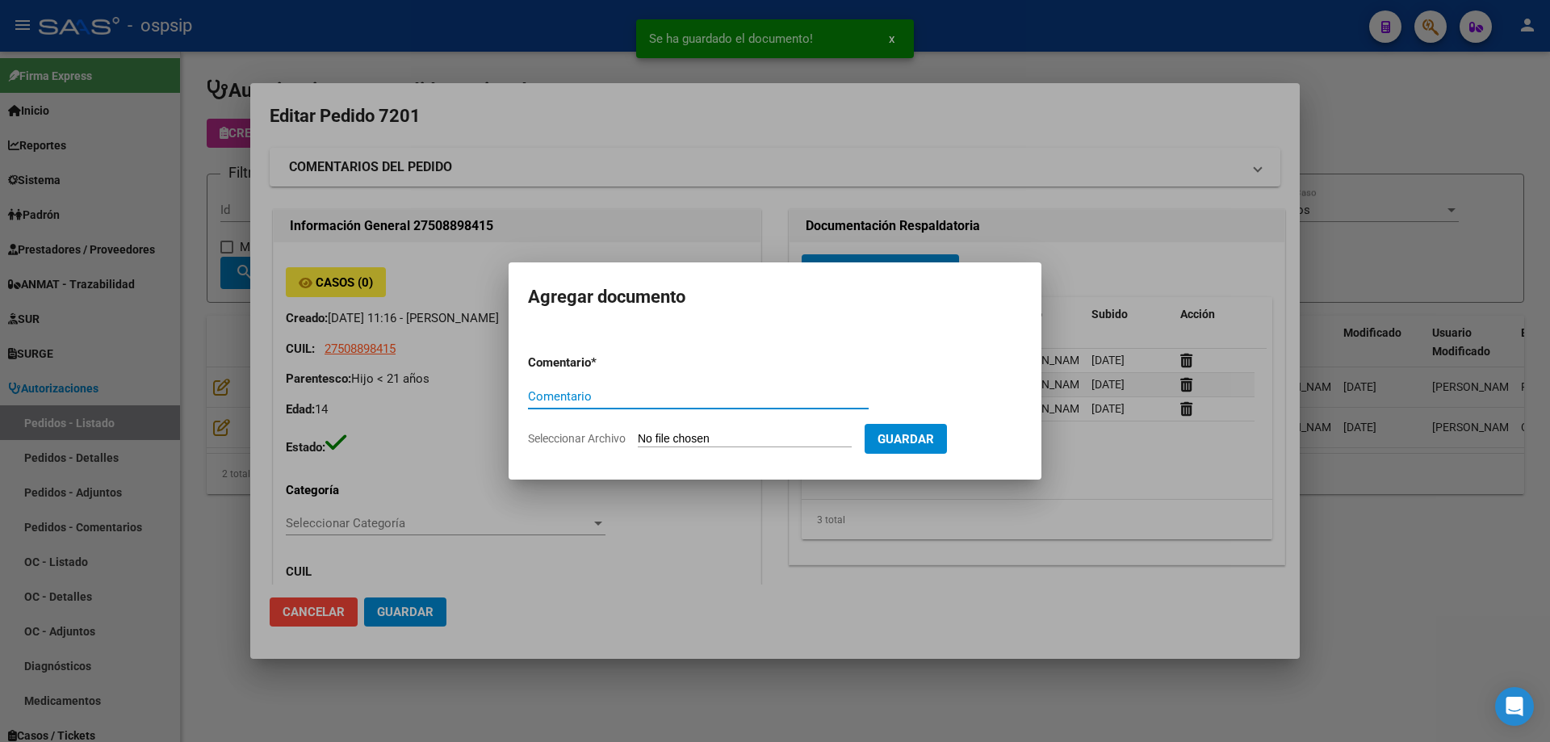
click at [729, 436] on input "Seleccionar Archivo" at bounding box center [745, 439] width 214 height 15
type input "C:\fakepath\estudio rosal .jpg"
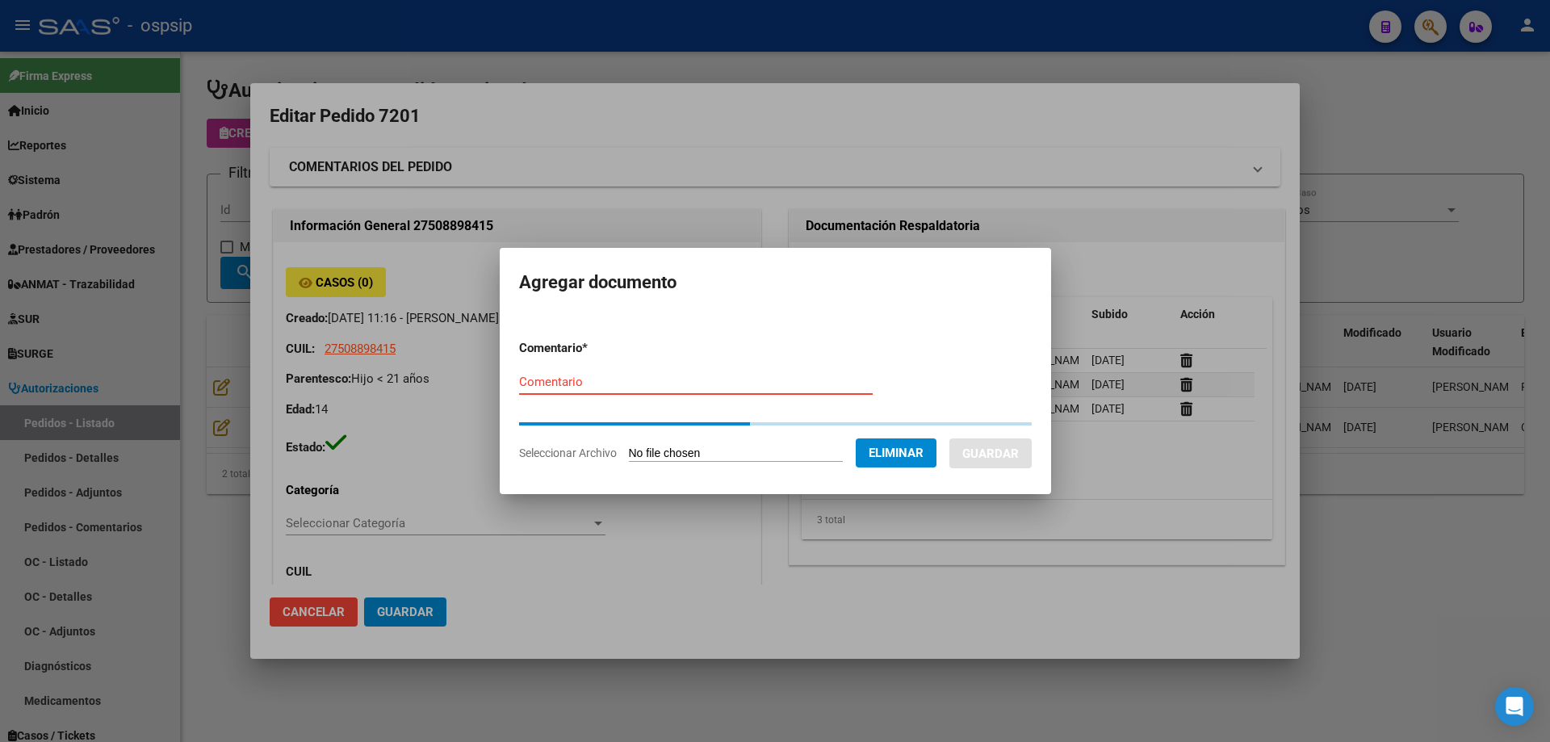
click at [555, 388] on input "Comentario" at bounding box center [696, 382] width 354 height 15
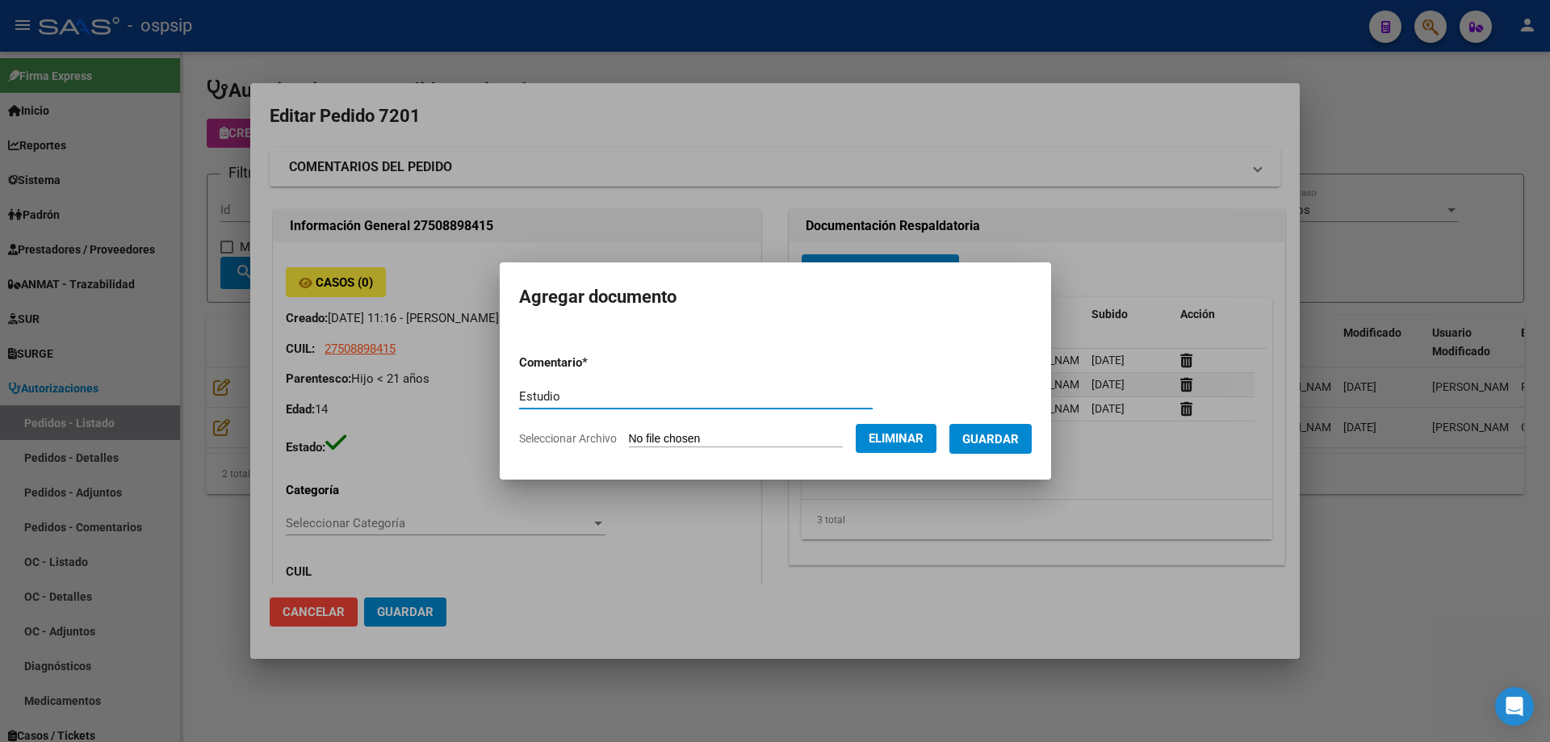
type input "Estudio"
click at [1019, 441] on span "Guardar" at bounding box center [990, 439] width 57 height 15
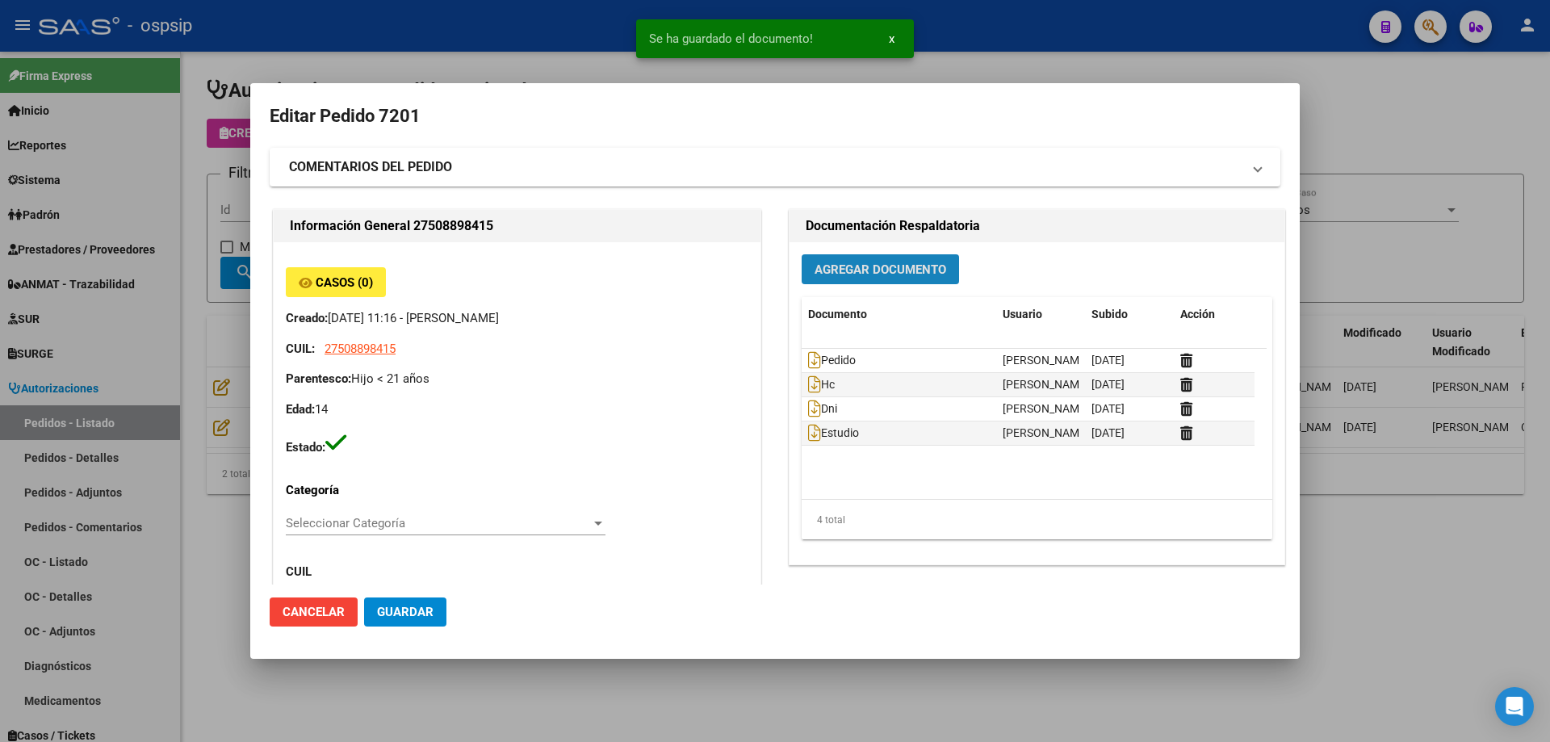
click at [878, 274] on span "Agregar Documento" at bounding box center [881, 269] width 132 height 15
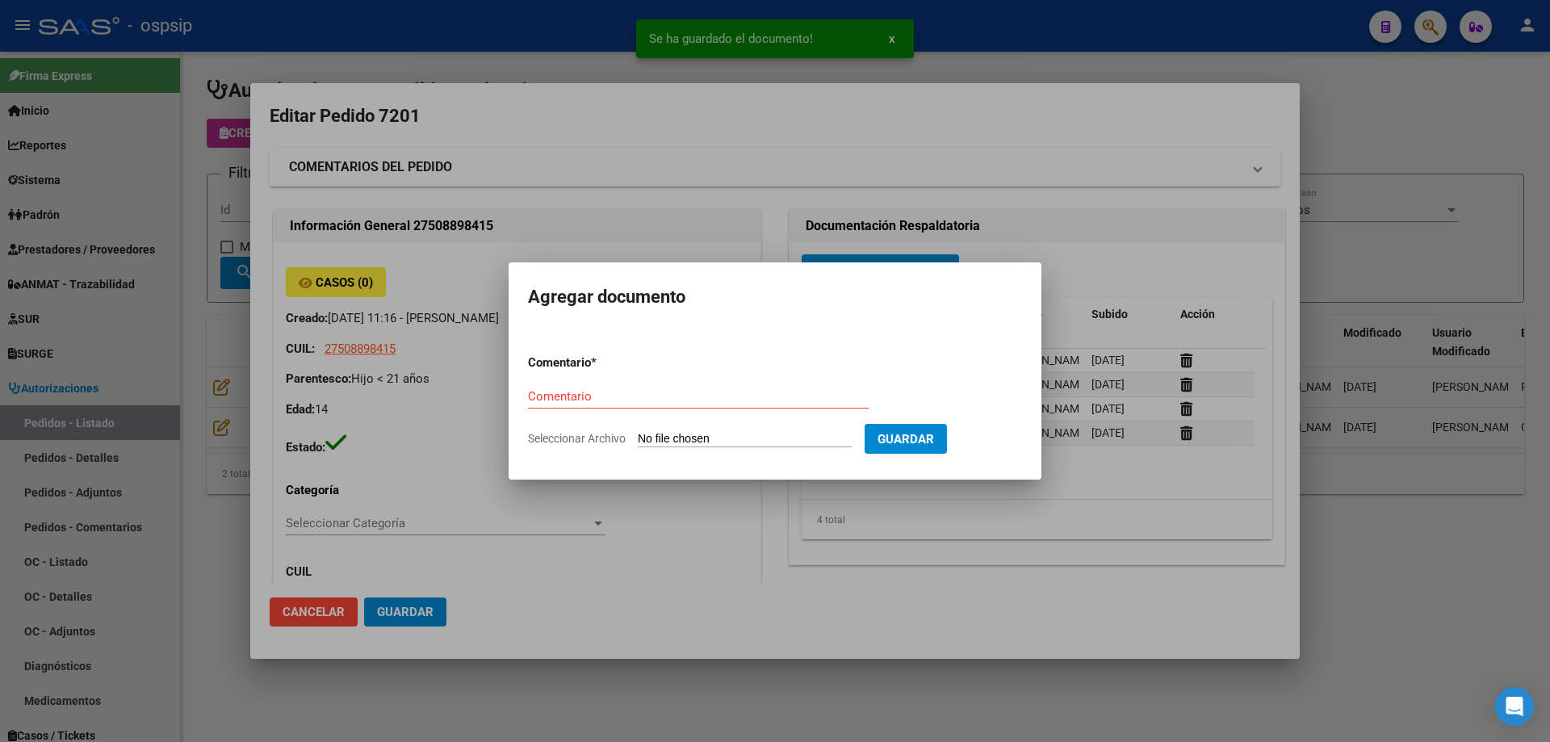
click at [735, 442] on input "Seleccionar Archivo" at bounding box center [745, 439] width 214 height 15
type input "C:\fakepath\estudio 2 rosal.jpg"
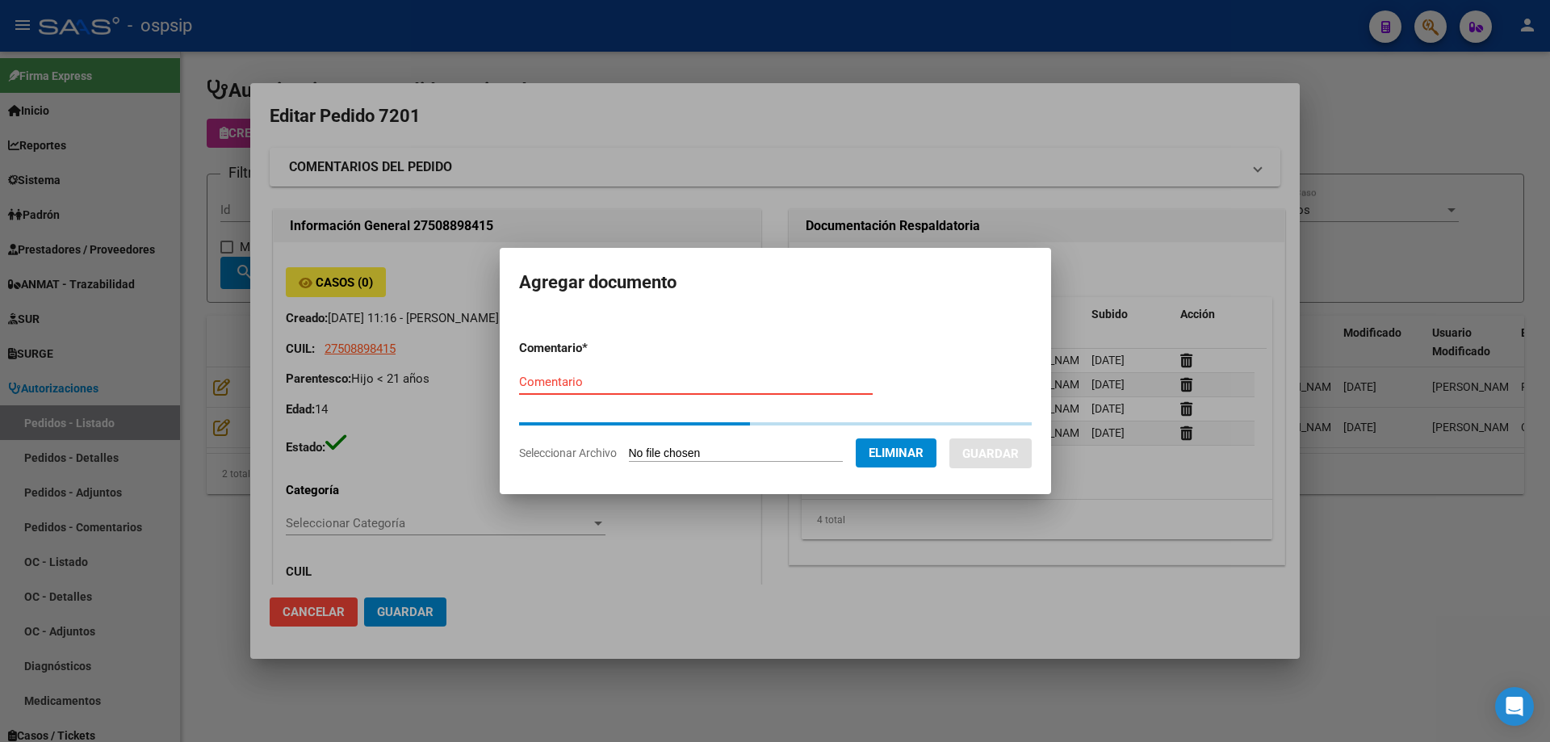
click at [676, 382] on input "Comentario" at bounding box center [696, 382] width 354 height 15
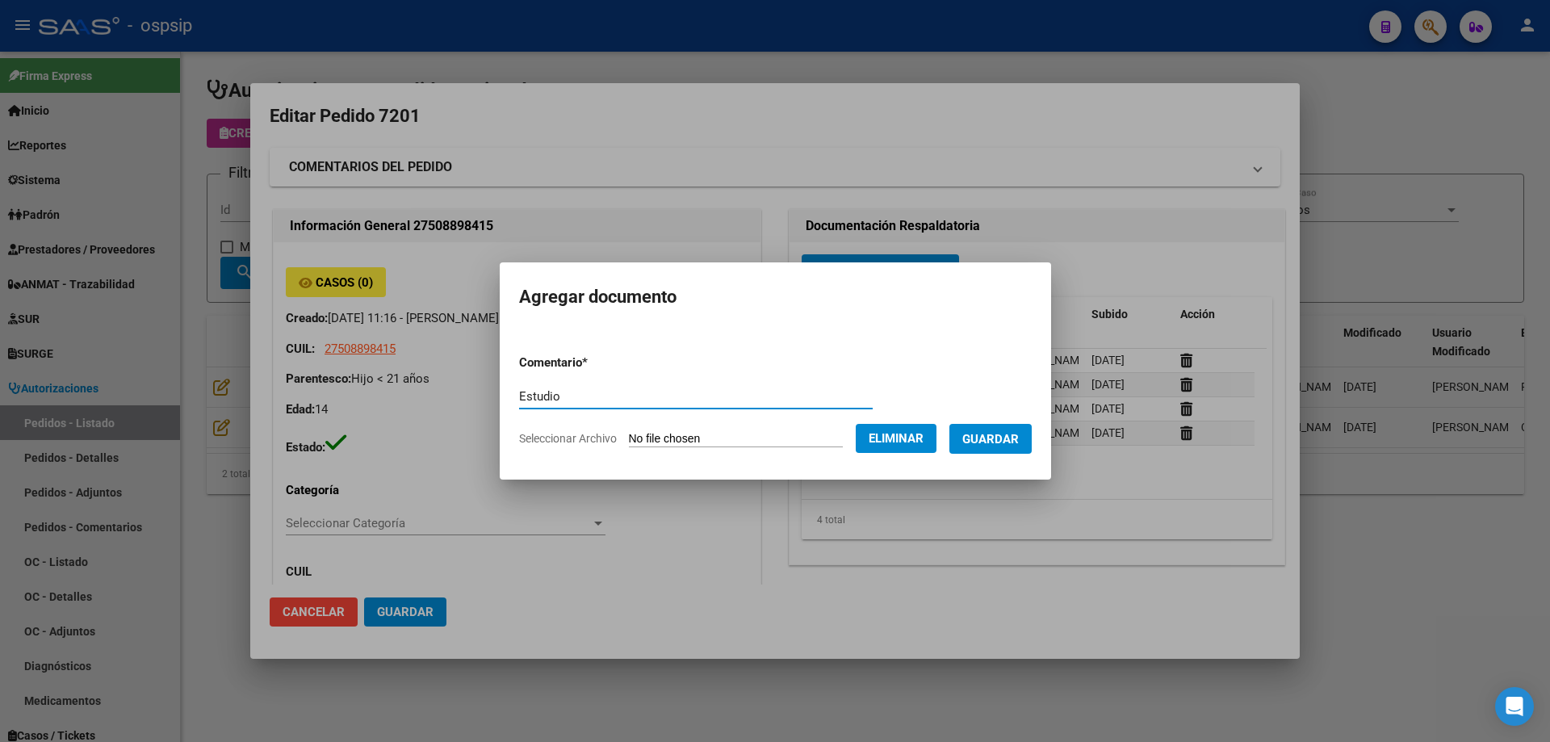
type input "Estudio"
click at [990, 440] on span "Guardar" at bounding box center [990, 439] width 57 height 15
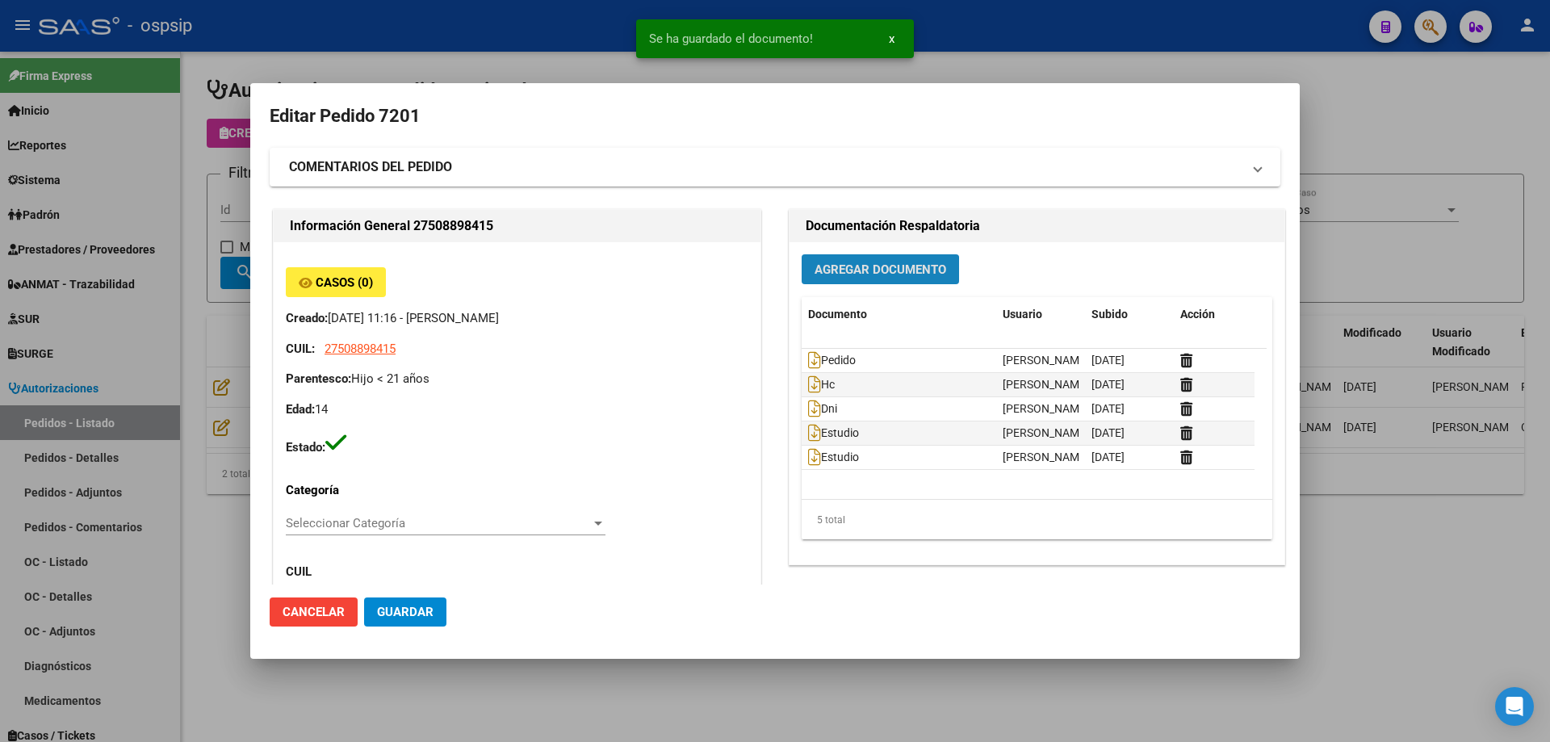
click at [849, 272] on span "Agregar Documento" at bounding box center [881, 269] width 132 height 15
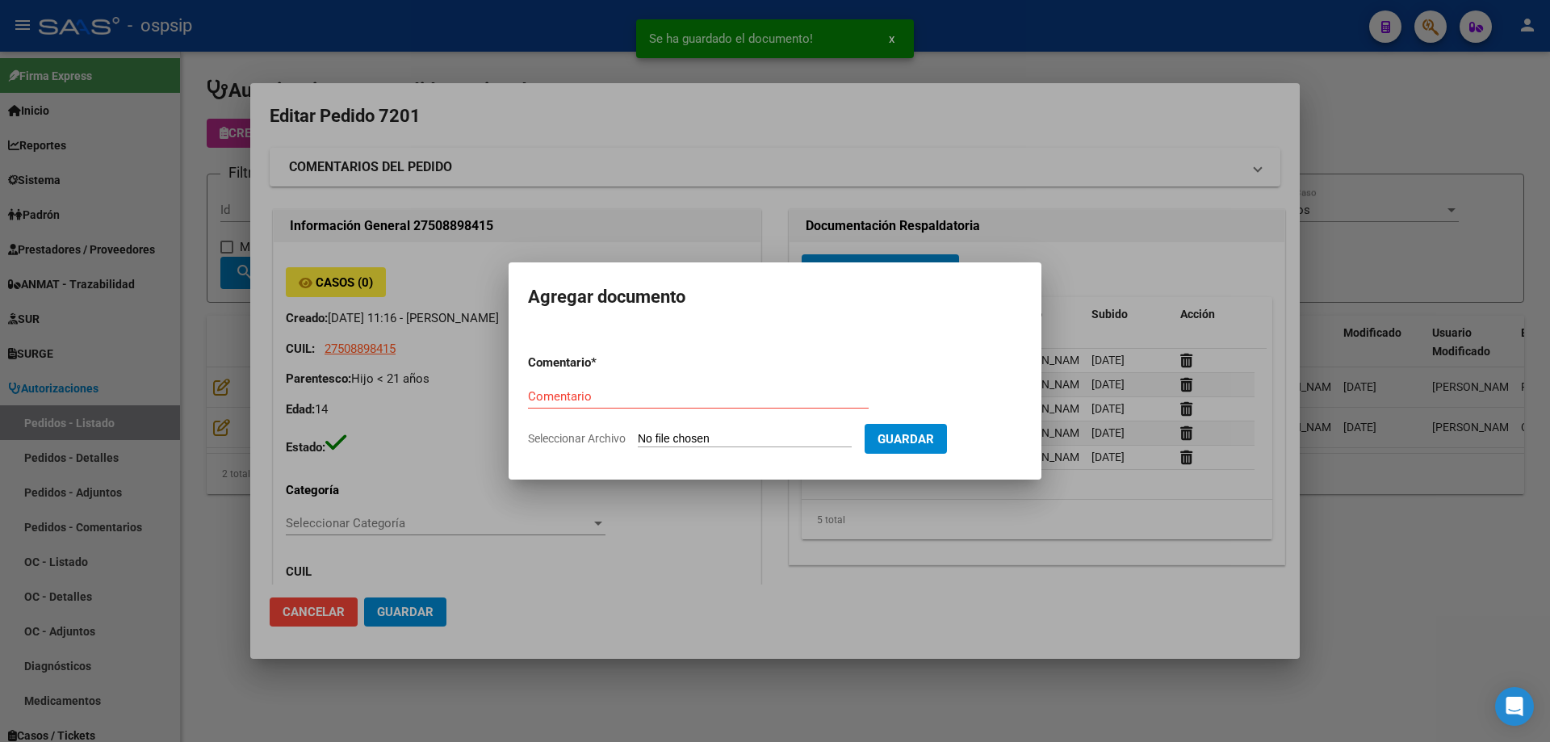
click at [706, 439] on input "Seleccionar Archivo" at bounding box center [745, 439] width 214 height 15
type input "C:\fakepath\estudio 3 rosal.jpg"
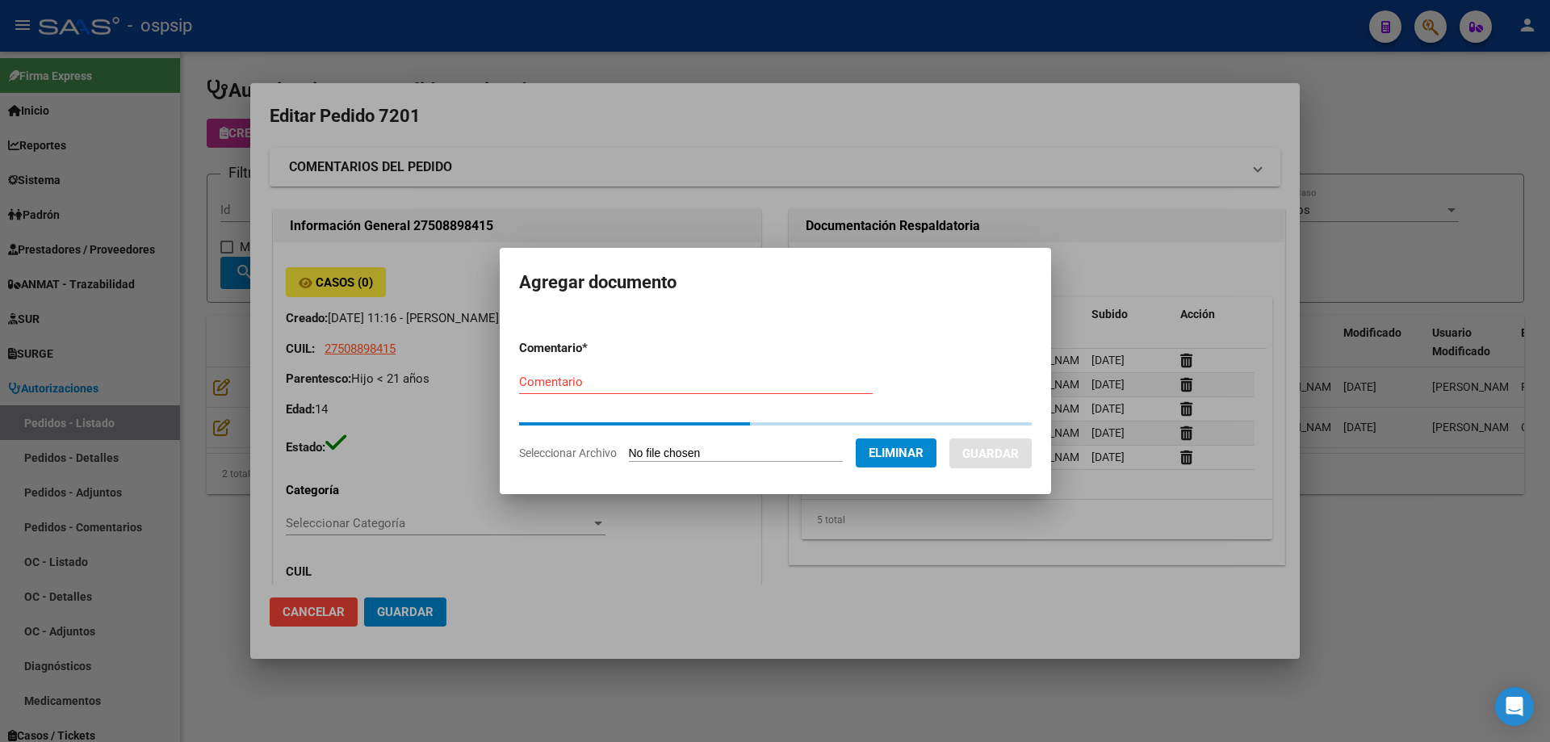
click at [603, 383] on input "Comentario" at bounding box center [696, 382] width 354 height 15
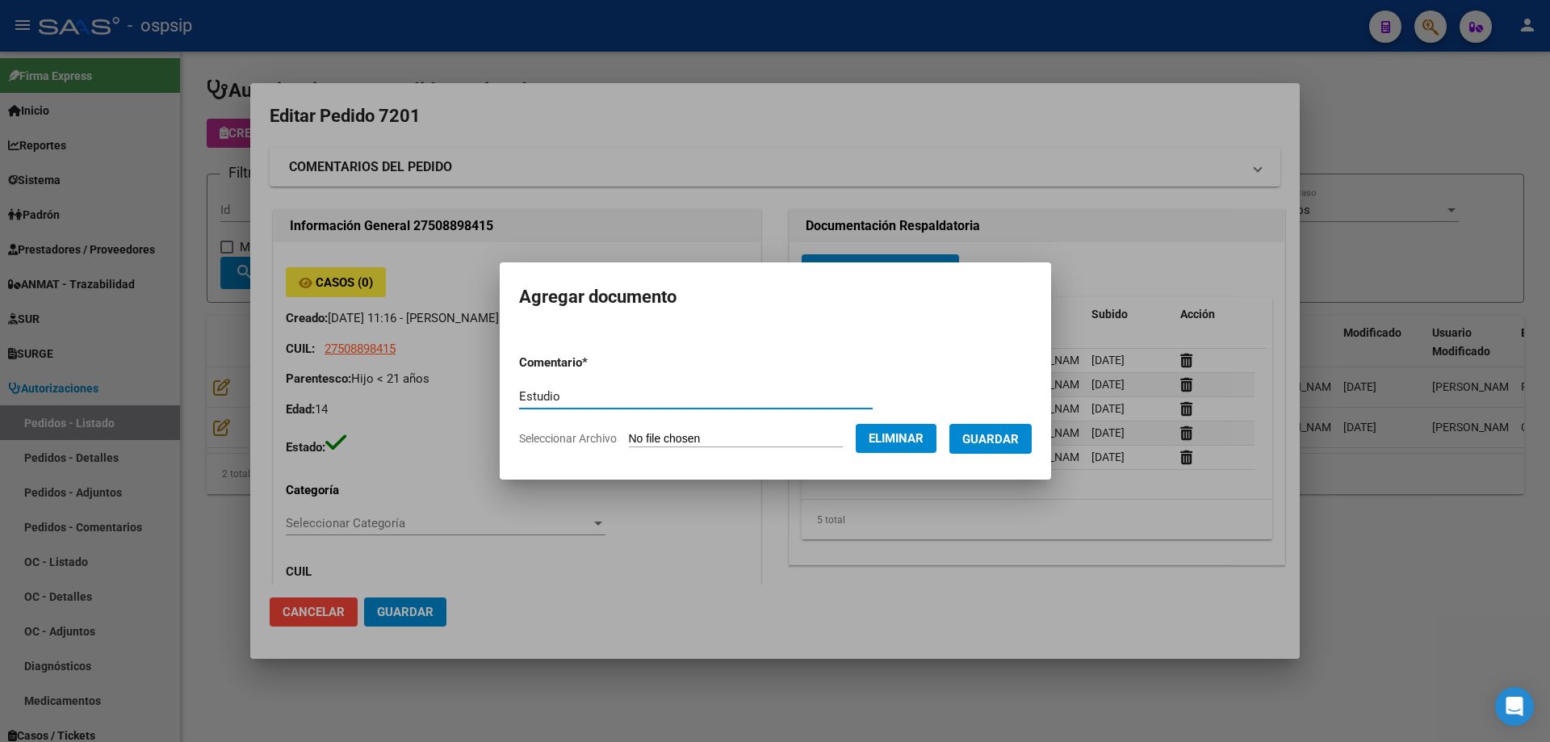
type input "Estudio"
click at [992, 437] on span "Guardar" at bounding box center [990, 439] width 57 height 15
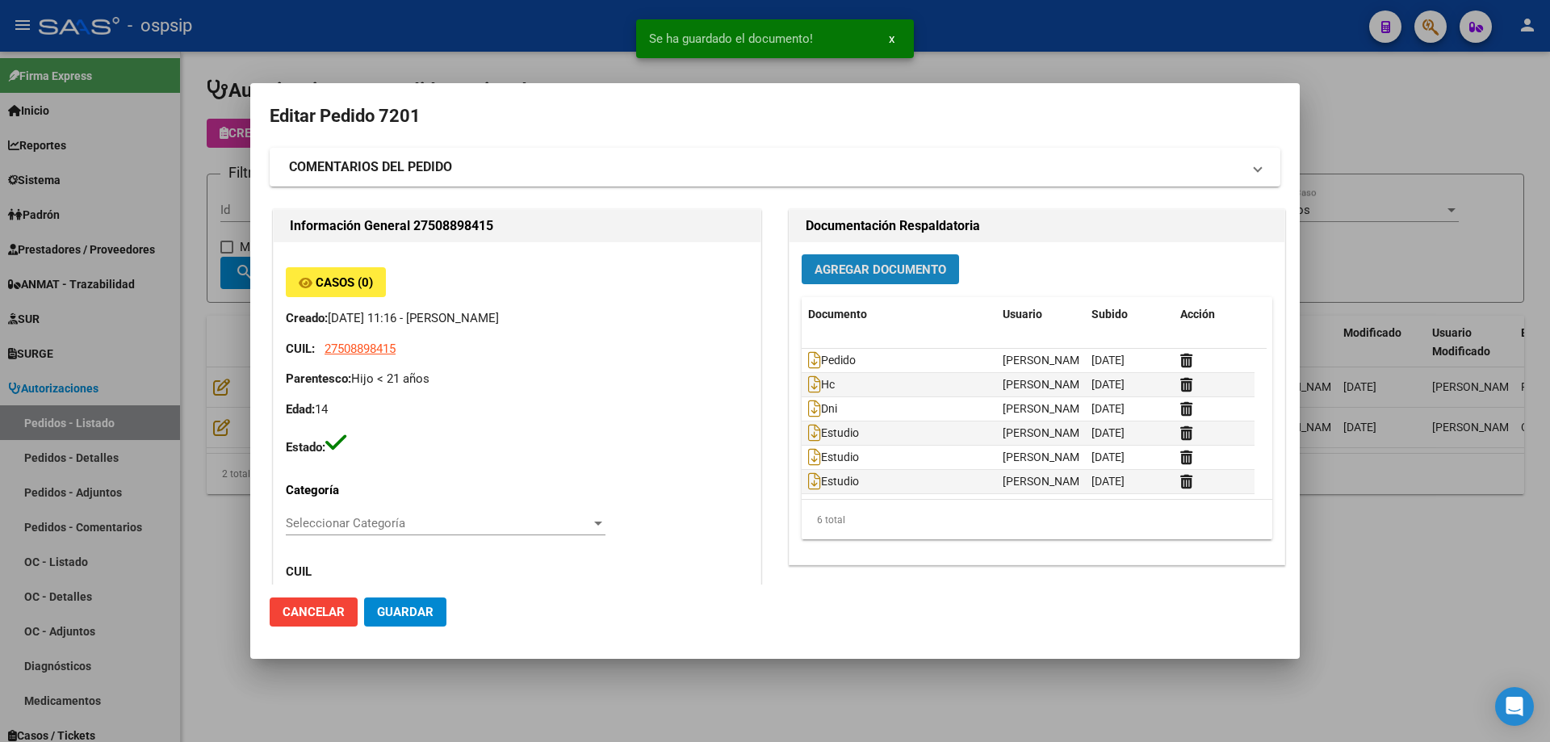
click at [901, 260] on button "Agregar Documento" at bounding box center [880, 269] width 157 height 30
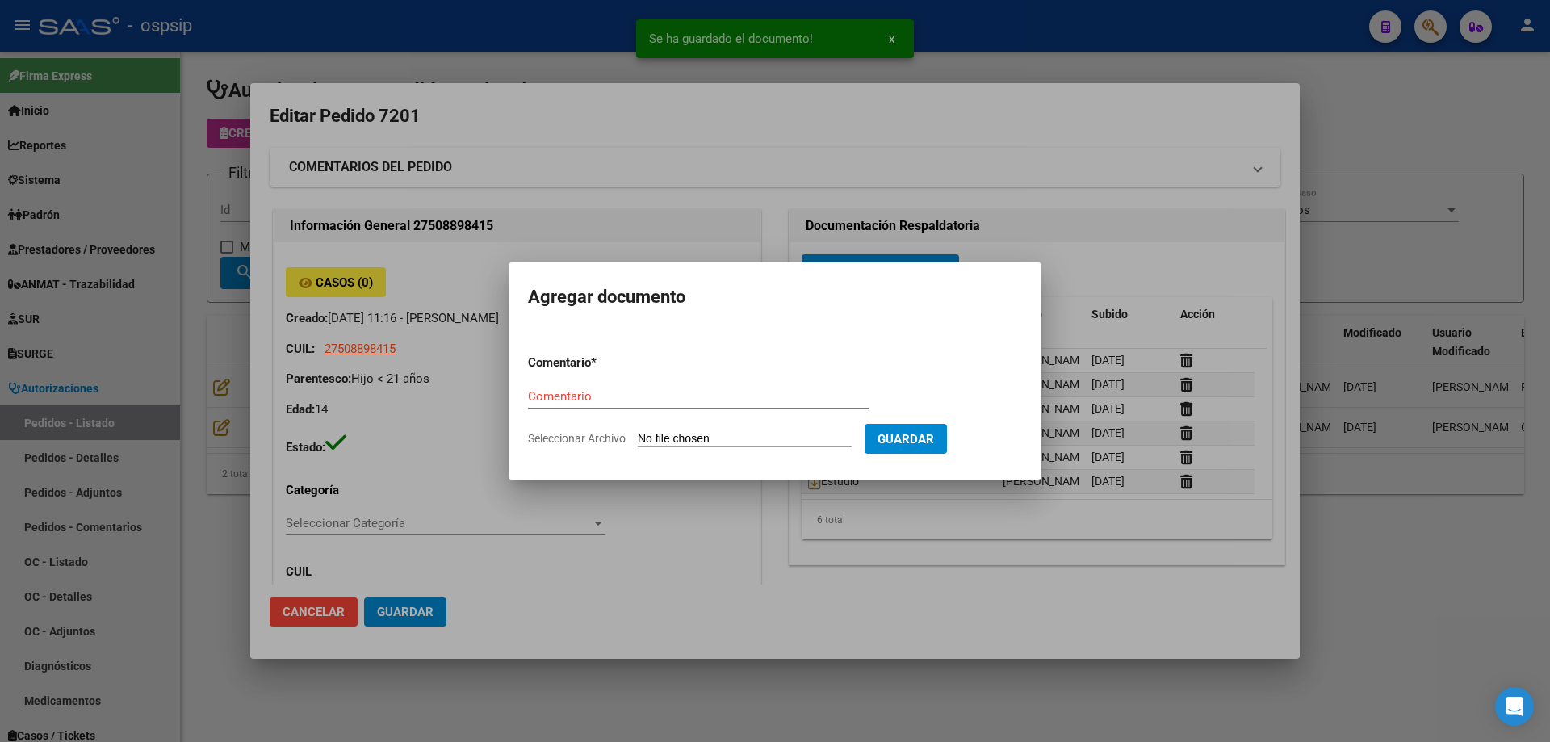
click at [744, 432] on input "Seleccionar Archivo" at bounding box center [745, 439] width 214 height 15
type input "C:\fakepath\imagen 1 rosal.jpg"
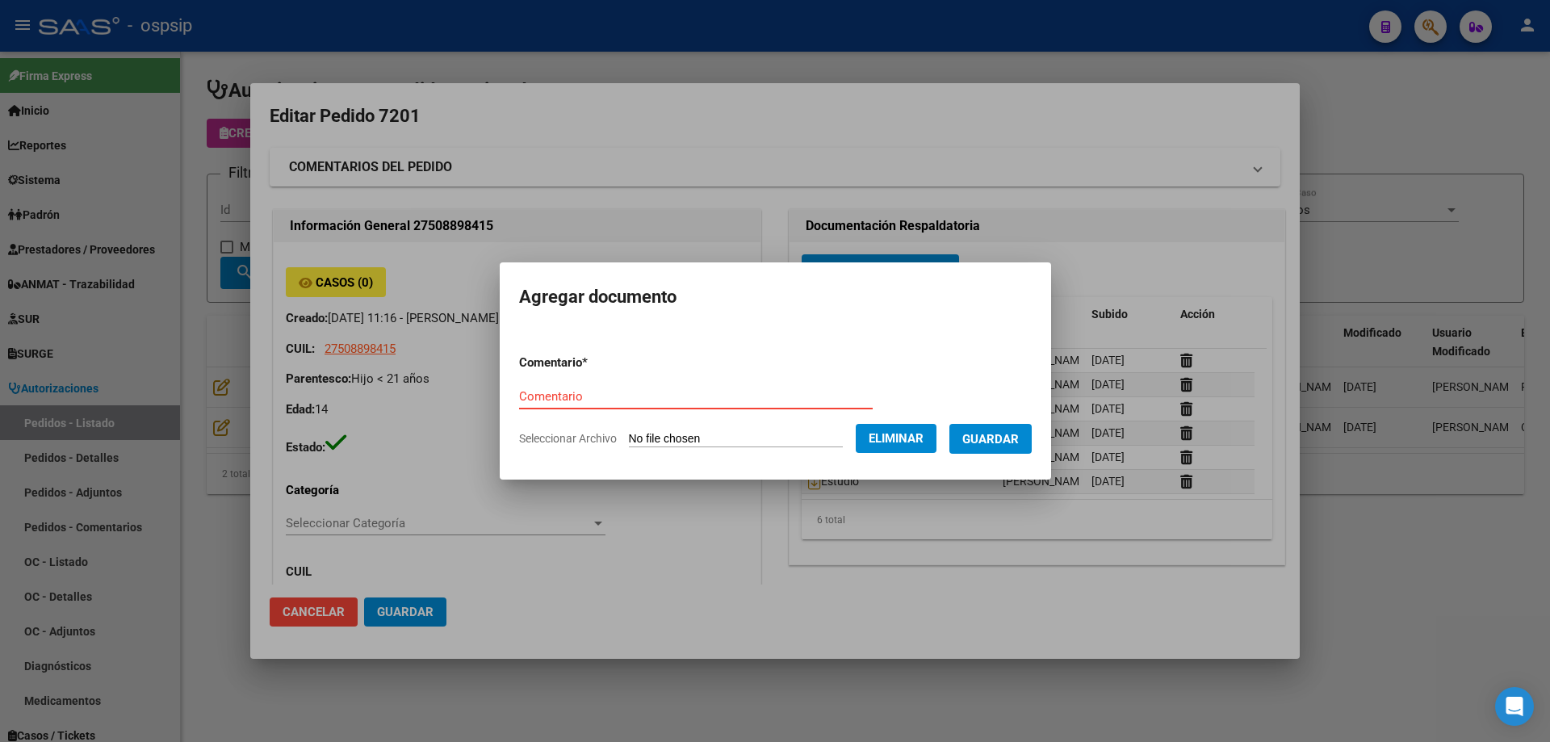
click at [584, 390] on input "Comentario" at bounding box center [696, 396] width 354 height 15
type input "Imagen"
click at [991, 439] on span "Guardar" at bounding box center [990, 439] width 57 height 15
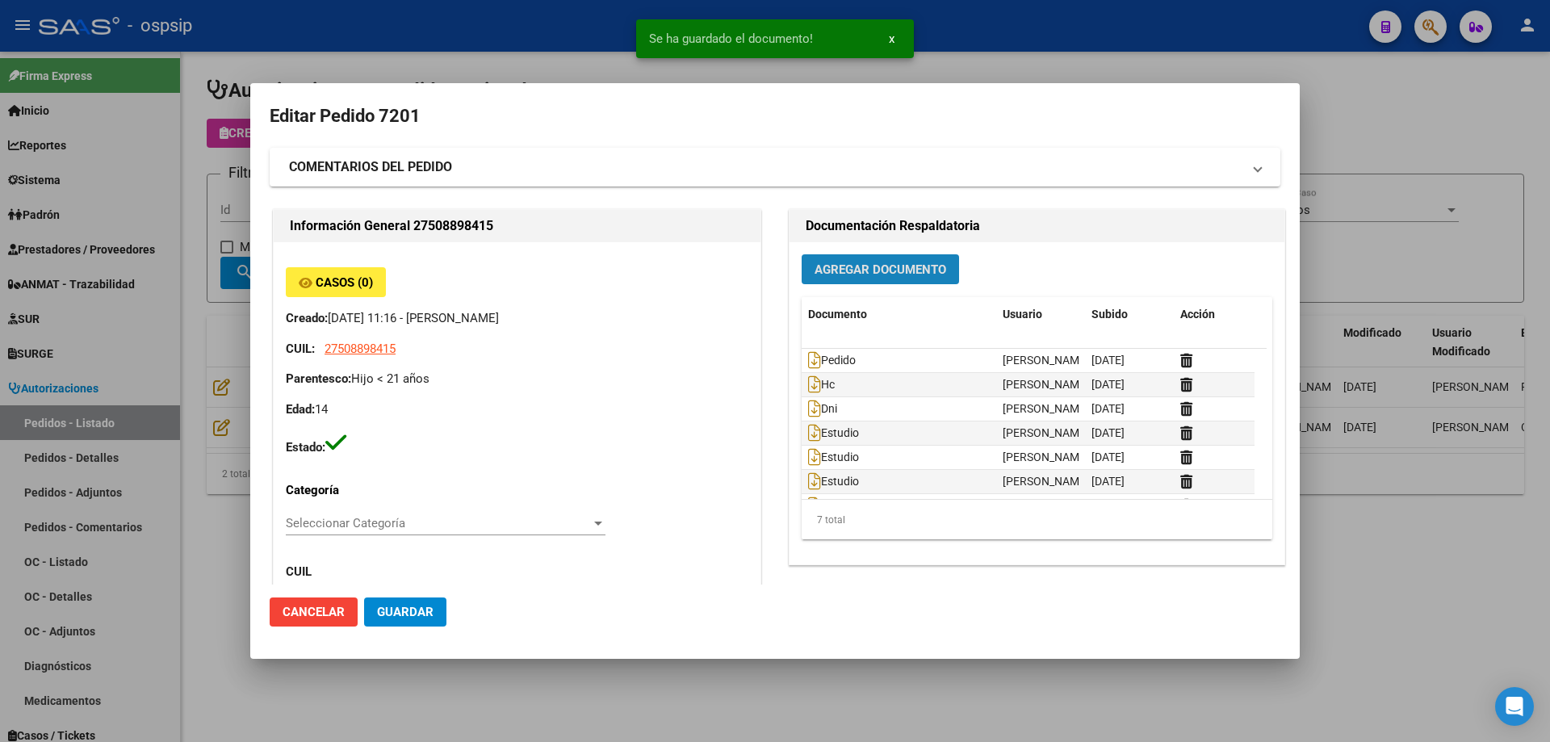
click at [888, 277] on span "Agregar Documento" at bounding box center [881, 269] width 132 height 15
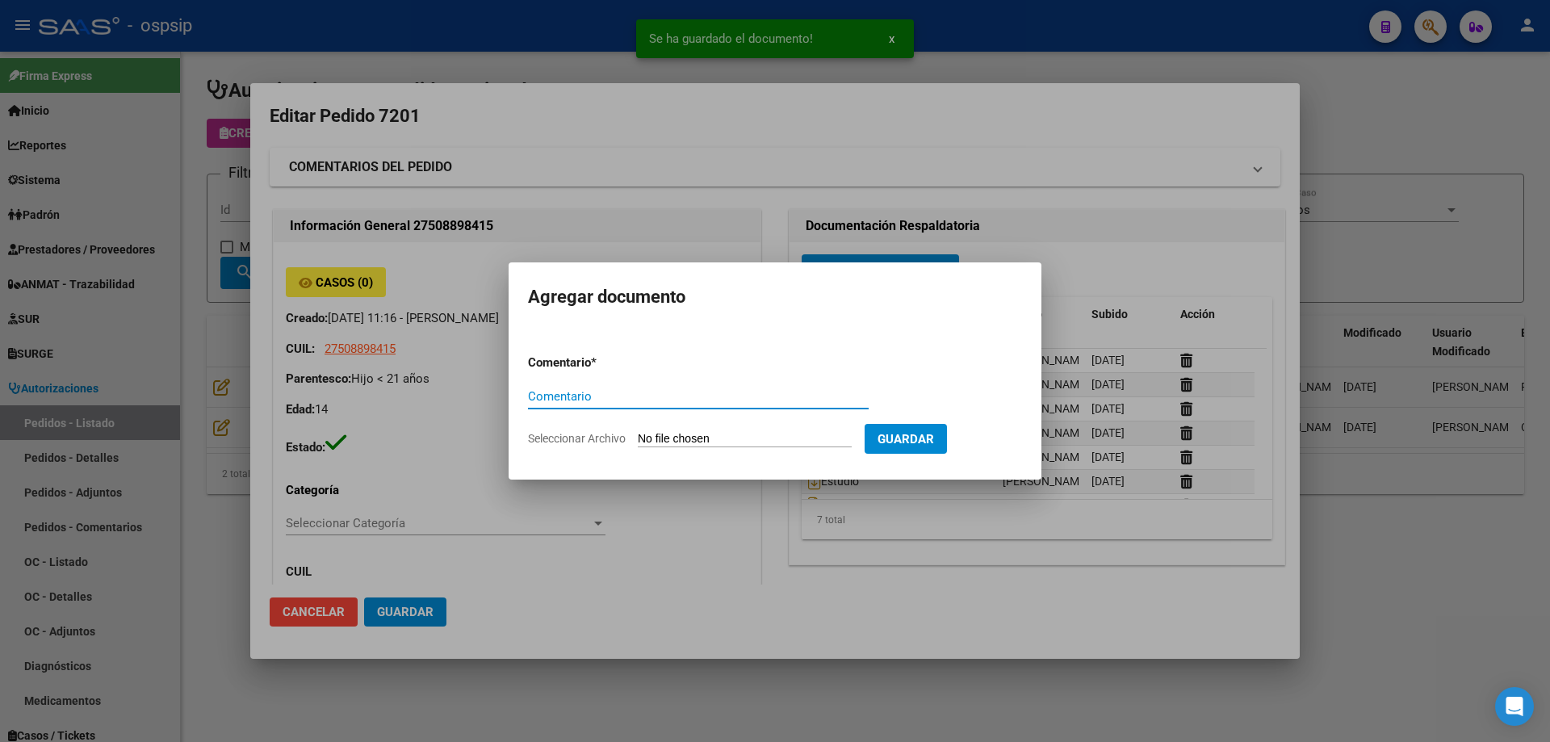
click at [740, 434] on input "Seleccionar Archivo" at bounding box center [745, 439] width 214 height 15
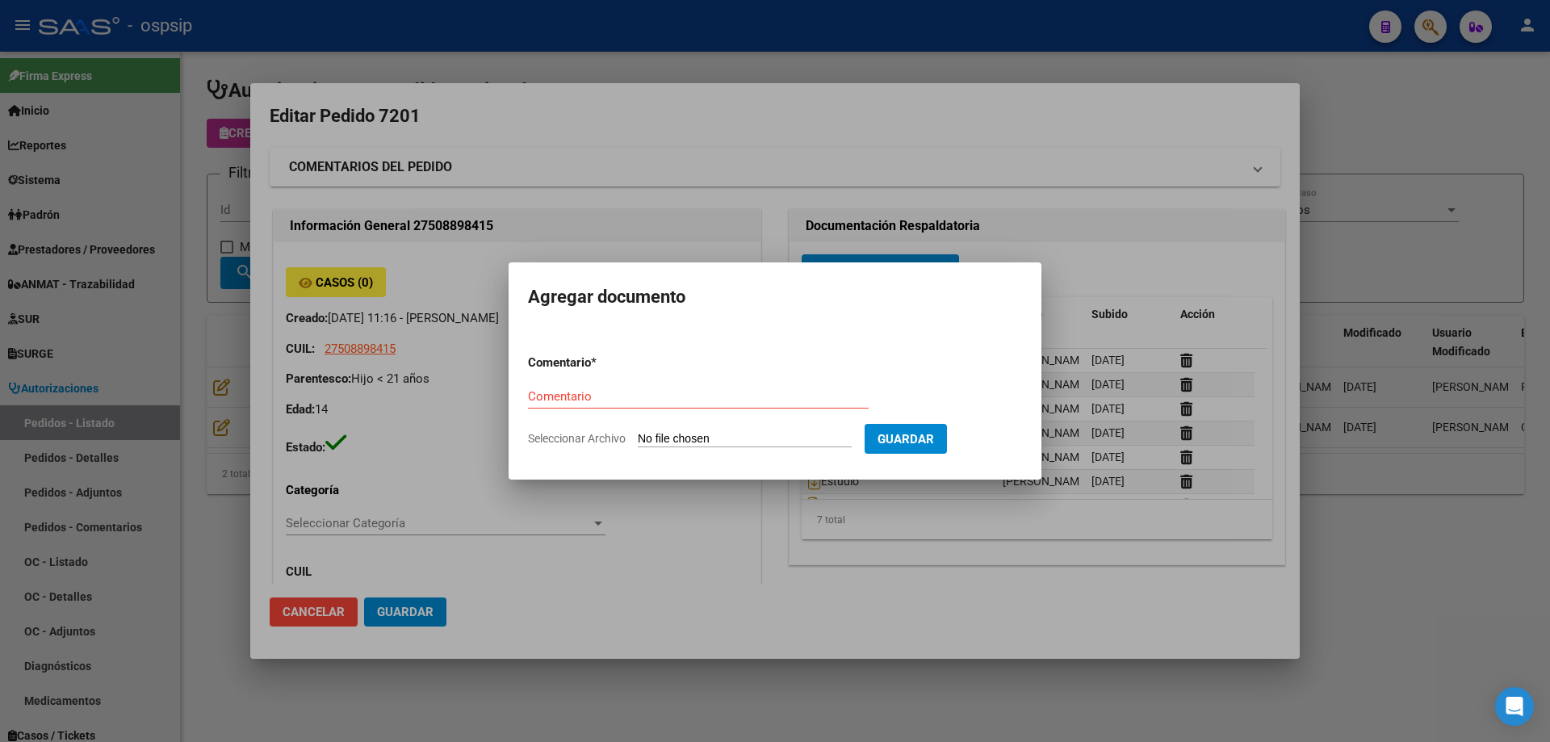
type input "C:\fakepath\imagen 2 rosal.jpg"
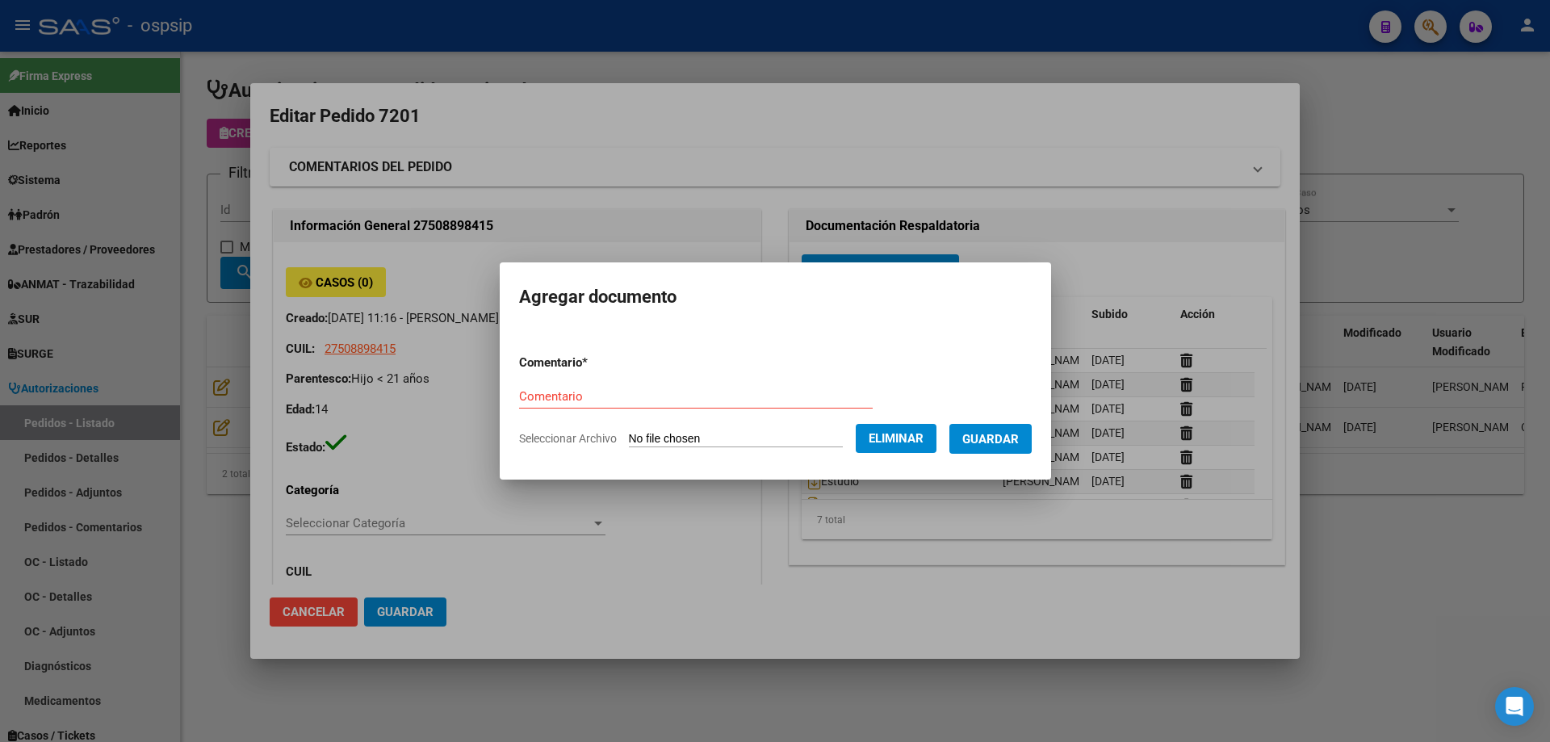
click at [553, 405] on div "Comentario" at bounding box center [696, 396] width 354 height 24
type input "Imagen"
click at [1018, 441] on span "Guardar" at bounding box center [990, 439] width 57 height 15
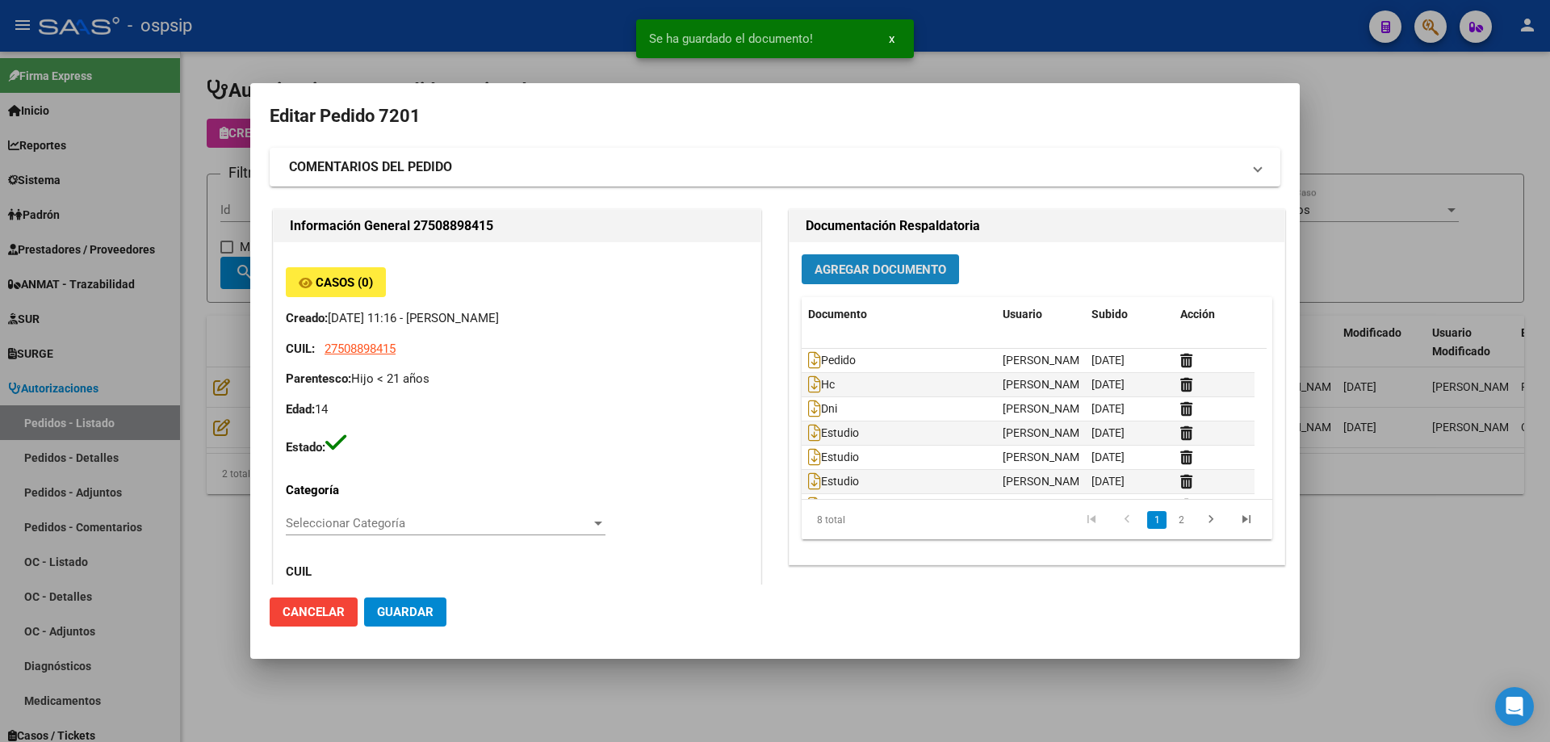
click at [861, 275] on span "Agregar Documento" at bounding box center [881, 269] width 132 height 15
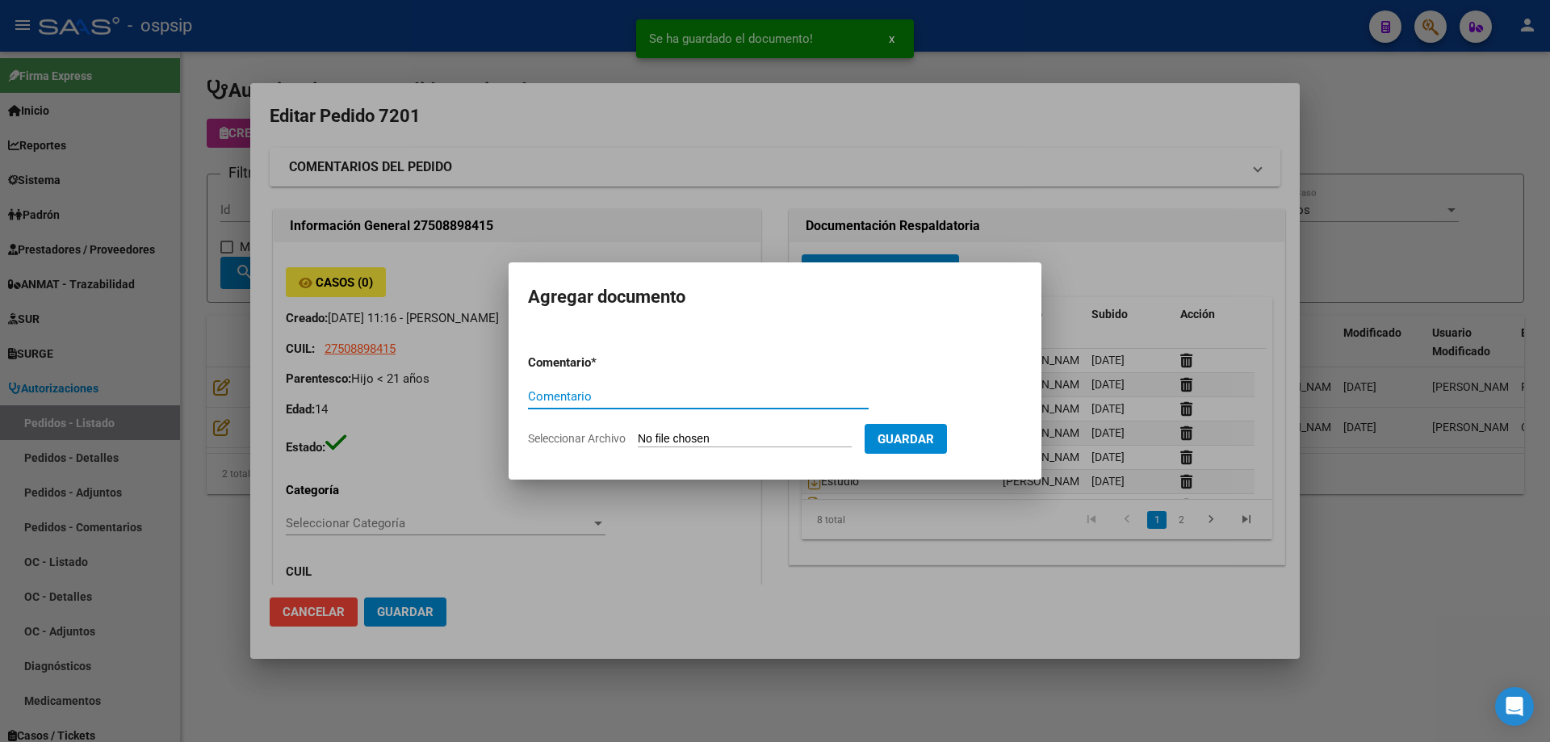
click at [723, 442] on input "Seleccionar Archivo" at bounding box center [745, 439] width 214 height 15
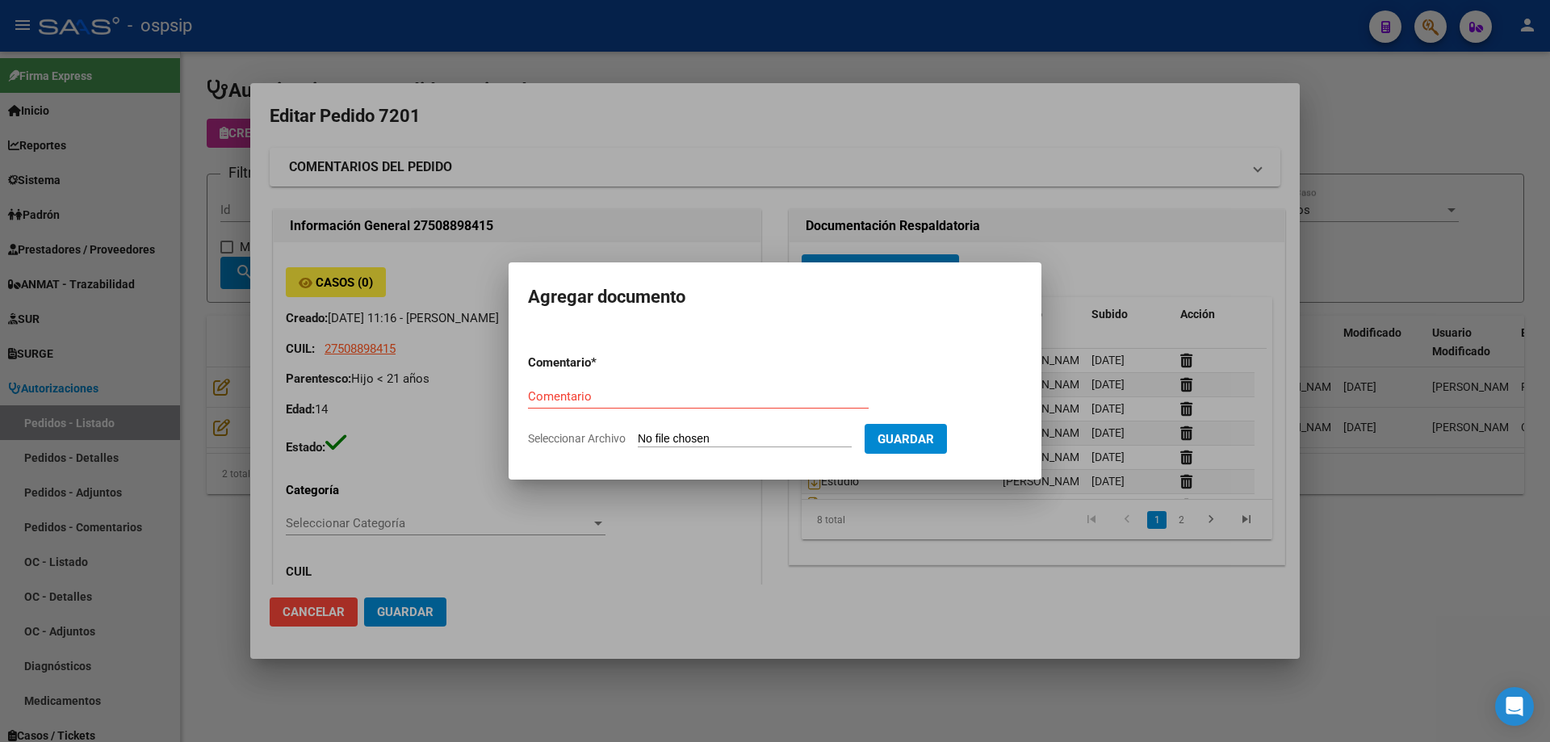
type input "C:\fakepath\imagen 3 rosal.jpg"
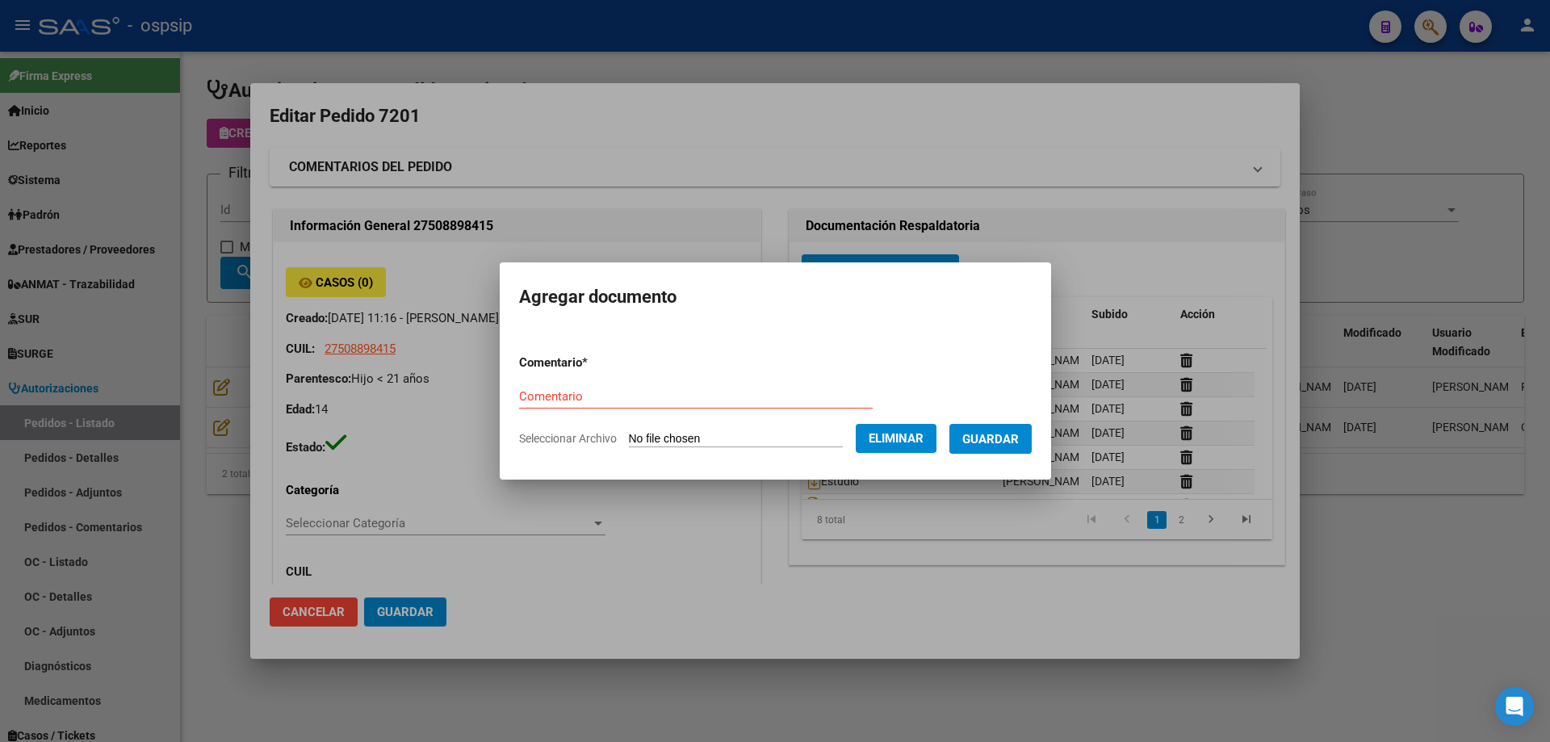
click at [782, 399] on input "Comentario" at bounding box center [696, 396] width 354 height 15
type input "Imagen"
click at [988, 435] on span "Guardar" at bounding box center [990, 439] width 57 height 15
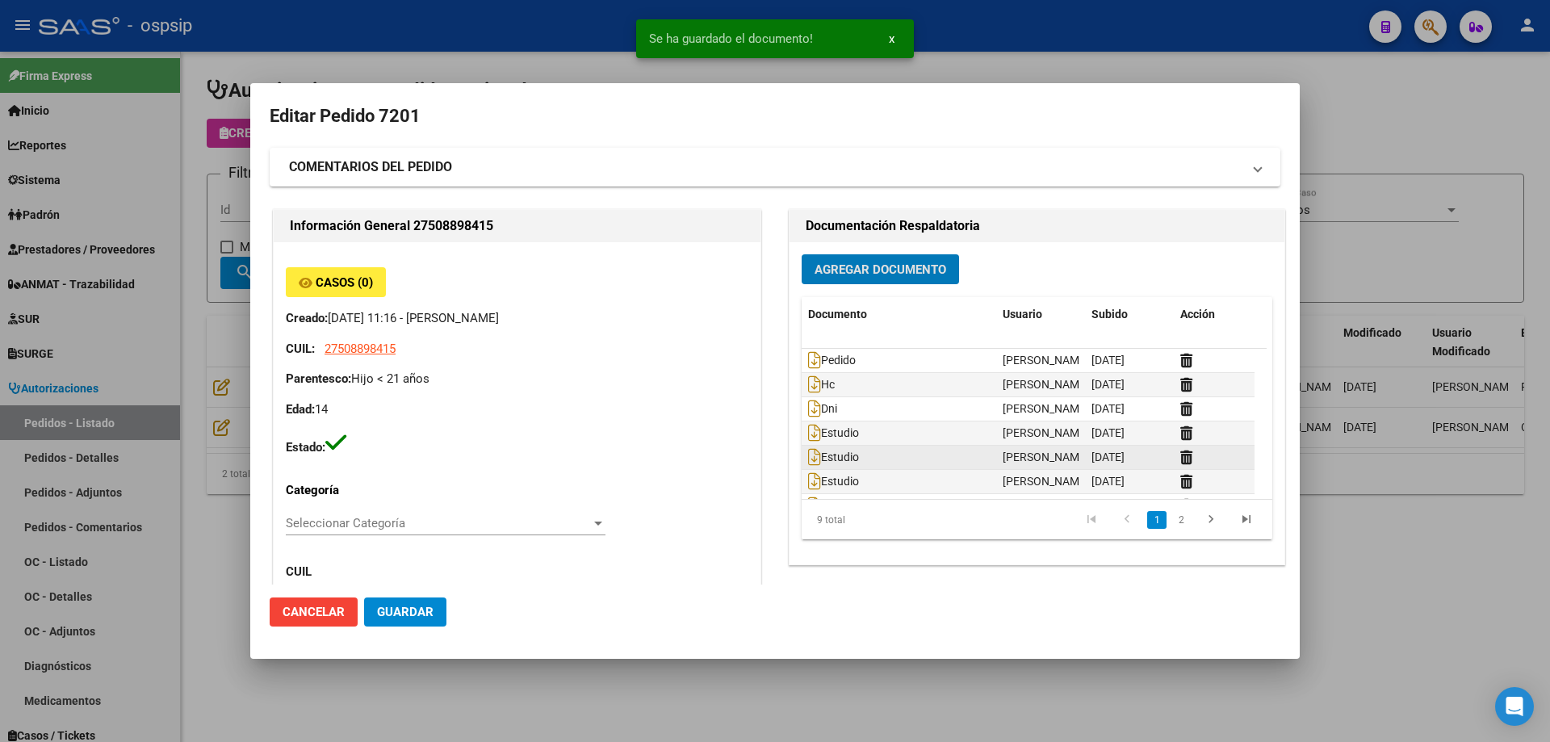
scroll to position [73, 0]
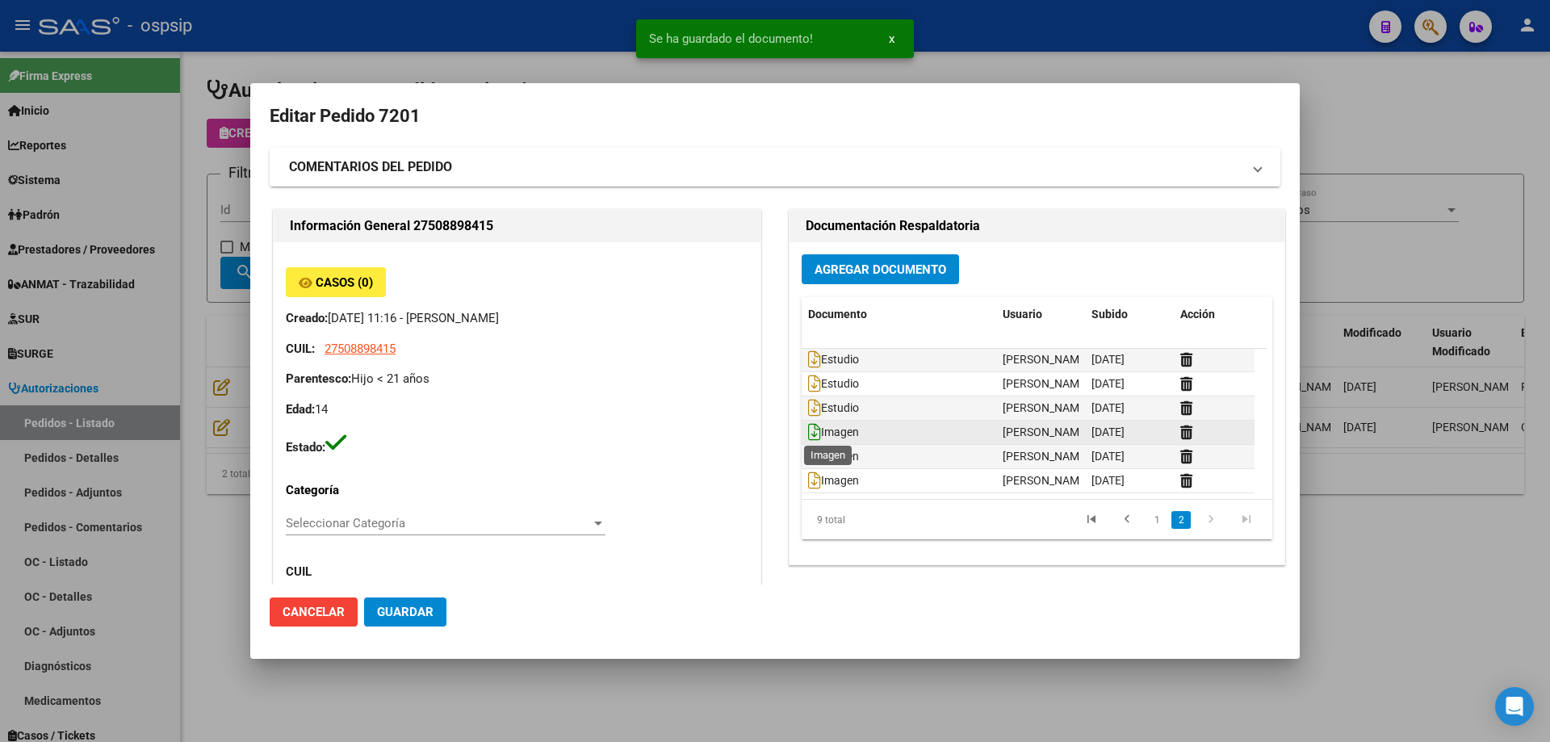
click at [808, 433] on icon at bounding box center [814, 432] width 13 height 18
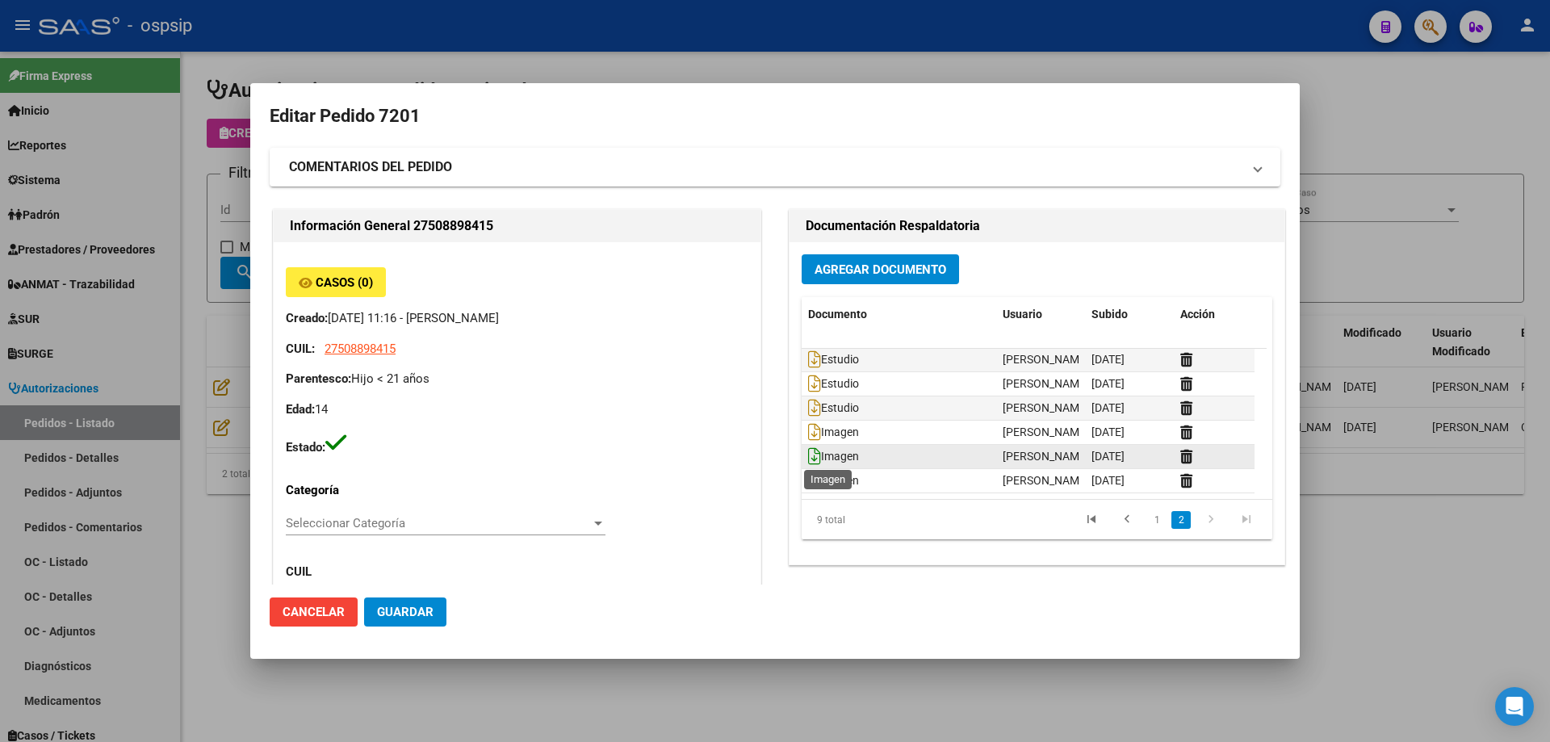
click at [811, 460] on icon at bounding box center [814, 456] width 13 height 18
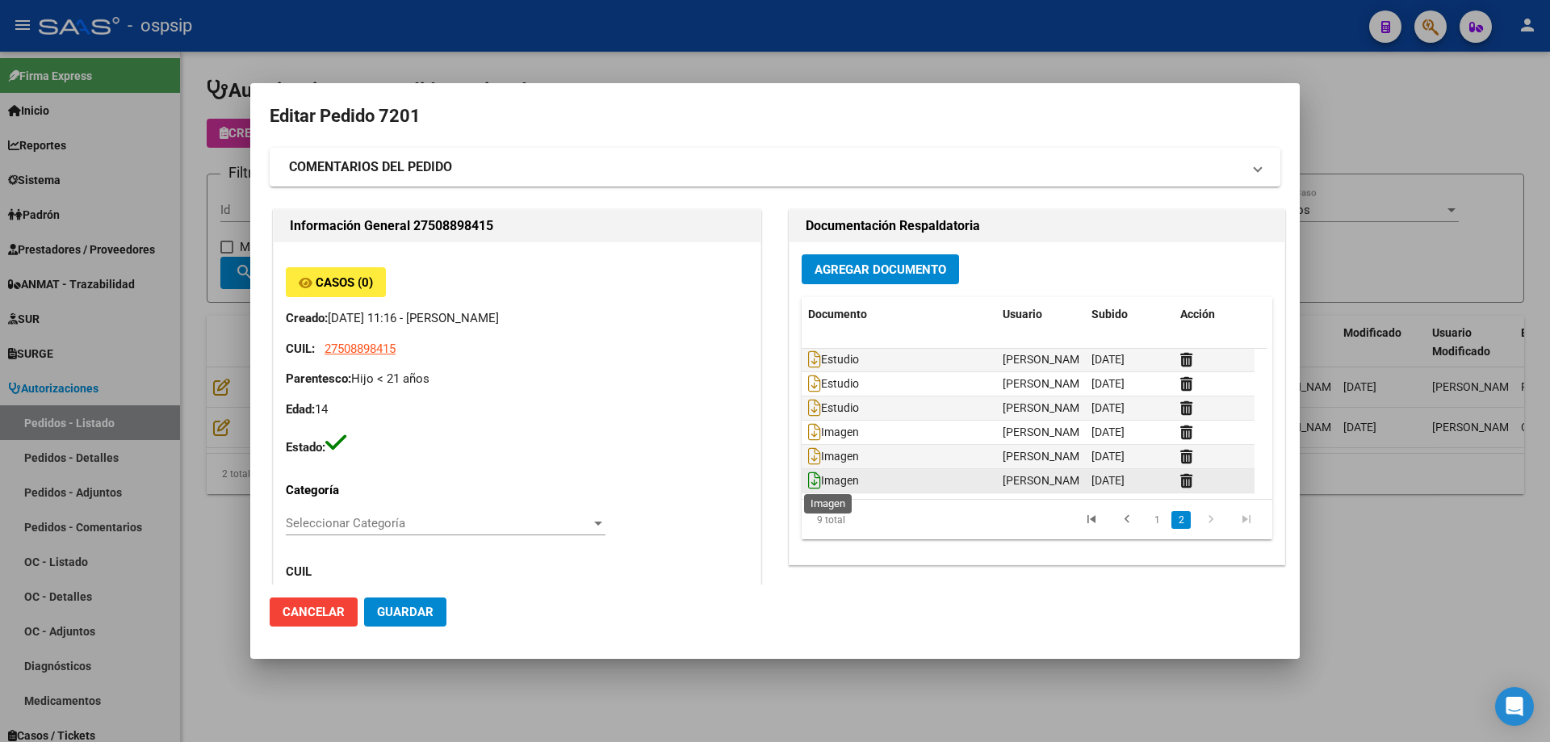
click at [808, 480] on icon at bounding box center [814, 480] width 13 height 18
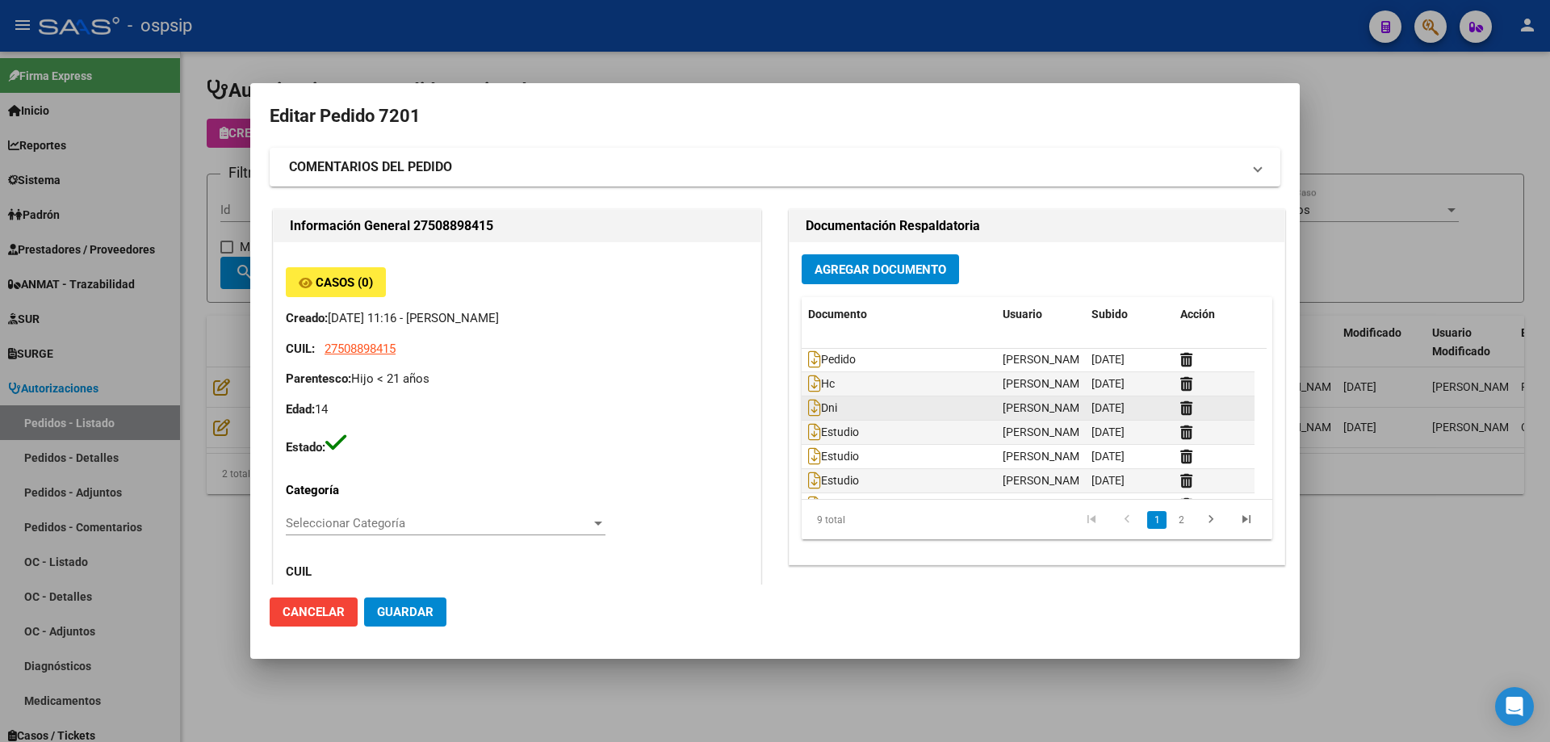
scroll to position [0, 0]
click at [808, 362] on icon at bounding box center [814, 360] width 13 height 18
click at [808, 387] on icon at bounding box center [814, 384] width 13 height 18
click at [808, 408] on icon at bounding box center [814, 409] width 13 height 18
click at [808, 435] on icon at bounding box center [814, 433] width 13 height 18
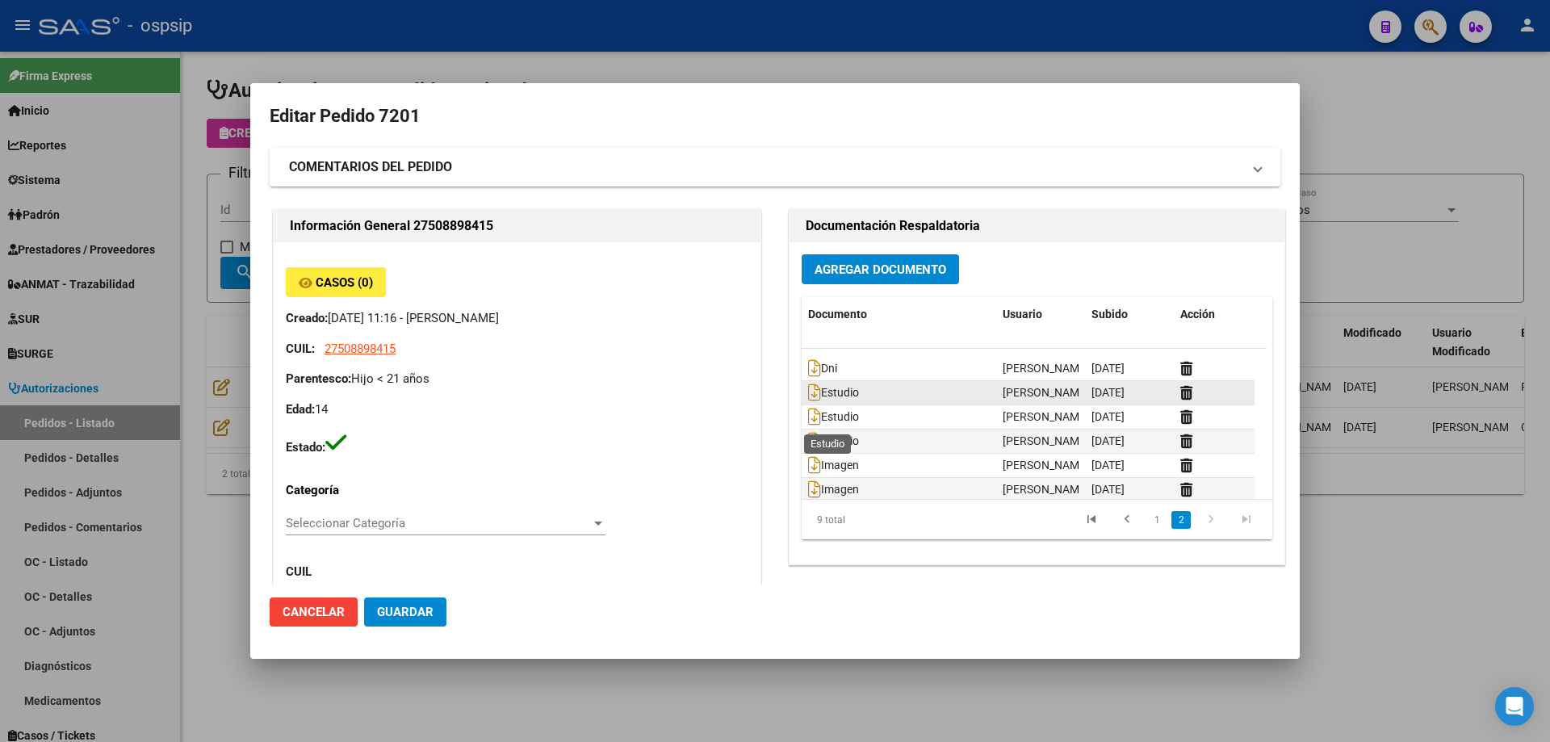
scroll to position [73, 0]
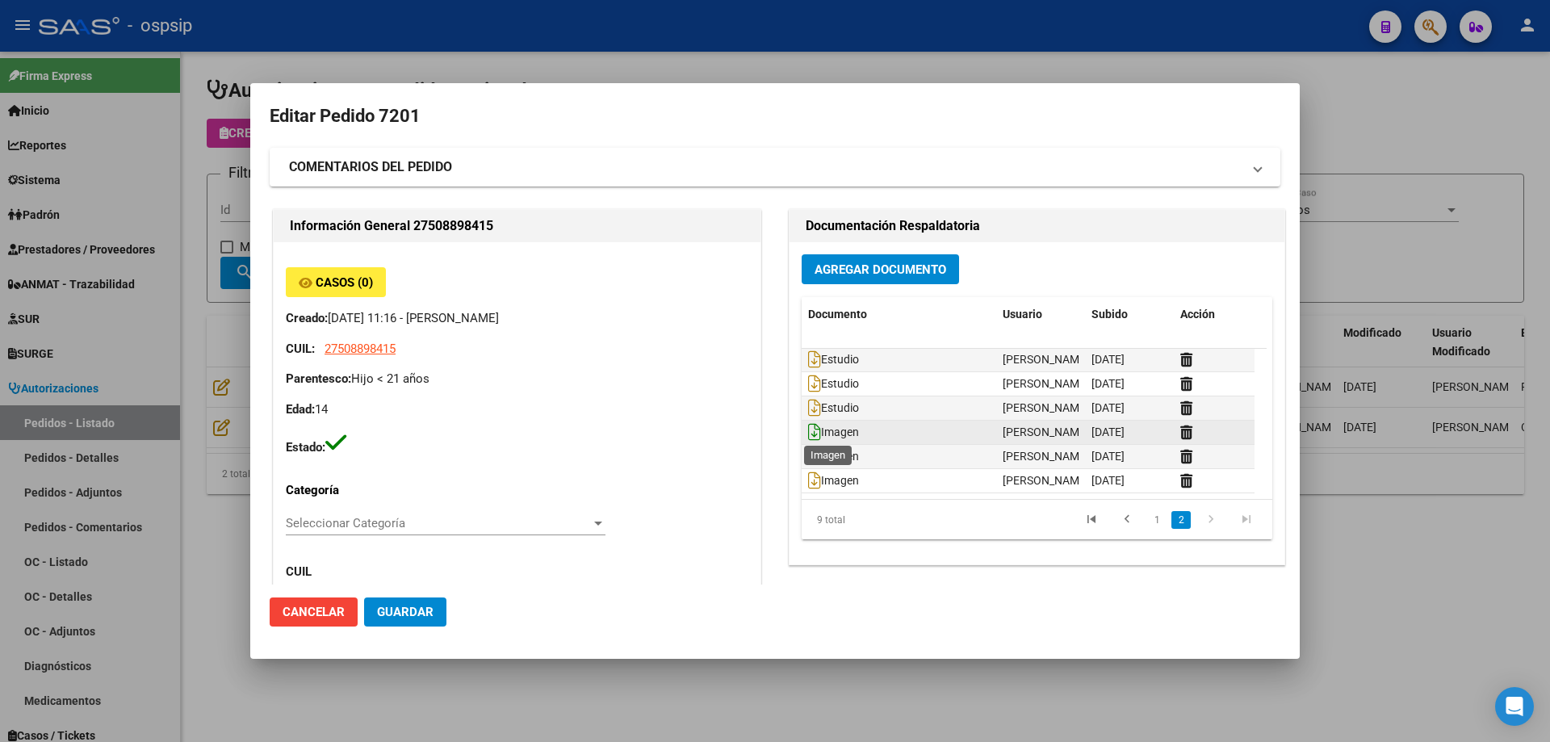
click at [808, 430] on icon at bounding box center [814, 432] width 13 height 18
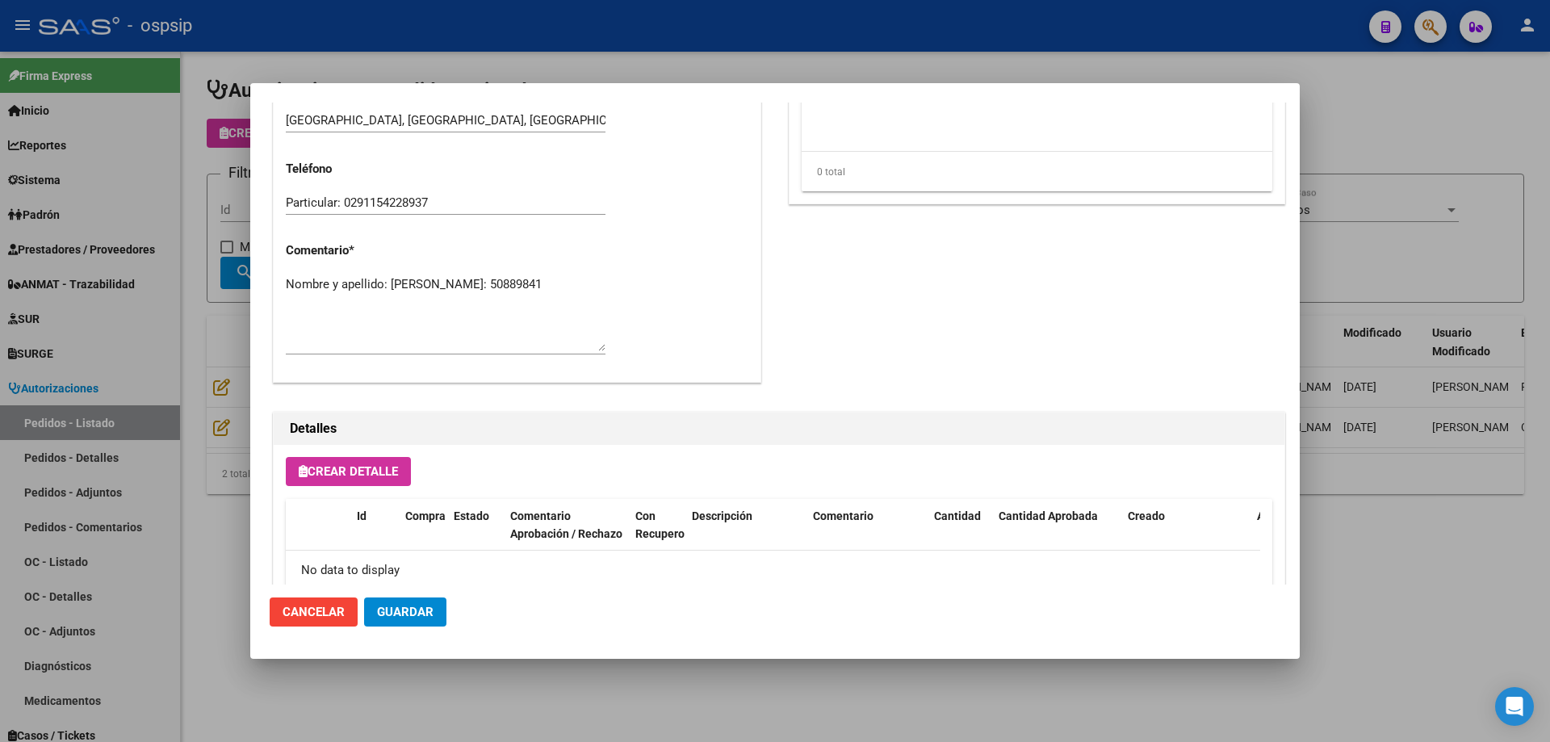
scroll to position [888, 0]
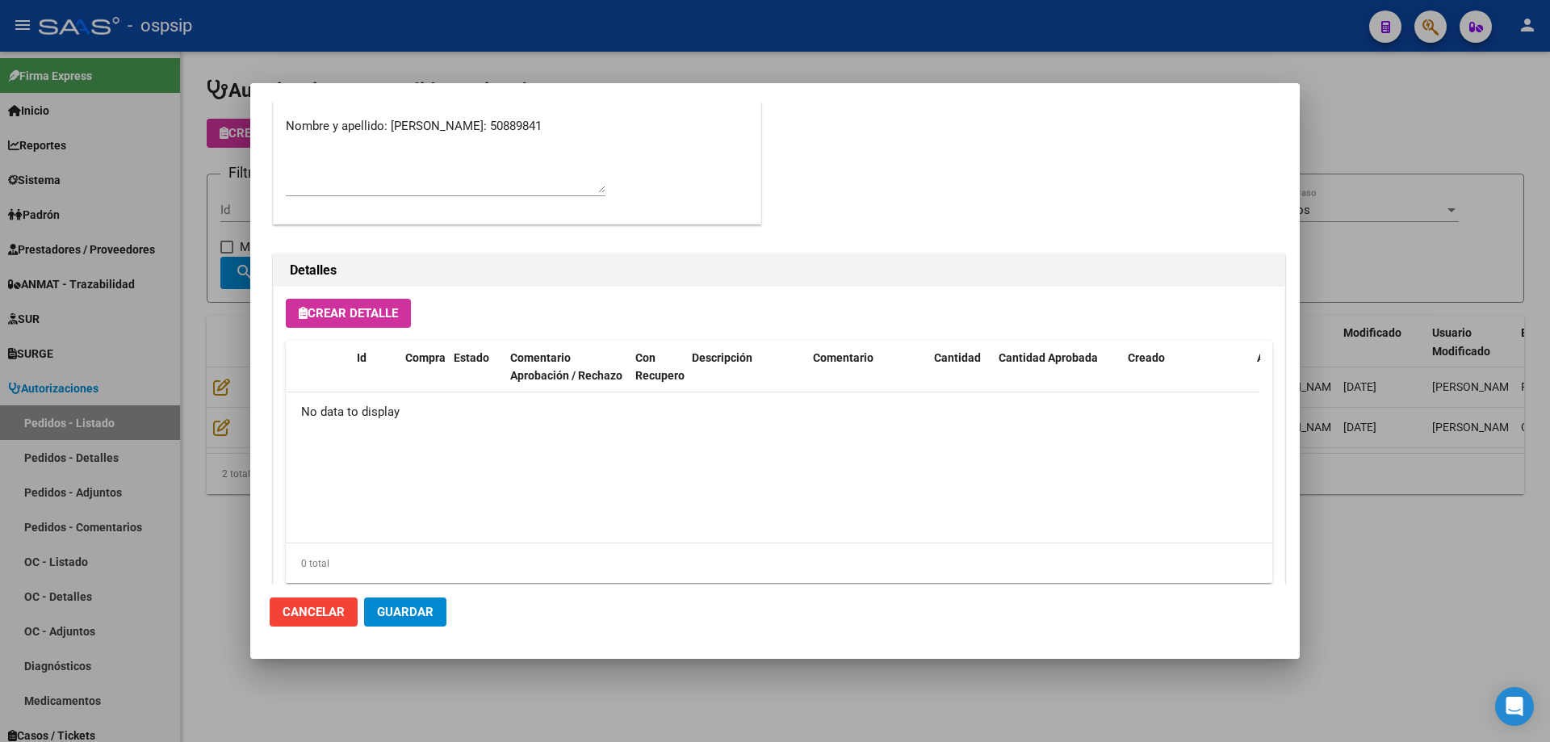
click at [237, 387] on div at bounding box center [775, 371] width 1550 height 742
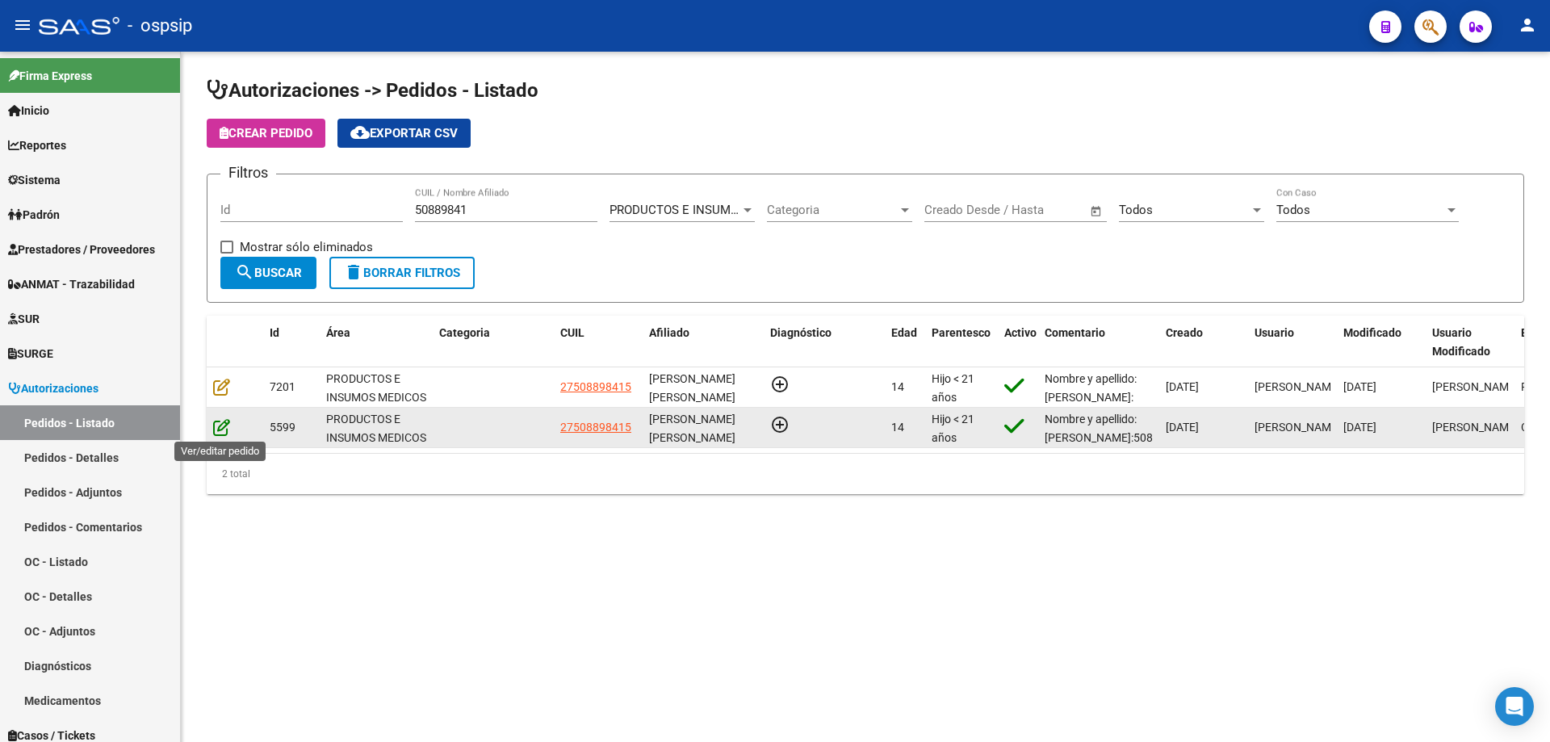
click at [223, 426] on icon at bounding box center [221, 427] width 17 height 18
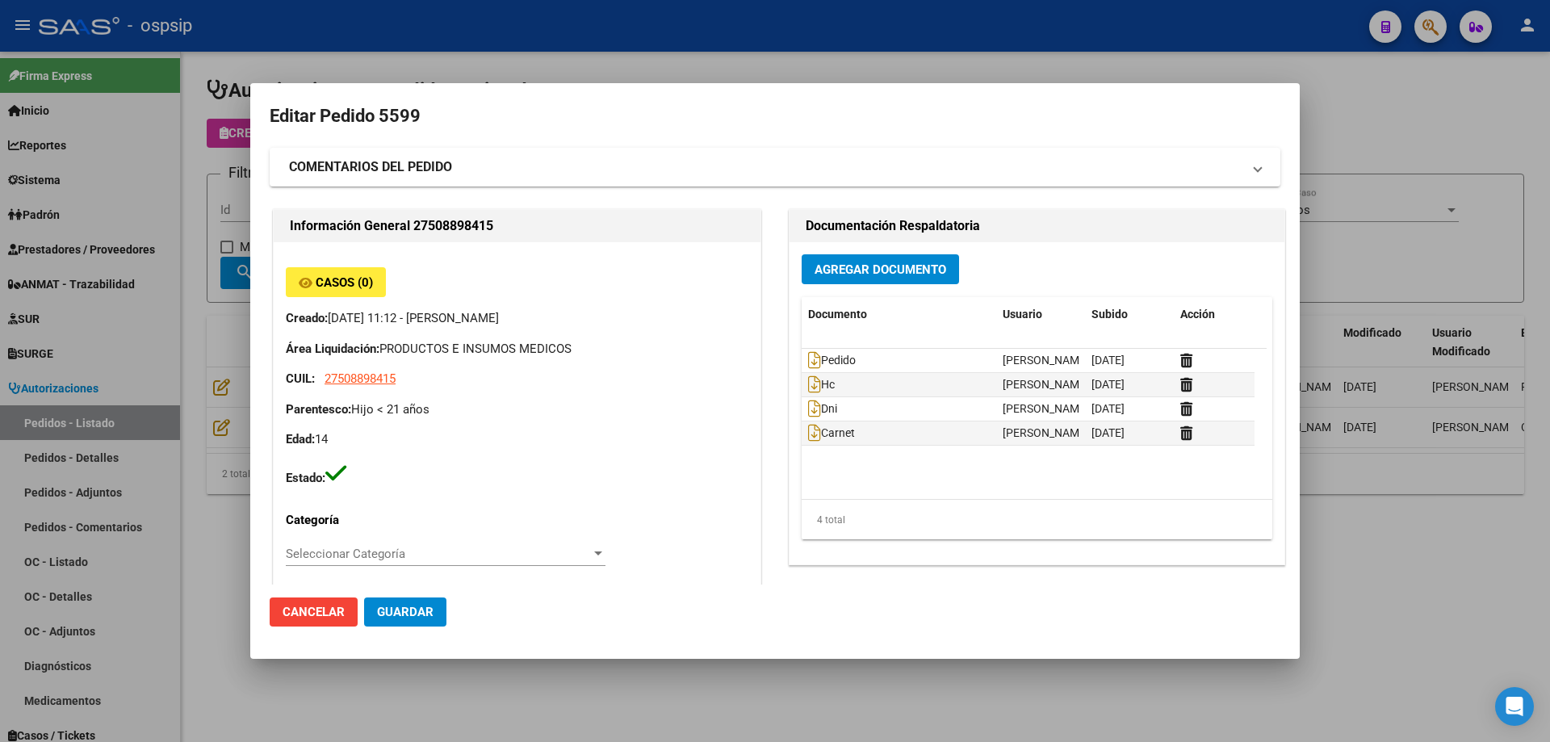
type input "[PERSON_NAME] [PERSON_NAME]"
type input "[GEOGRAPHIC_DATA], [GEOGRAPHIC_DATA], [GEOGRAPHIC_DATA] 3455"
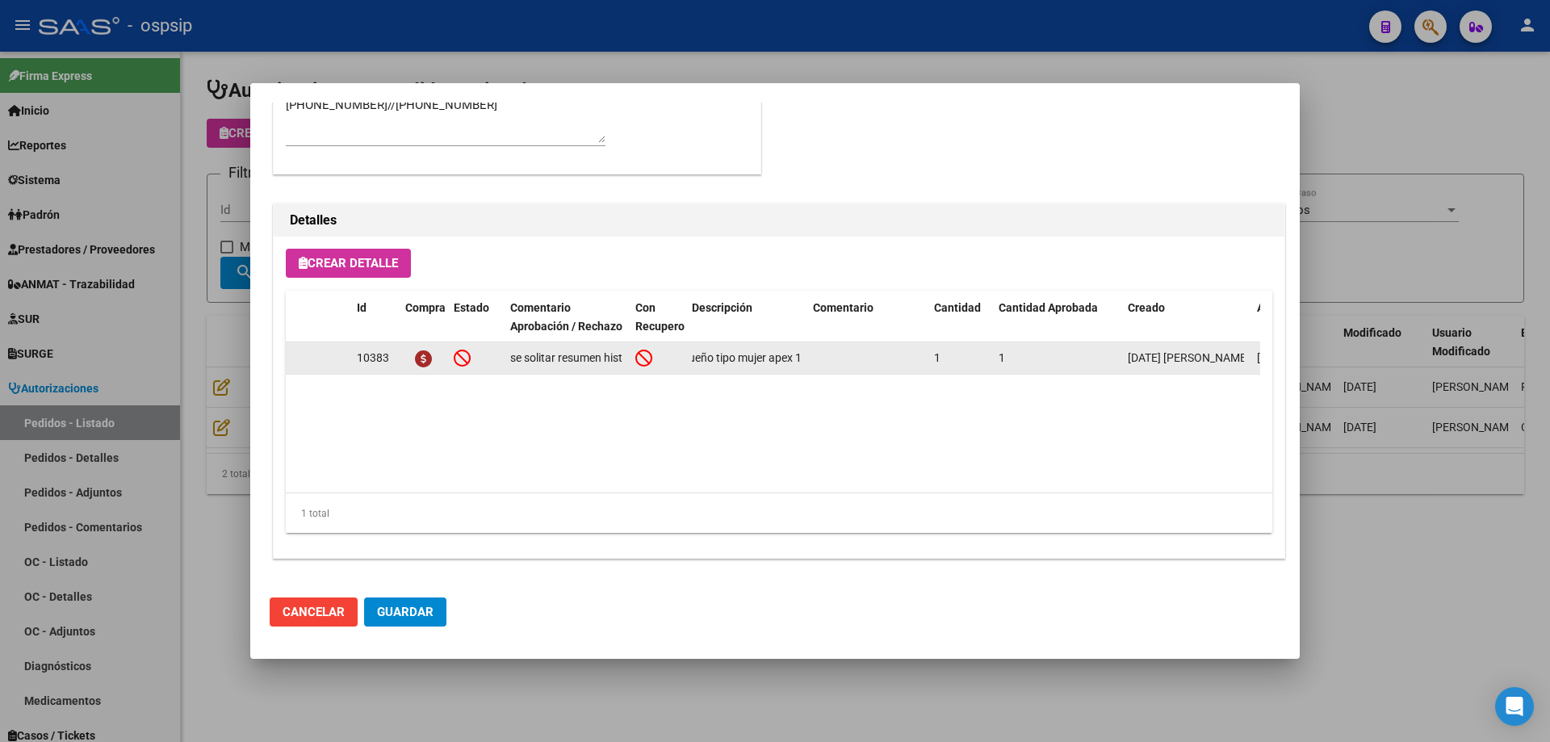
scroll to position [0, 106]
drag, startPoint x: 692, startPoint y: 359, endPoint x: 842, endPoint y: 346, distance: 150.8
click at [842, 346] on div "10383 se solitar resumen historia clinica justificatibo medico y rx con medicio…" at bounding box center [889, 358] width 1207 height 32
copy div "Vacum bell pequeño tipo mujer apex 19cm"
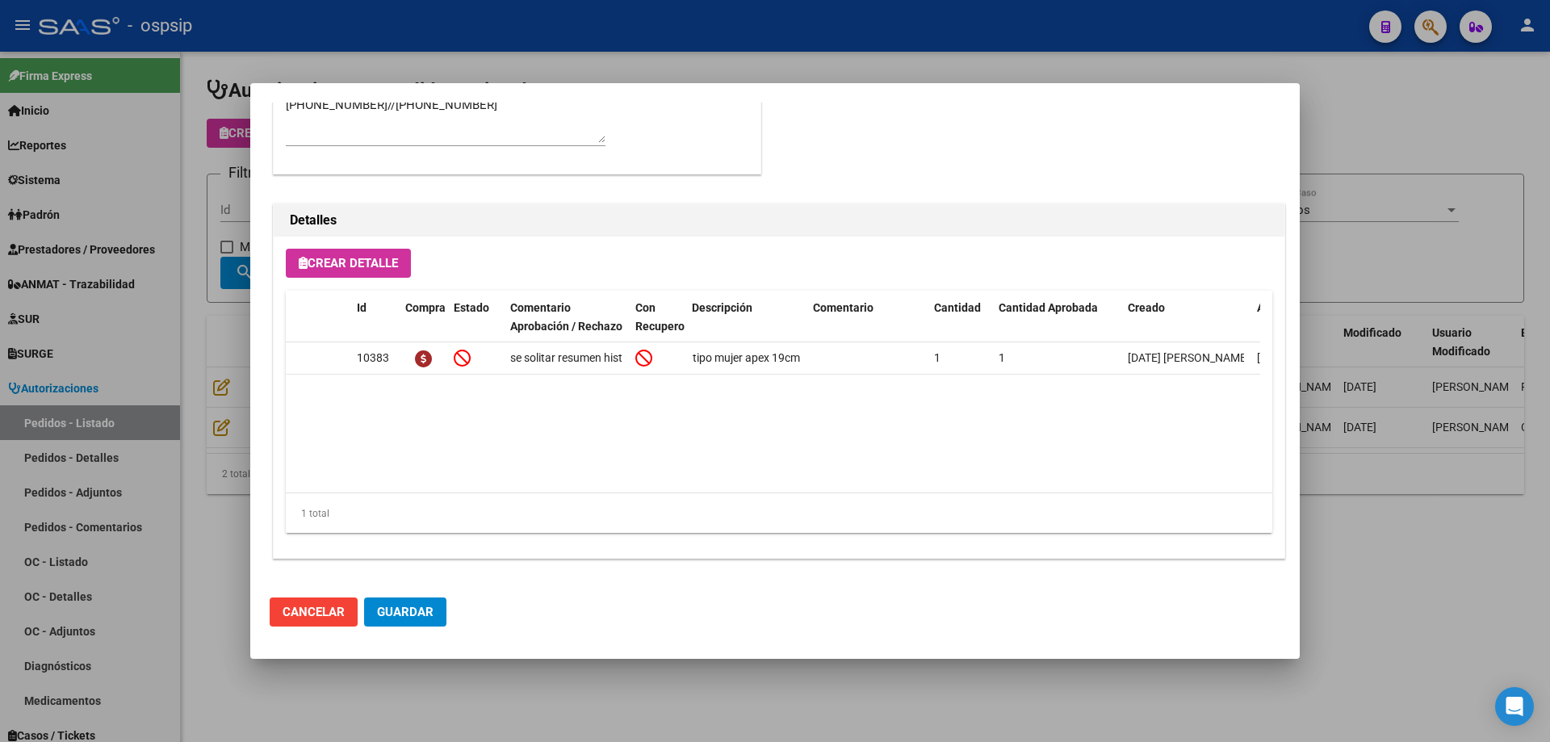
click at [127, 291] on div at bounding box center [775, 371] width 1550 height 742
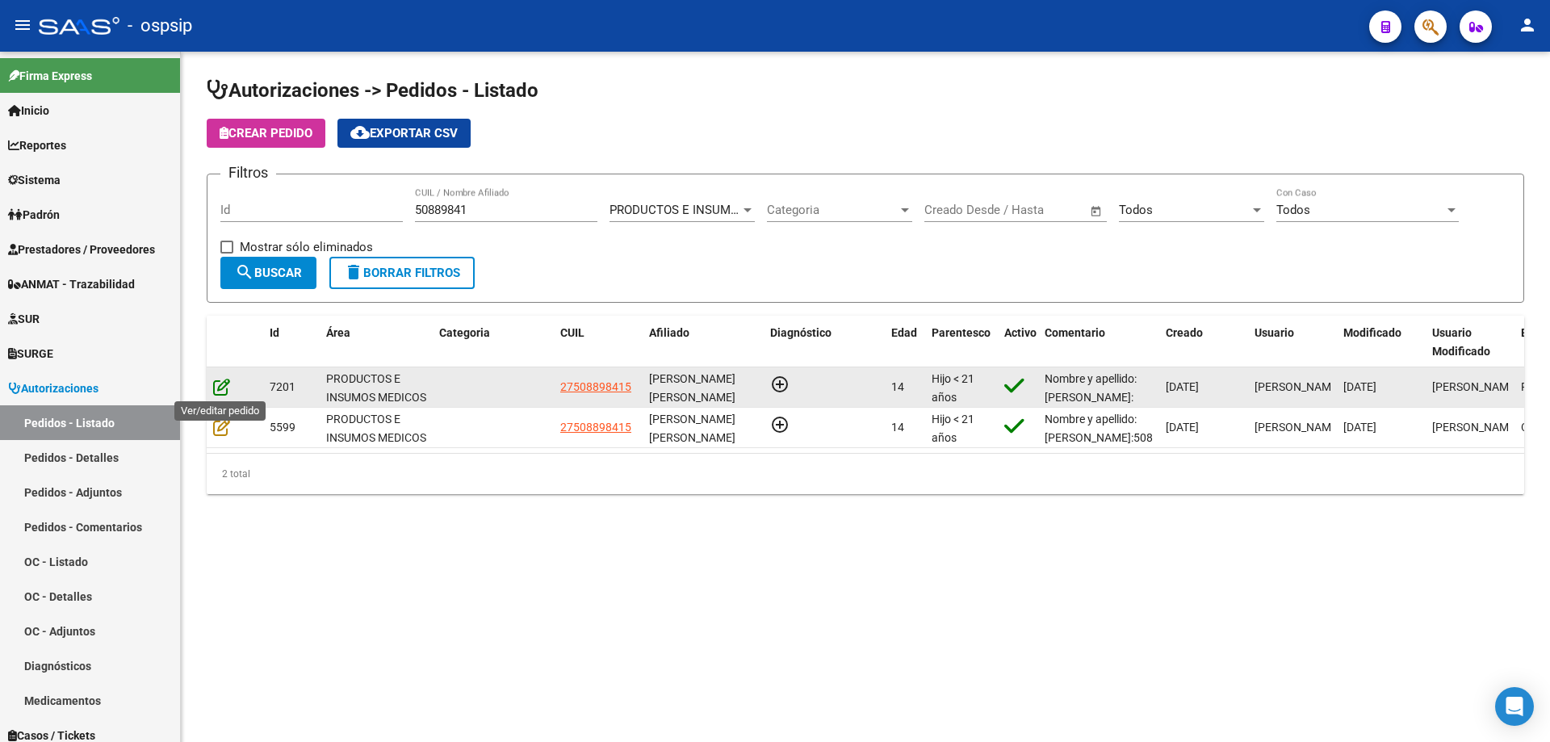
click at [222, 384] on icon at bounding box center [221, 387] width 17 height 18
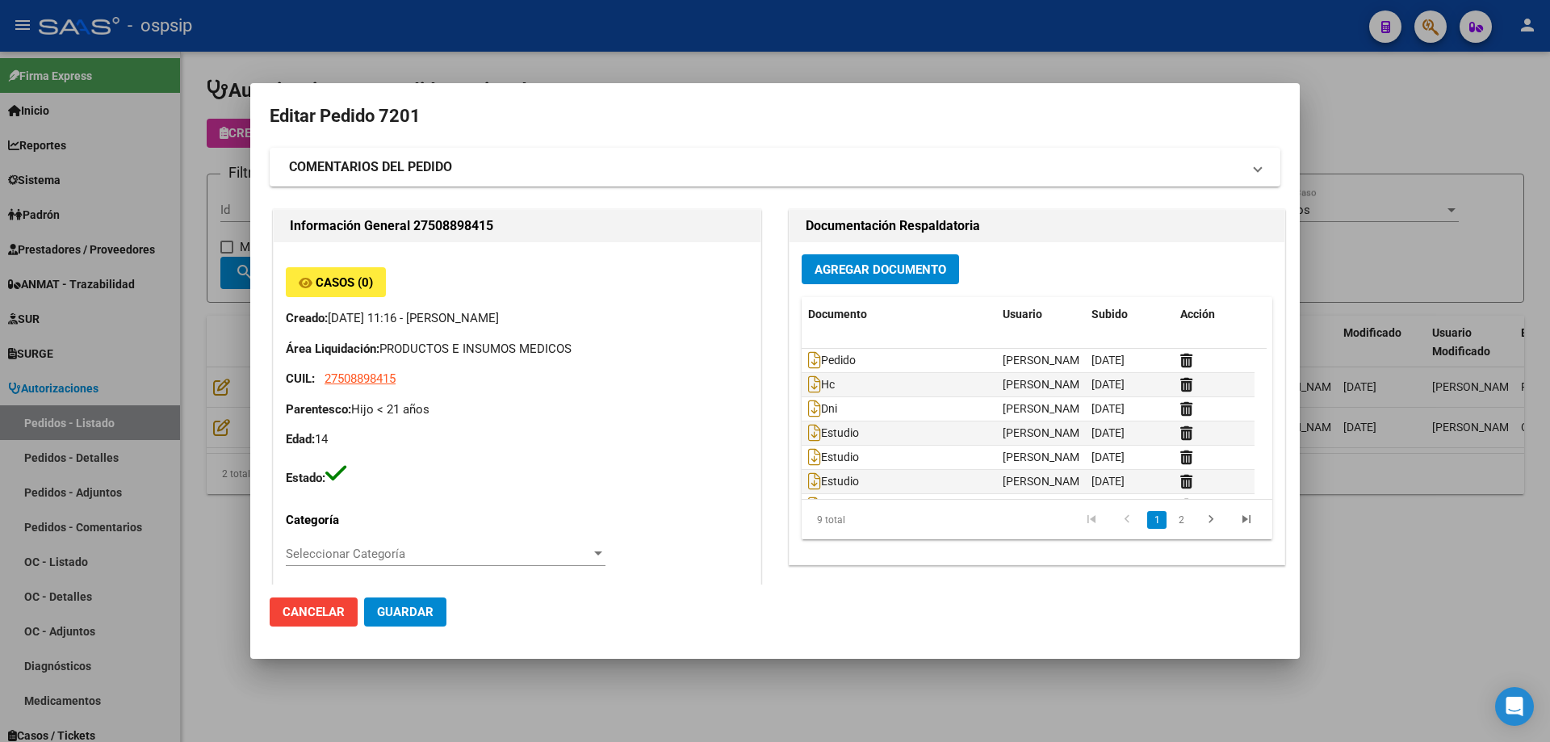
type input "[PERSON_NAME] [PERSON_NAME]"
type input "[GEOGRAPHIC_DATA], [GEOGRAPHIC_DATA], [GEOGRAPHIC_DATA] 3455"
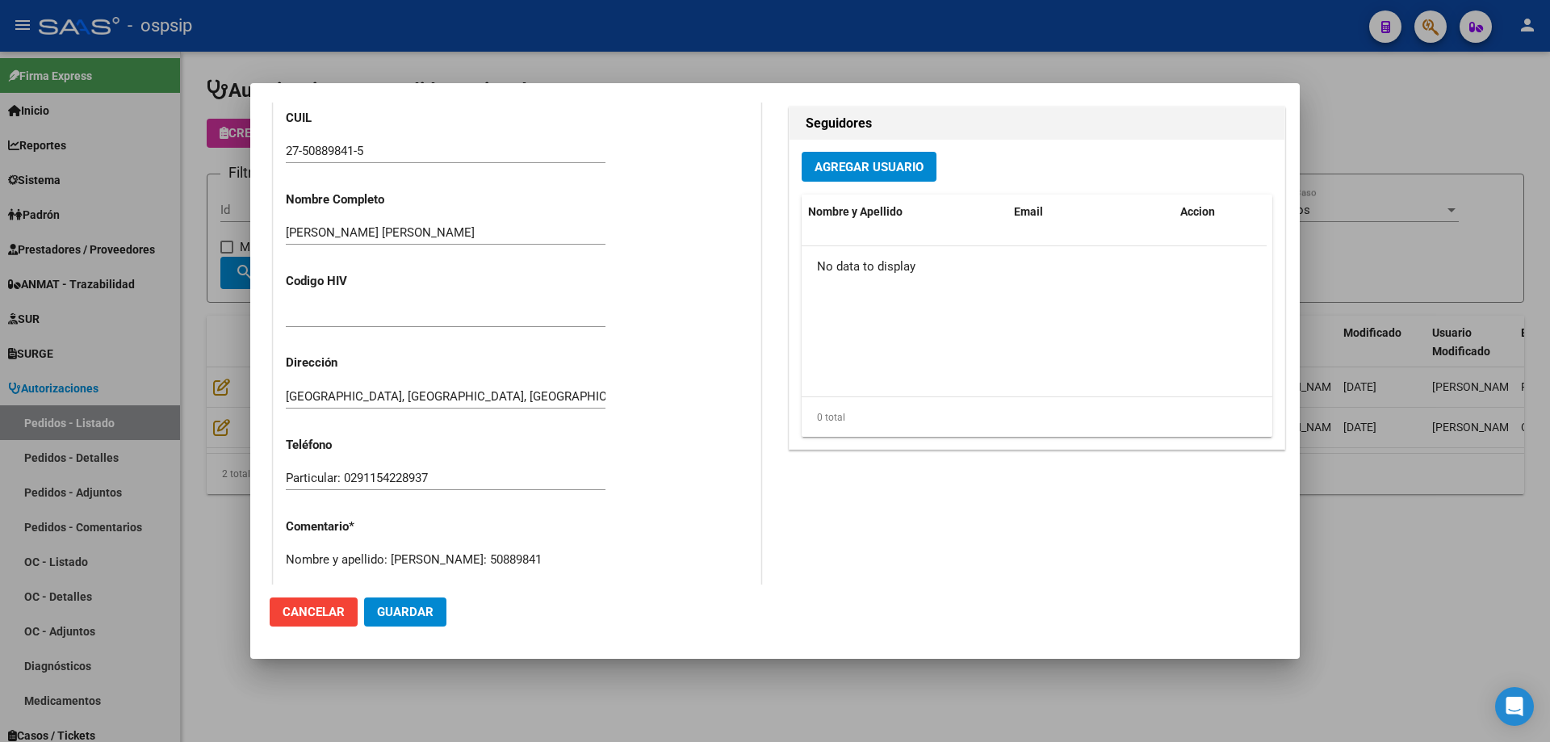
scroll to position [888, 0]
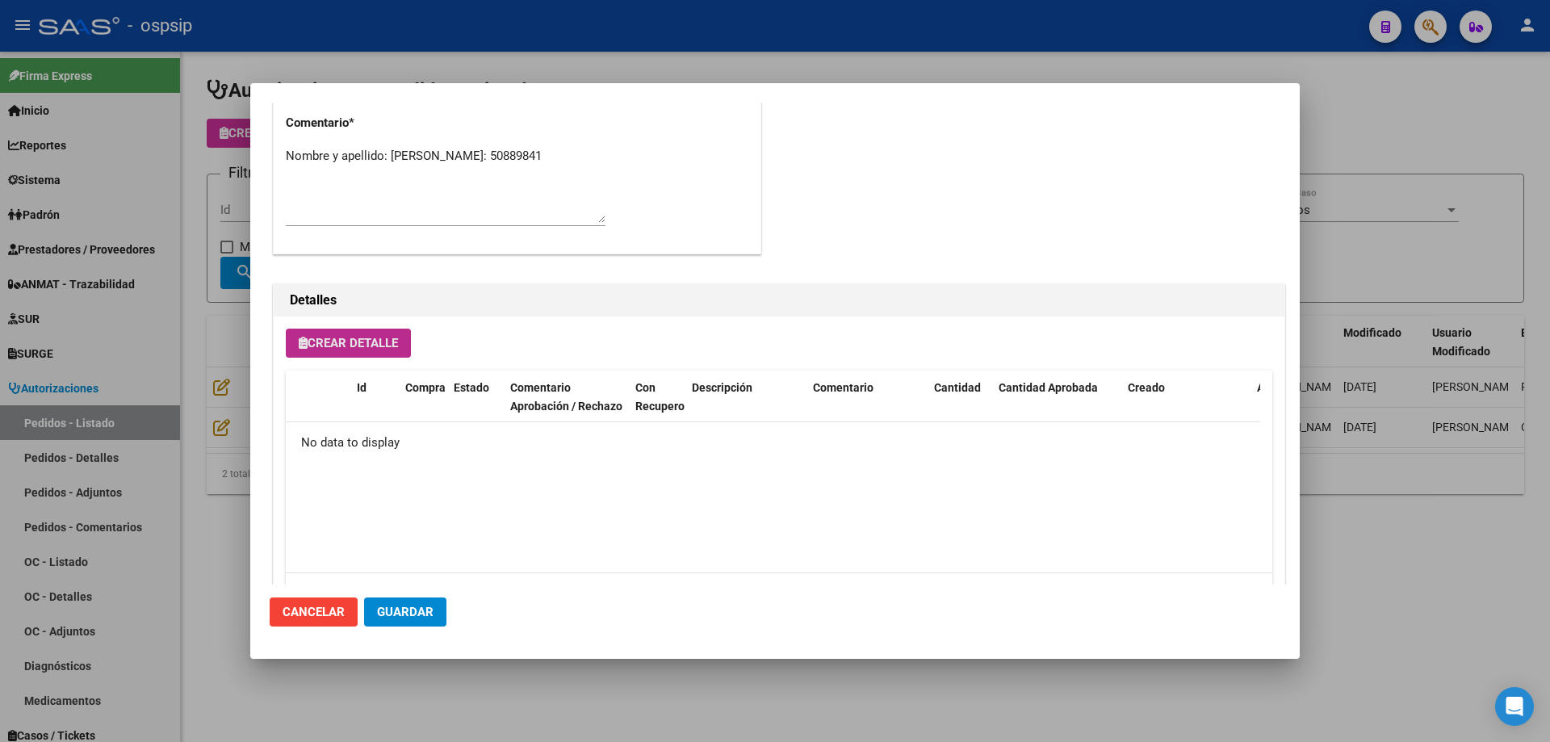
click at [332, 333] on button "Crear Detalle" at bounding box center [348, 343] width 125 height 29
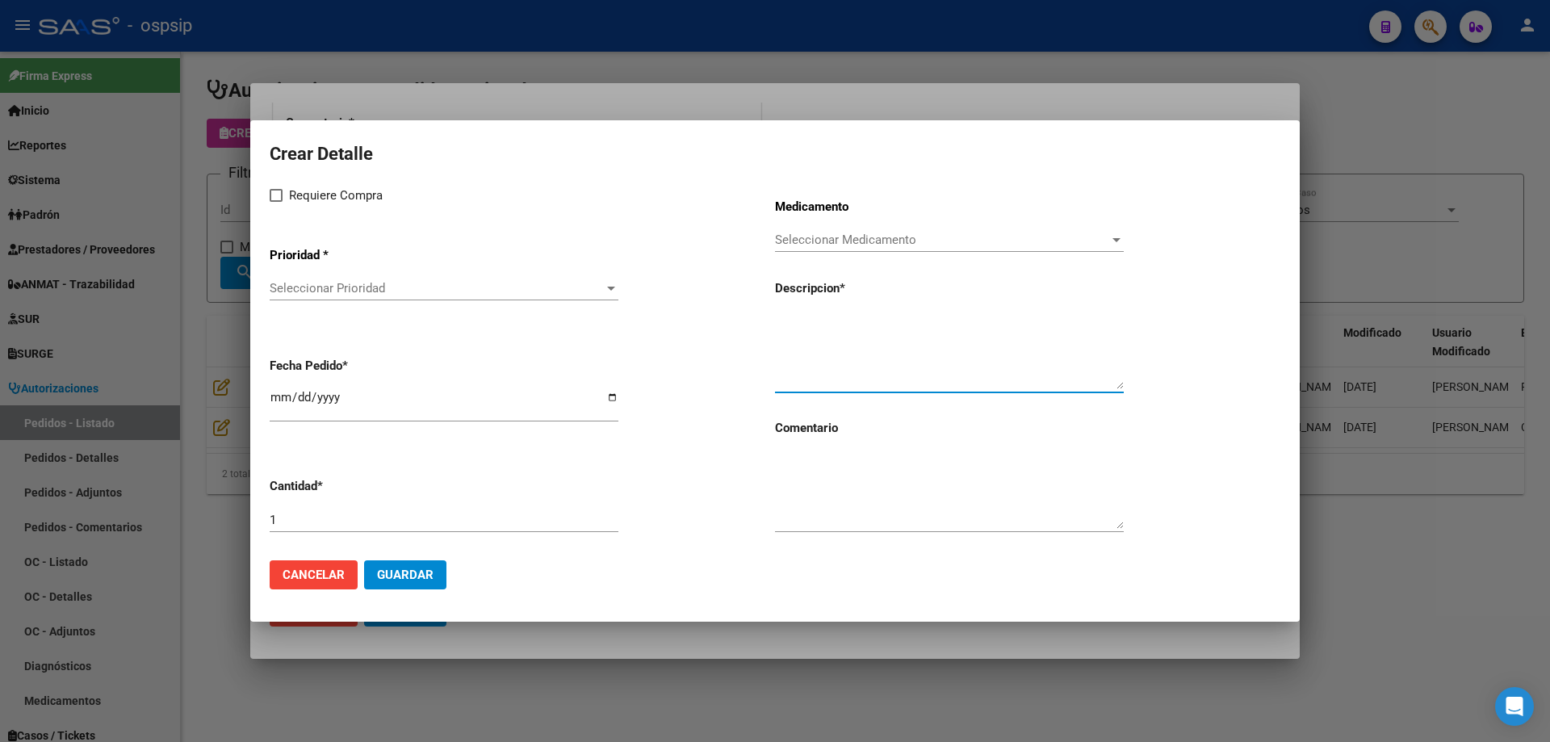
paste textarea "Vacum bell pequeño tipo mujer apex 19cm"
type textarea "Vacum bell pequeño tipo mujer apex 19cm"
click at [859, 237] on span "Seleccionar Medicamento" at bounding box center [942, 240] width 334 height 15
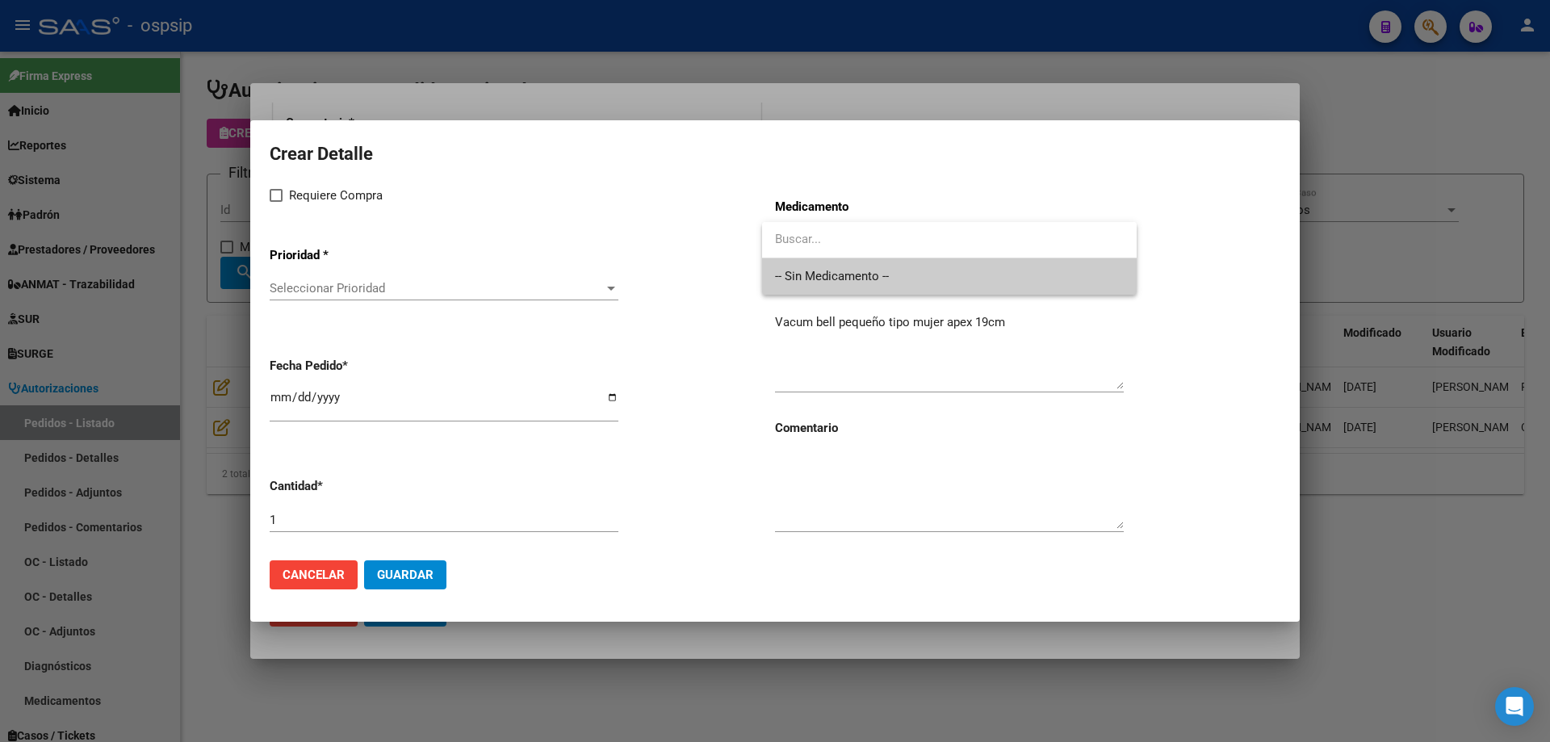
click at [833, 275] on span "-- Sin Medicamento --" at bounding box center [949, 276] width 349 height 36
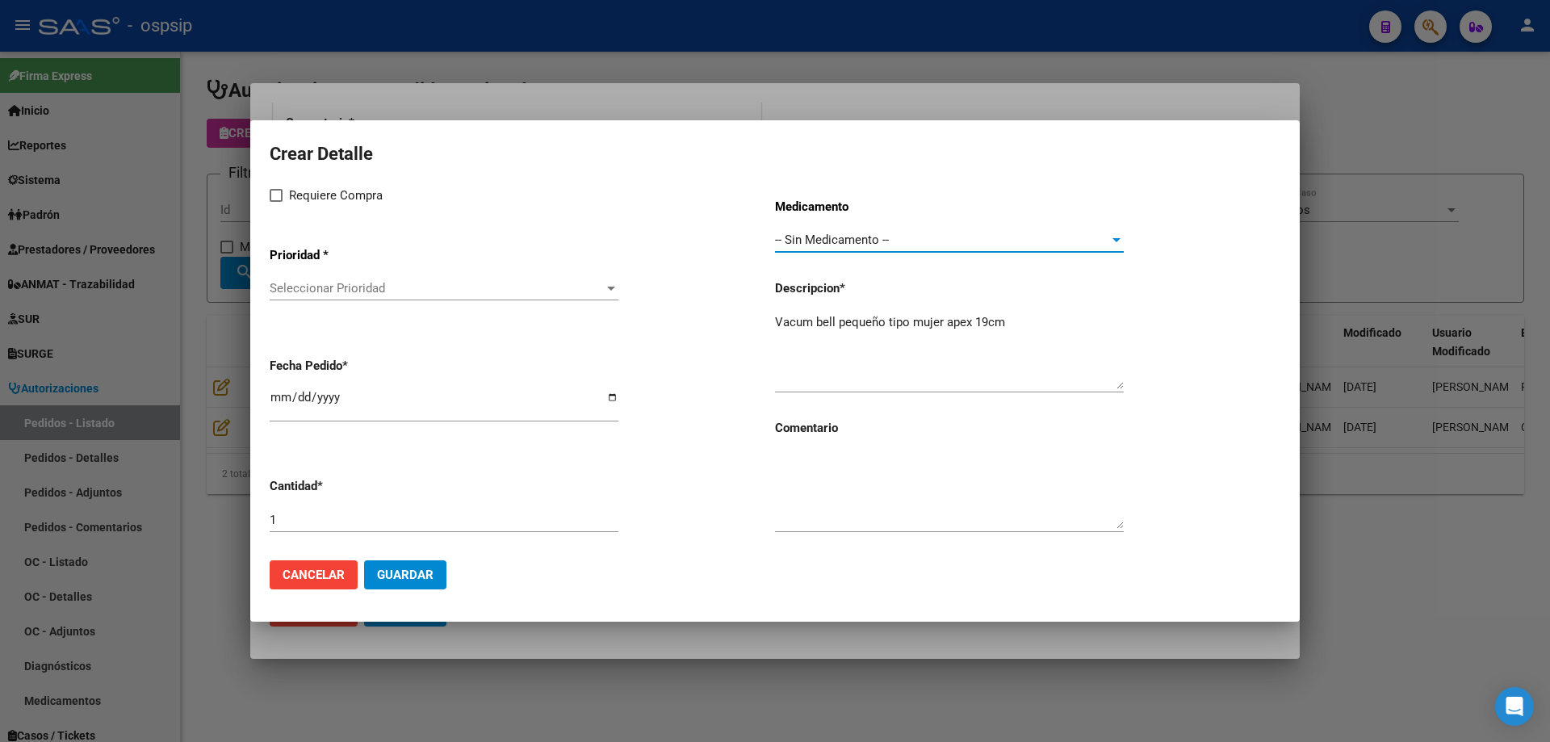
click at [279, 399] on input "[DATE]" at bounding box center [444, 404] width 349 height 26
type input "[DATE]"
click at [358, 298] on div "Seleccionar Prioridad Seleccionar Prioridad" at bounding box center [444, 288] width 349 height 24
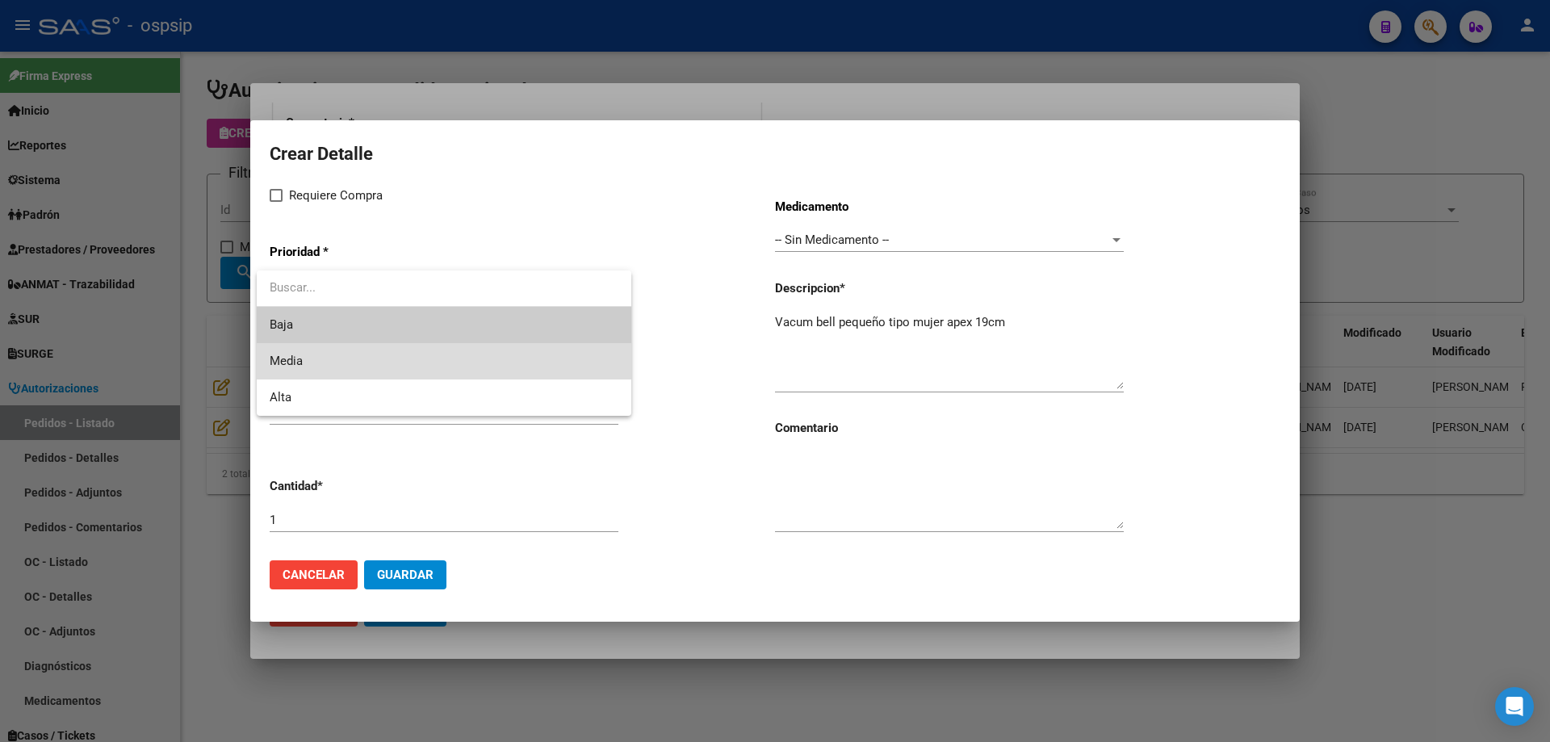
click at [332, 374] on span "Media" at bounding box center [444, 361] width 349 height 36
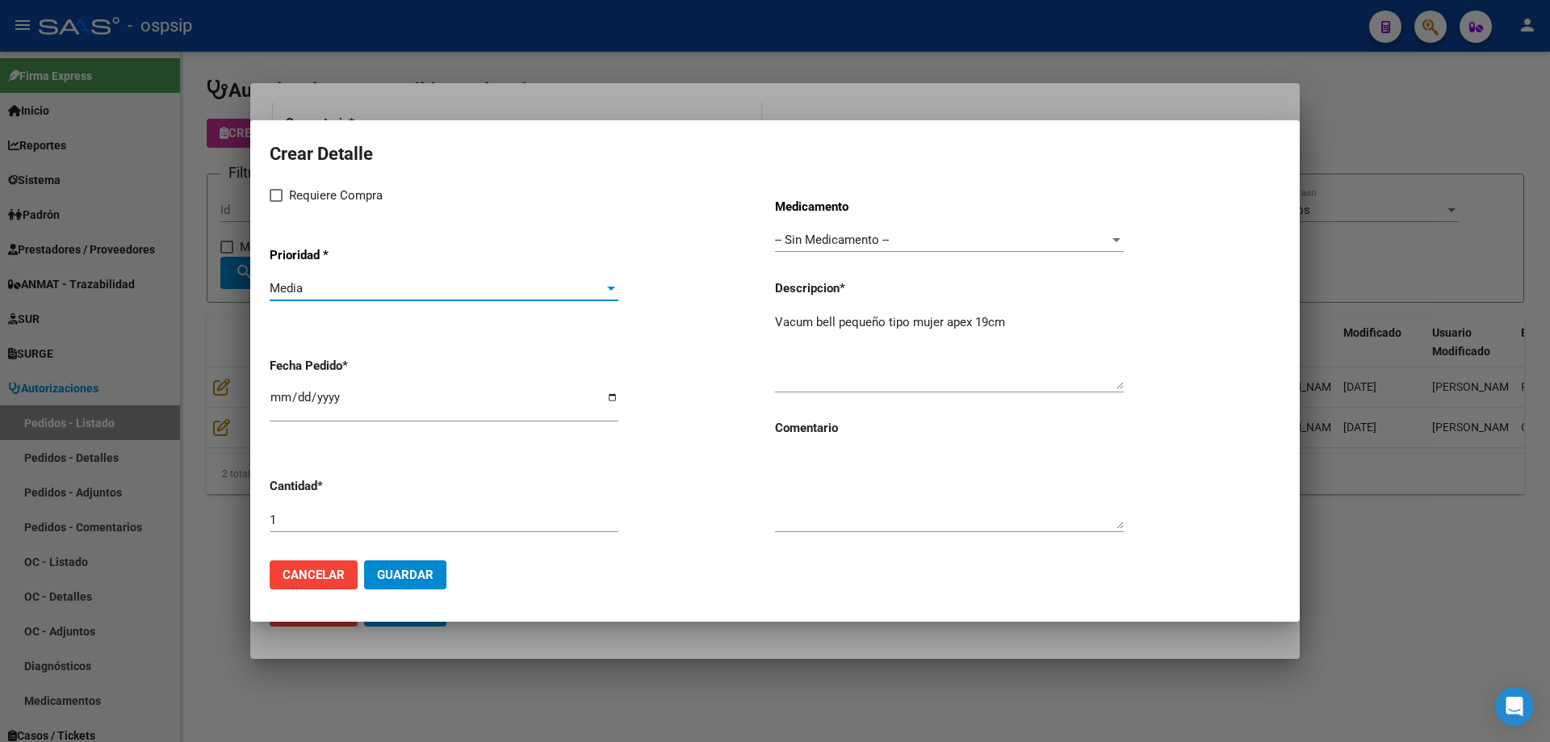
click at [349, 286] on div "Media" at bounding box center [437, 288] width 334 height 15
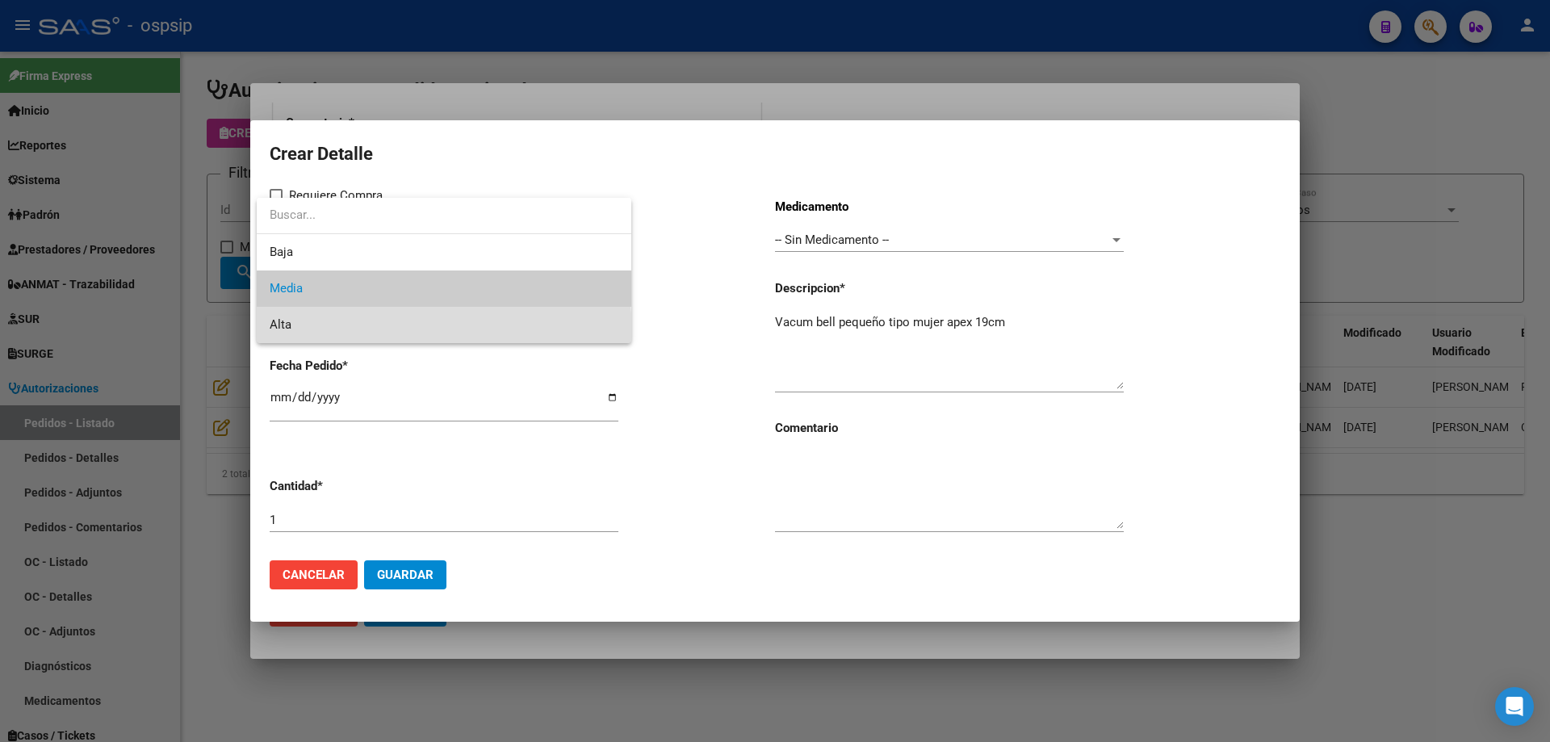
click at [323, 334] on span "Alta" at bounding box center [444, 325] width 349 height 36
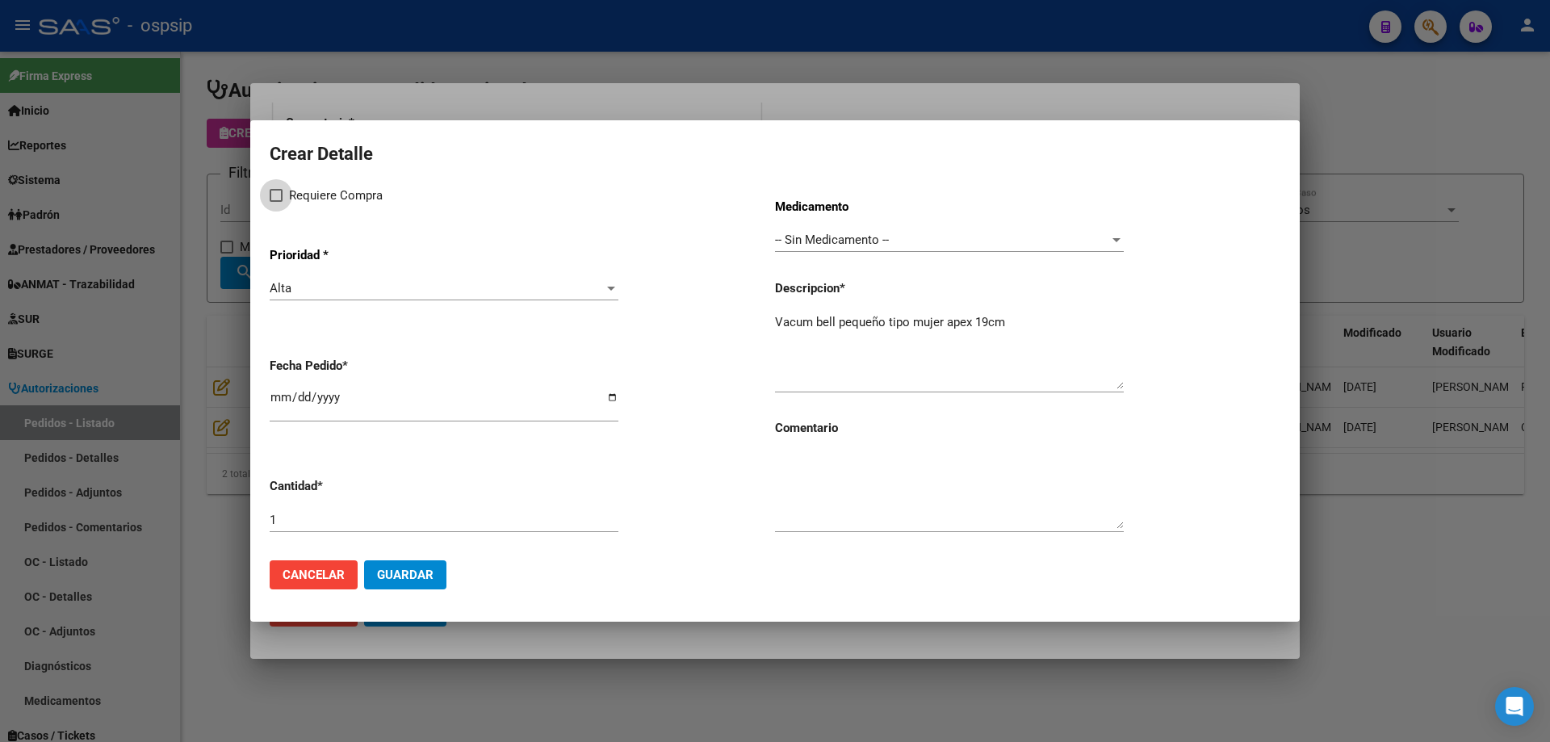
click at [327, 189] on span "Requiere Compra" at bounding box center [336, 195] width 94 height 19
click at [276, 202] on input "Requiere Compra" at bounding box center [275, 202] width 1 height 1
checkbox input "true"
click at [798, 230] on div "-- Sin Medicamento -- Seleccionar Medicamento" at bounding box center [949, 240] width 349 height 24
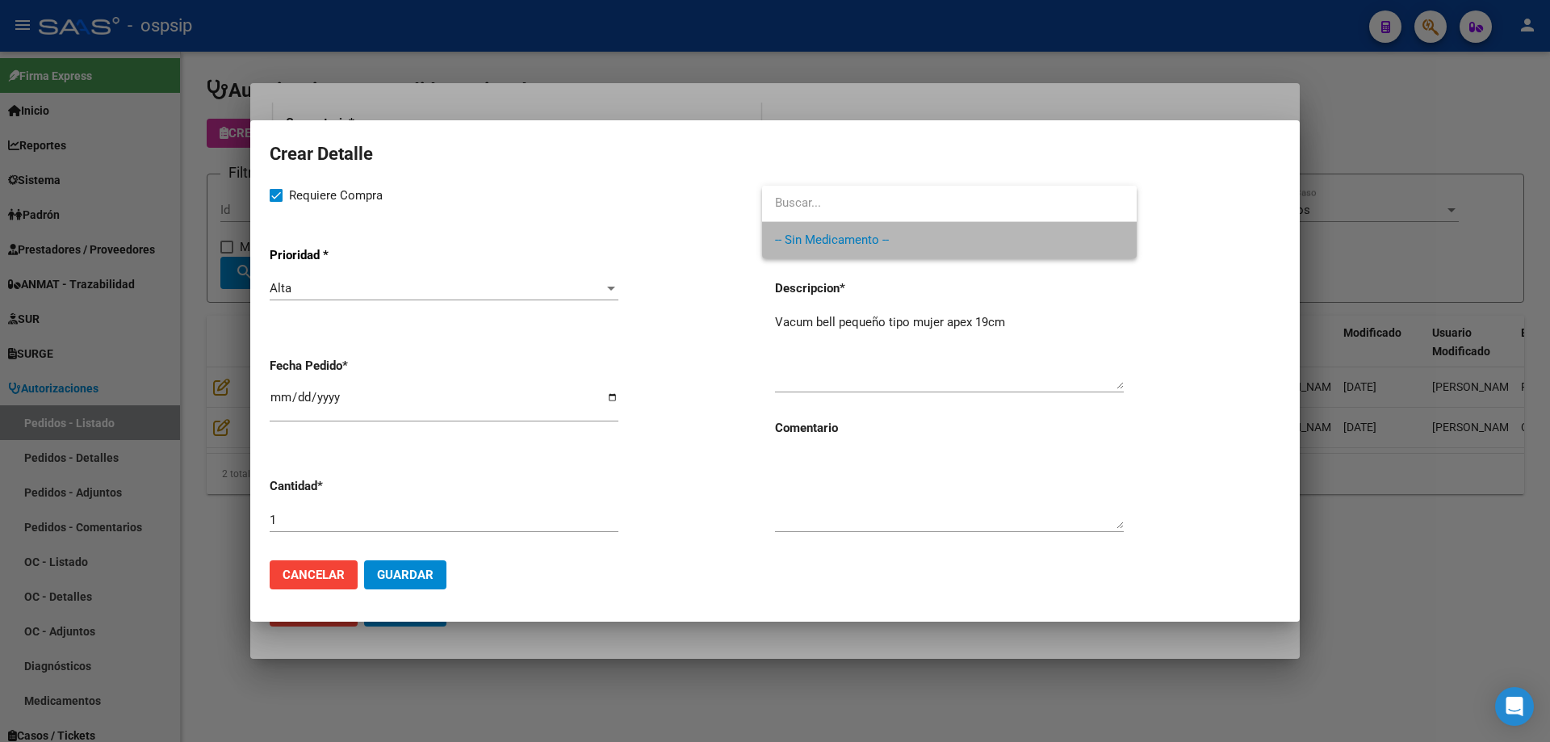
click at [809, 251] on span "-- Sin Medicamento --" at bounding box center [949, 240] width 349 height 36
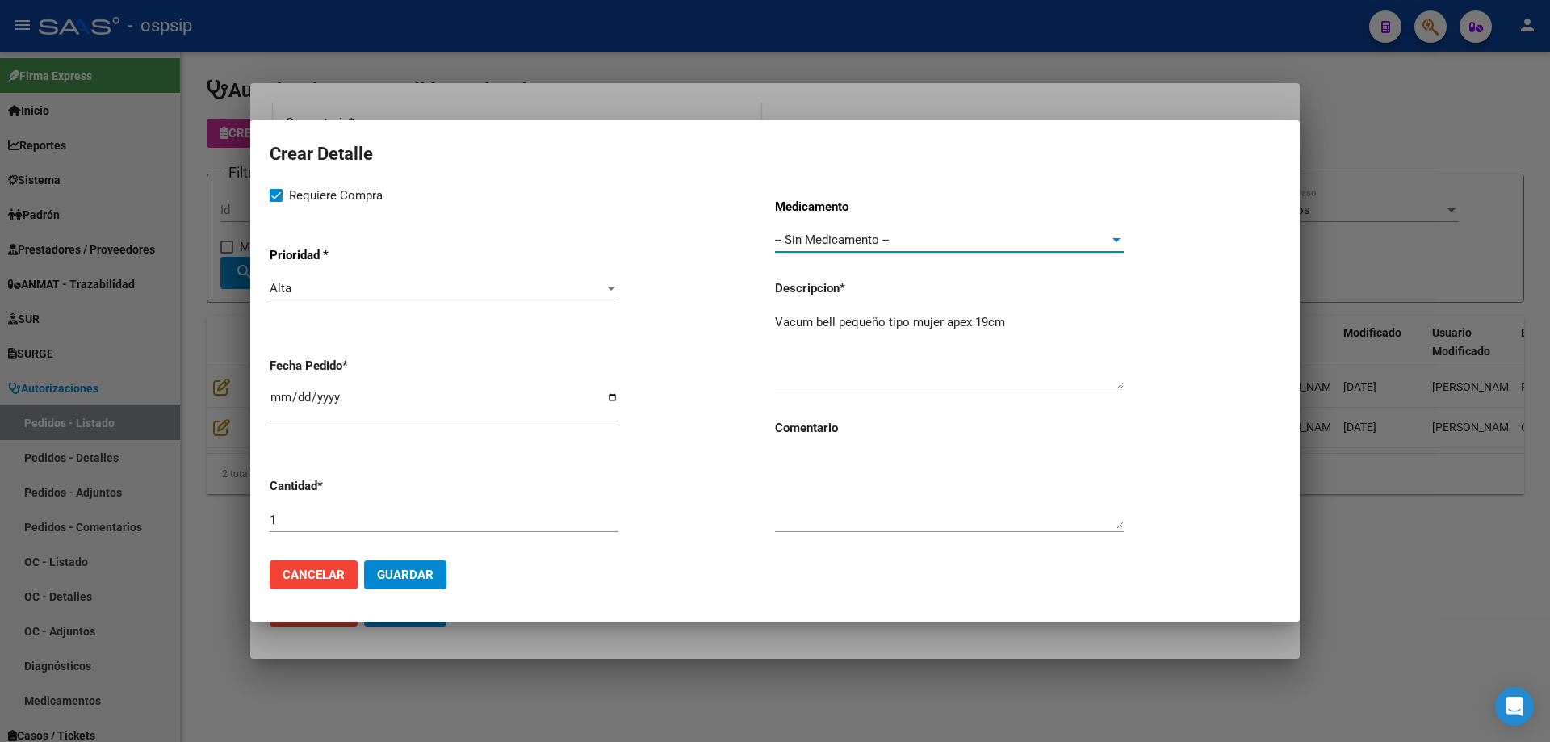
click at [1008, 329] on textarea "Vacum bell pequeño tipo mujer apex 19cm" at bounding box center [949, 351] width 349 height 76
click at [977, 325] on textarea "Vacum bell pequeño tipo mujer apex 19cm" at bounding box center [949, 351] width 349 height 76
click at [1025, 323] on textarea "Vacum bell pequeño tipo mujer apex 19cm" at bounding box center [949, 351] width 349 height 76
click at [815, 322] on textarea "Vacum bell pequeño tipo mujer apex 19cm" at bounding box center [949, 351] width 349 height 76
click at [1064, 318] on textarea "Vacum bell pequeño tipo mujer apex 19cm" at bounding box center [949, 351] width 349 height 76
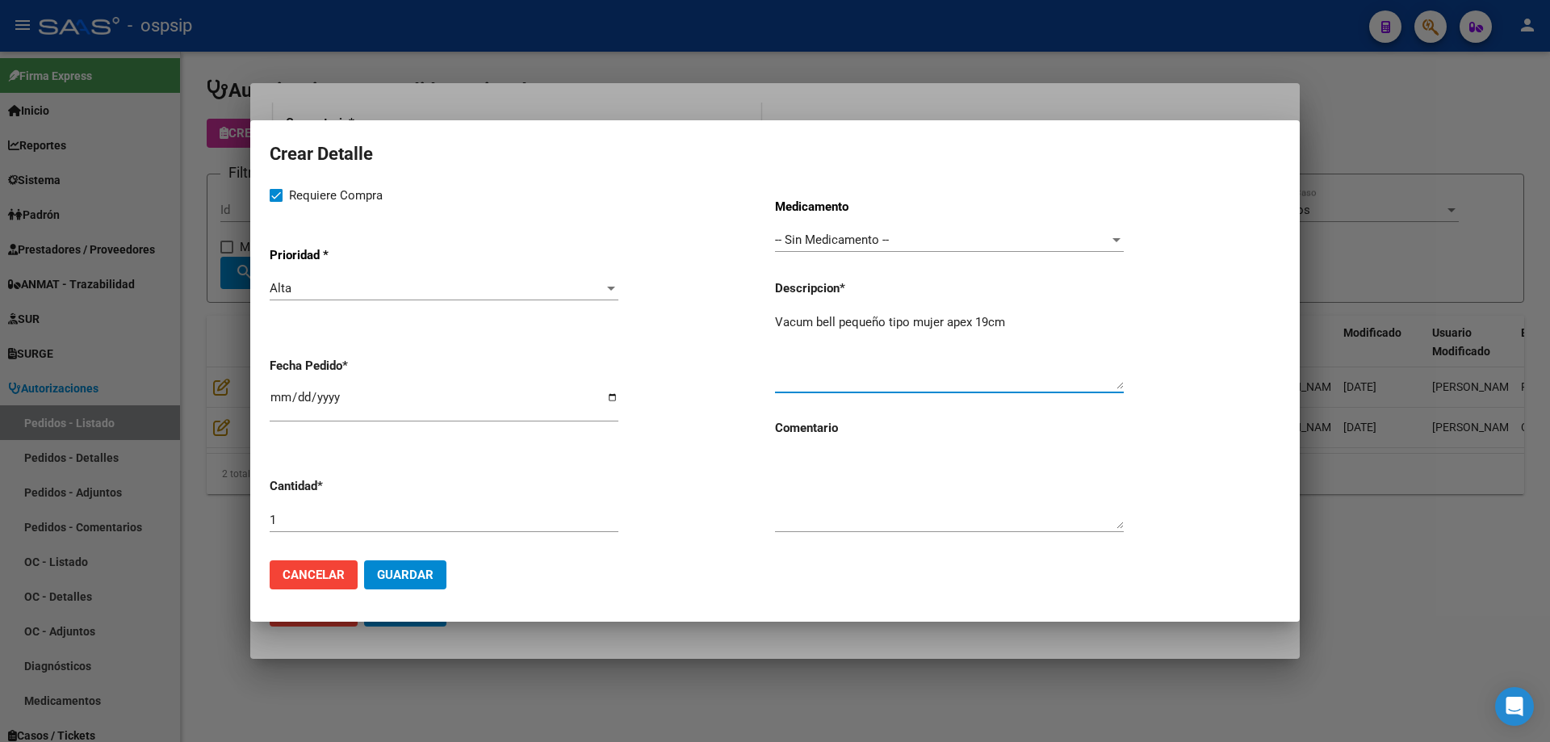
click at [411, 583] on button "Guardar" at bounding box center [405, 574] width 82 height 29
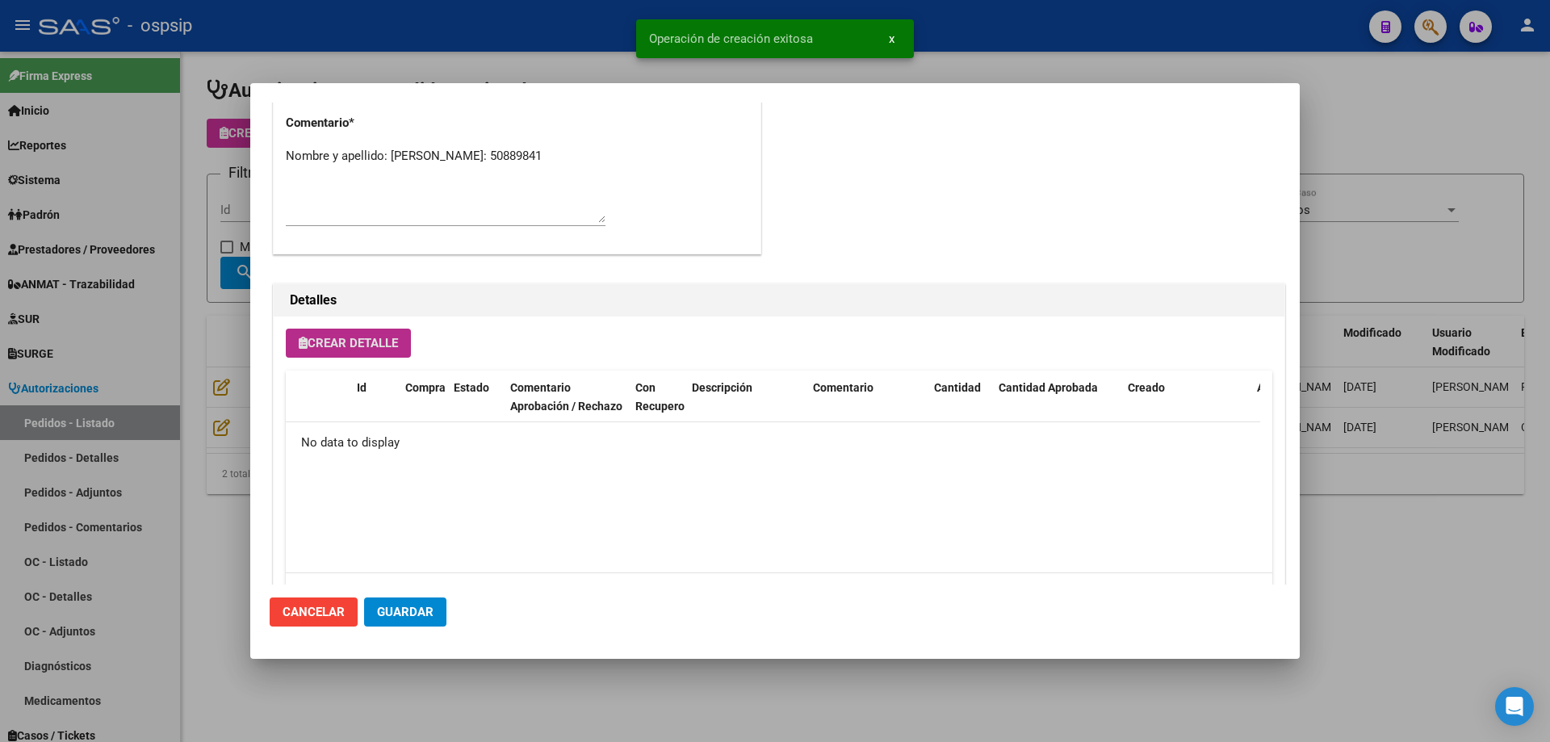
type input "[PERSON_NAME] [PERSON_NAME]"
type input "[GEOGRAPHIC_DATA], [GEOGRAPHIC_DATA], [GEOGRAPHIC_DATA] 3455"
click at [440, 614] on button "Guardar" at bounding box center [405, 611] width 82 height 29
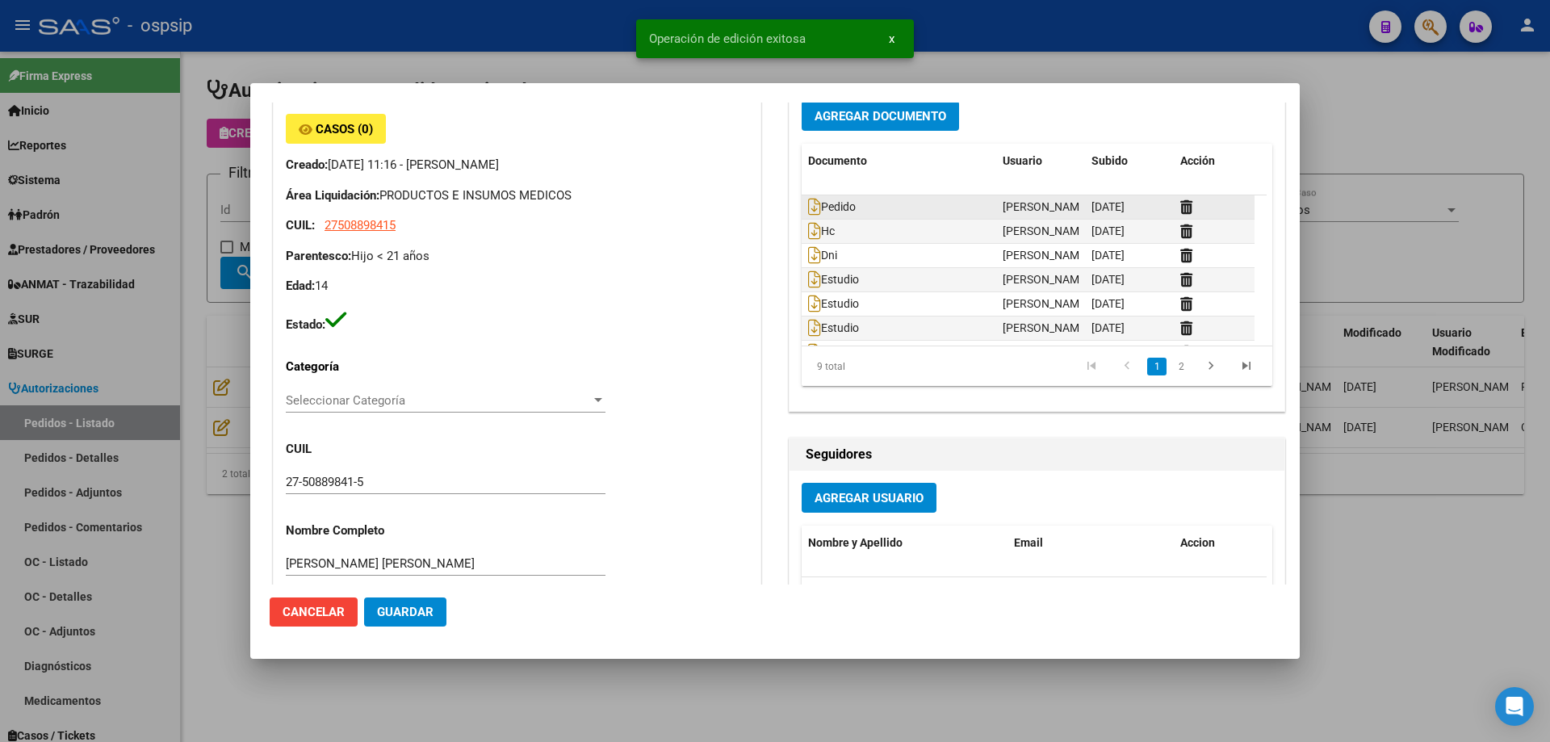
scroll to position [0, 0]
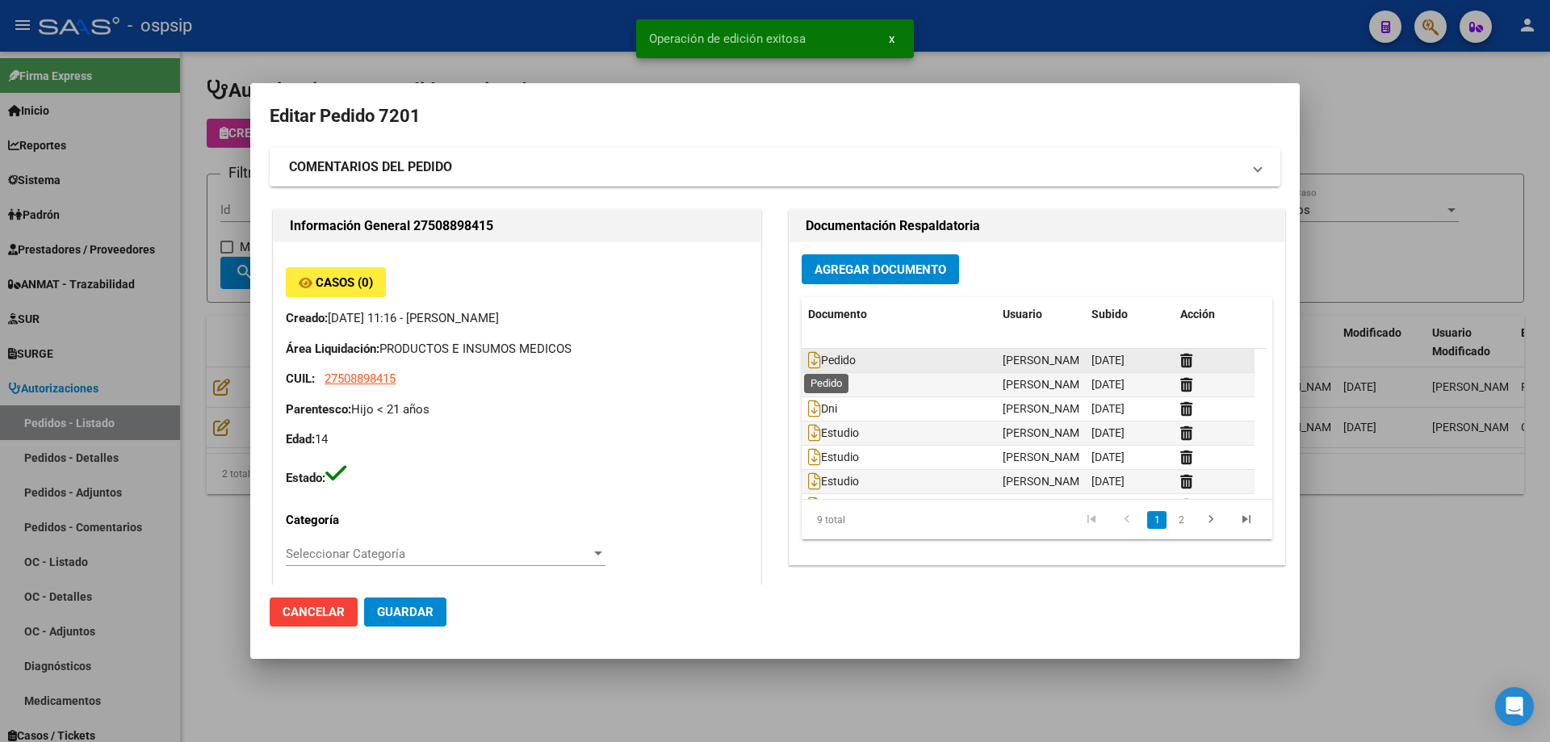
click at [815, 364] on span "Pedido" at bounding box center [832, 360] width 48 height 13
click at [809, 359] on icon at bounding box center [814, 360] width 13 height 18
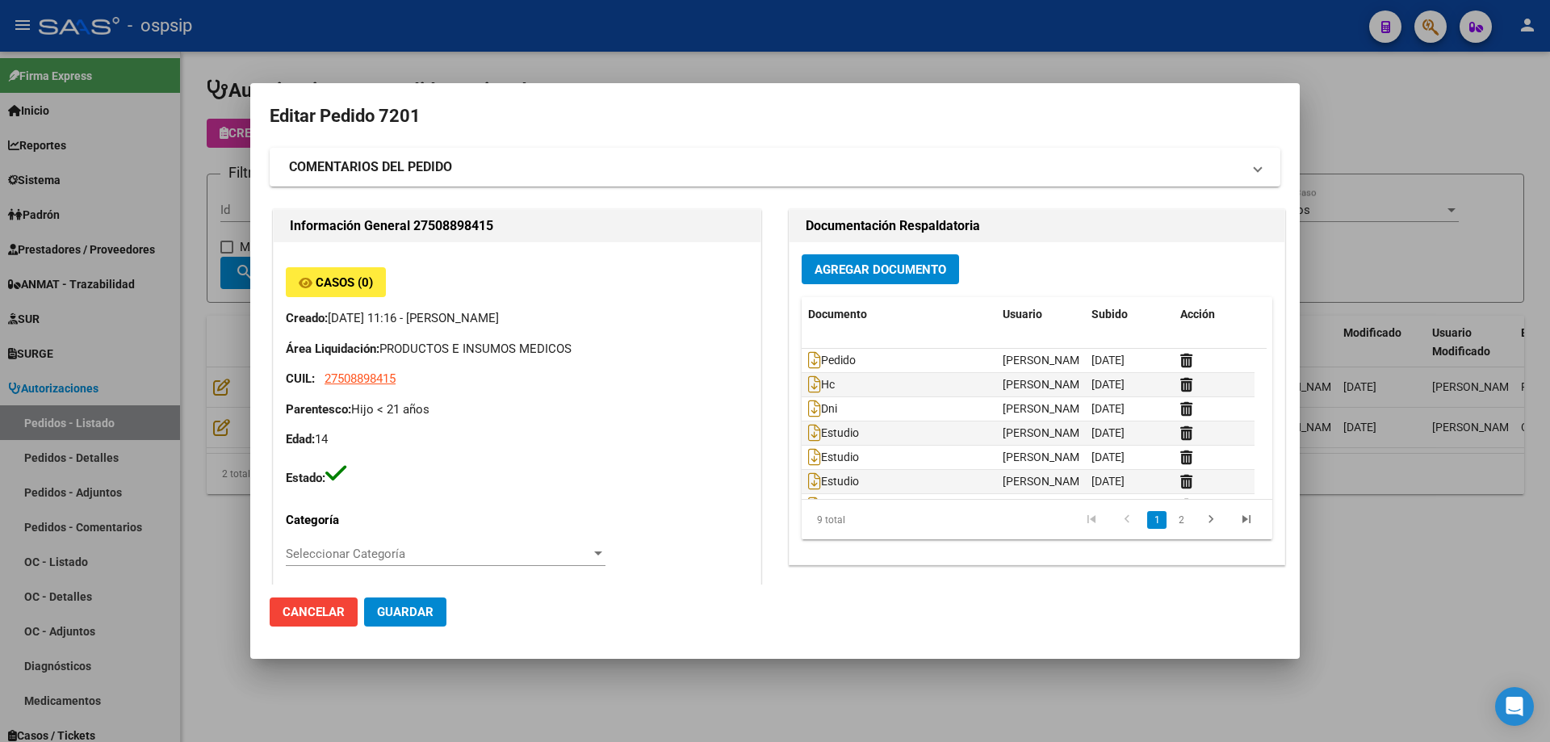
click at [258, 287] on mat-dialog-content "Editar Pedido 7201 COMENTARIOS DEL PEDIDO Escriba su comentario aquí. Enviar co…" at bounding box center [775, 344] width 1050 height 482
click at [215, 274] on div at bounding box center [775, 371] width 1550 height 742
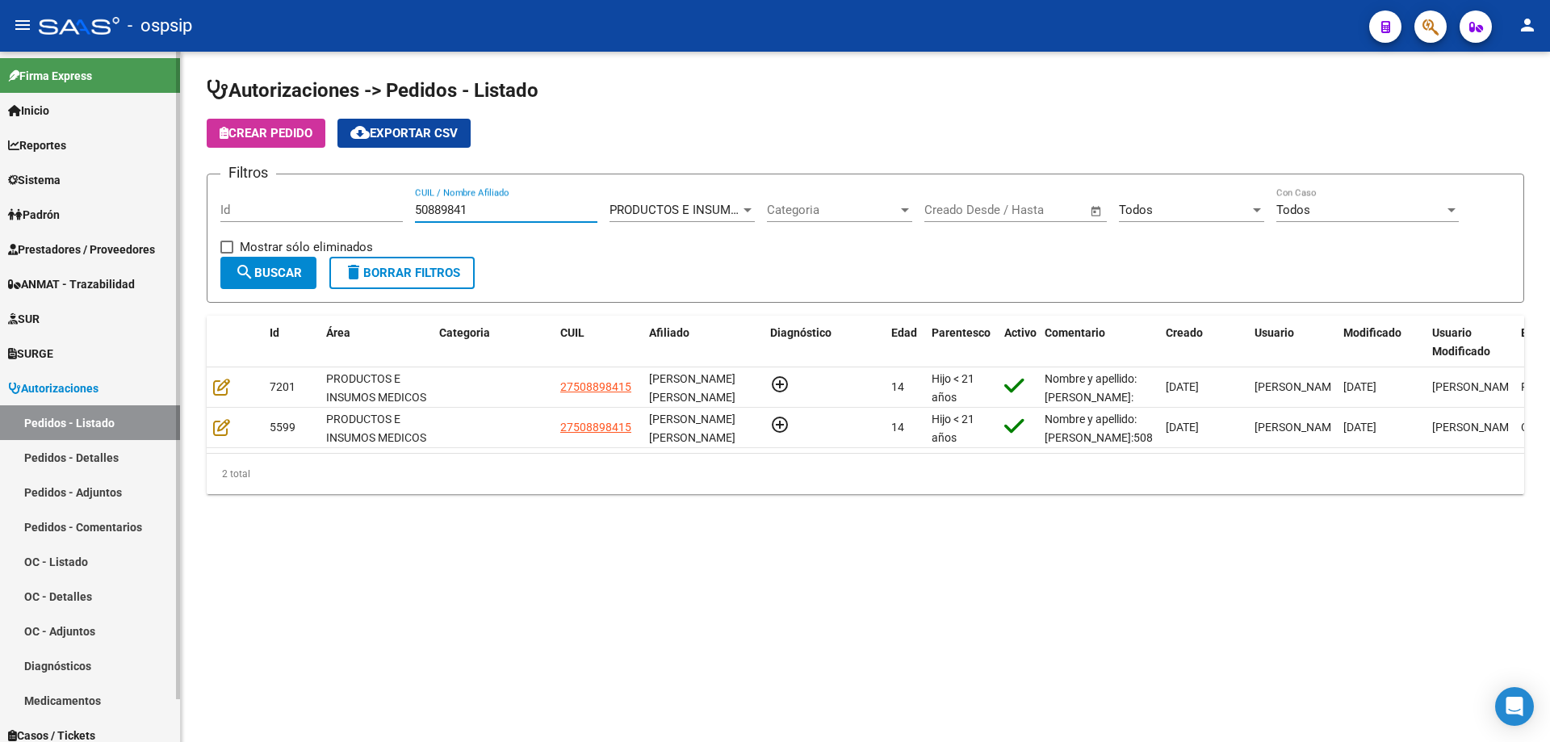
drag, startPoint x: 530, startPoint y: 210, endPoint x: 49, endPoint y: 170, distance: 482.0
click at [50, 170] on mat-sidenav-container "Firma Express Inicio Calendario SSS Instructivos Contacto OS Reportes Egresos D…" at bounding box center [775, 397] width 1550 height 690
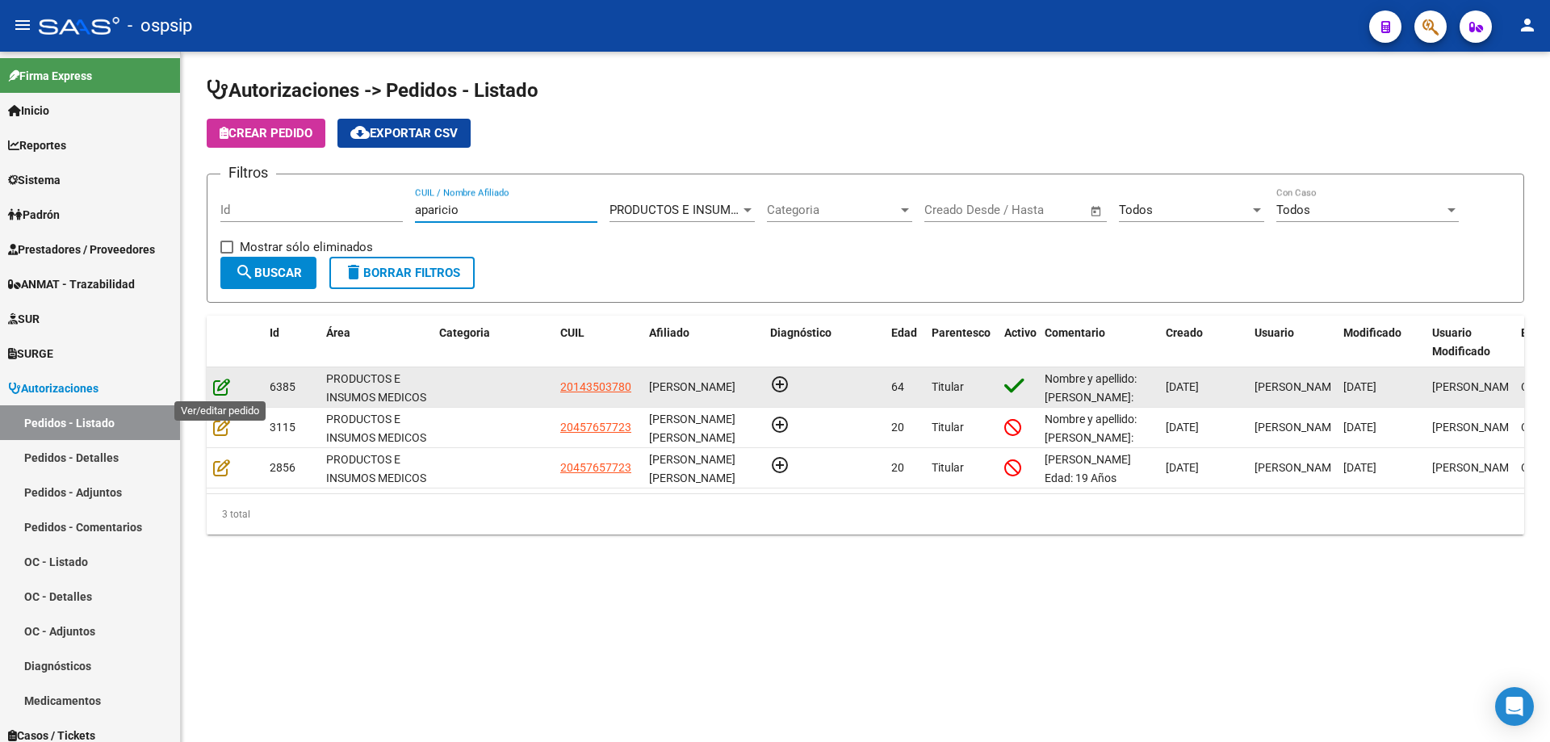
type input "aparicio"
click at [223, 393] on icon at bounding box center [221, 387] width 17 height 18
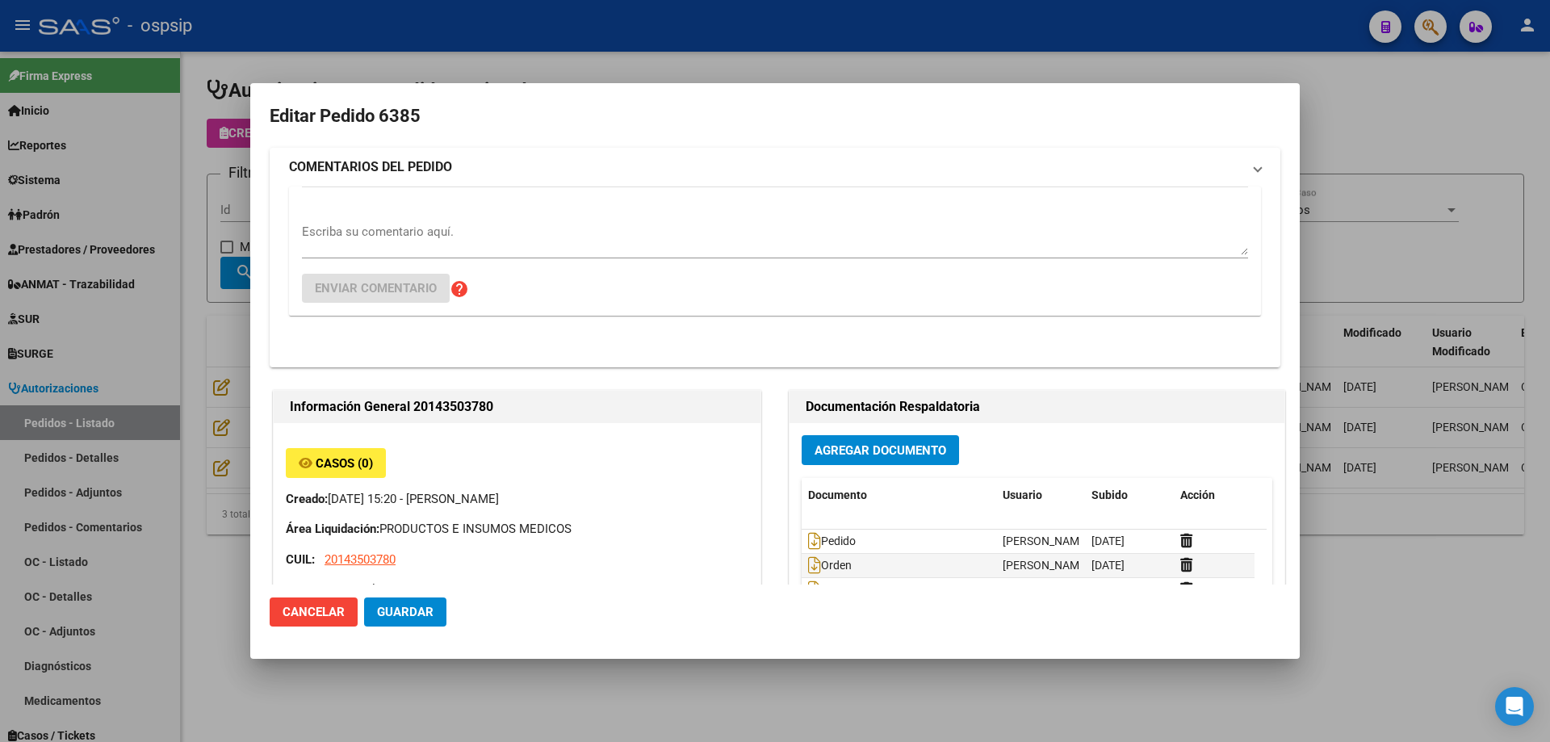
type input "[GEOGRAPHIC_DATA], [PERSON_NAME], [PERSON_NAME] 159"
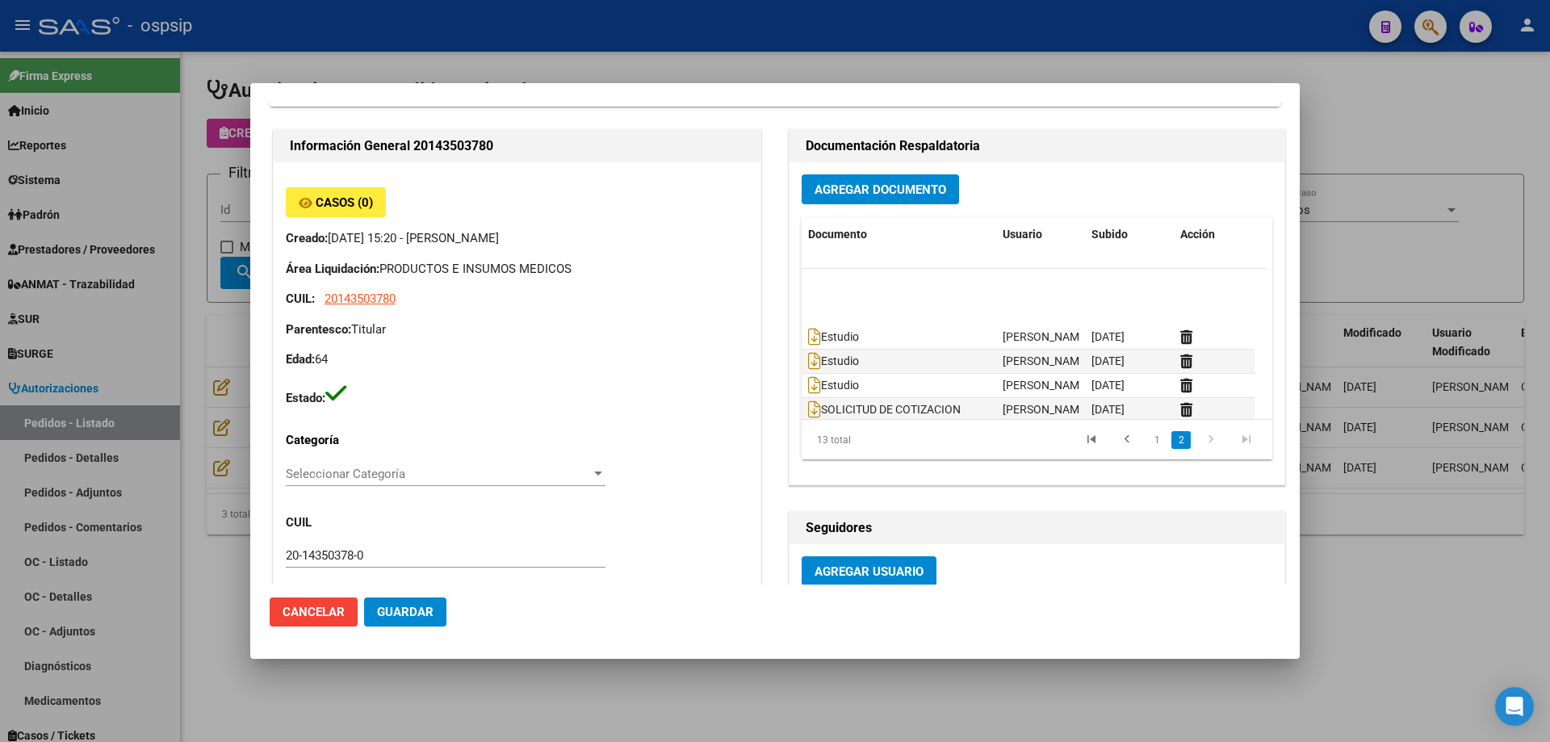
scroll to position [170, 0]
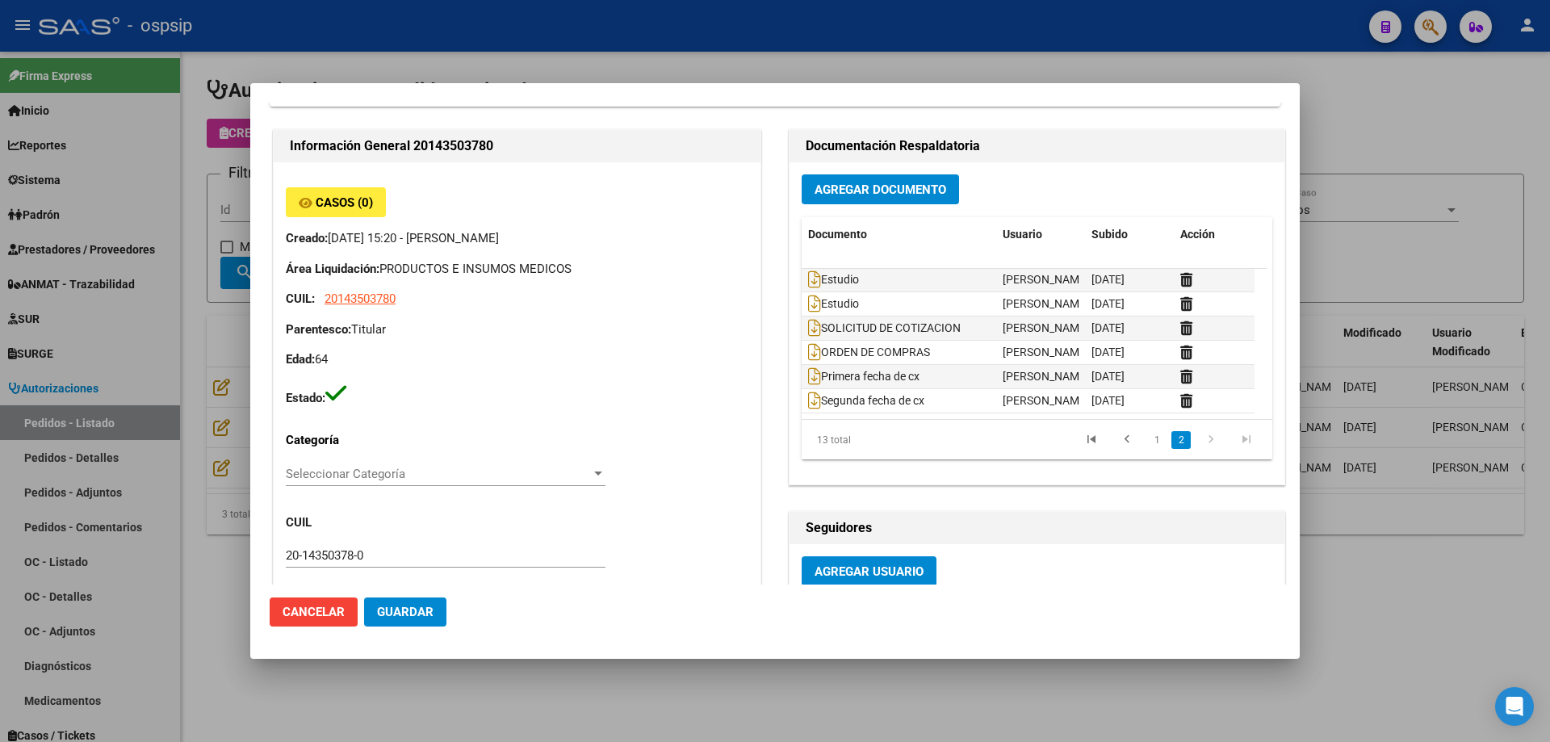
click at [1326, 55] on div at bounding box center [775, 371] width 1550 height 742
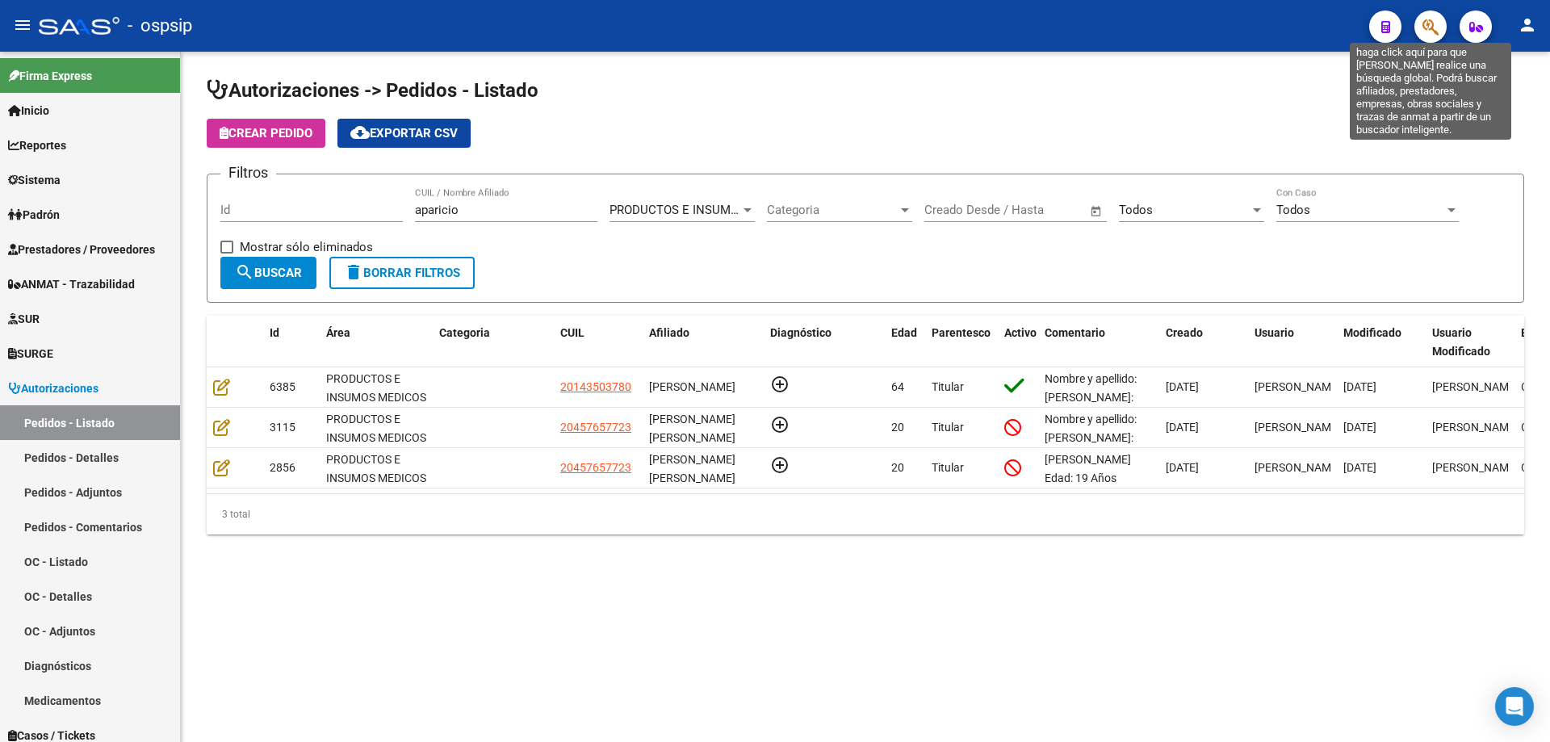
click at [1433, 19] on icon "button" at bounding box center [1430, 27] width 16 height 19
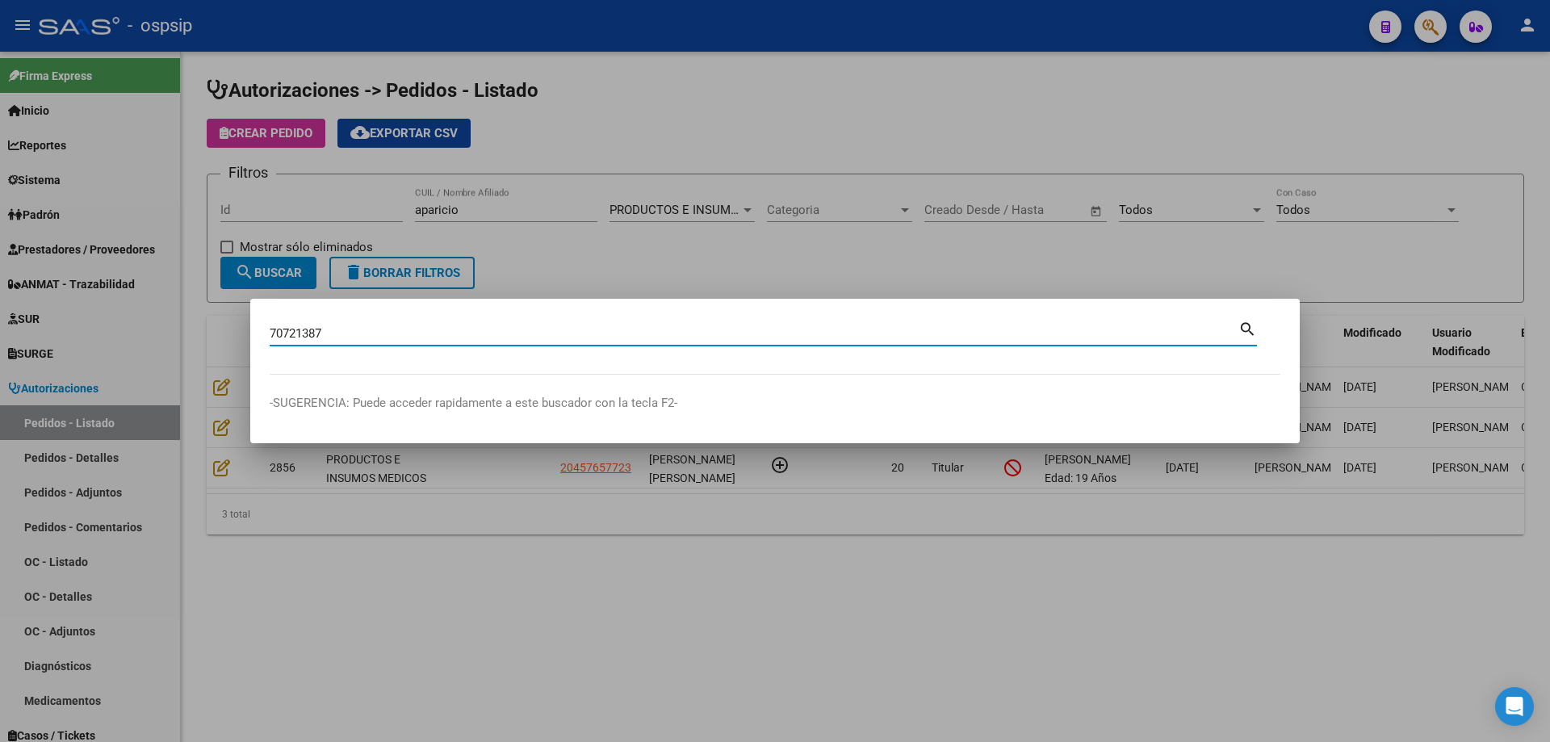
type input "70721387"
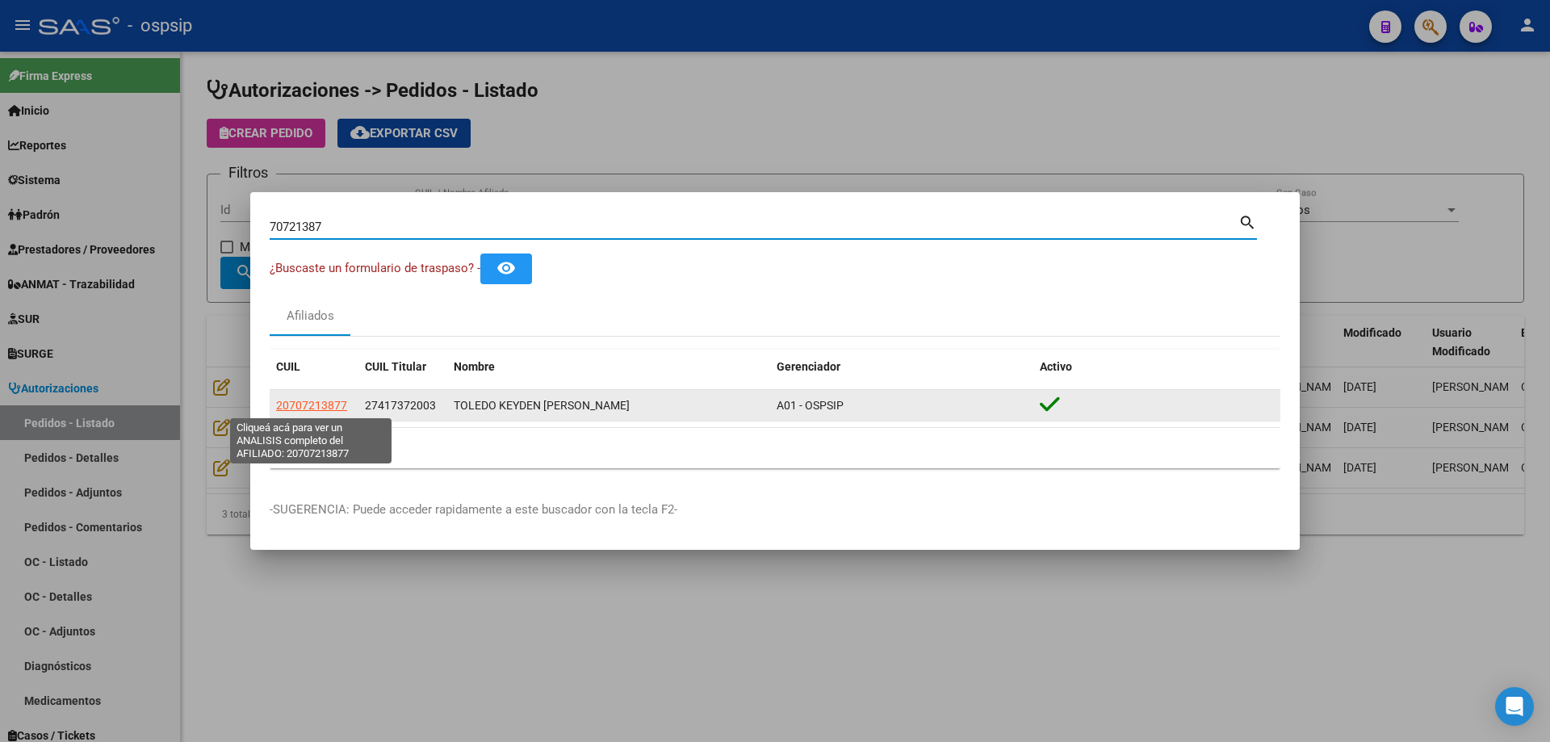
click at [316, 405] on span "20707213877" at bounding box center [311, 405] width 71 height 13
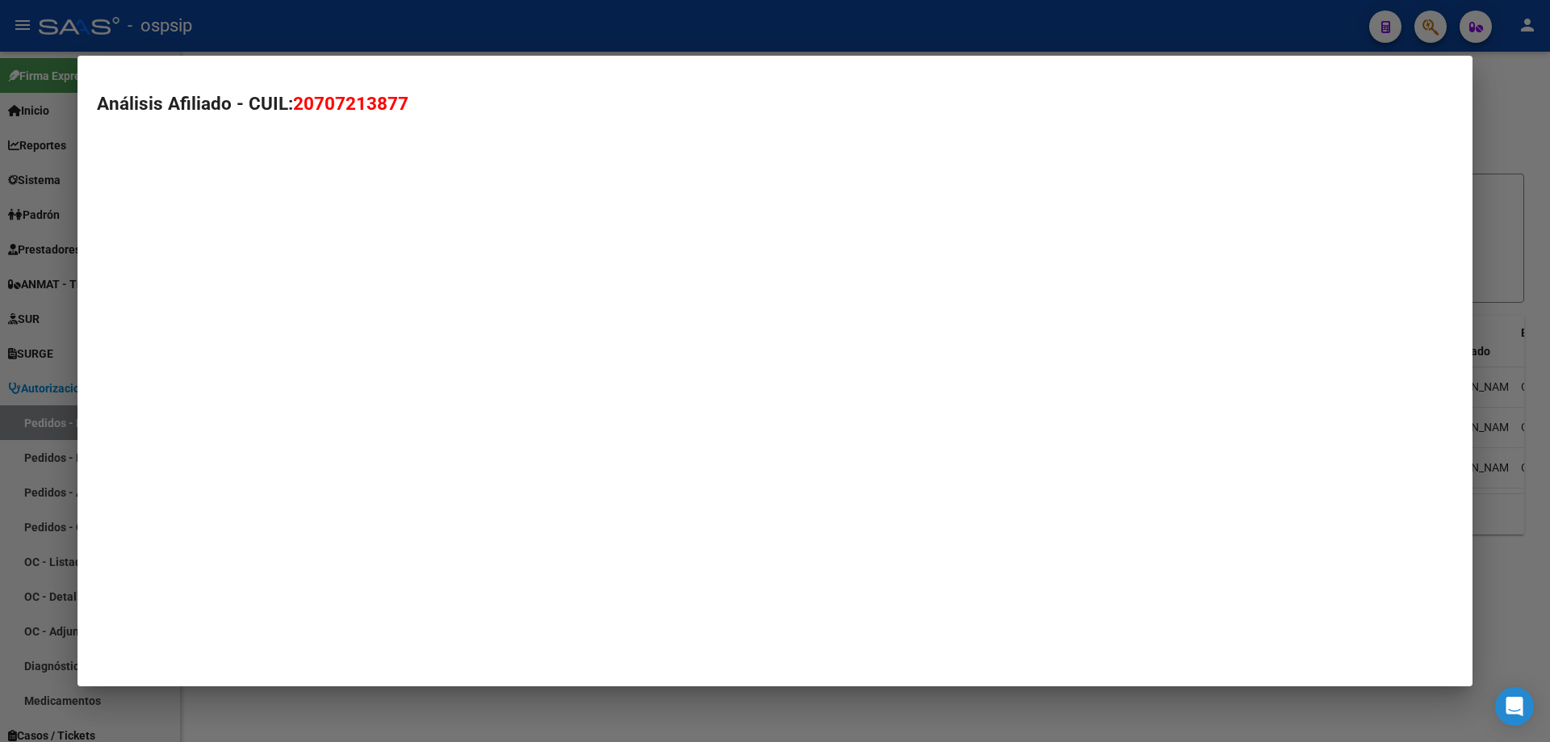
type textarea "20707213877"
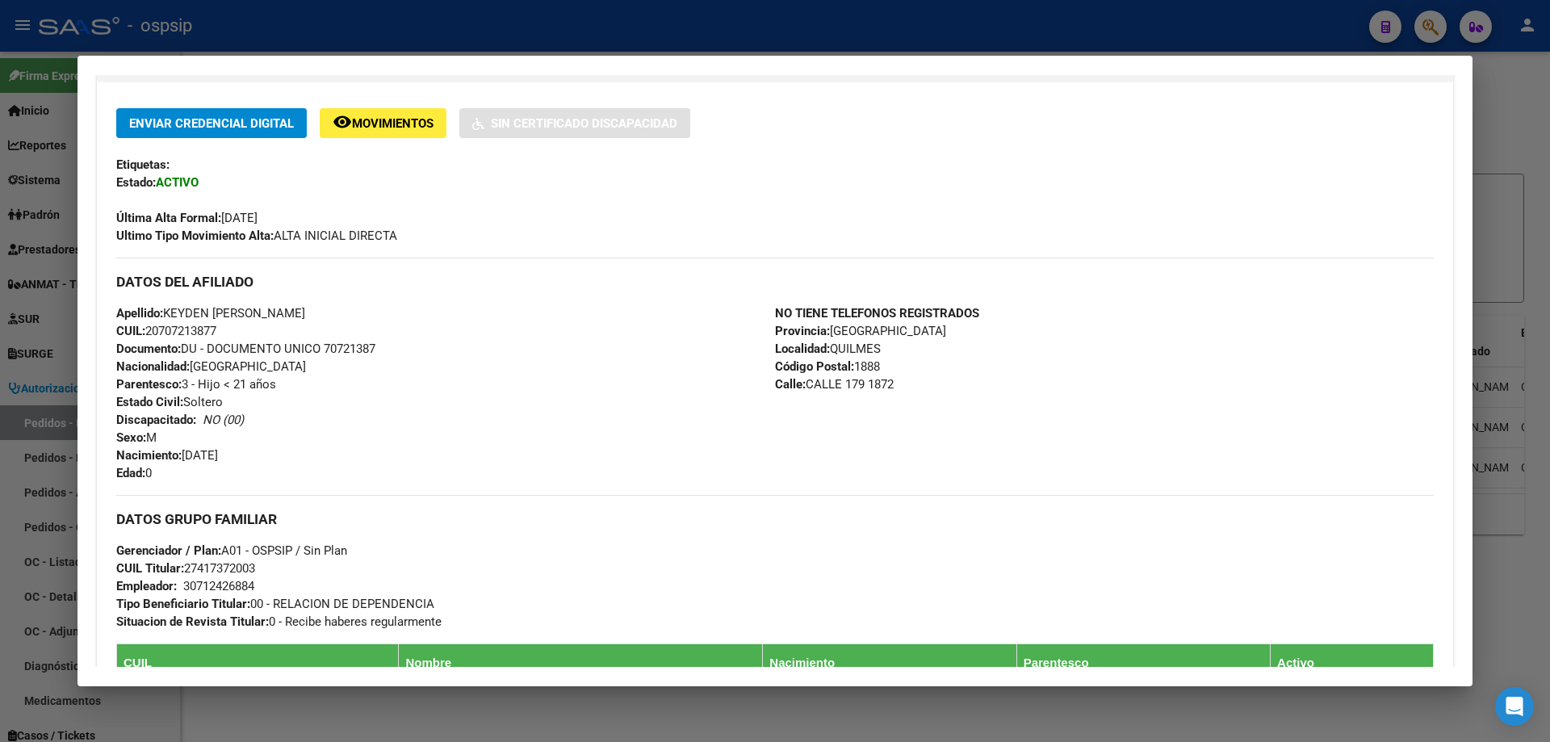
scroll to position [323, 0]
click at [17, 266] on div at bounding box center [775, 371] width 1550 height 742
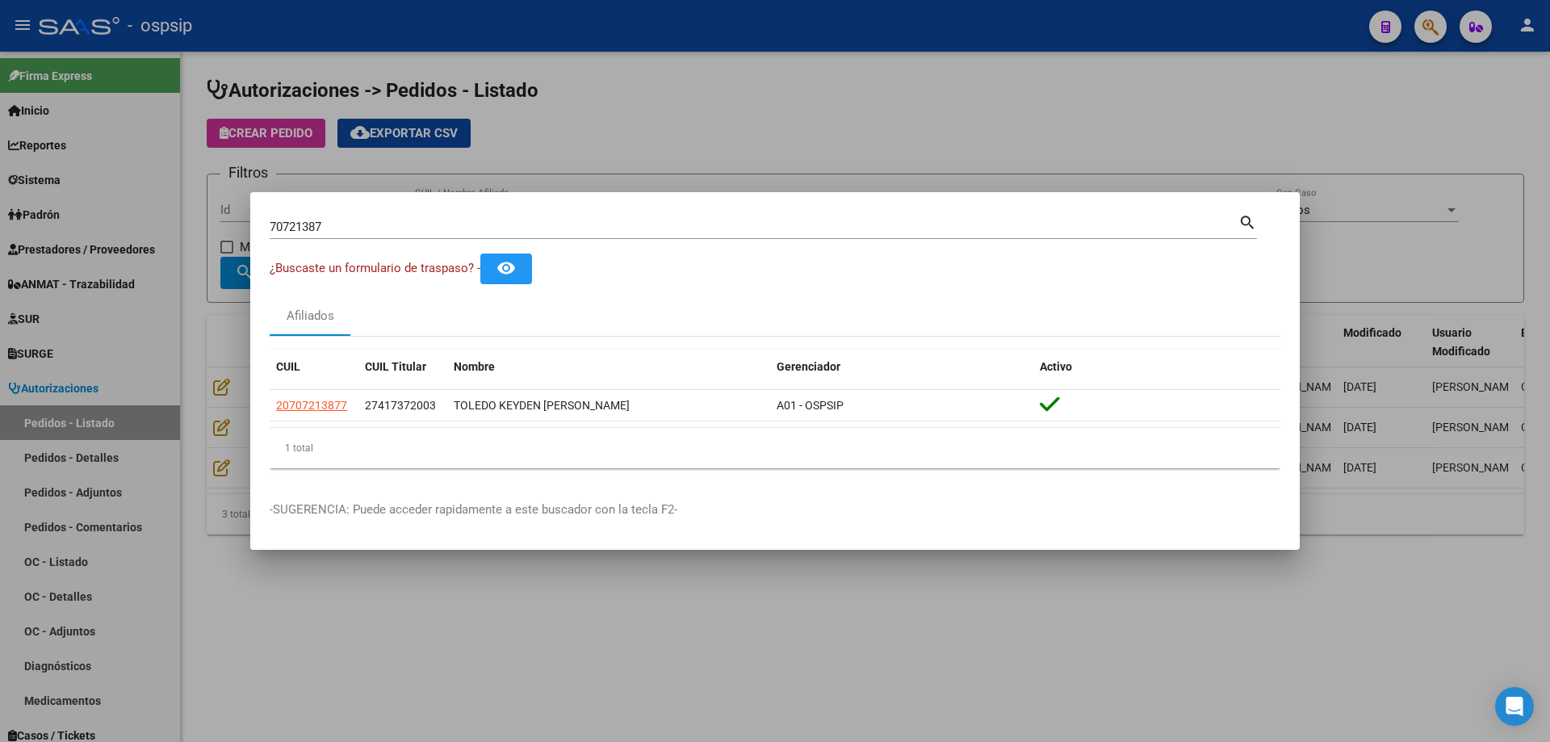
click at [126, 254] on div at bounding box center [775, 371] width 1550 height 742
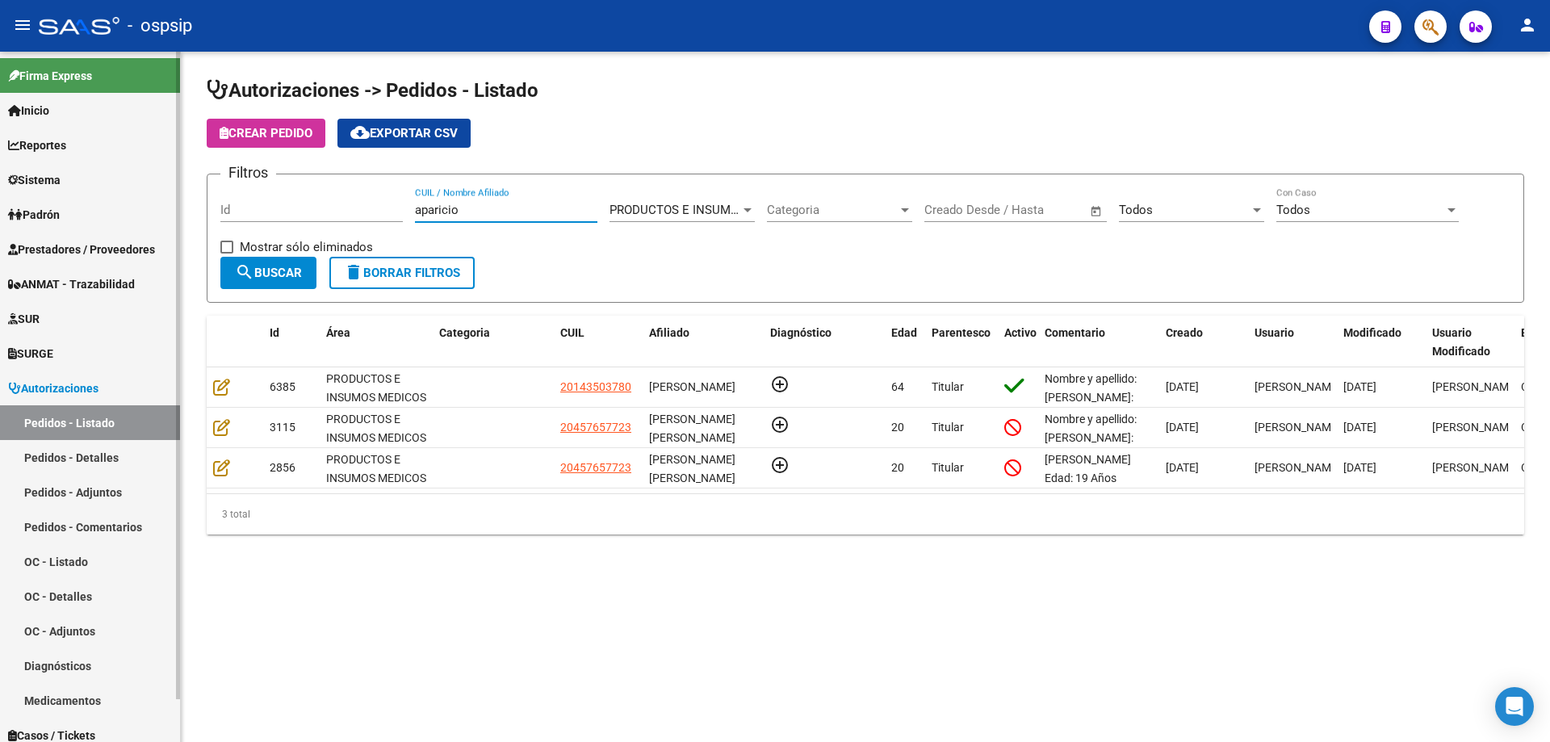
drag, startPoint x: 333, startPoint y: 200, endPoint x: 90, endPoint y: 162, distance: 245.9
click at [93, 163] on mat-sidenav-container "Firma Express Inicio Calendario SSS Instructivos Contacto OS Reportes Egresos D…" at bounding box center [775, 397] width 1550 height 690
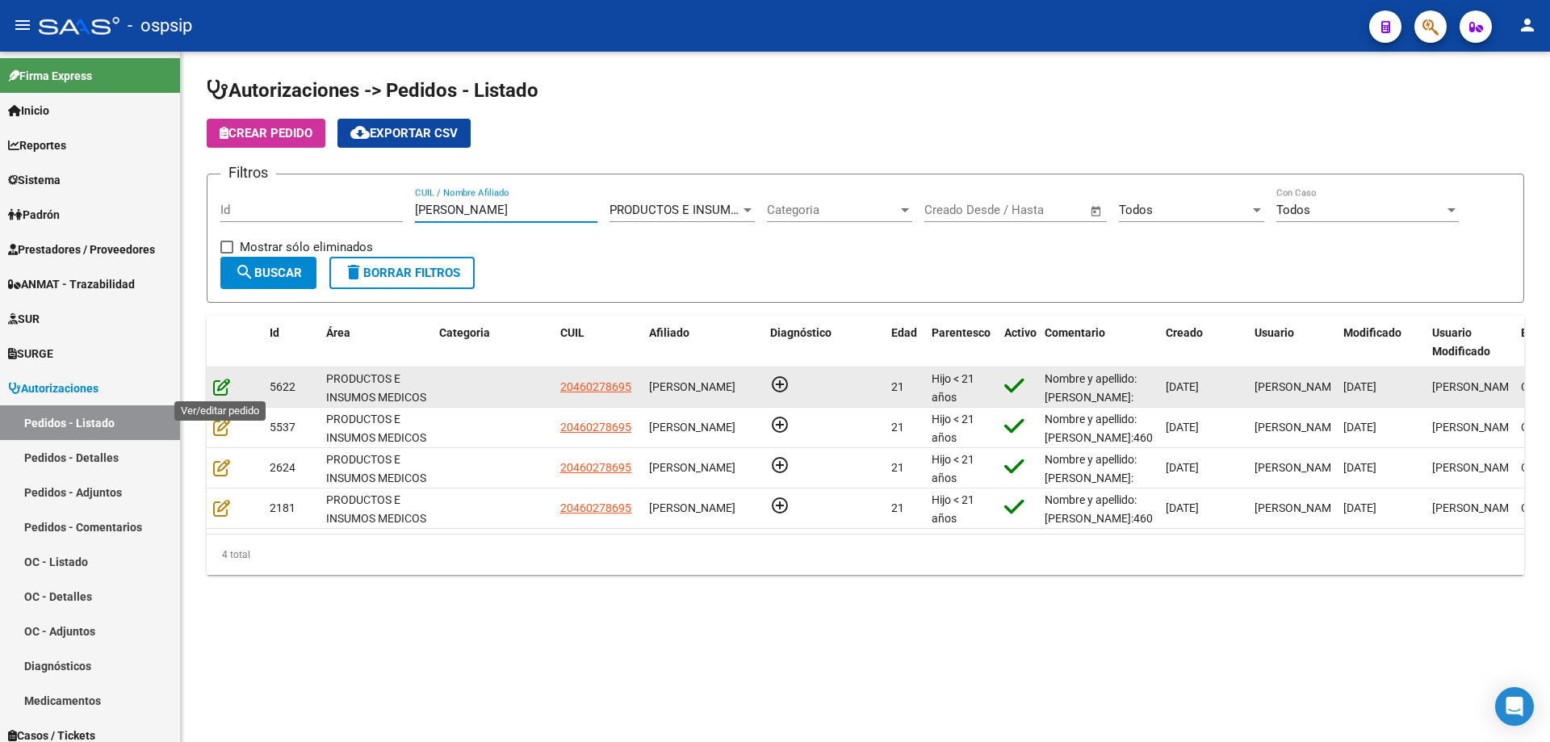
type input "[PERSON_NAME]"
click at [218, 385] on icon at bounding box center [221, 387] width 17 height 18
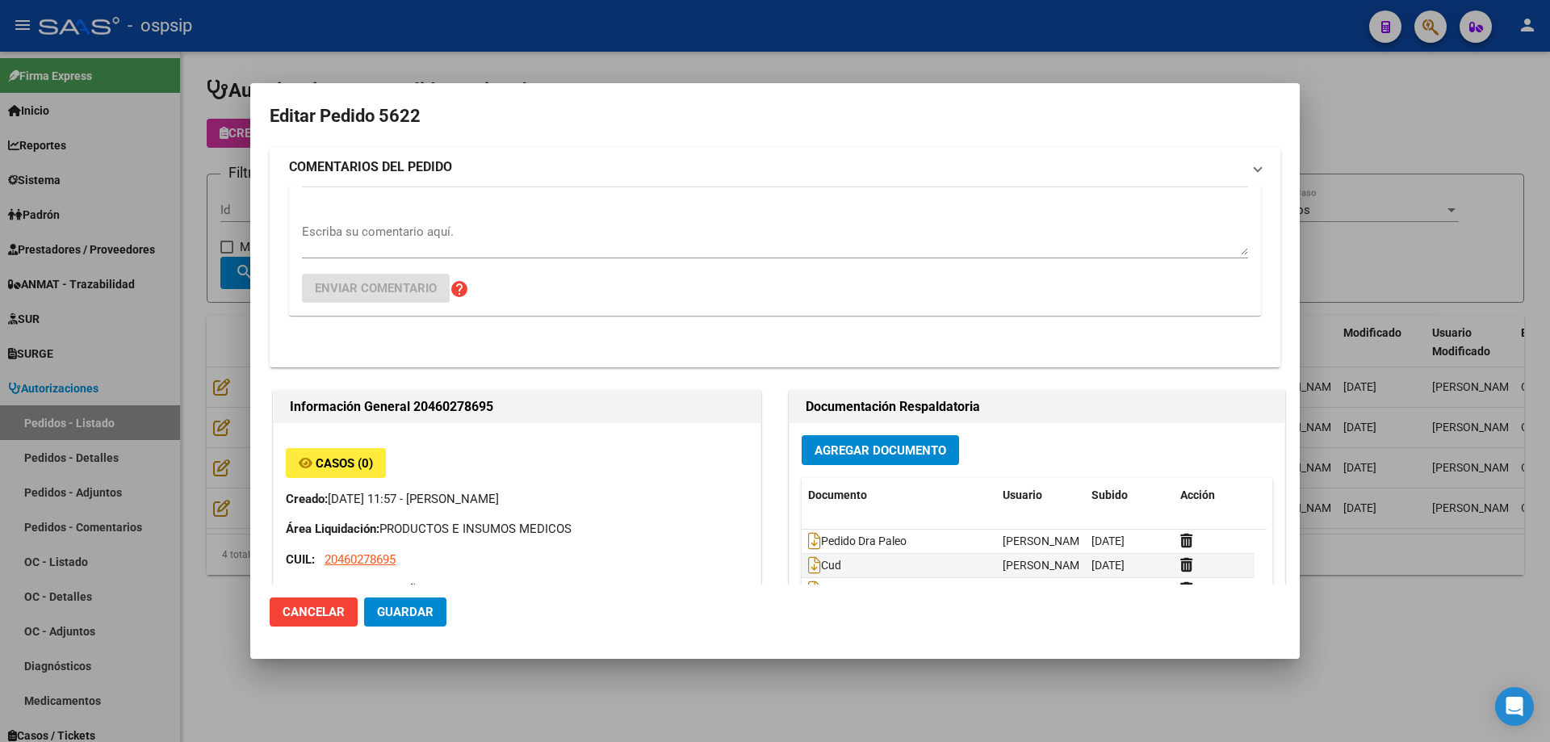
type input "[GEOGRAPHIC_DATA], [PERSON_NAME], EL CONDOR 2224"
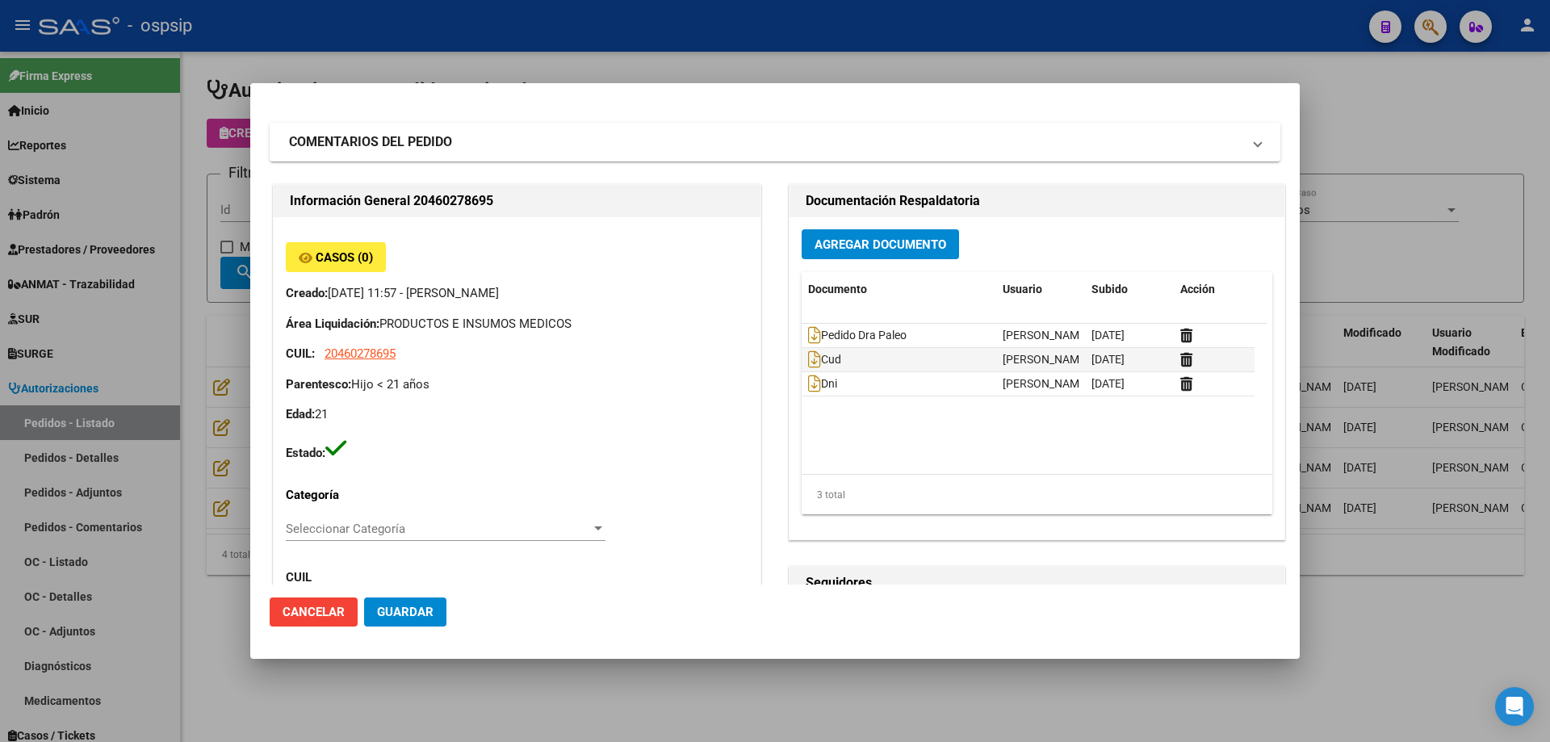
scroll to position [0, 0]
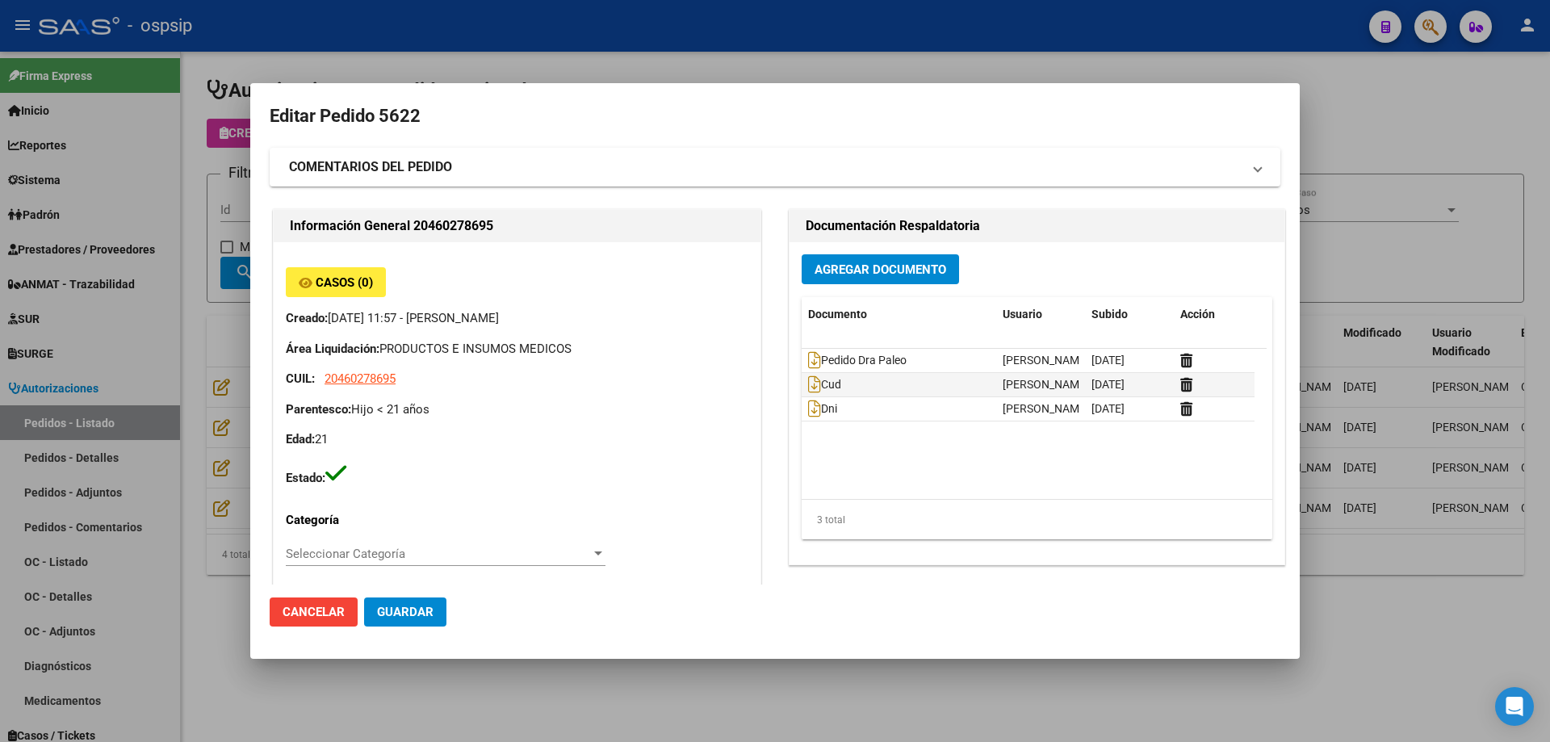
click at [214, 223] on div at bounding box center [775, 371] width 1550 height 742
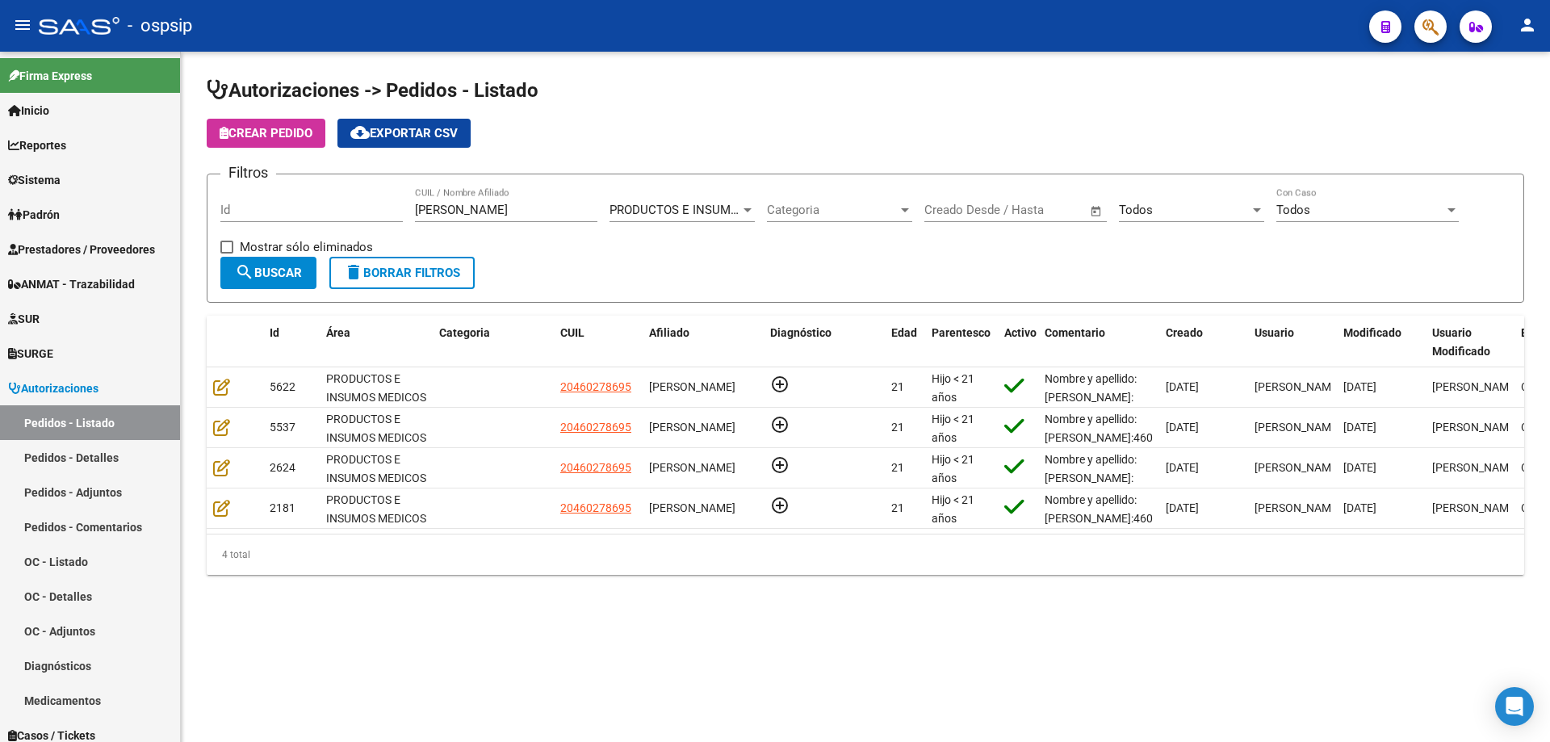
click at [516, 213] on div "[PERSON_NAME] CUIL / Nombre Afiliado" at bounding box center [506, 204] width 182 height 35
drag, startPoint x: 516, startPoint y: 213, endPoint x: 83, endPoint y: 175, distance: 434.4
click at [83, 175] on mat-sidenav-container "Firma Express Inicio Calendario SSS Instructivos Contacto OS Reportes Egresos D…" at bounding box center [775, 397] width 1550 height 690
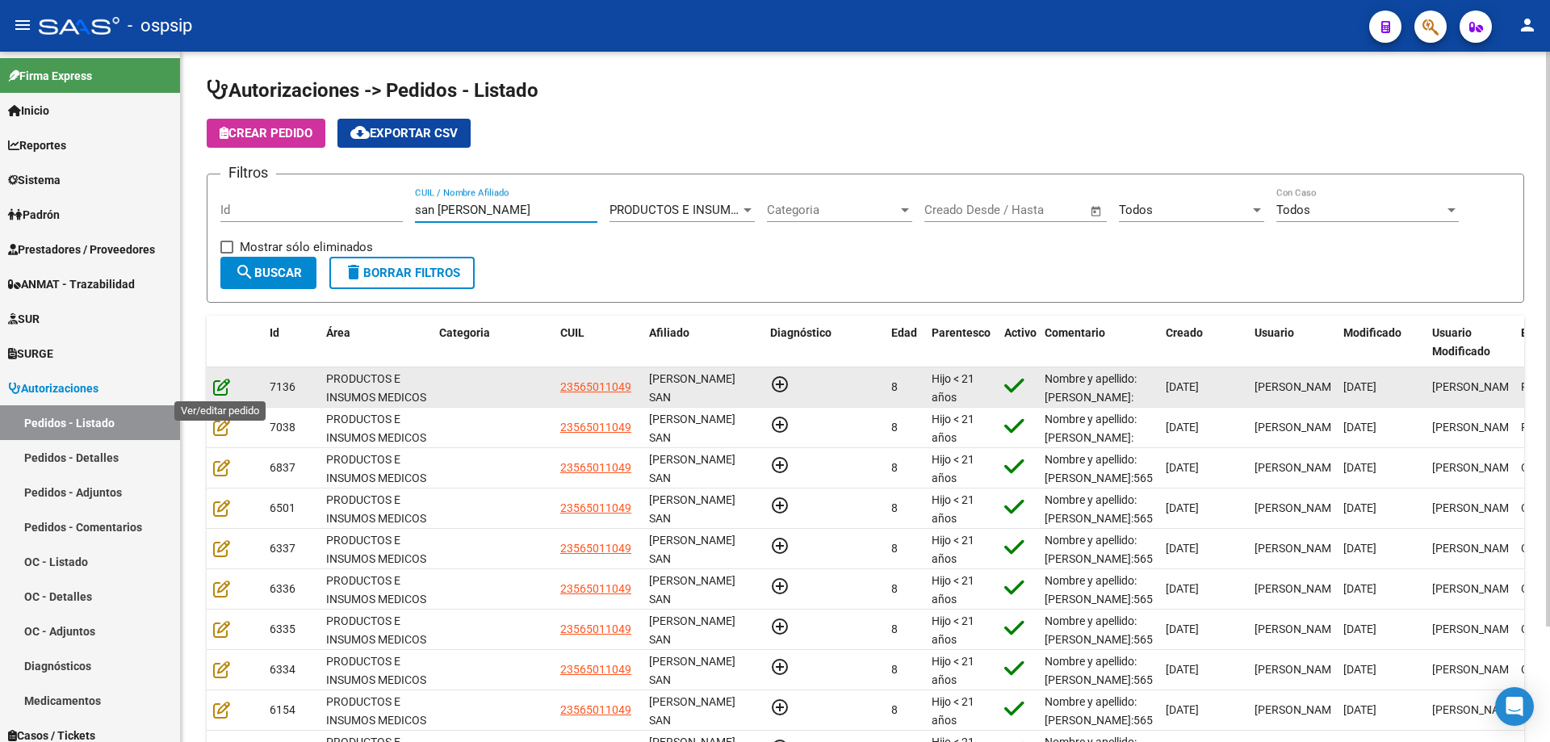
type input "san [PERSON_NAME]"
click at [226, 385] on icon at bounding box center [221, 387] width 17 height 18
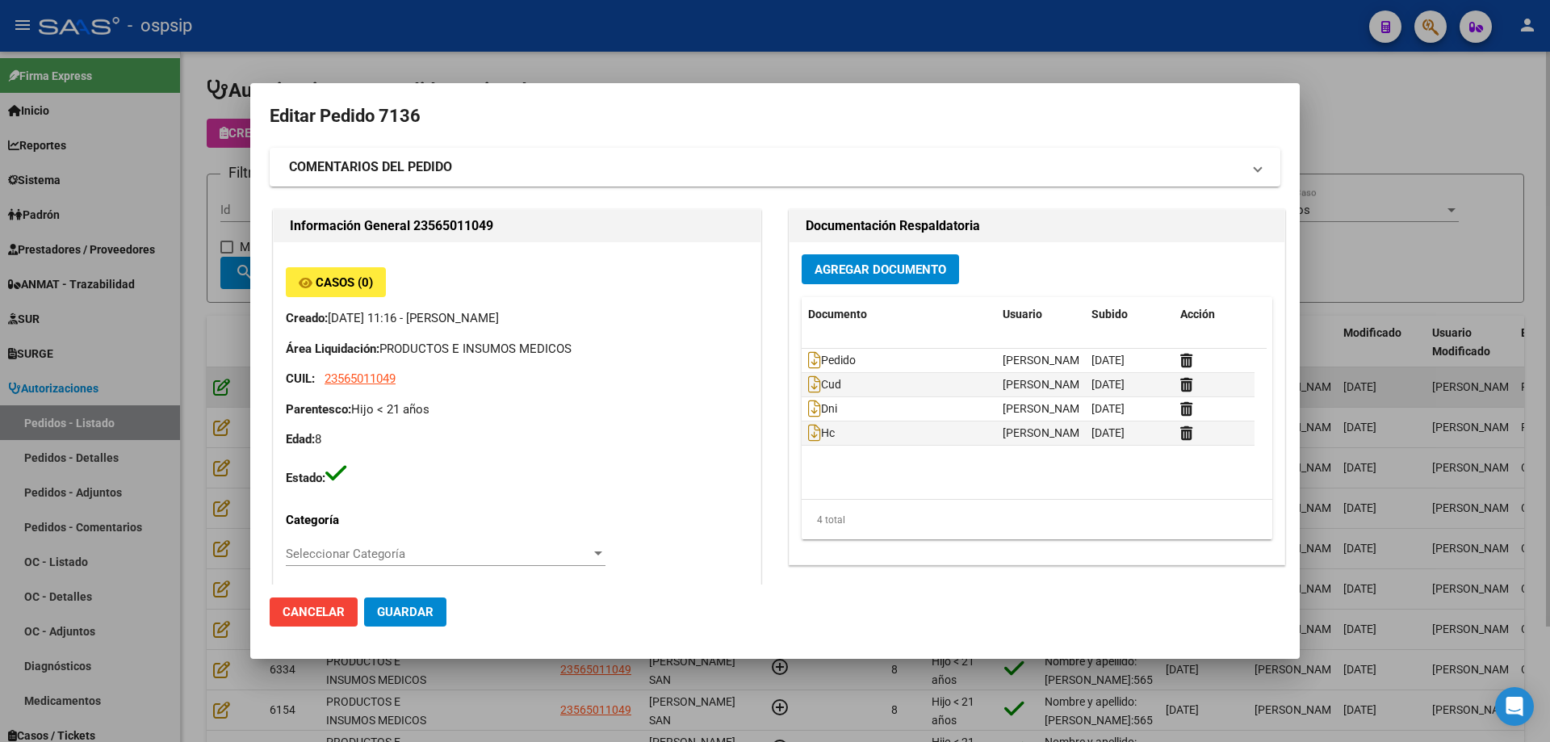
type input "[GEOGRAPHIC_DATA], [PERSON_NAME], REP. [PERSON_NAME] 1695"
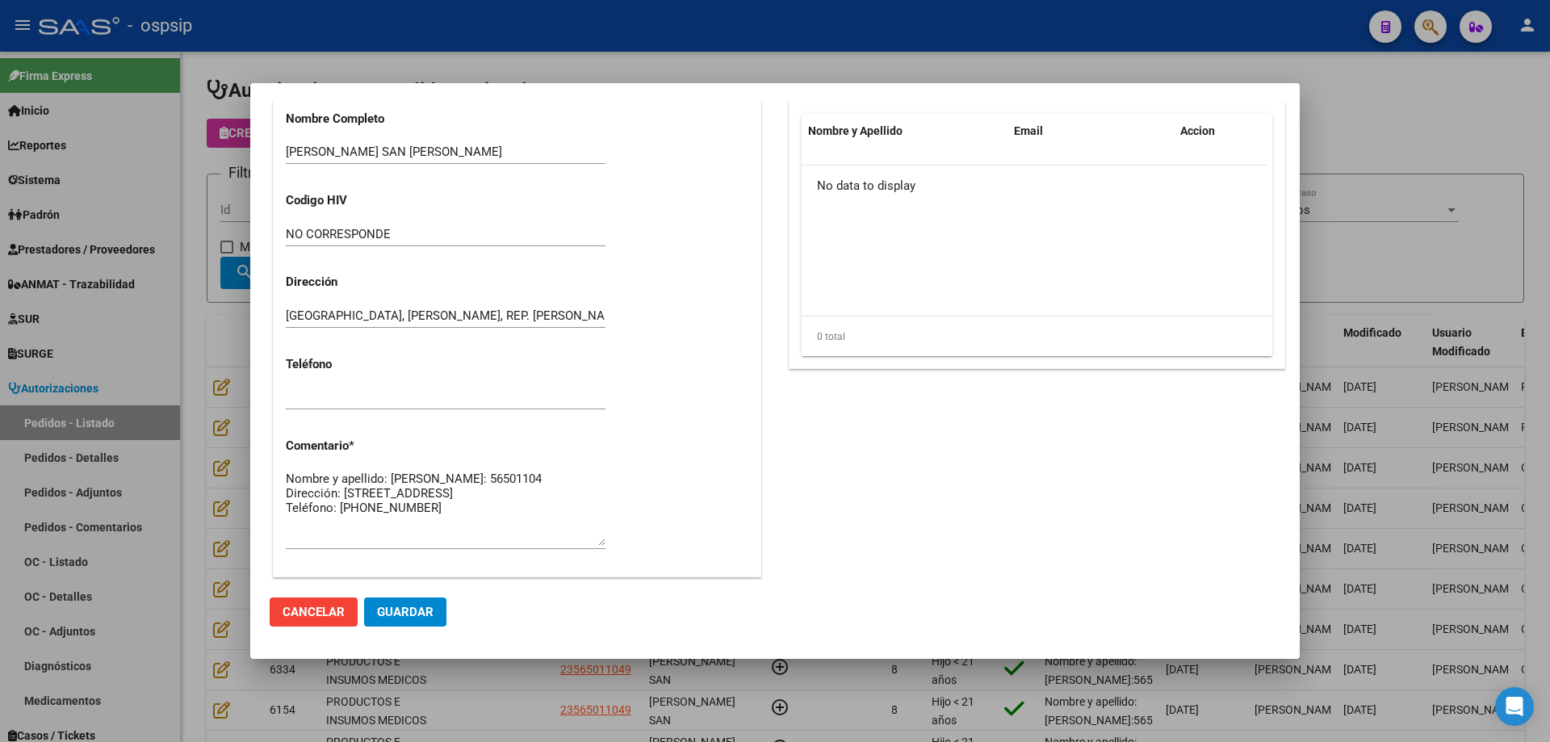
scroll to position [968, 0]
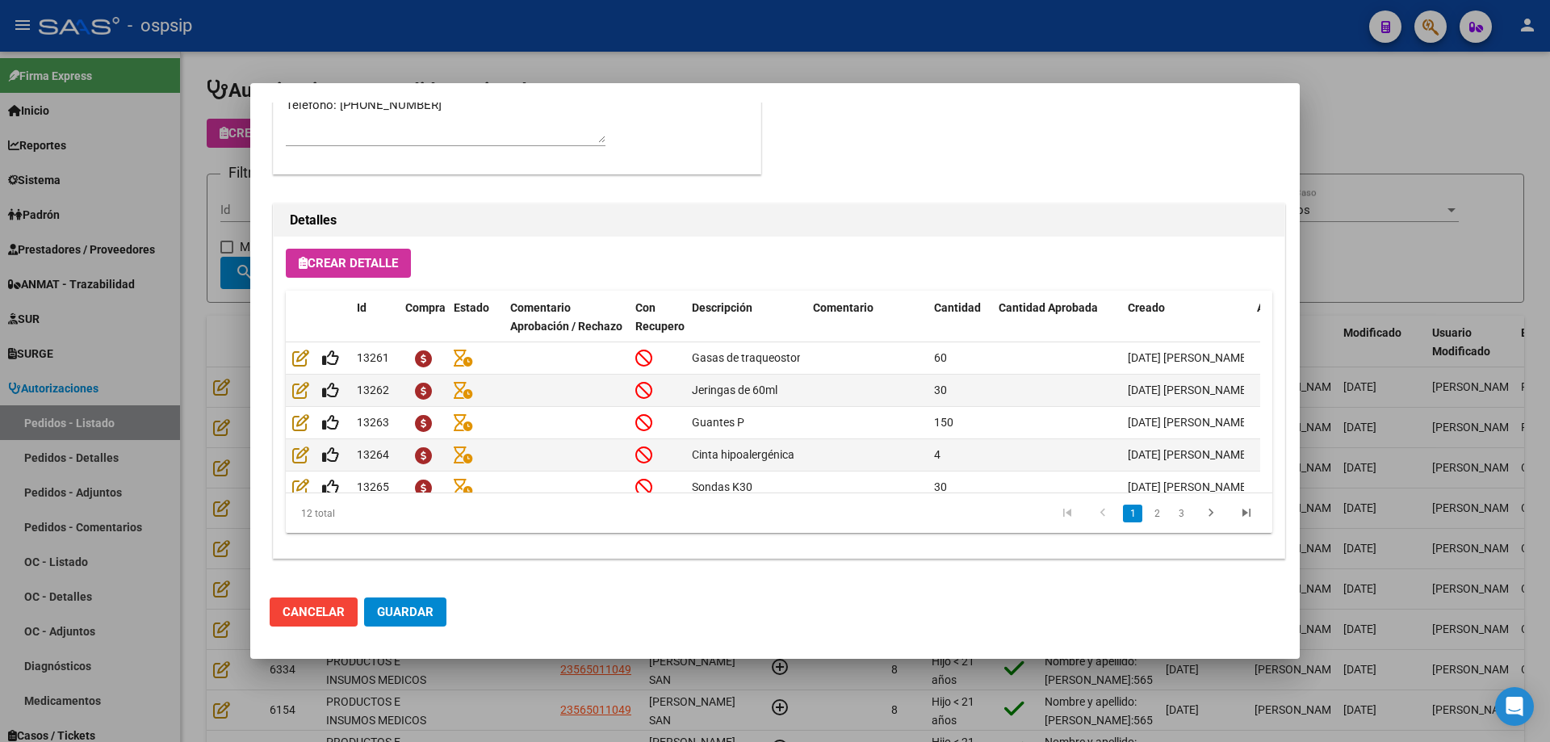
click at [178, 220] on div at bounding box center [775, 371] width 1550 height 742
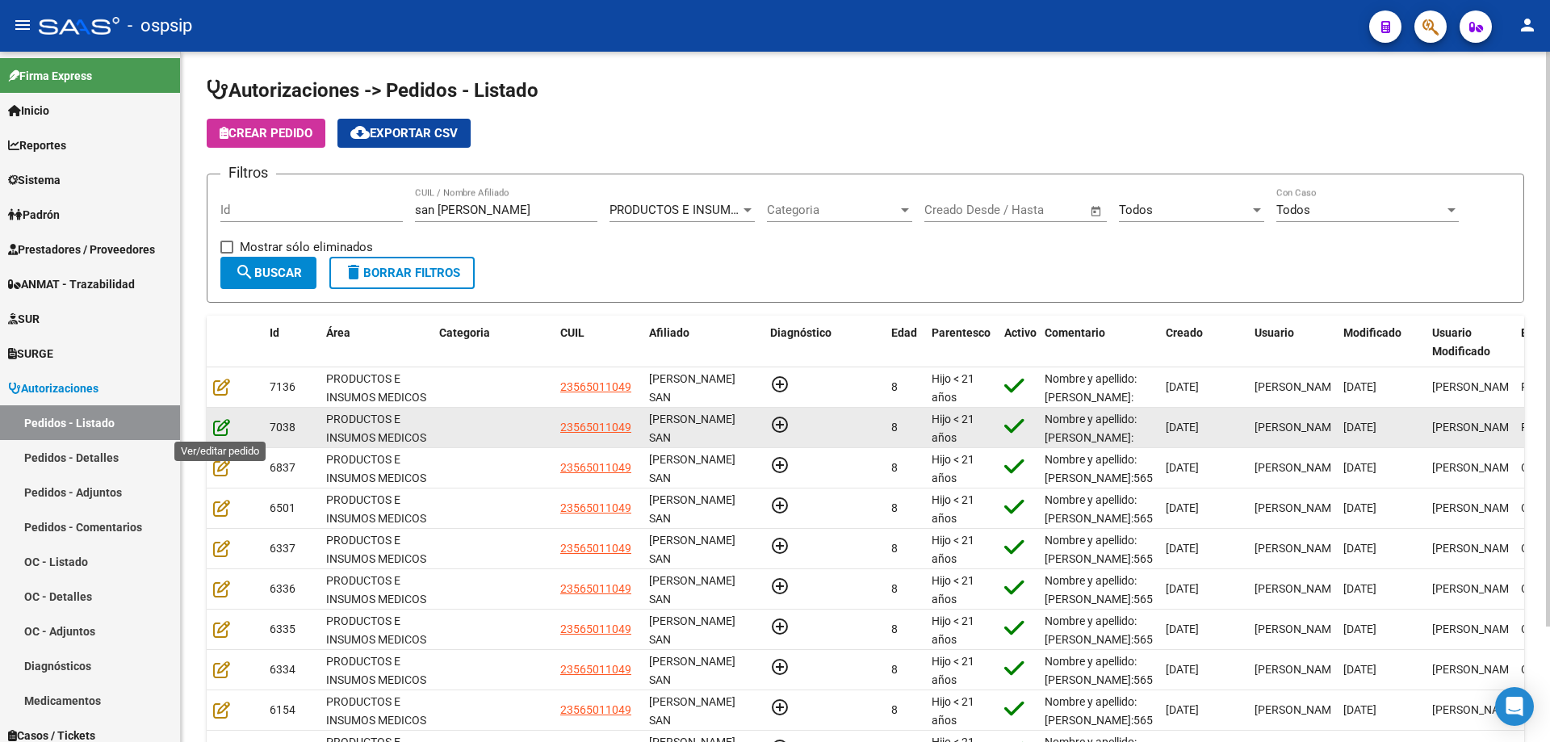
click at [216, 430] on icon at bounding box center [221, 427] width 17 height 18
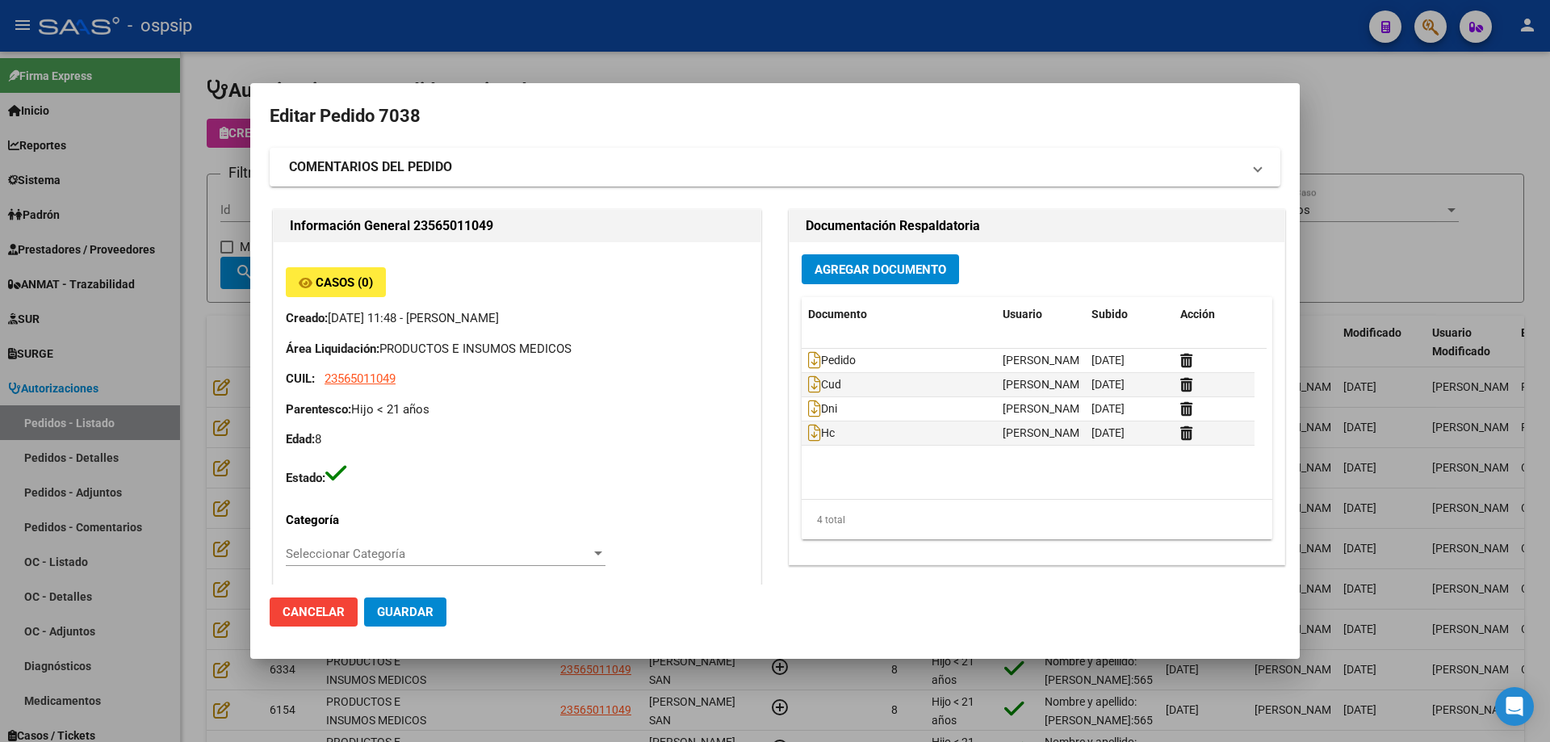
type input "[GEOGRAPHIC_DATA], [PERSON_NAME], REP. [PERSON_NAME] 1695"
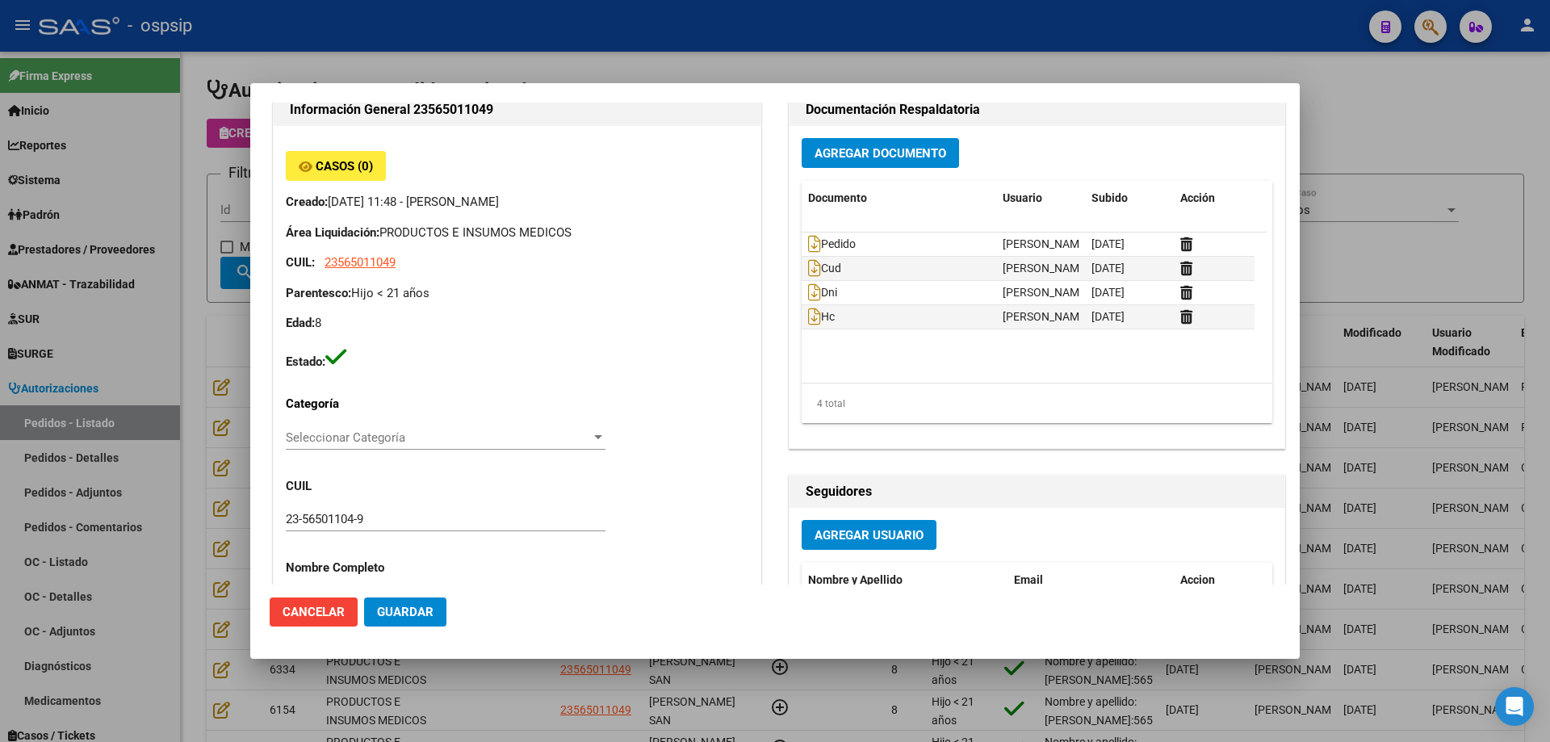
scroll to position [0, 0]
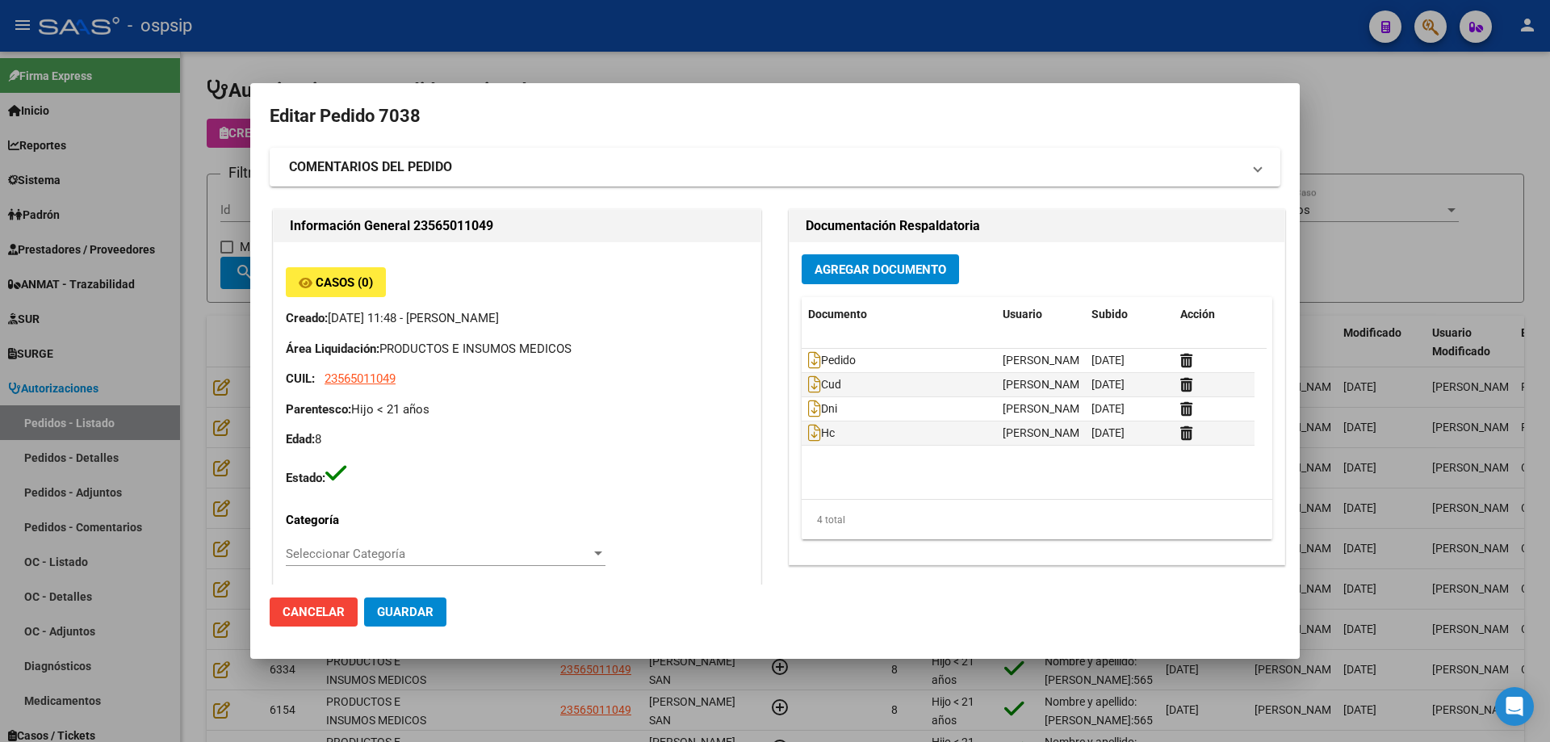
click at [861, 280] on button "Agregar Documento" at bounding box center [880, 269] width 157 height 30
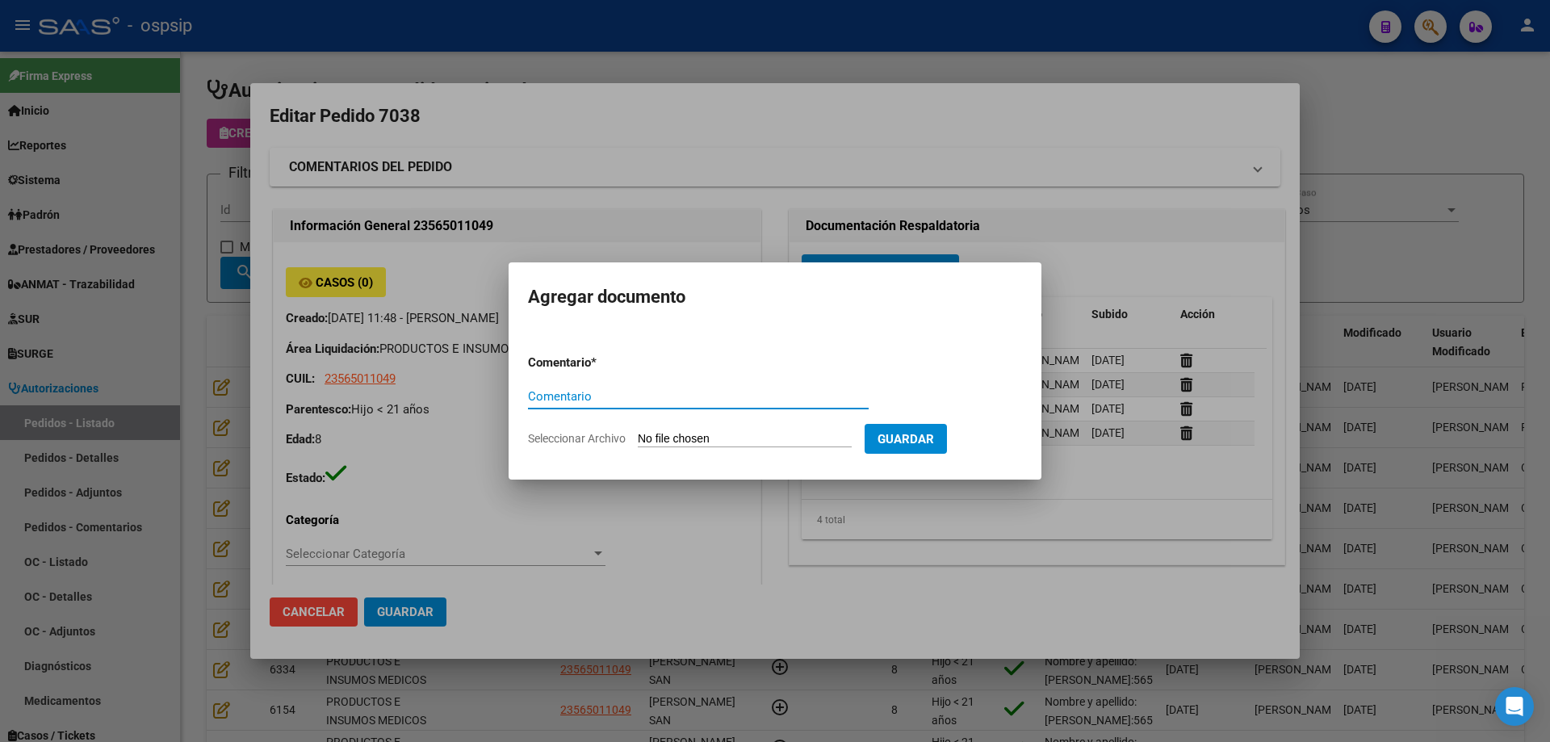
click at [797, 437] on input "Seleccionar Archivo" at bounding box center [745, 439] width 214 height 15
type input "C:\fakepath\consentimiento san [PERSON_NAME].jpg"
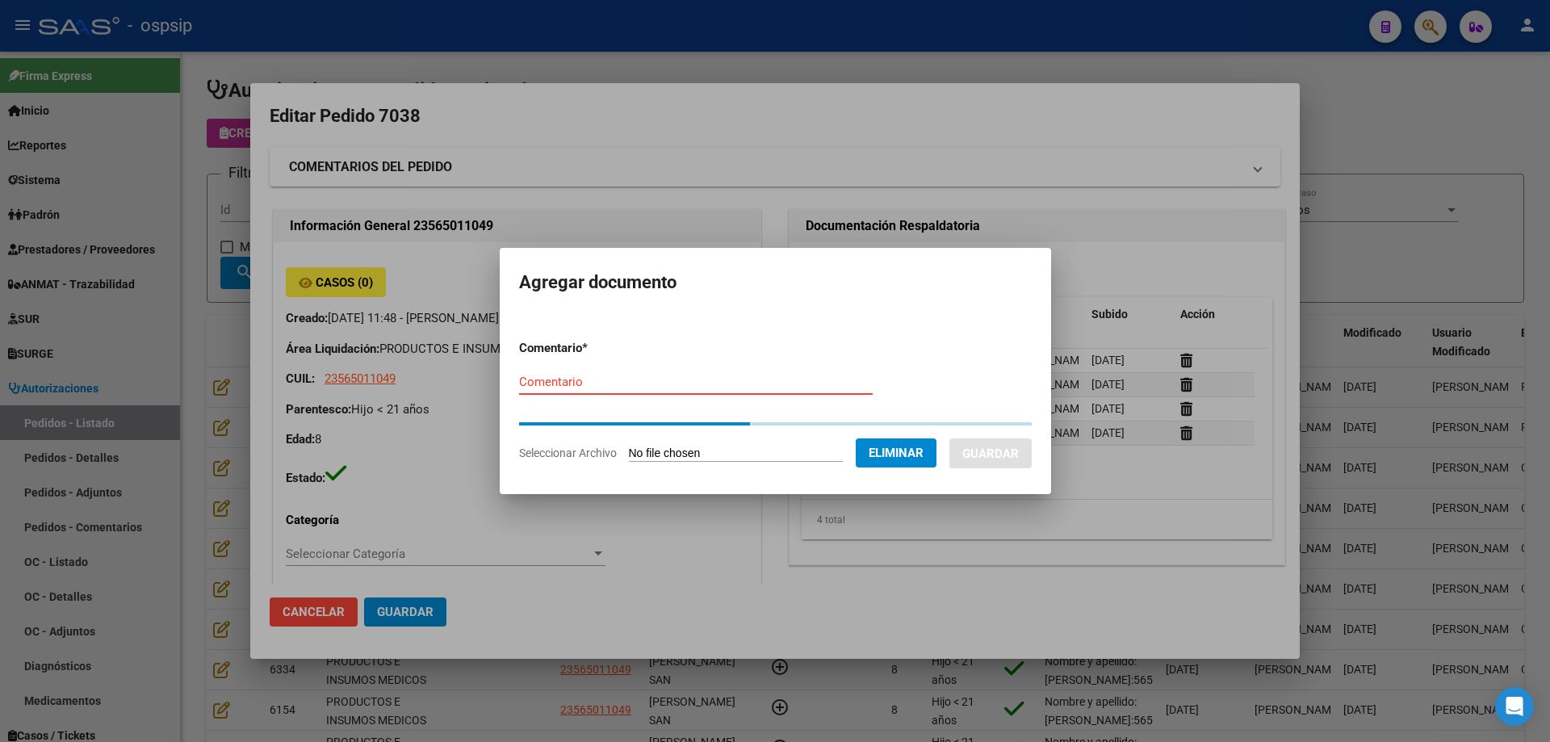
click at [563, 383] on input "Comentario" at bounding box center [696, 382] width 354 height 15
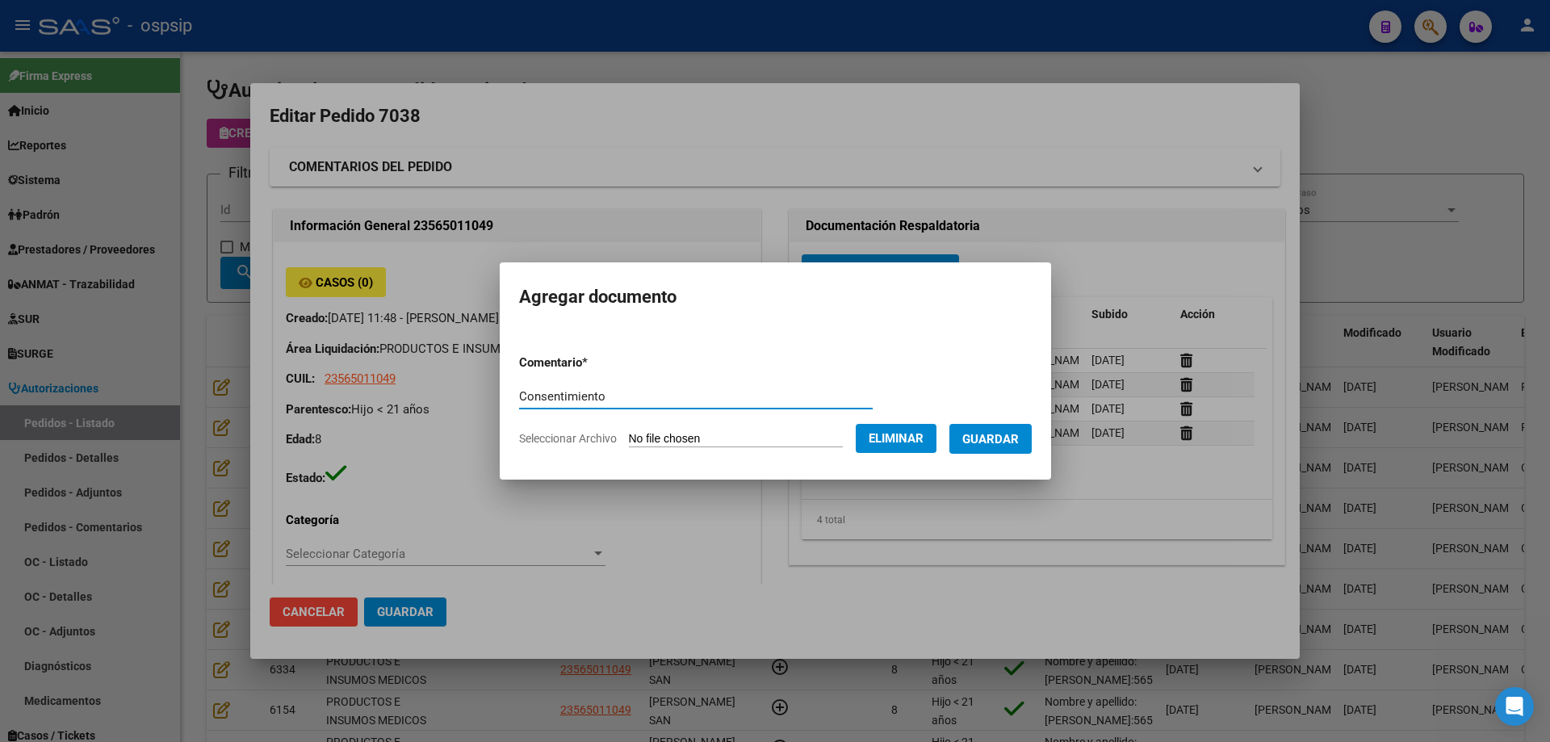
type input "Consentimiento"
click at [1019, 441] on span "Guardar" at bounding box center [990, 439] width 57 height 15
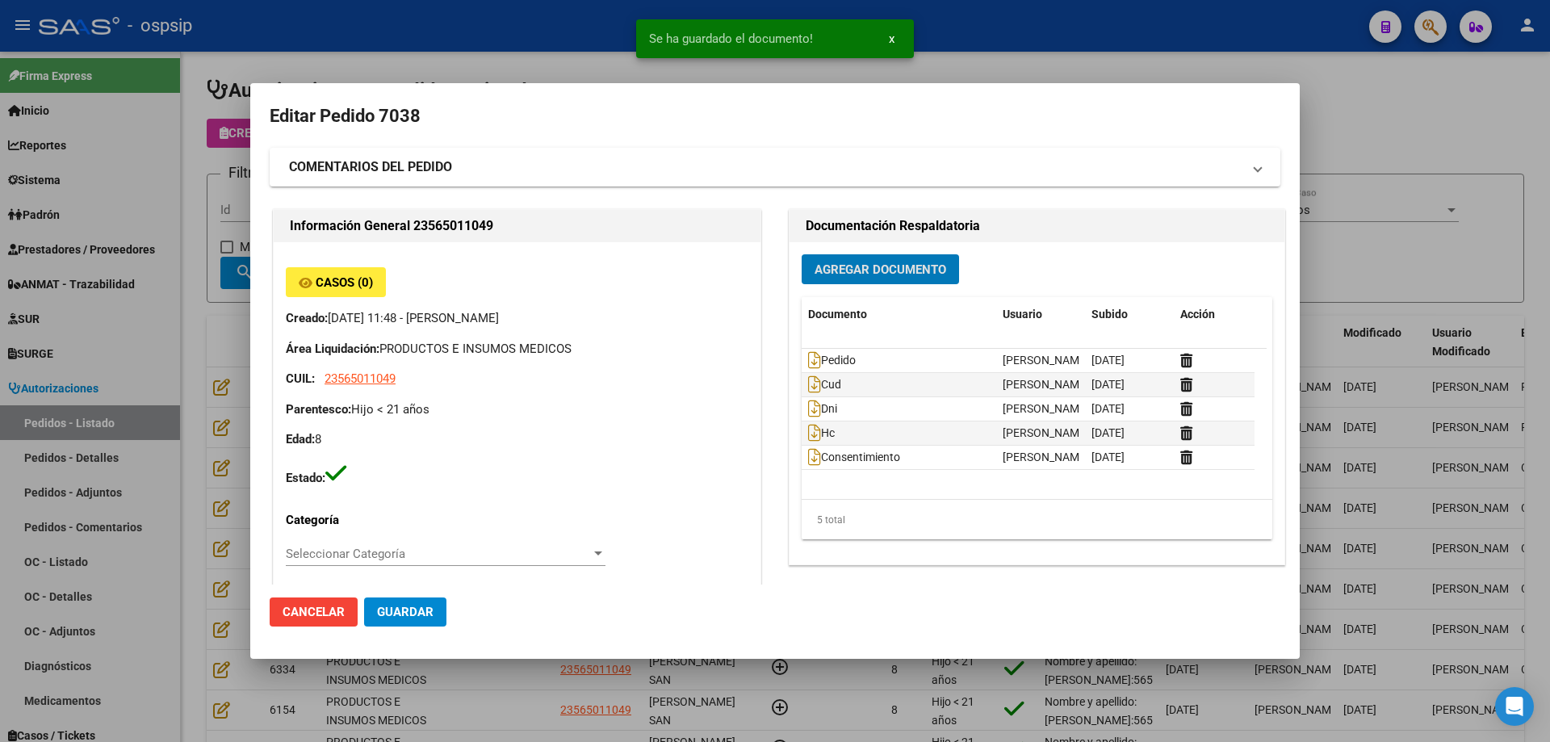
click at [861, 264] on span "Agregar Documento" at bounding box center [881, 269] width 132 height 15
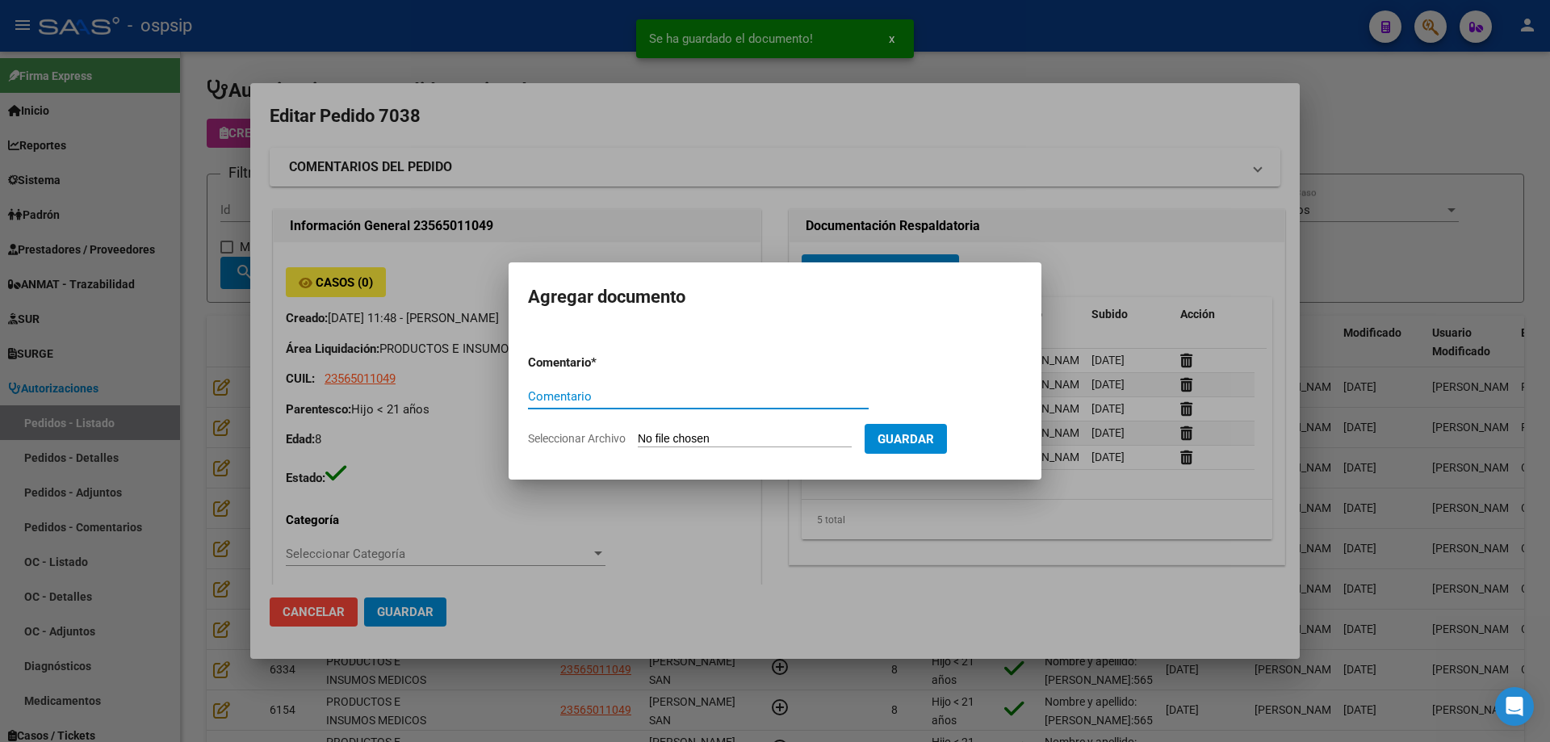
click at [740, 443] on input "Seleccionar Archivo" at bounding box center [745, 439] width 214 height 15
type input "C:\fakepath\hc san [PERSON_NAME] b.jpg"
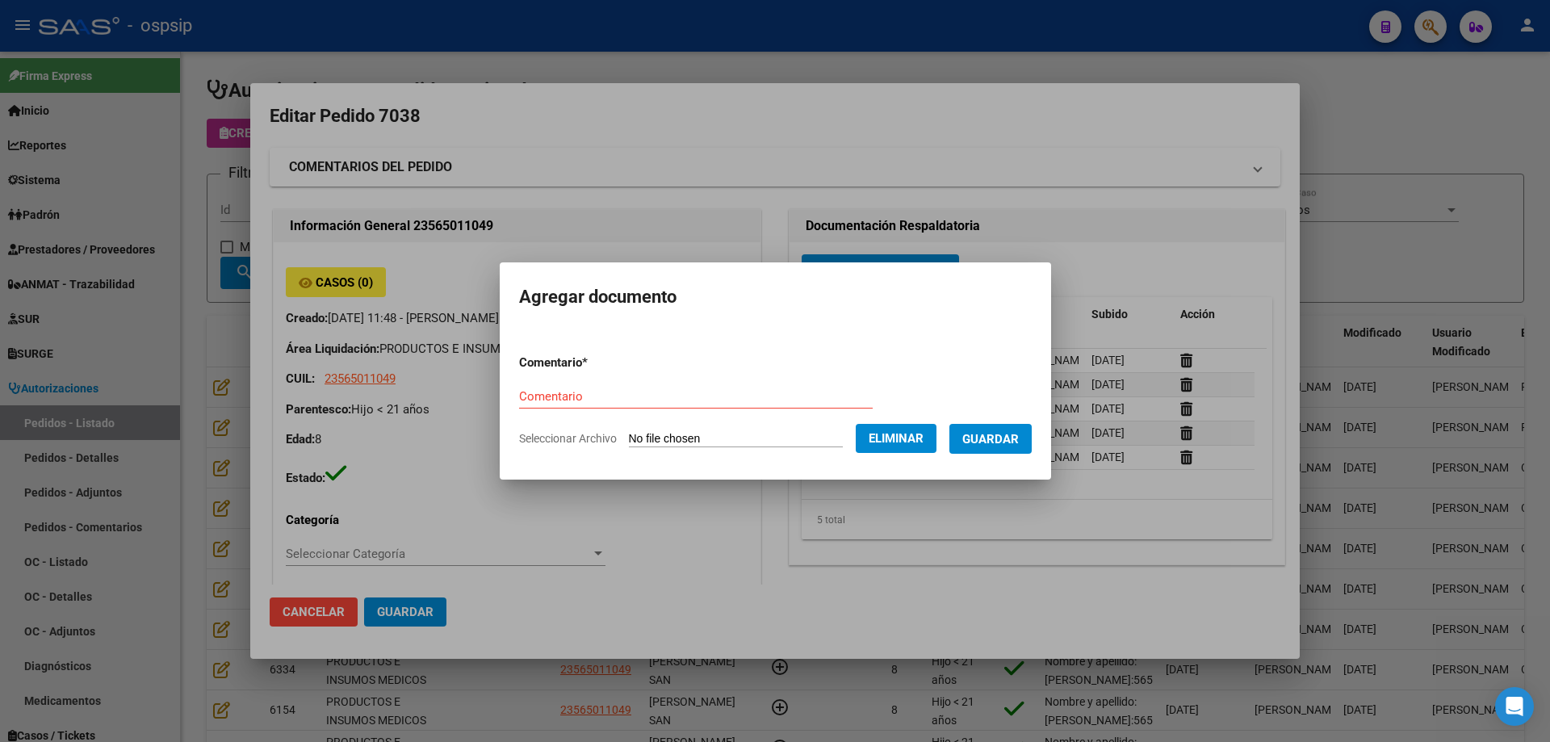
drag, startPoint x: 546, startPoint y: 383, endPoint x: 543, endPoint y: 408, distance: 24.3
click at [546, 391] on div "Comentario" at bounding box center [696, 396] width 354 height 24
click at [543, 408] on div "Comentario" at bounding box center [696, 396] width 354 height 24
type input "Hc"
click at [1009, 445] on span "Guardar" at bounding box center [990, 439] width 57 height 15
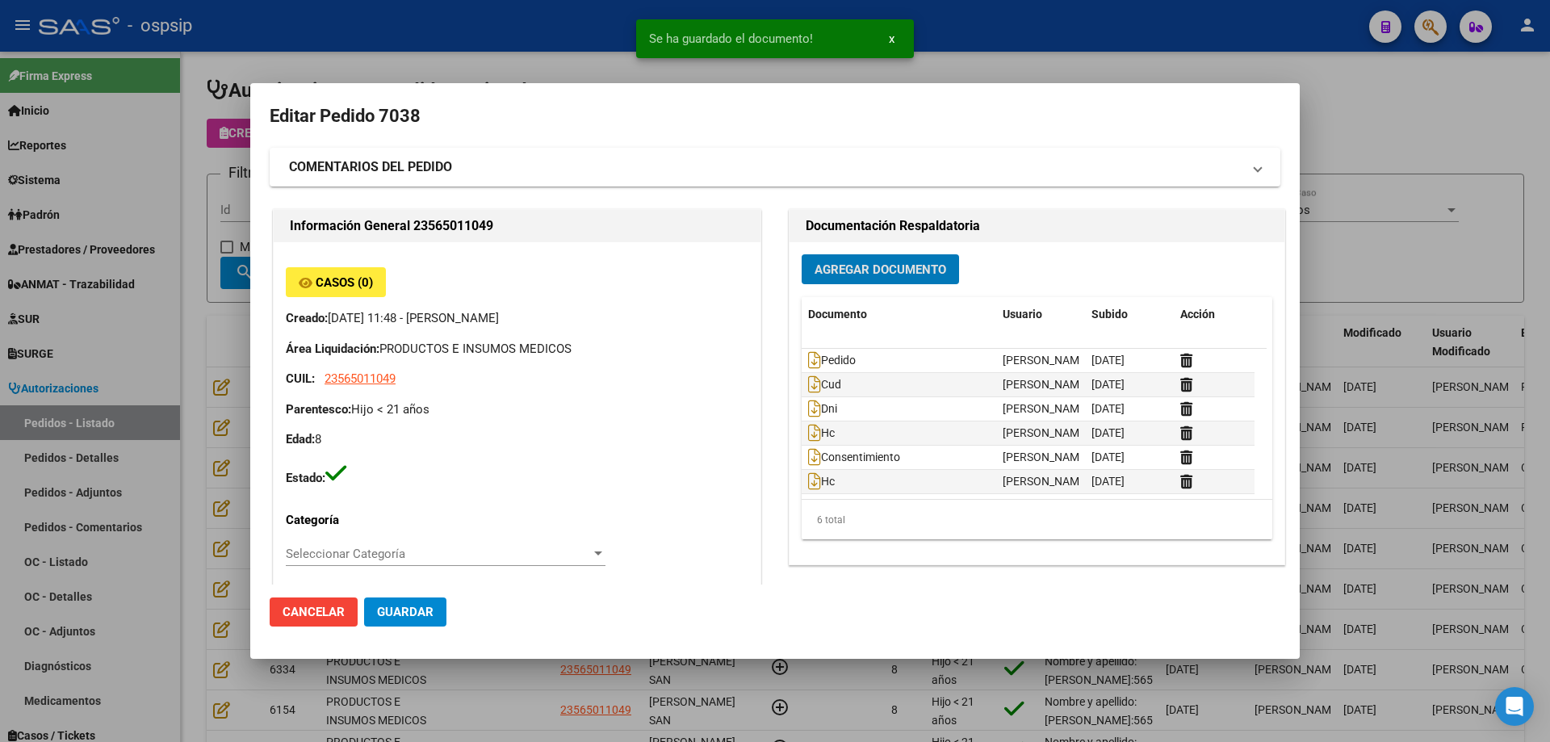
click at [400, 618] on span "Guardar" at bounding box center [405, 612] width 57 height 15
click at [812, 433] on icon at bounding box center [814, 433] width 13 height 18
click at [426, 615] on span "Guardar" at bounding box center [405, 612] width 57 height 15
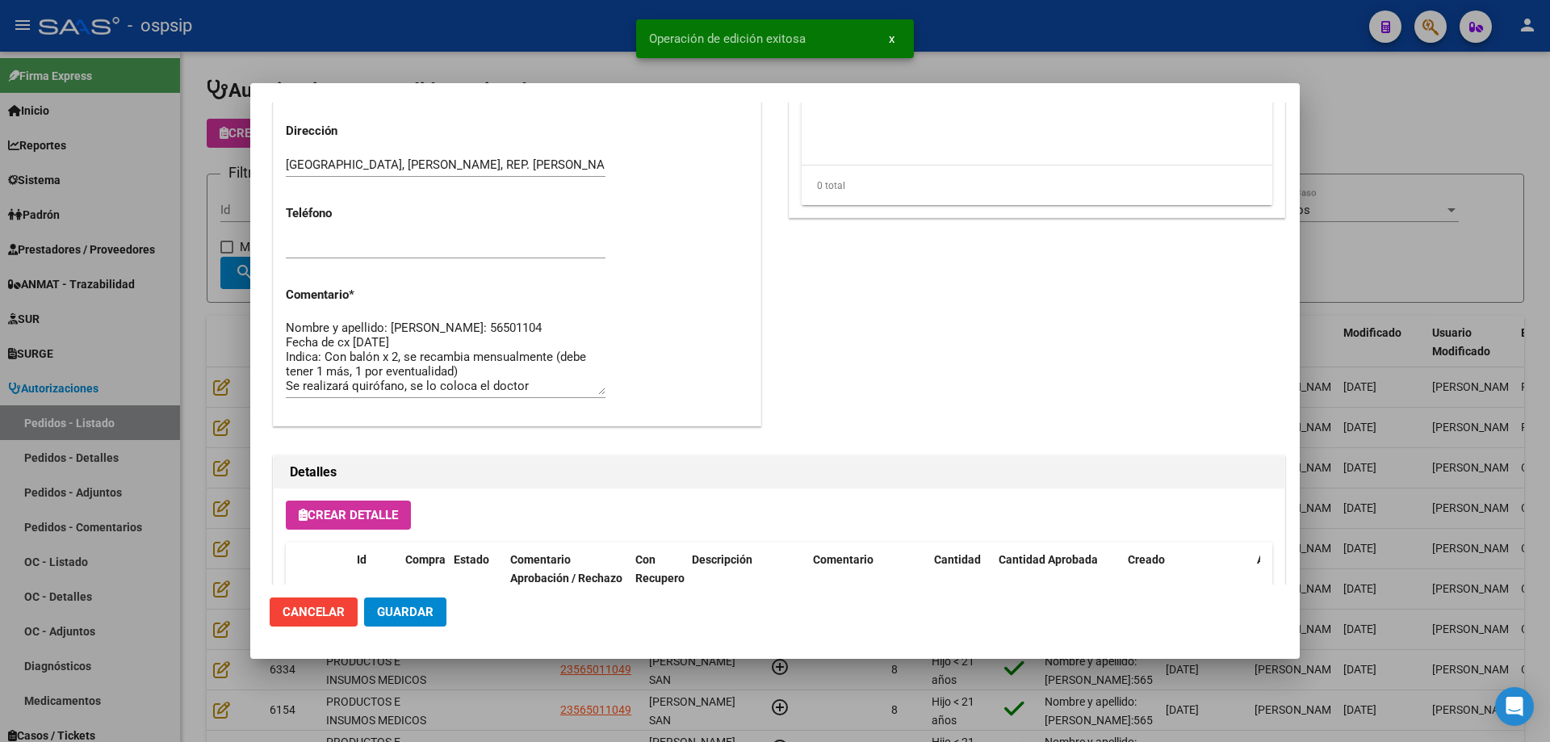
scroll to position [968, 0]
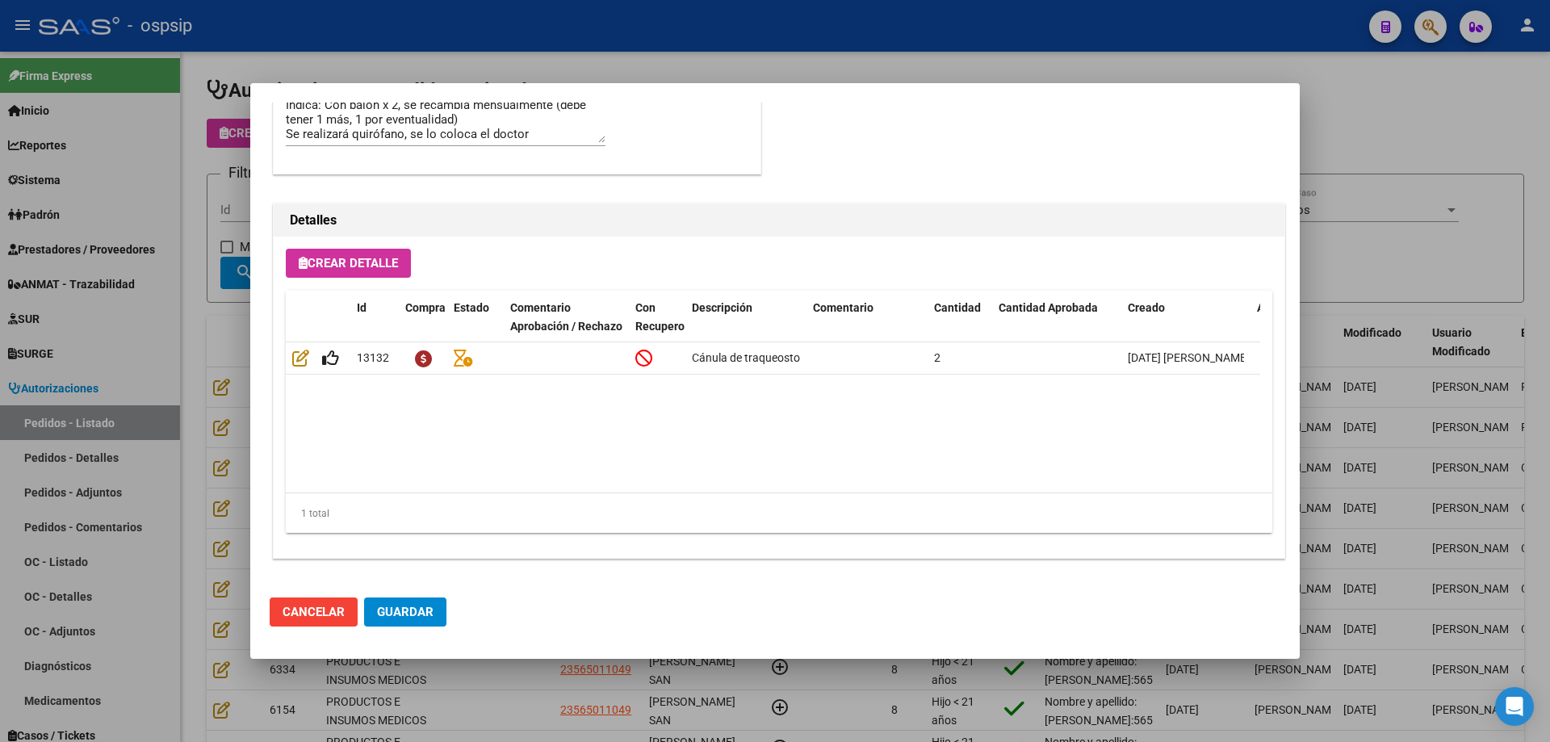
click at [175, 111] on div at bounding box center [775, 371] width 1550 height 742
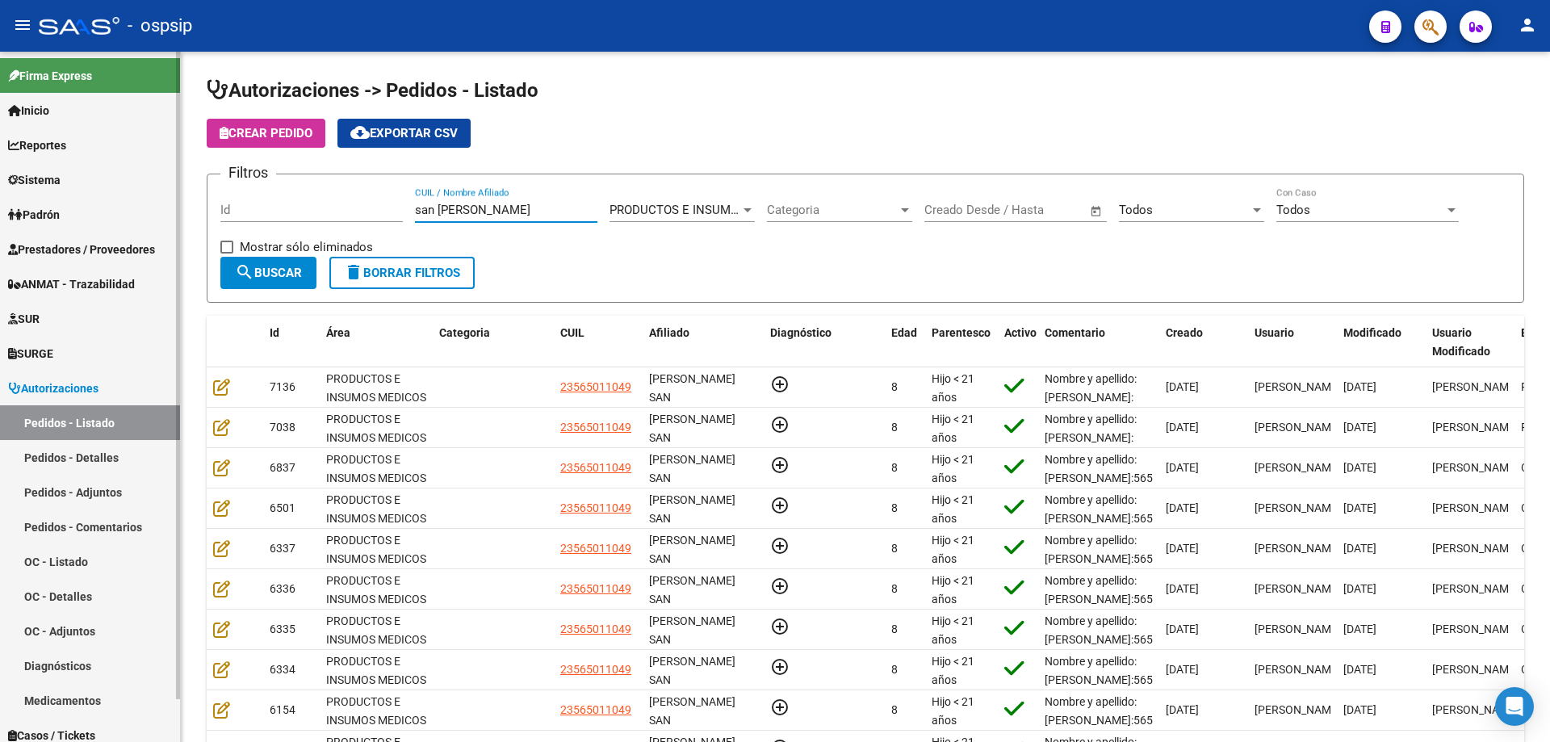
drag, startPoint x: 538, startPoint y: 215, endPoint x: 0, endPoint y: 120, distance: 545.9
click at [0, 121] on mat-sidenav-container "Firma Express Inicio Calendario SSS Instructivos Contacto OS Reportes Egresos D…" at bounding box center [775, 397] width 1550 height 690
type input "w"
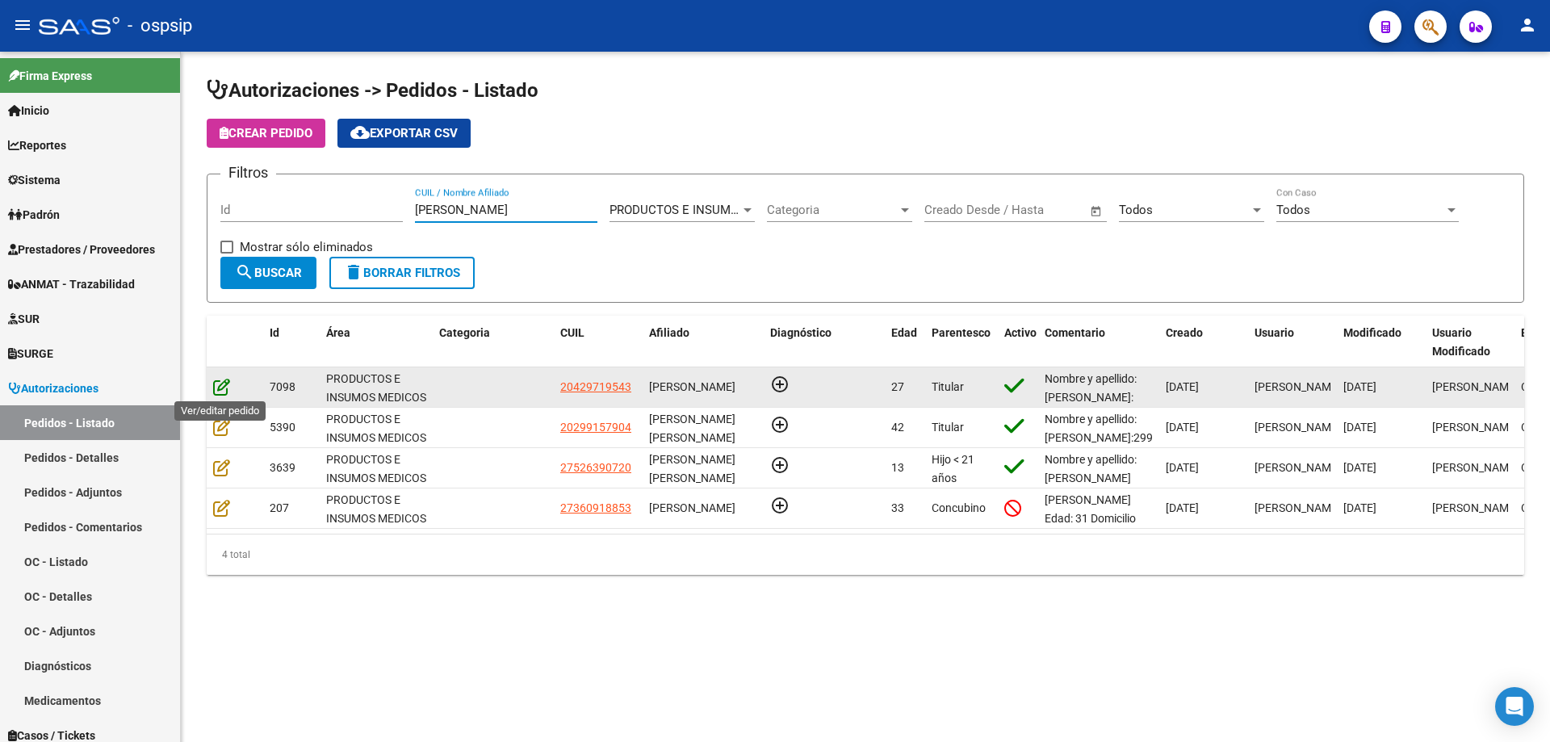
type input "[PERSON_NAME]"
click at [220, 383] on icon at bounding box center [221, 387] width 17 height 18
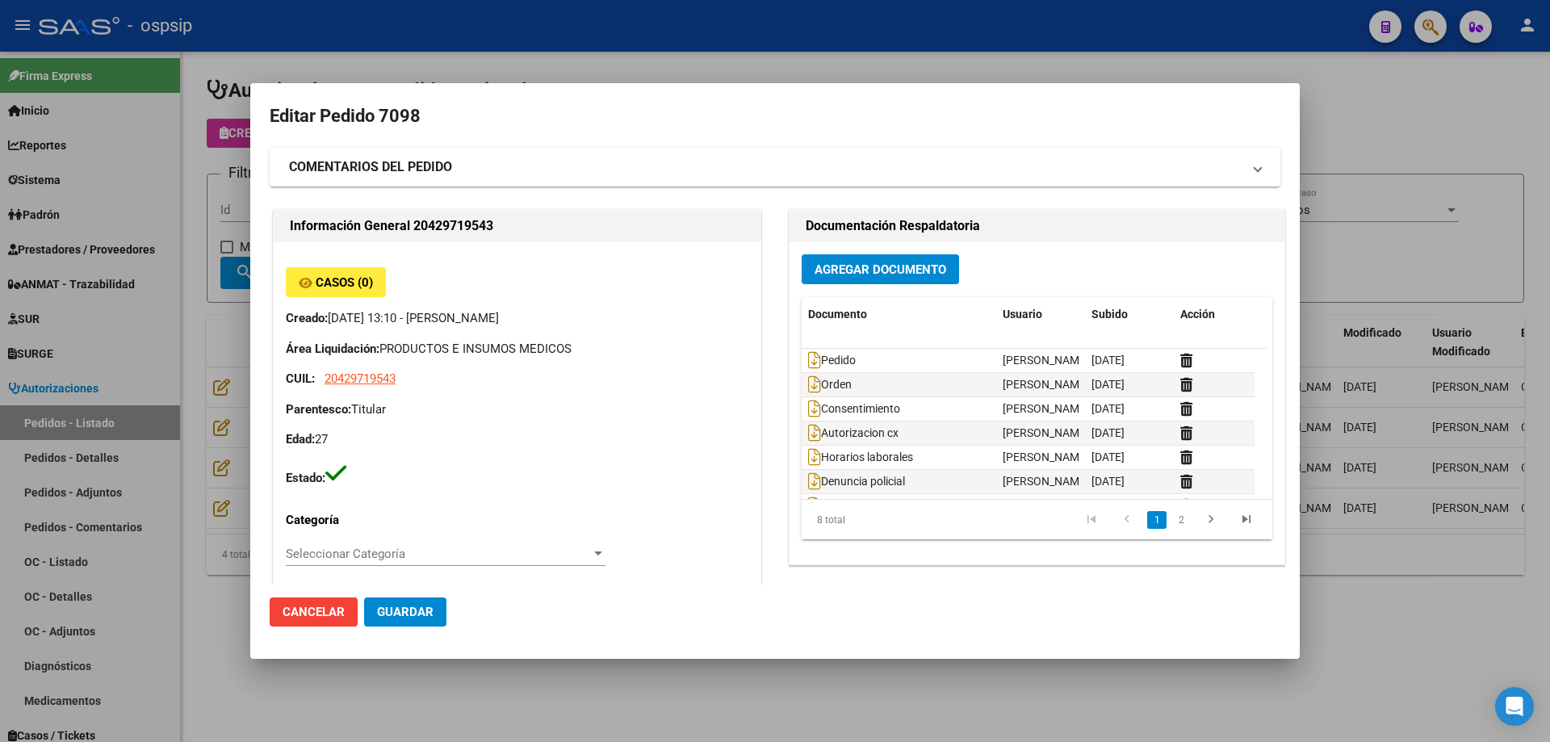
type input "Rio Negro, [PERSON_NAME], LAGO ESCONDIDO 130"
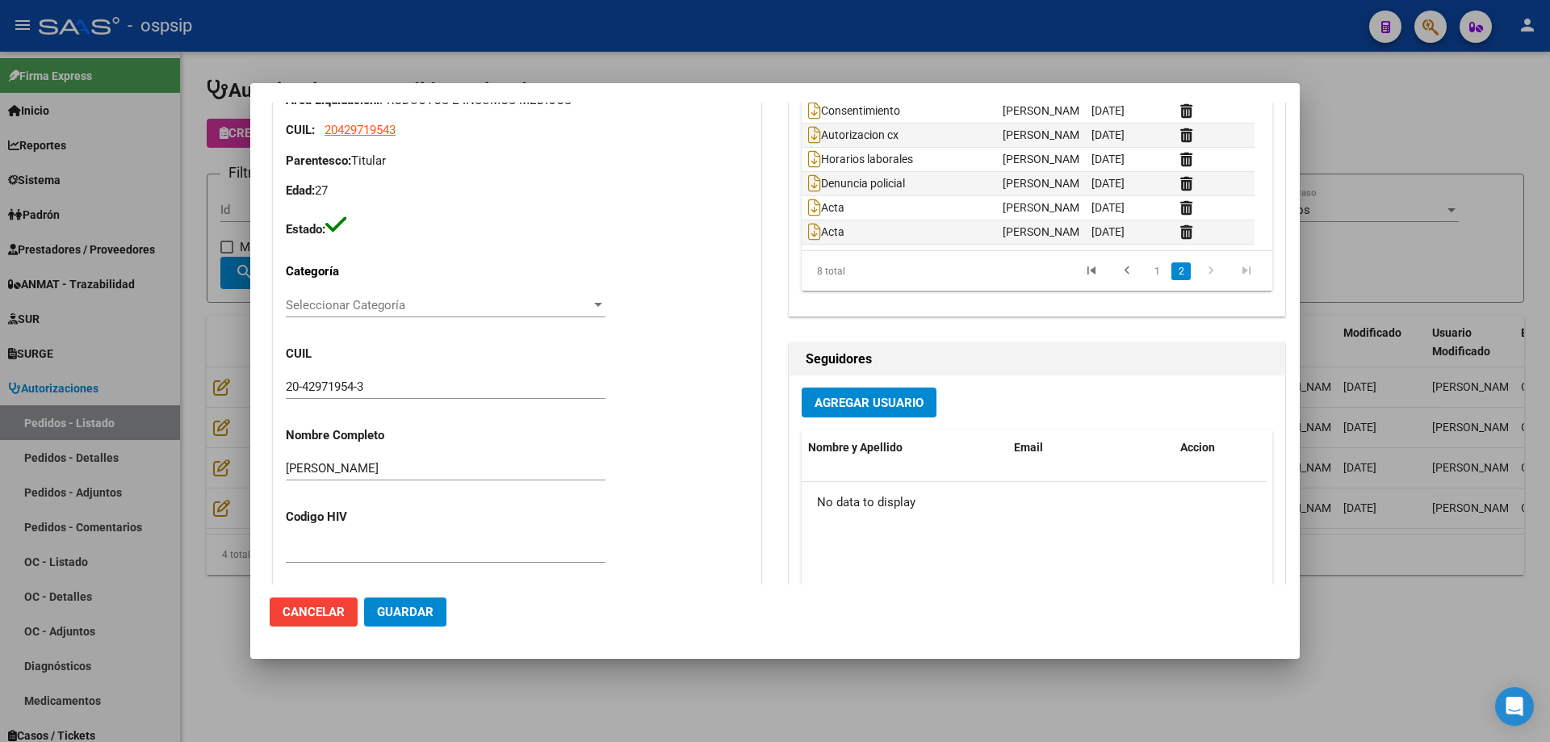
scroll to position [646, 0]
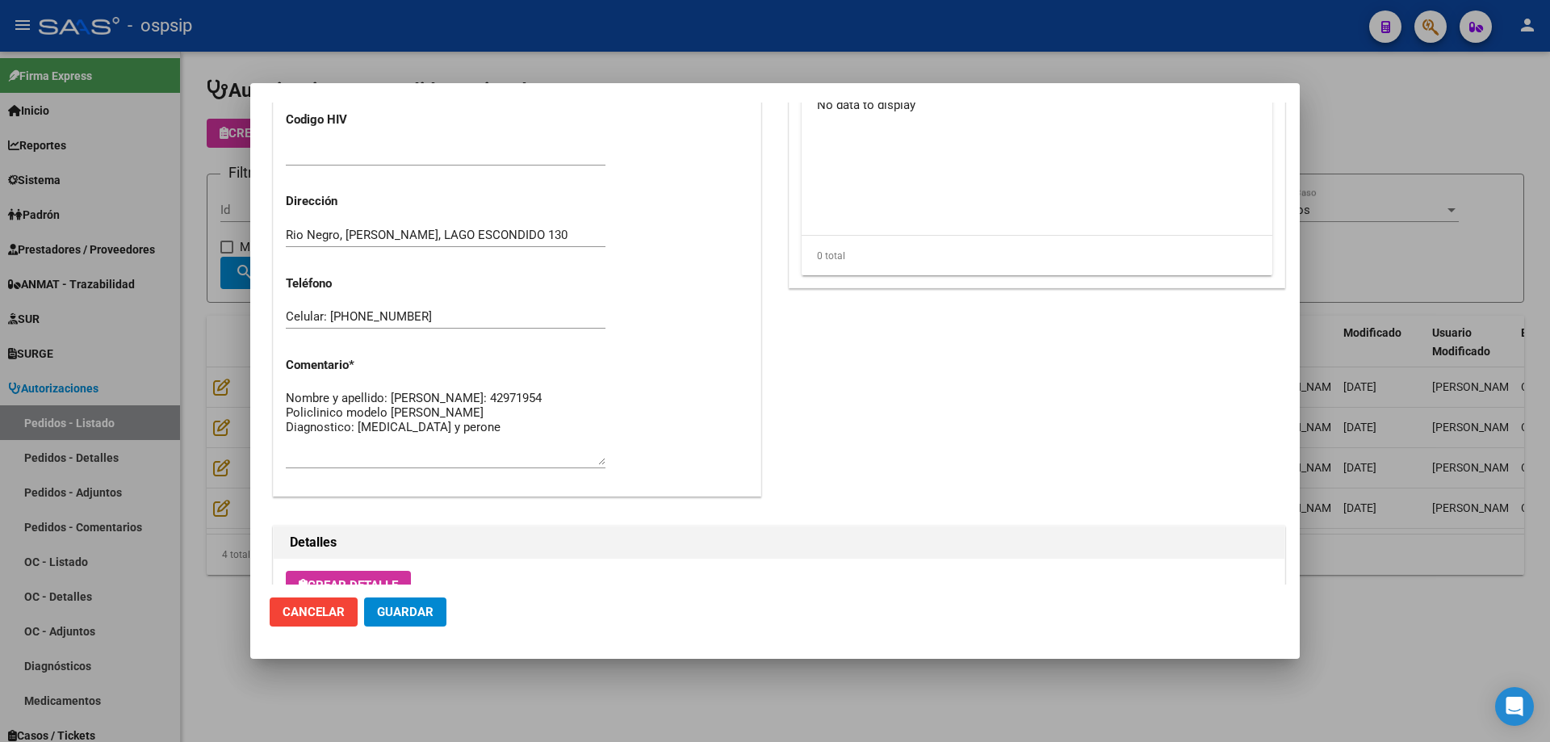
click at [121, 191] on div at bounding box center [775, 371] width 1550 height 742
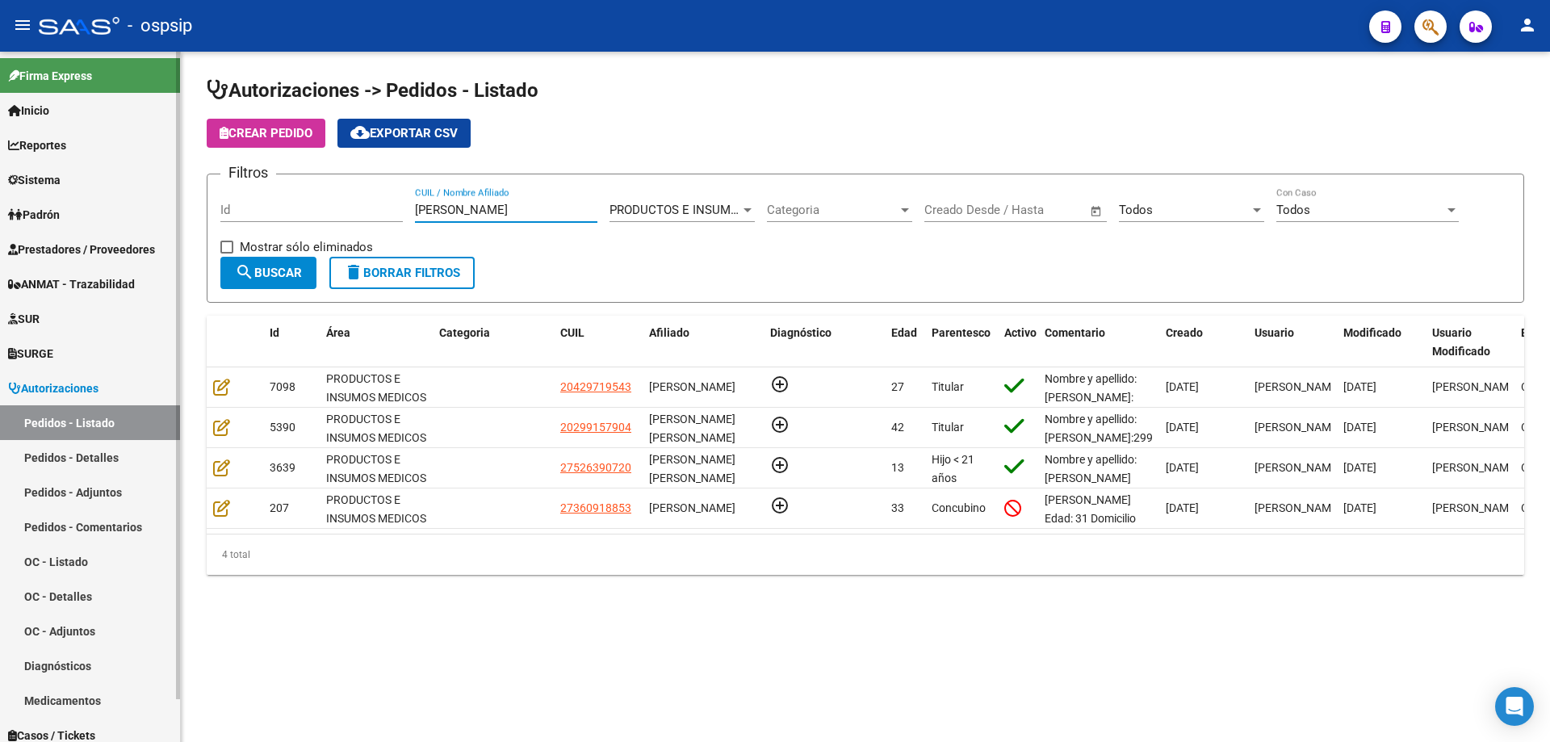
drag, startPoint x: 588, startPoint y: 216, endPoint x: 52, endPoint y: 224, distance: 535.3
click at [52, 224] on mat-sidenav-container "Firma Express Inicio Calendario SSS Instructivos Contacto OS Reportes Egresos D…" at bounding box center [775, 397] width 1550 height 690
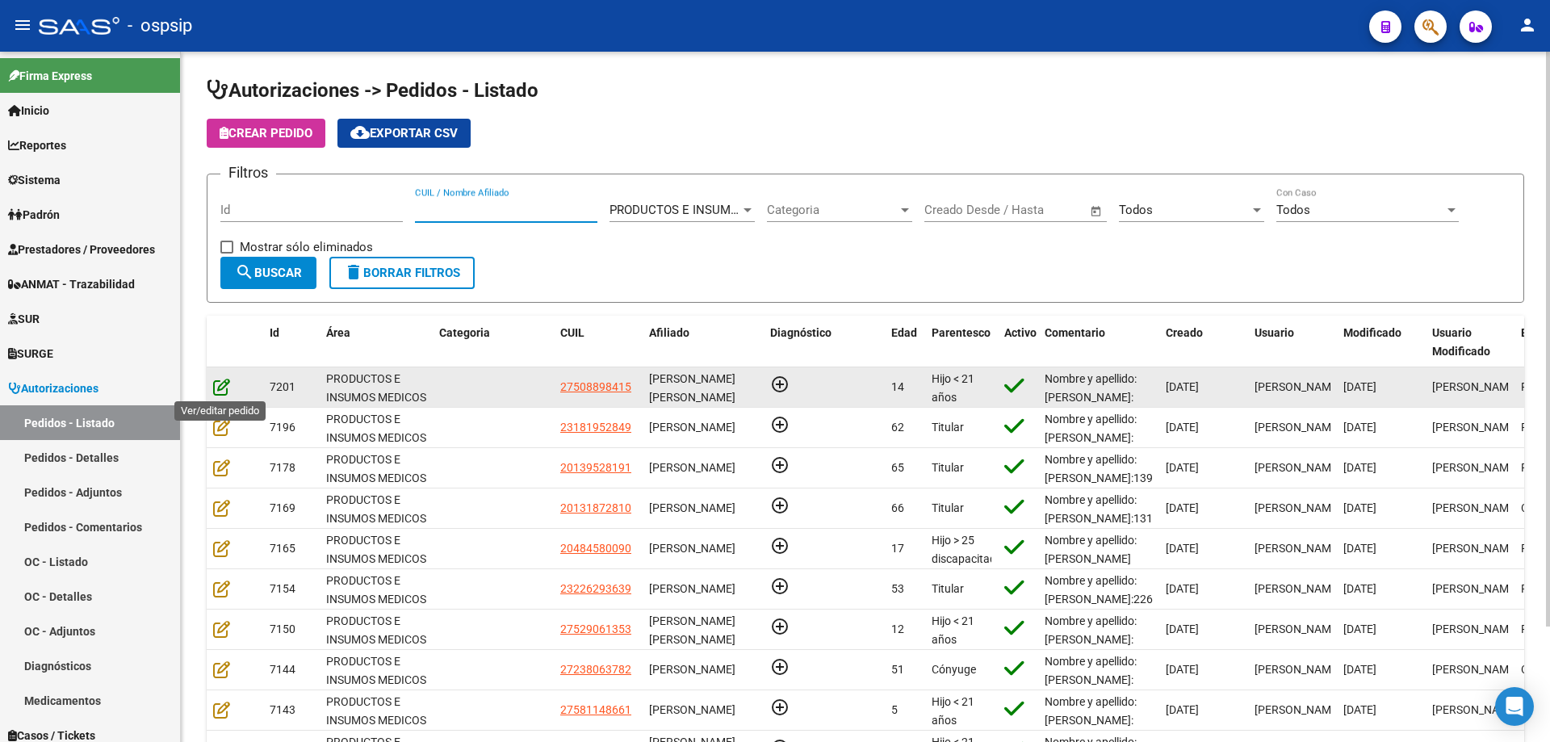
click at [224, 388] on icon at bounding box center [221, 387] width 17 height 18
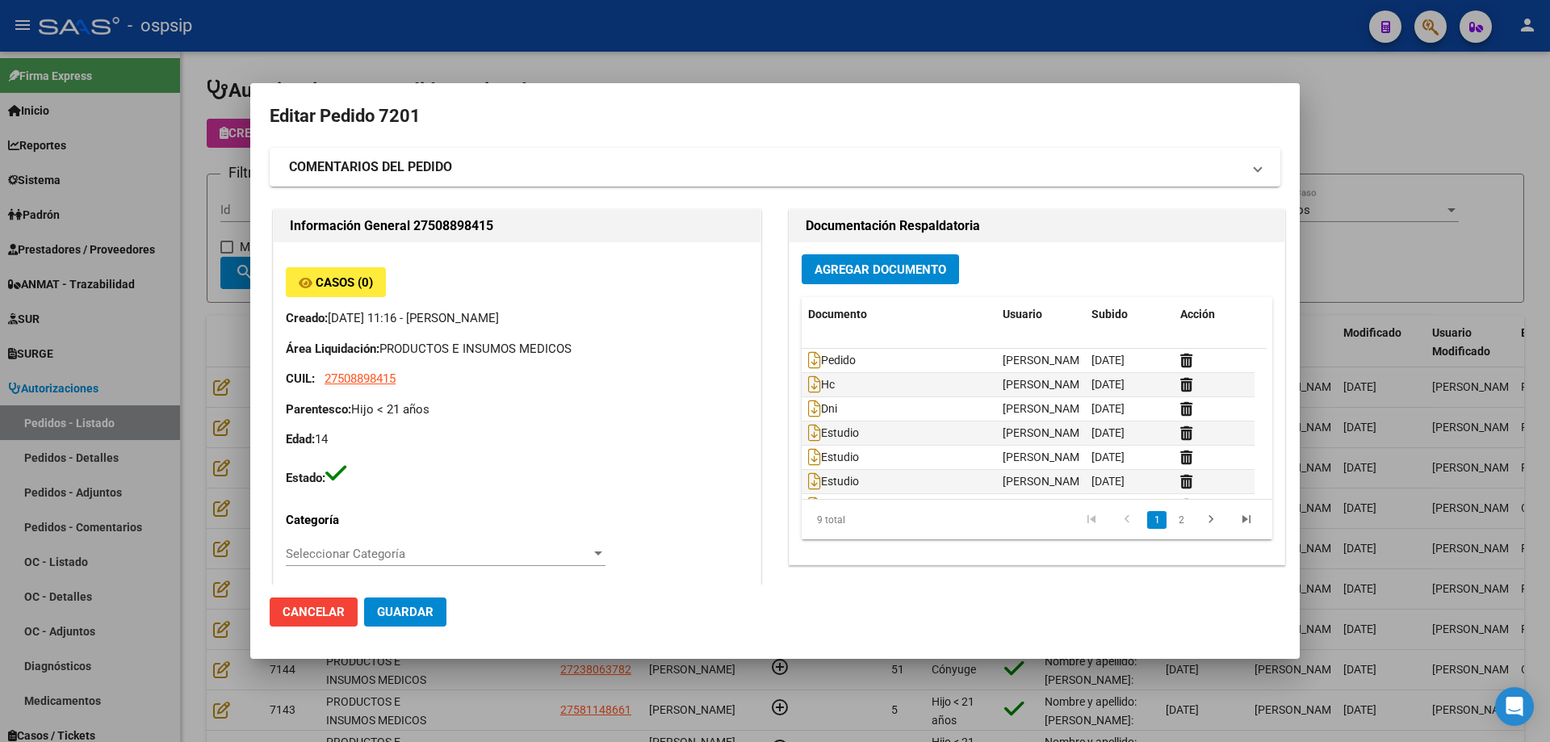
type input "[PERSON_NAME] [PERSON_NAME]"
type input "[GEOGRAPHIC_DATA], [GEOGRAPHIC_DATA], [GEOGRAPHIC_DATA] 3455"
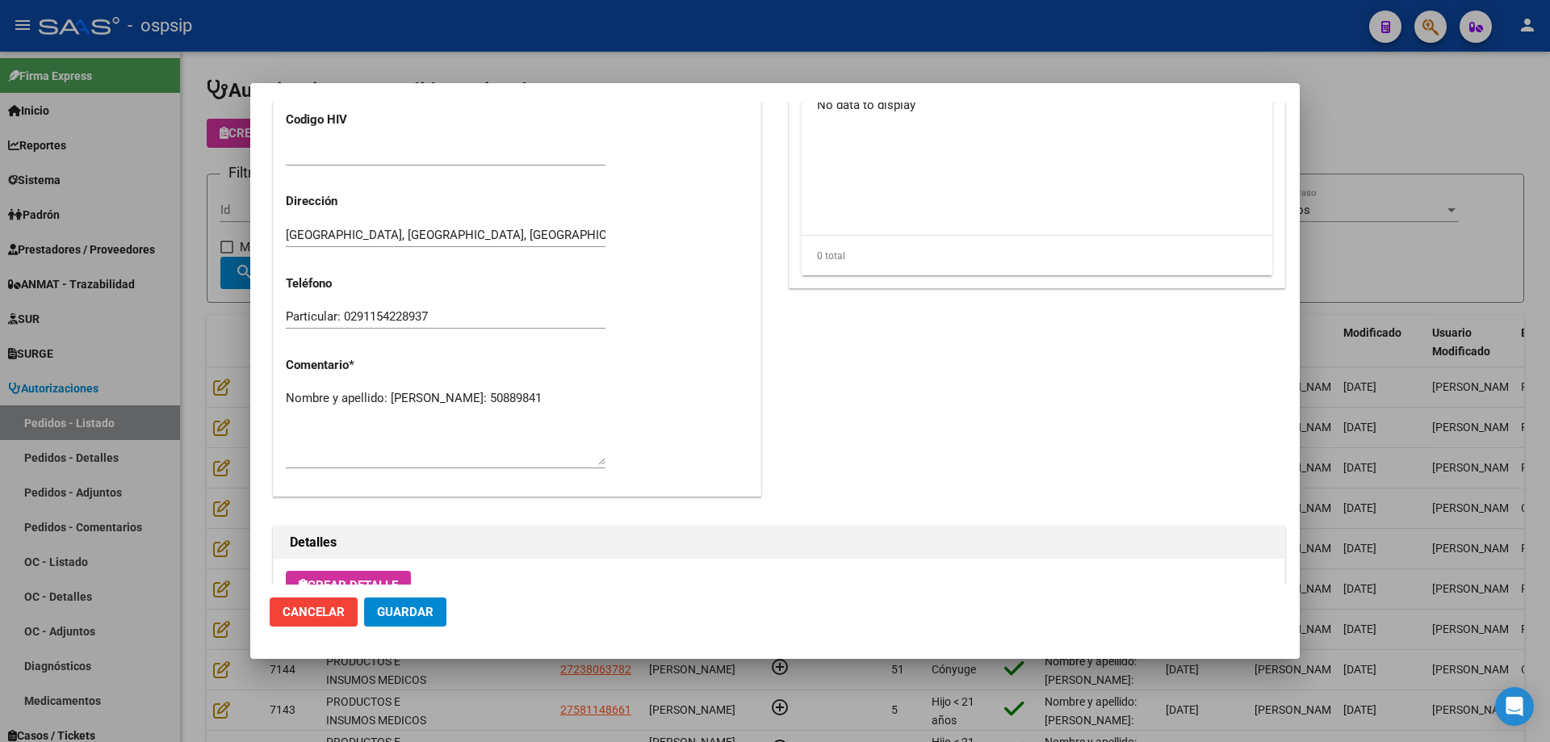
click at [437, 429] on textarea "Nombre y apellido: [PERSON_NAME]: 50889841" at bounding box center [446, 427] width 320 height 76
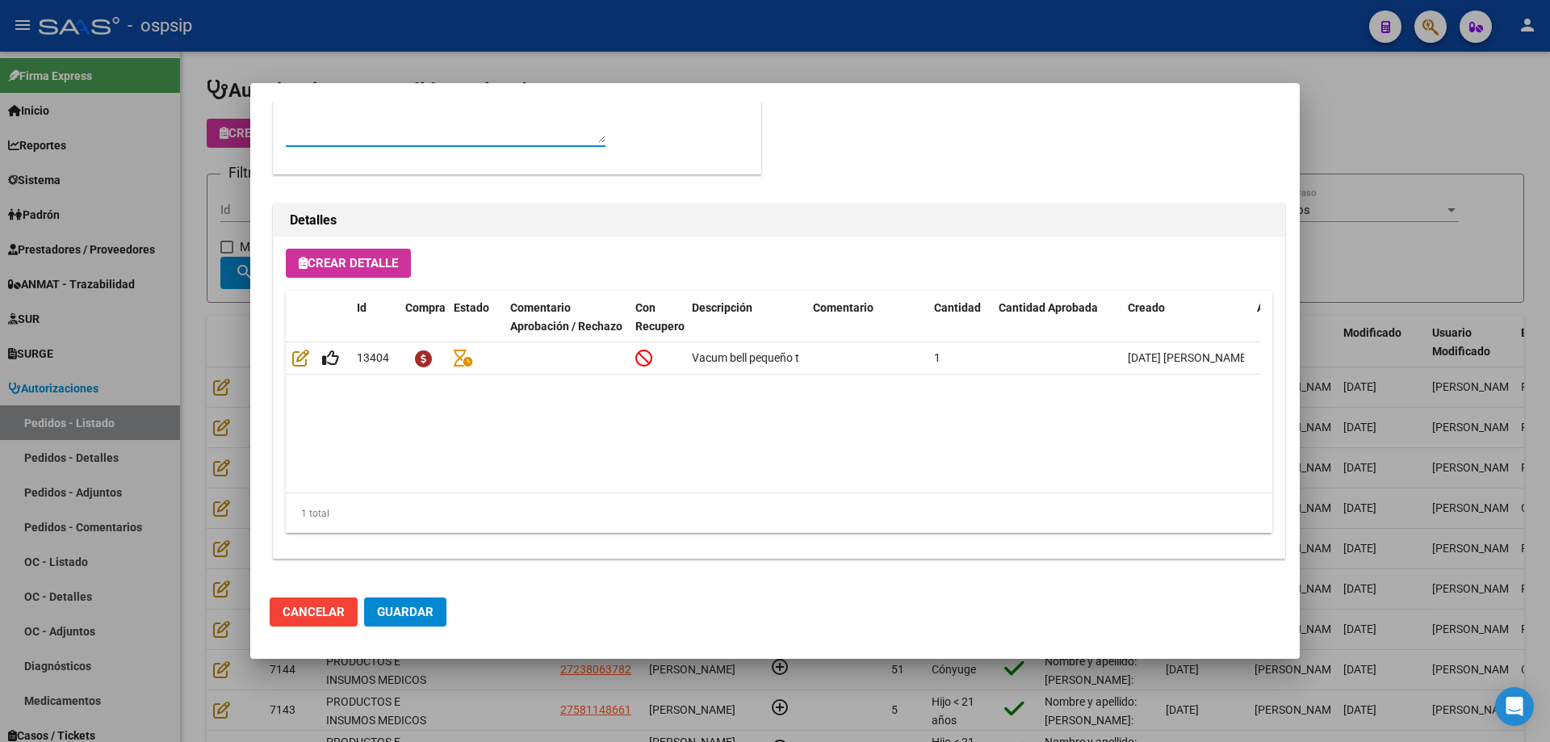
scroll to position [726, 0]
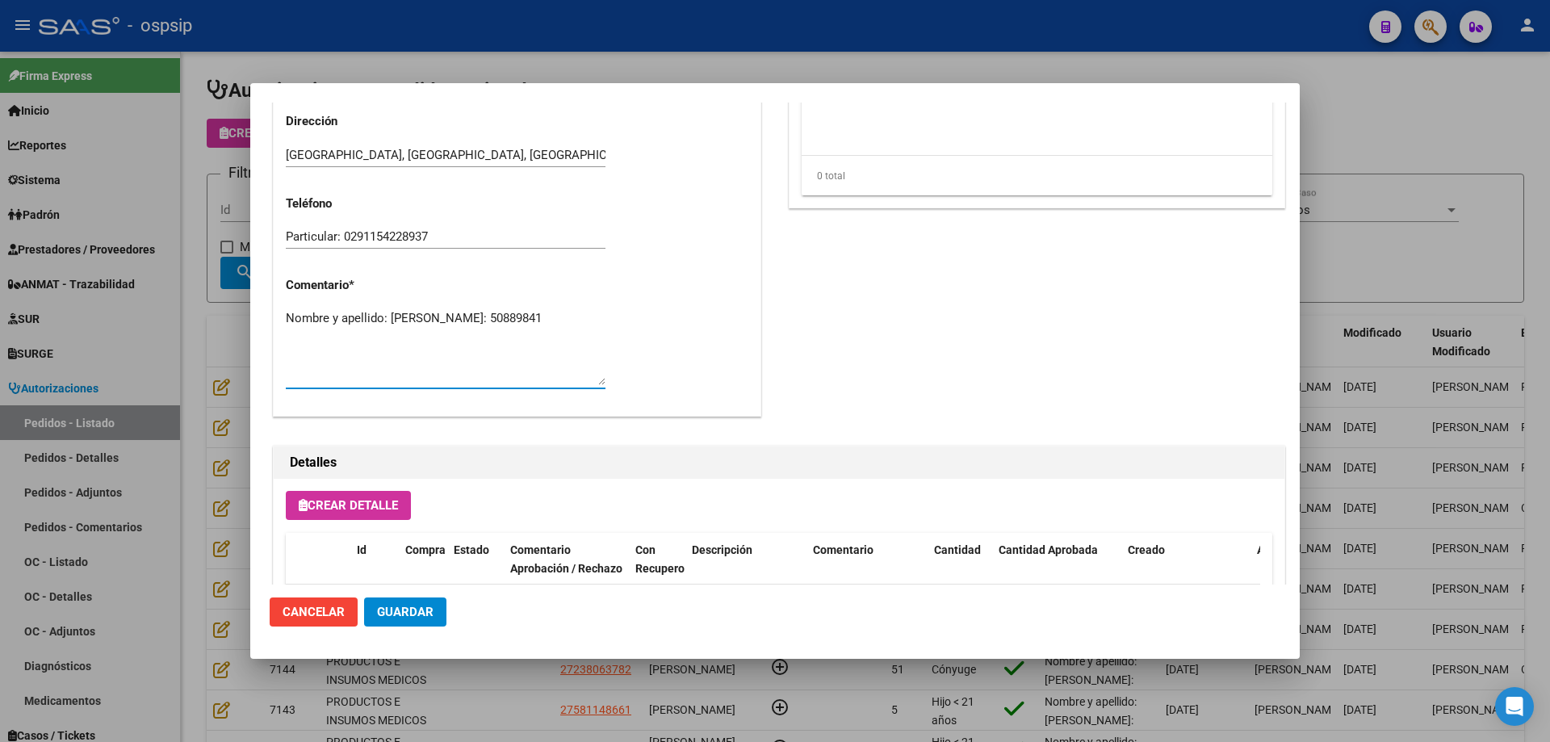
click at [403, 335] on textarea "Nombre y apellido: [PERSON_NAME]: 50889841" at bounding box center [446, 347] width 320 height 76
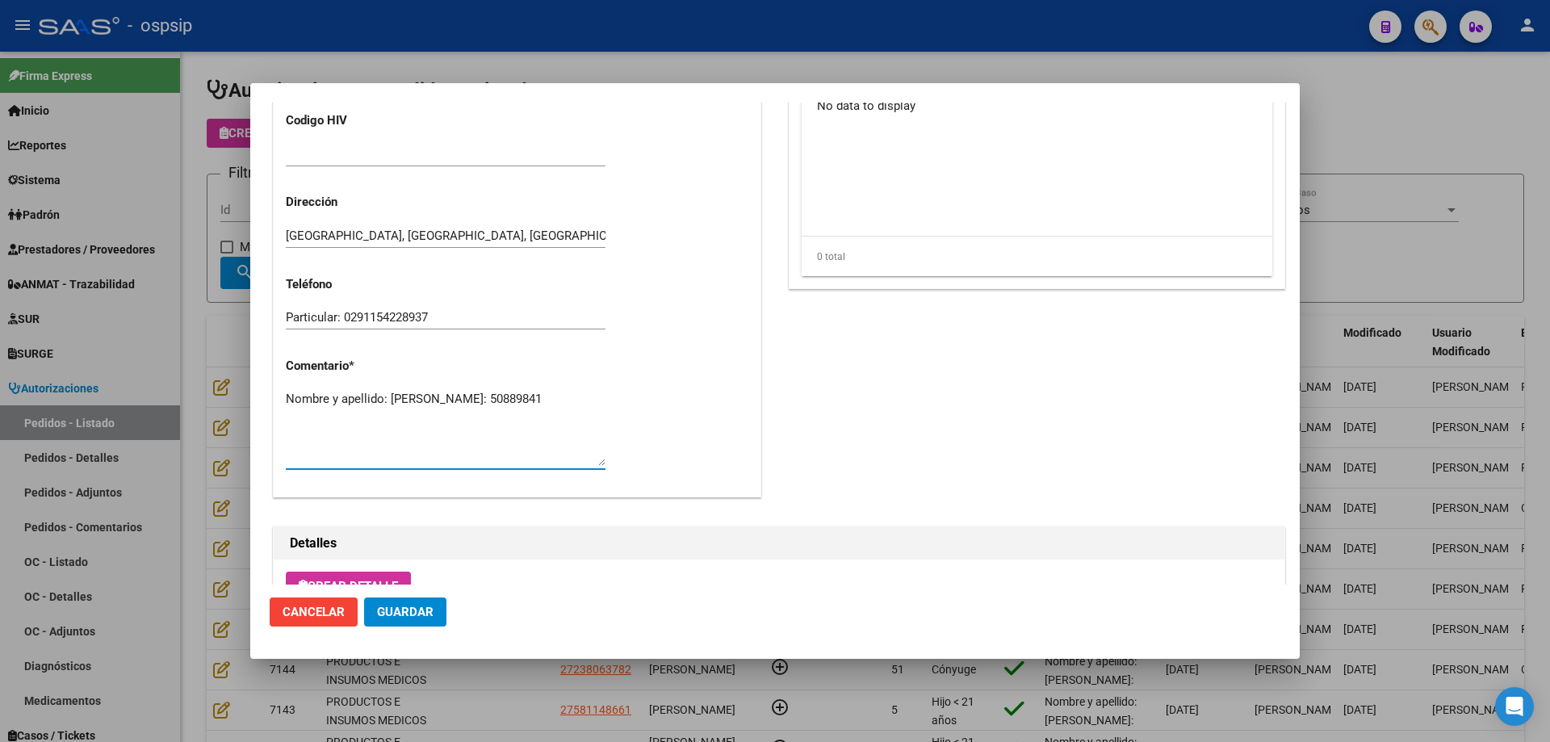
click at [408, 589] on mat-dialog-actions "Cancelar Guardar" at bounding box center [775, 612] width 1011 height 55
click at [402, 601] on button "Guardar" at bounding box center [405, 611] width 82 height 29
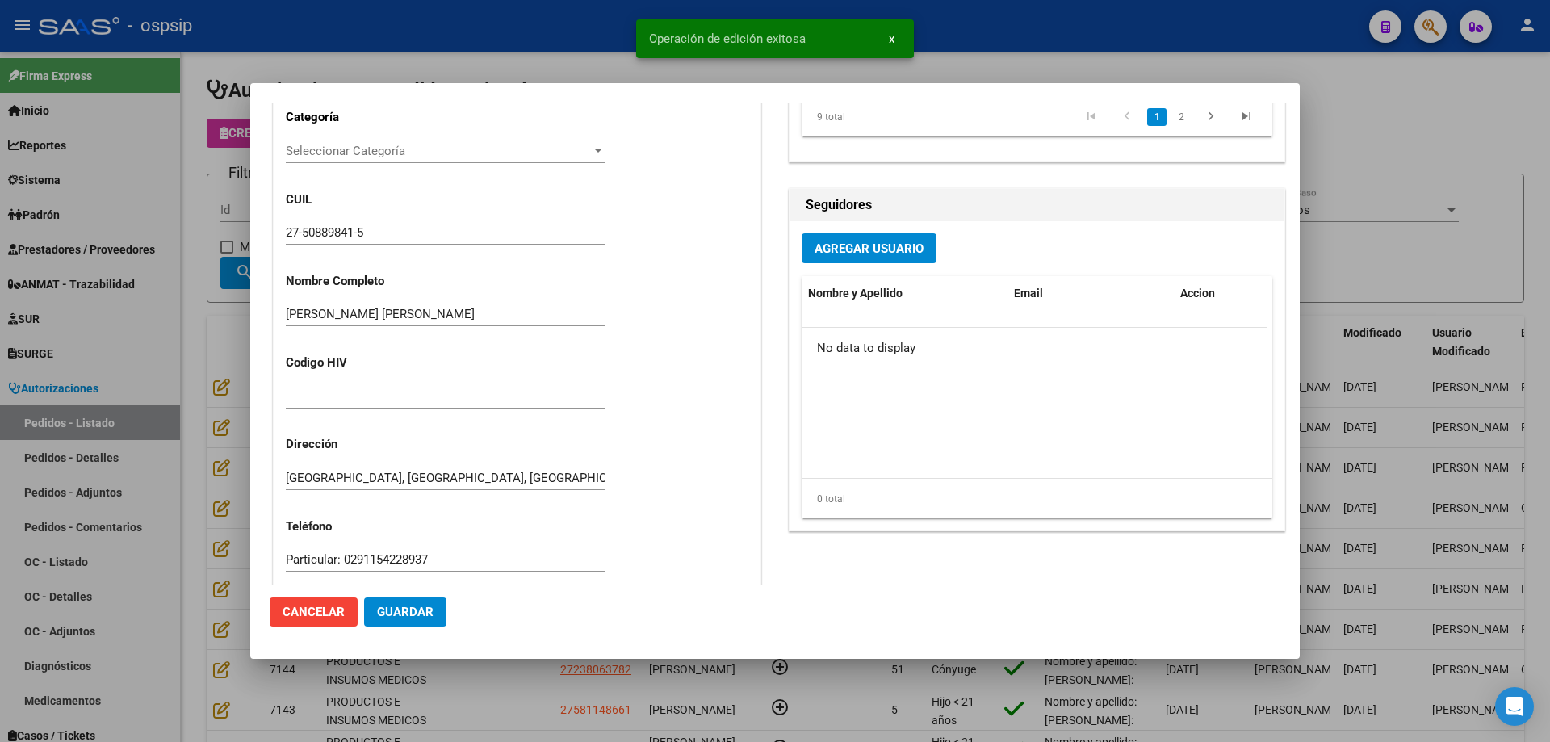
scroll to position [0, 0]
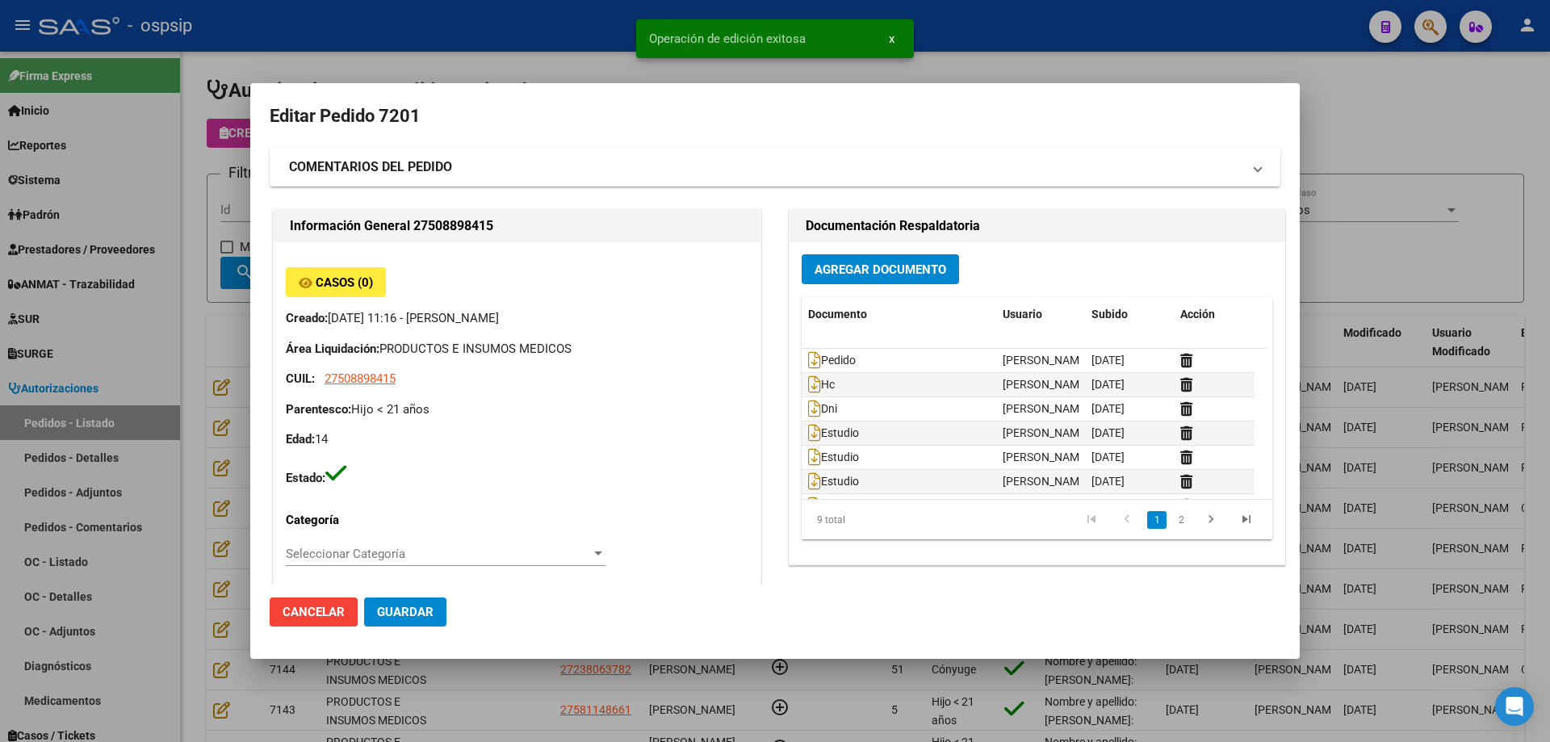
click at [173, 339] on div at bounding box center [775, 371] width 1550 height 742
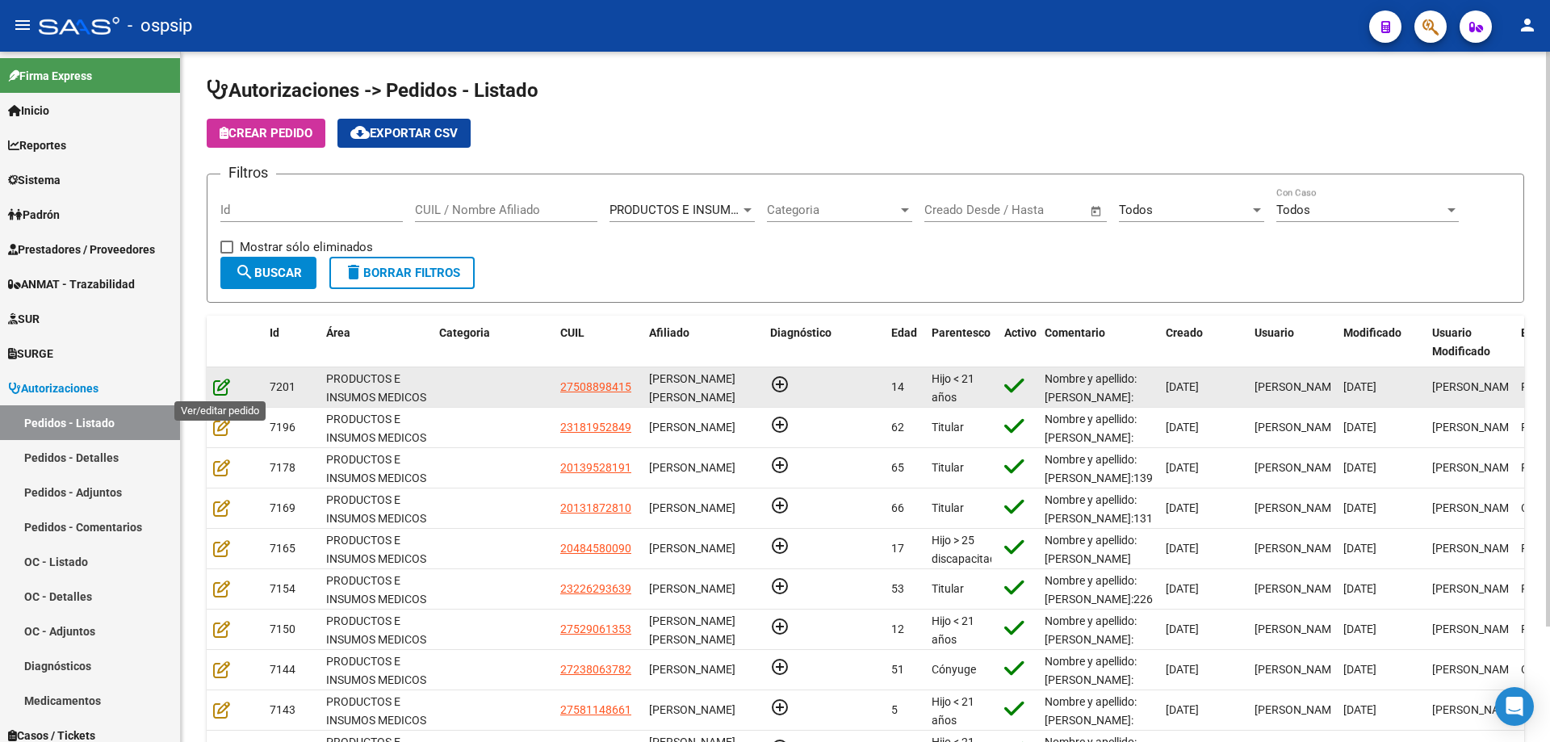
click at [222, 387] on icon at bounding box center [221, 387] width 17 height 18
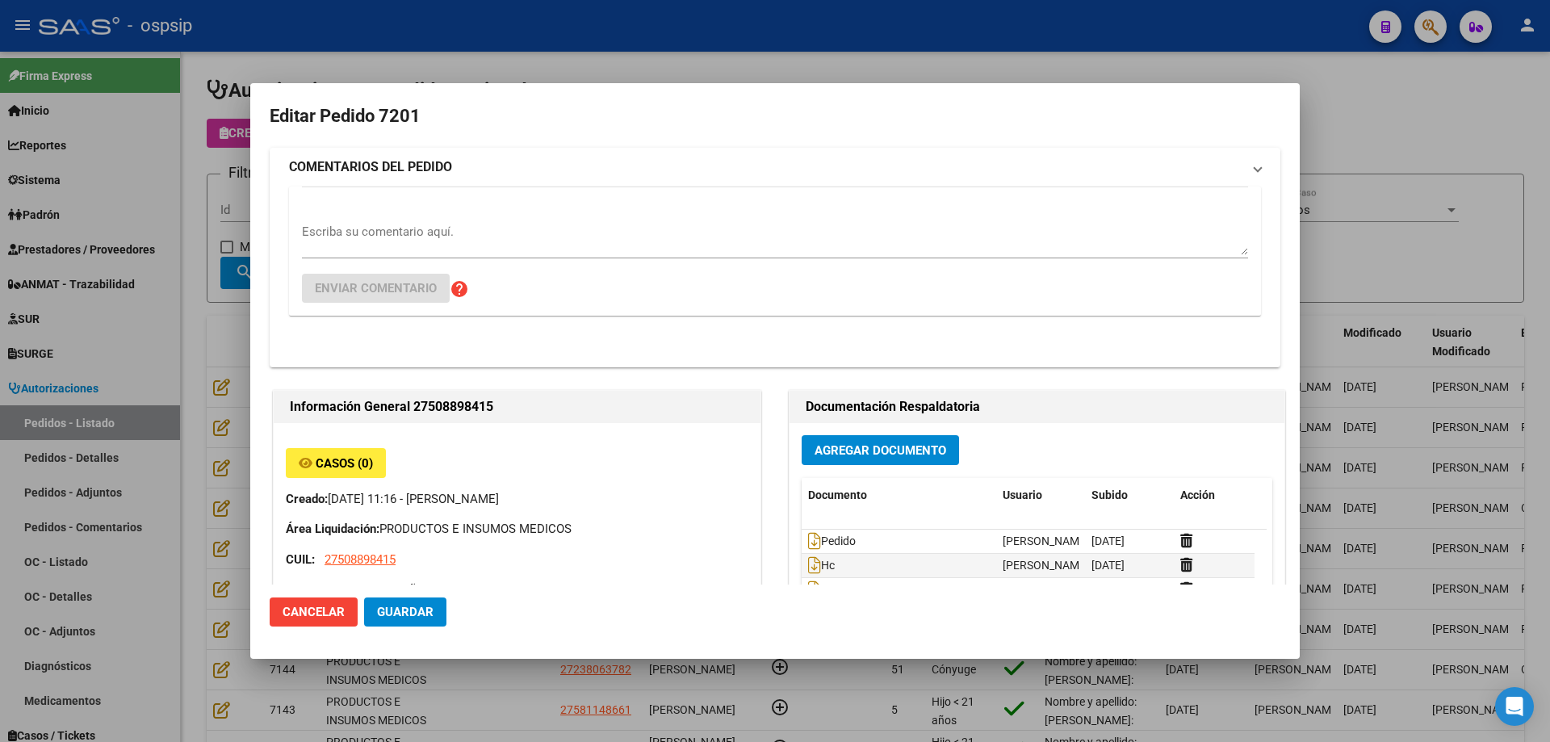
type input "[PERSON_NAME] [PERSON_NAME]"
type input "[GEOGRAPHIC_DATA], [GEOGRAPHIC_DATA], [GEOGRAPHIC_DATA] 3455"
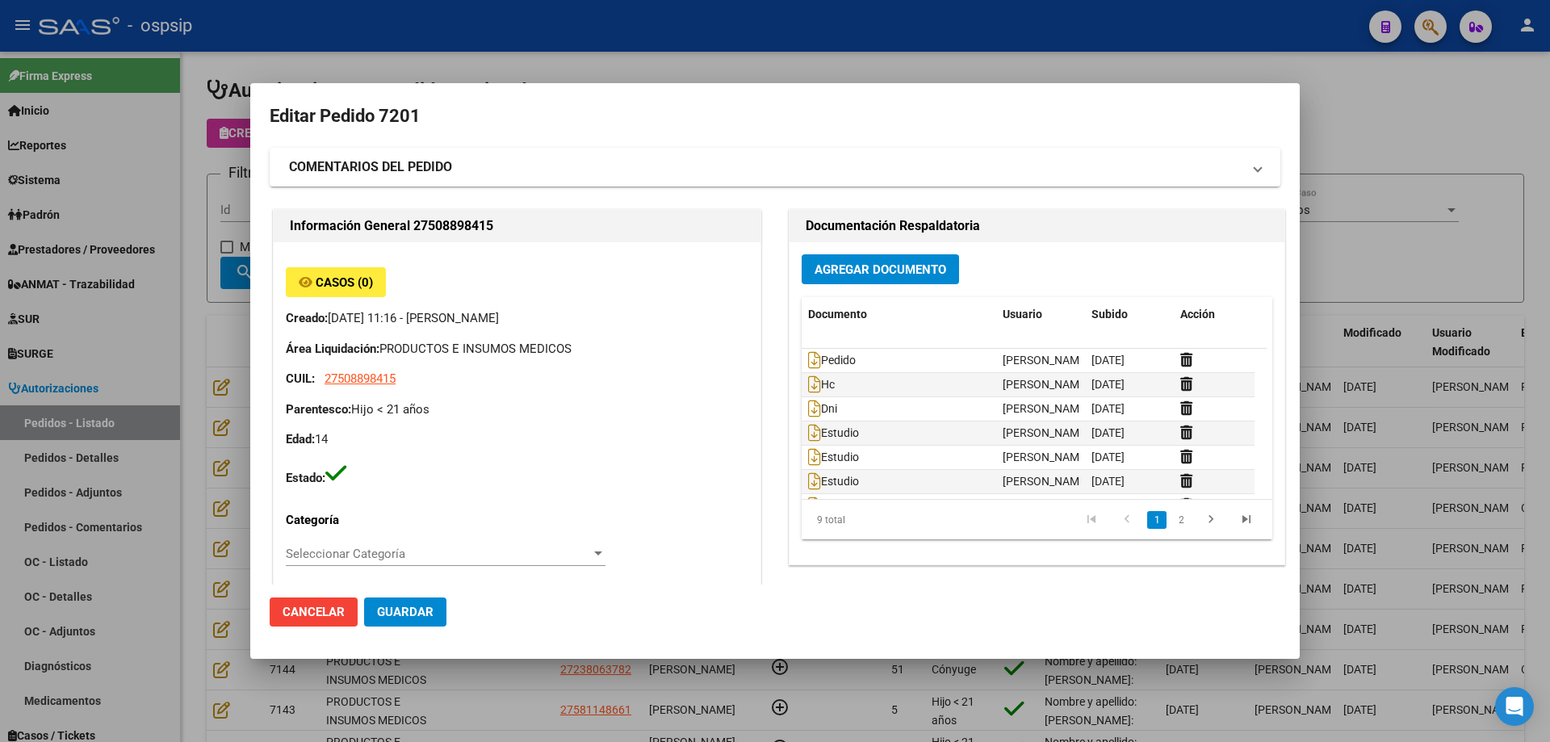
scroll to position [565, 0]
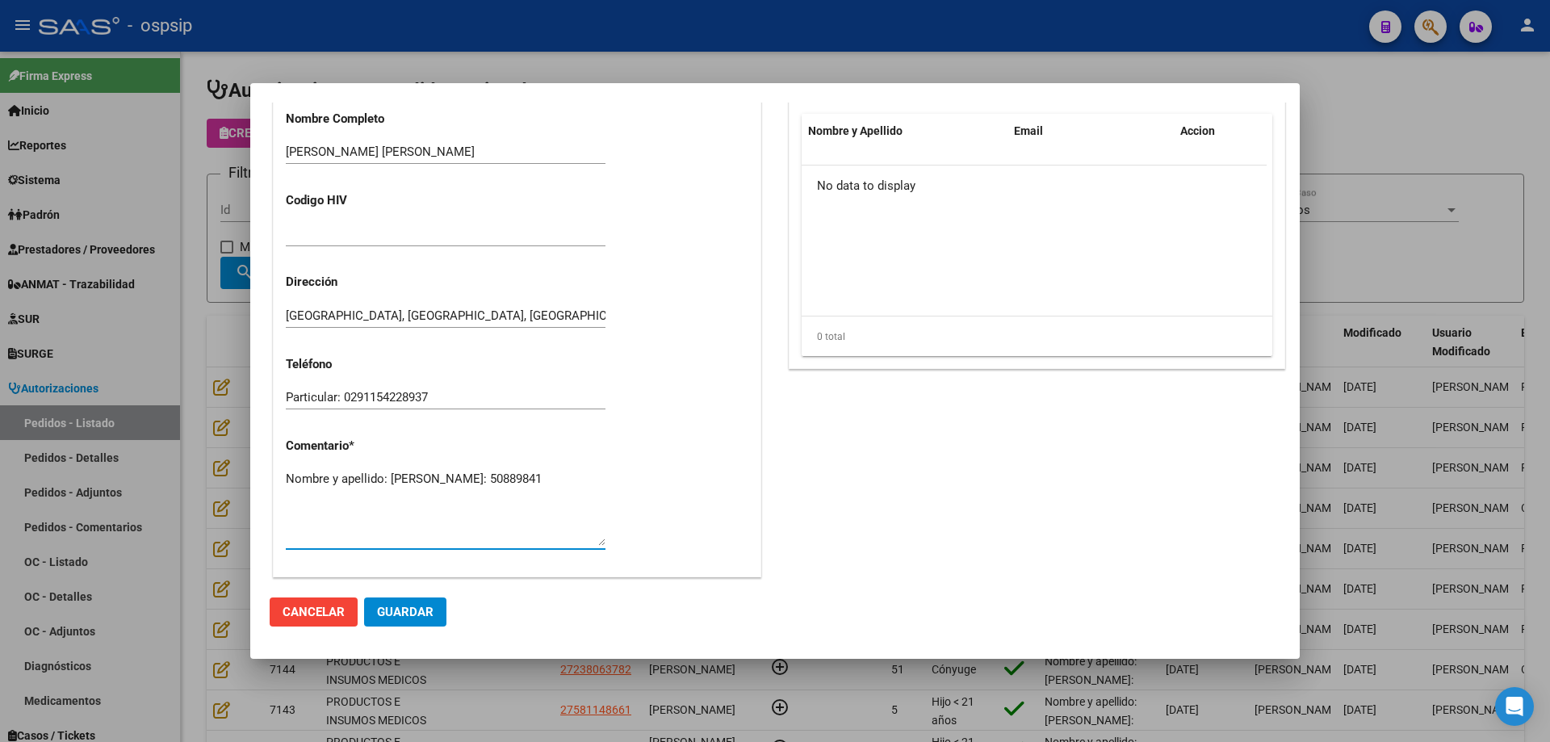
click at [333, 498] on textarea "Nombre y apellido: [PERSON_NAME]: 50889841" at bounding box center [446, 508] width 320 height 76
click at [210, 220] on div at bounding box center [775, 371] width 1550 height 742
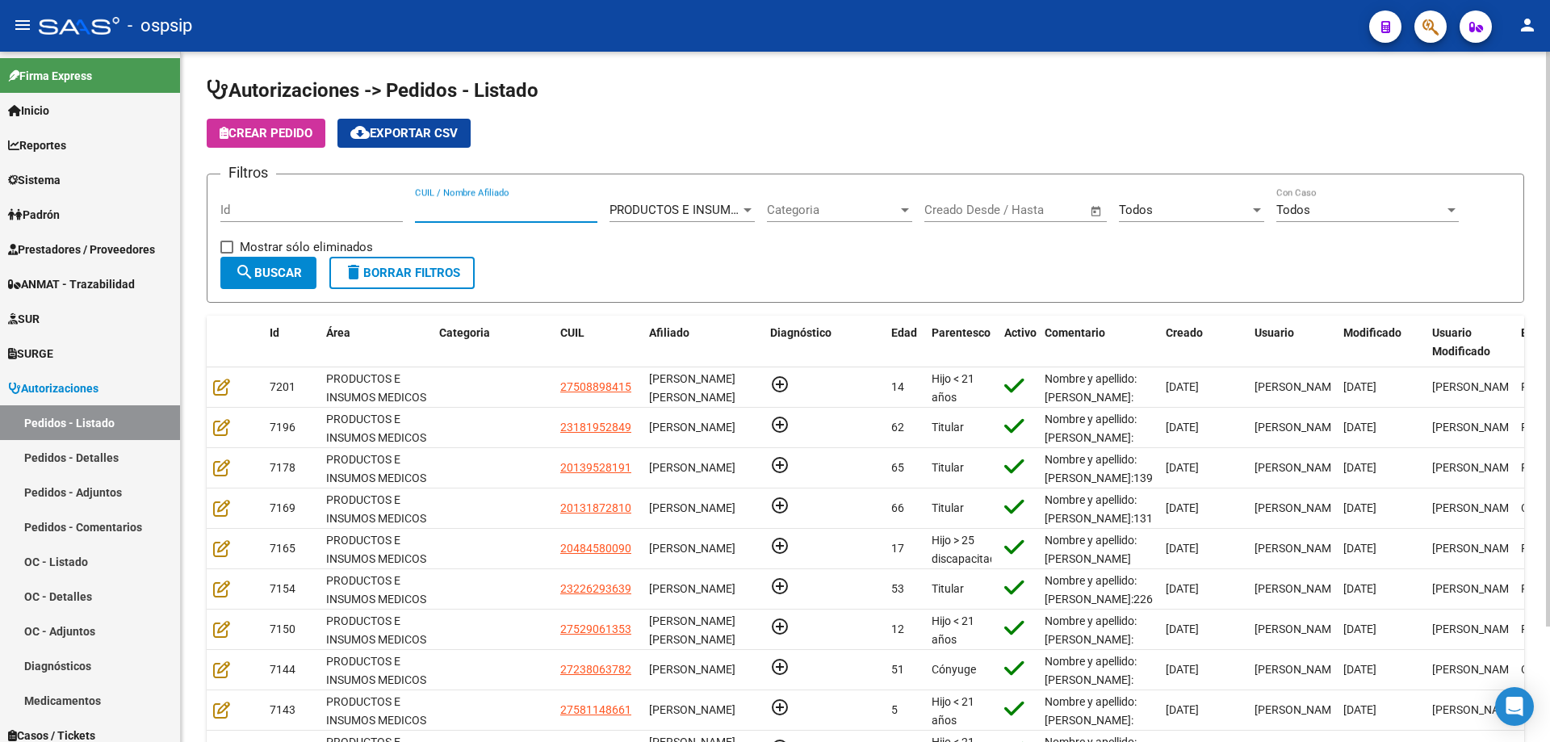
paste input "50889841"
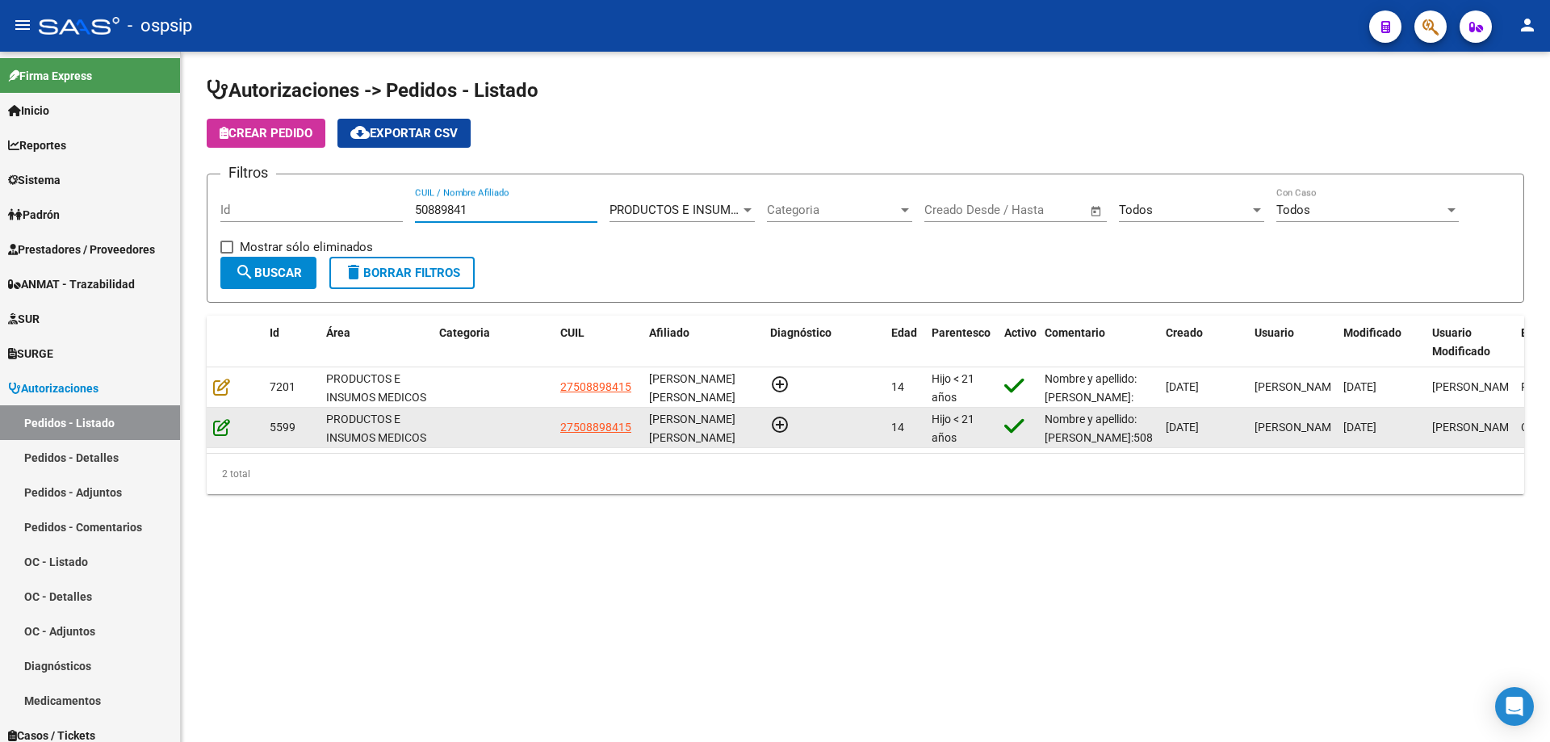
type input "50889841"
click at [220, 426] on icon at bounding box center [221, 427] width 17 height 18
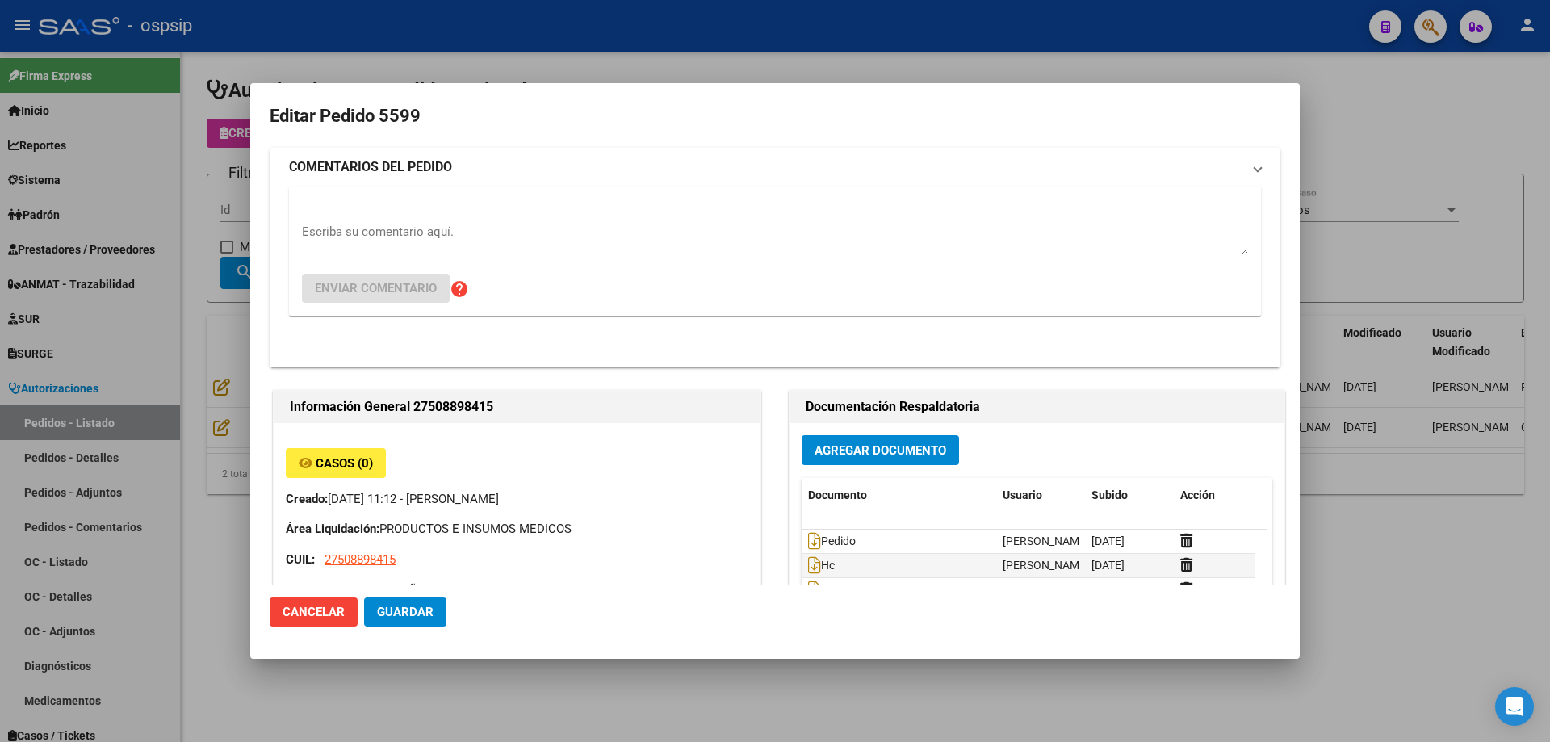
type input "[PERSON_NAME] [PERSON_NAME]"
type input "[GEOGRAPHIC_DATA], [GEOGRAPHIC_DATA], [GEOGRAPHIC_DATA] 3455"
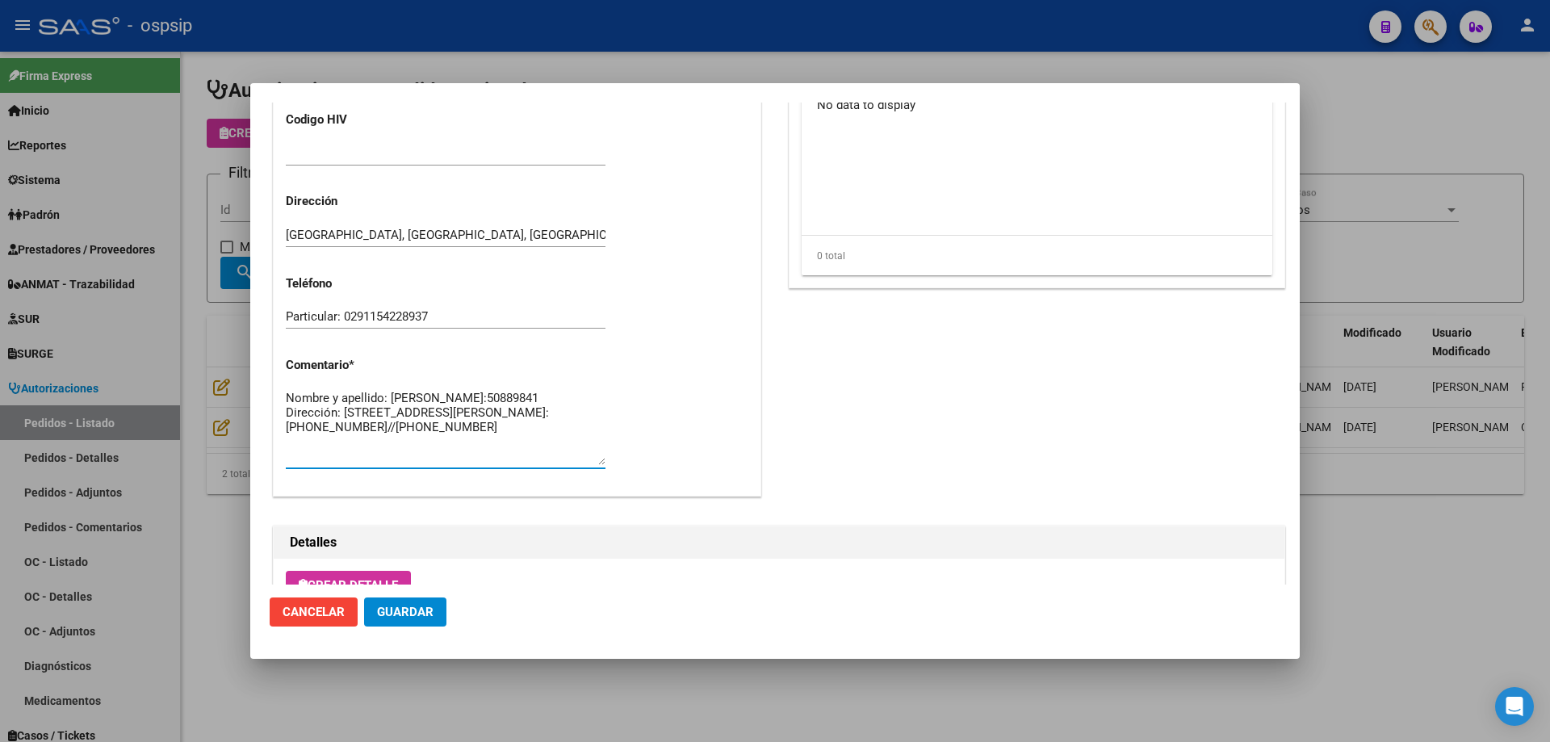
scroll to position [15, 0]
drag, startPoint x: 287, startPoint y: 424, endPoint x: 530, endPoint y: 448, distance: 245.0
click at [530, 448] on textarea "Nombre y apellido: [PERSON_NAME]:50889841 Dirección: [STREET_ADDRESS][PERSON_NA…" at bounding box center [446, 427] width 320 height 76
click at [182, 328] on div at bounding box center [775, 371] width 1550 height 742
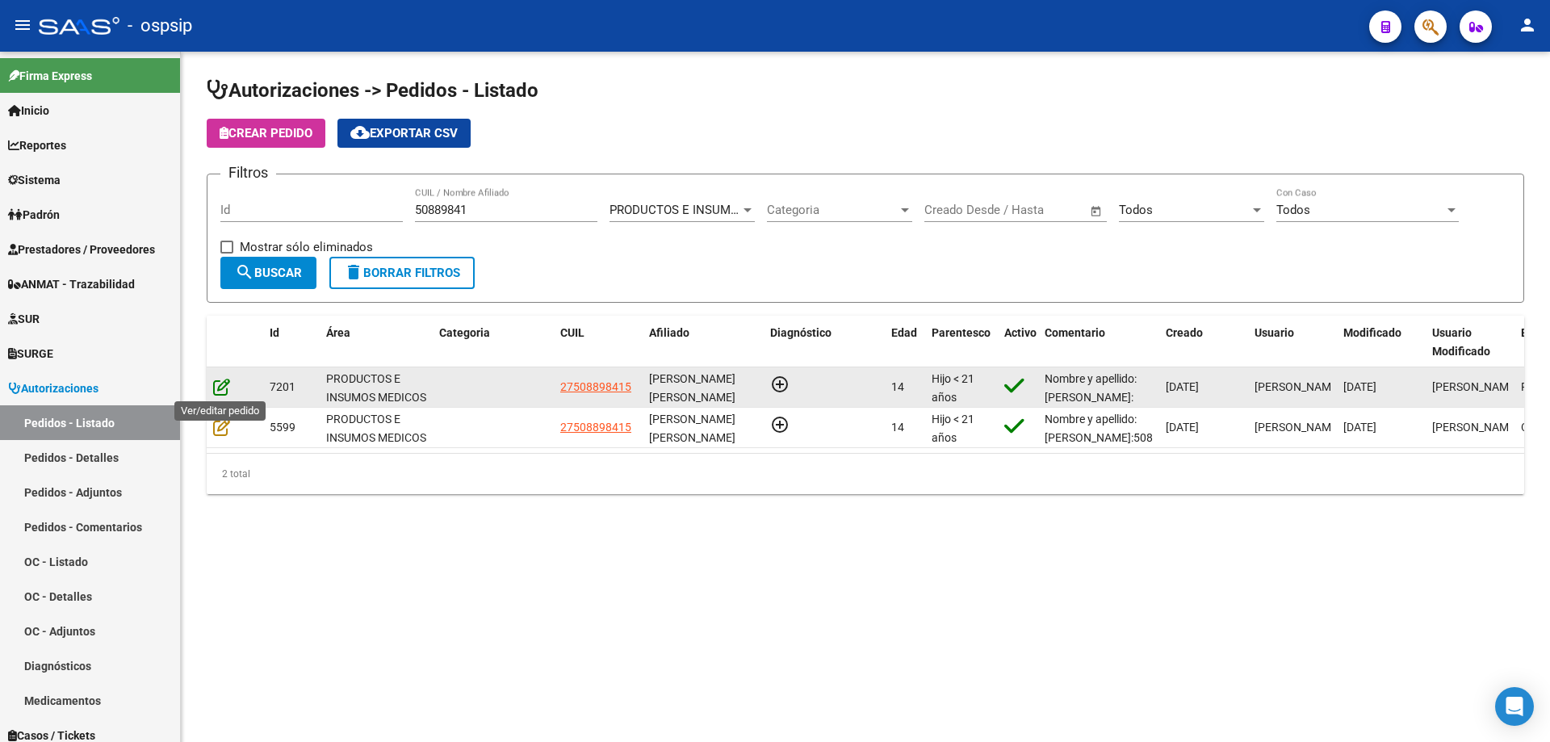
click at [224, 380] on icon at bounding box center [221, 387] width 17 height 18
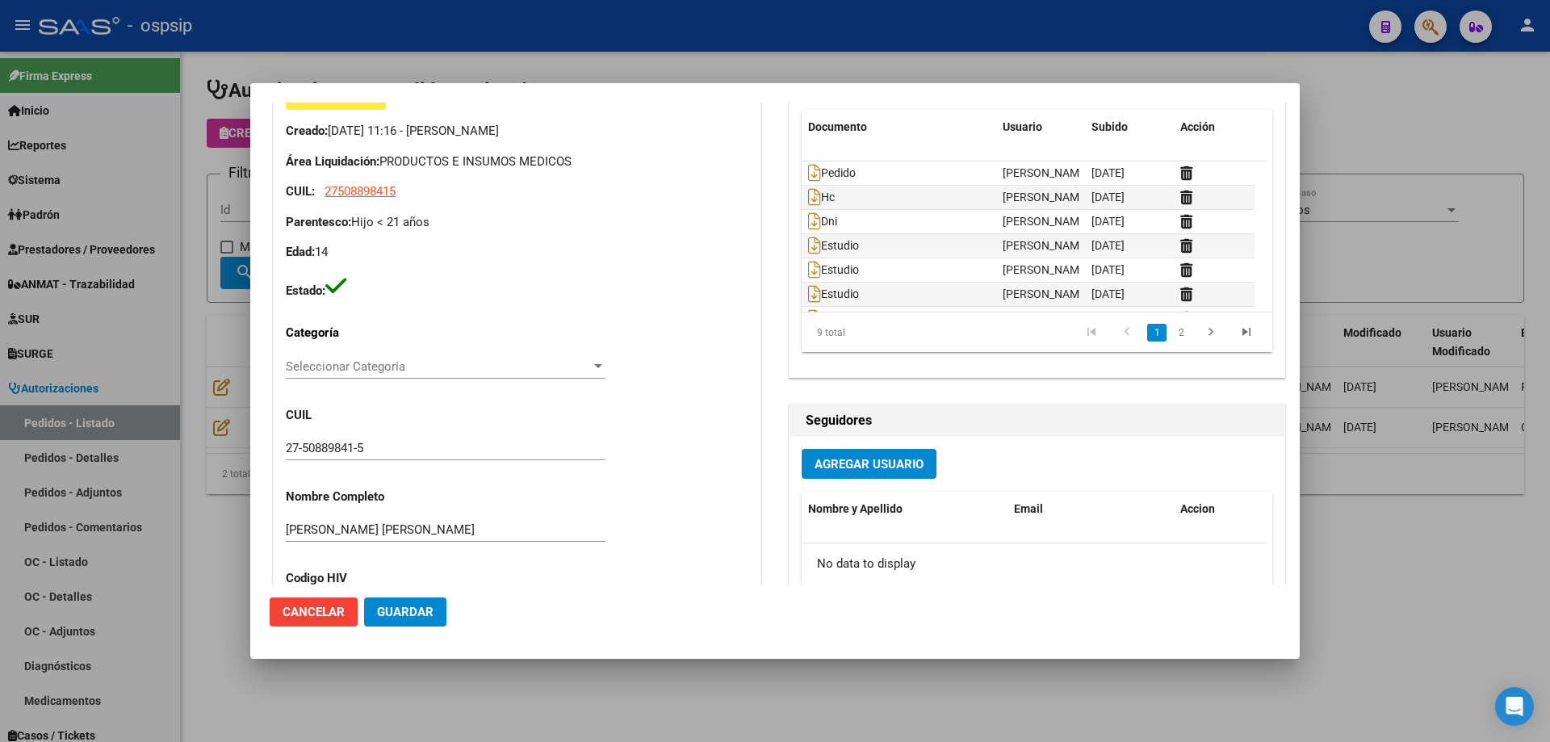
type input "[PERSON_NAME] [PERSON_NAME]"
type input "[GEOGRAPHIC_DATA], [GEOGRAPHIC_DATA], [GEOGRAPHIC_DATA] 3455"
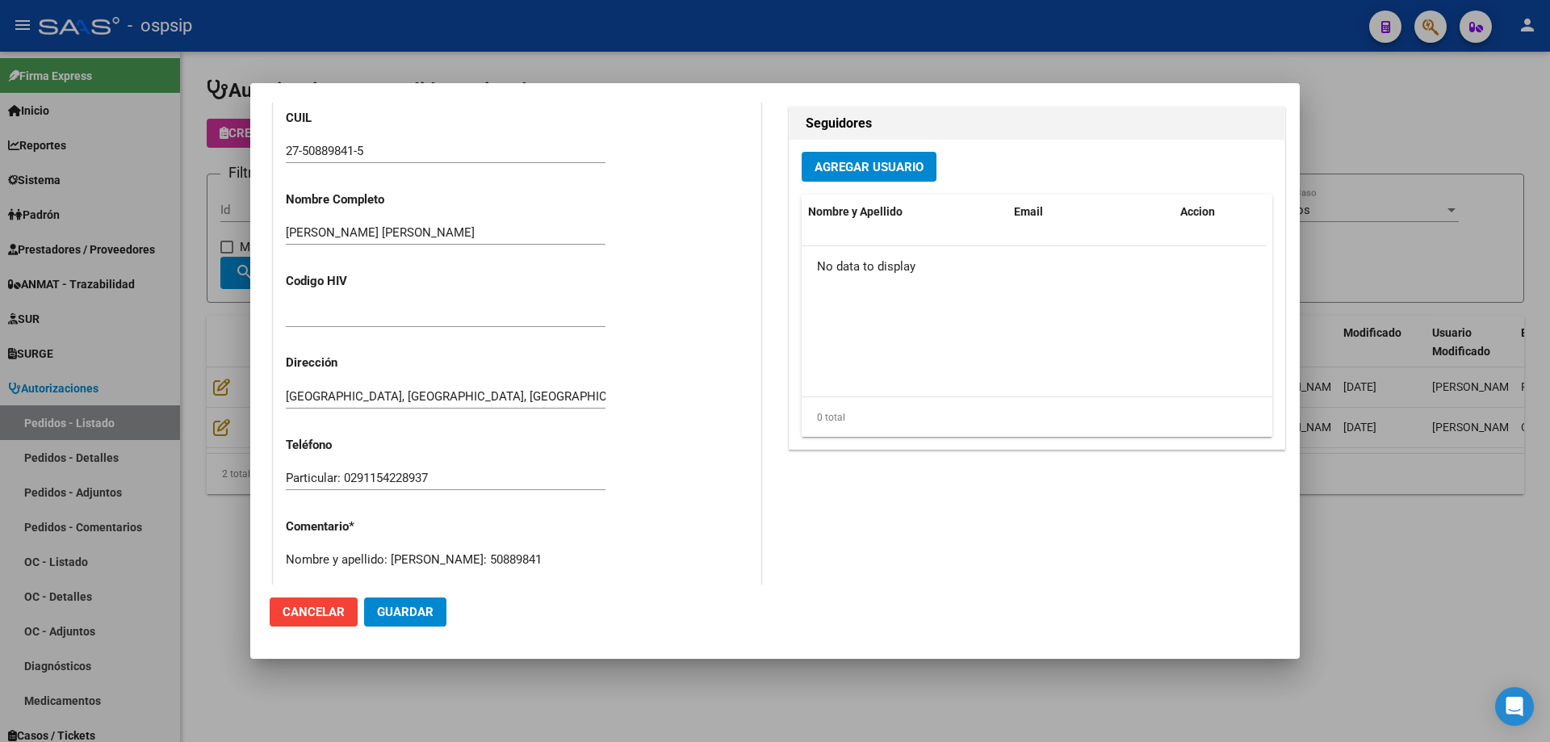
scroll to position [727, 0]
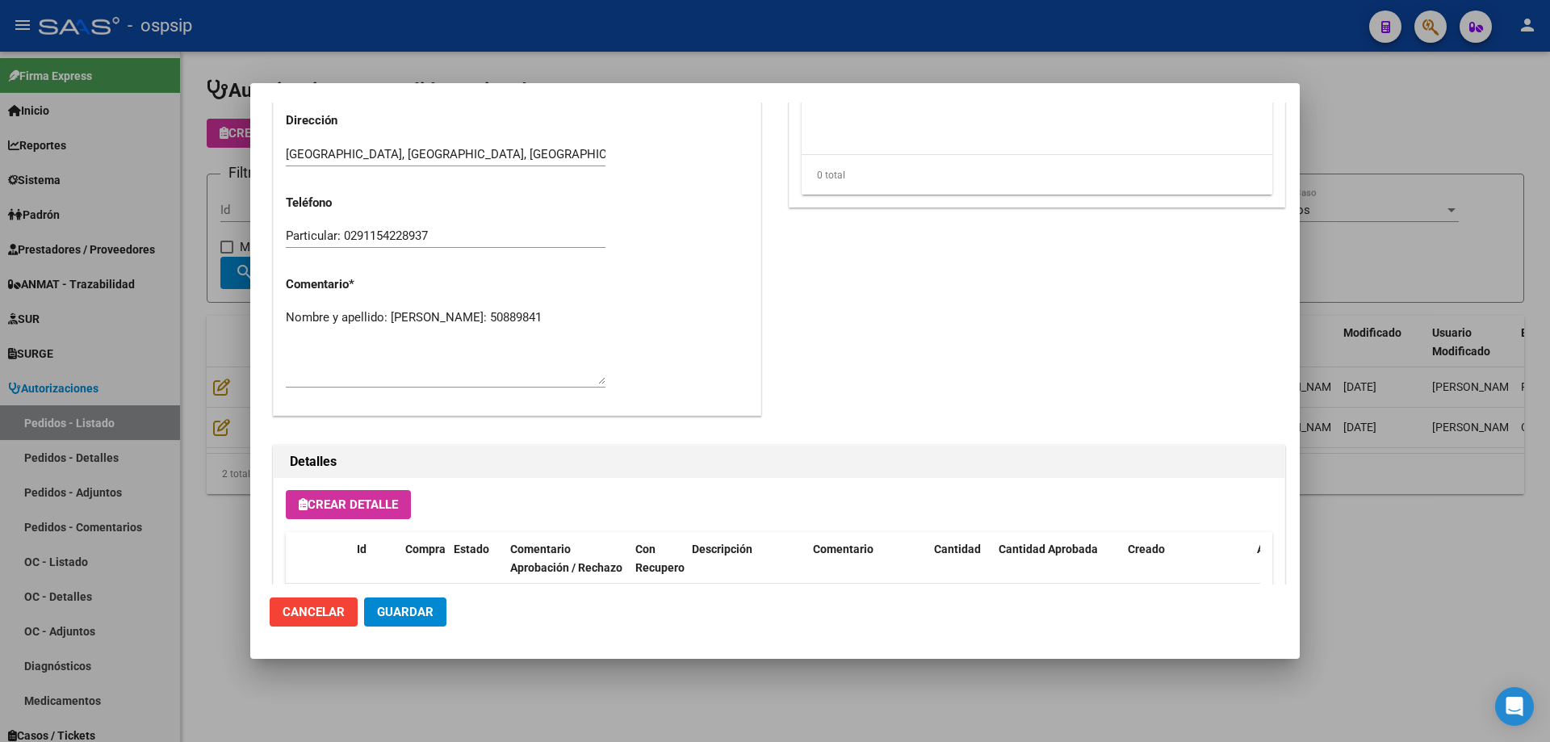
click at [400, 345] on textarea "Nombre y apellido: [PERSON_NAME]: 50889841" at bounding box center [446, 346] width 320 height 76
paste textarea "Dirección: [GEOGRAPHIC_DATA]-[GEOGRAPHIC_DATA] 3455-[GEOGRAPHIC_DATA][PERSON_NA…"
type textarea "Nombre y apellido: [PERSON_NAME]: 50889841 Dirección: [STREET_ADDRESS][PERSON_N…"
click at [422, 612] on span "Guardar" at bounding box center [405, 612] width 57 height 15
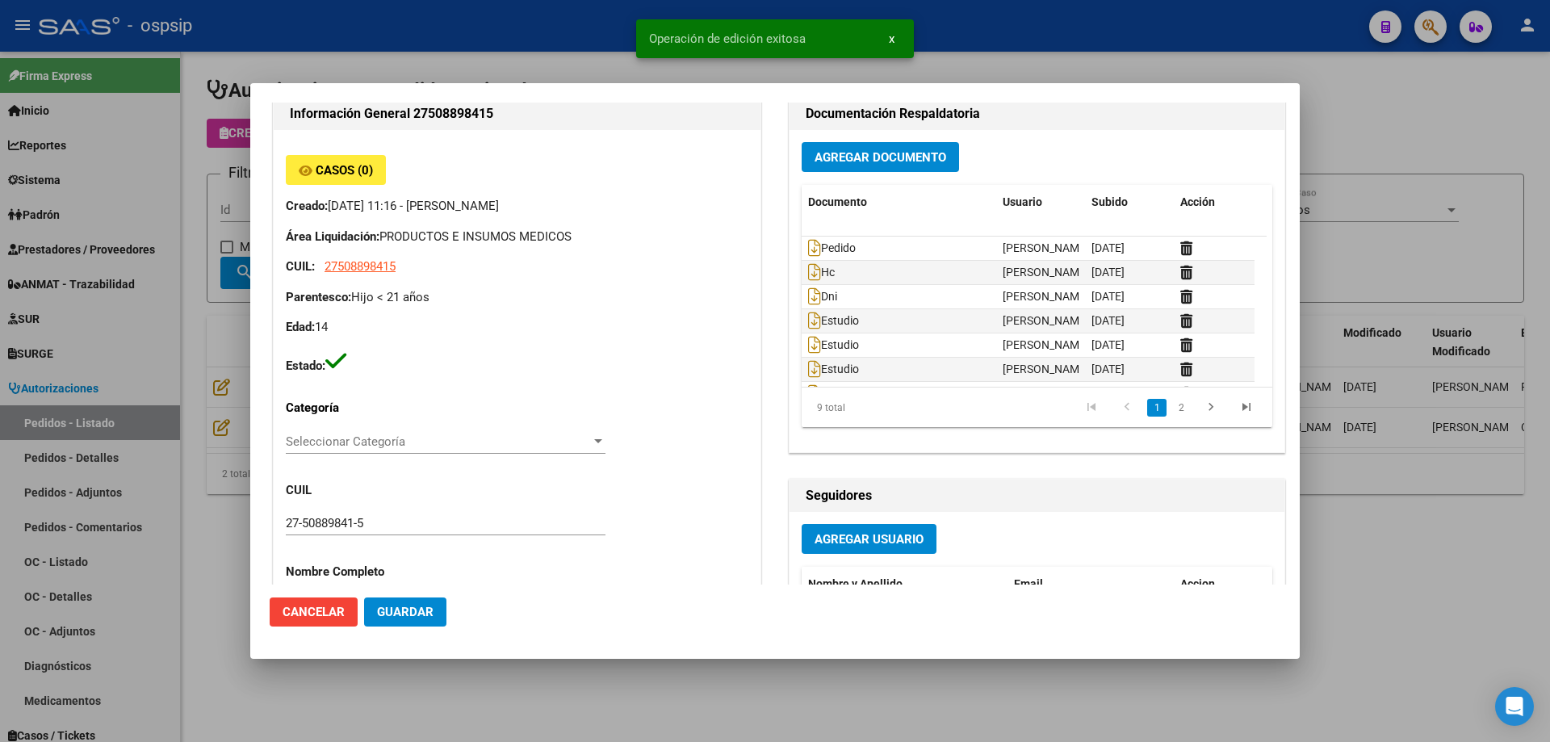
scroll to position [0, 0]
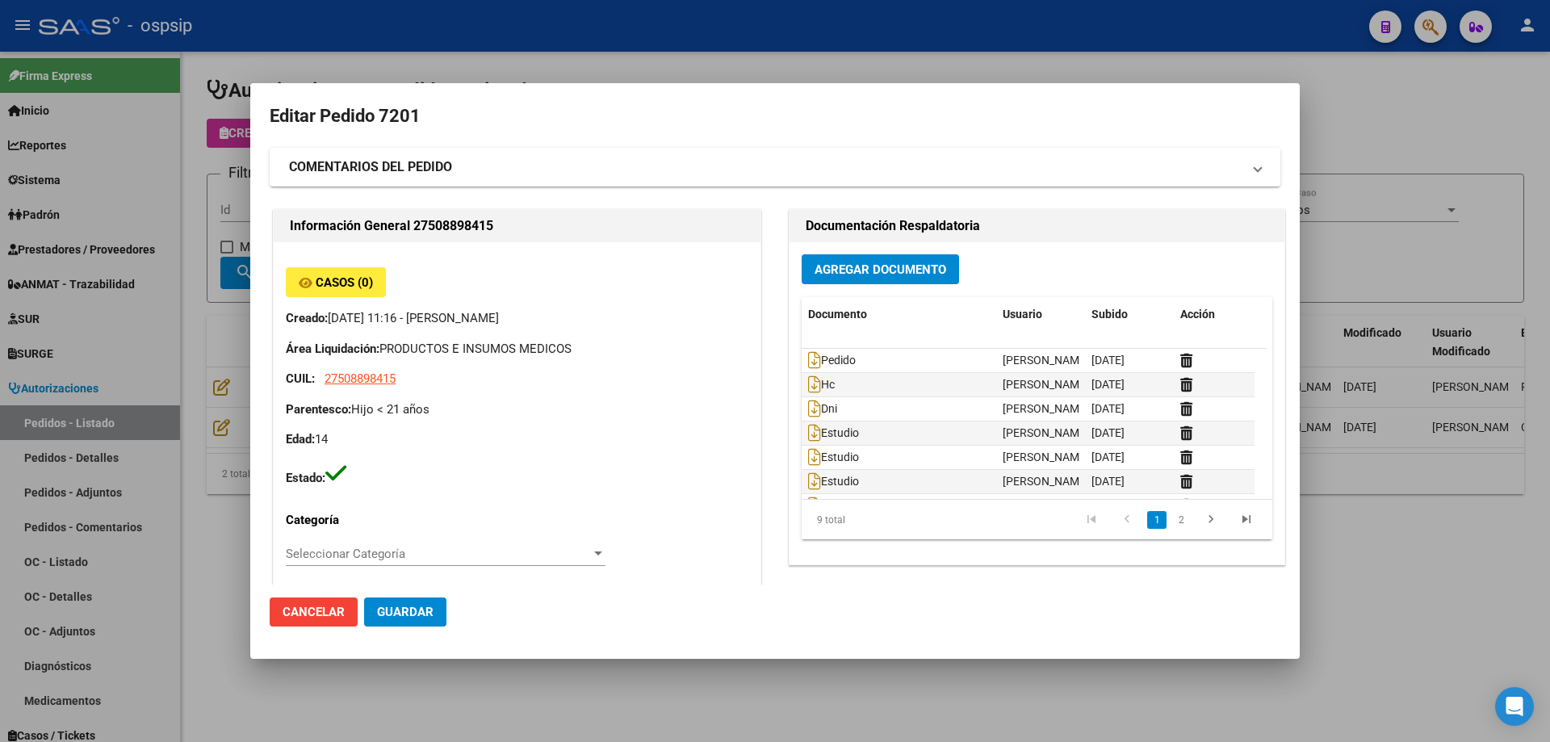
click at [234, 354] on div at bounding box center [775, 371] width 1550 height 742
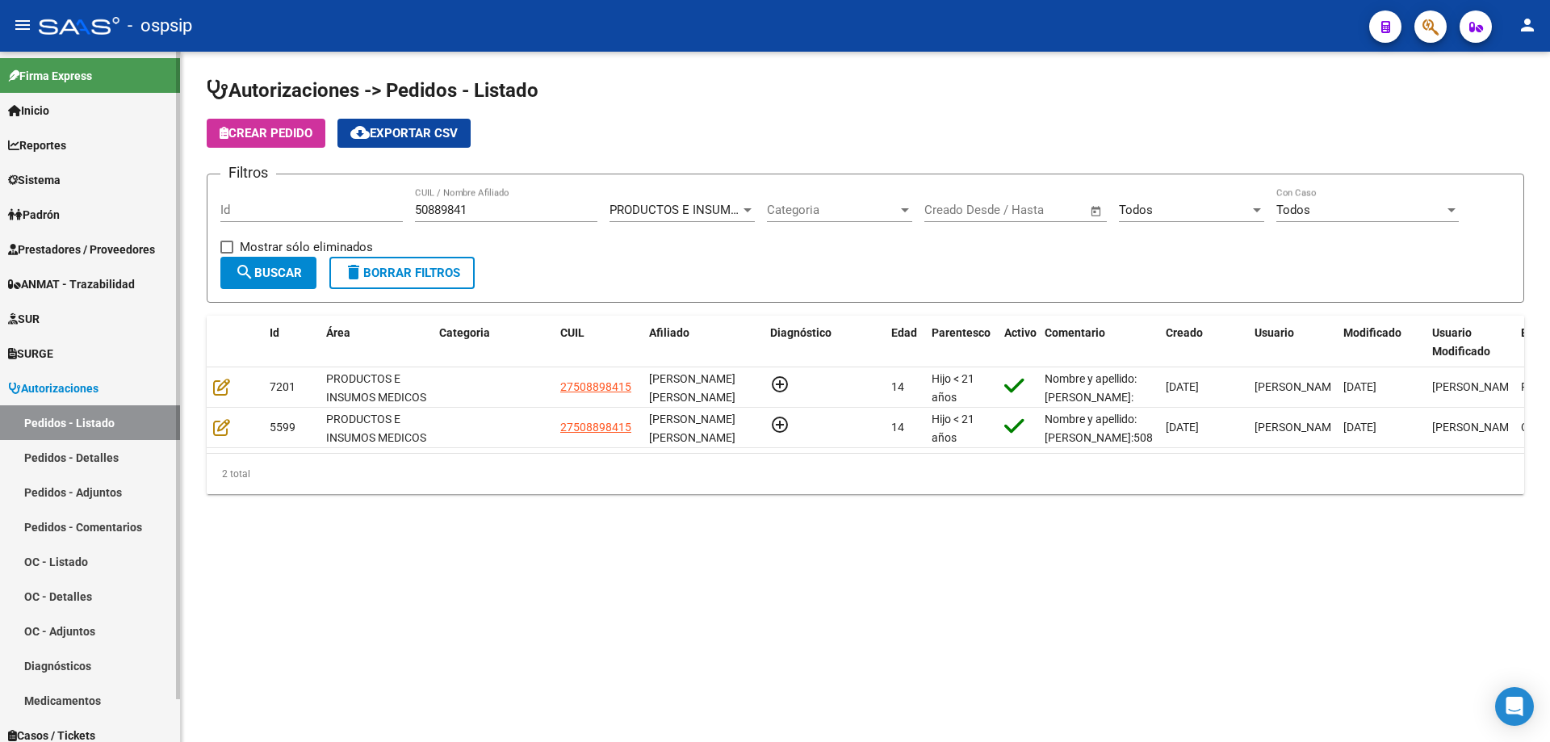
drag, startPoint x: 490, startPoint y: 211, endPoint x: 141, endPoint y: 155, distance: 353.2
click at [141, 155] on mat-sidenav-container "Firma Express Inicio Calendario SSS Instructivos Contacto OS Reportes Egresos D…" at bounding box center [775, 397] width 1550 height 690
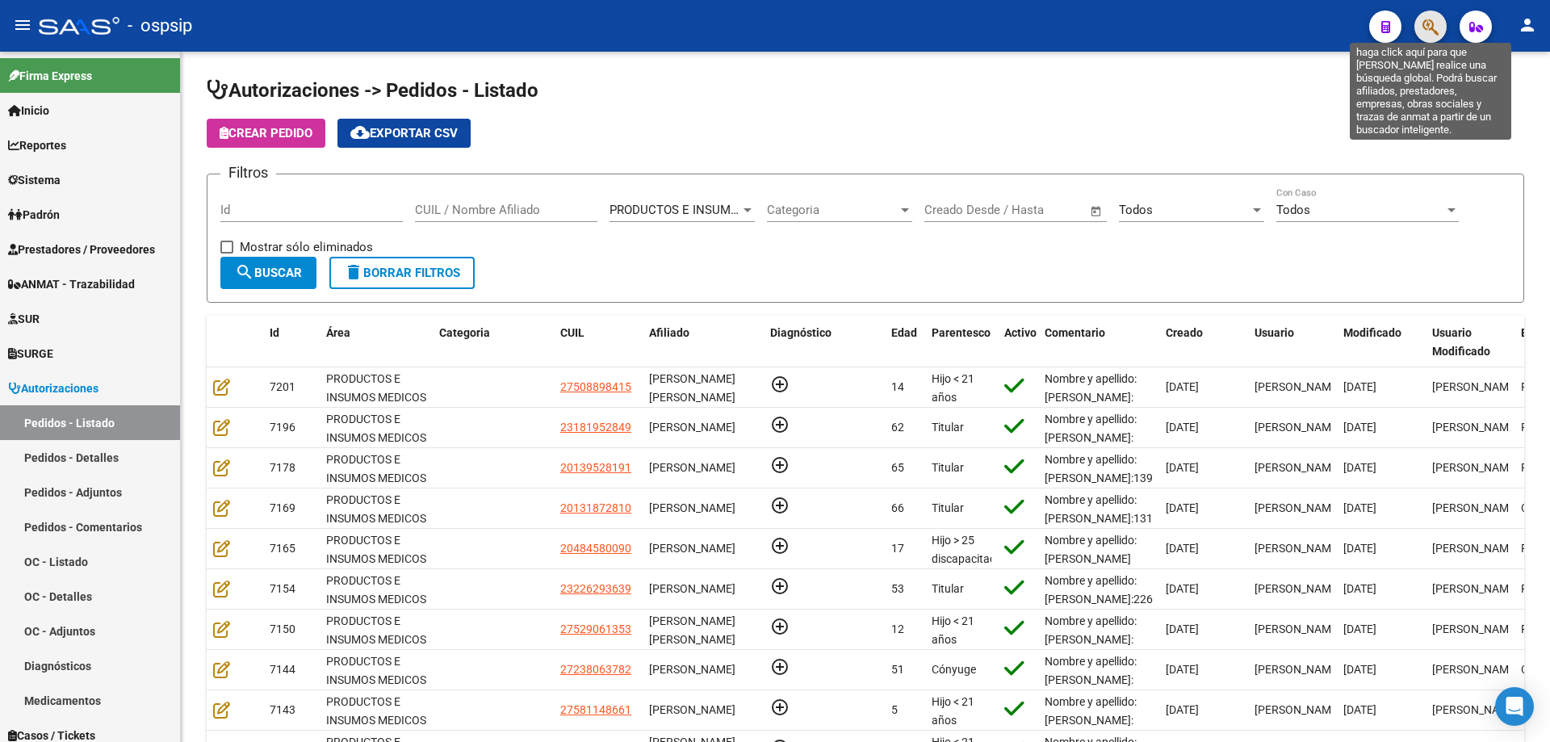
click at [1427, 21] on icon "button" at bounding box center [1430, 27] width 16 height 19
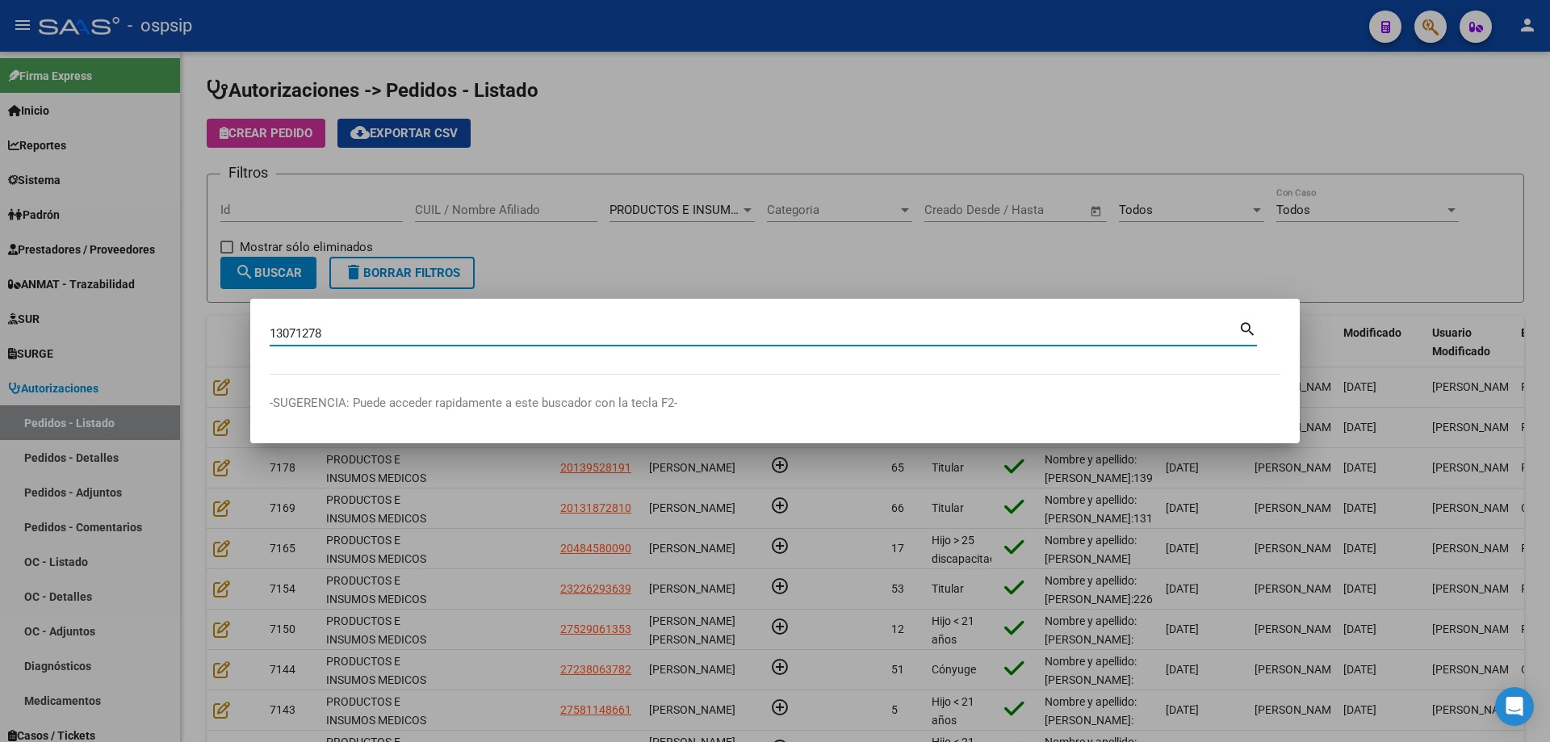
type input "13071278"
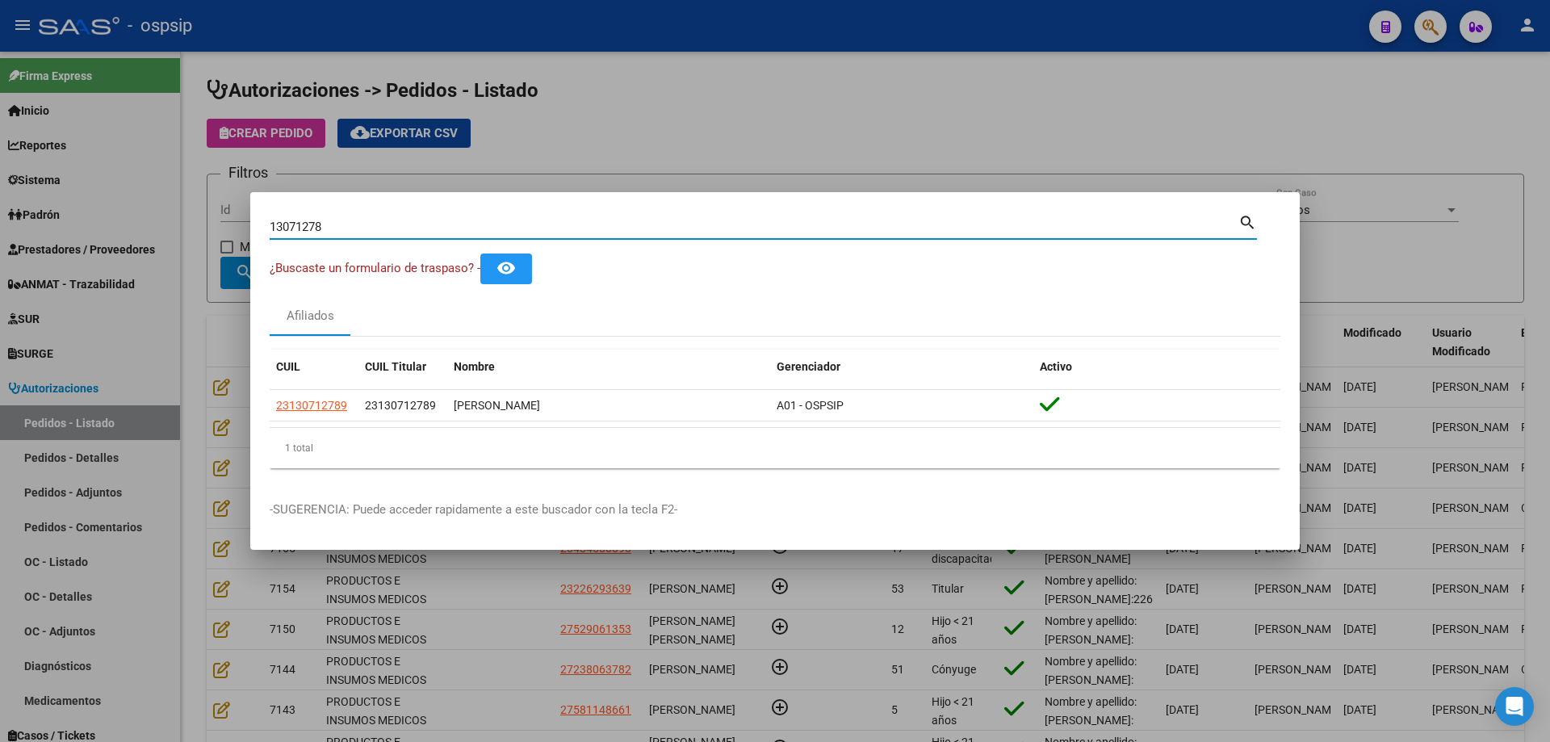
click at [387, 230] on input "13071278" at bounding box center [754, 227] width 969 height 15
paste input "56501104"
type input "56501104"
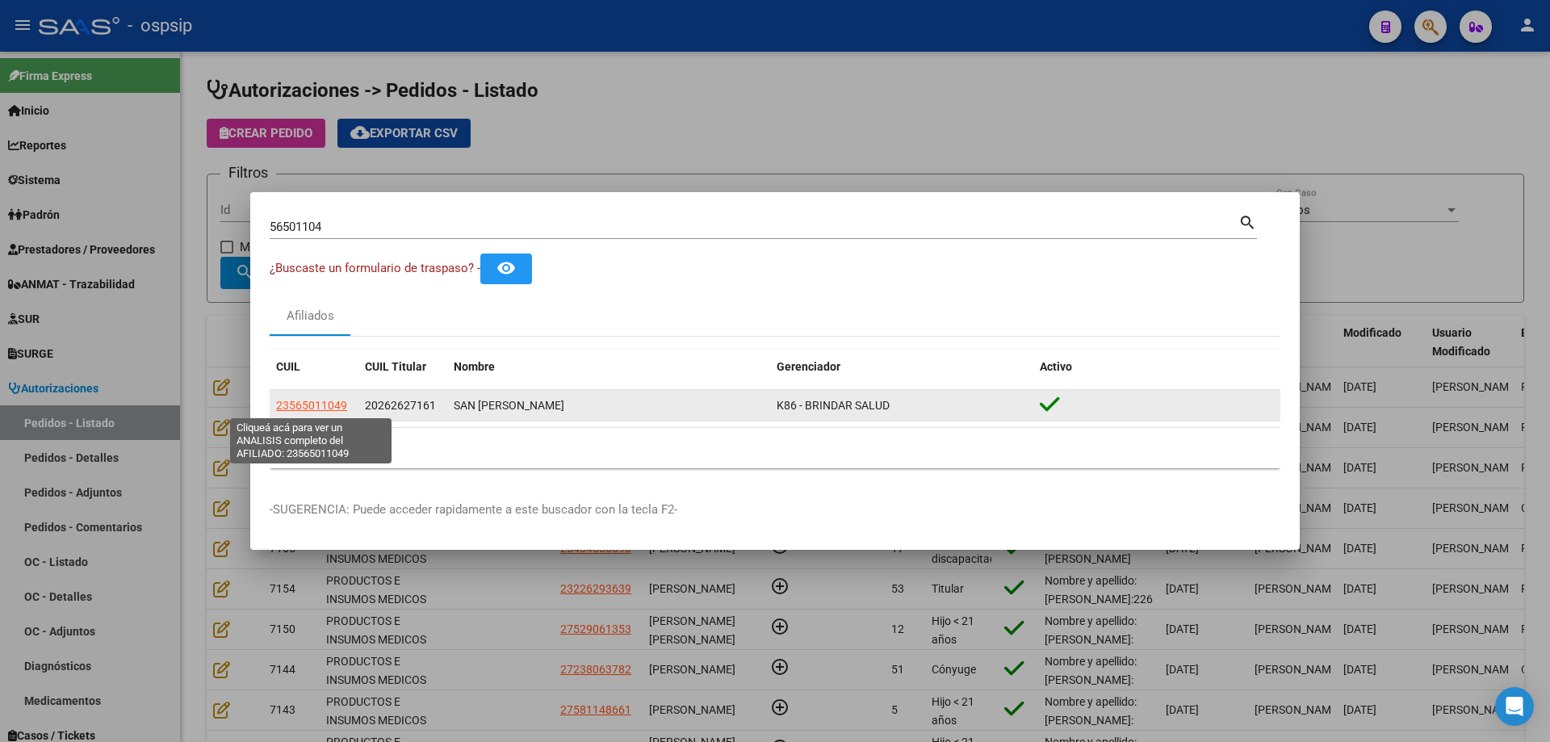
click at [330, 408] on span "23565011049" at bounding box center [311, 405] width 71 height 13
type textarea "23565011049"
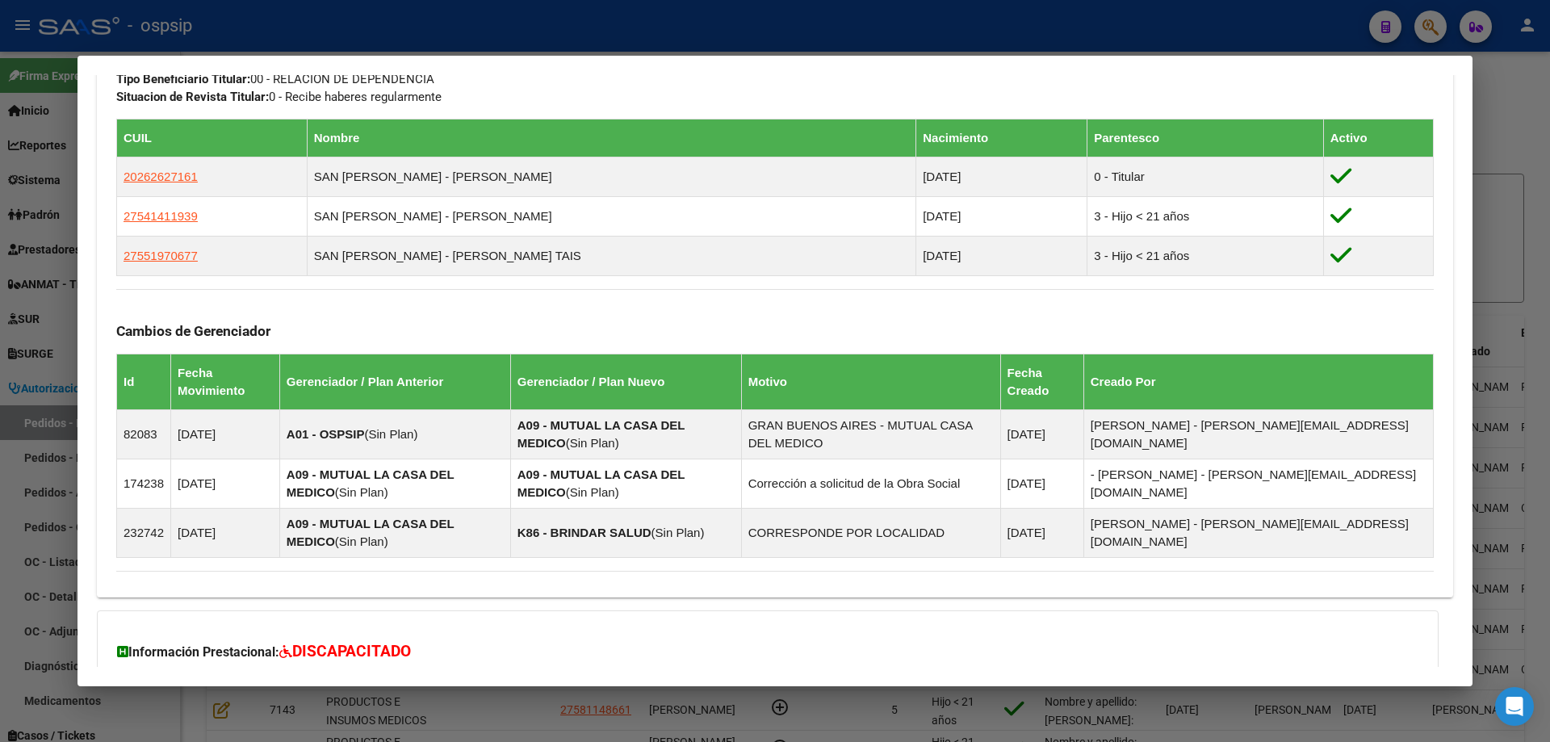
scroll to position [1045, 0]
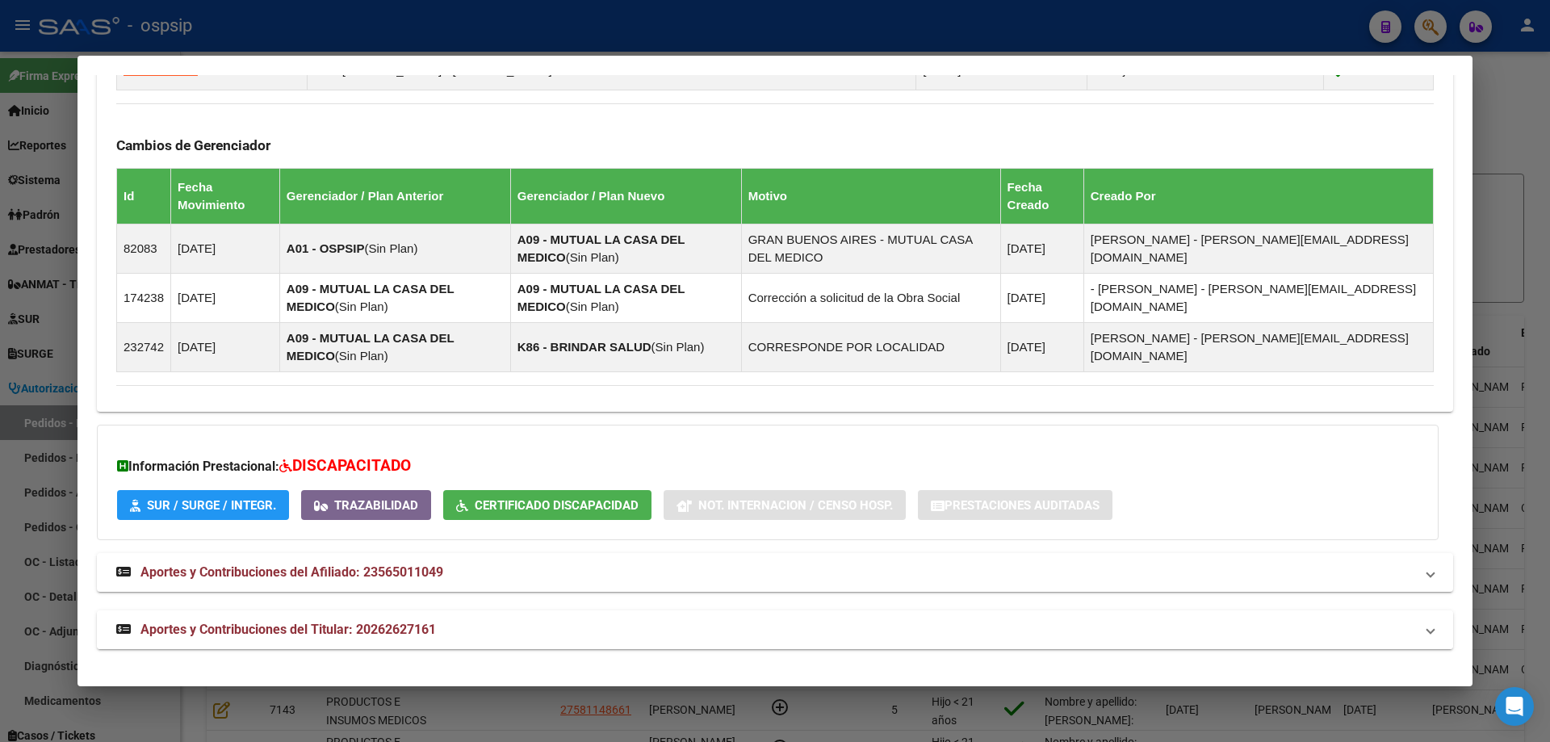
click at [254, 622] on span "Aportes y Contribuciones del Titular: 20262627161" at bounding box center [287, 629] width 295 height 15
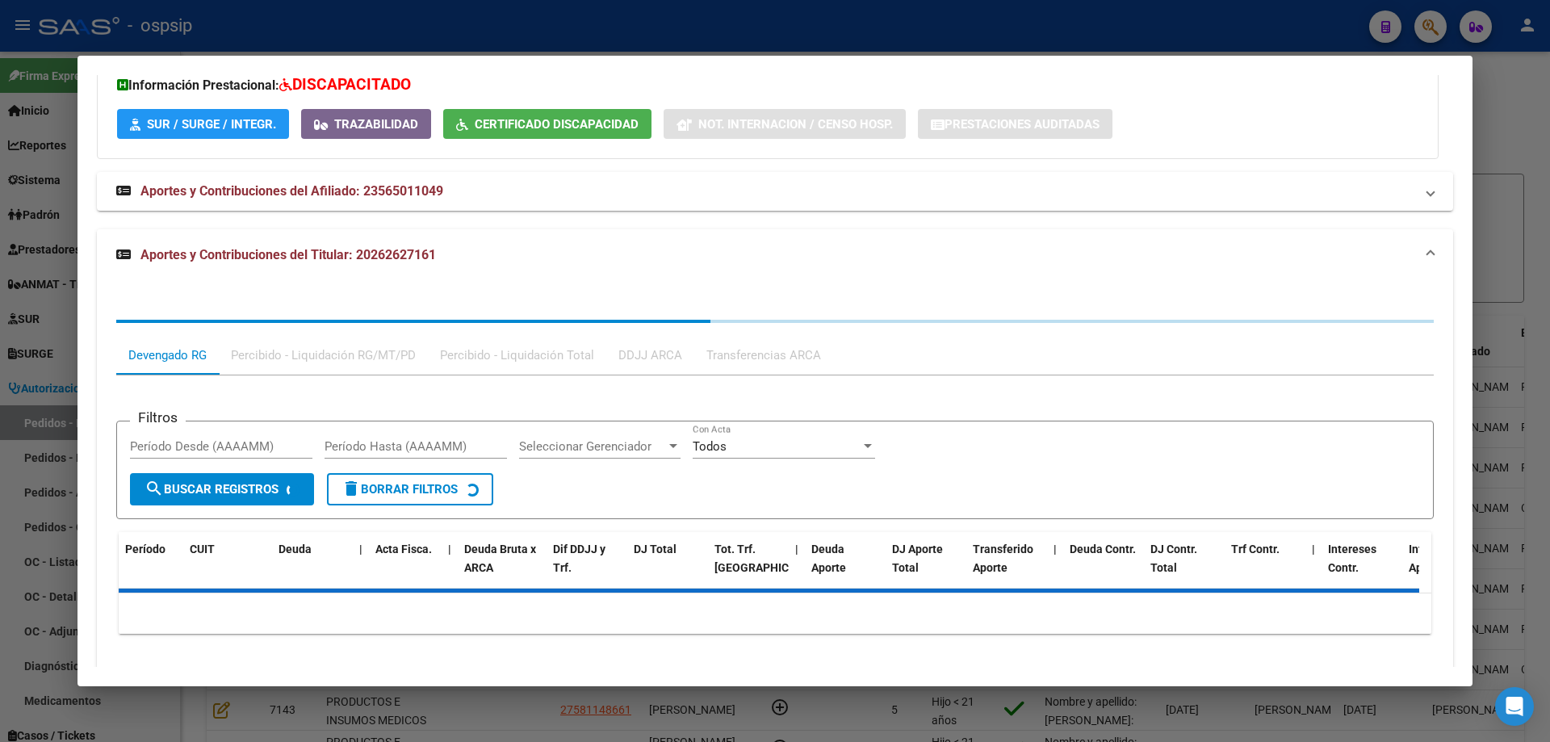
scroll to position [1451, 0]
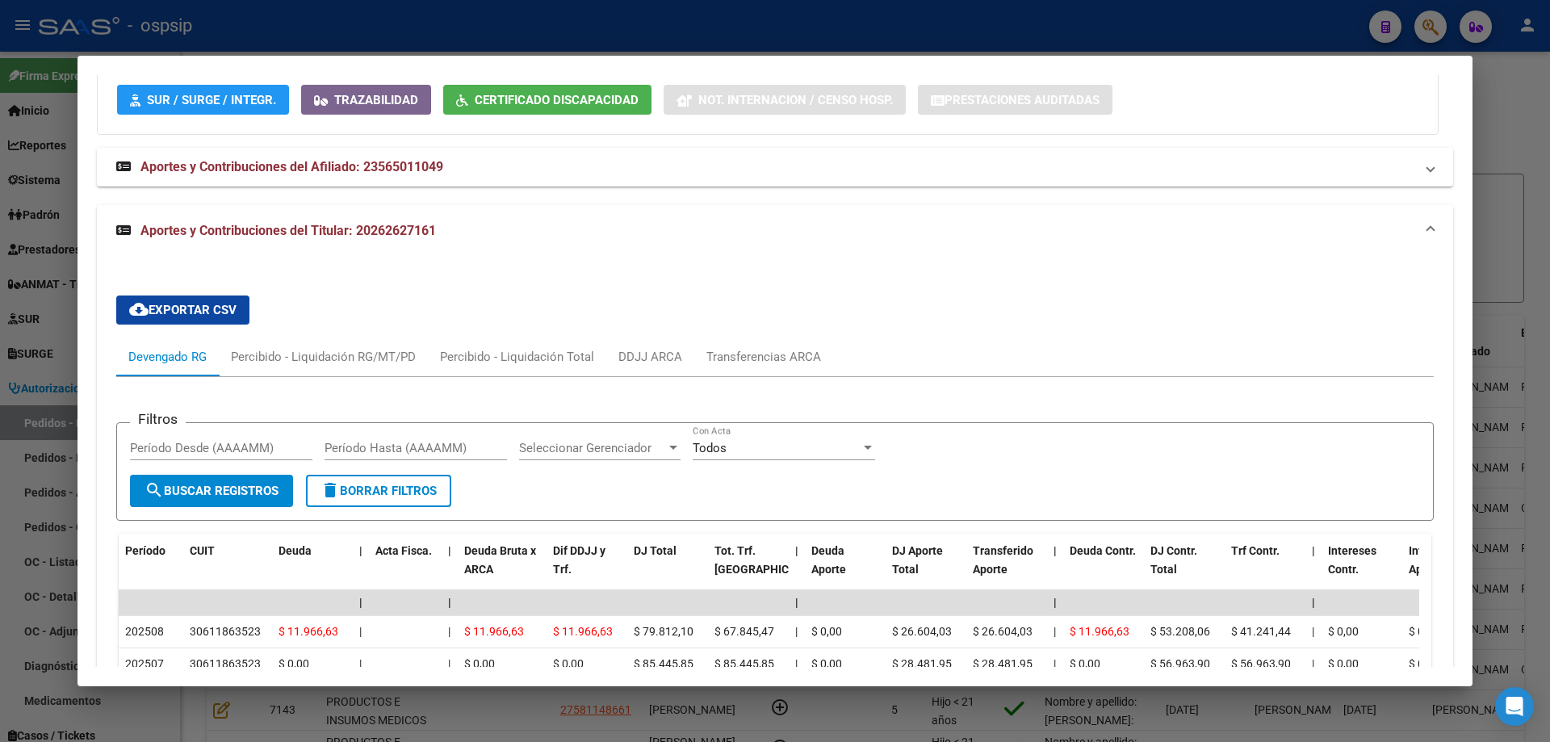
click at [75, 361] on div at bounding box center [775, 371] width 1550 height 742
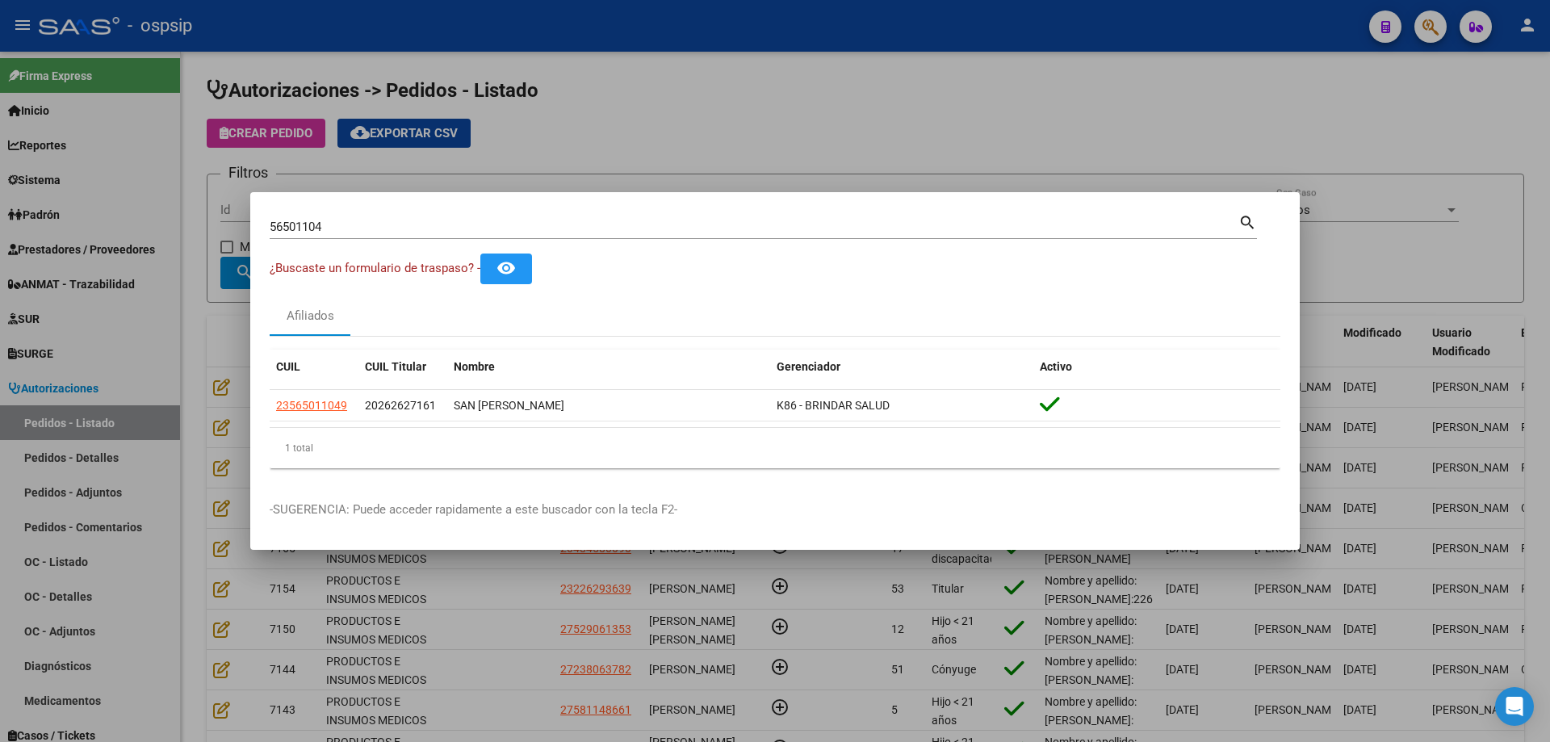
click at [316, 231] on input "56501104" at bounding box center [754, 227] width 969 height 15
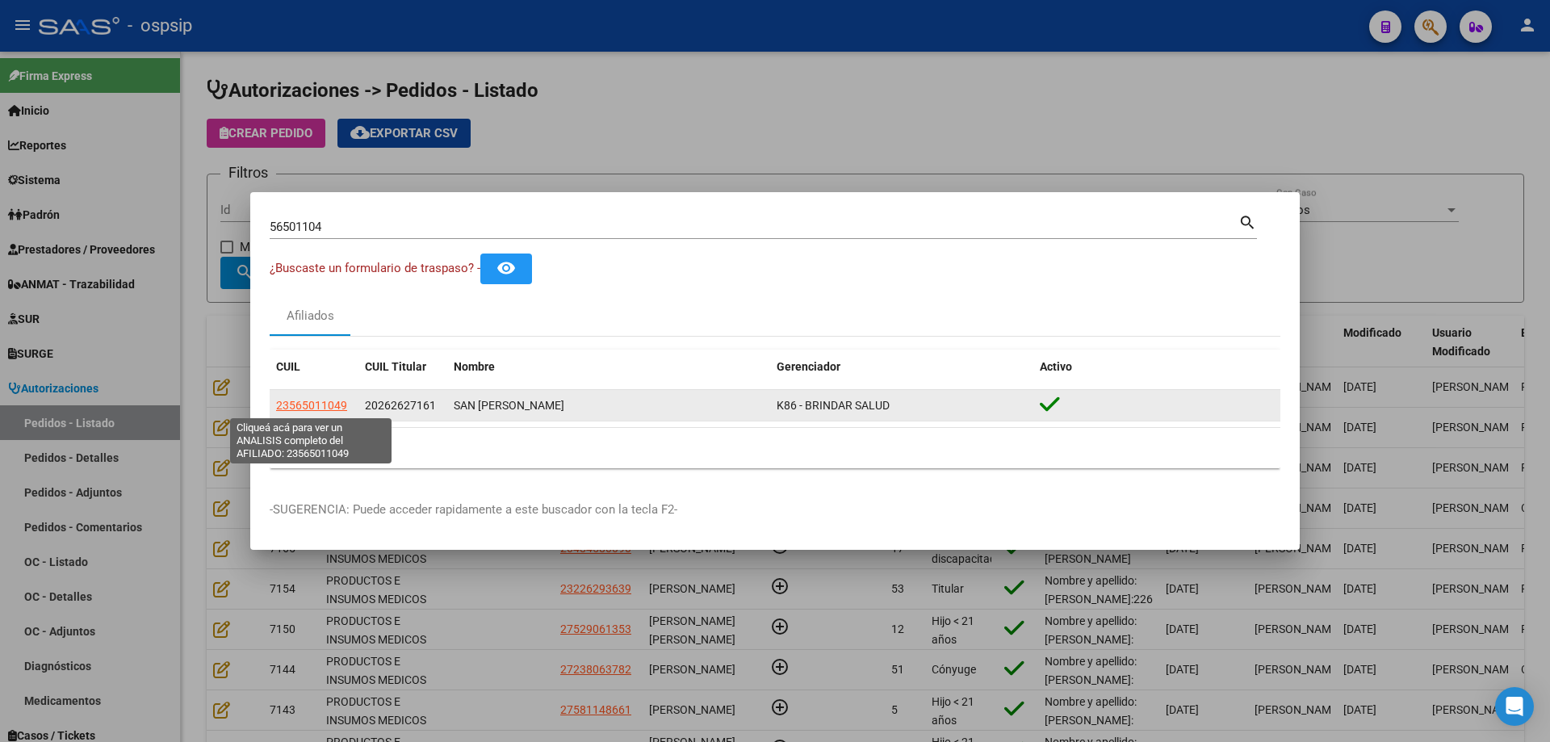
click at [310, 401] on span "23565011049" at bounding box center [311, 405] width 71 height 13
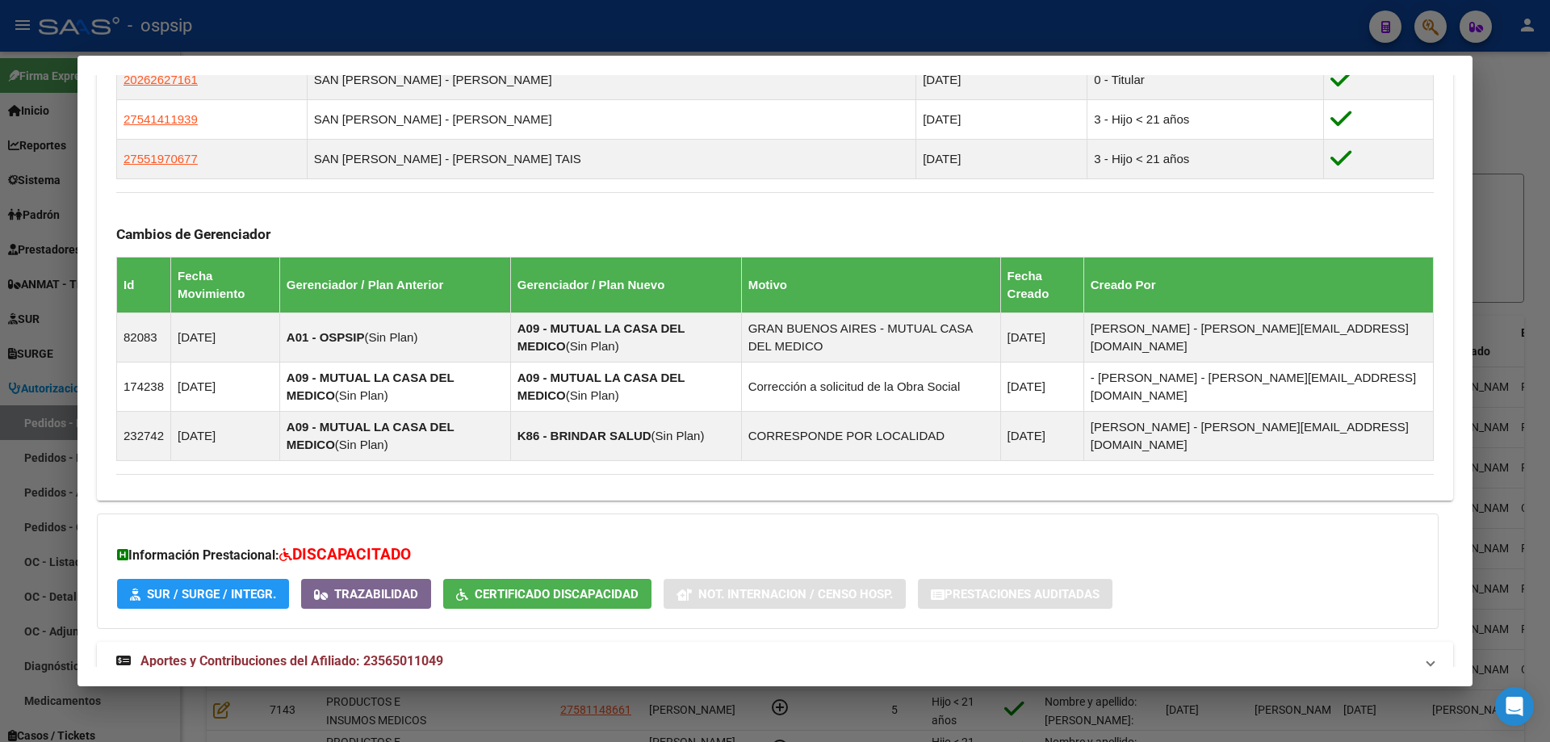
scroll to position [1045, 0]
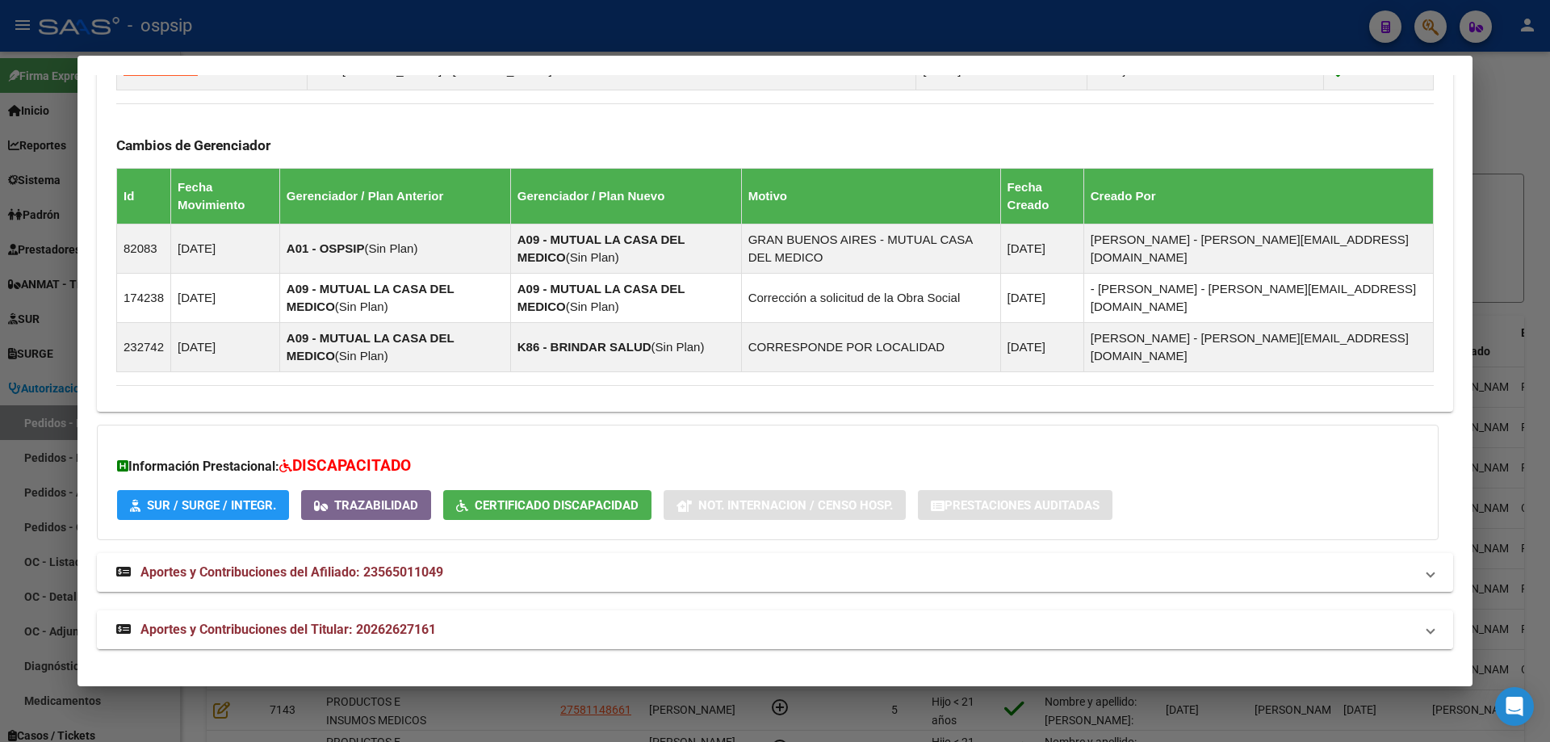
click at [290, 624] on span "Aportes y Contribuciones del Titular: 20262627161" at bounding box center [287, 629] width 295 height 15
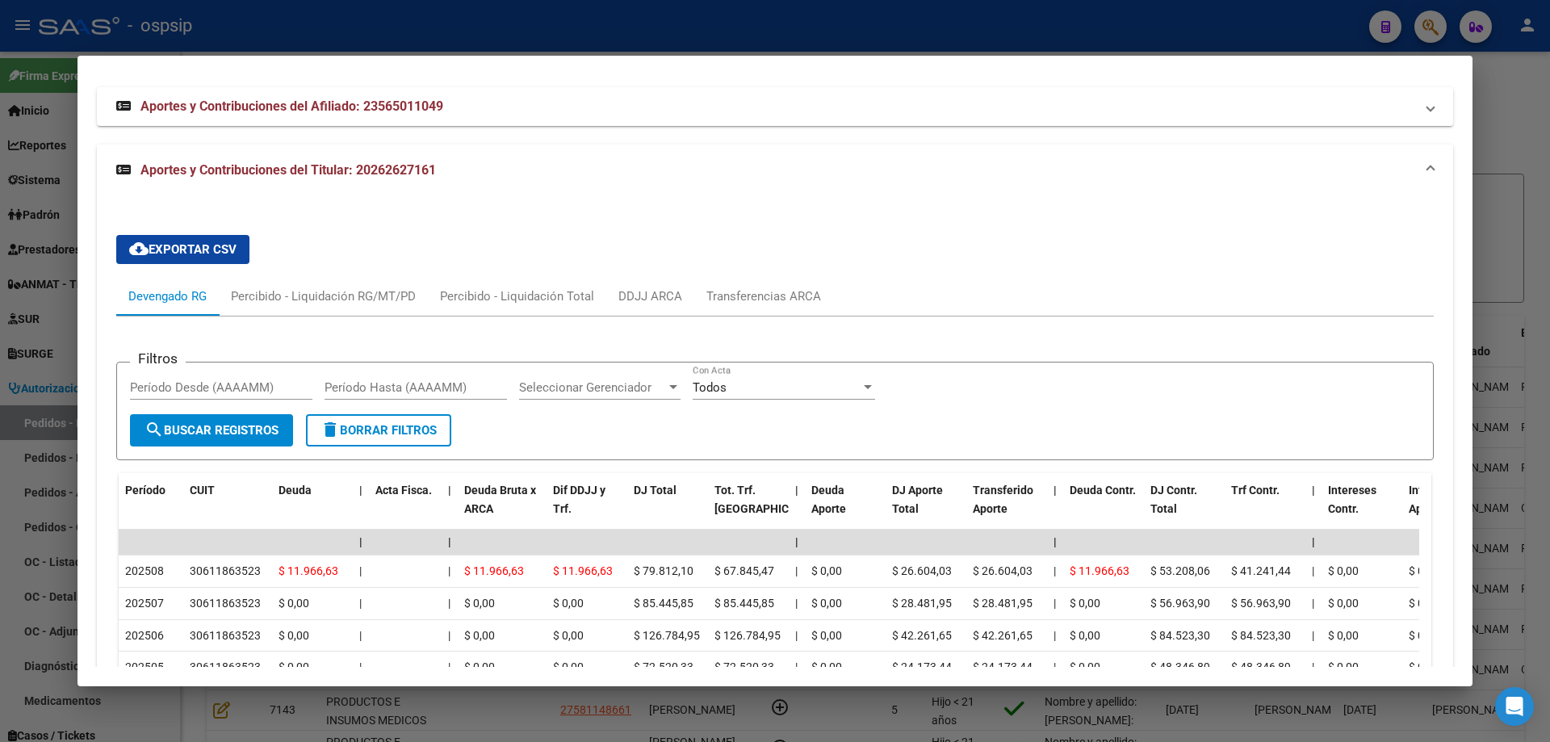
scroll to position [1612, 0]
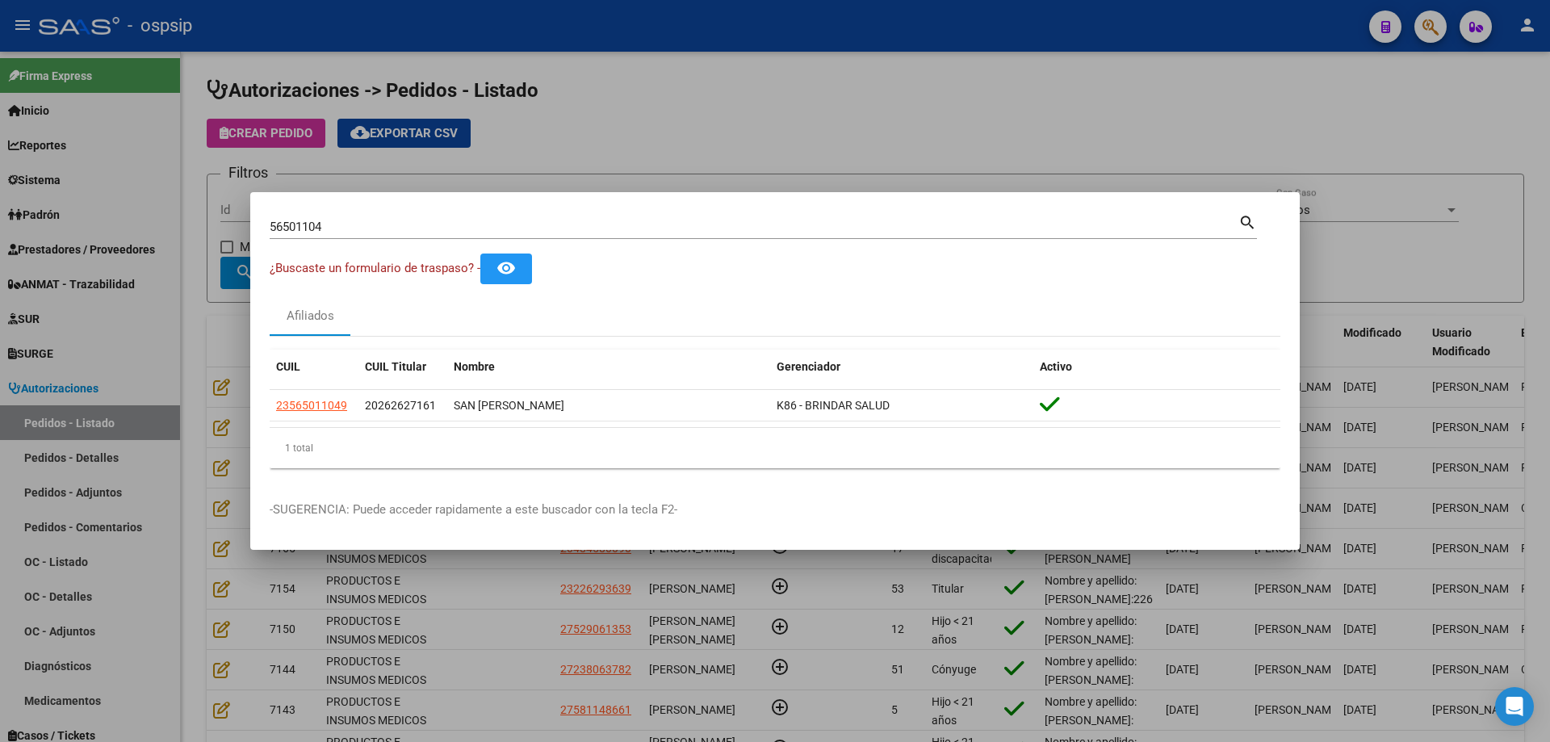
click at [215, 238] on div at bounding box center [775, 371] width 1550 height 742
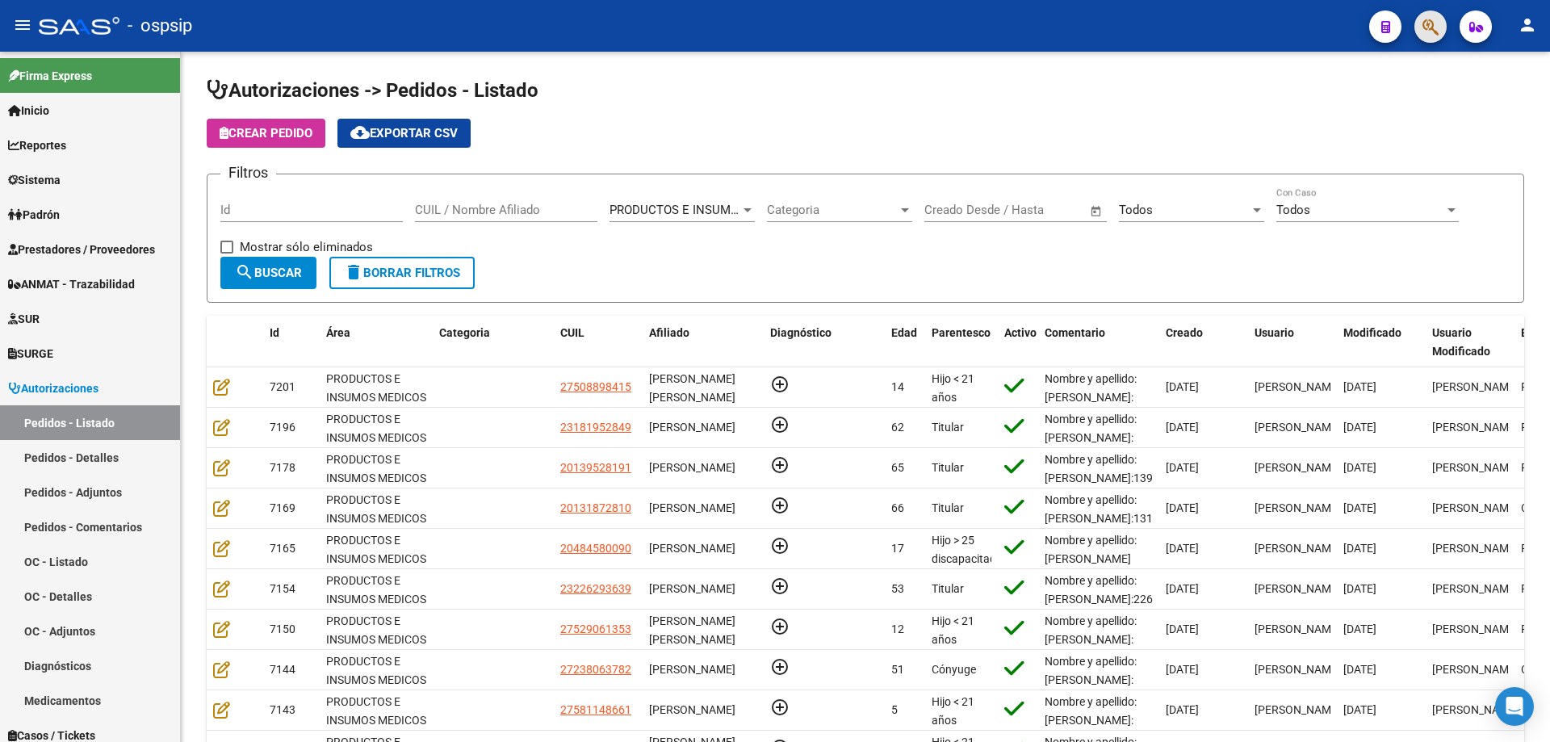
click at [1430, 41] on span "button" at bounding box center [1430, 26] width 16 height 33
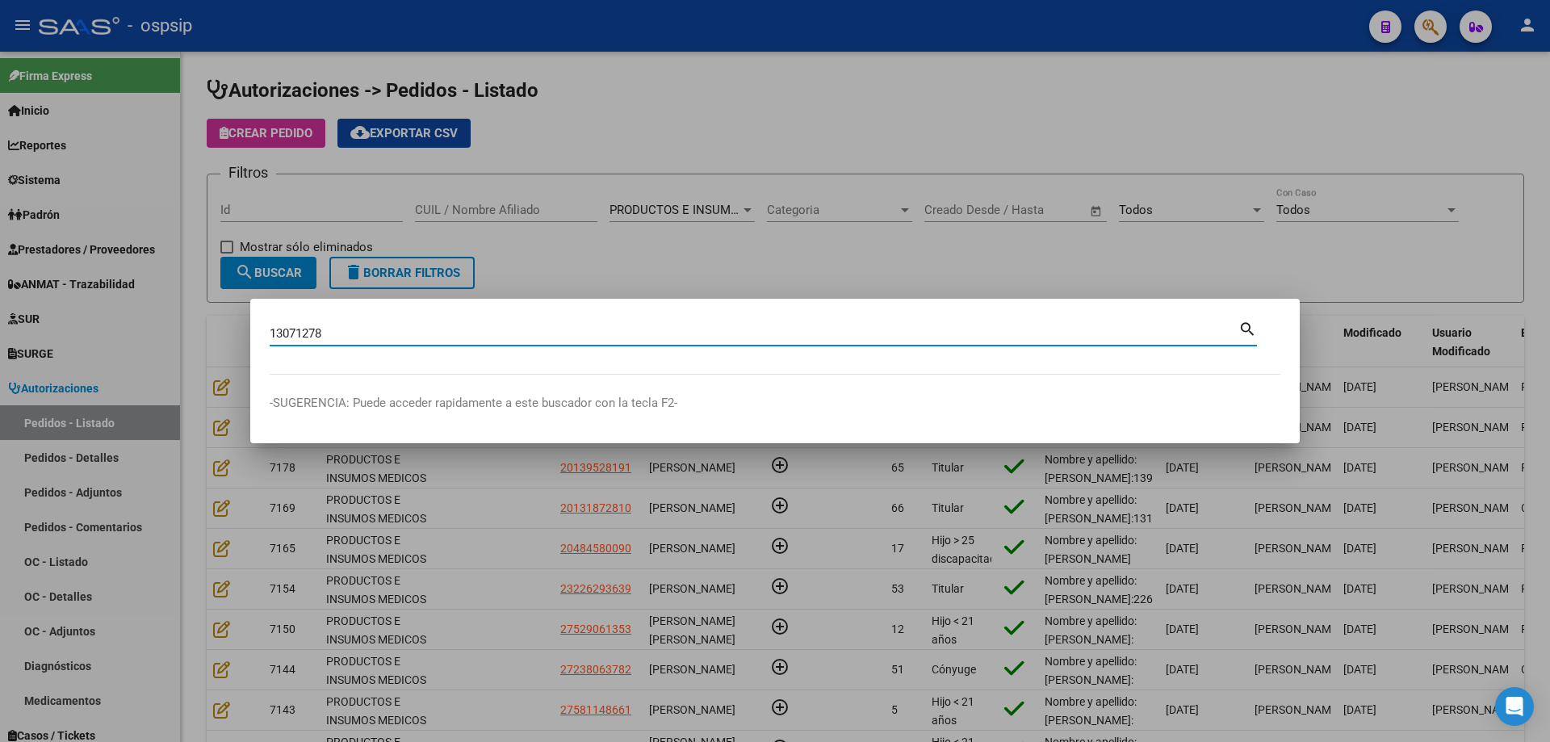
type input "13071278"
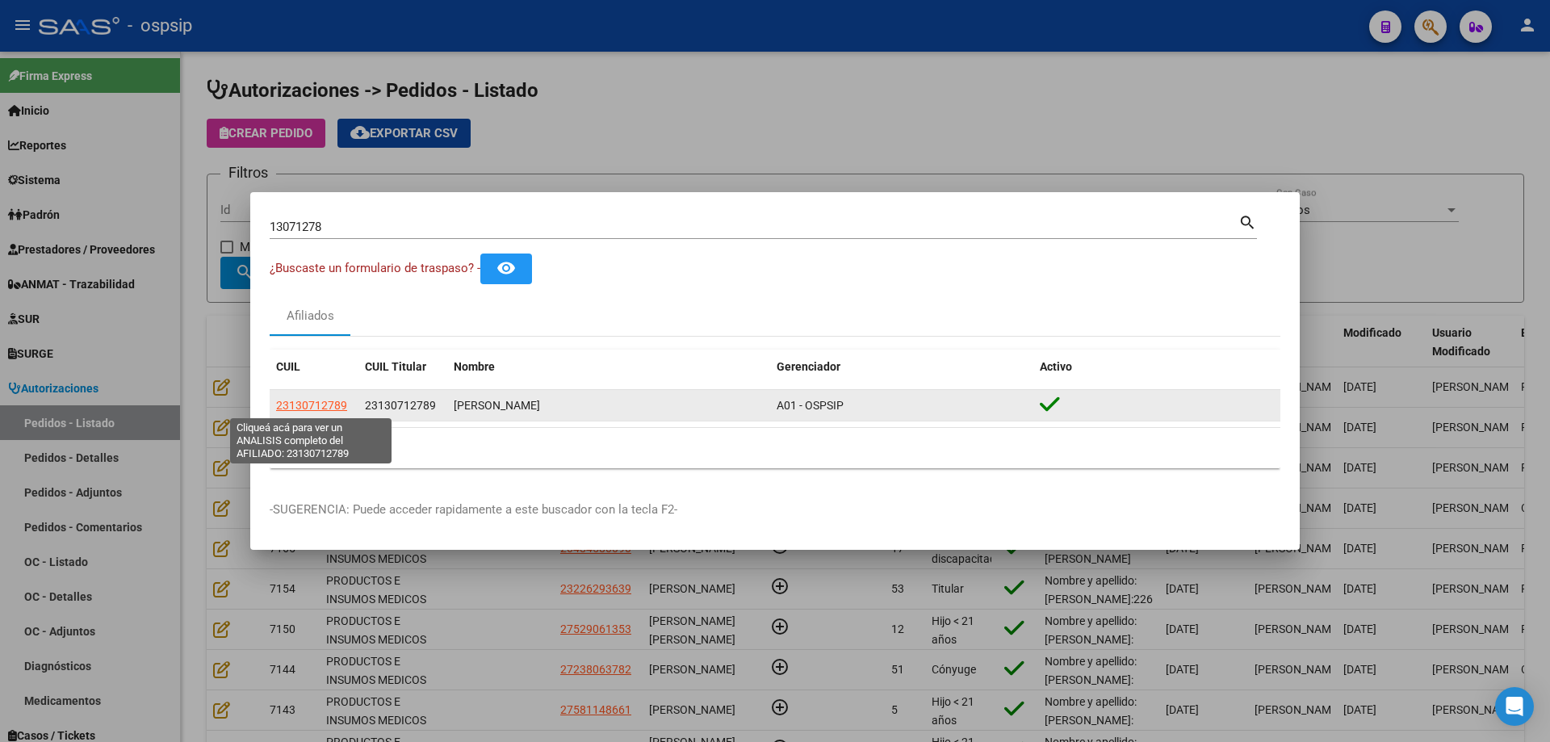
click at [341, 404] on span "23130712789" at bounding box center [311, 405] width 71 height 13
type textarea "23130712789"
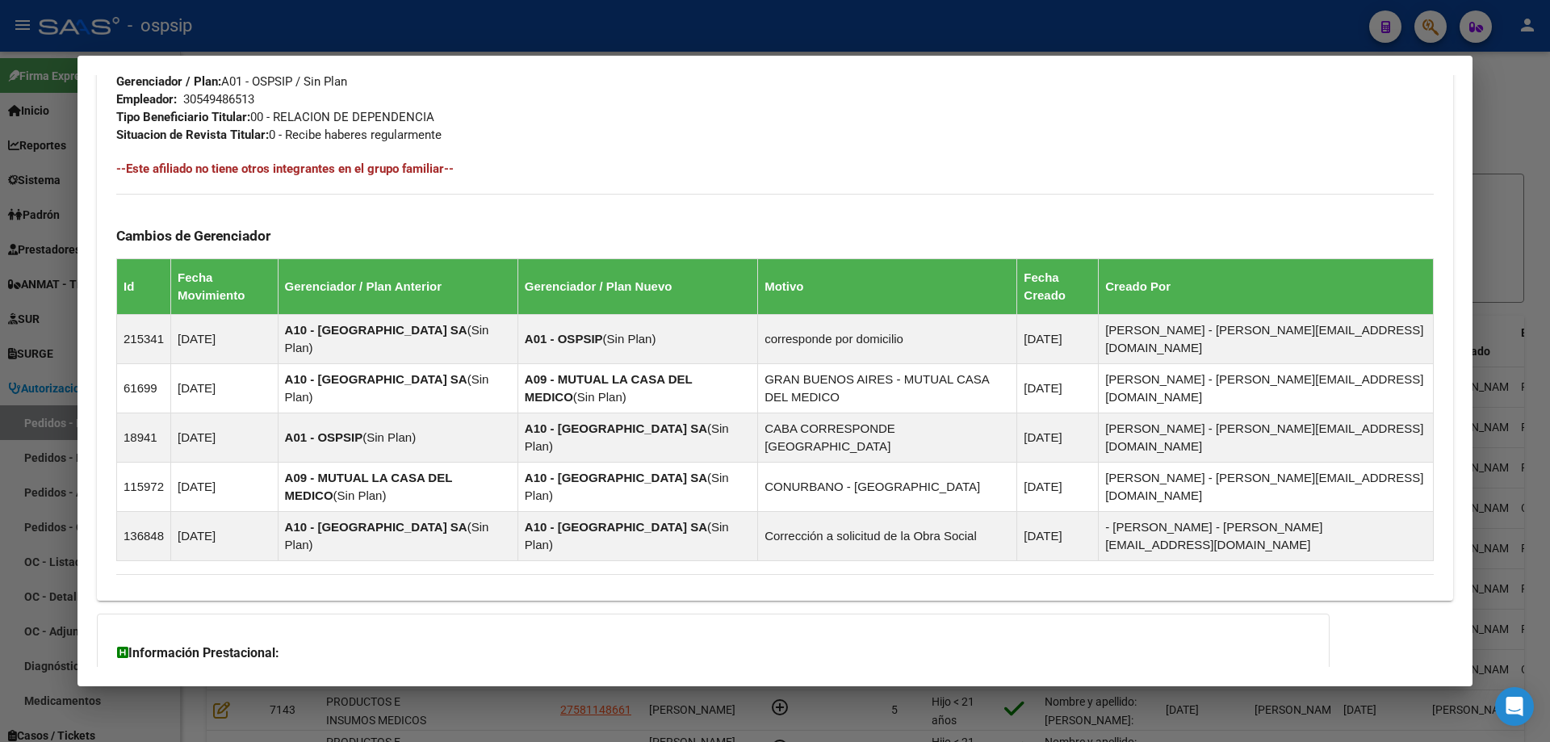
scroll to position [932, 0]
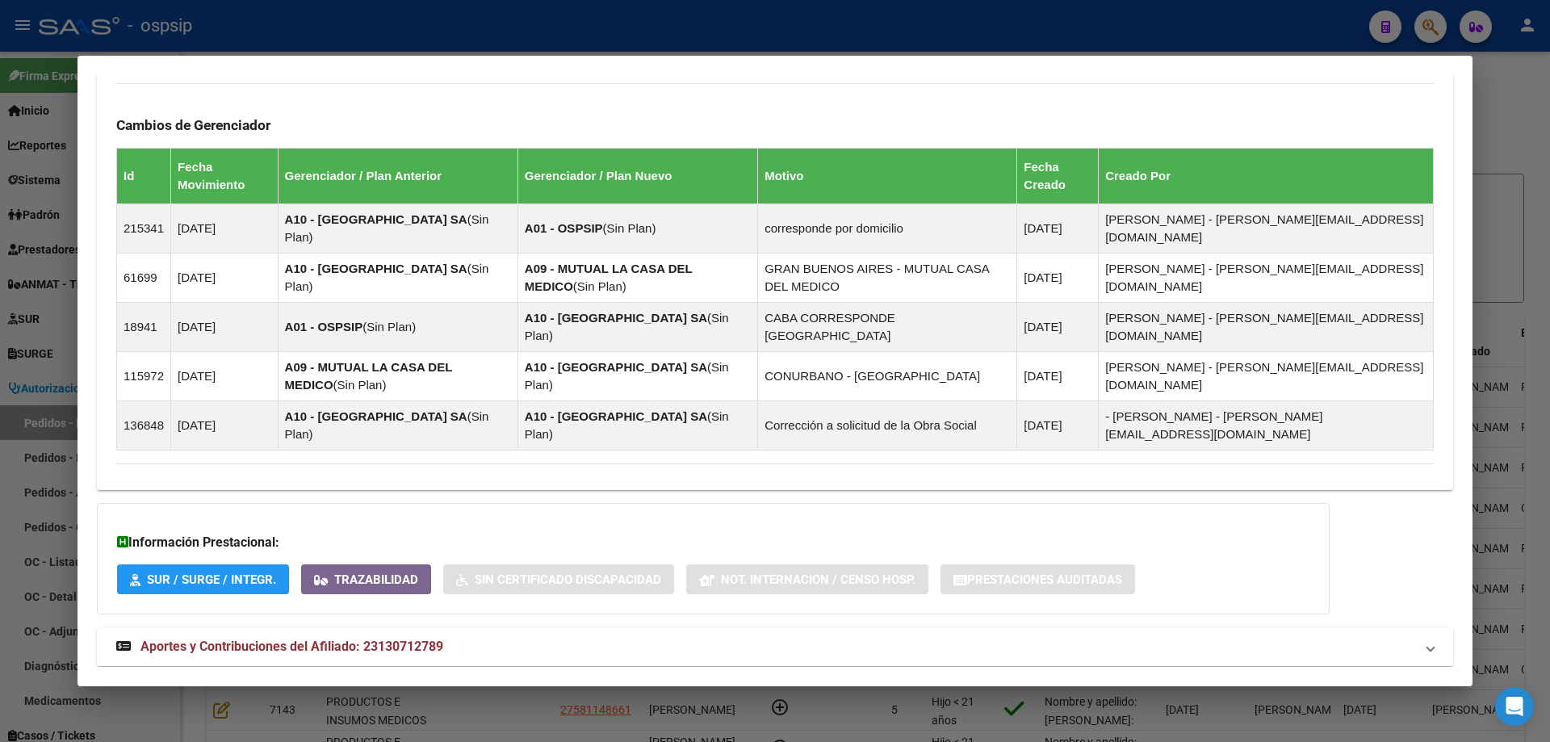
click at [326, 628] on mat-expansion-panel-header "Aportes y Contribuciones del Afiliado: 23130712789" at bounding box center [775, 646] width 1356 height 39
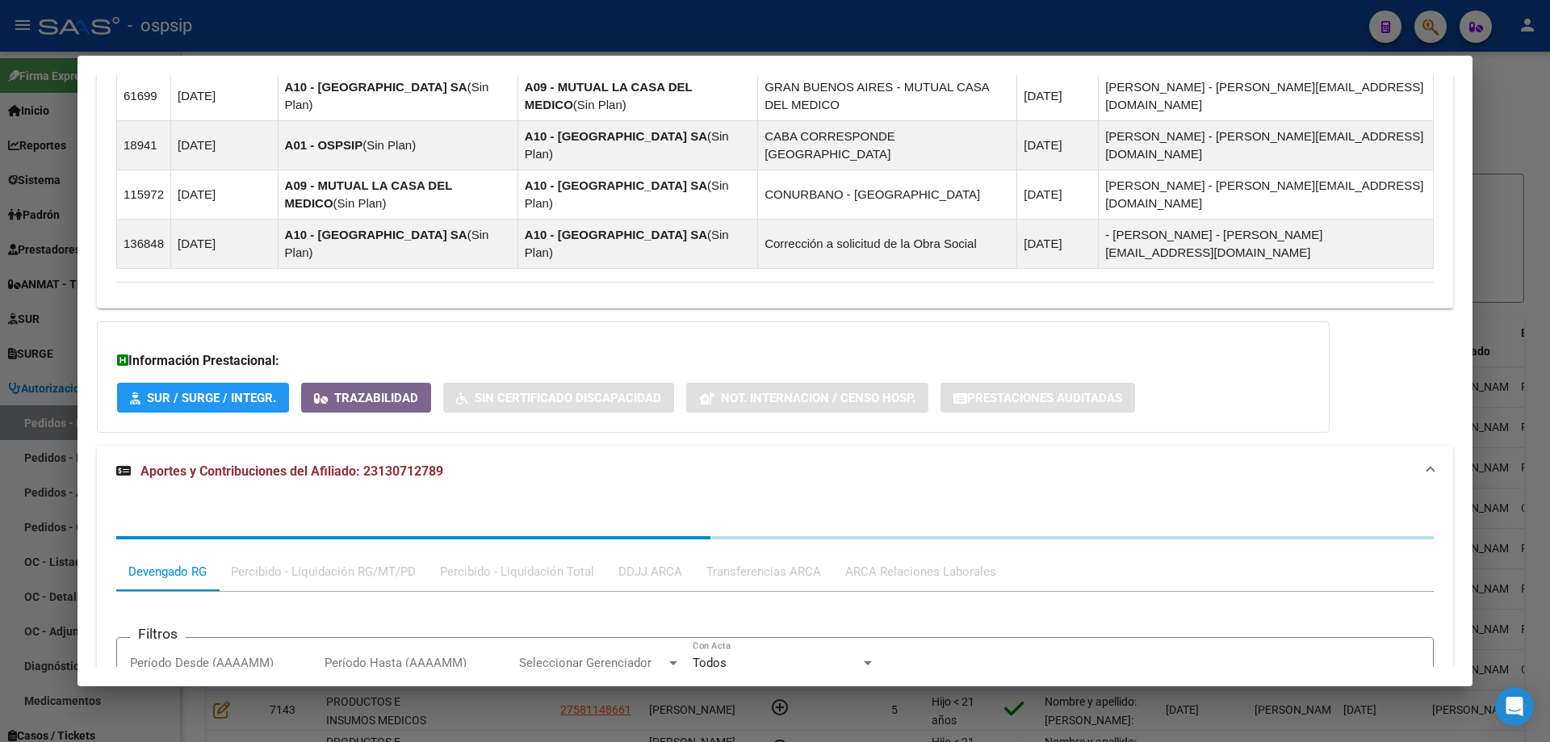
scroll to position [1338, 0]
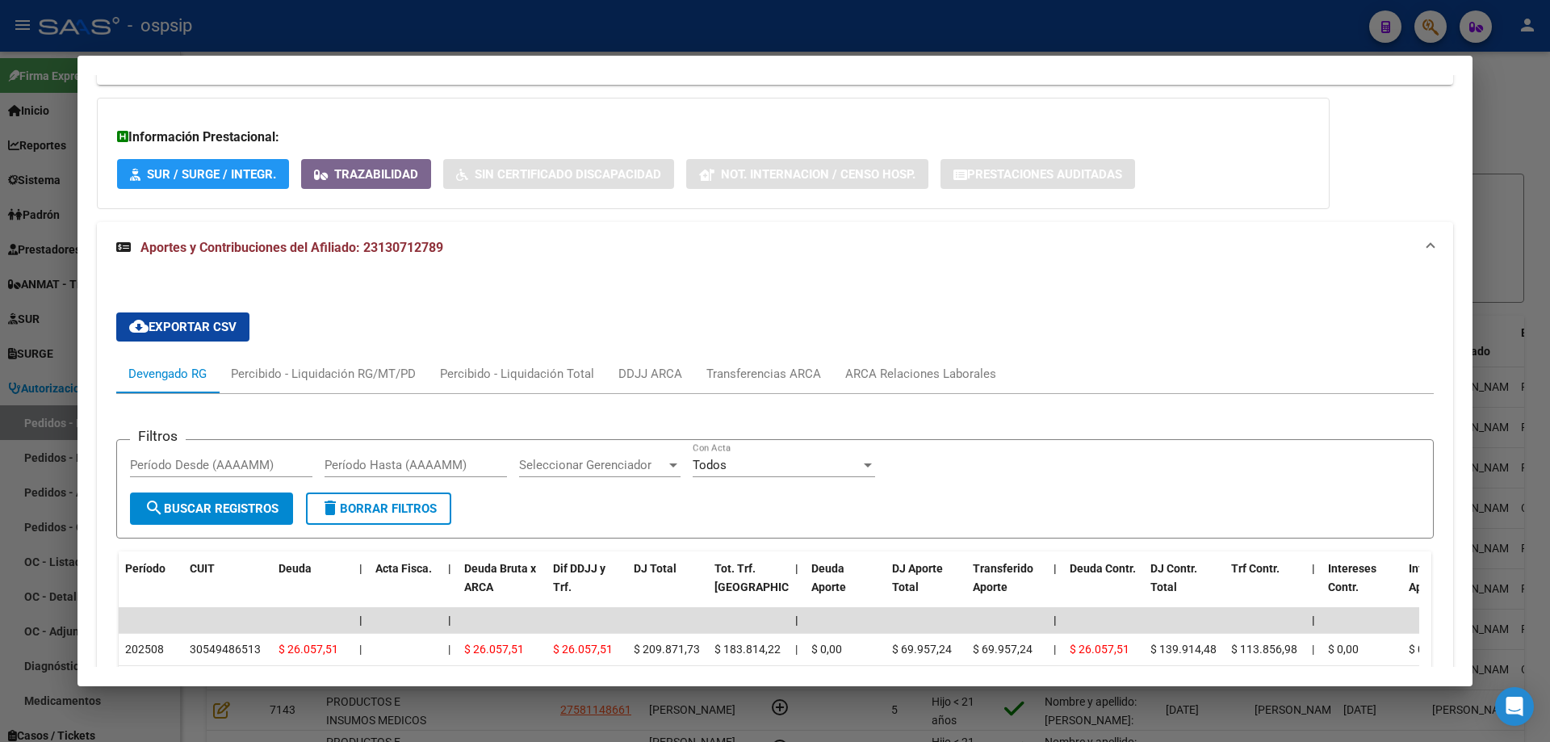
click at [40, 333] on div at bounding box center [775, 371] width 1550 height 742
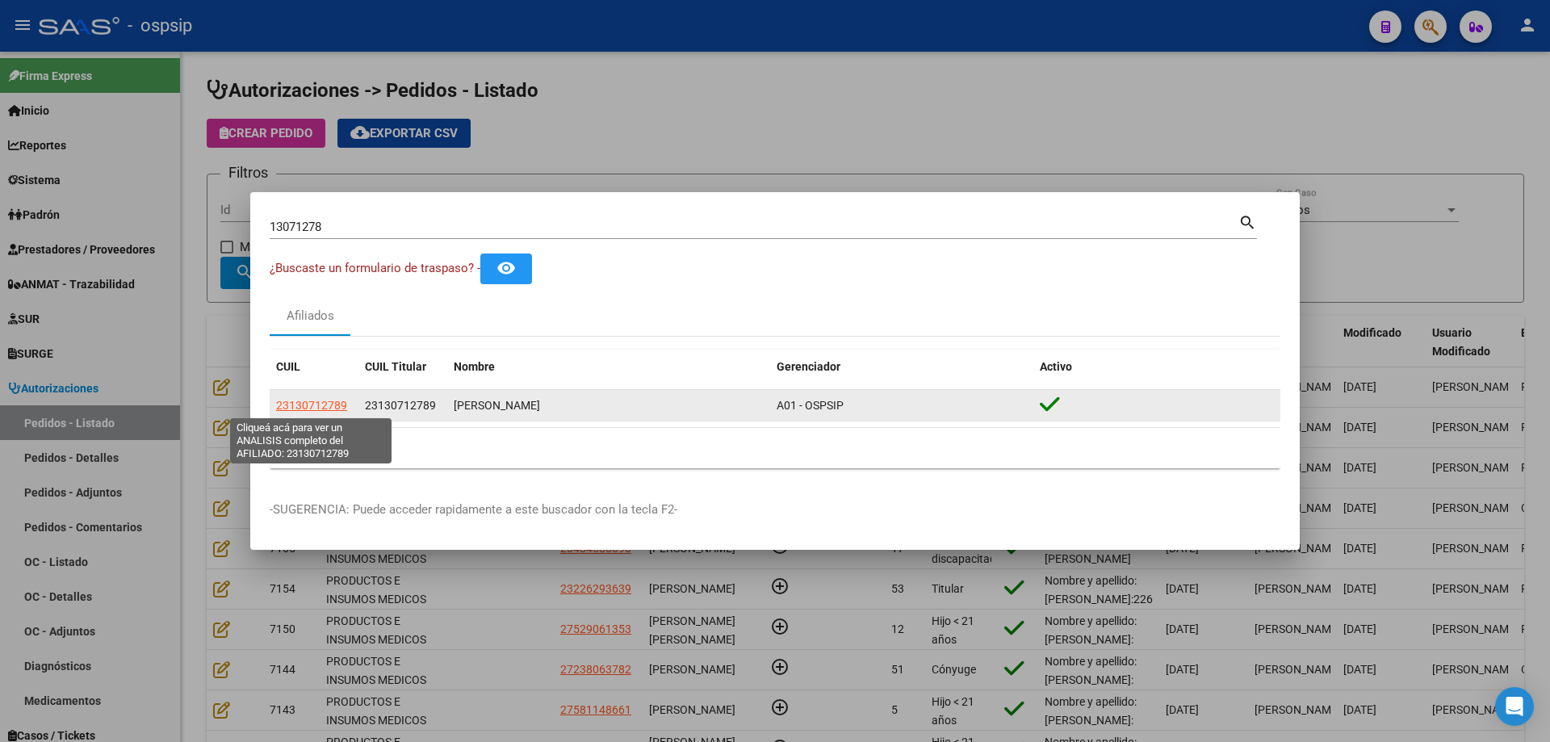
click at [330, 402] on span "23130712789" at bounding box center [311, 405] width 71 height 13
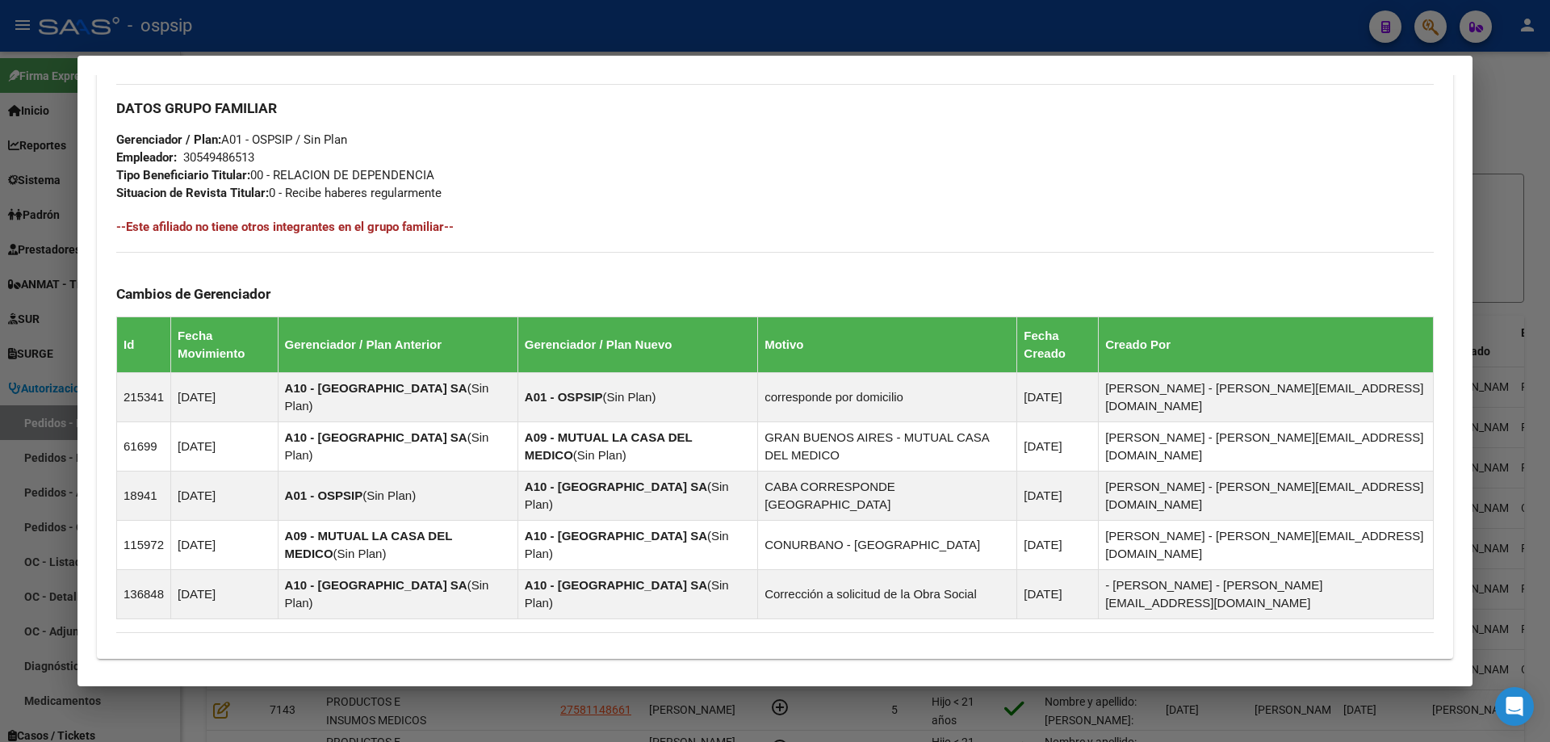
scroll to position [932, 0]
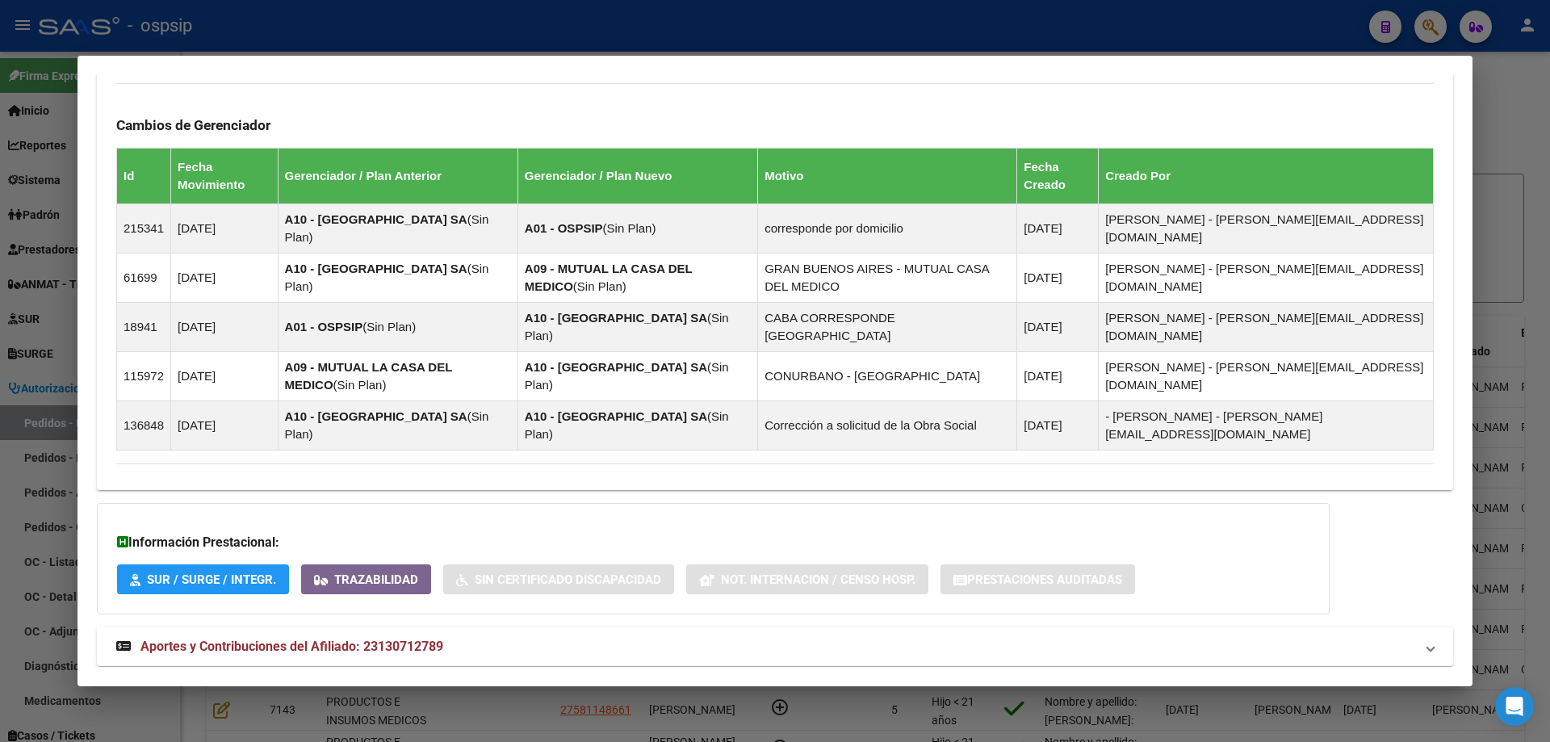
click at [263, 627] on mat-expansion-panel-header "Aportes y Contribuciones del Afiliado: 23130712789" at bounding box center [775, 646] width 1356 height 39
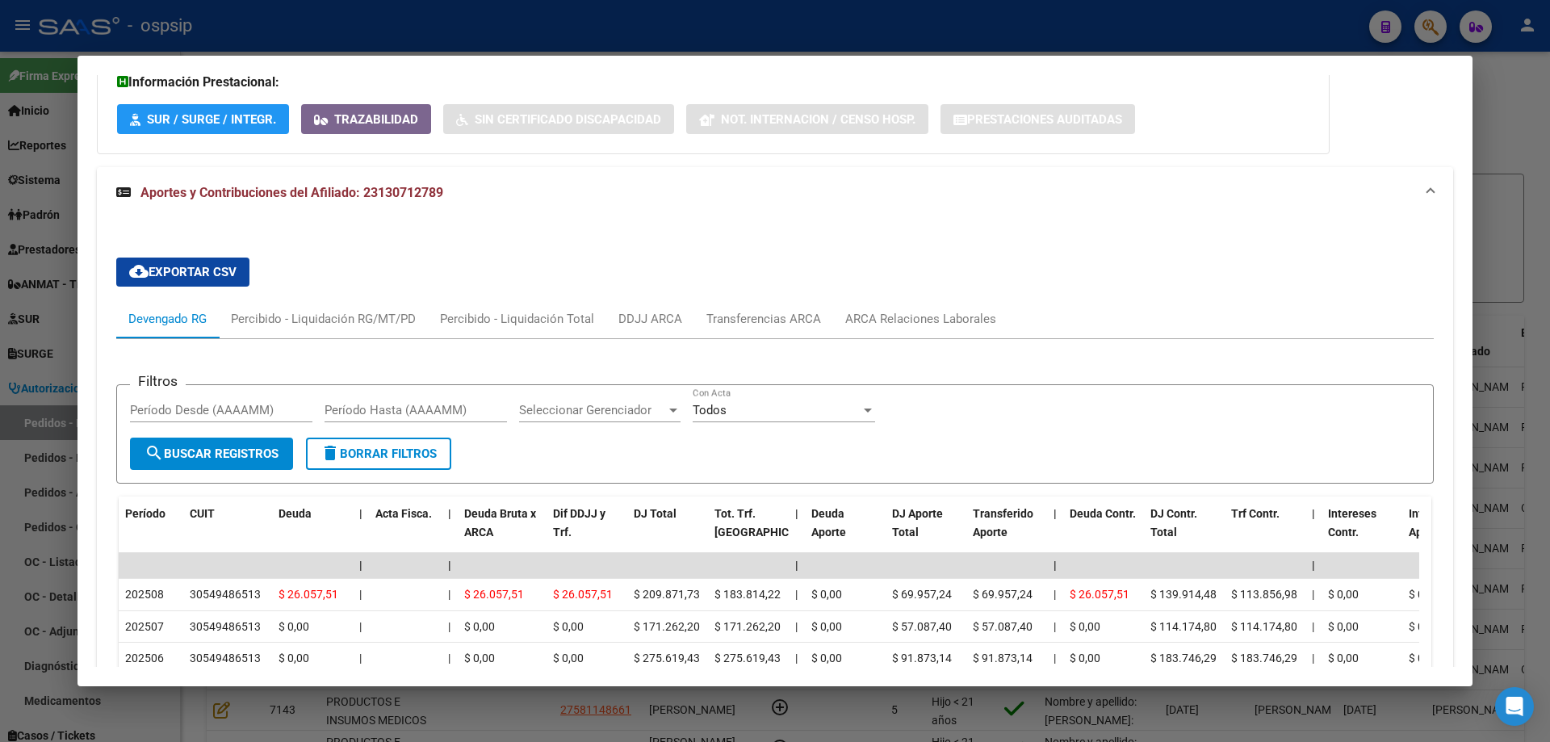
scroll to position [1417, 0]
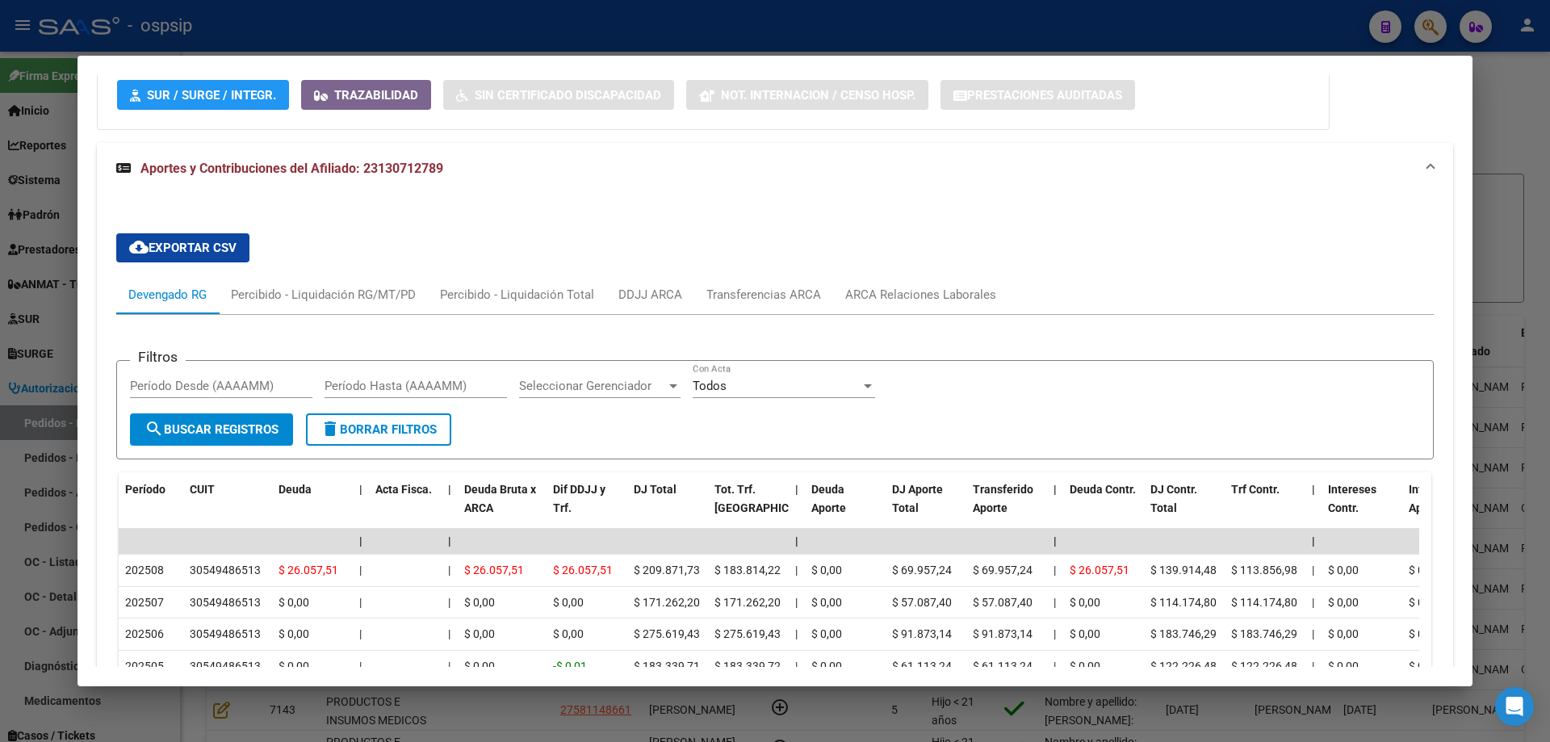
click at [85, 388] on mat-dialog-content "Análisis Afiliado - CUIL: 23130712789 DATOS [PERSON_NAME]: [PERSON_NAME] | ACTI…" at bounding box center [775, 371] width 1395 height 592
click at [66, 389] on div at bounding box center [775, 371] width 1550 height 742
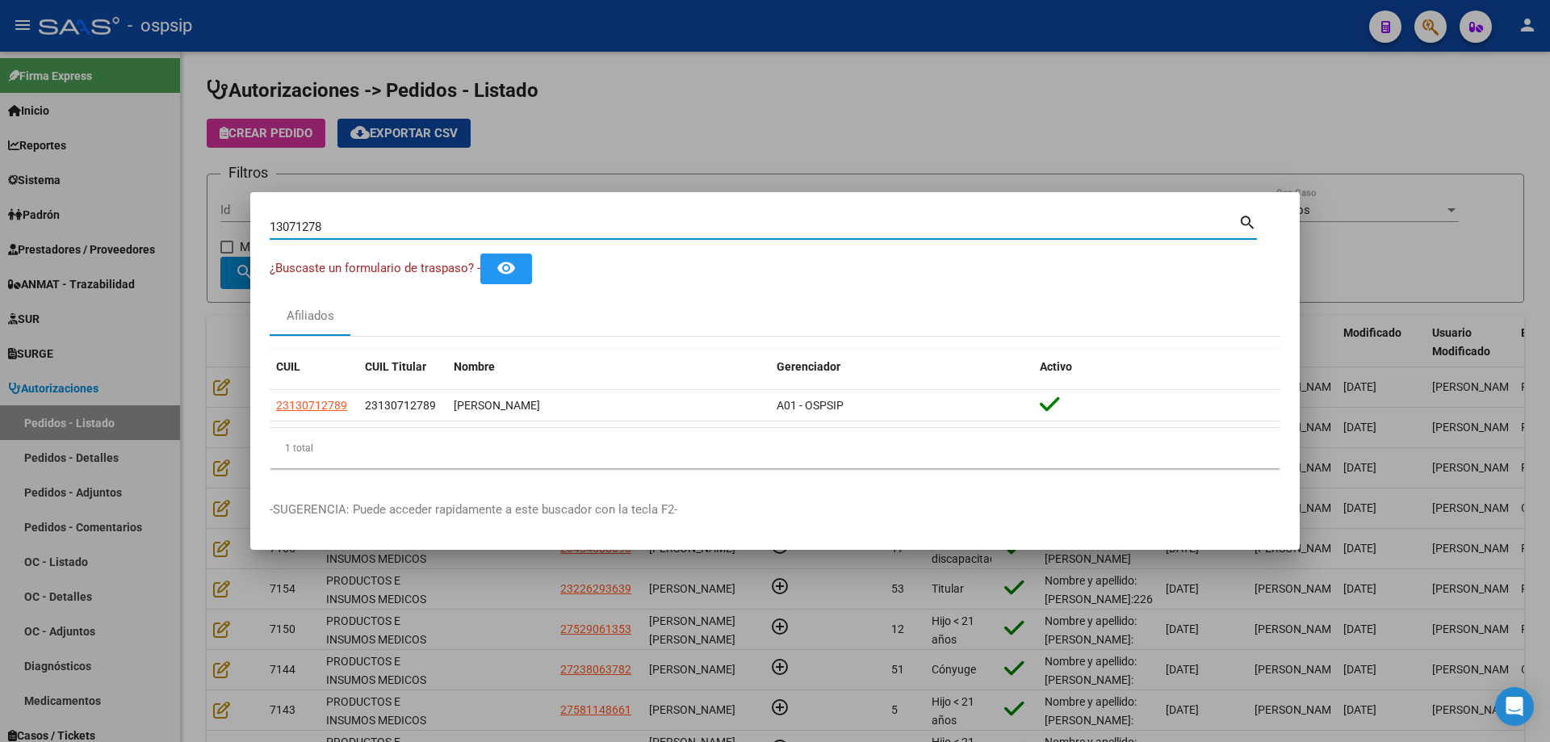
click at [284, 225] on input "13071278" at bounding box center [754, 227] width 969 height 15
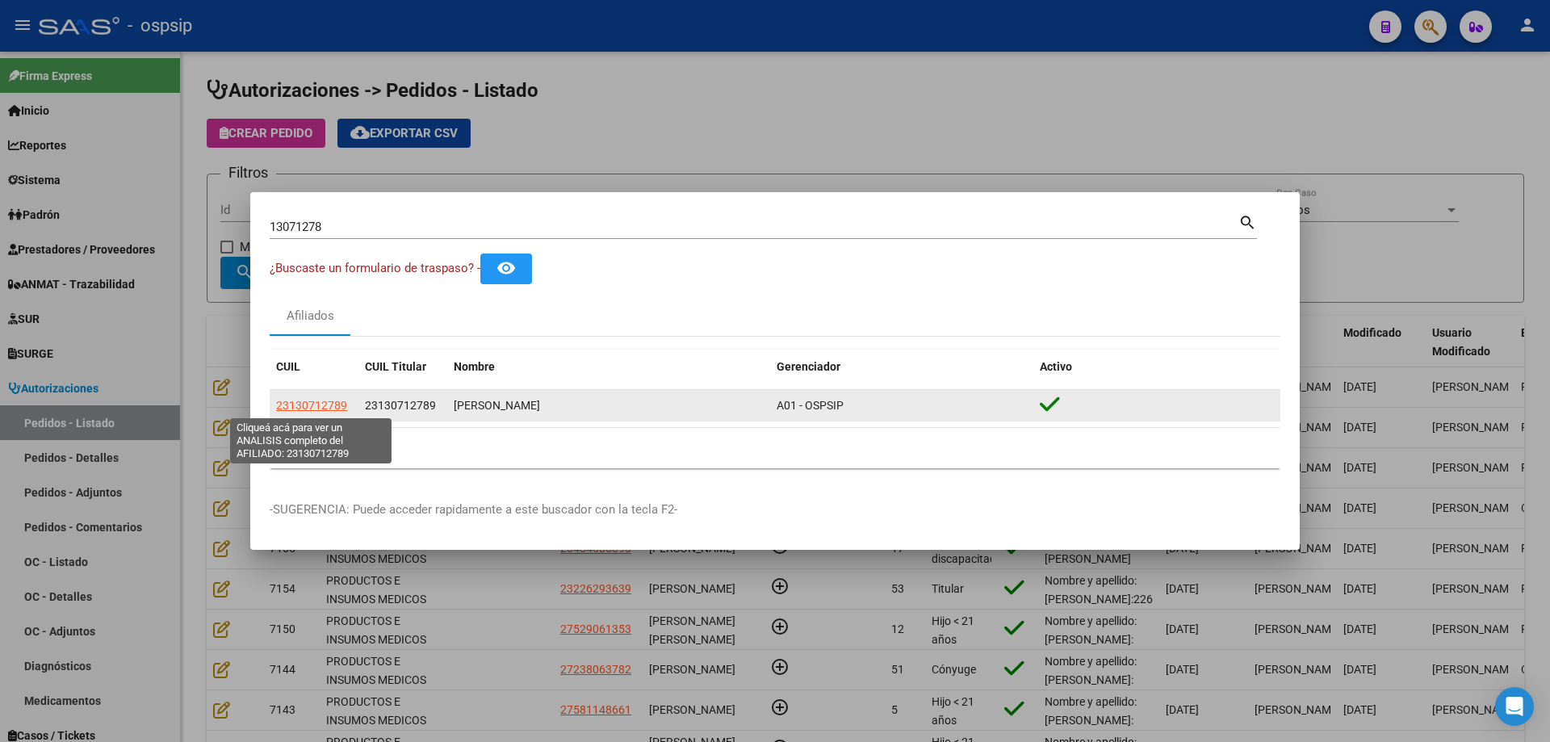
drag, startPoint x: 351, startPoint y: 404, endPoint x: 276, endPoint y: 407, distance: 75.1
click at [276, 407] on div "23130712789" at bounding box center [314, 405] width 76 height 19
copy span "23130712789"
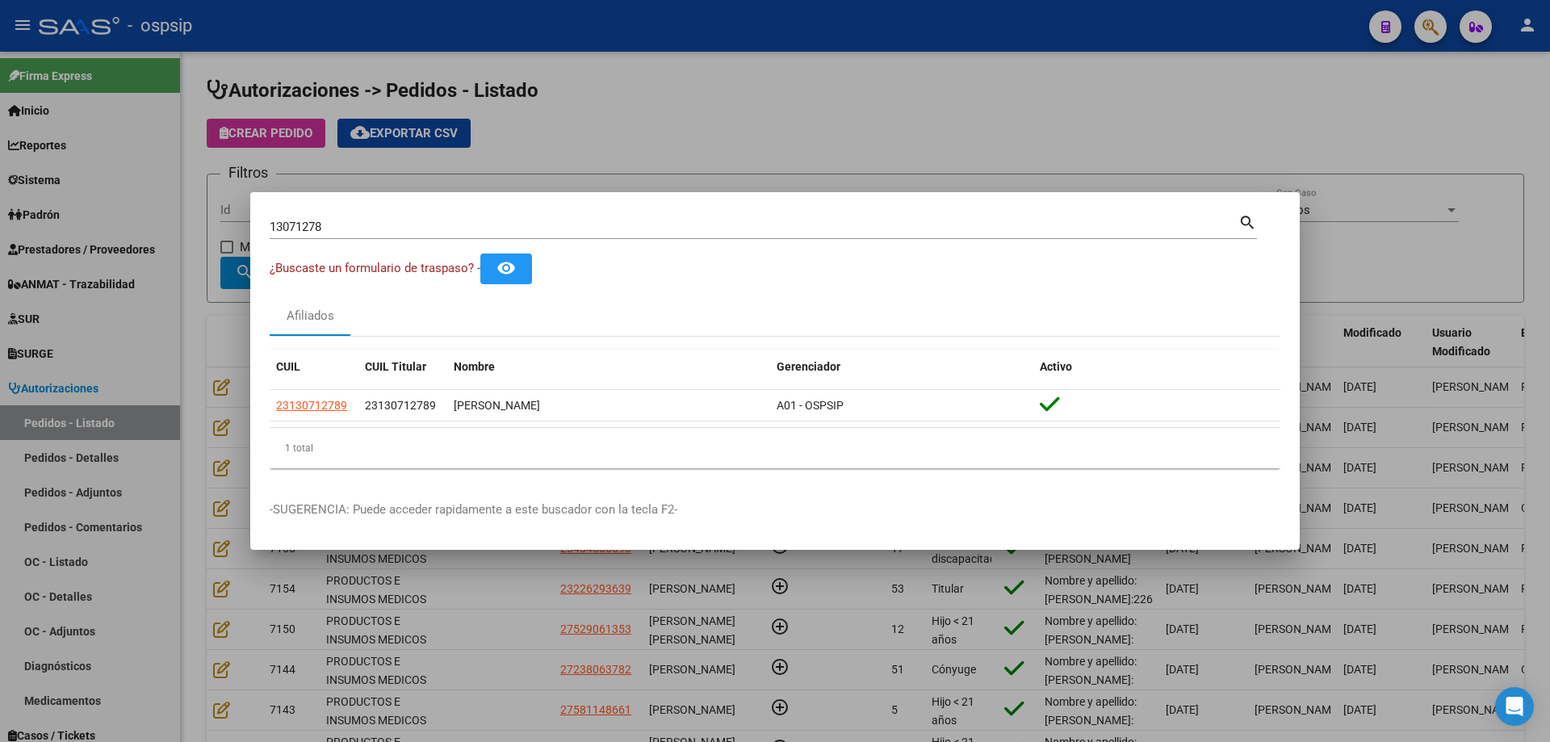
click at [227, 378] on div at bounding box center [775, 371] width 1550 height 742
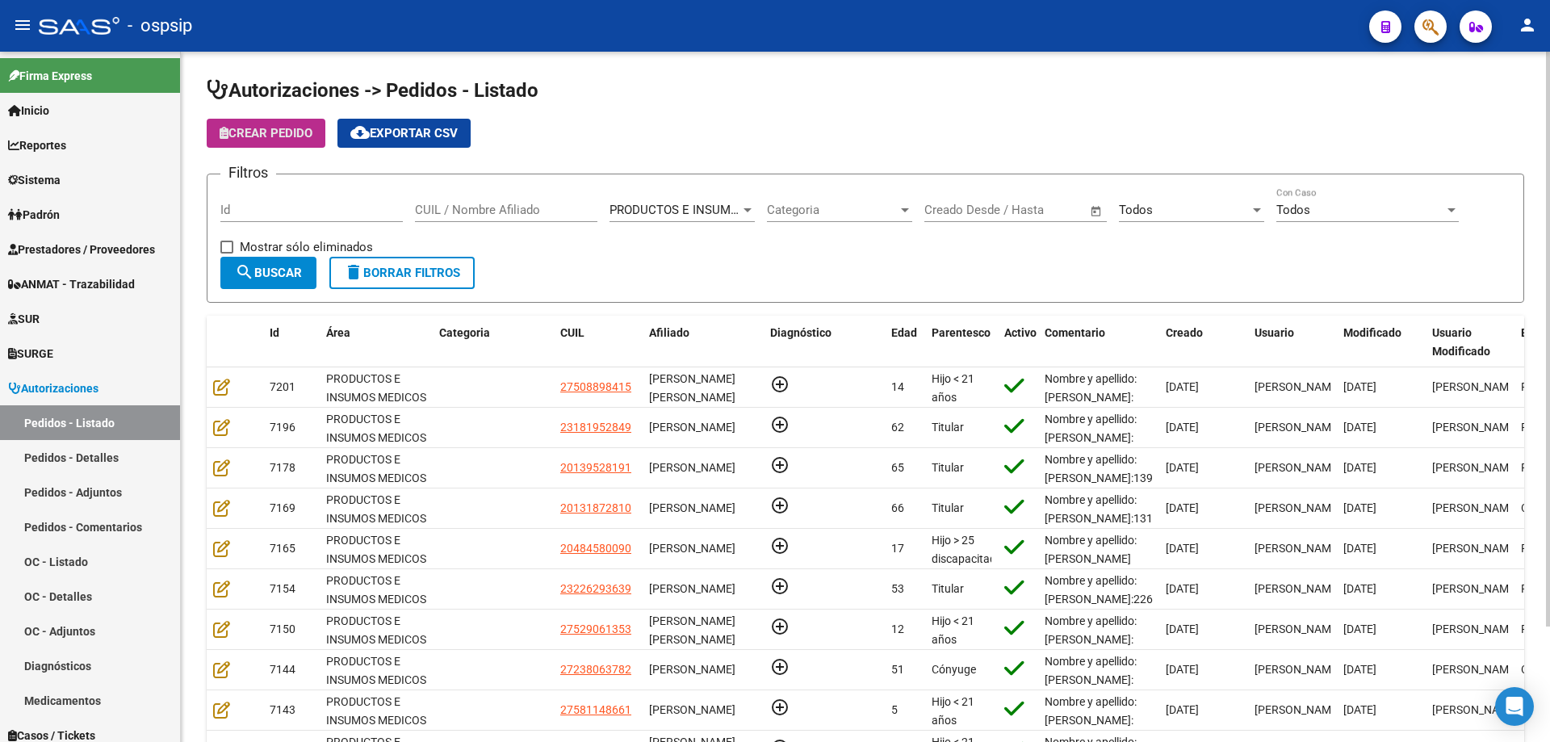
click at [295, 135] on span "Crear Pedido" at bounding box center [266, 133] width 93 height 15
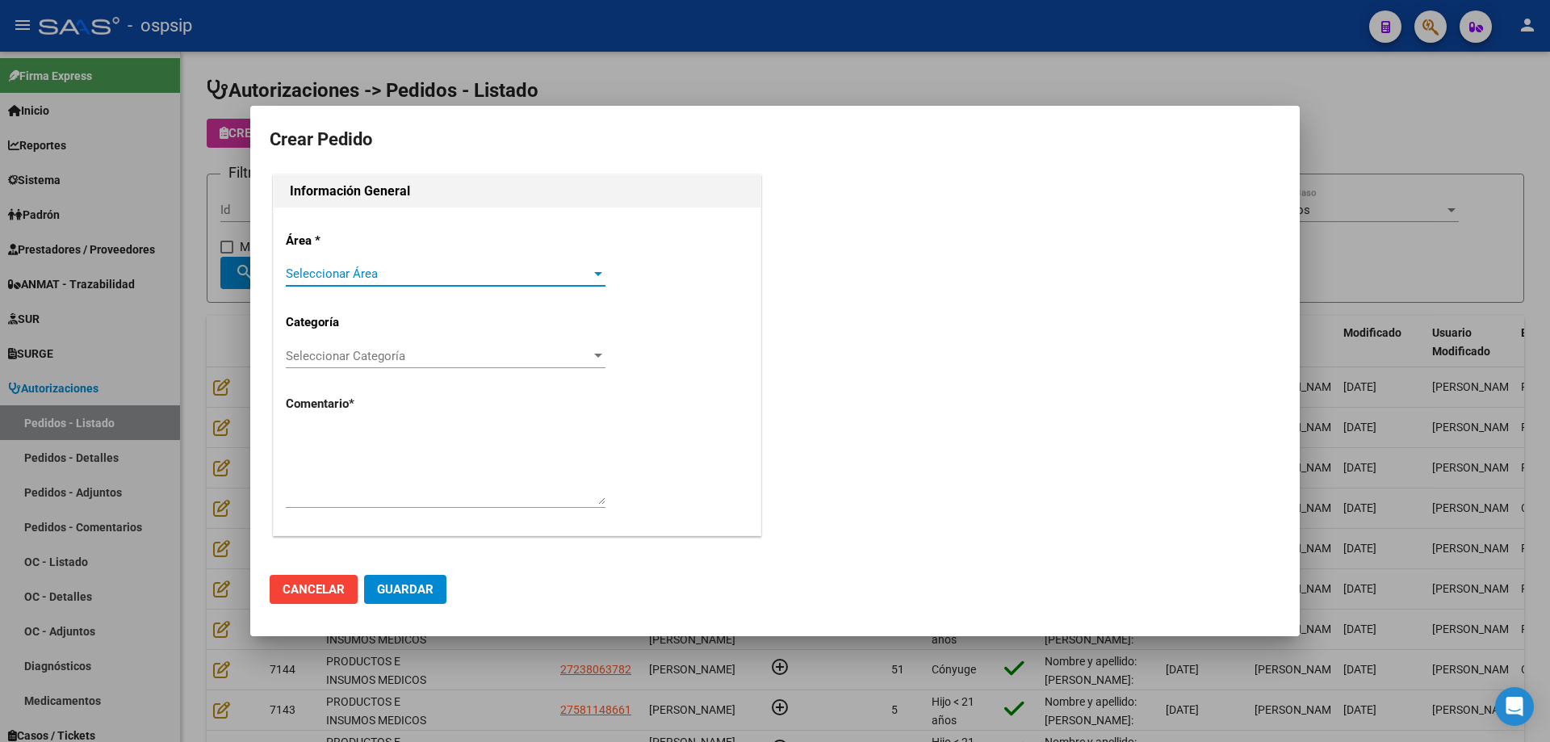
click at [365, 273] on span "Seleccionar Área" at bounding box center [438, 273] width 305 height 15
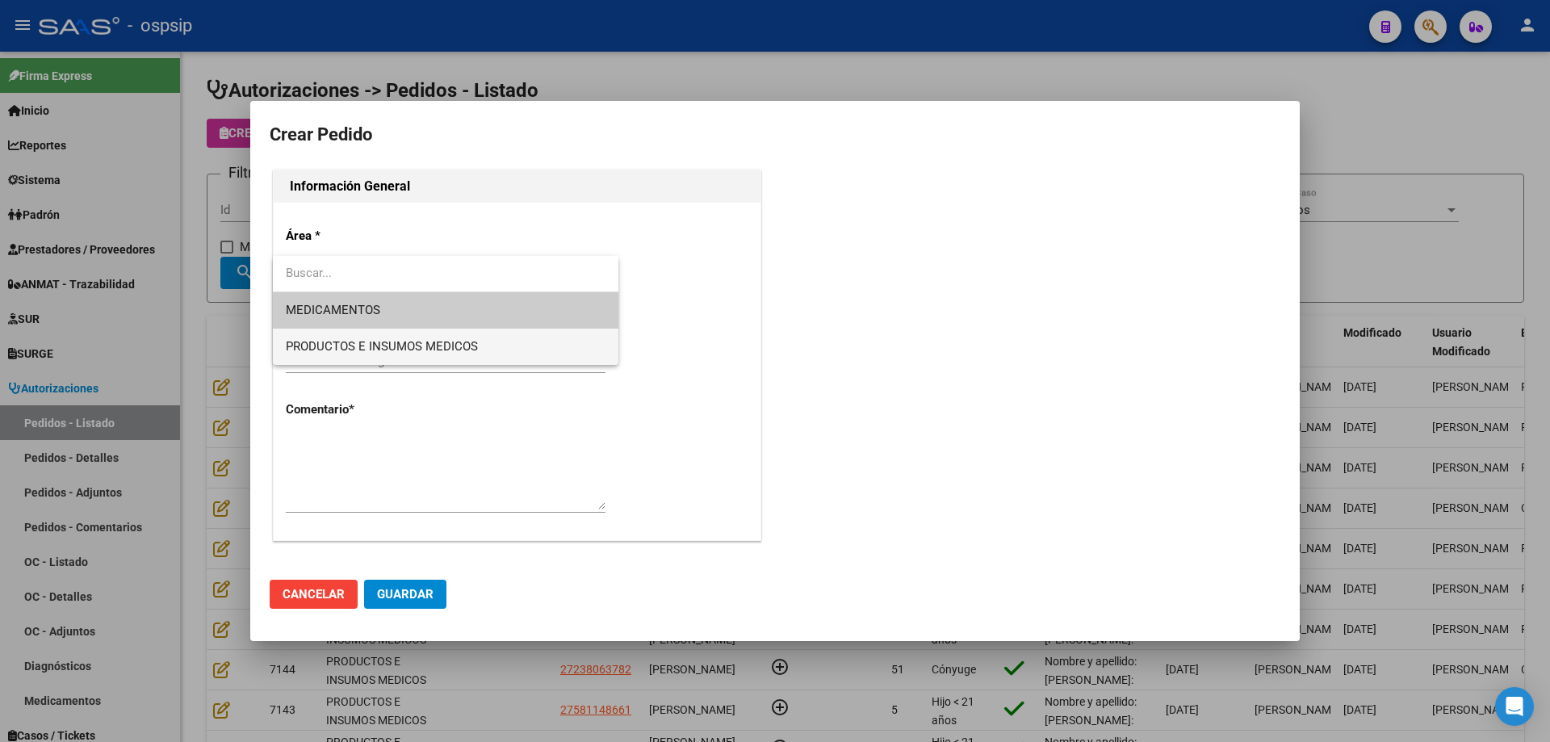
click at [366, 331] on span "PRODUCTOS E INSUMOS MEDICOS" at bounding box center [446, 347] width 320 height 36
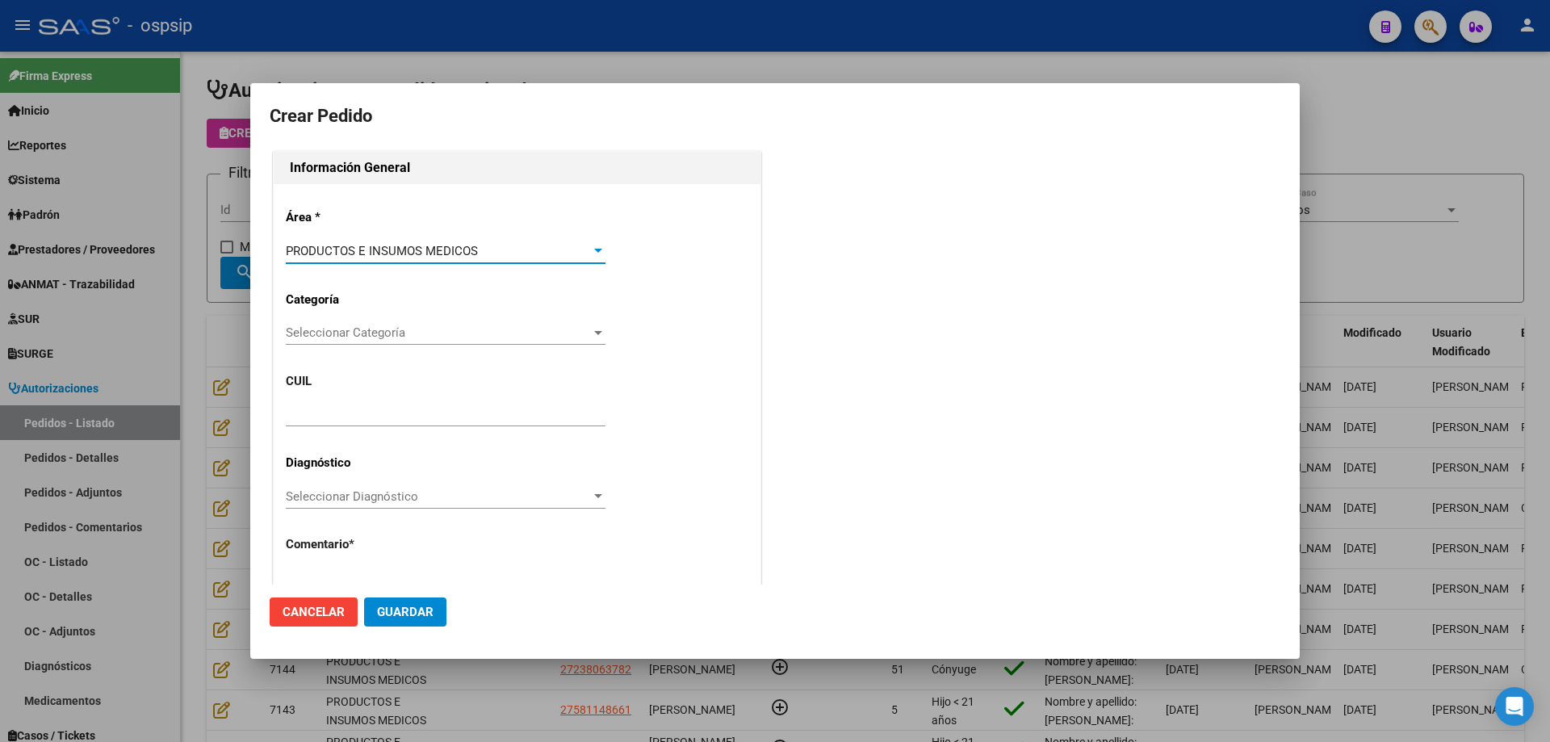
click at [365, 318] on div "Área * PRODUCTOS E INSUMOS MEDICOS Seleccionar Área Categoría Seleccionar Categ…" at bounding box center [517, 429] width 487 height 491
click at [364, 327] on span "Seleccionar Categoría" at bounding box center [438, 332] width 305 height 15
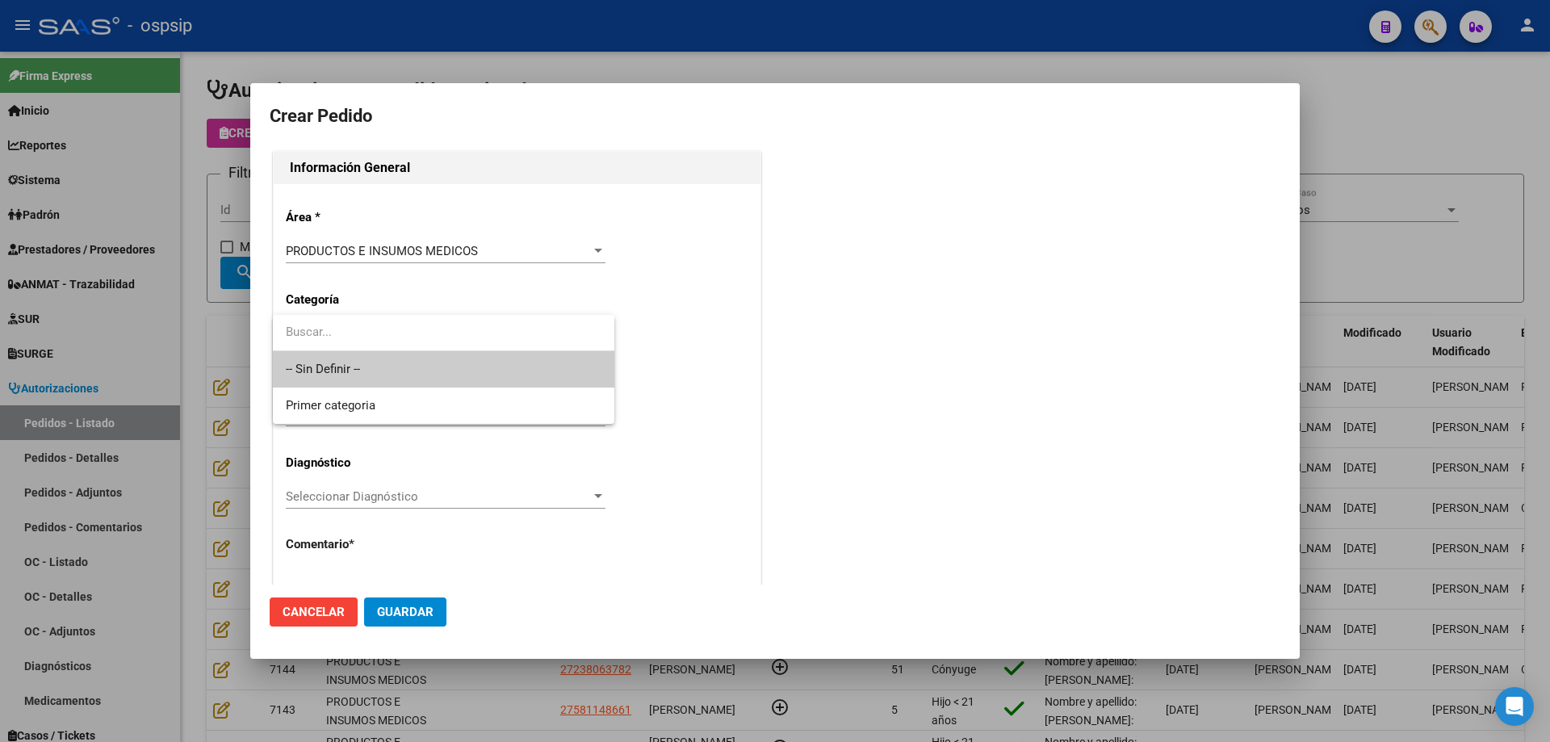
click at [341, 376] on span "-- Sin Definir --" at bounding box center [444, 369] width 316 height 36
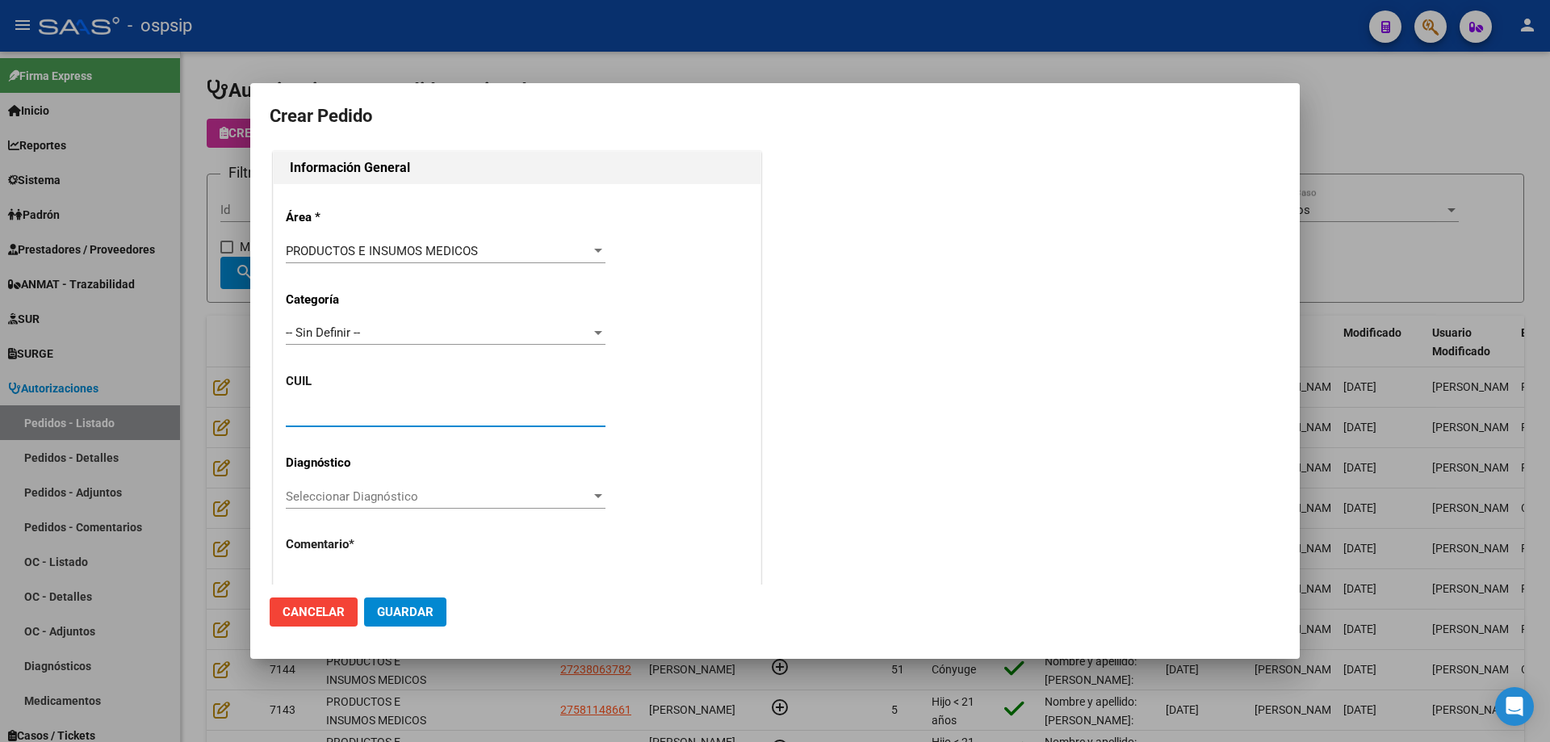
paste input "23-13071278-9"
type input "23-13071278-9"
type input "[PERSON_NAME]"
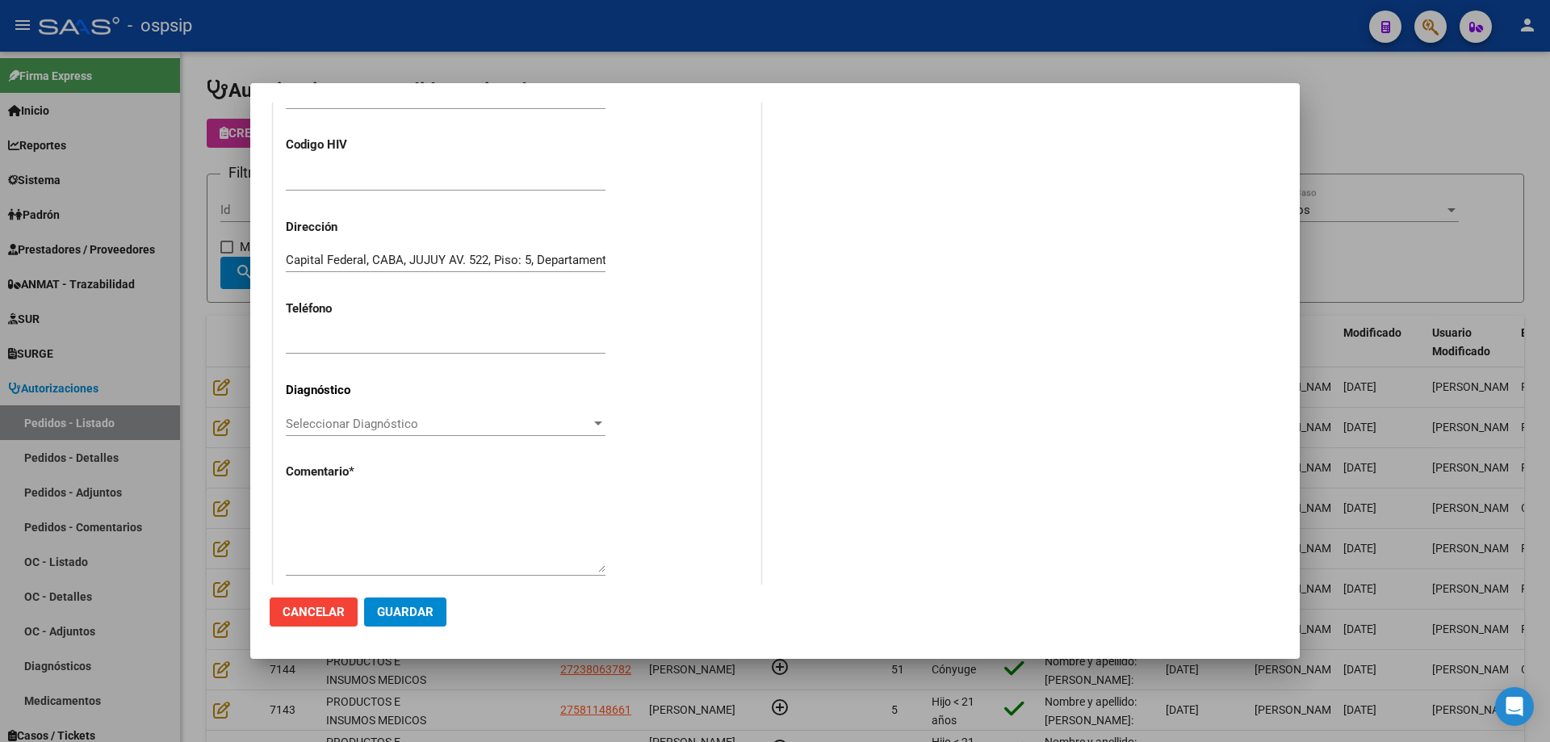
scroll to position [404, 0]
type input "[GEOGRAPHIC_DATA], [GEOGRAPHIC_DATA], [GEOGRAPHIC_DATA] AV. 522, Piso: 5"
type input "23-13071278-9"
click at [410, 521] on textarea at bounding box center [446, 530] width 320 height 76
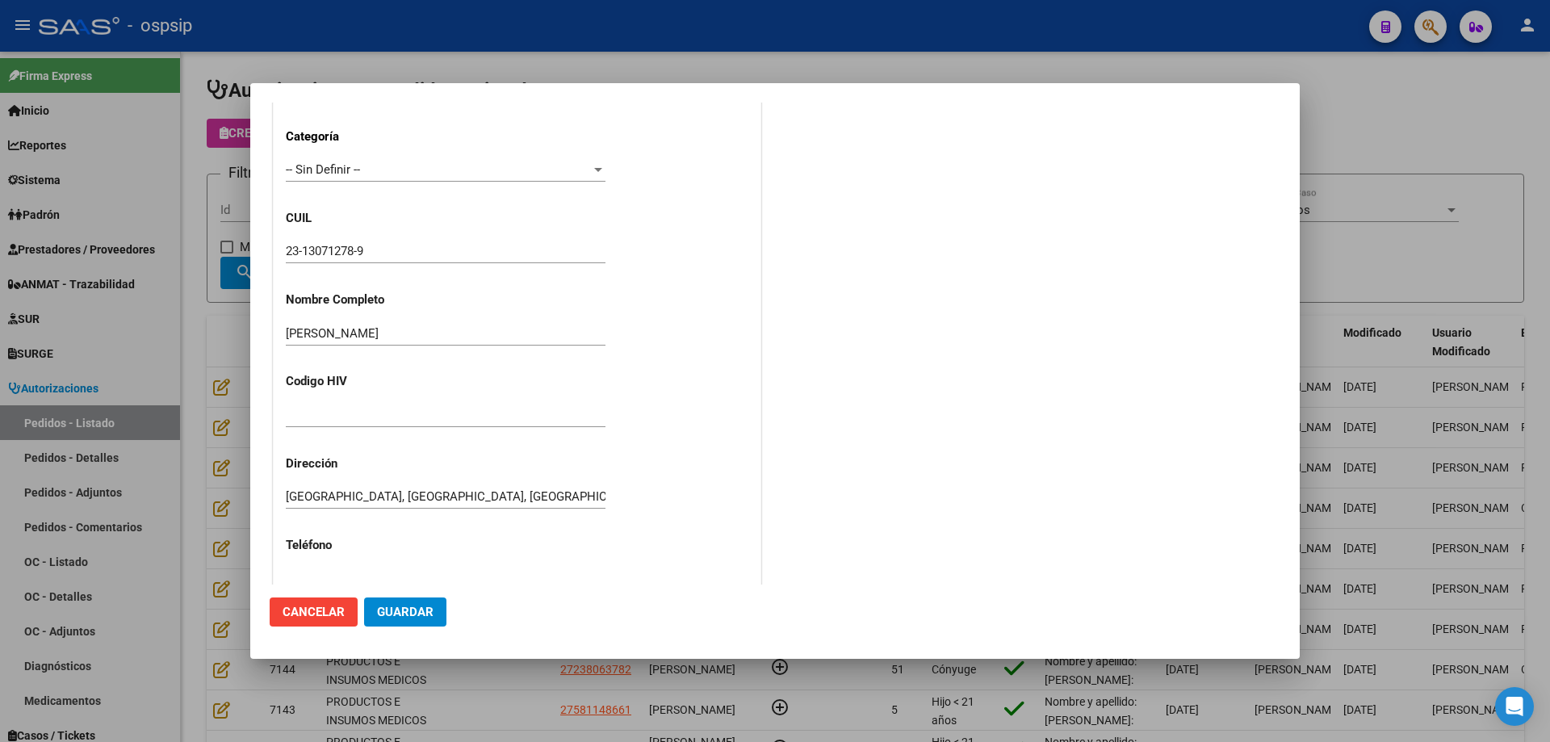
scroll to position [161, 0]
click at [341, 248] on input "23-13071278-9" at bounding box center [446, 252] width 320 height 15
drag, startPoint x: 341, startPoint y: 248, endPoint x: 332, endPoint y: 252, distance: 9.8
click at [332, 252] on input "23-13071278-9" at bounding box center [446, 252] width 320 height 15
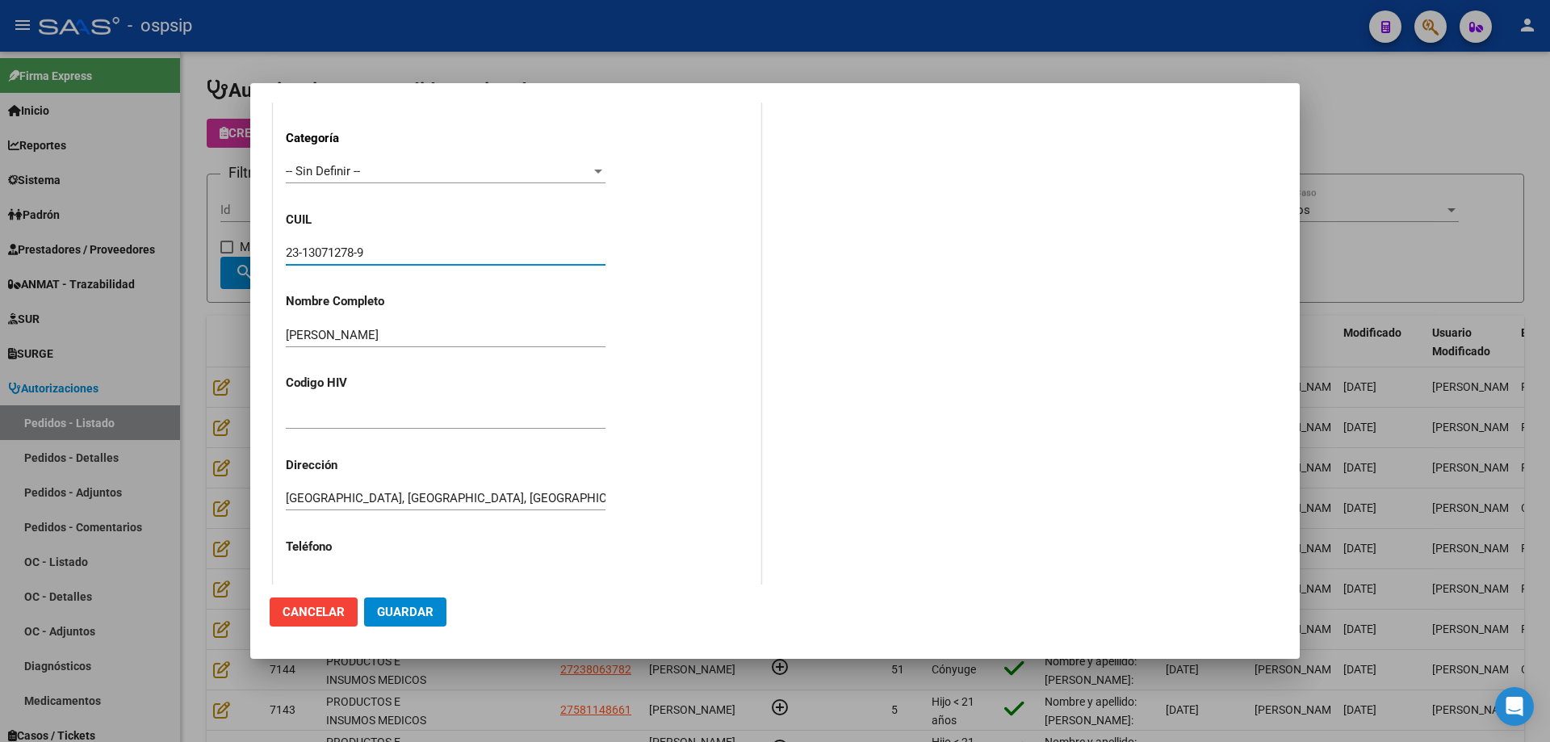
click at [332, 252] on input "23-13071278-9" at bounding box center [446, 252] width 320 height 15
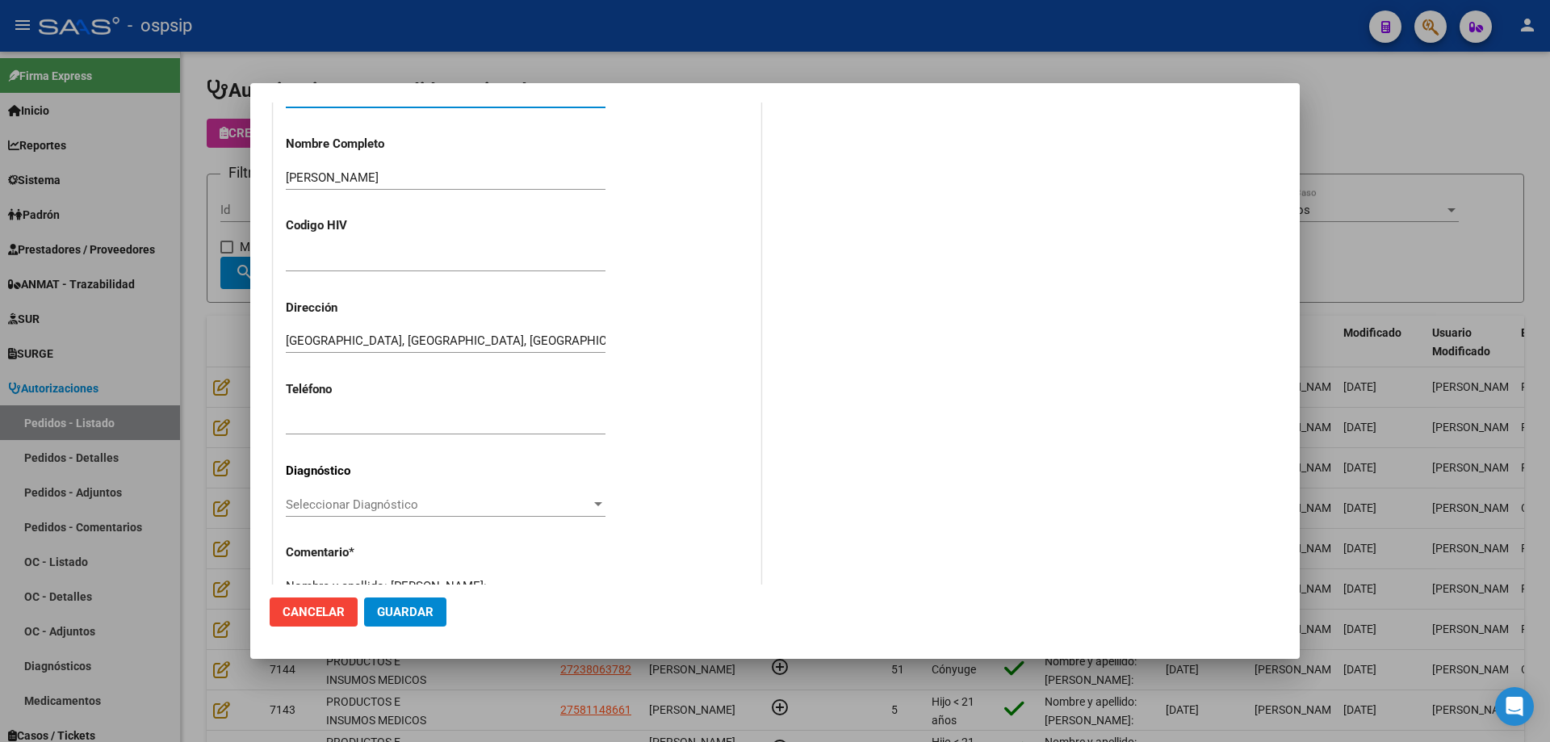
scroll to position [445, 0]
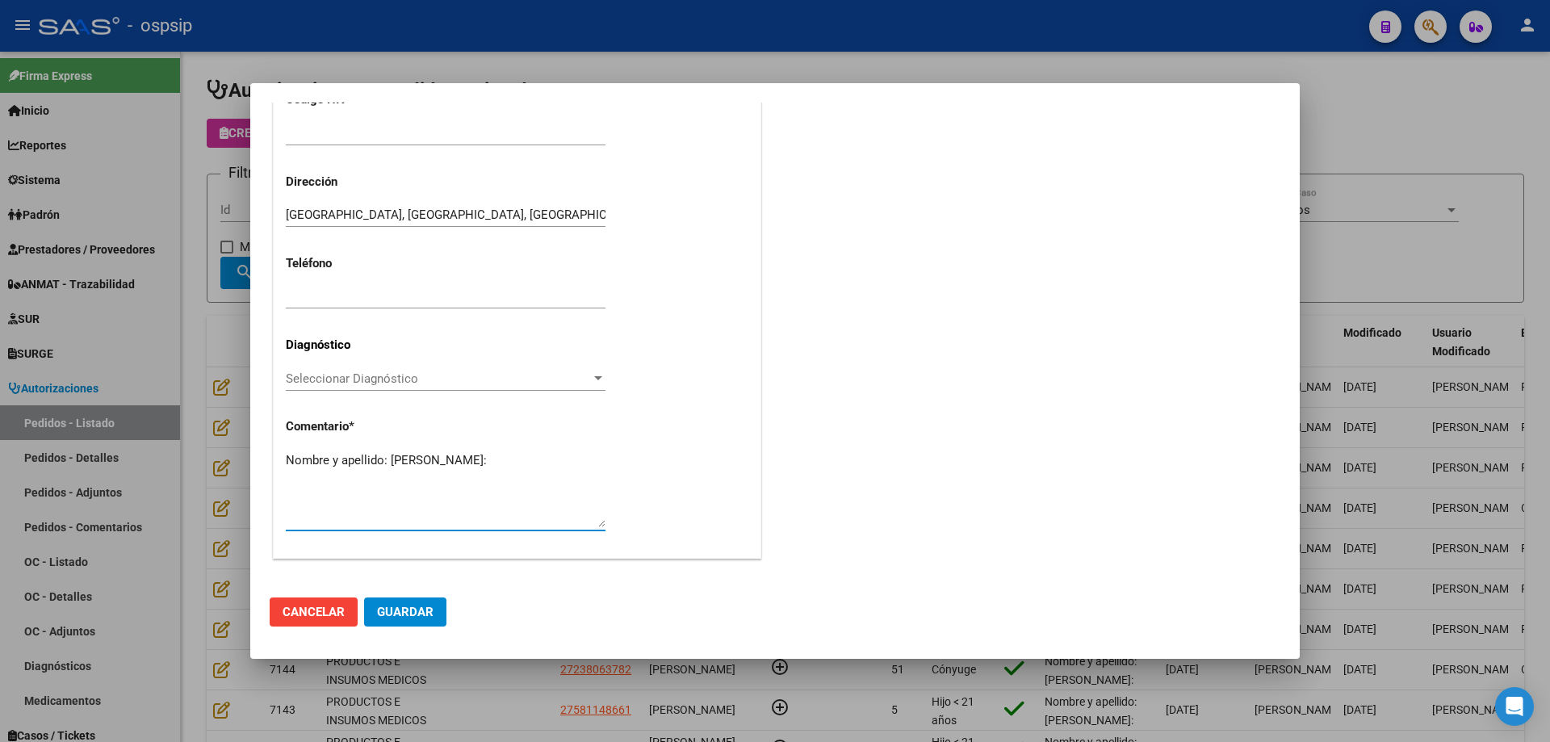
paste textarea "13071278"
type textarea "Nombre y apellido: [PERSON_NAME]:13071278"
click at [399, 624] on button "Guardar" at bounding box center [405, 611] width 82 height 29
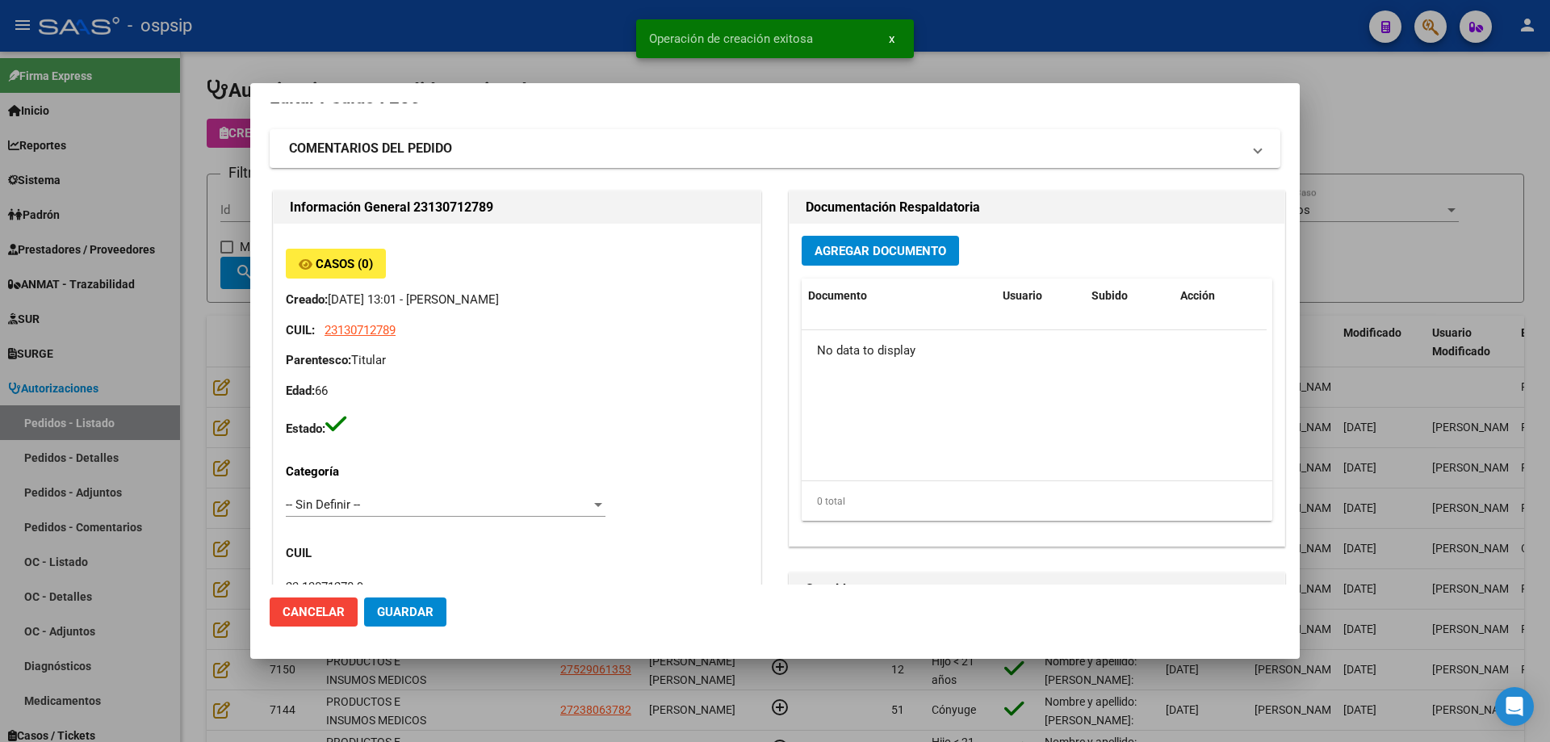
scroll to position [0, 0]
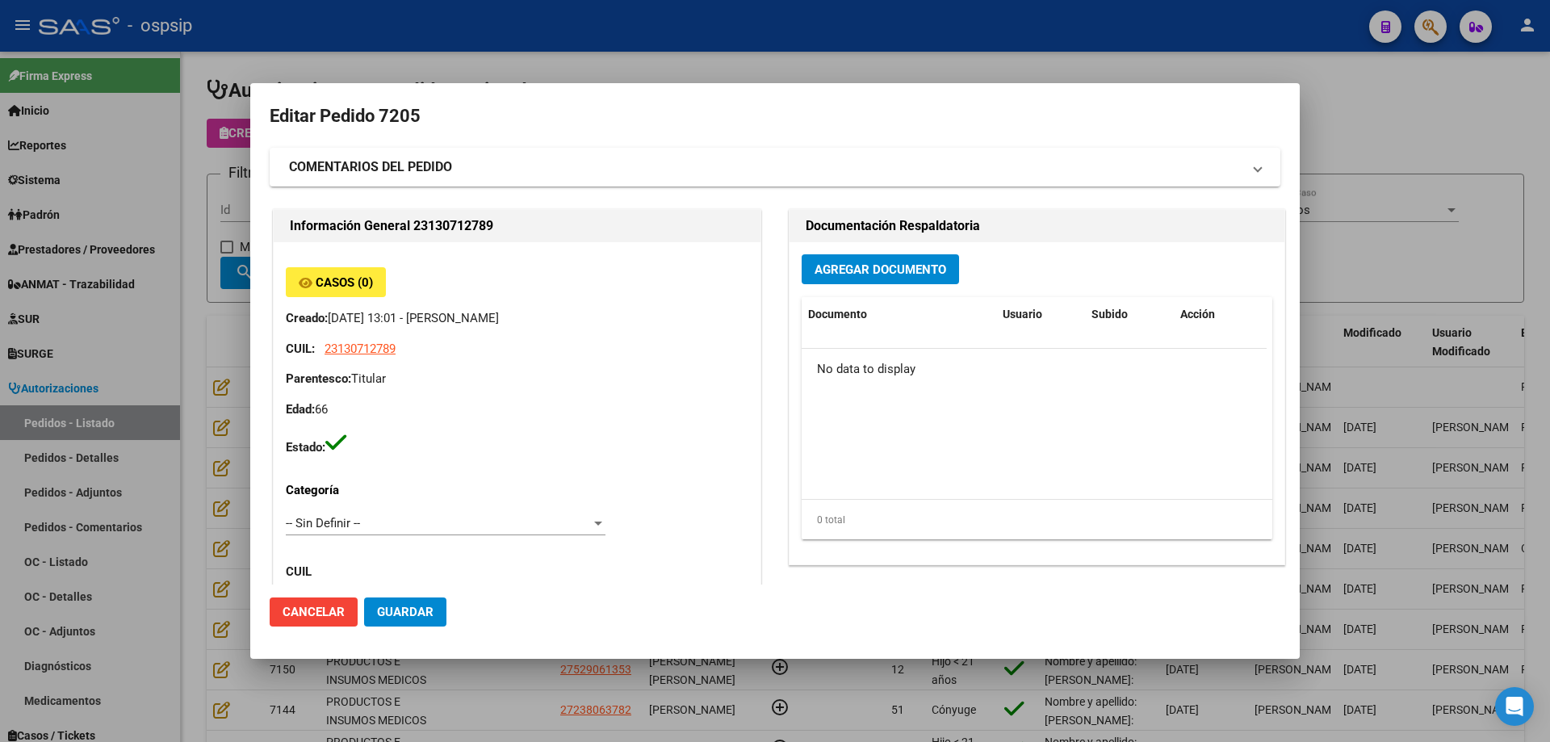
click at [848, 270] on span "Agregar Documento" at bounding box center [881, 269] width 132 height 15
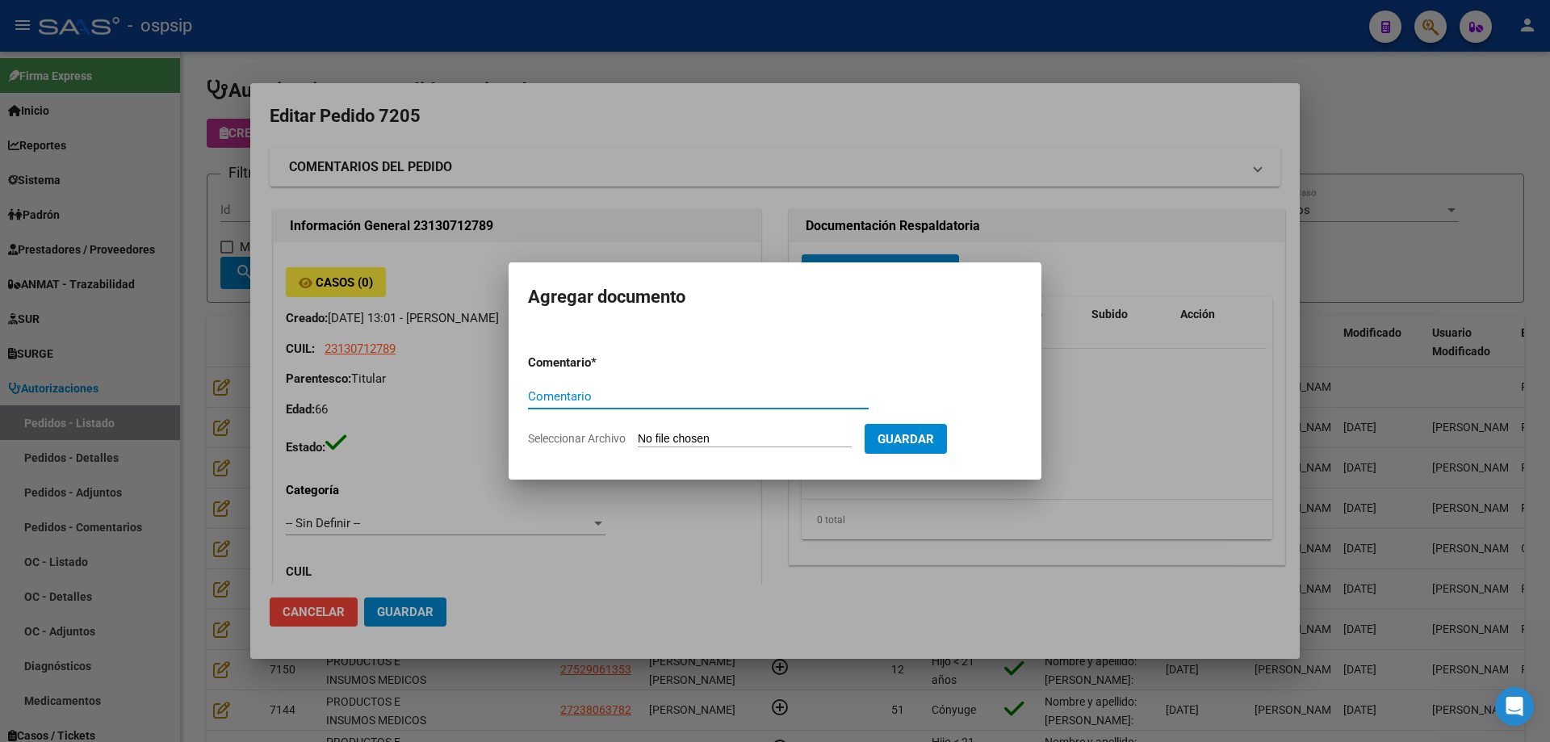
click at [706, 444] on input "Seleccionar Archivo" at bounding box center [745, 439] width 214 height 15
type input "C:\fakepath\reposicion [PERSON_NAME].pdf"
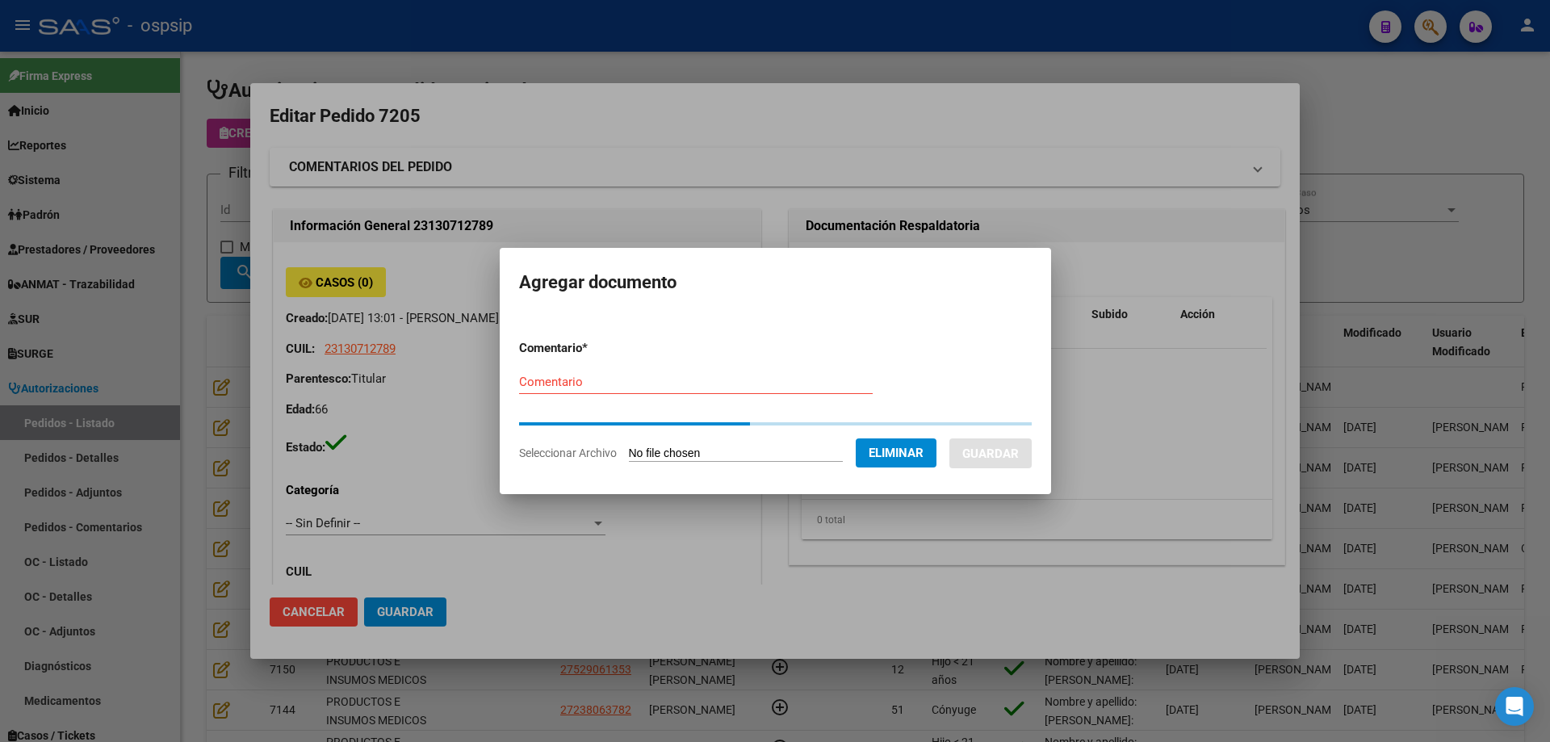
click at [552, 384] on input "Comentario" at bounding box center [696, 382] width 354 height 15
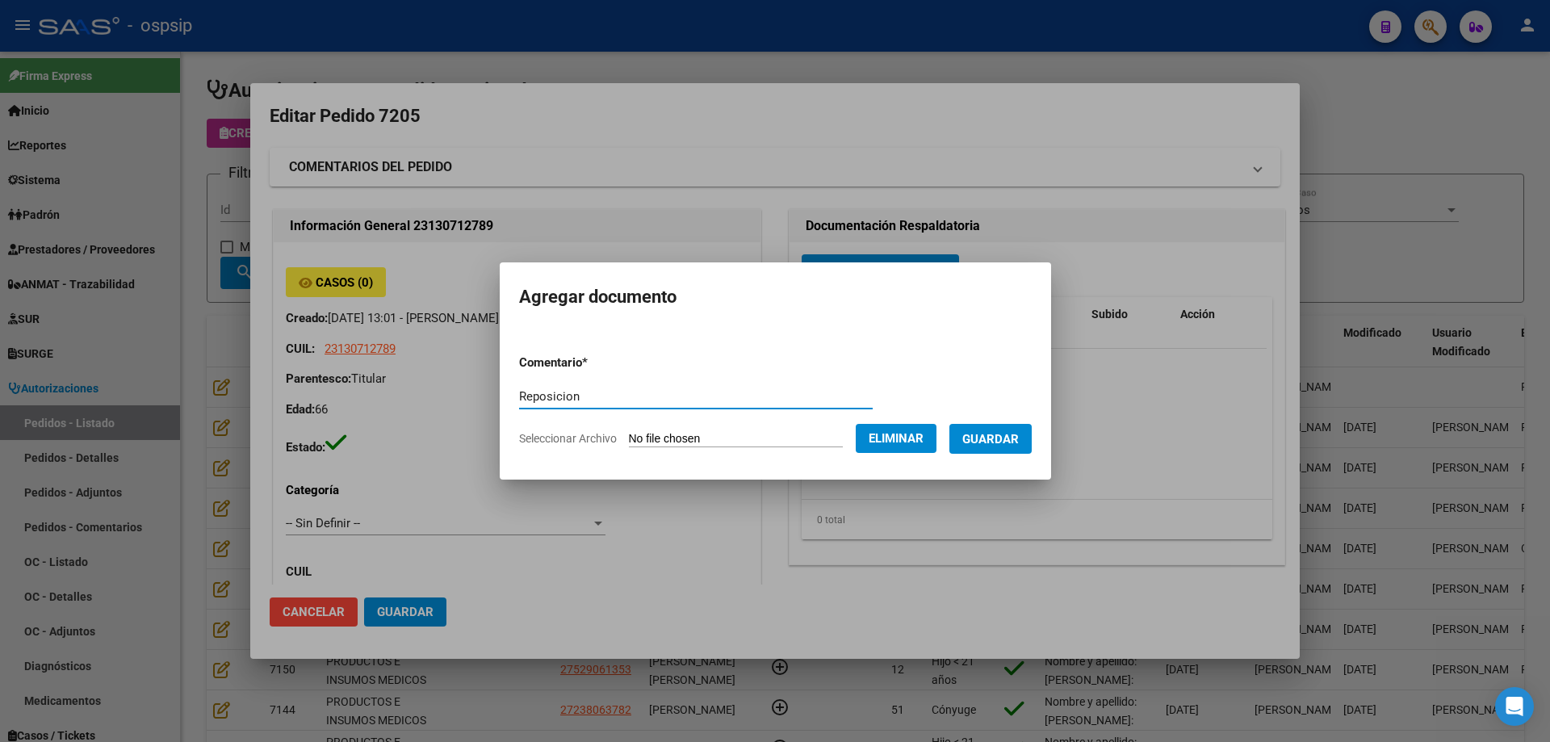
type input "Reposicion"
click at [977, 448] on button "Guardar" at bounding box center [990, 439] width 82 height 30
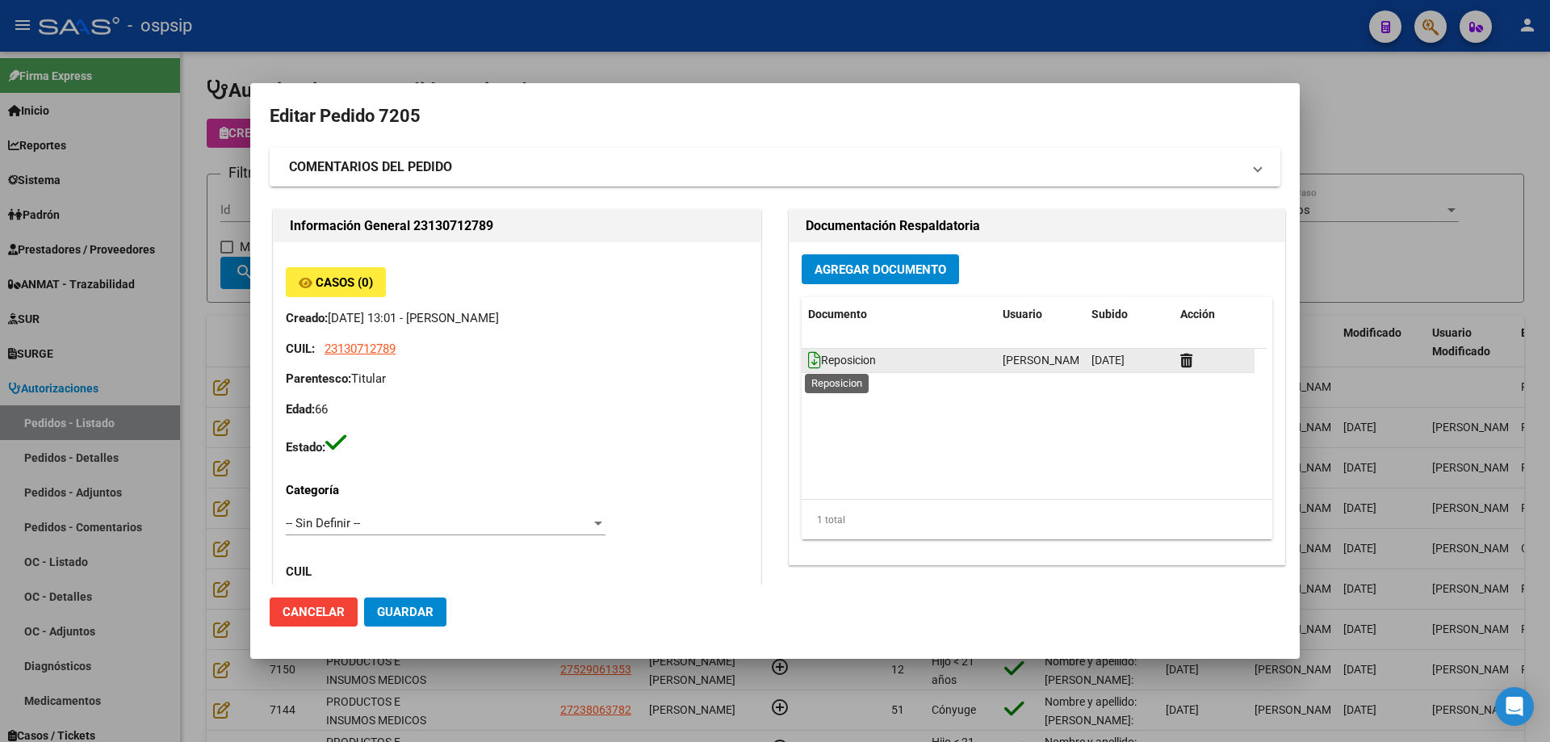
click at [809, 364] on icon at bounding box center [814, 360] width 13 height 18
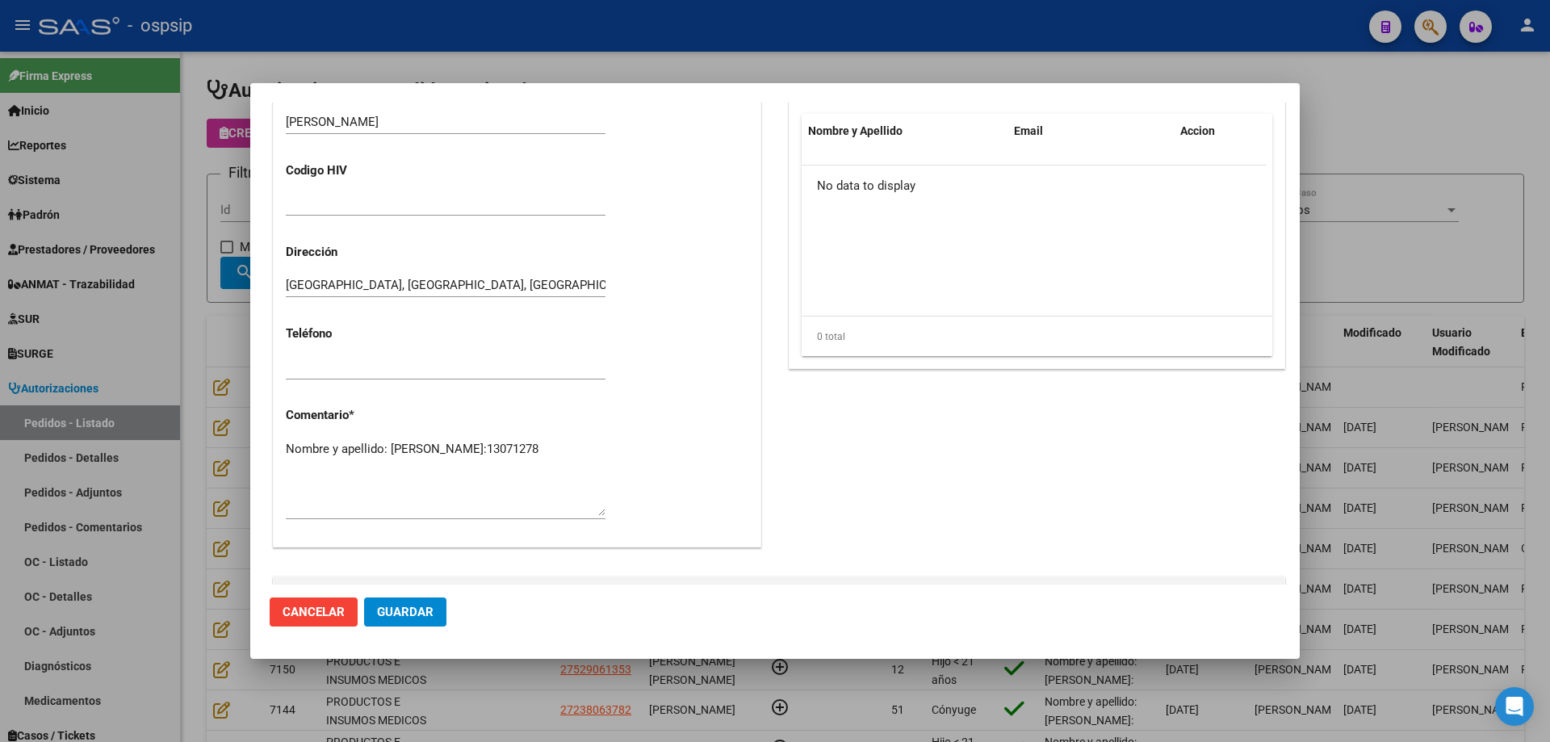
scroll to position [938, 0]
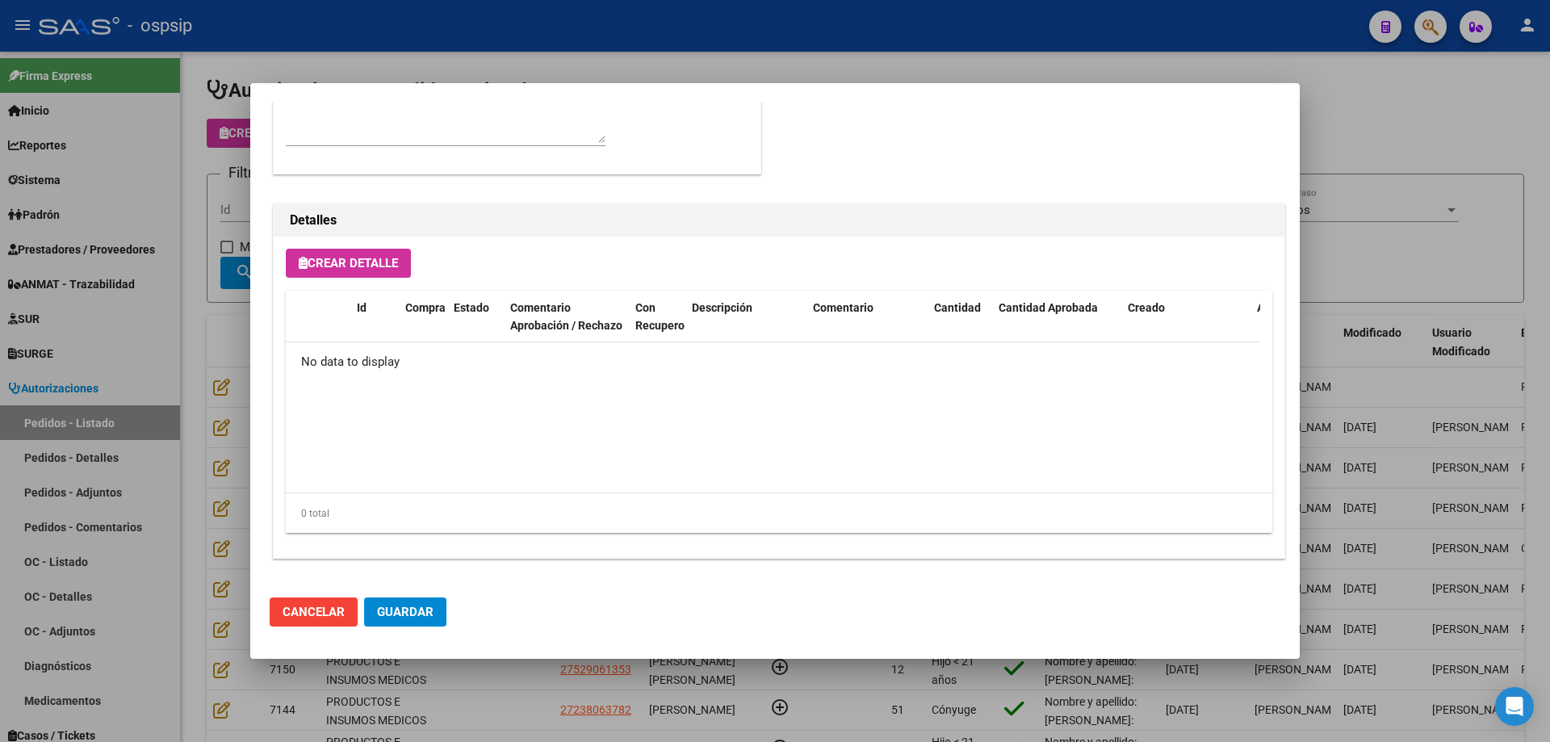
click at [377, 260] on span "Crear Detalle" at bounding box center [348, 263] width 99 height 15
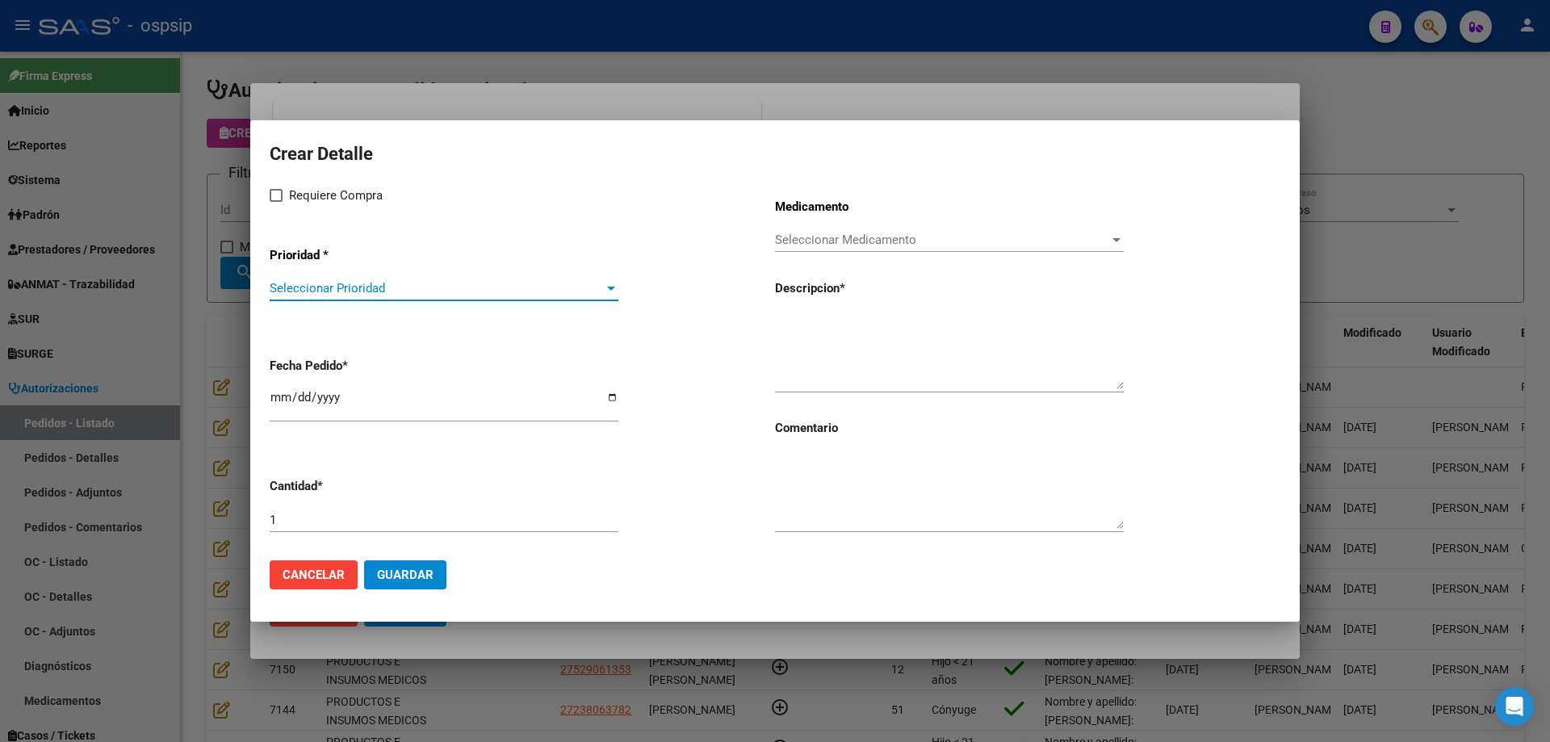
click at [379, 287] on span "Seleccionar Prioridad" at bounding box center [437, 288] width 334 height 15
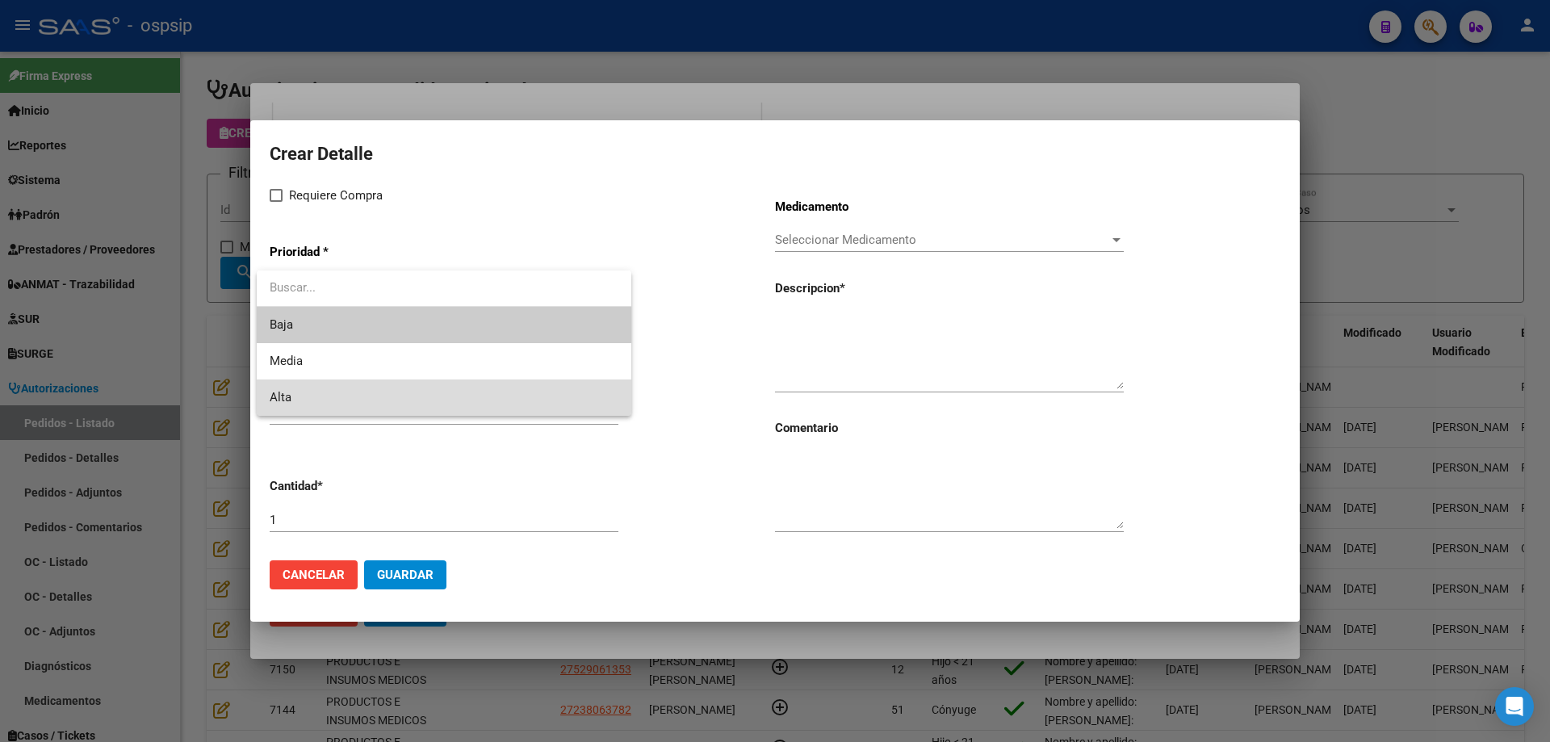
click at [343, 383] on span "Alta" at bounding box center [444, 397] width 349 height 36
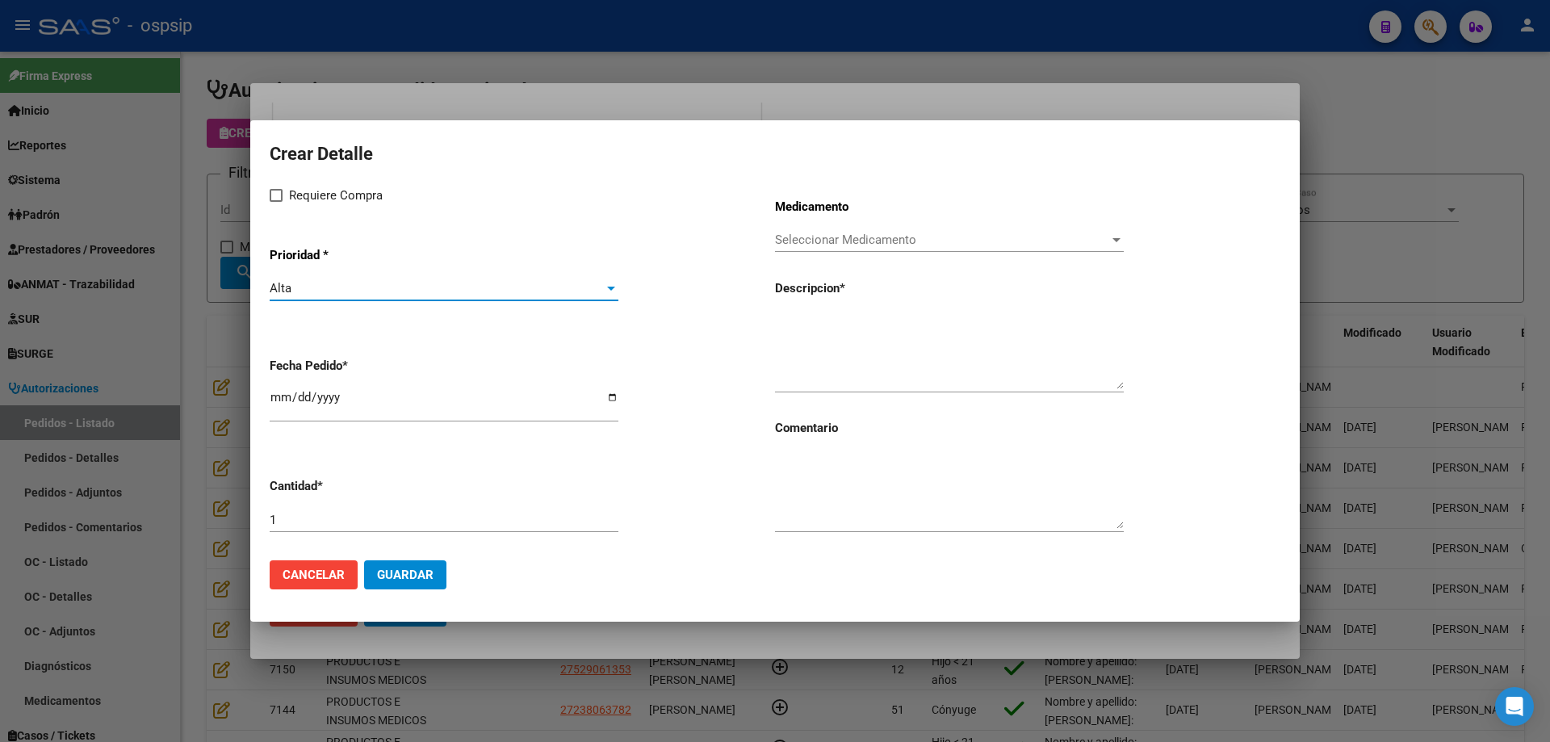
click at [284, 193] on label "Requiere Compra" at bounding box center [326, 195] width 113 height 19
click at [276, 202] on input "Requiere Compra" at bounding box center [275, 202] width 1 height 1
checkbox input "true"
click at [897, 245] on span "Seleccionar Medicamento" at bounding box center [942, 240] width 334 height 15
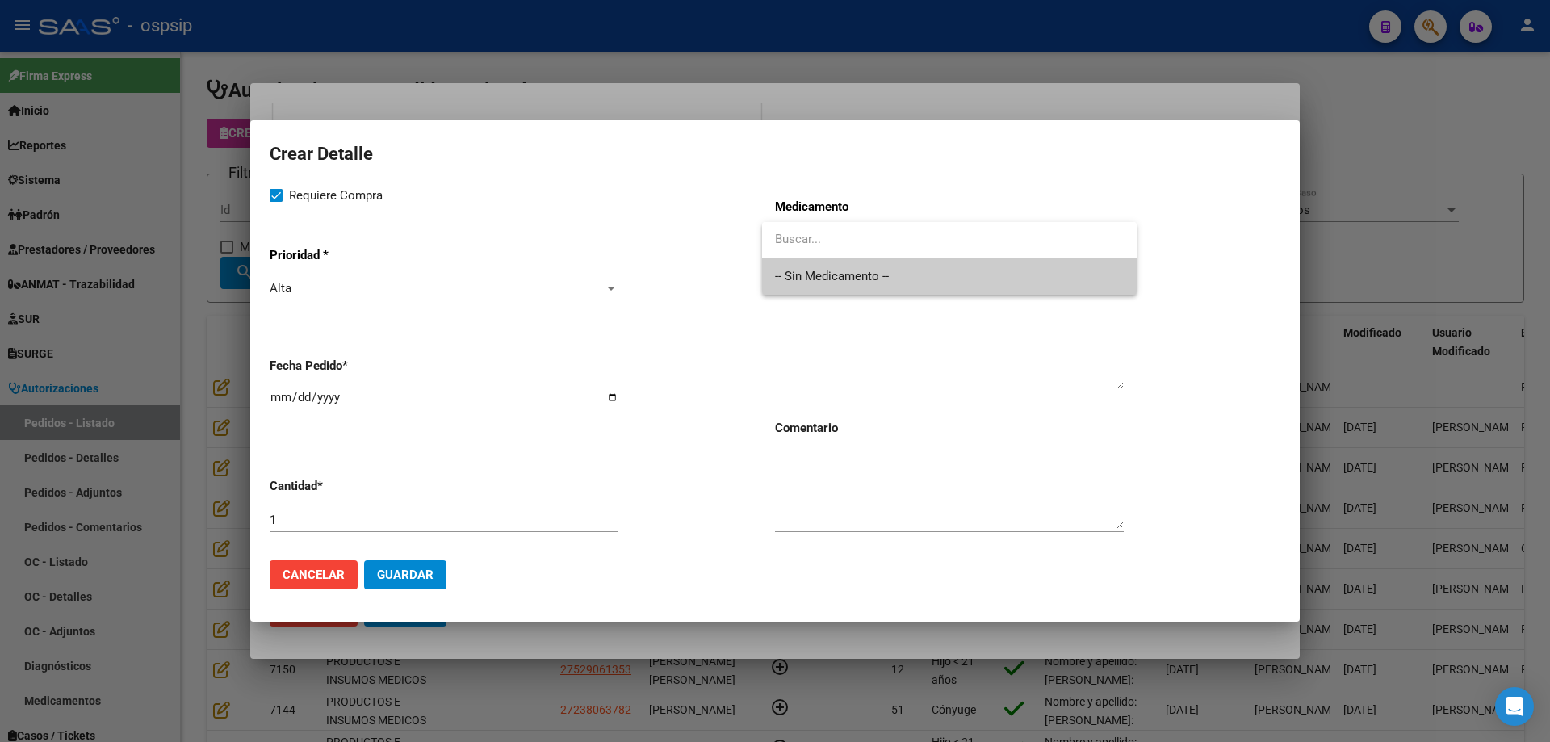
click at [866, 277] on span "-- Sin Medicamento --" at bounding box center [949, 276] width 349 height 36
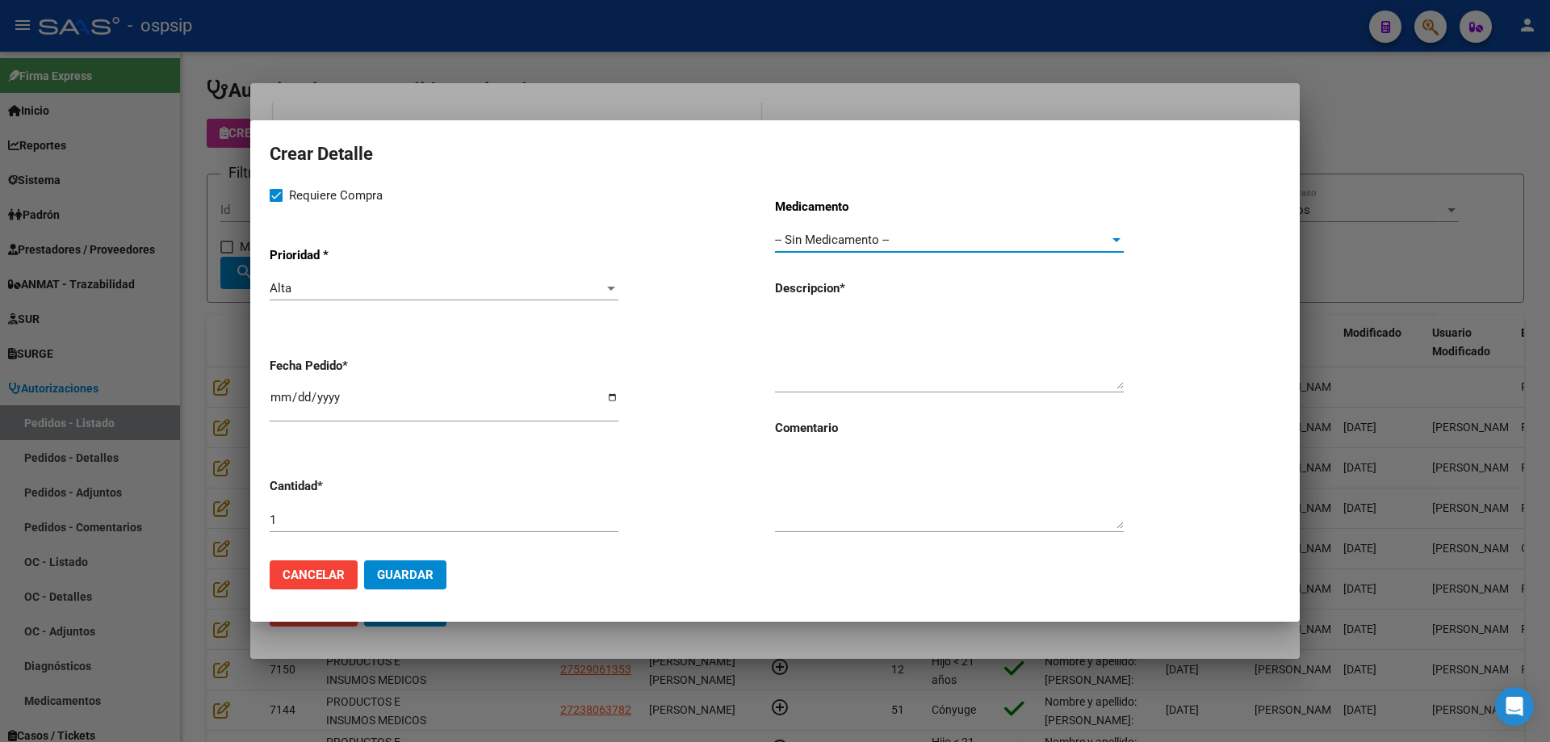
click at [149, 308] on div at bounding box center [775, 371] width 1550 height 742
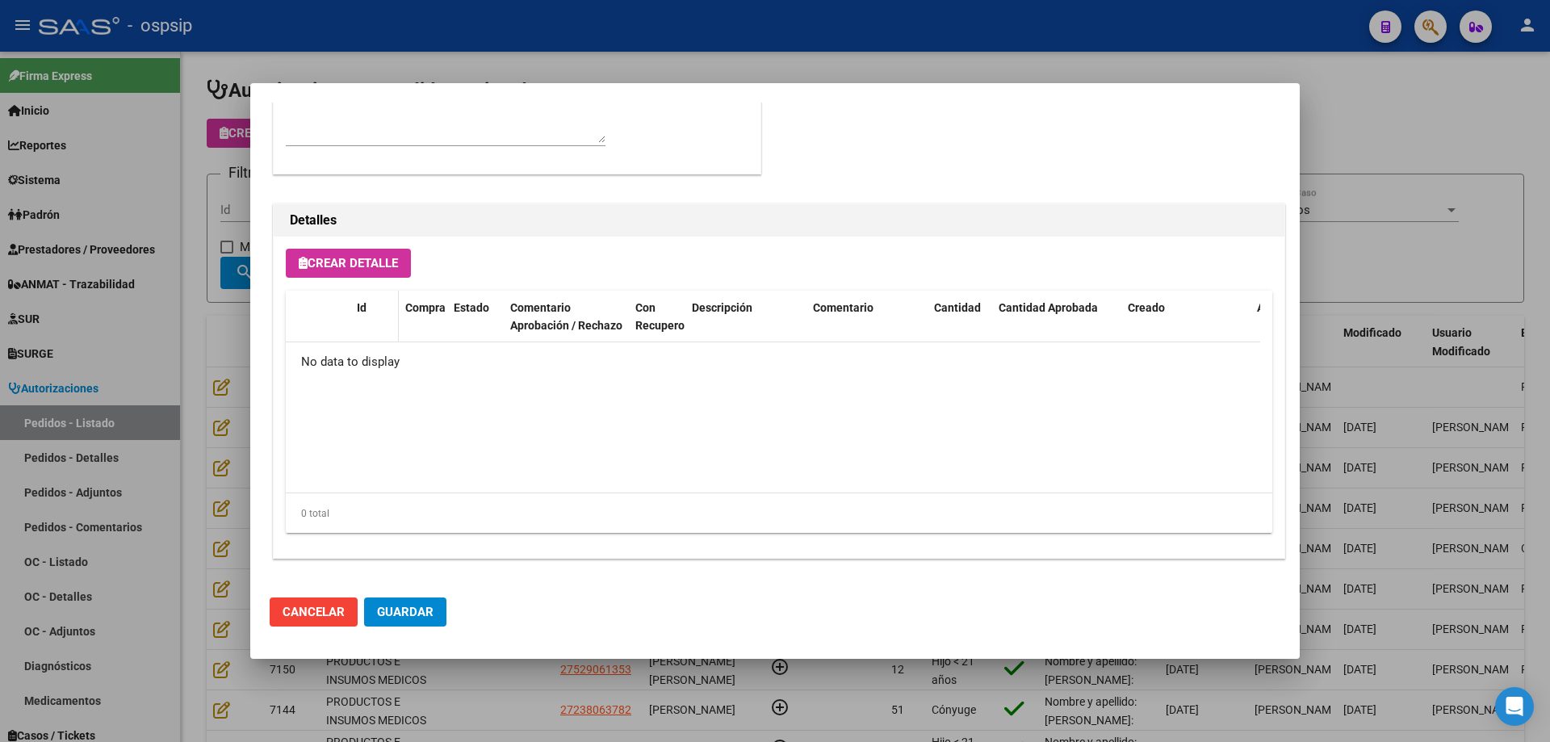
scroll to position [615, 0]
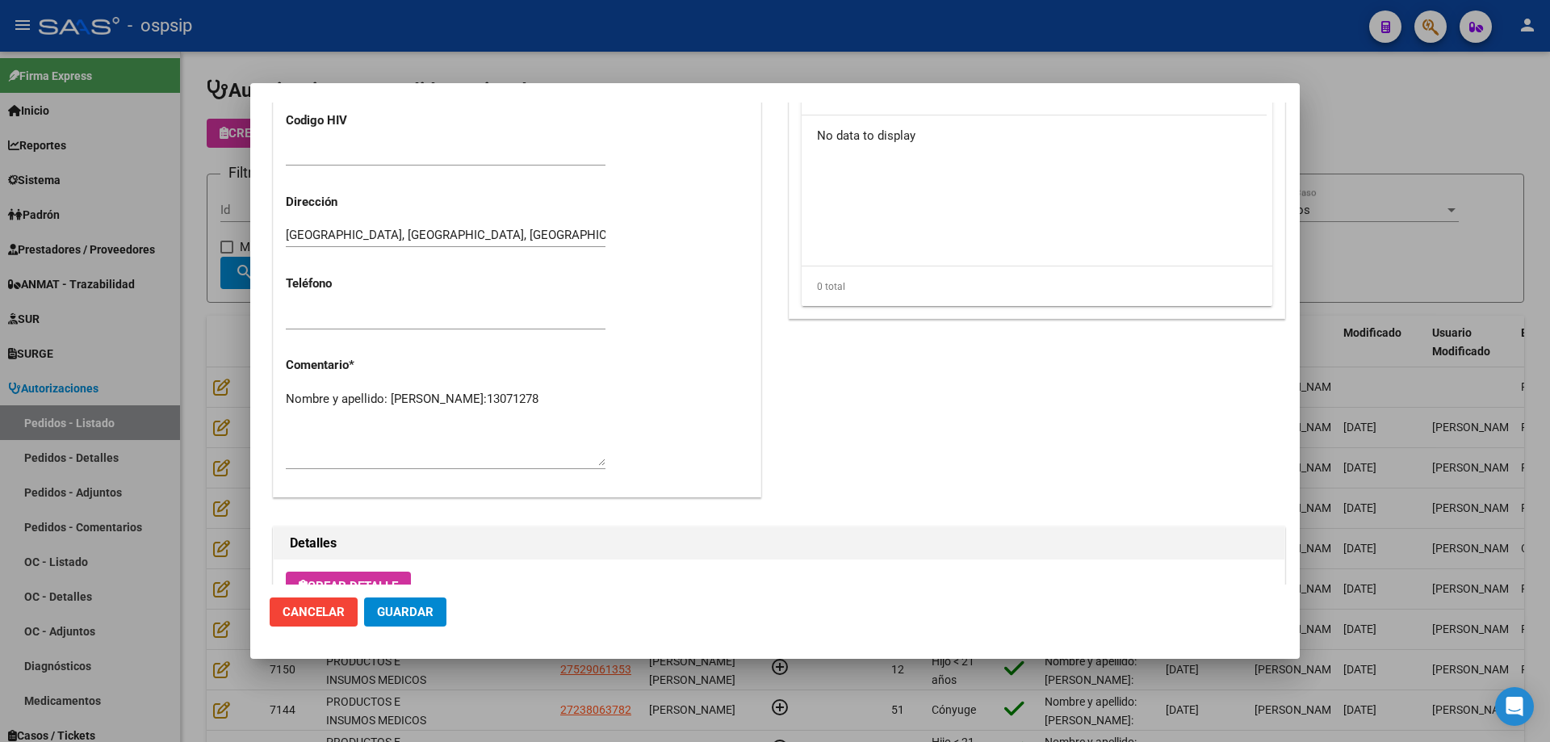
click at [325, 410] on textarea "Nombre y apellido: [PERSON_NAME]:13071278" at bounding box center [446, 428] width 320 height 76
click at [223, 163] on div at bounding box center [775, 371] width 1550 height 742
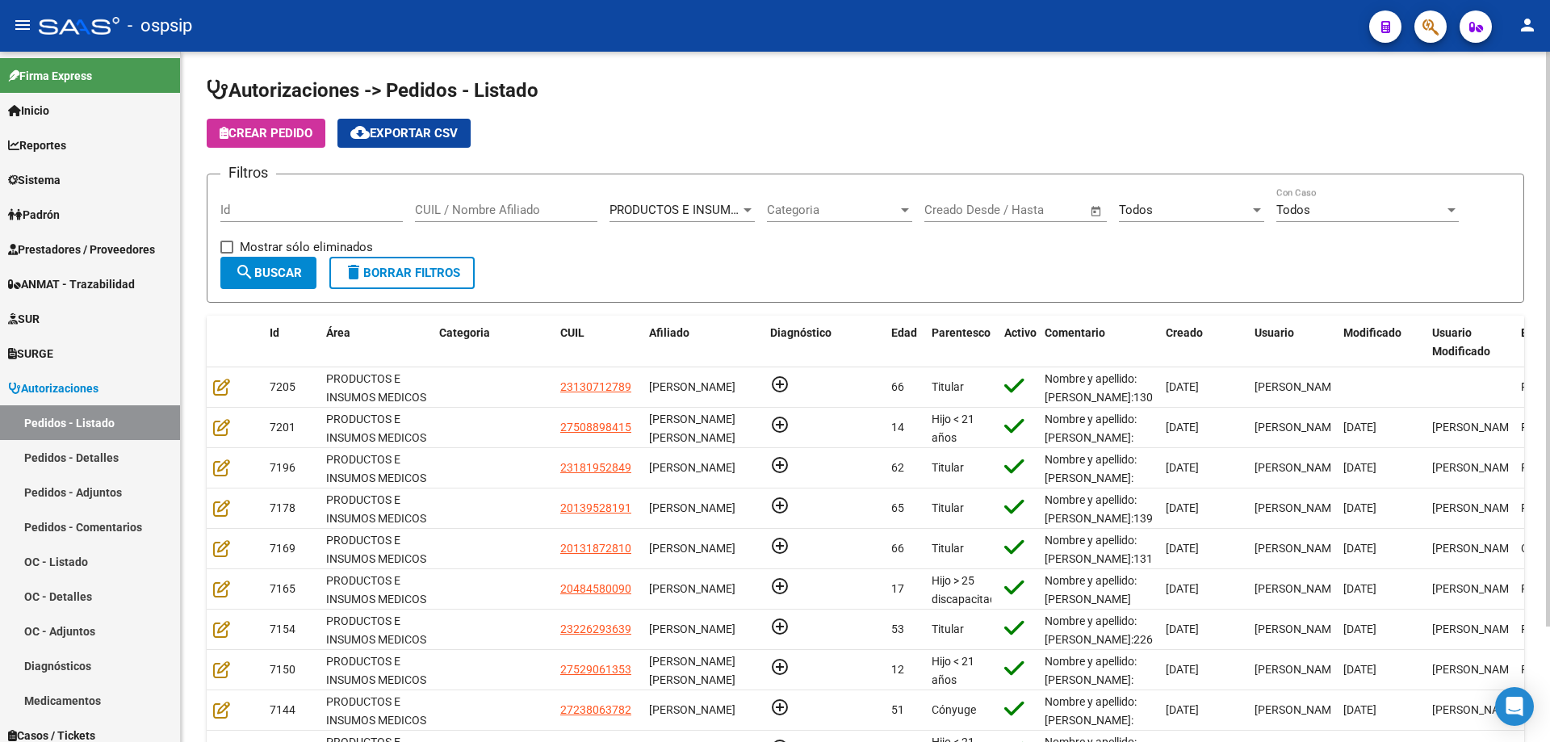
click at [476, 205] on input "CUIL / Nombre Afiliado" at bounding box center [506, 210] width 182 height 15
paste input "13071278"
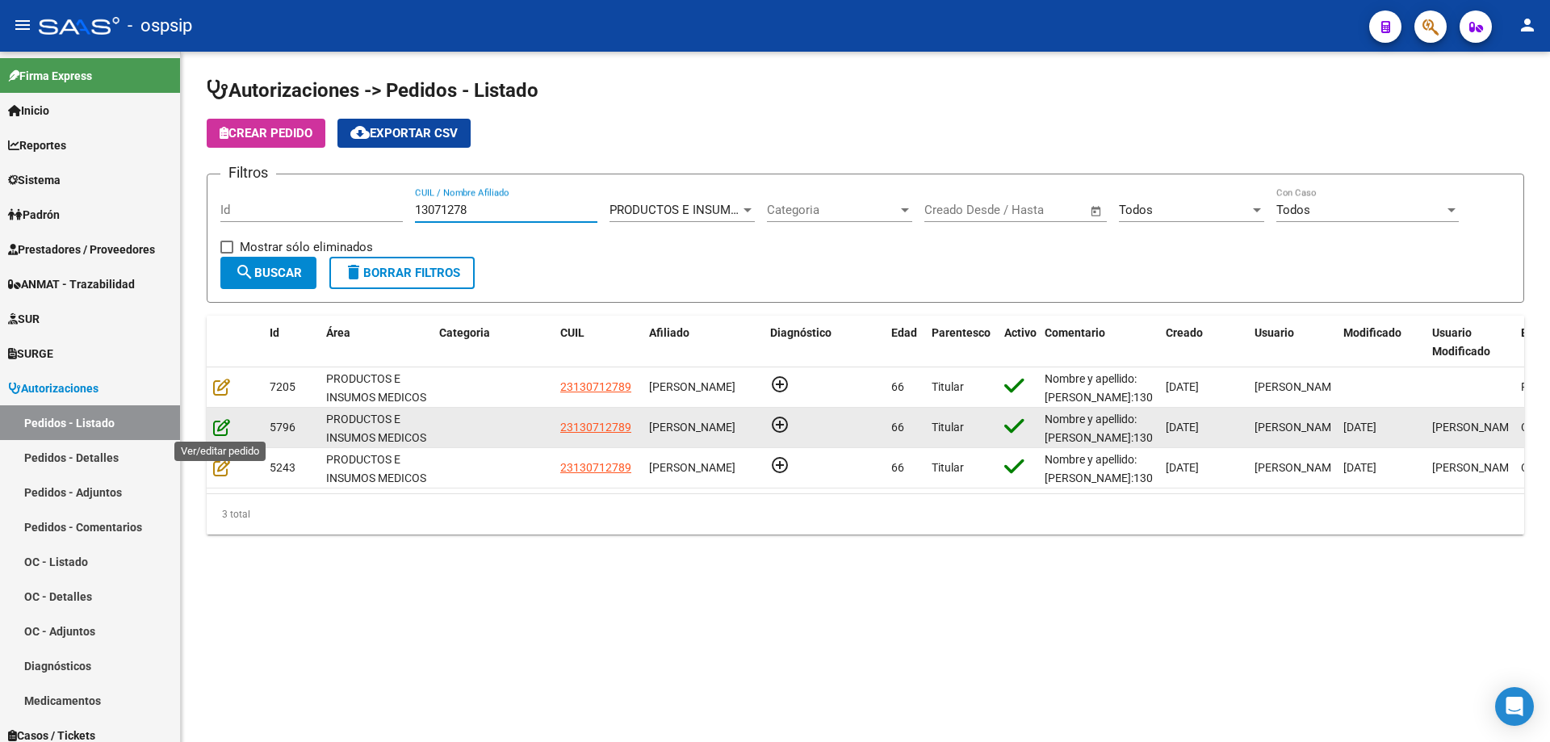
type input "13071278"
click at [220, 432] on icon at bounding box center [221, 427] width 17 height 18
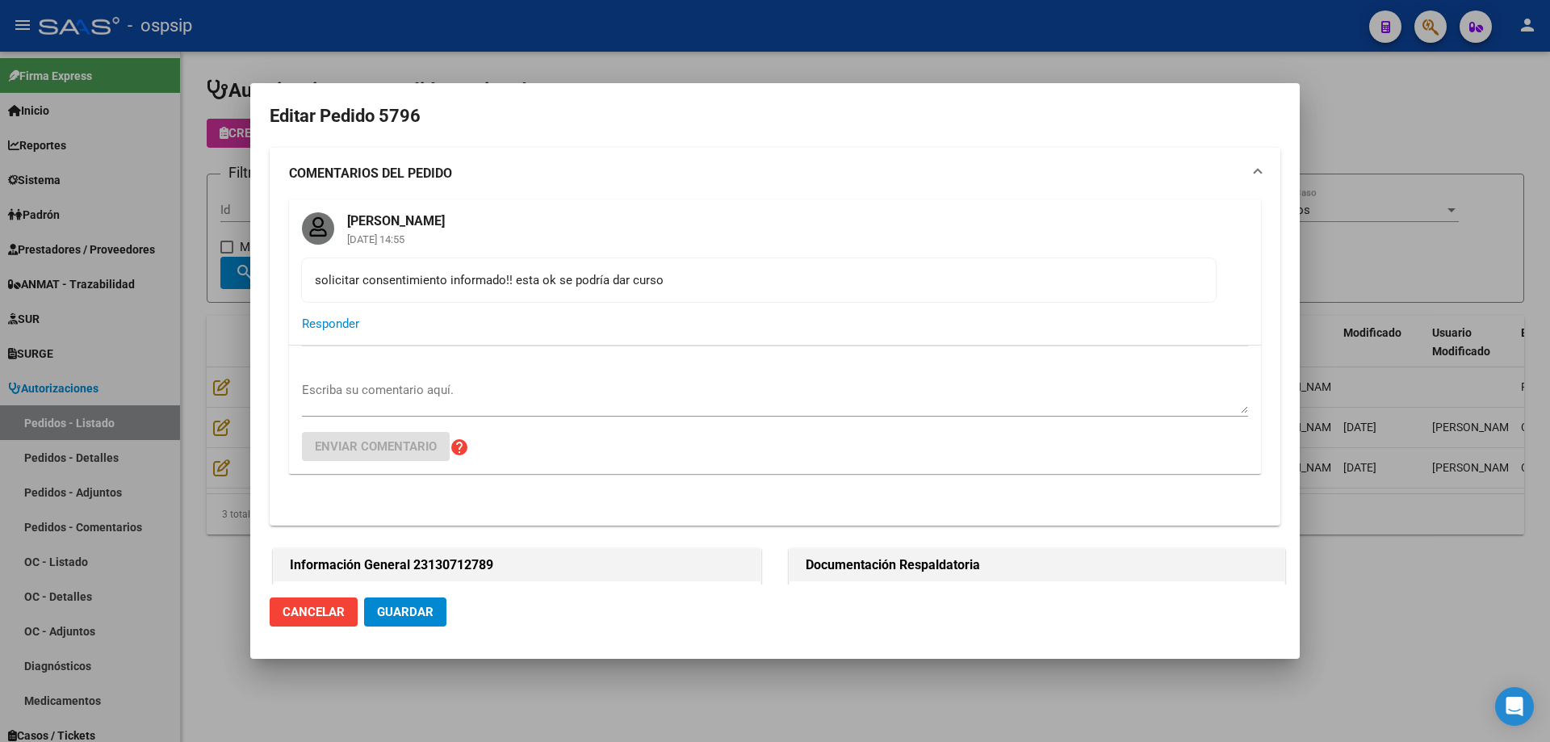
type input "Capital Federal, CABA, JUJUY AV. 522, Piso: 5, Departamento: A"
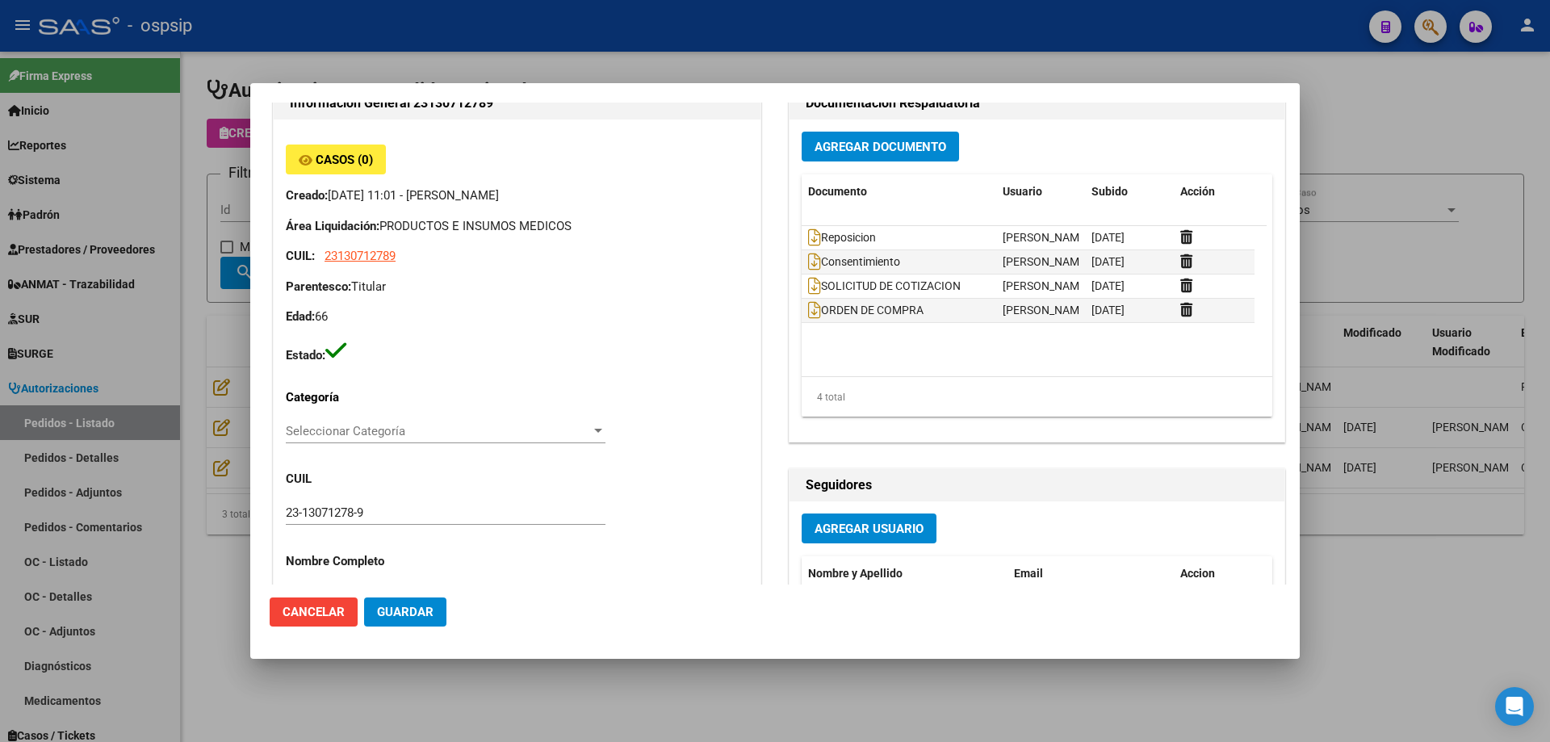
scroll to position [258, 0]
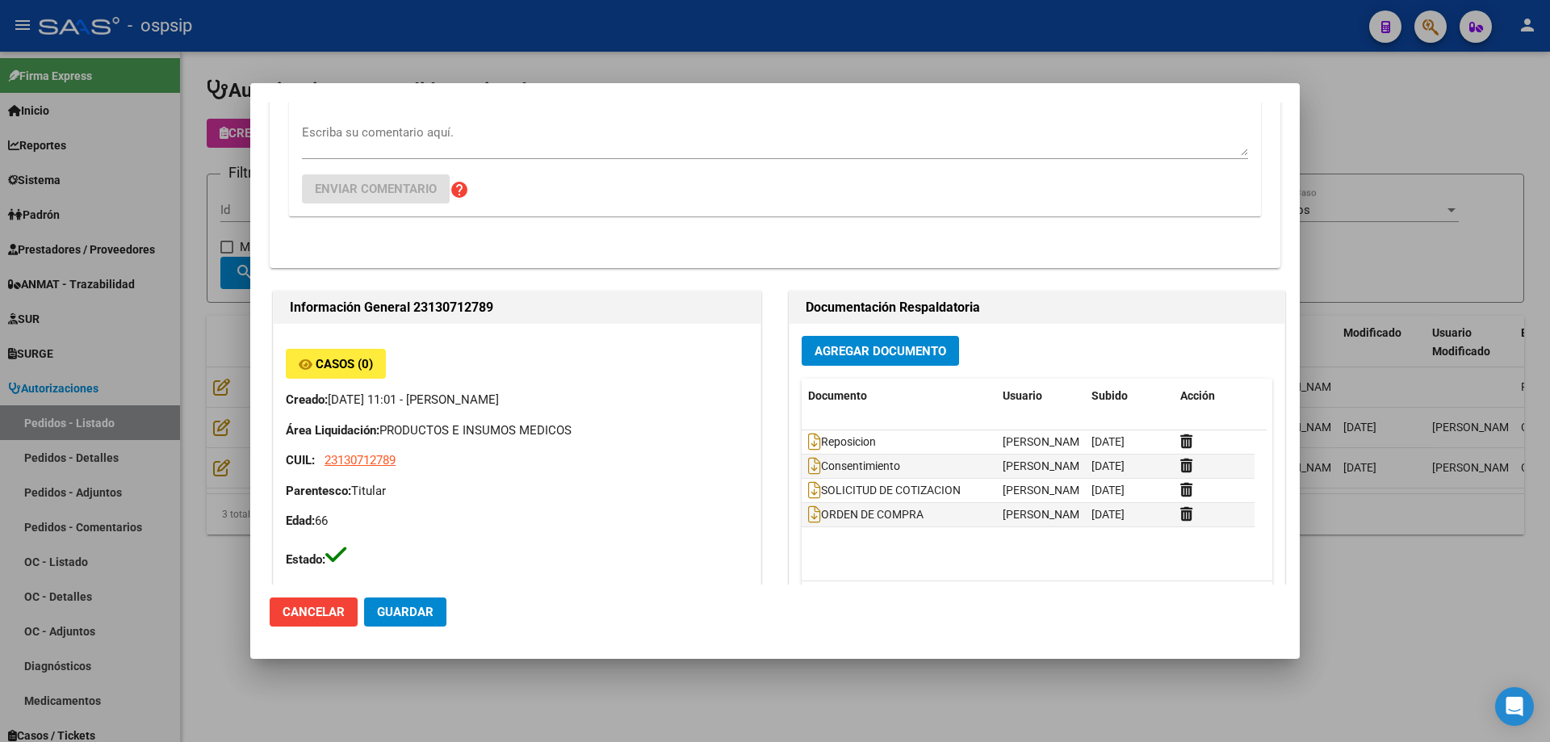
click at [201, 371] on div at bounding box center [775, 371] width 1550 height 742
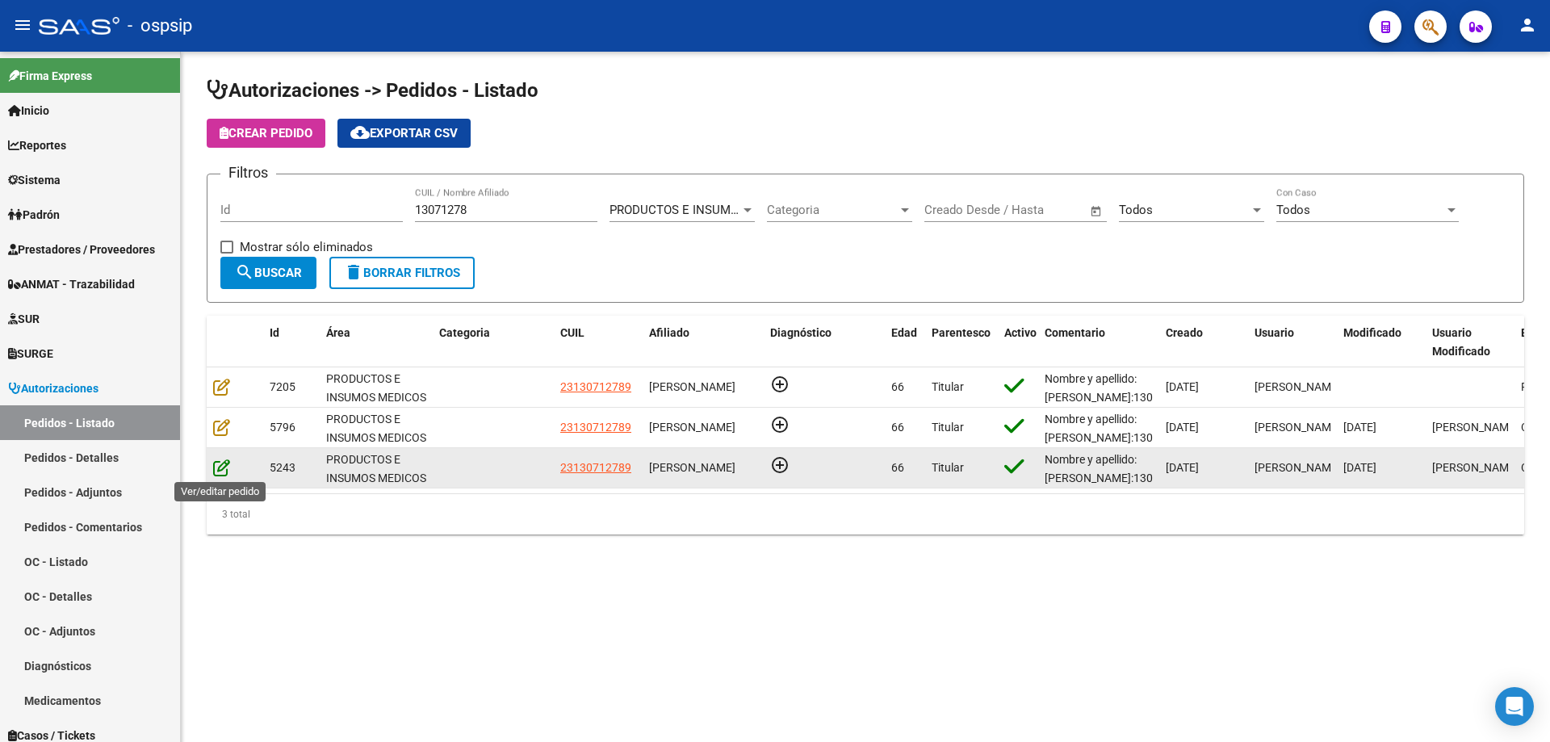
click at [213, 462] on icon at bounding box center [221, 468] width 17 height 18
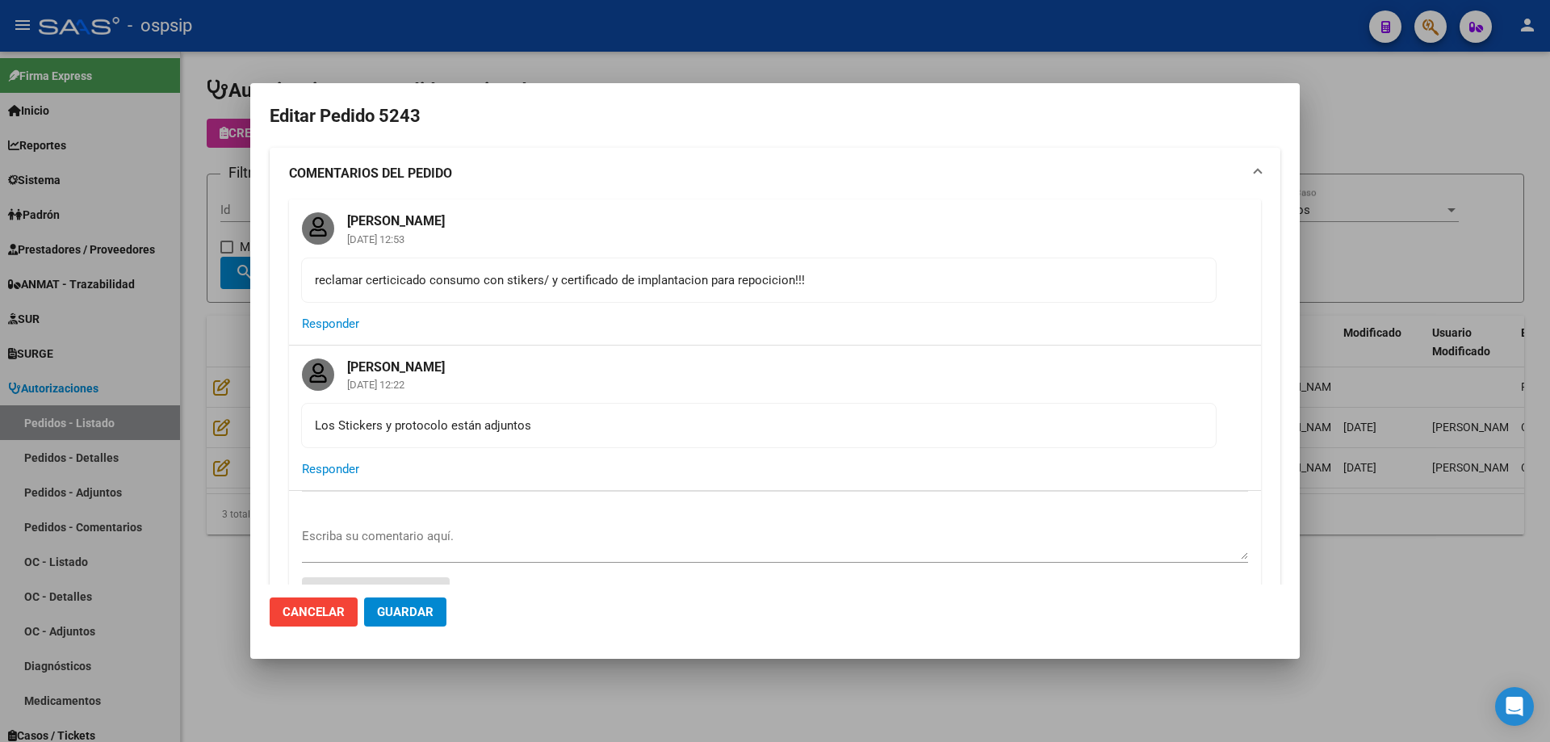
type input "Capital Federal, CABA, JUJUY AV. 522, Piso: 5, Departamento: A"
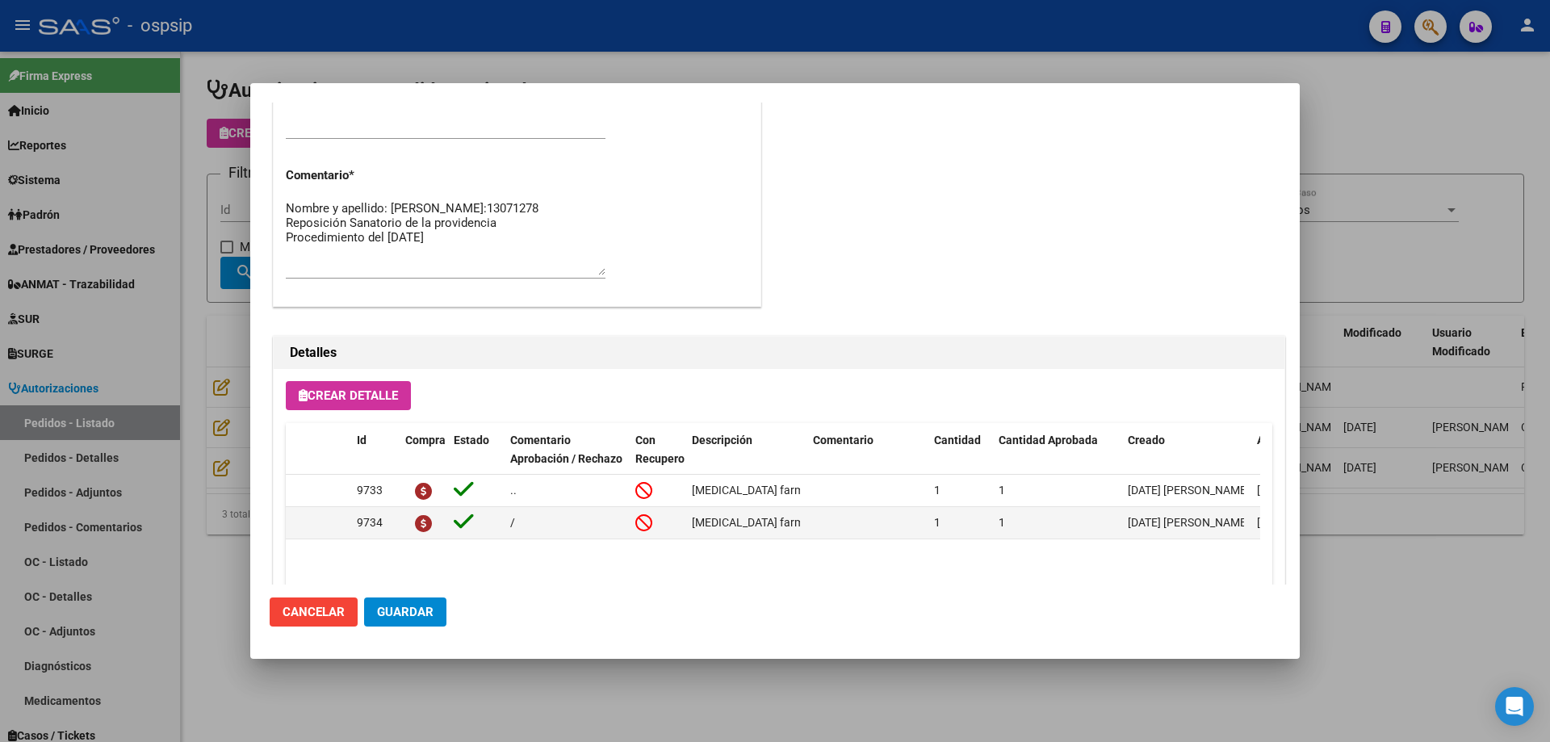
scroll to position [1452, 0]
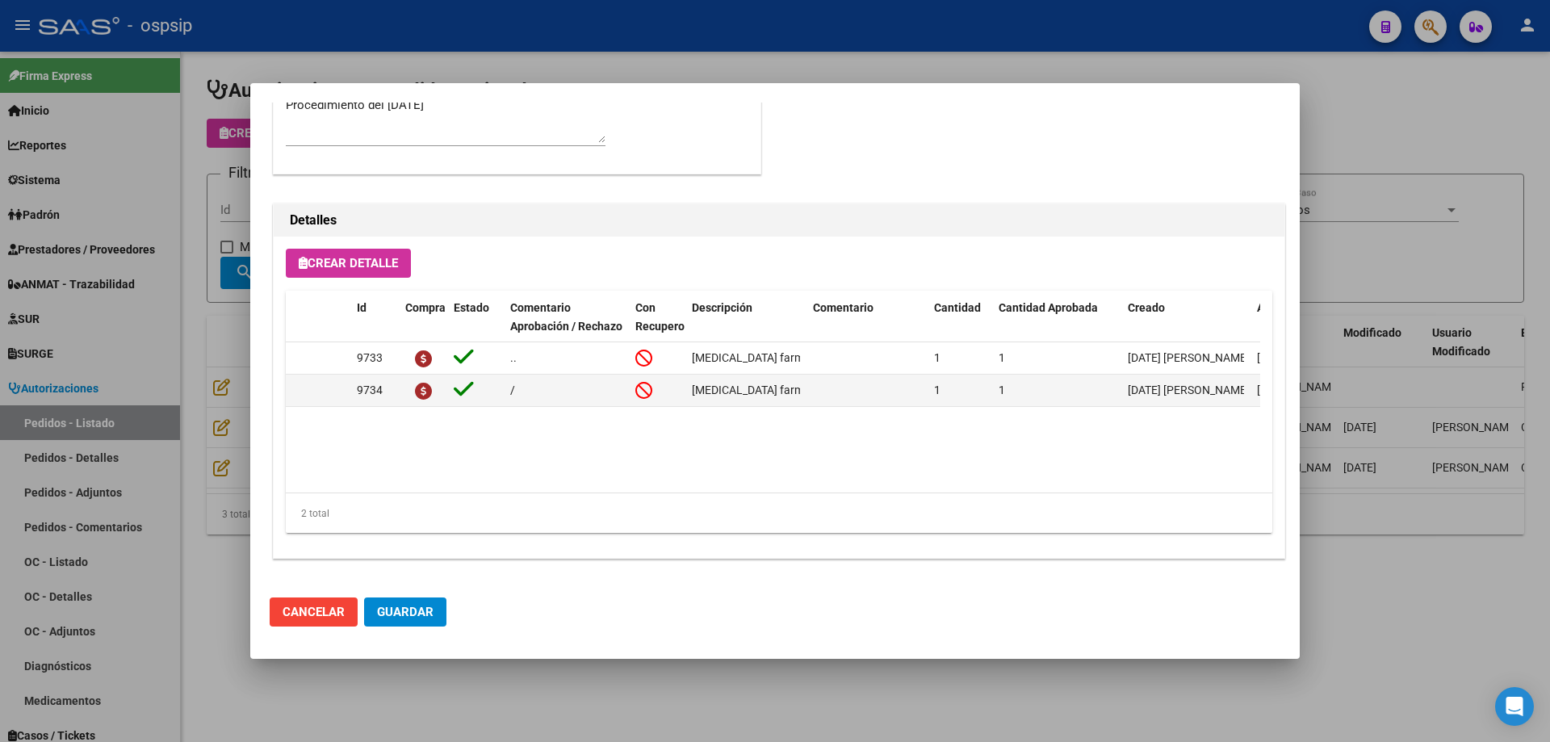
click at [248, 320] on div at bounding box center [775, 371] width 1550 height 742
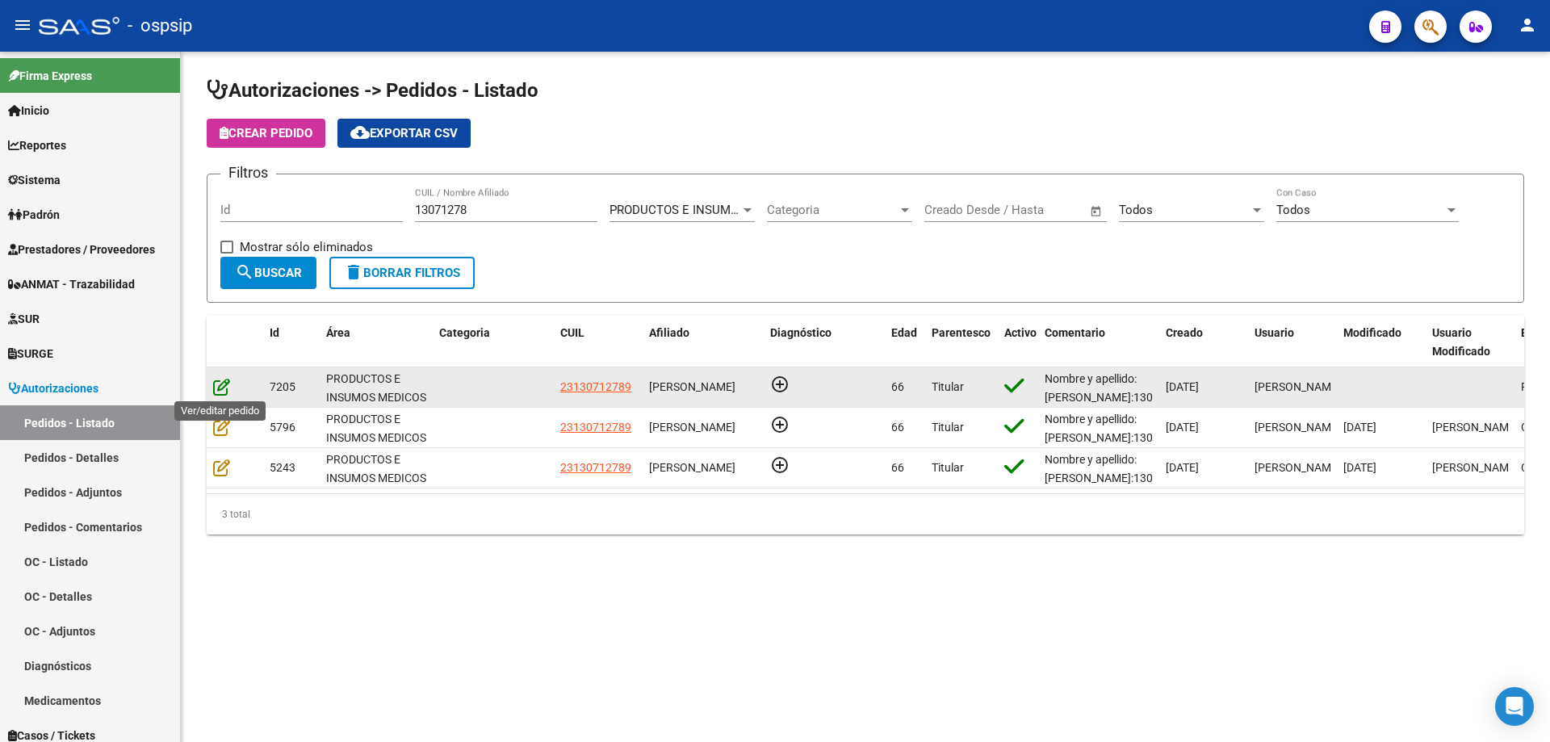
click at [222, 387] on icon at bounding box center [221, 387] width 17 height 18
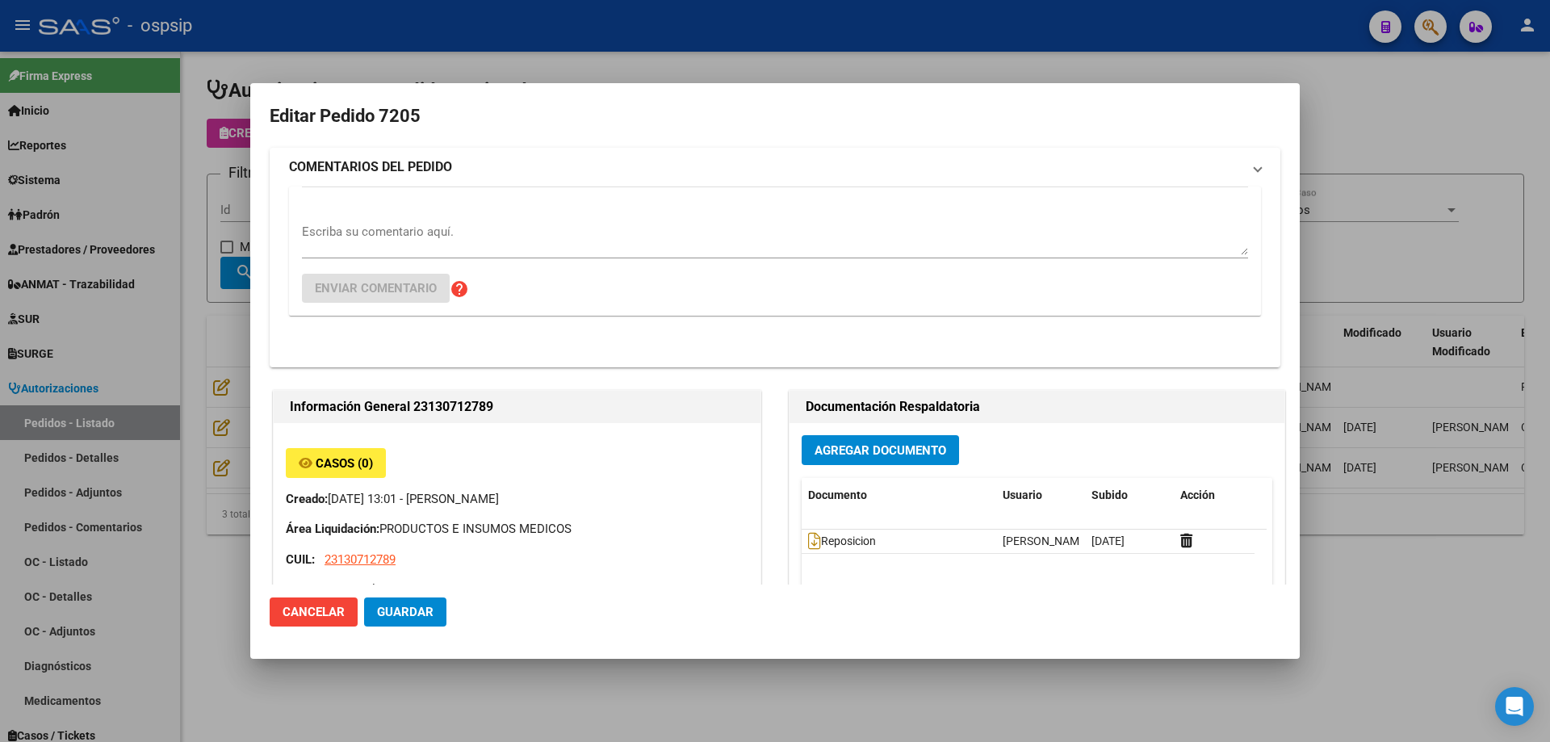
type input "Capital Federal, CABA, JUJUY AV. 522, Piso: 5, Departamento: A"
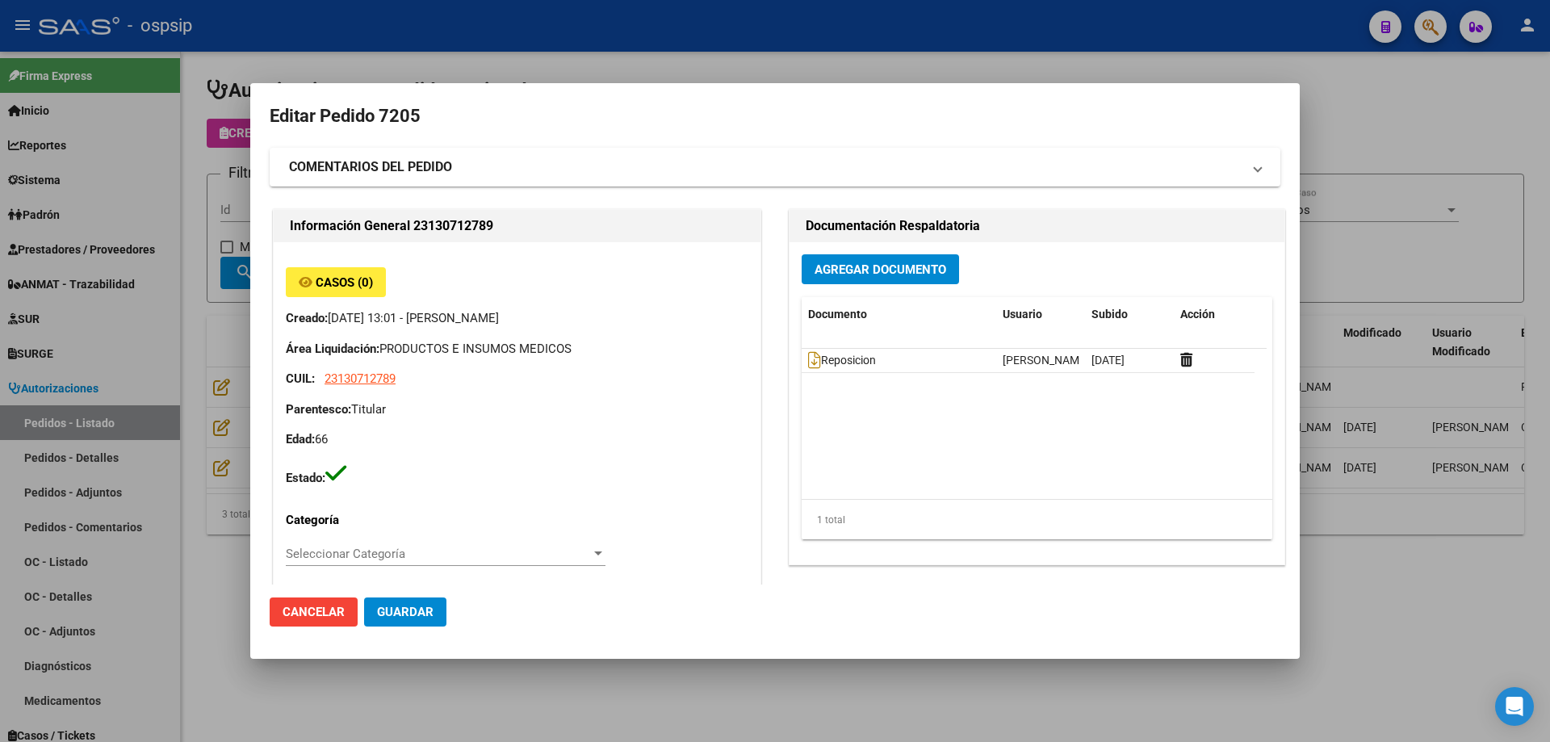
click at [207, 291] on div at bounding box center [775, 371] width 1550 height 742
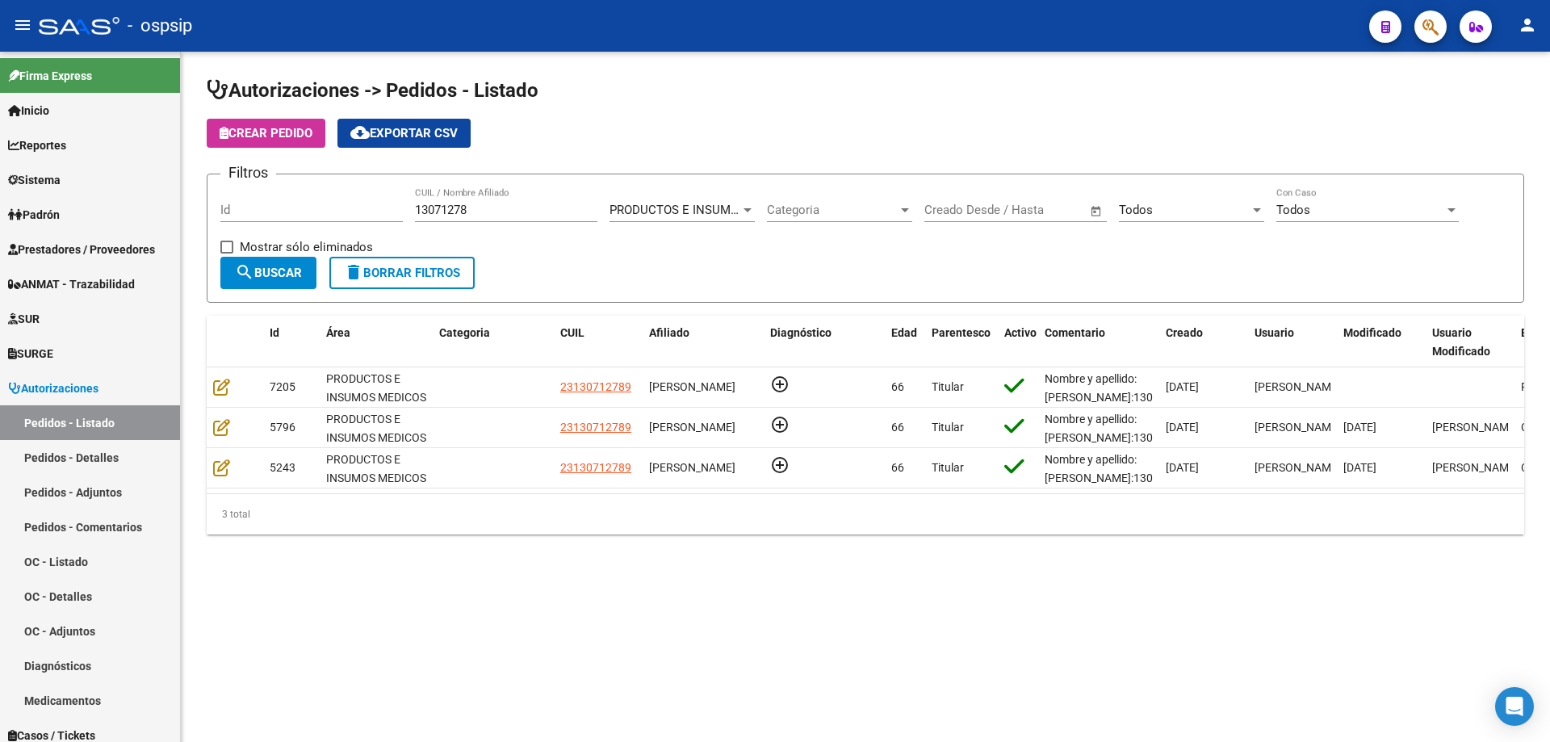
scroll to position [0, 233]
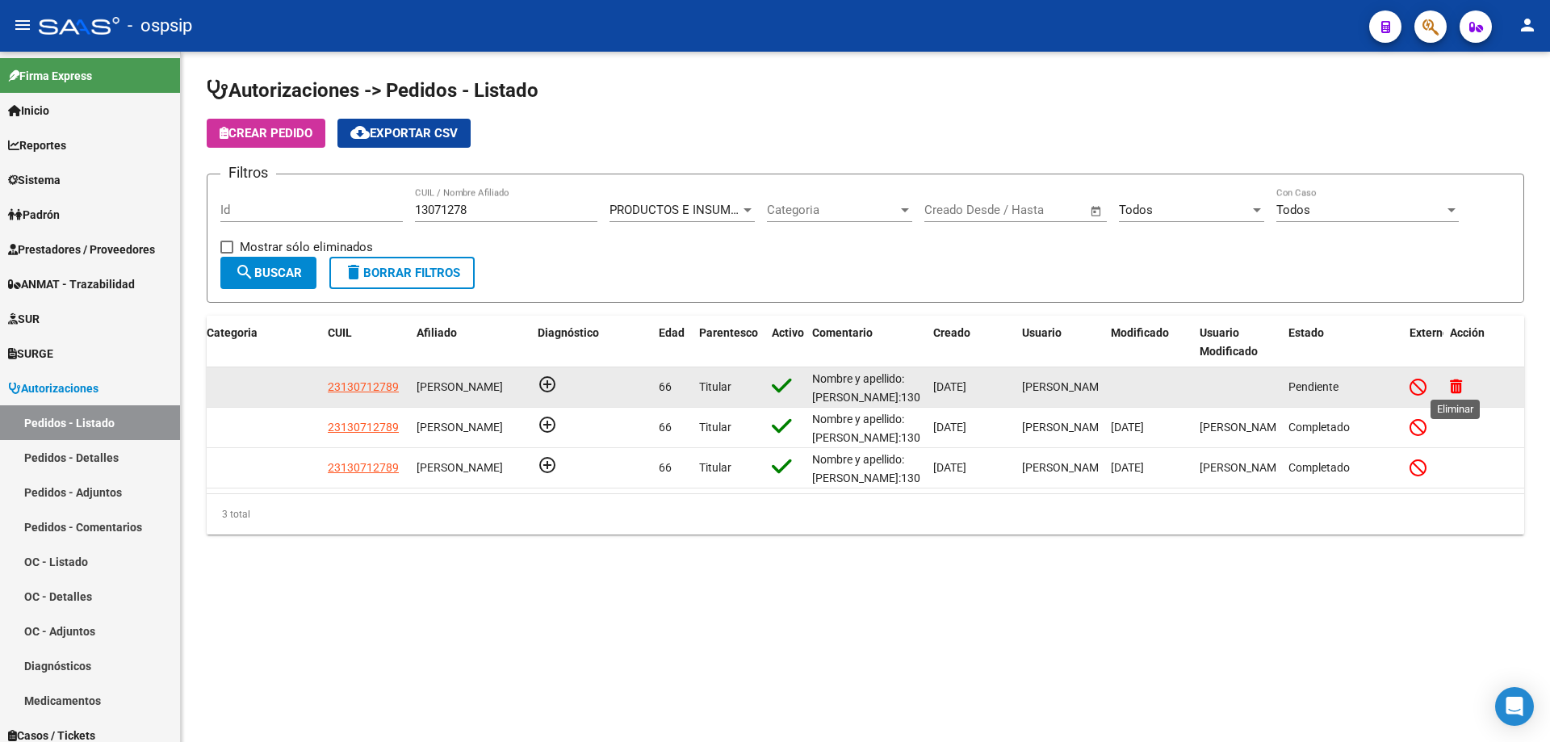
click at [1450, 391] on icon at bounding box center [1456, 386] width 12 height 15
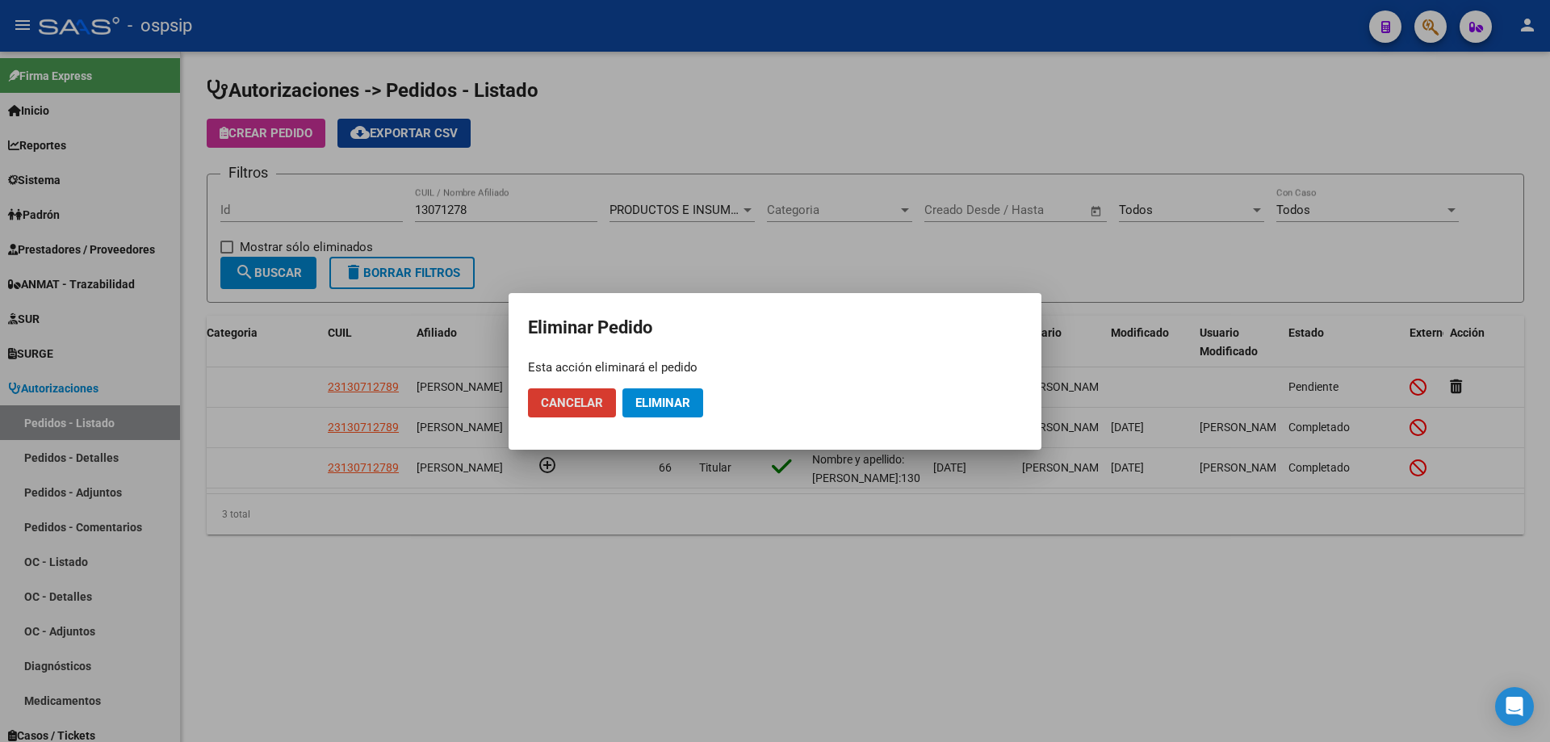
click at [668, 398] on span "Eliminar" at bounding box center [662, 403] width 55 height 15
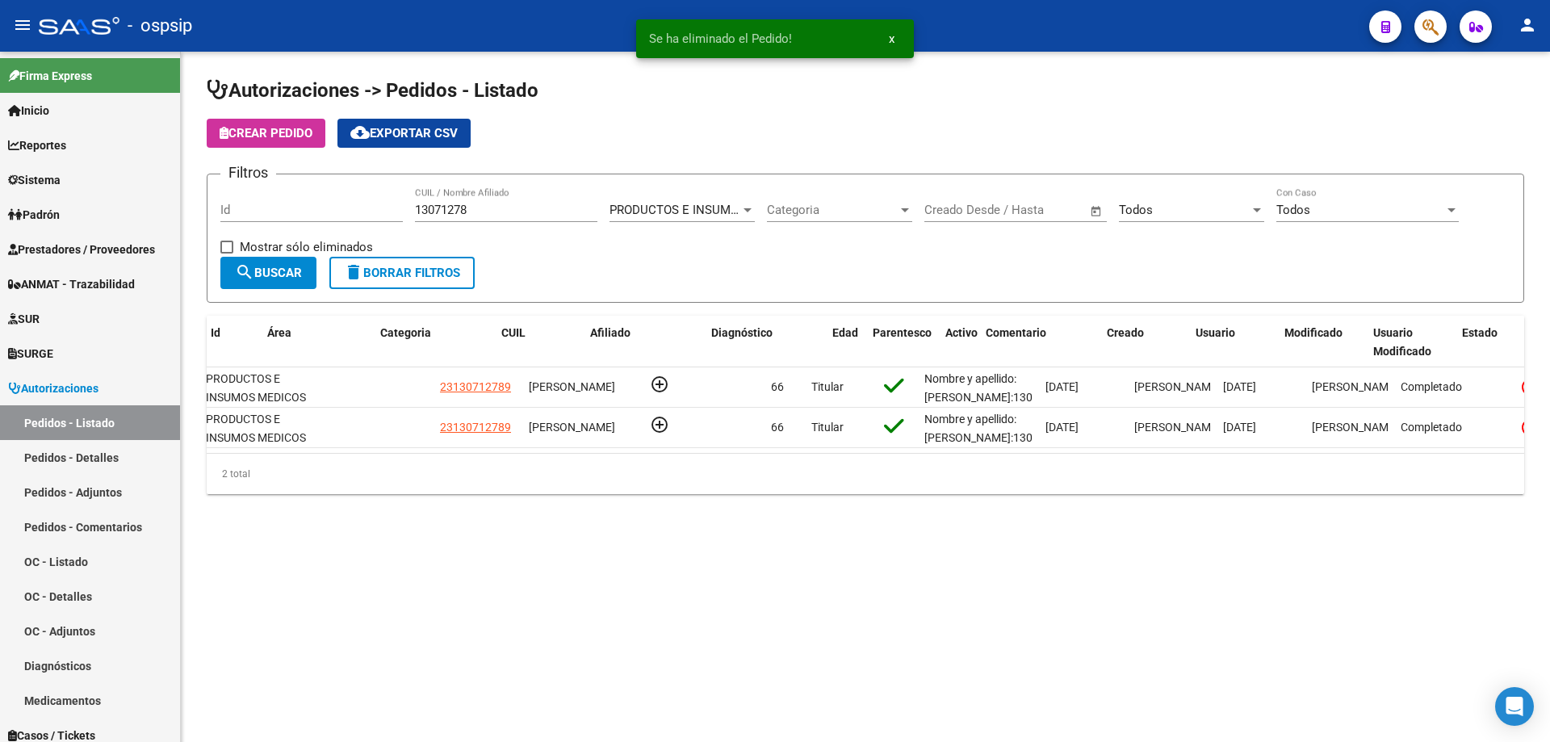
scroll to position [0, 0]
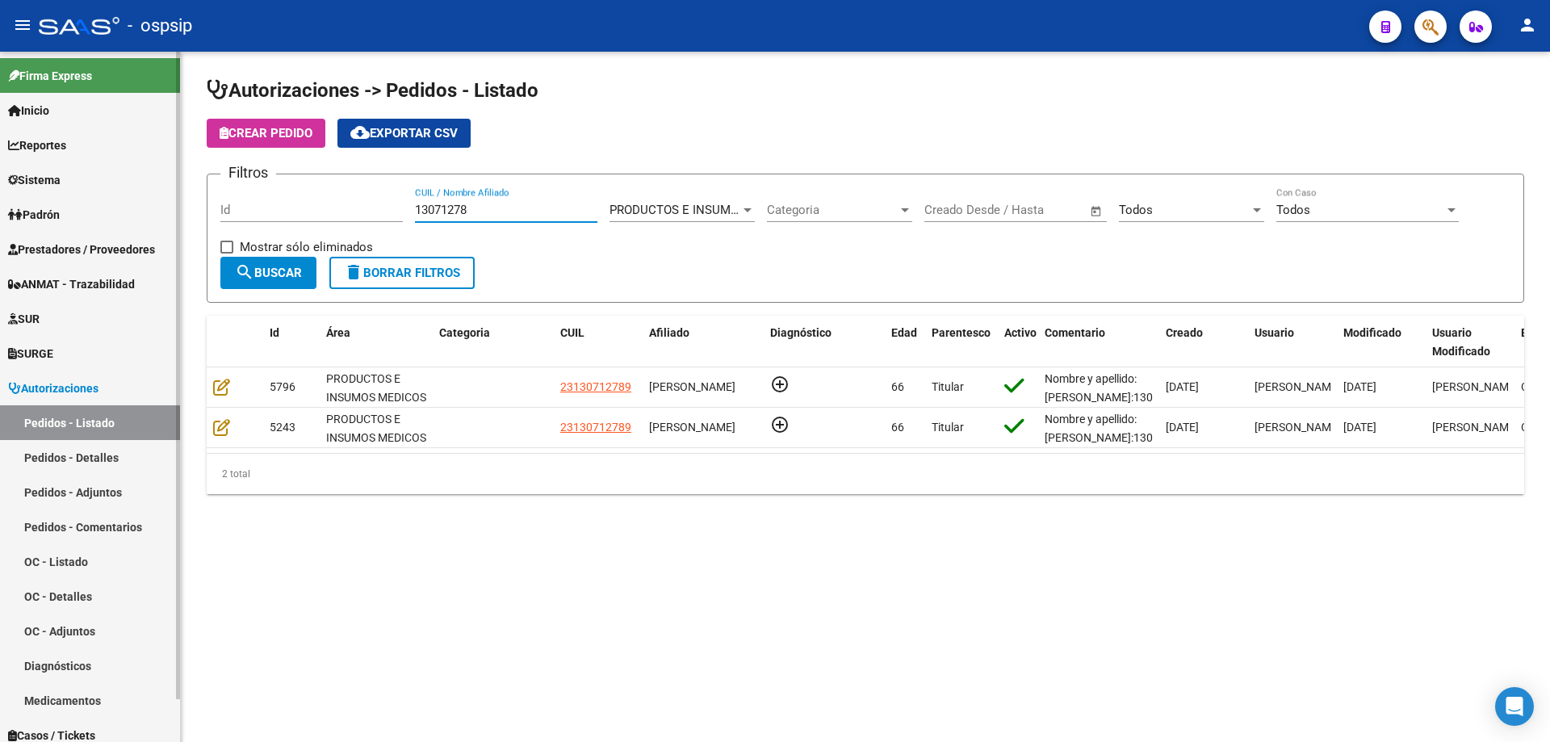
drag, startPoint x: 462, startPoint y: 213, endPoint x: 28, endPoint y: 156, distance: 437.3
click at [28, 158] on mat-sidenav-container "Firma Express Inicio Calendario SSS Instructivos Contacto OS Reportes Egresos D…" at bounding box center [775, 397] width 1550 height 690
type input "pergola"
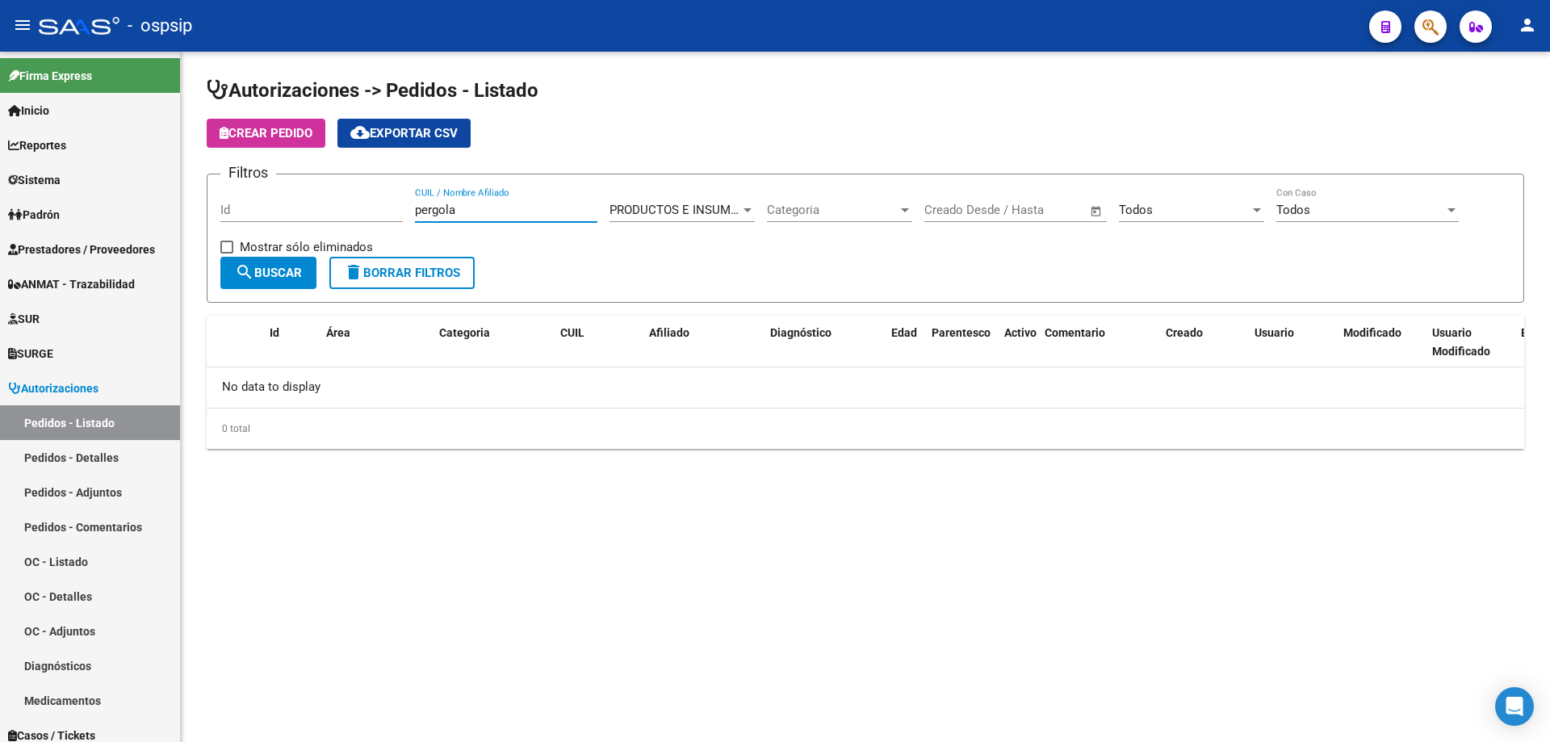
drag, startPoint x: 468, startPoint y: 208, endPoint x: 228, endPoint y: 153, distance: 246.2
click at [228, 153] on app-list-header "Autorizaciones -> Pedidos - Listado Crear Pedido cloud_download Exportar CSV Fi…" at bounding box center [866, 190] width 1318 height 225
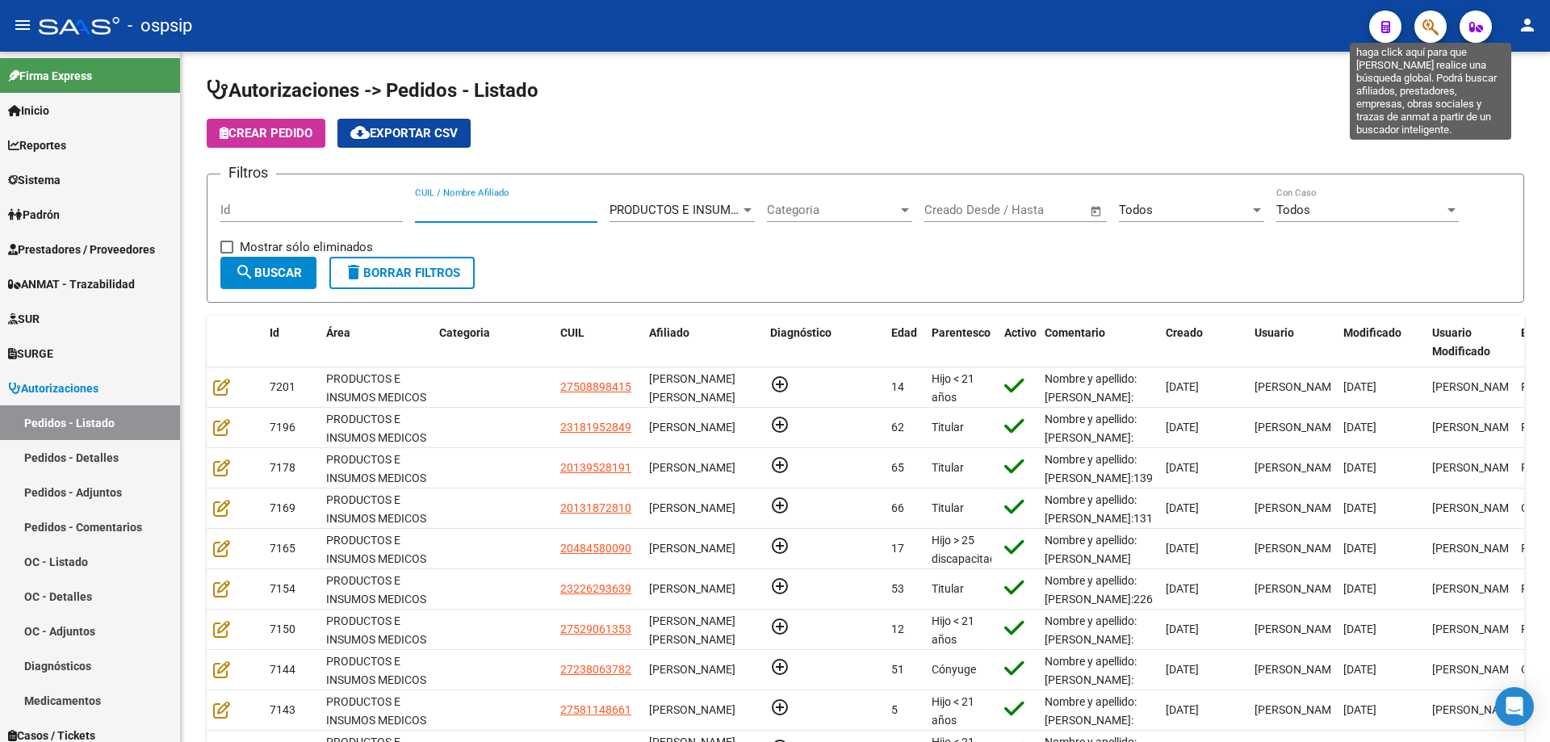
click at [1429, 28] on icon "button" at bounding box center [1430, 27] width 16 height 19
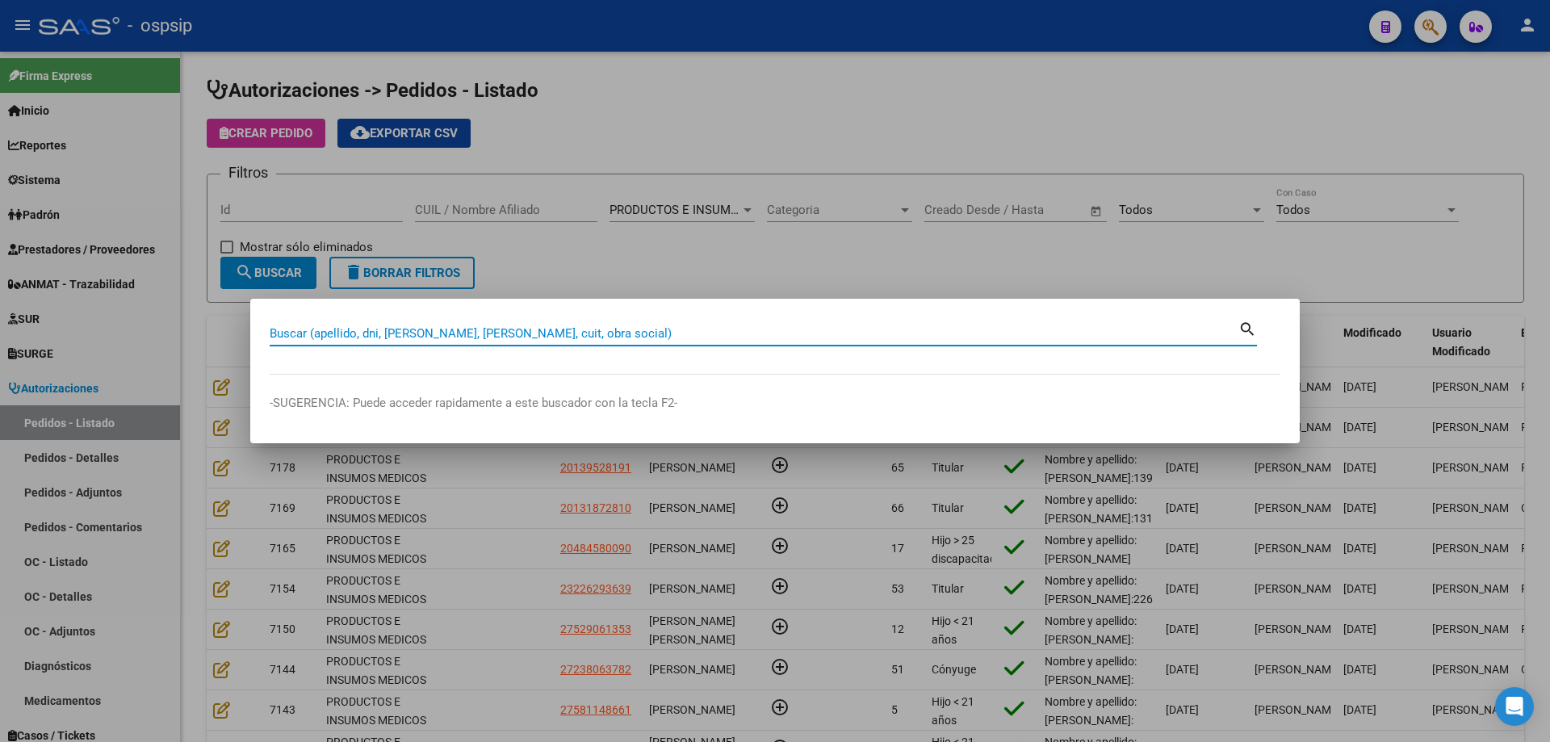
paste input "20162665708"
type input "20162665708"
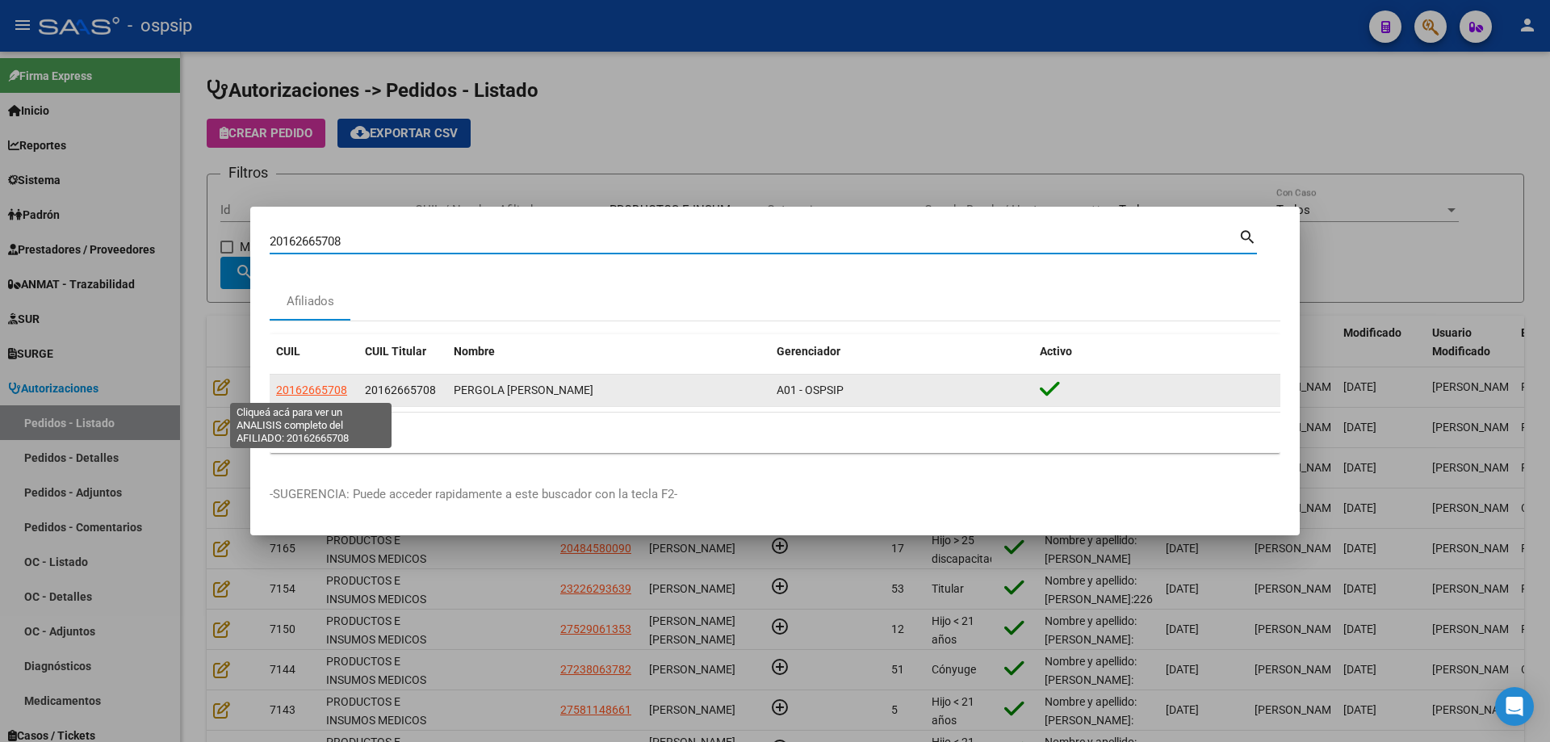
click at [330, 392] on span "20162665708" at bounding box center [311, 389] width 71 height 13
type textarea "20162665708"
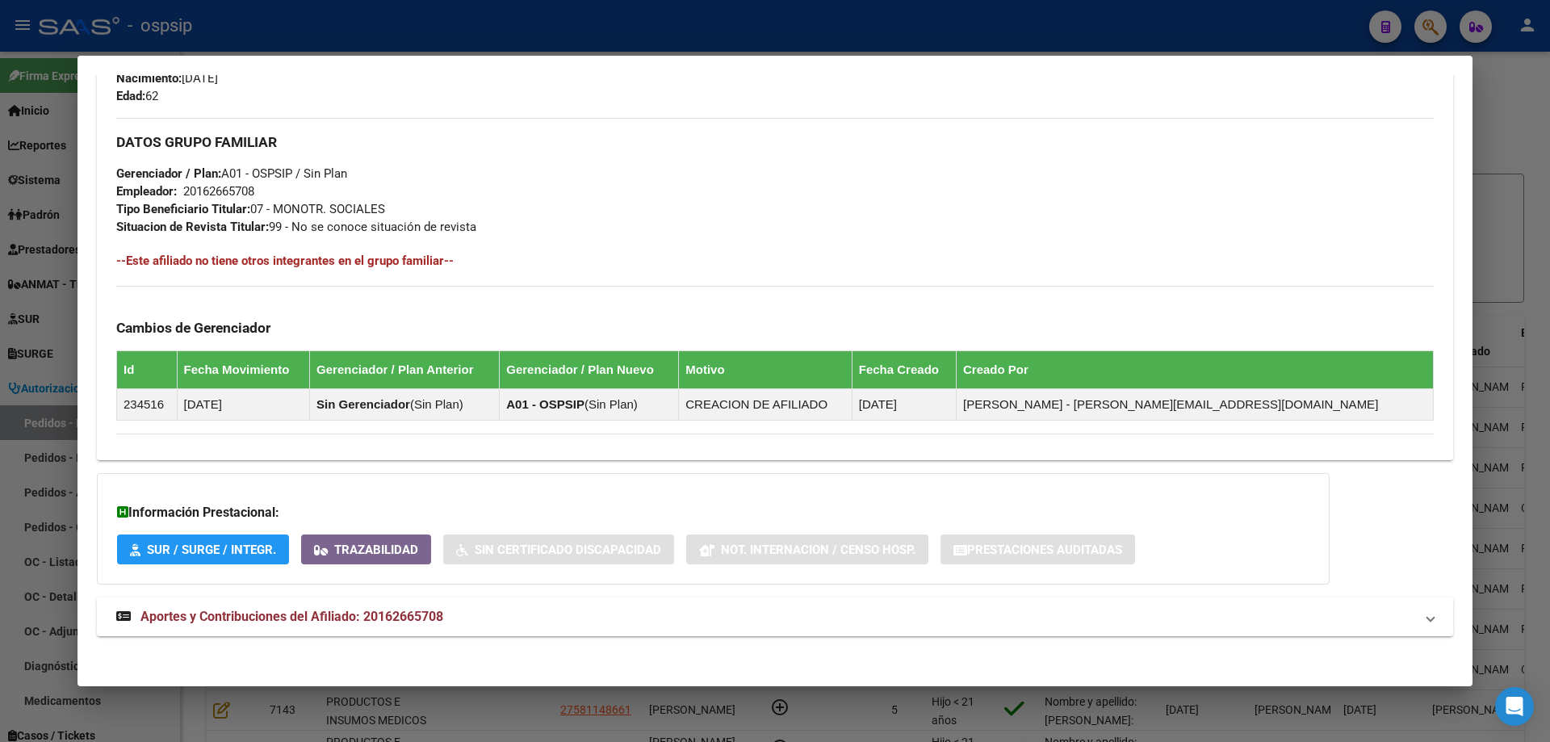
scroll to position [735, 0]
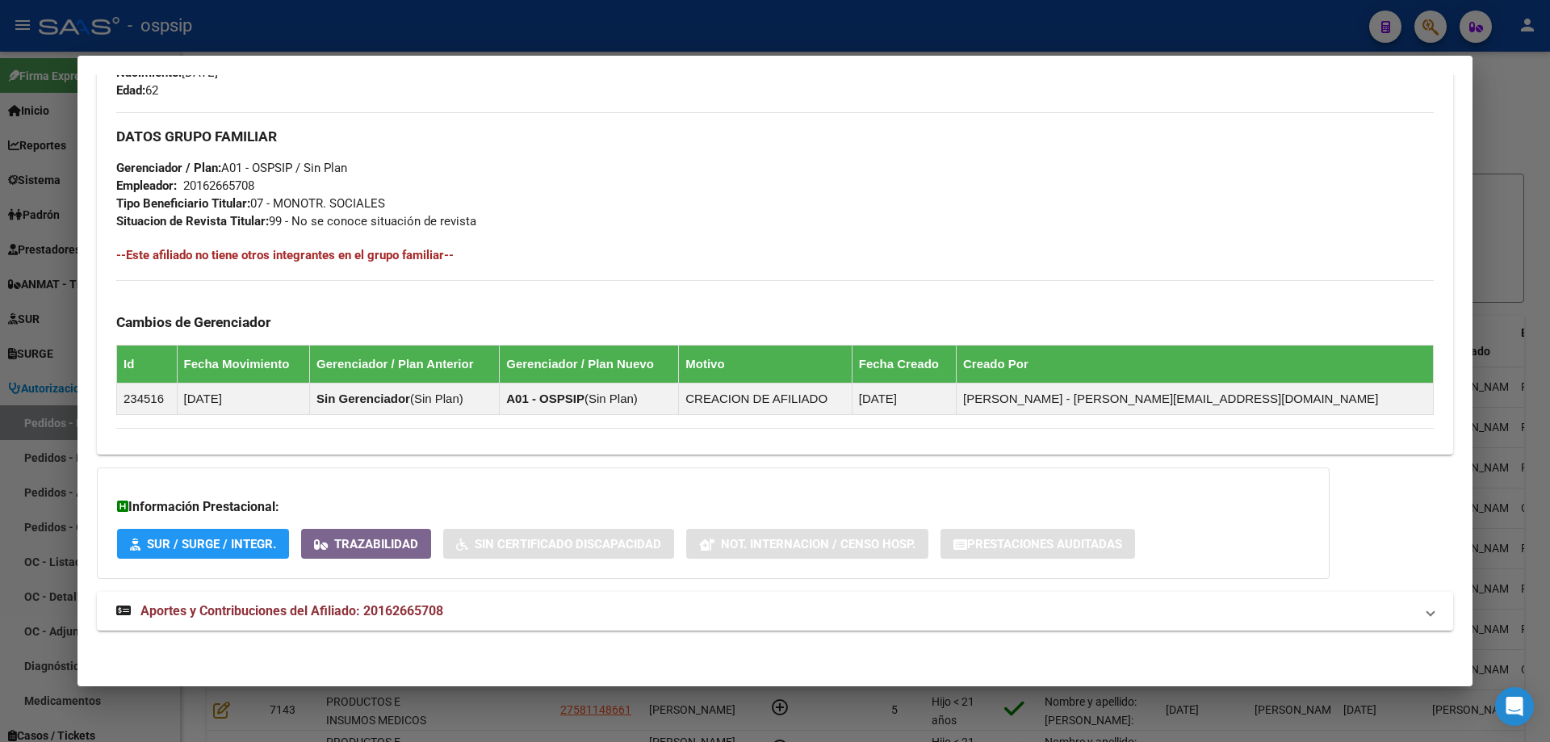
click at [313, 613] on span "Aportes y Contribuciones del Afiliado: 20162665708" at bounding box center [291, 610] width 303 height 15
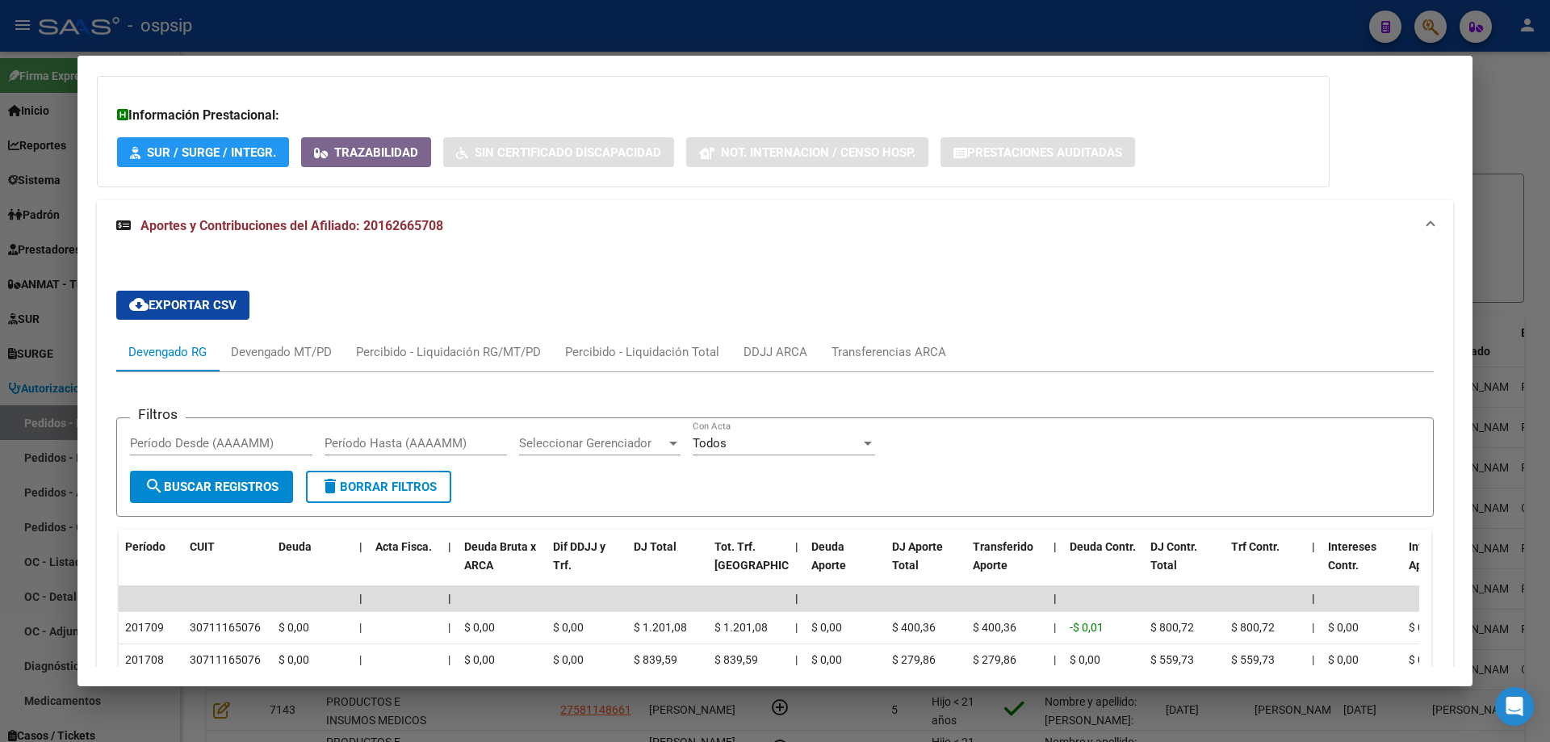
scroll to position [1139, 0]
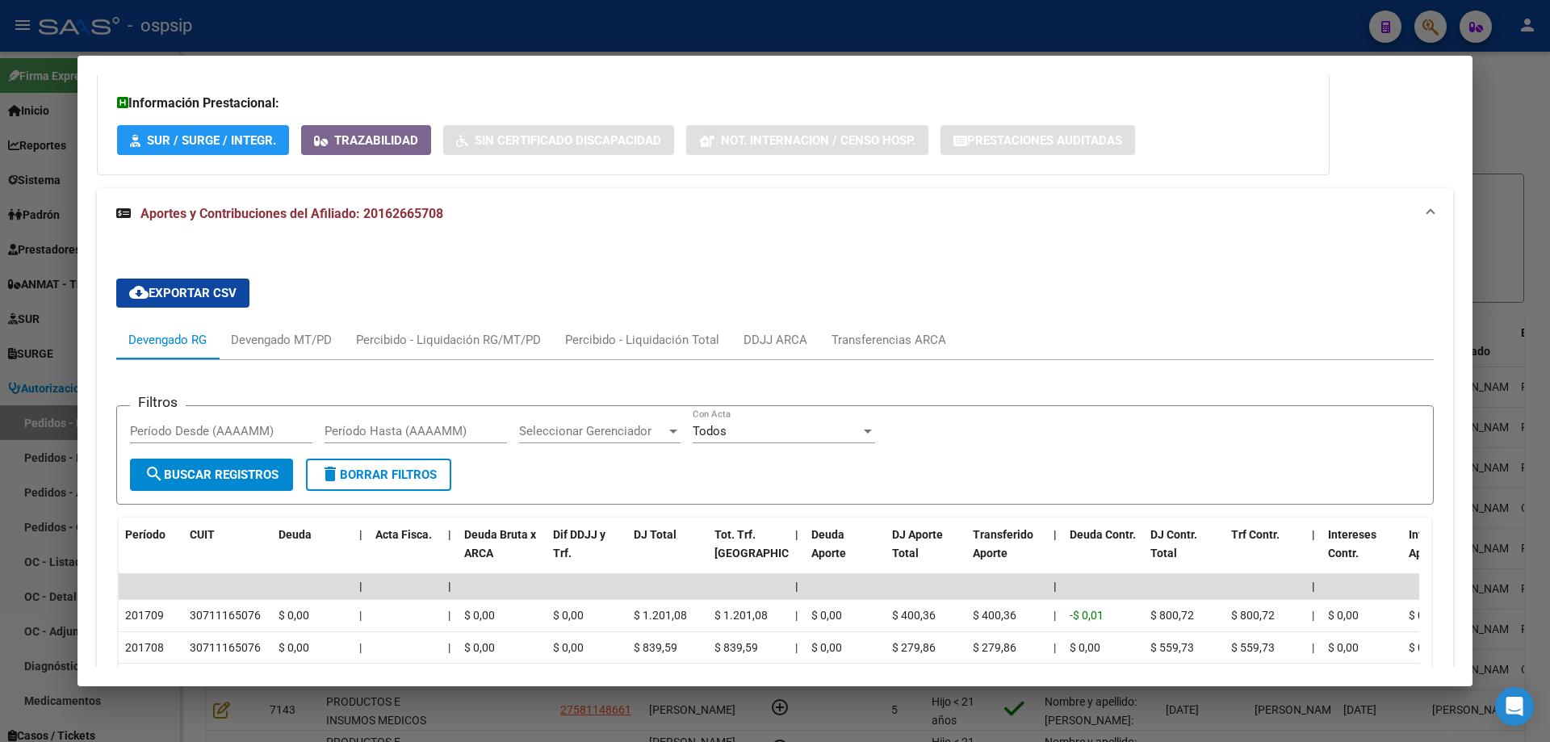
click at [36, 337] on div at bounding box center [775, 371] width 1550 height 742
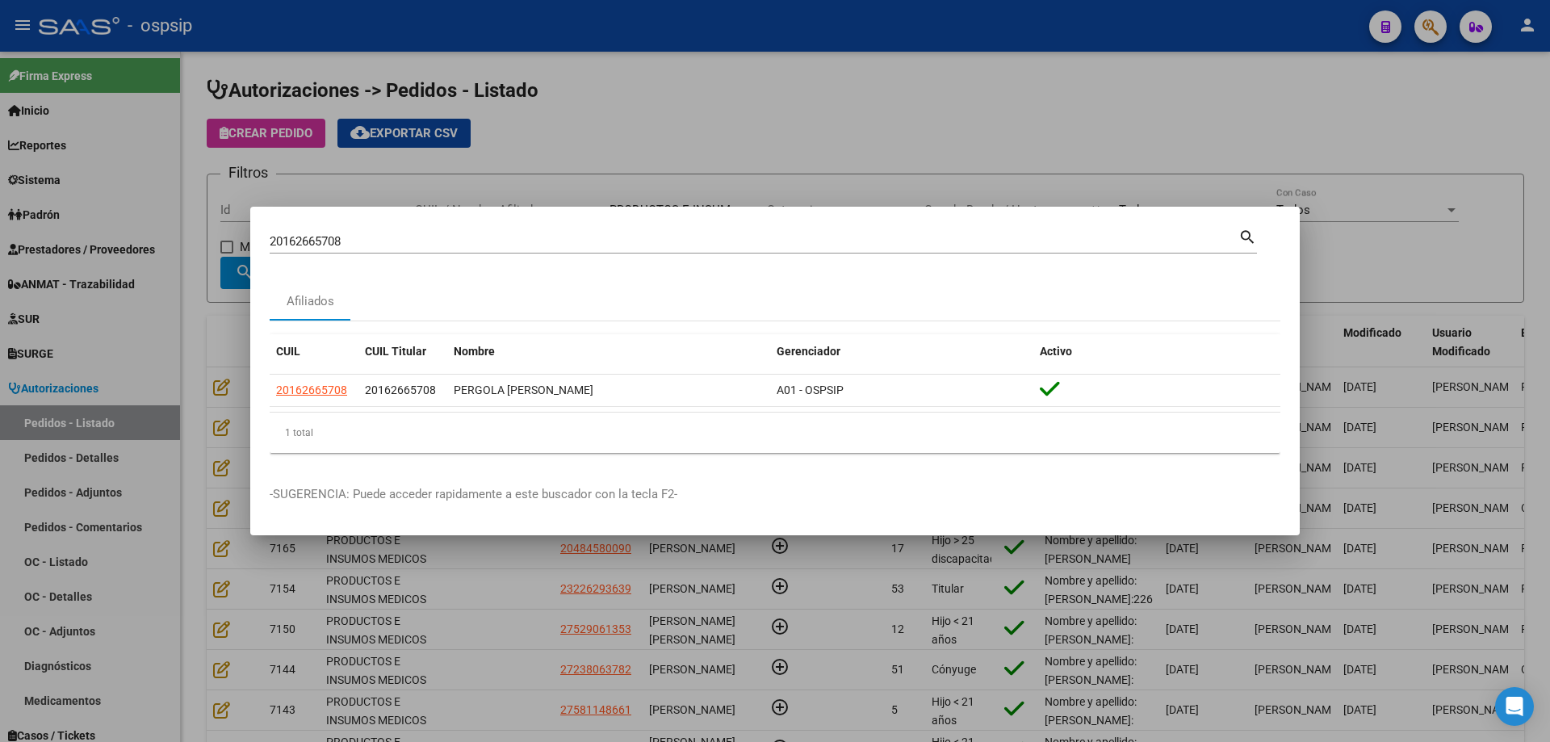
drag, startPoint x: 394, startPoint y: 249, endPoint x: 348, endPoint y: 251, distance: 46.1
click at [348, 251] on div "20162665708 [PERSON_NAME] (apellido, dni, [PERSON_NAME], [PERSON_NAME], cuit, o…" at bounding box center [754, 241] width 969 height 24
drag, startPoint x: 393, startPoint y: 243, endPoint x: 0, endPoint y: 198, distance: 395.8
click at [0, 198] on div "20162665708 Buscar (apellido, dni, cuil, nro traspaso, cuit, obra social) searc…" at bounding box center [775, 371] width 1550 height 742
type input "51087254"
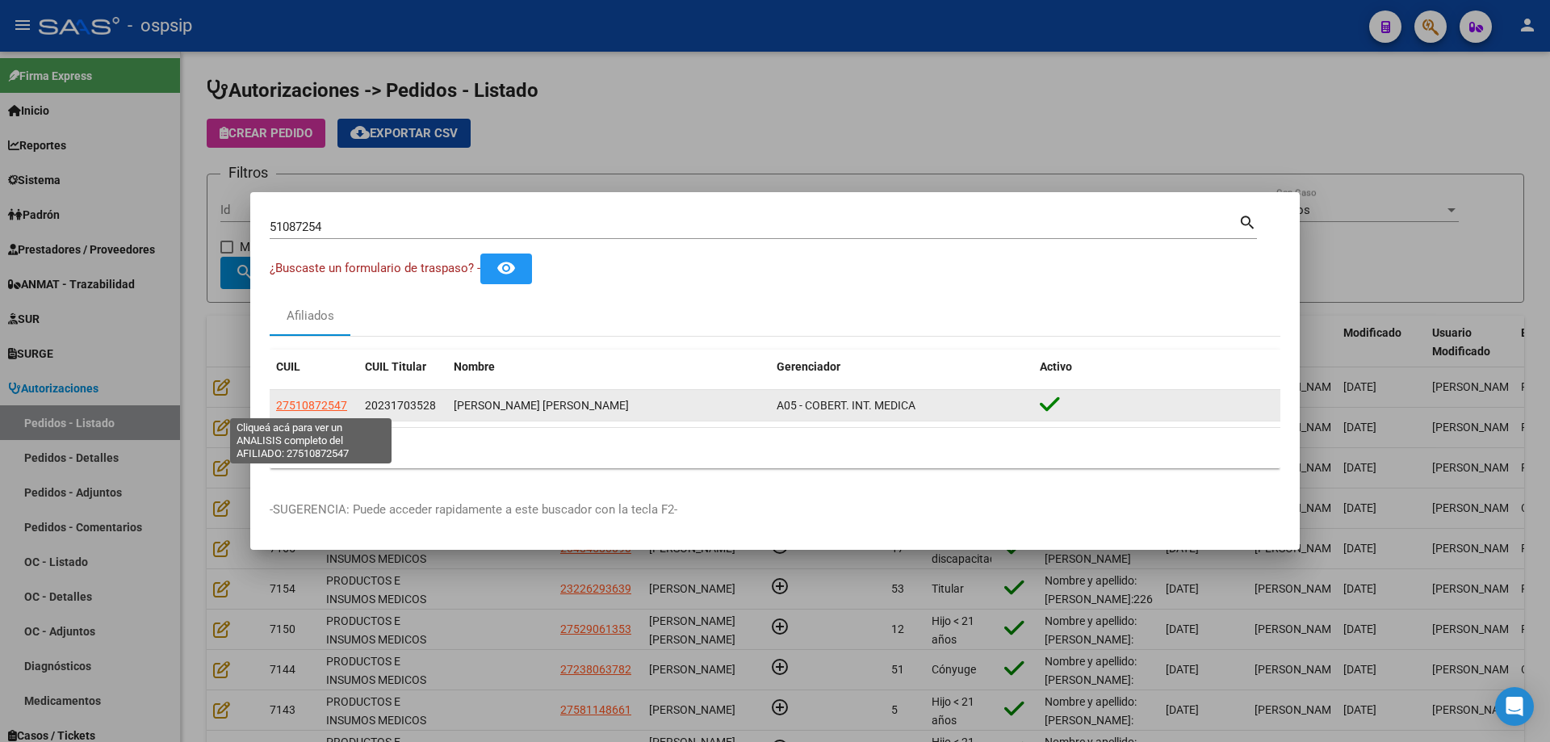
click at [286, 406] on span "27510872547" at bounding box center [311, 405] width 71 height 13
type textarea "27510872547"
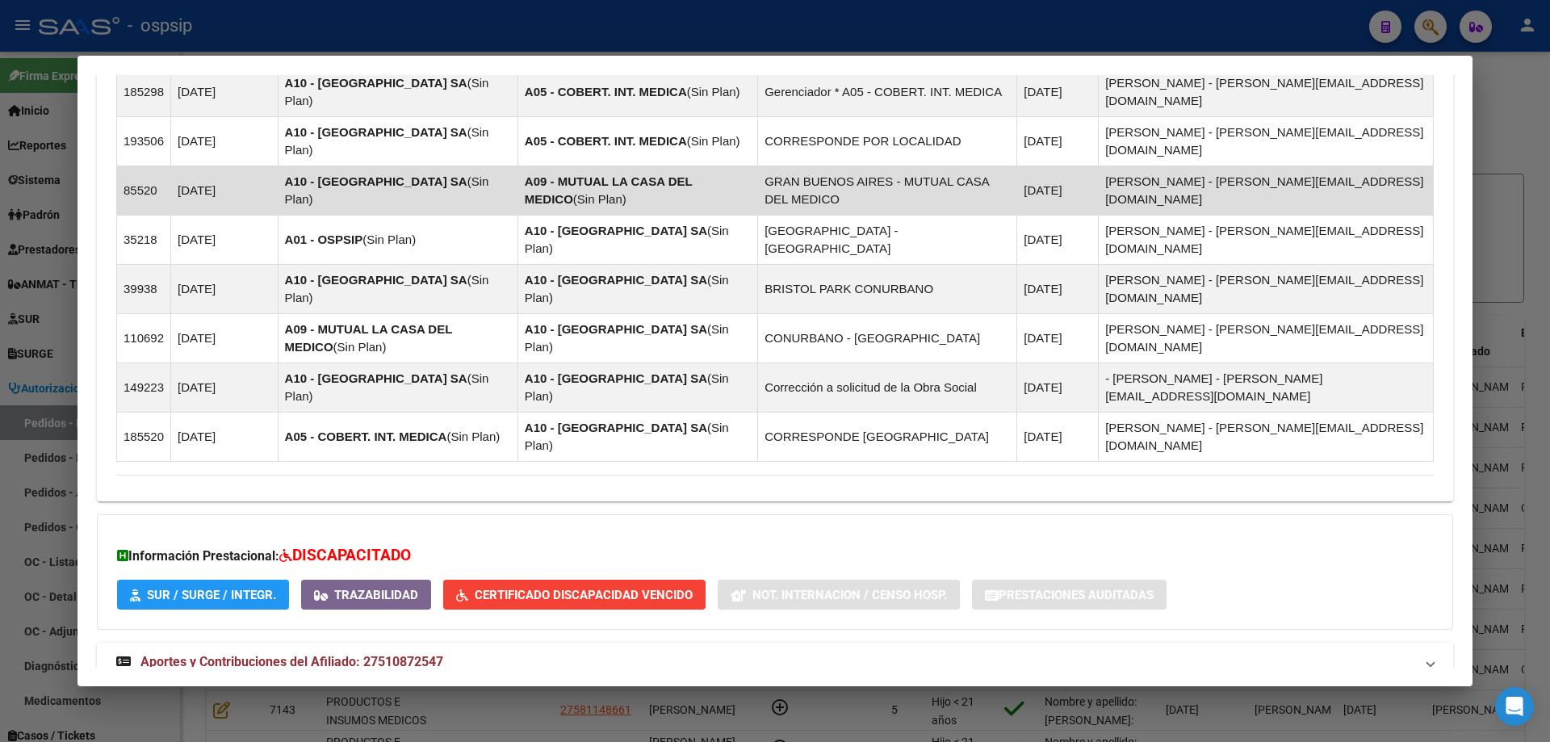
scroll to position [1230, 0]
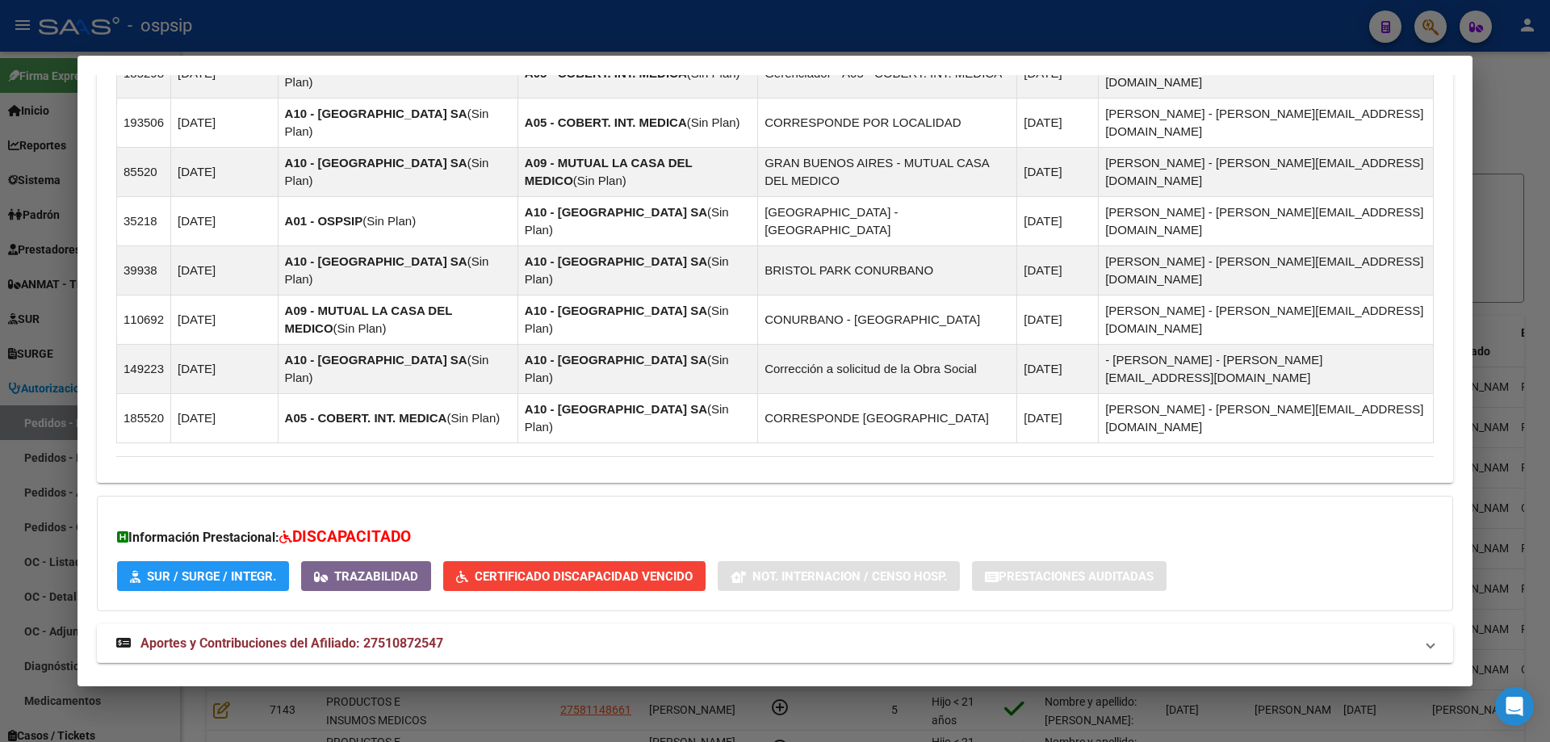
click at [269, 681] on mat-expansion-panel-header "Aportes y Contribuciones del Titular: 20231703528" at bounding box center [775, 700] width 1356 height 39
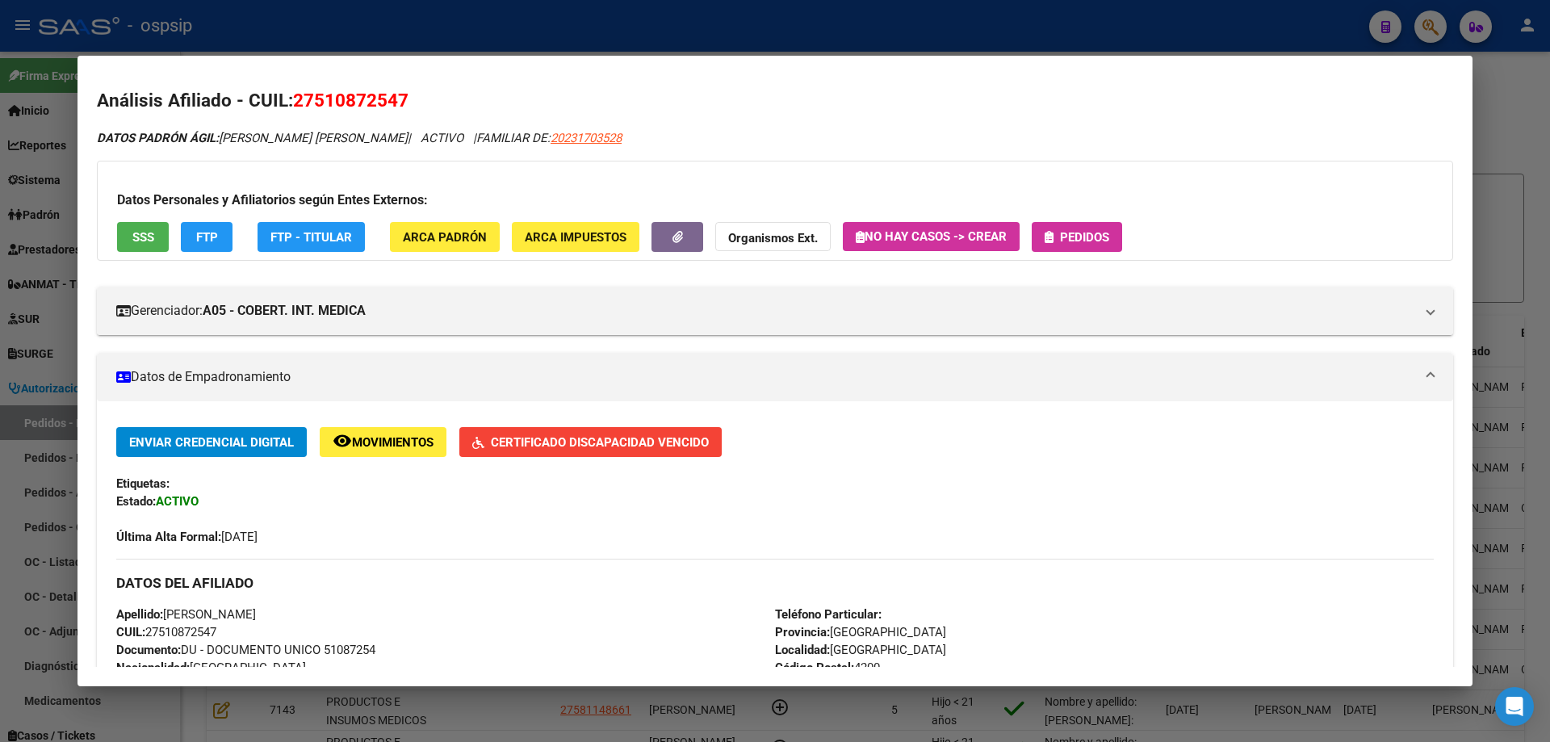
scroll to position [0, 0]
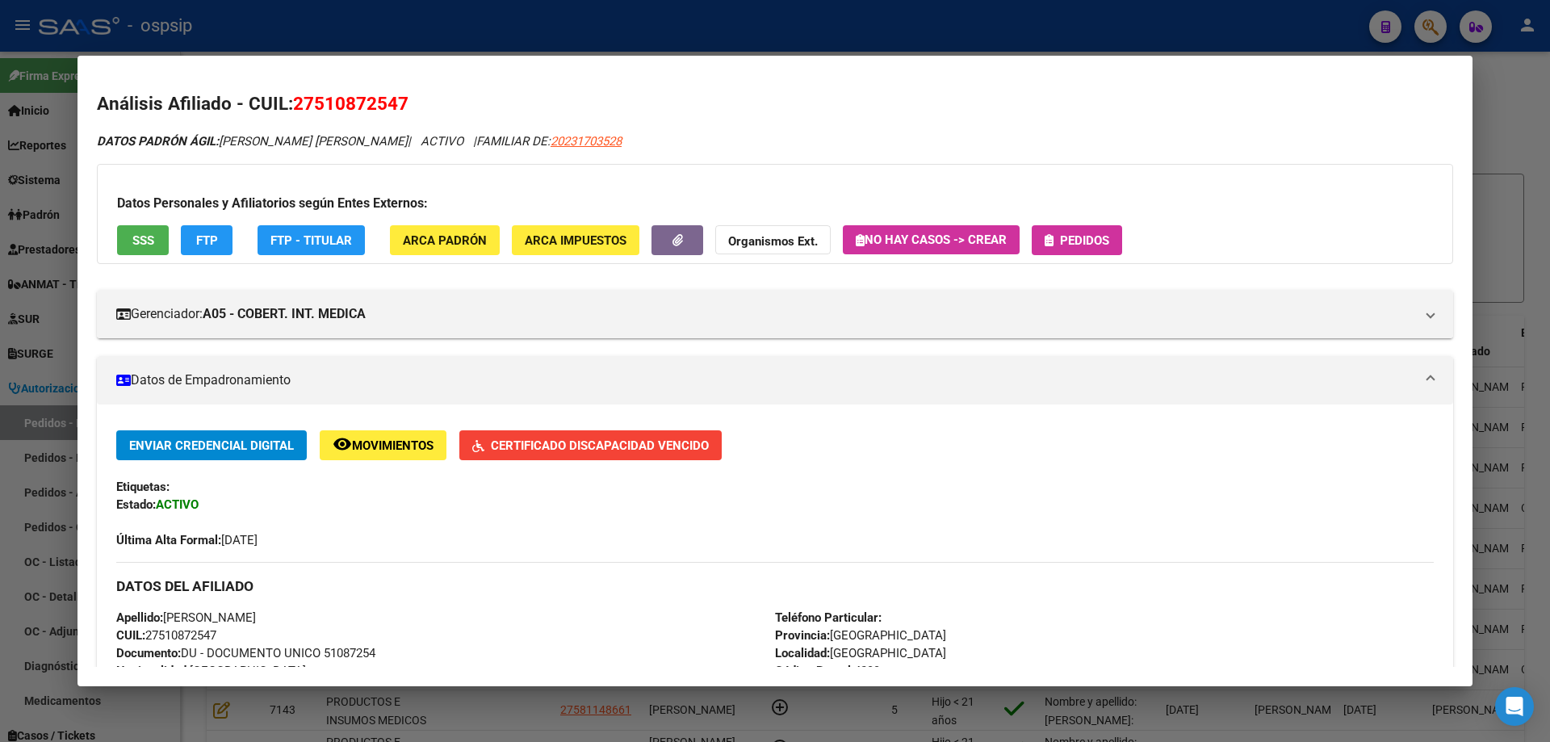
click at [0, 286] on div at bounding box center [775, 371] width 1550 height 742
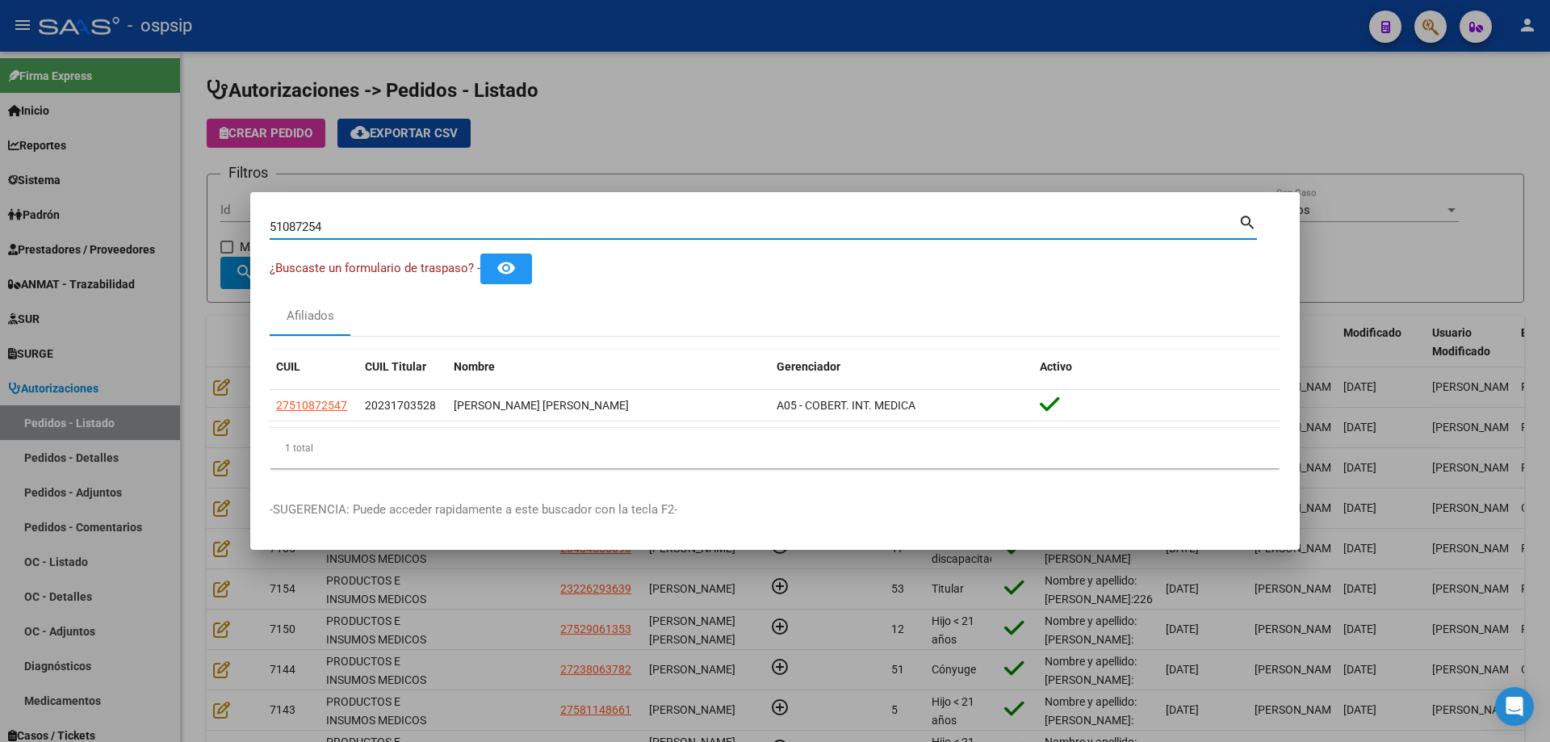
click at [281, 224] on input "51087254" at bounding box center [754, 227] width 969 height 15
click at [125, 217] on div at bounding box center [775, 371] width 1550 height 742
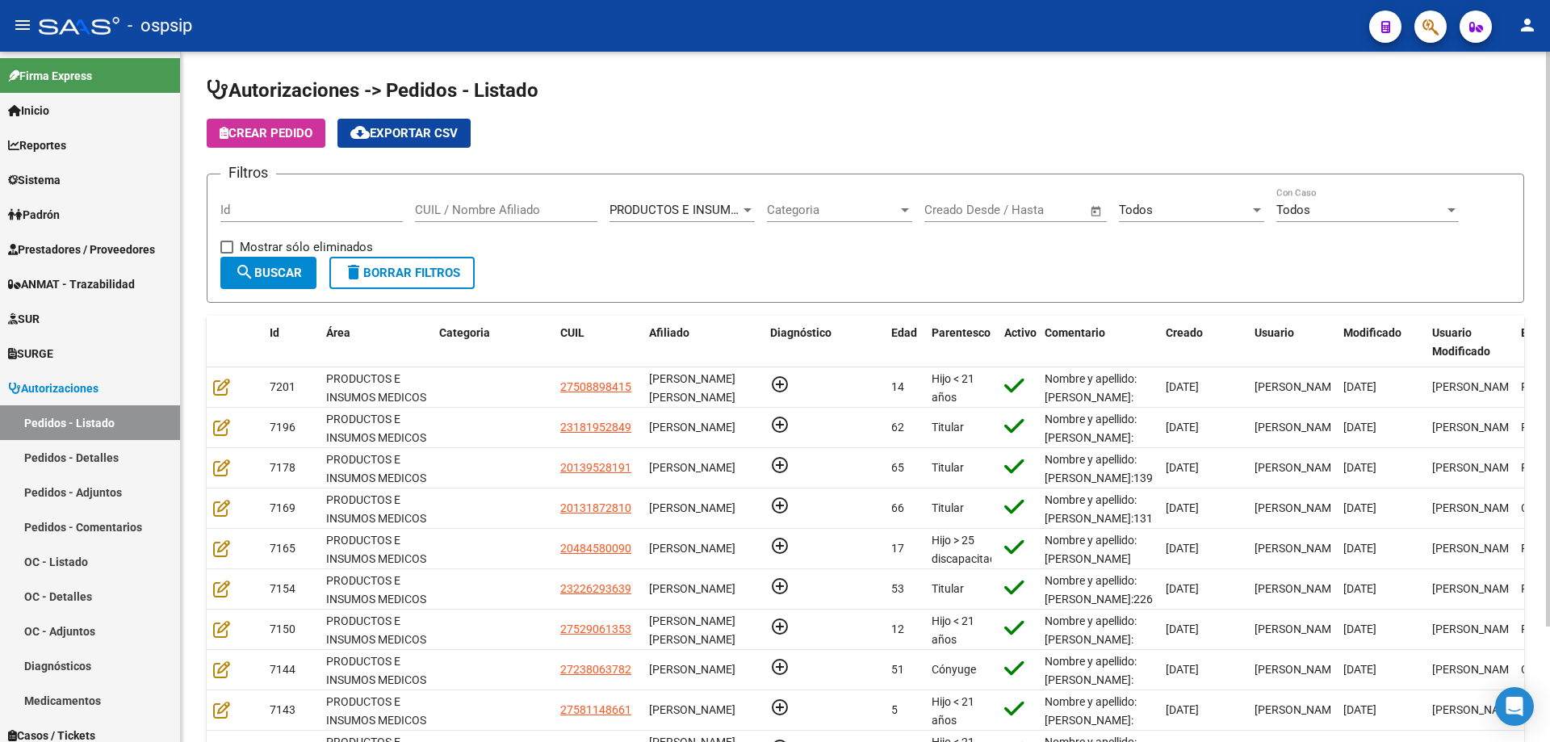
click at [463, 211] on input "CUIL / Nombre Afiliado" at bounding box center [506, 210] width 182 height 15
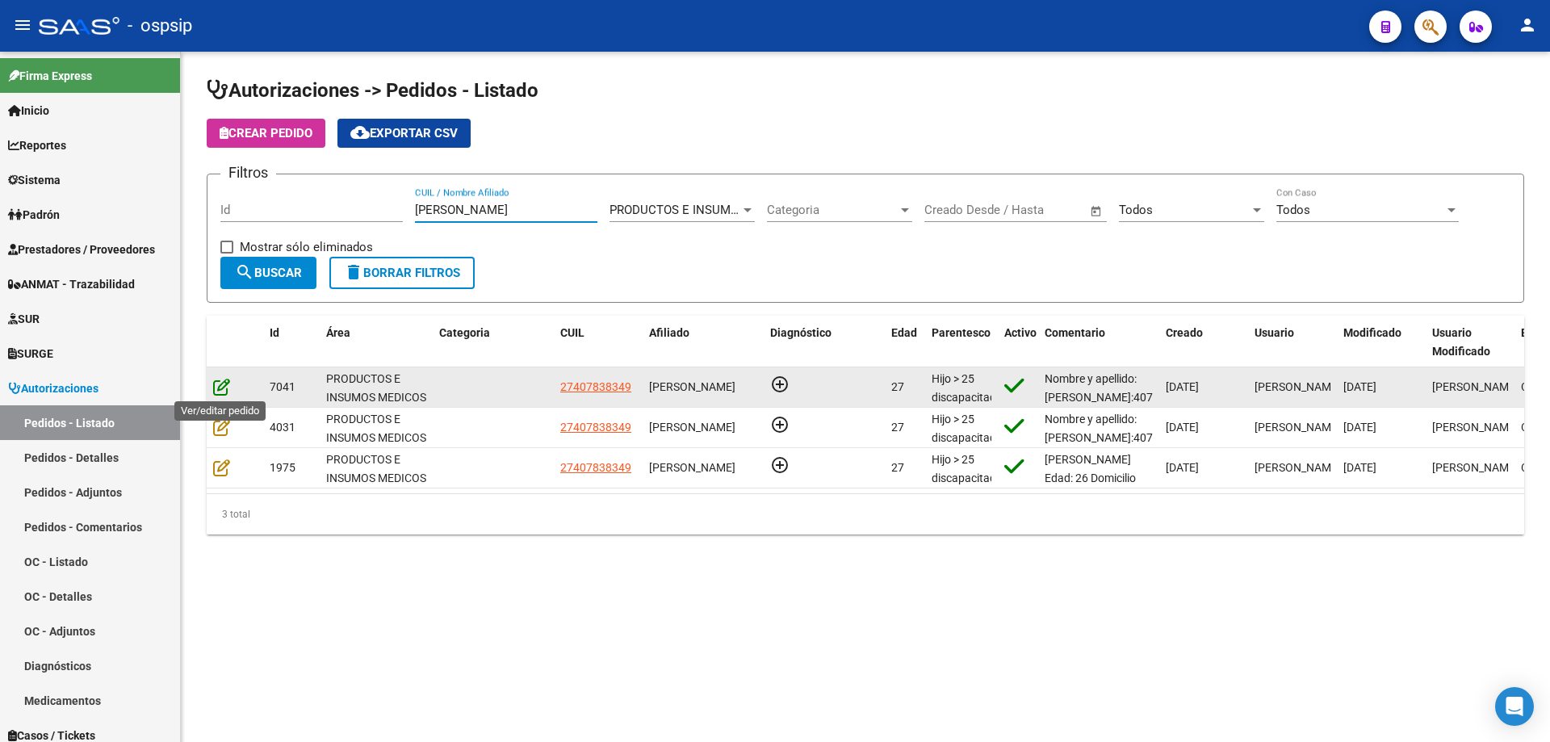
type input "[PERSON_NAME]"
click at [214, 386] on icon at bounding box center [221, 387] width 17 height 18
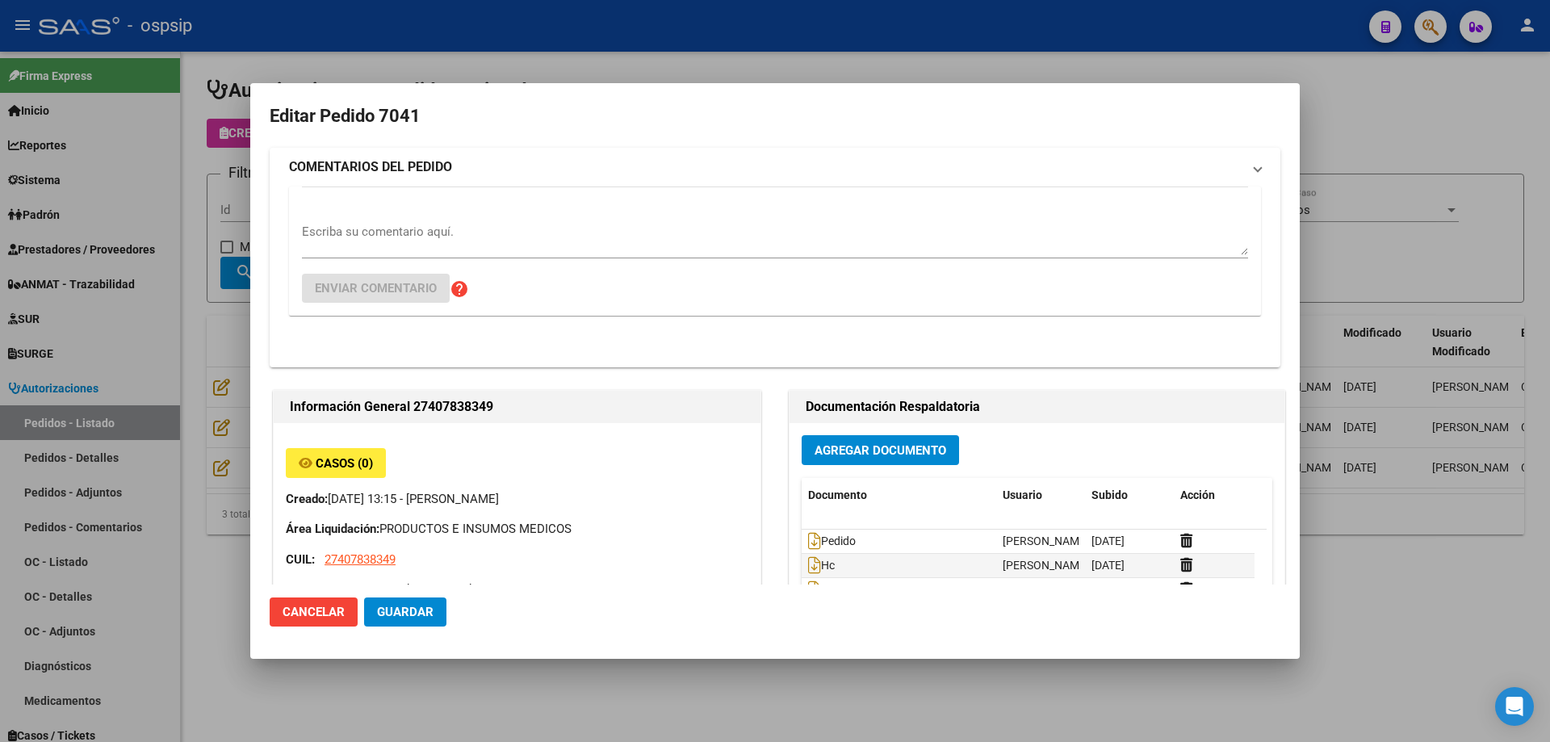
type input "[GEOGRAPHIC_DATA], [PERSON_NAME], [PERSON_NAME] 3860"
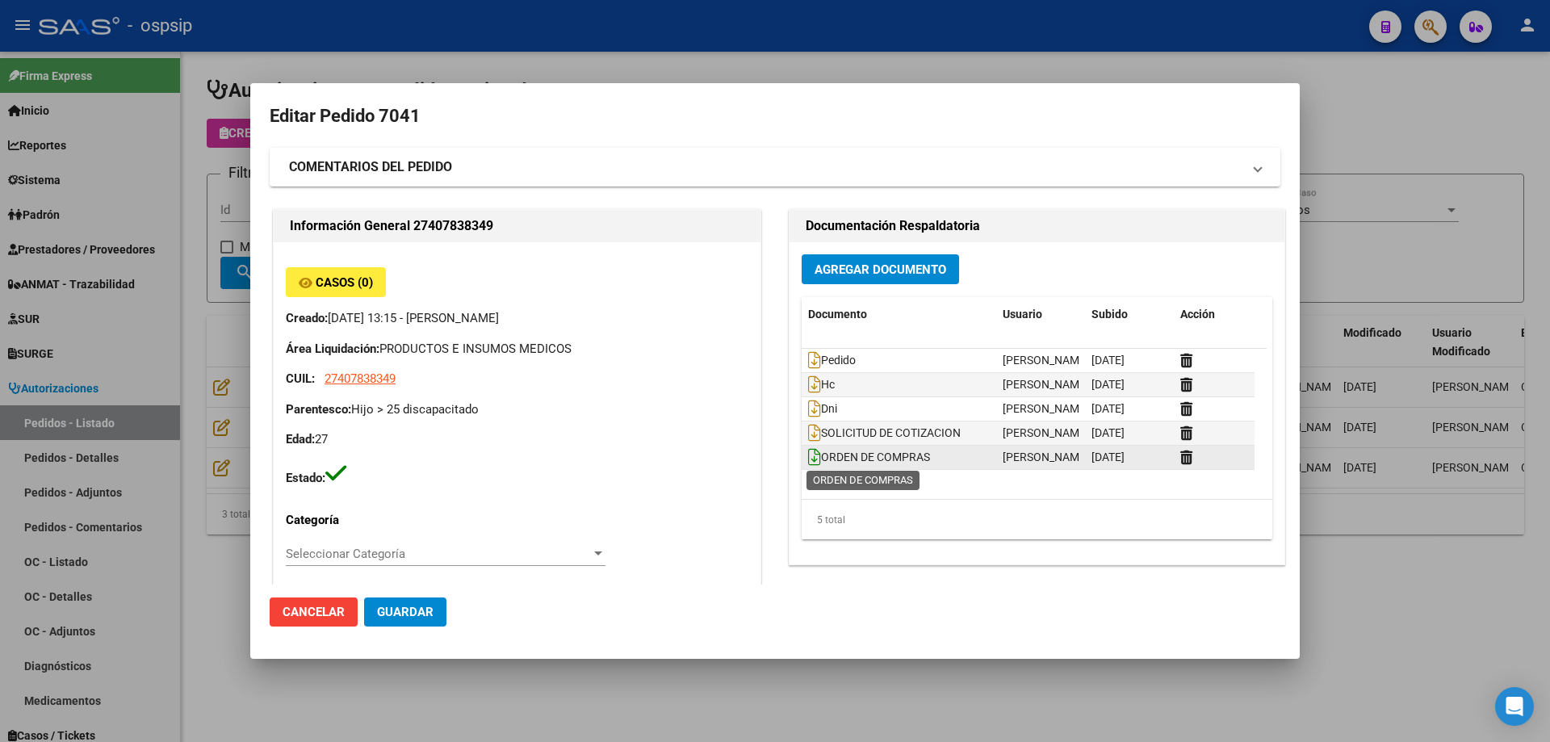
click at [813, 459] on icon at bounding box center [814, 457] width 13 height 18
click at [808, 448] on icon at bounding box center [814, 457] width 13 height 18
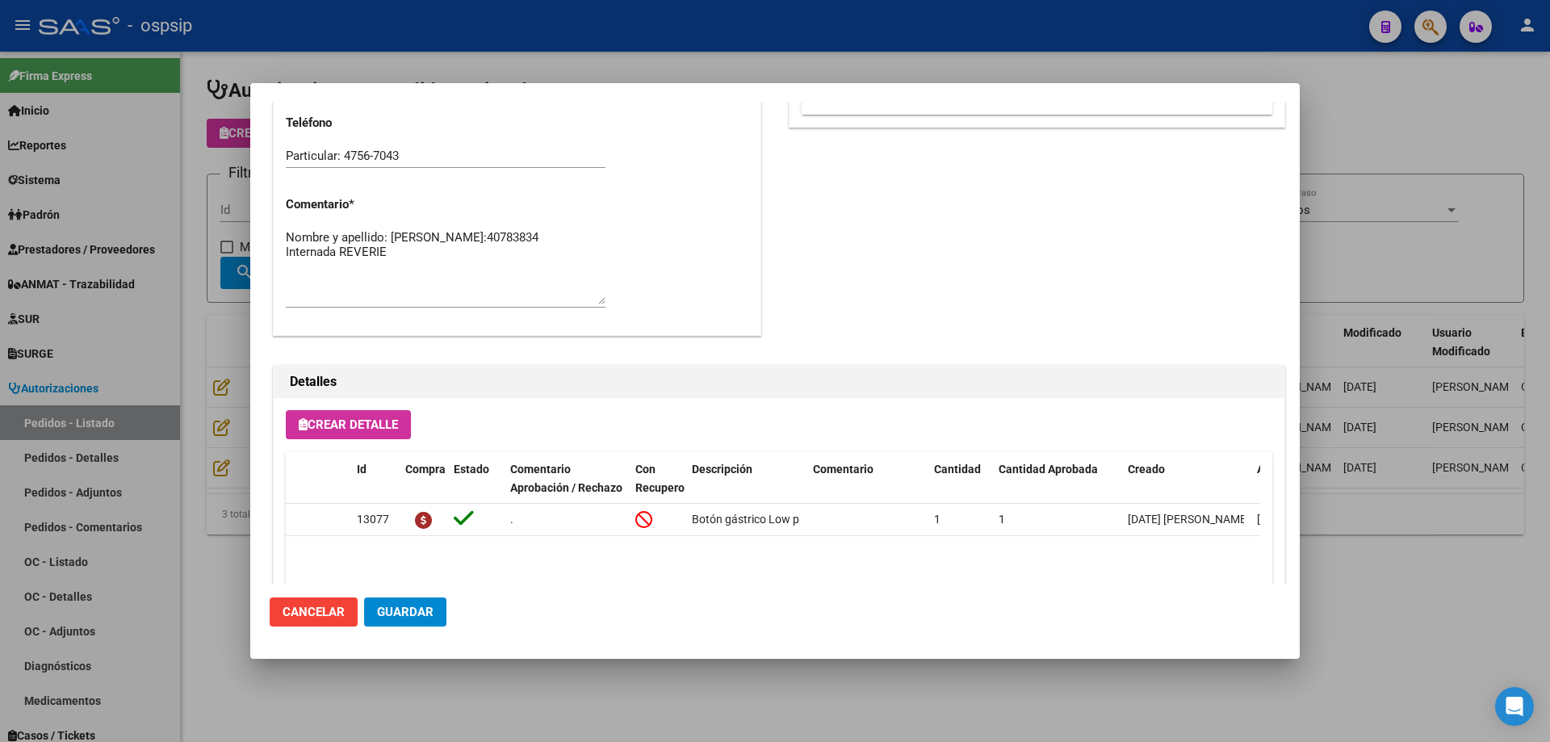
scroll to position [726, 0]
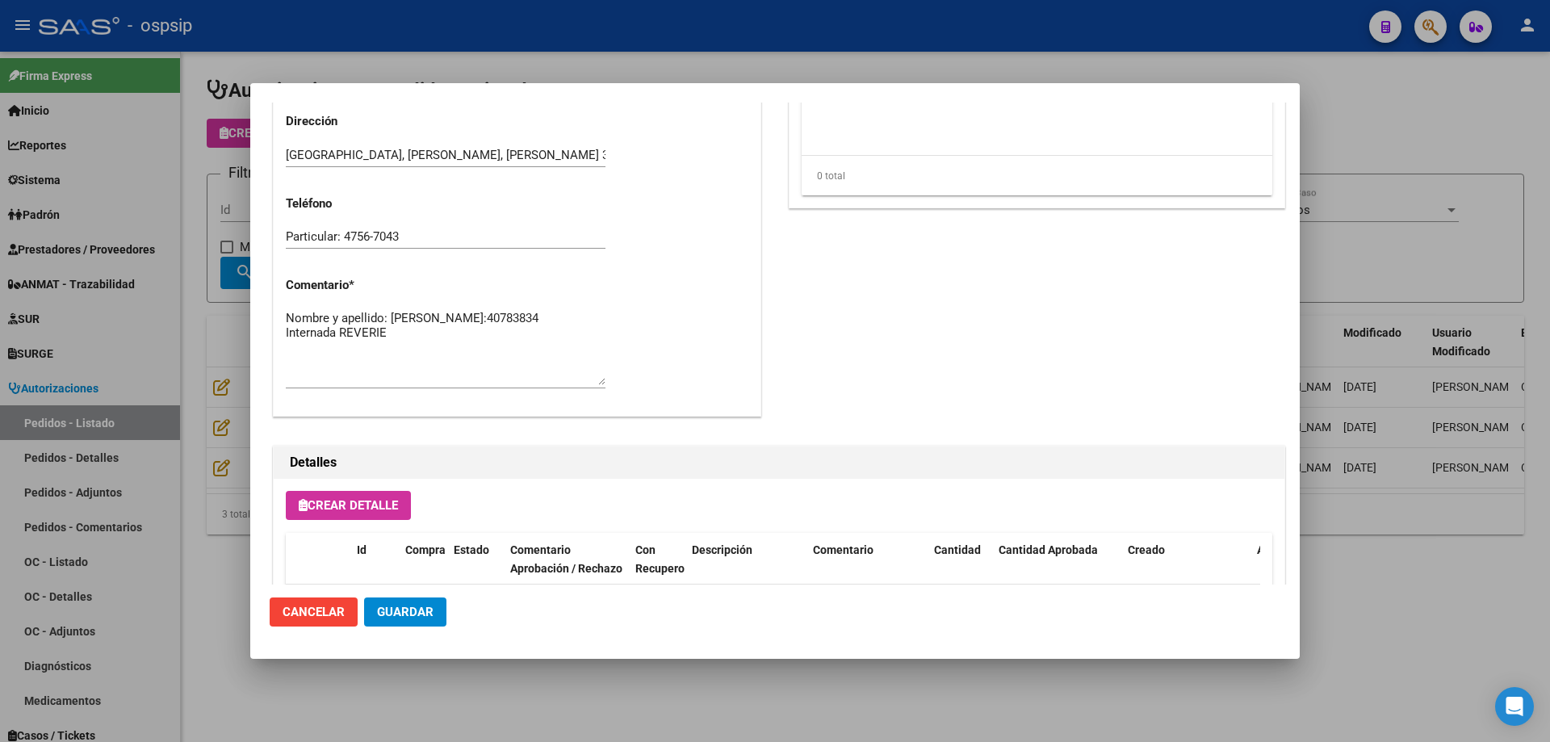
click at [425, 340] on textarea "Nombre y apellido: [PERSON_NAME]:40783834 Internada REVERIE" at bounding box center [446, 347] width 320 height 76
click at [417, 344] on textarea "Nombre y apellido: [PERSON_NAME]:40783834 Internada REVERIE" at bounding box center [446, 347] width 320 height 76
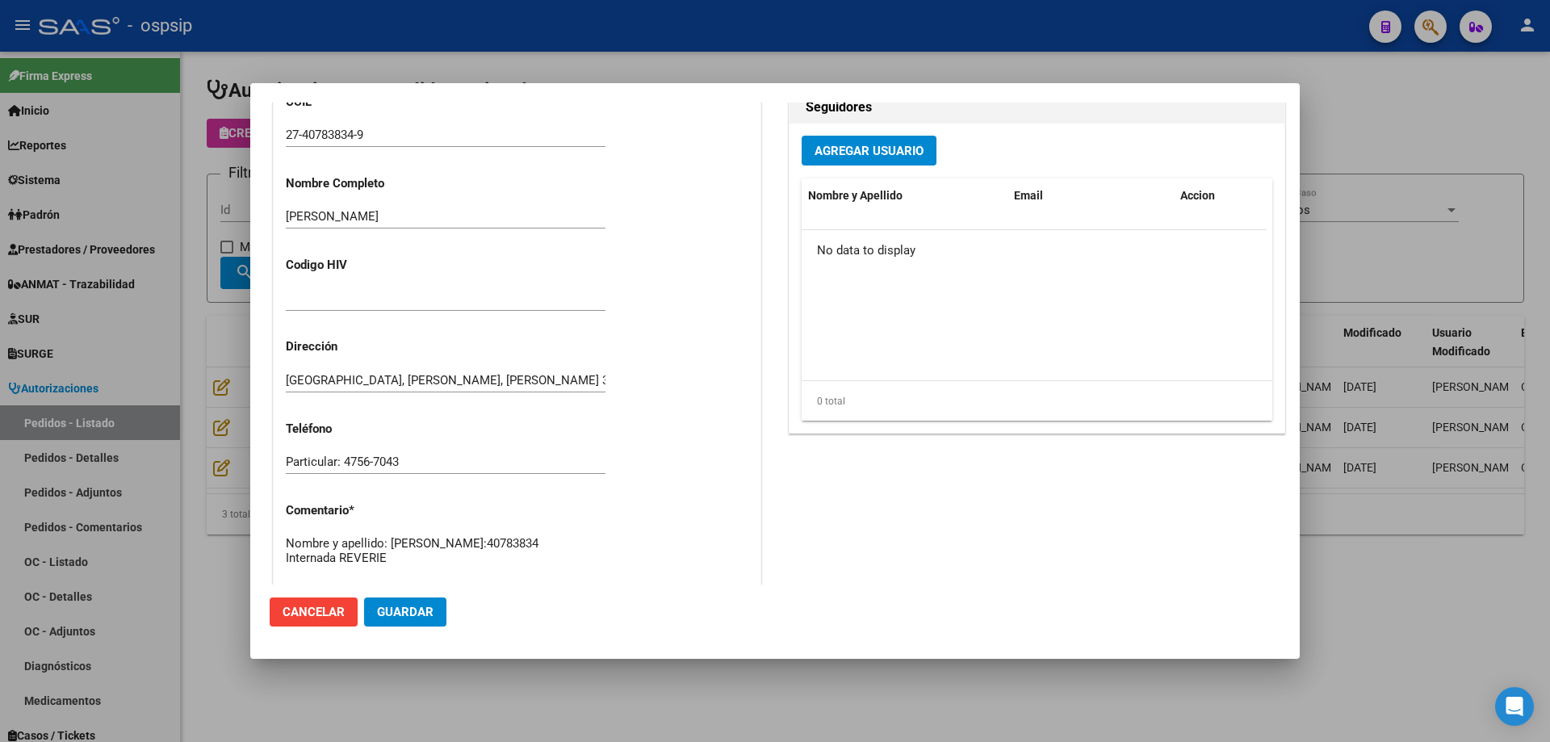
scroll to position [646, 0]
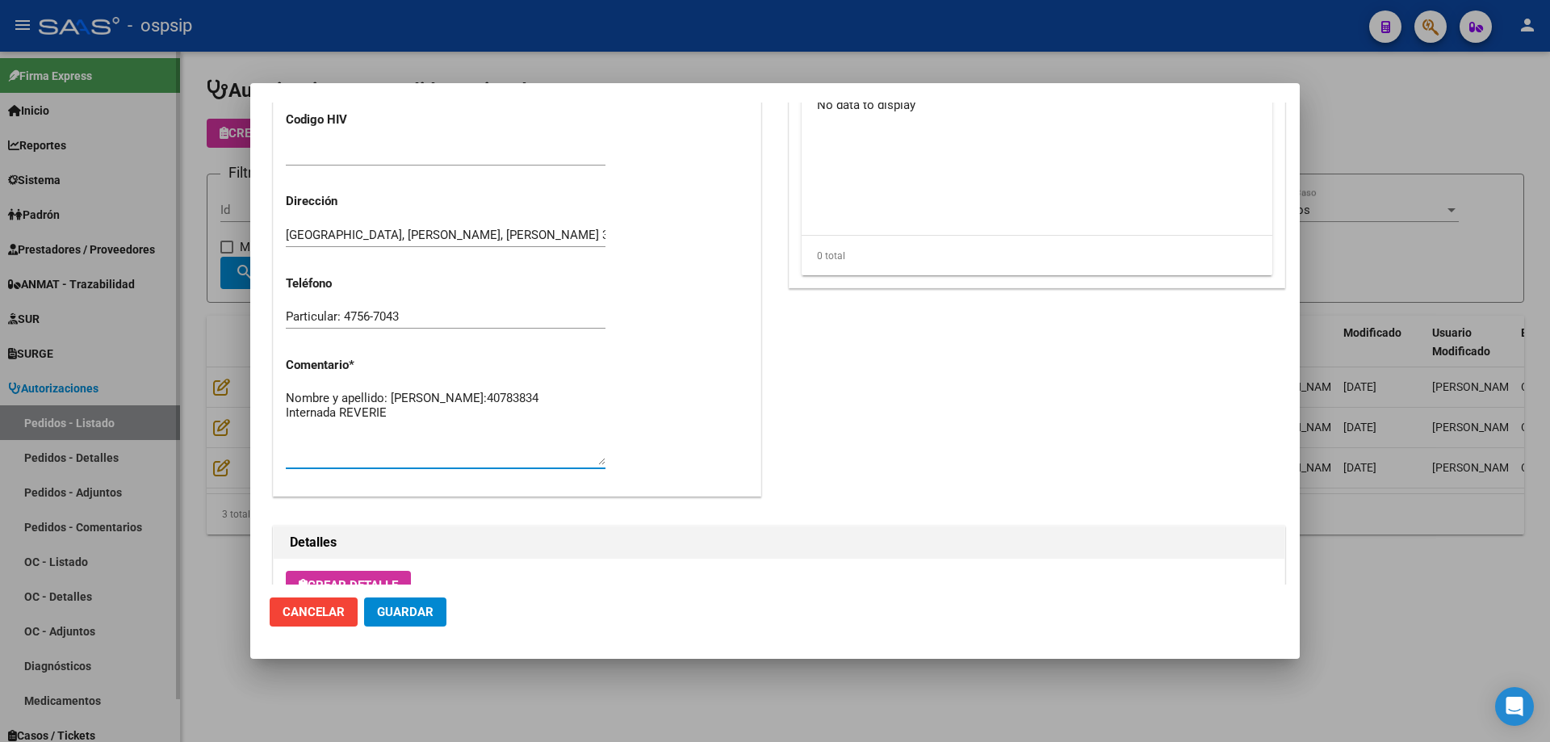
click at [131, 358] on div at bounding box center [775, 371] width 1550 height 742
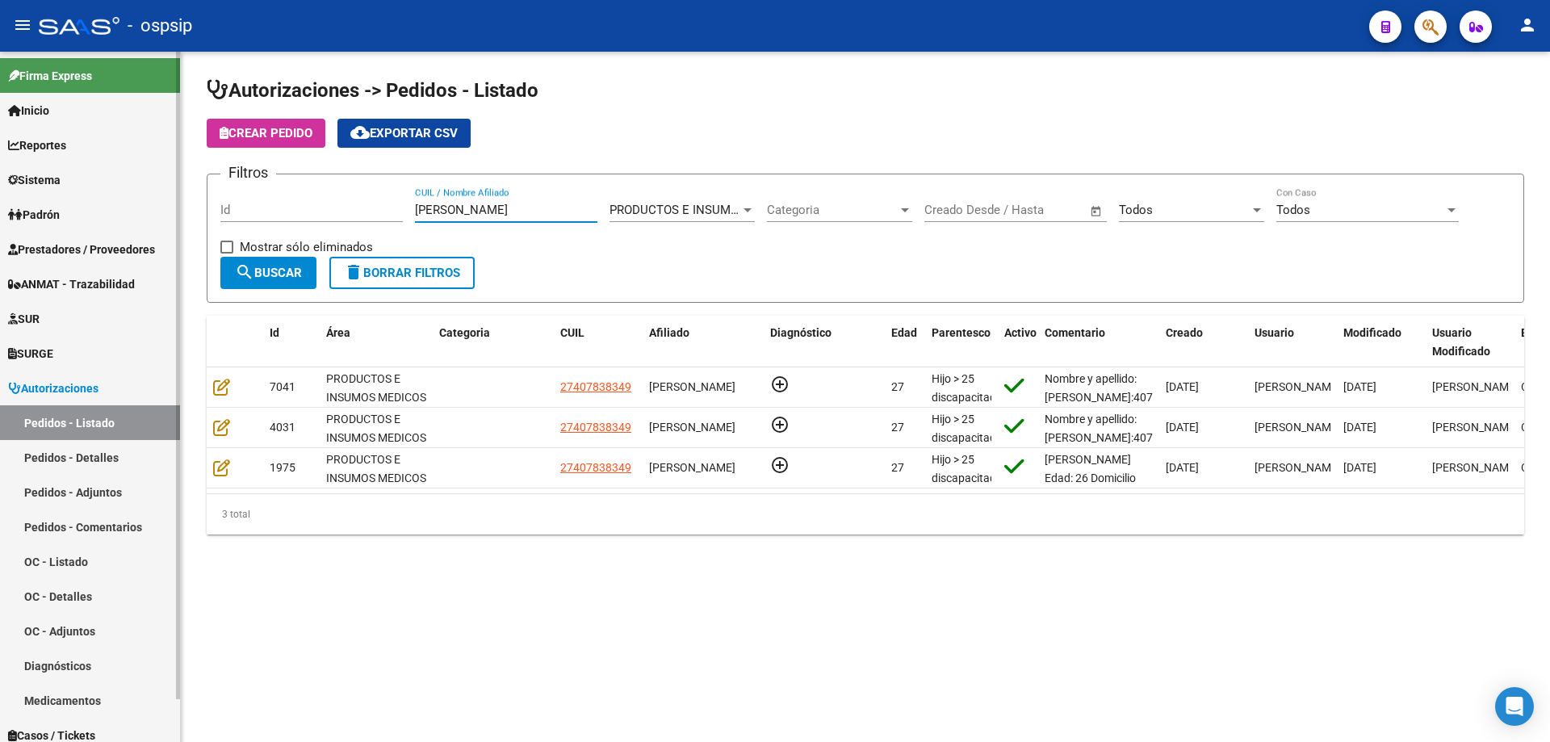
drag, startPoint x: 469, startPoint y: 205, endPoint x: 168, endPoint y: 139, distance: 308.3
click at [168, 139] on mat-sidenav-container "Firma Express Inicio Calendario SSS Instructivos Contacto OS Reportes Egresos D…" at bounding box center [775, 397] width 1550 height 690
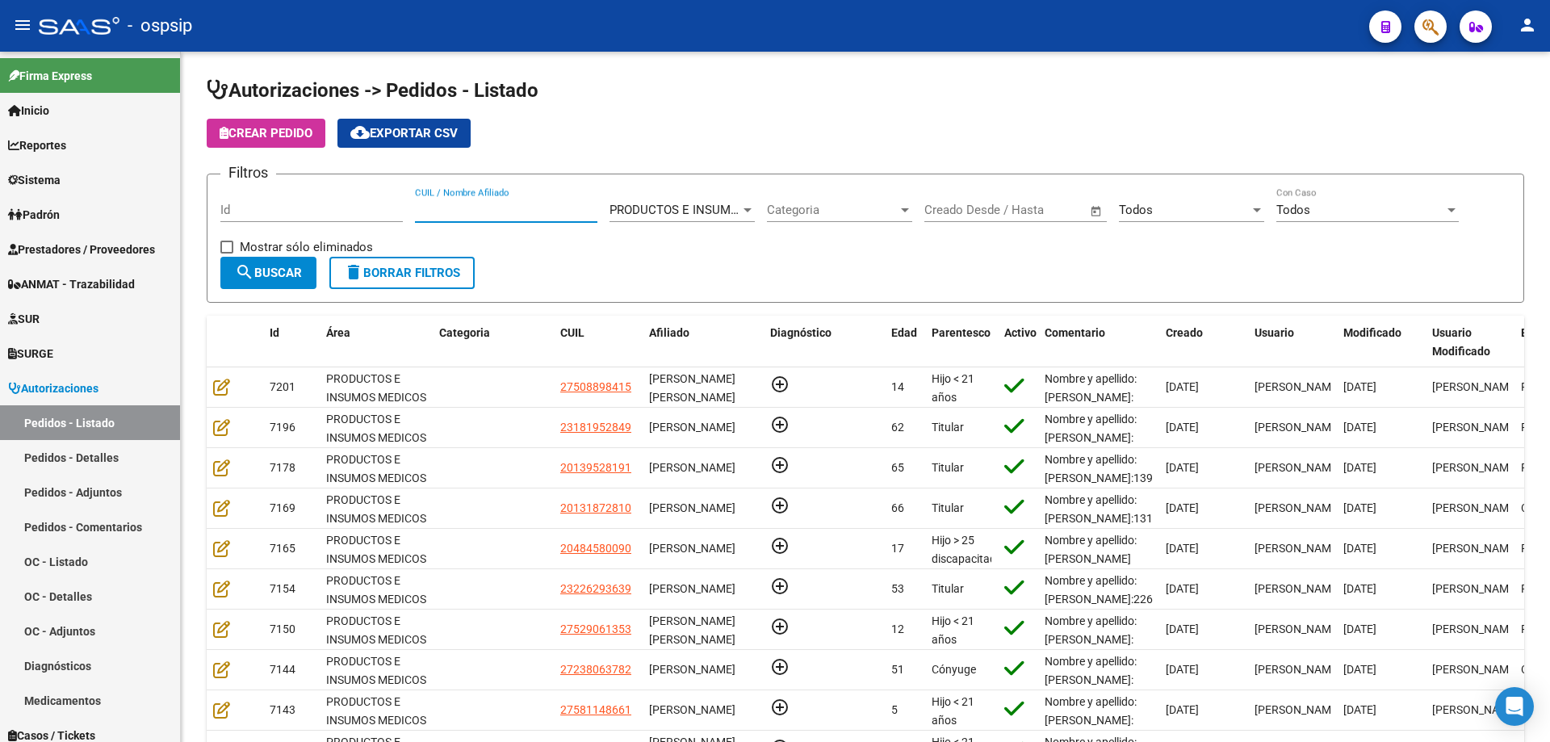
click at [1440, 25] on button "button" at bounding box center [1430, 26] width 32 height 32
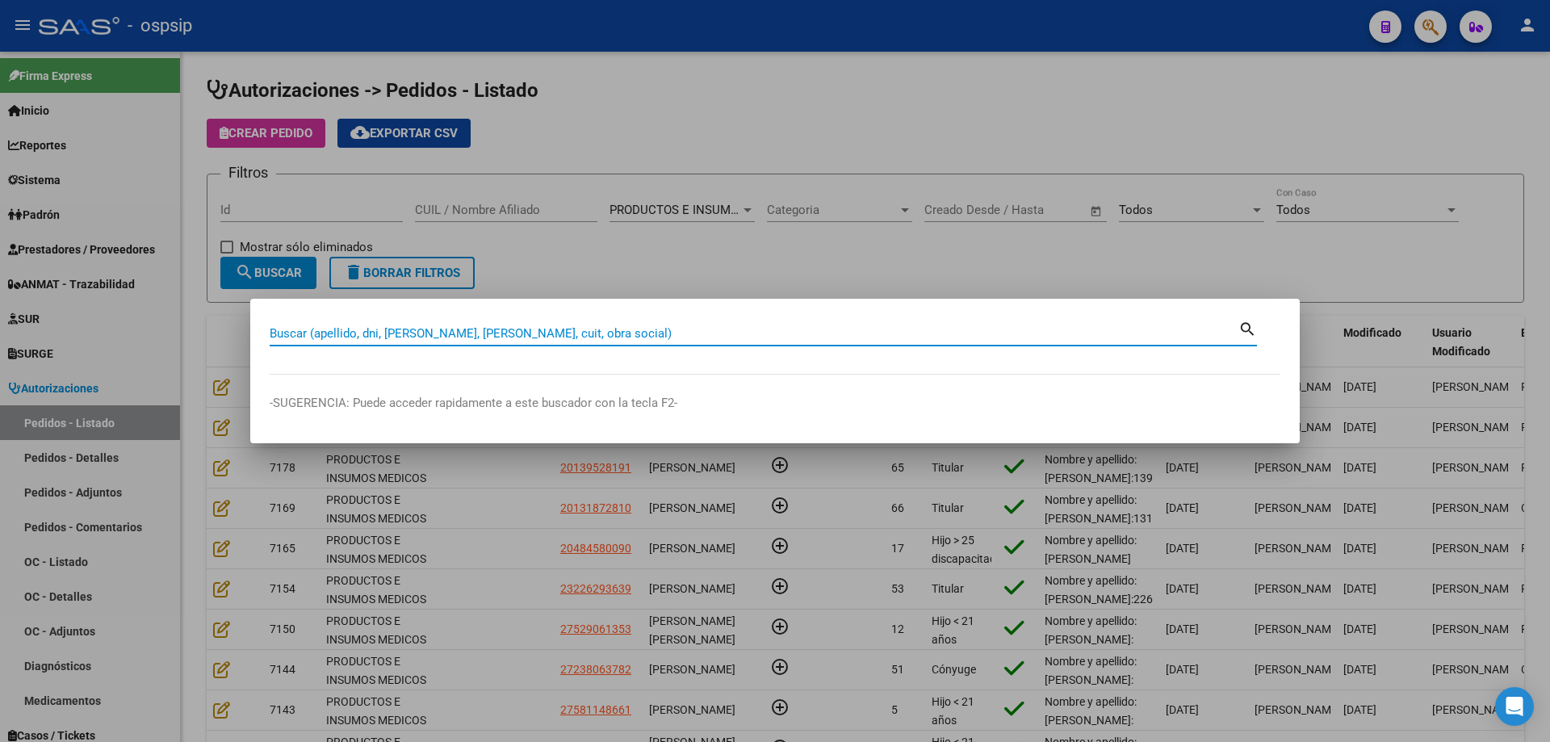
click at [611, 334] on input "Buscar (apellido, dni, [PERSON_NAME], [PERSON_NAME], cuit, obra social)" at bounding box center [754, 333] width 969 height 15
type input "28814242"
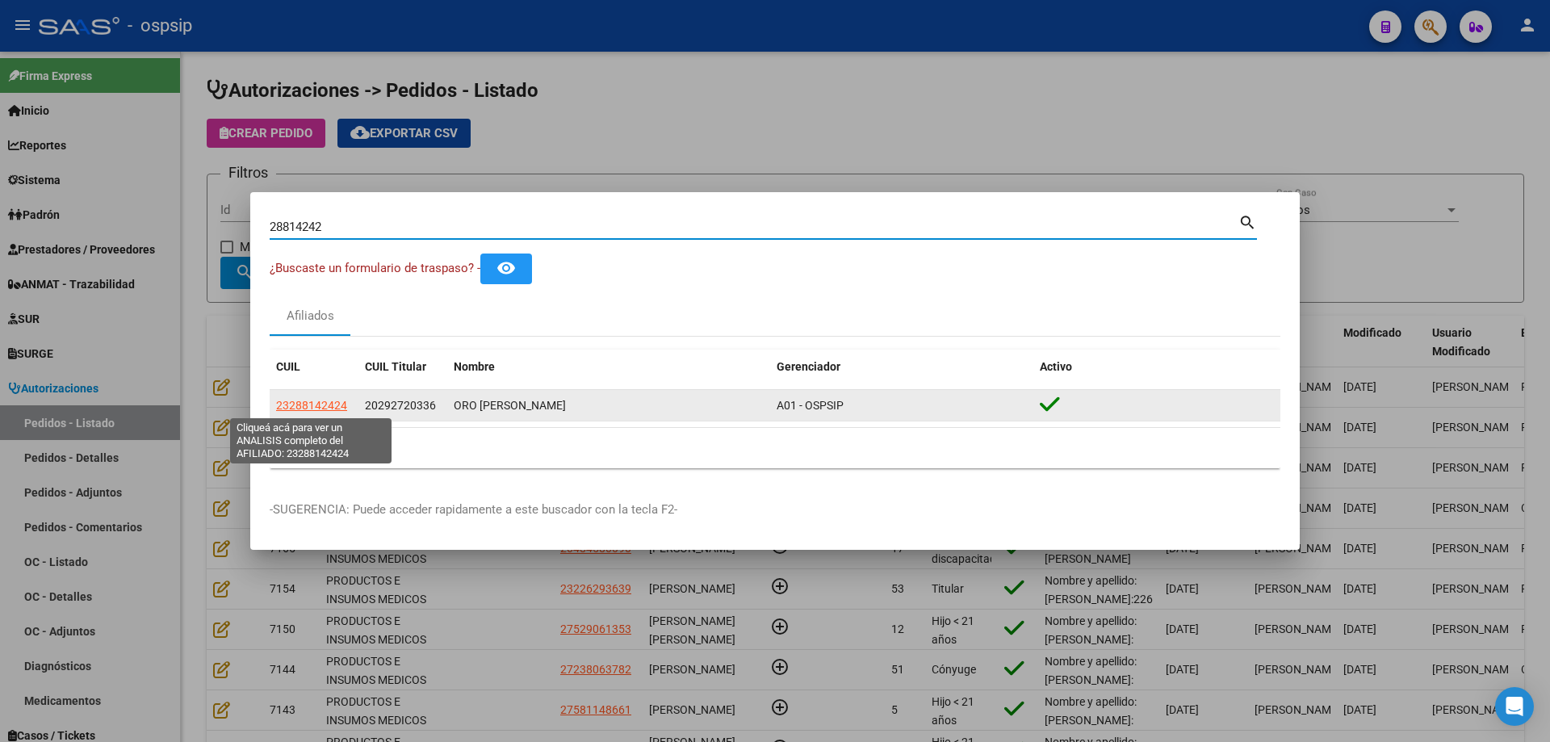
click at [337, 411] on span "23288142424" at bounding box center [311, 405] width 71 height 13
type textarea "23288142424"
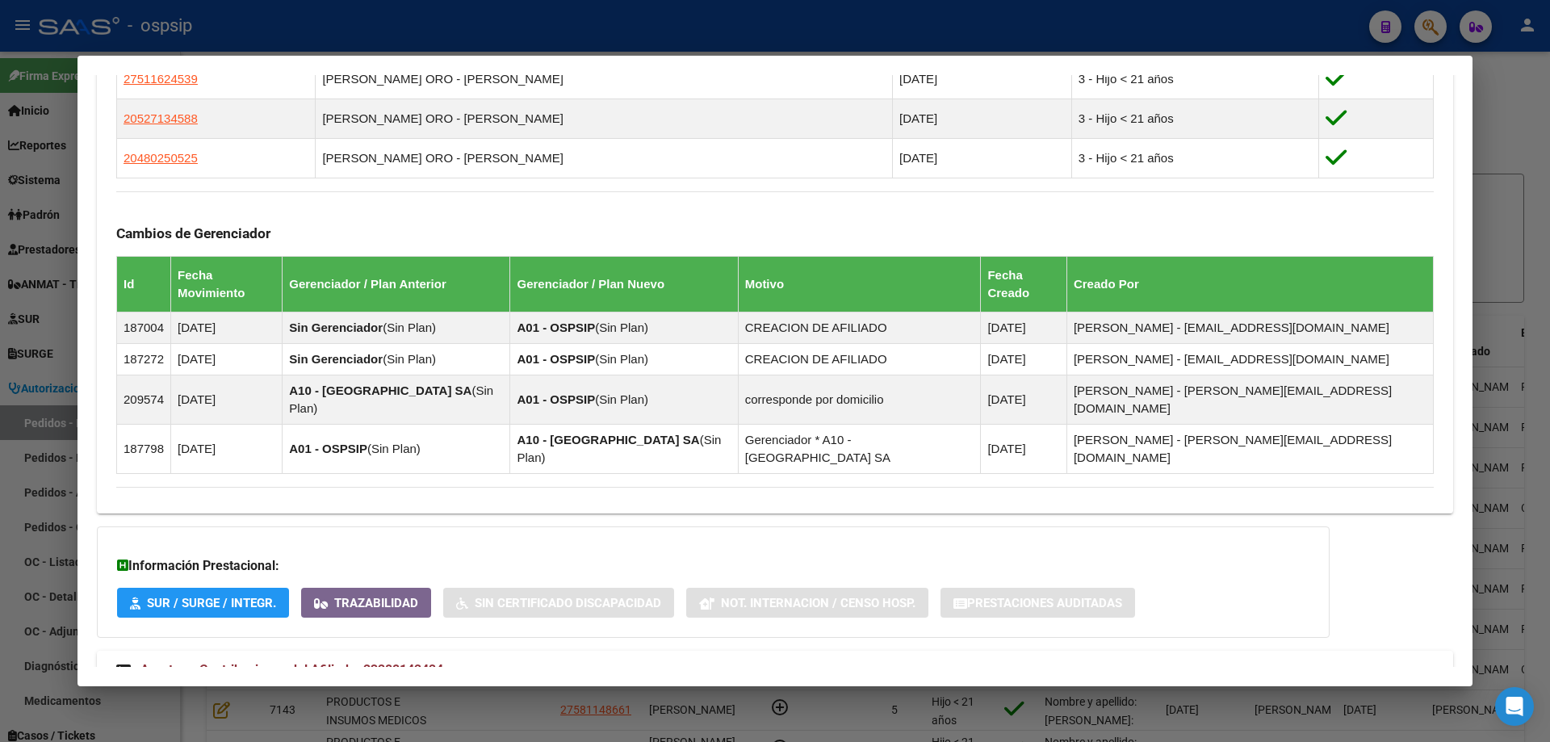
scroll to position [1046, 0]
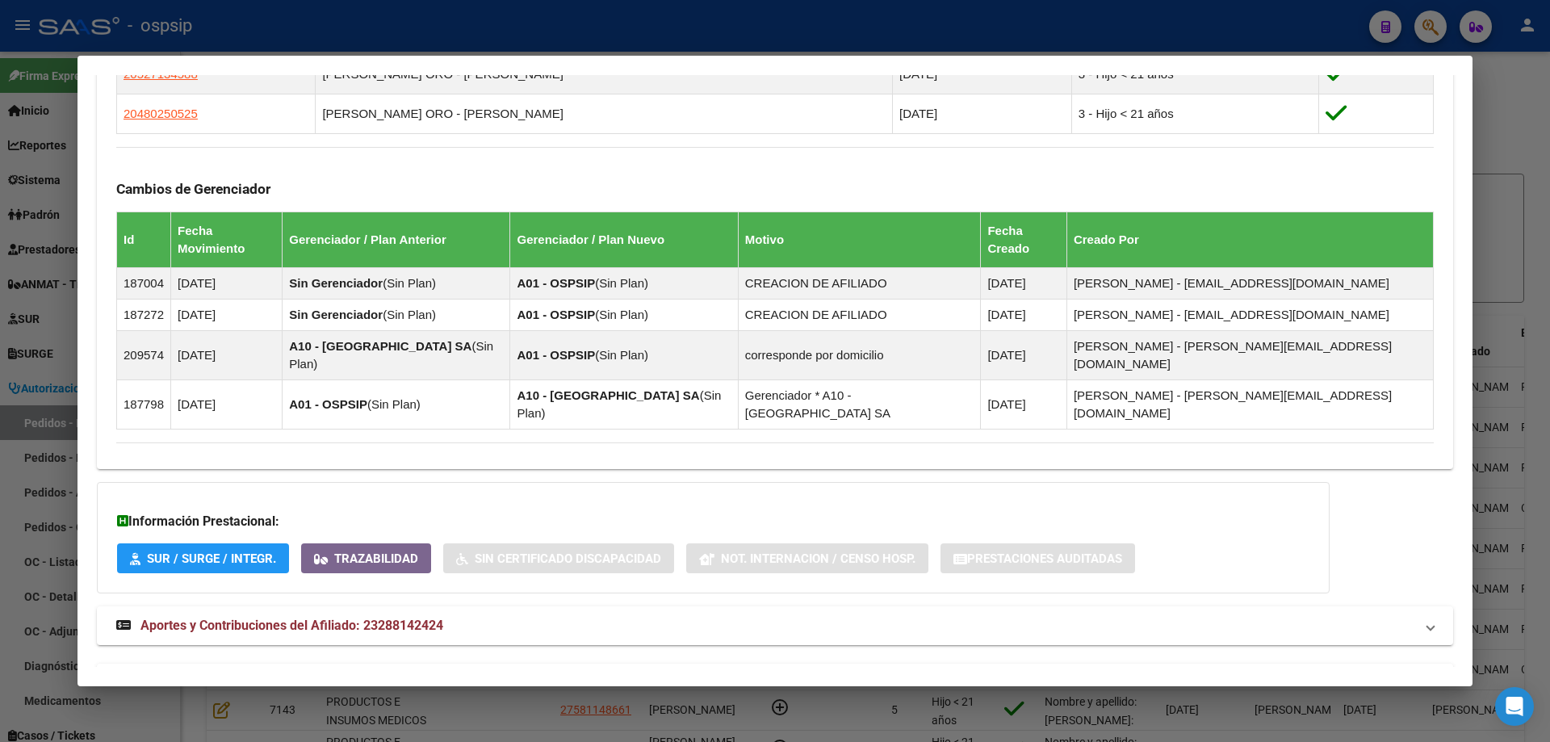
click at [263, 675] on span "Aportes y Contribuciones del Titular: 20292720336" at bounding box center [287, 682] width 295 height 15
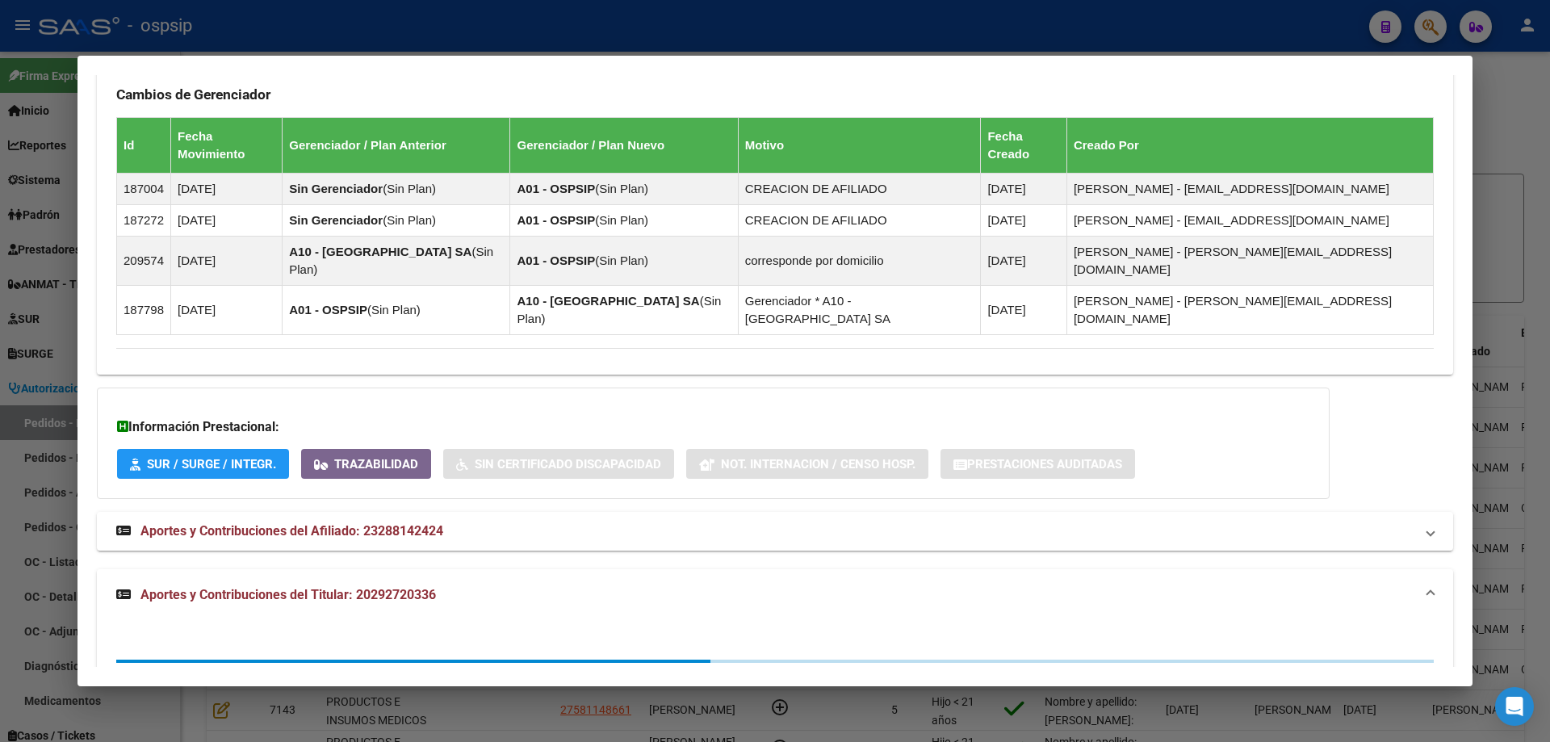
scroll to position [1452, 0]
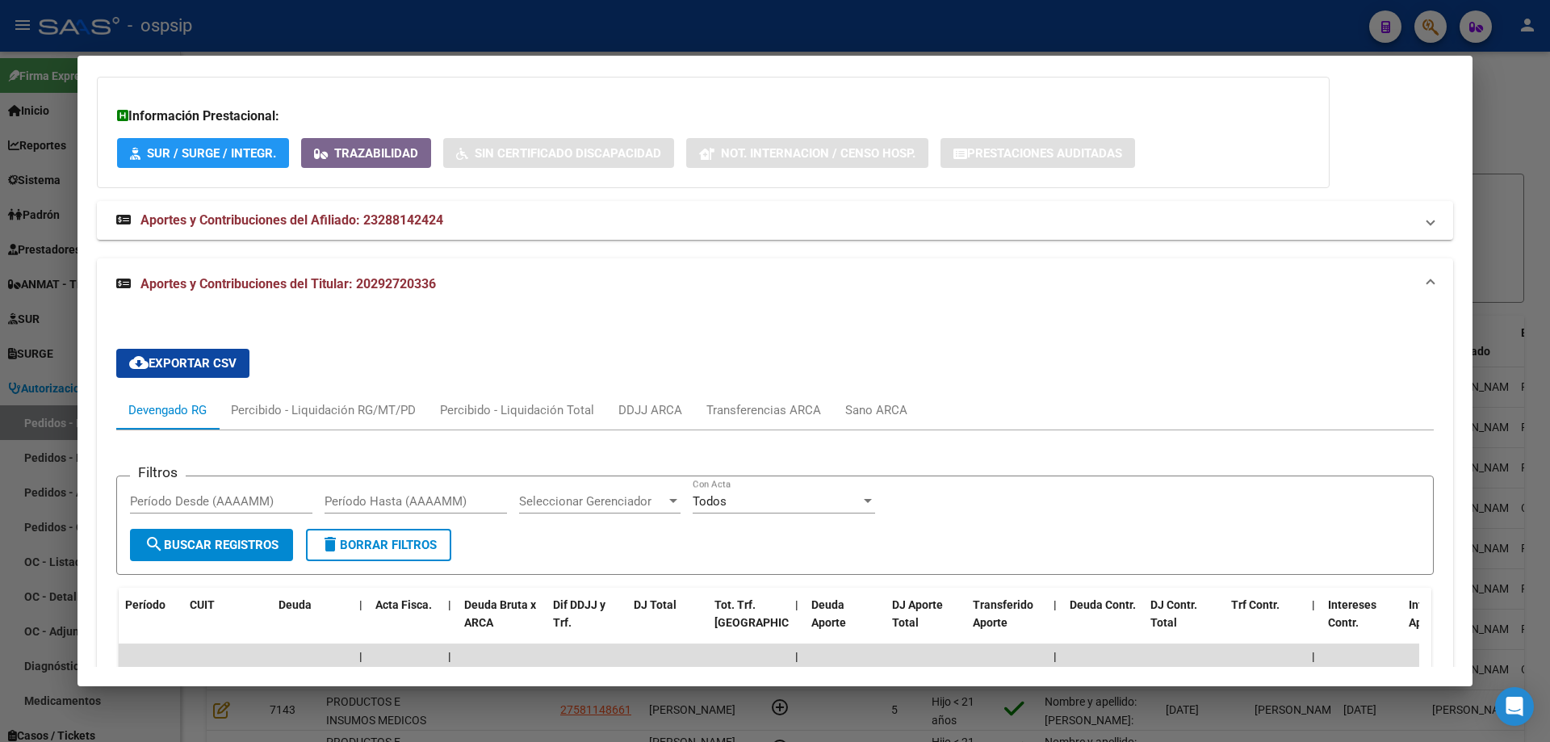
click at [21, 334] on div at bounding box center [775, 371] width 1550 height 742
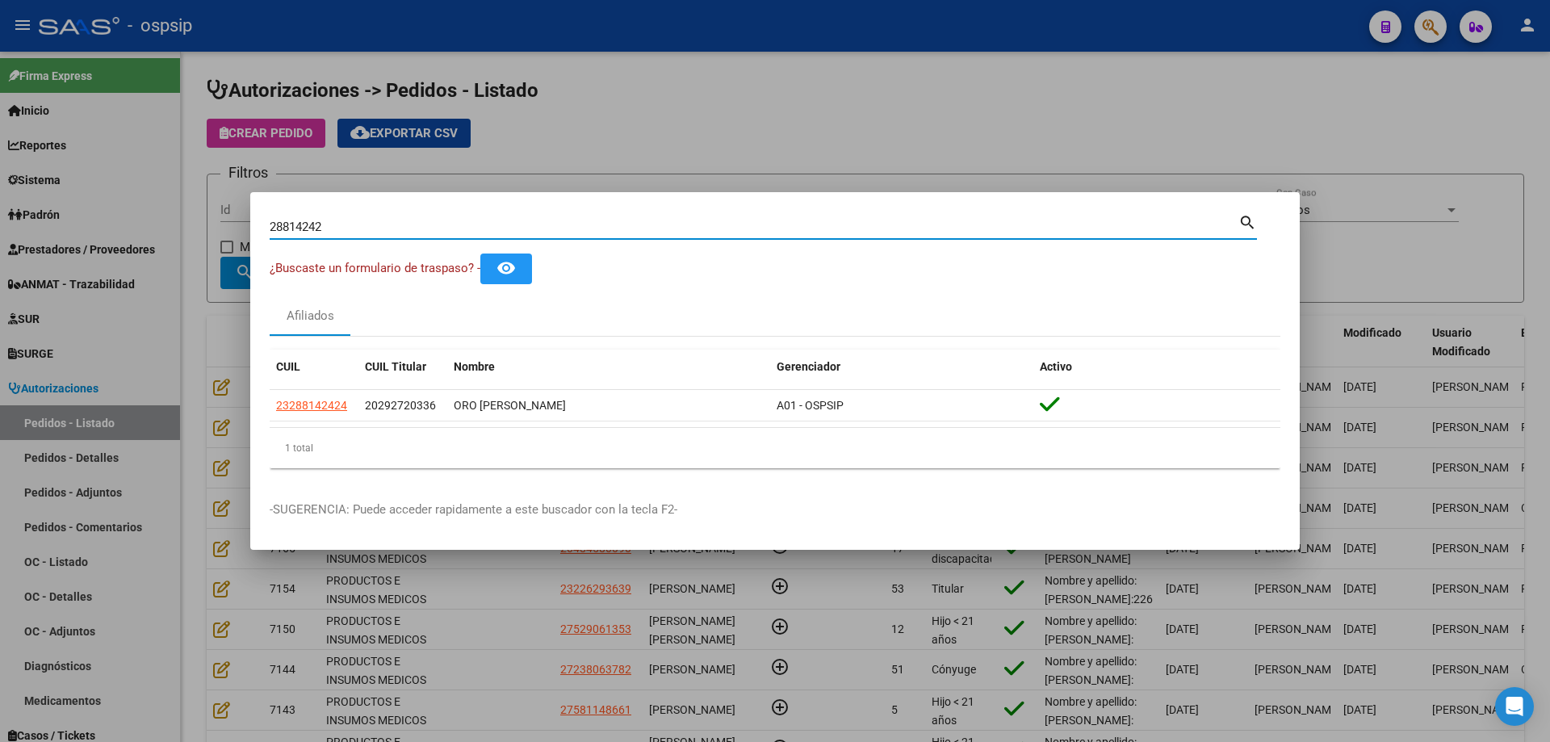
click at [305, 224] on input "28814242" at bounding box center [754, 227] width 969 height 15
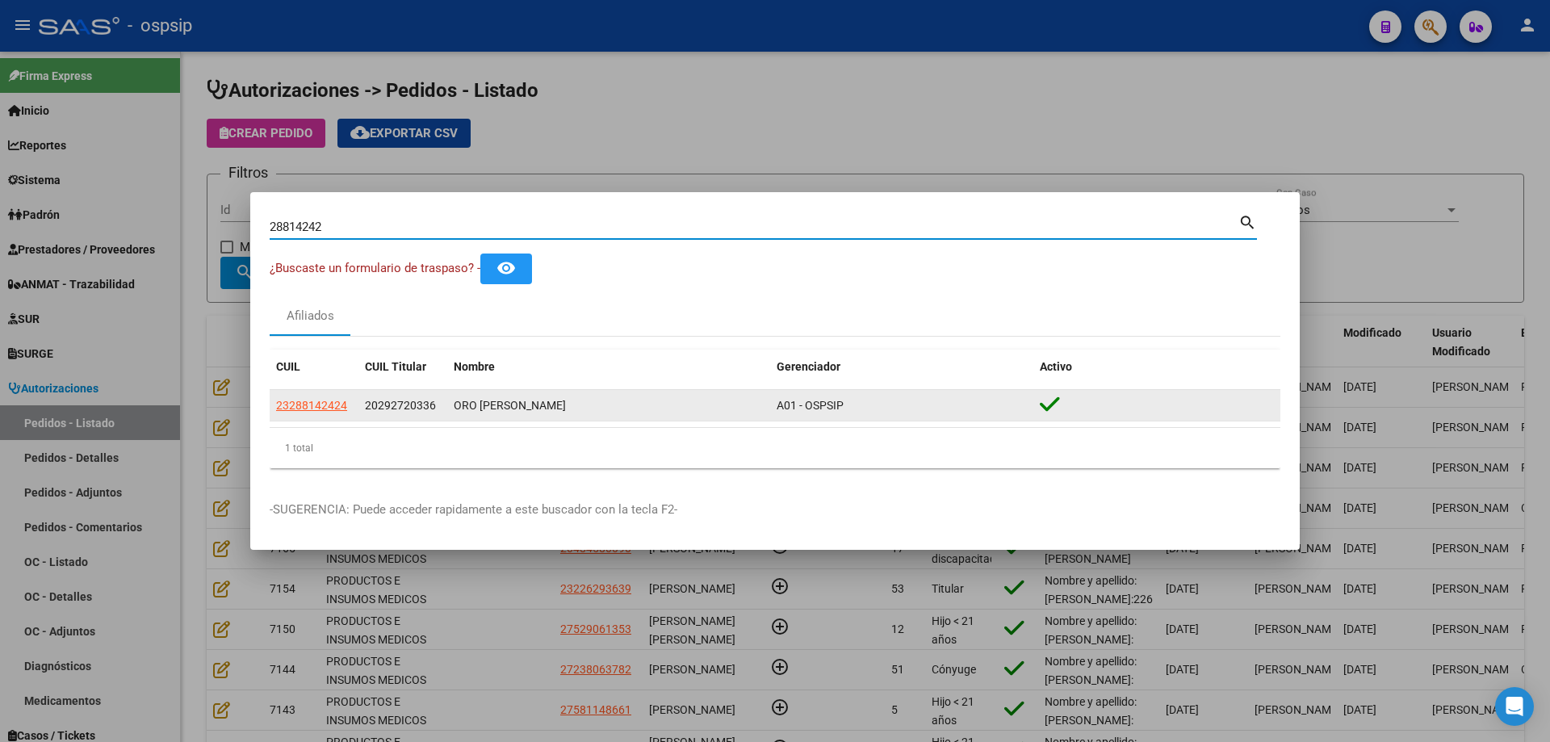
click at [324, 413] on app-link-go-to "23288142424" at bounding box center [311, 405] width 71 height 19
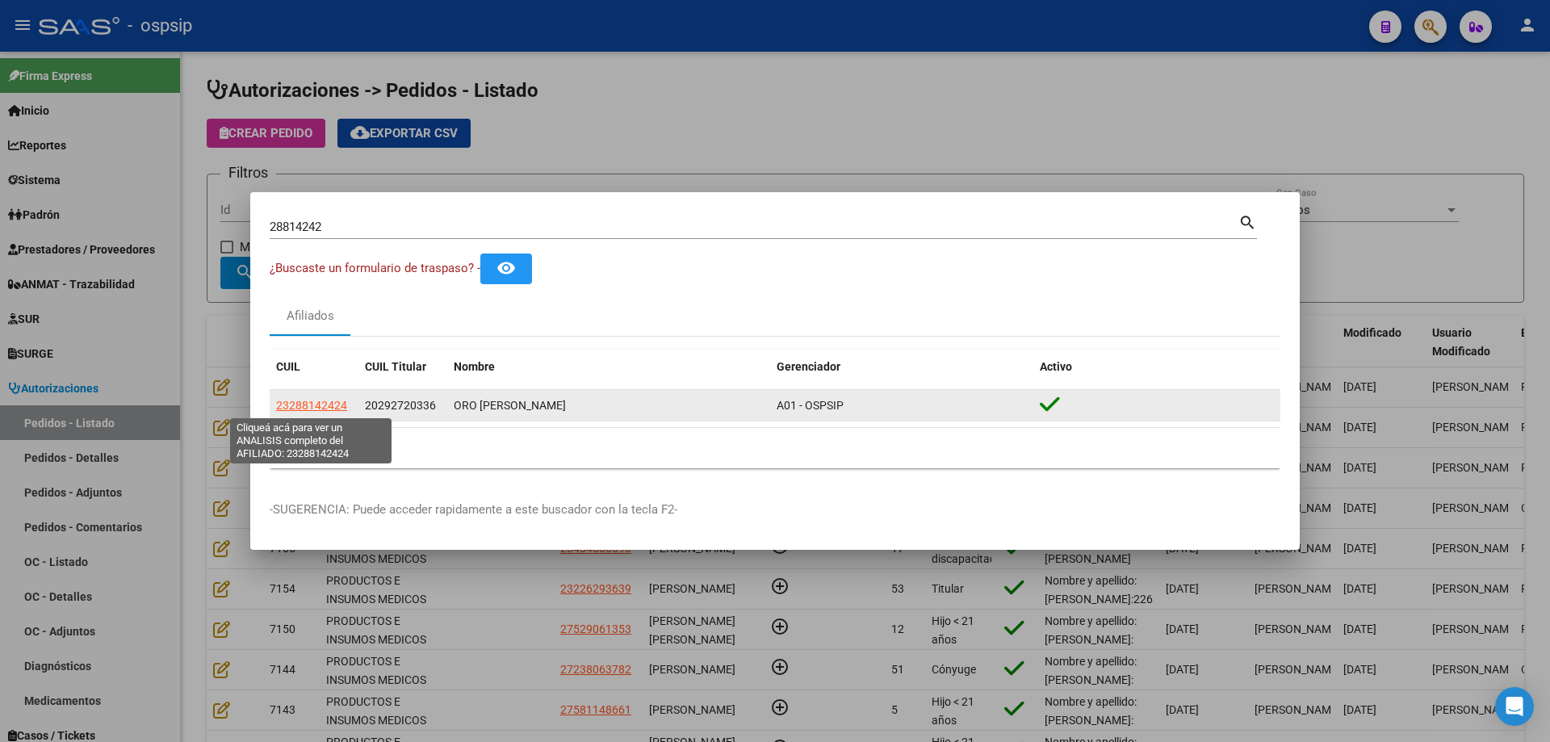
click at [323, 412] on span "23288142424" at bounding box center [311, 405] width 71 height 13
copy span "23288142424"
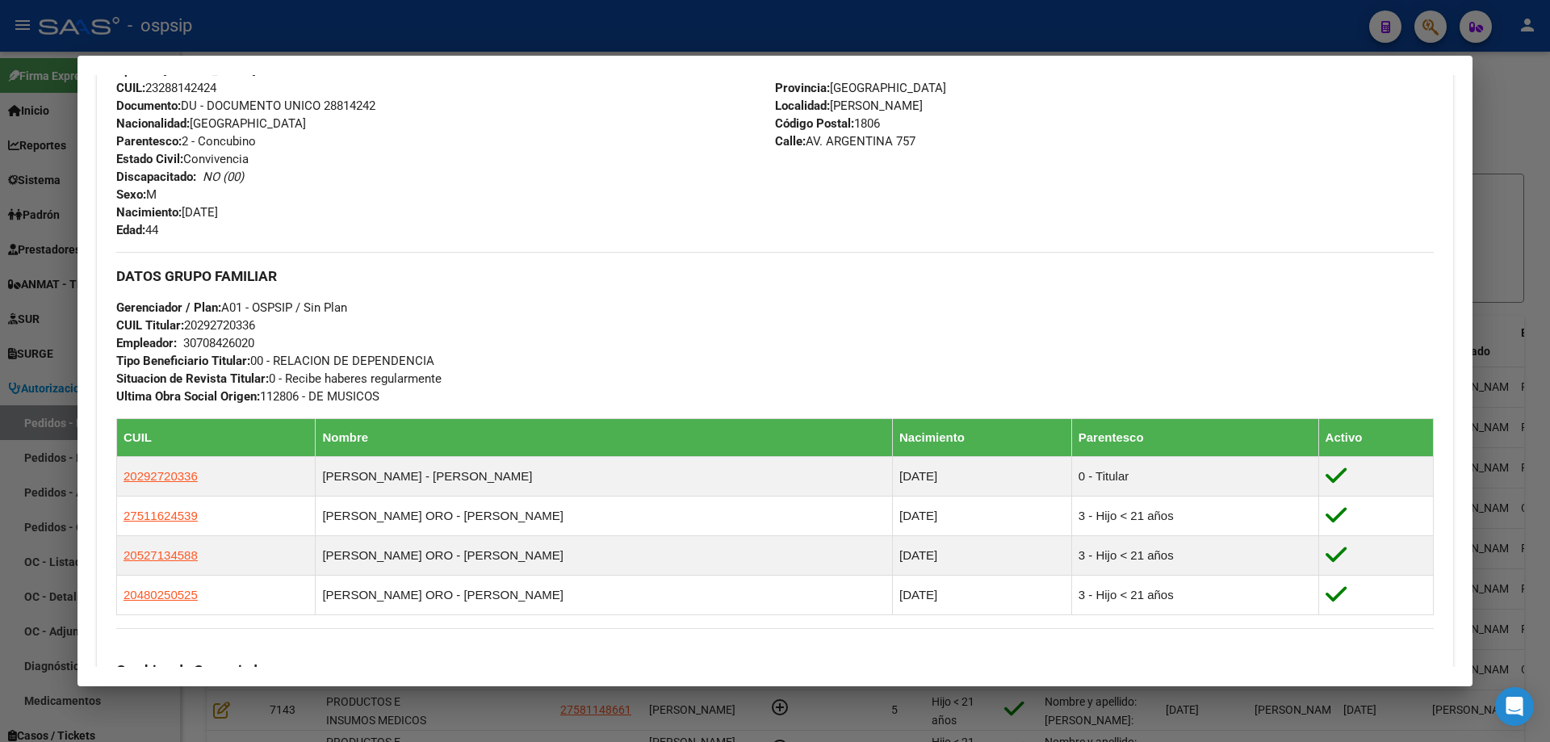
scroll to position [1046, 0]
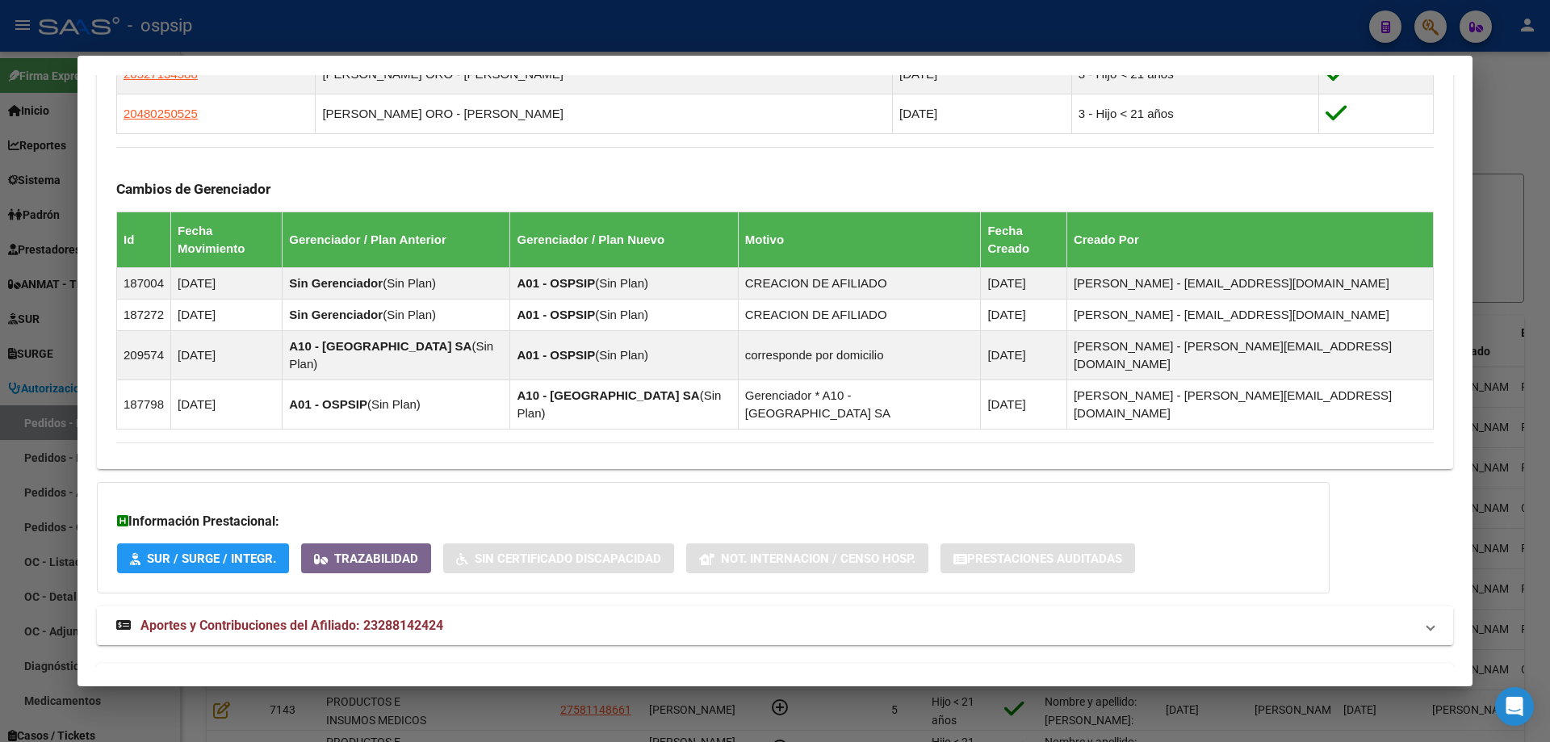
click at [313, 664] on mat-expansion-panel-header "Aportes y Contribuciones del Titular: 20292720336" at bounding box center [775, 683] width 1356 height 39
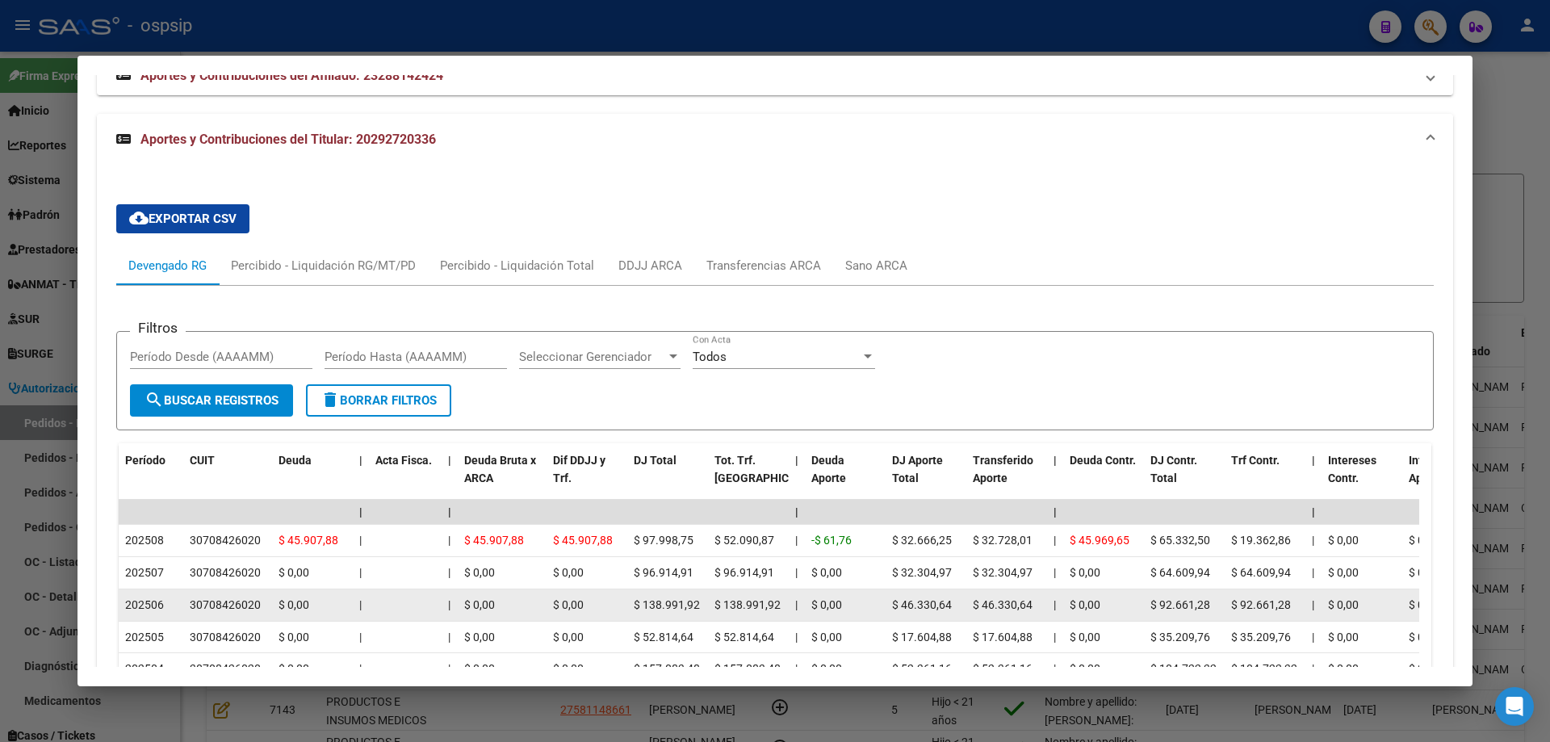
scroll to position [1613, 0]
